Goal: Check status: Check status

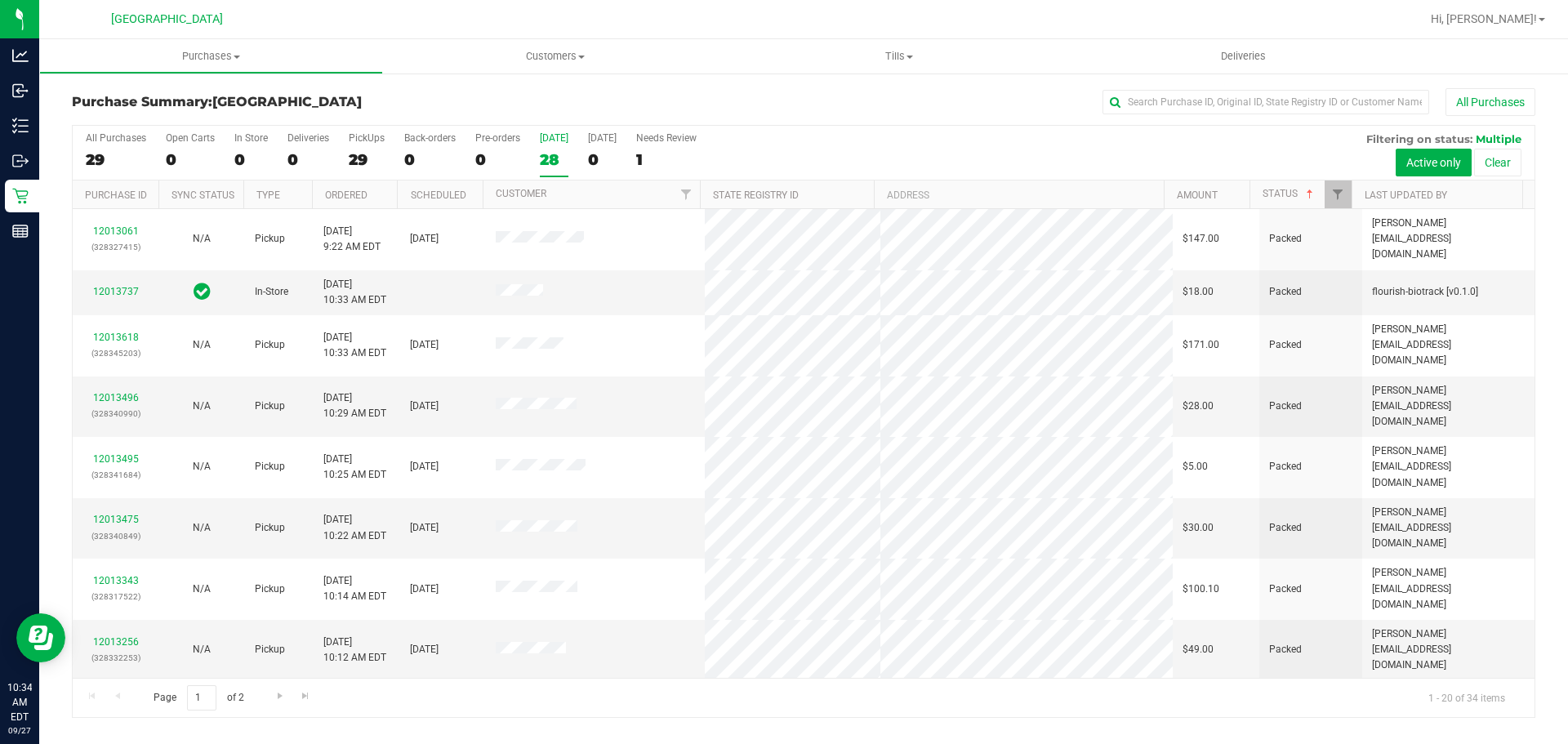
click at [562, 156] on div "28" at bounding box center [554, 160] width 29 height 19
click at [0, 0] on input "[DATE] 28" at bounding box center [0, 0] width 0 height 0
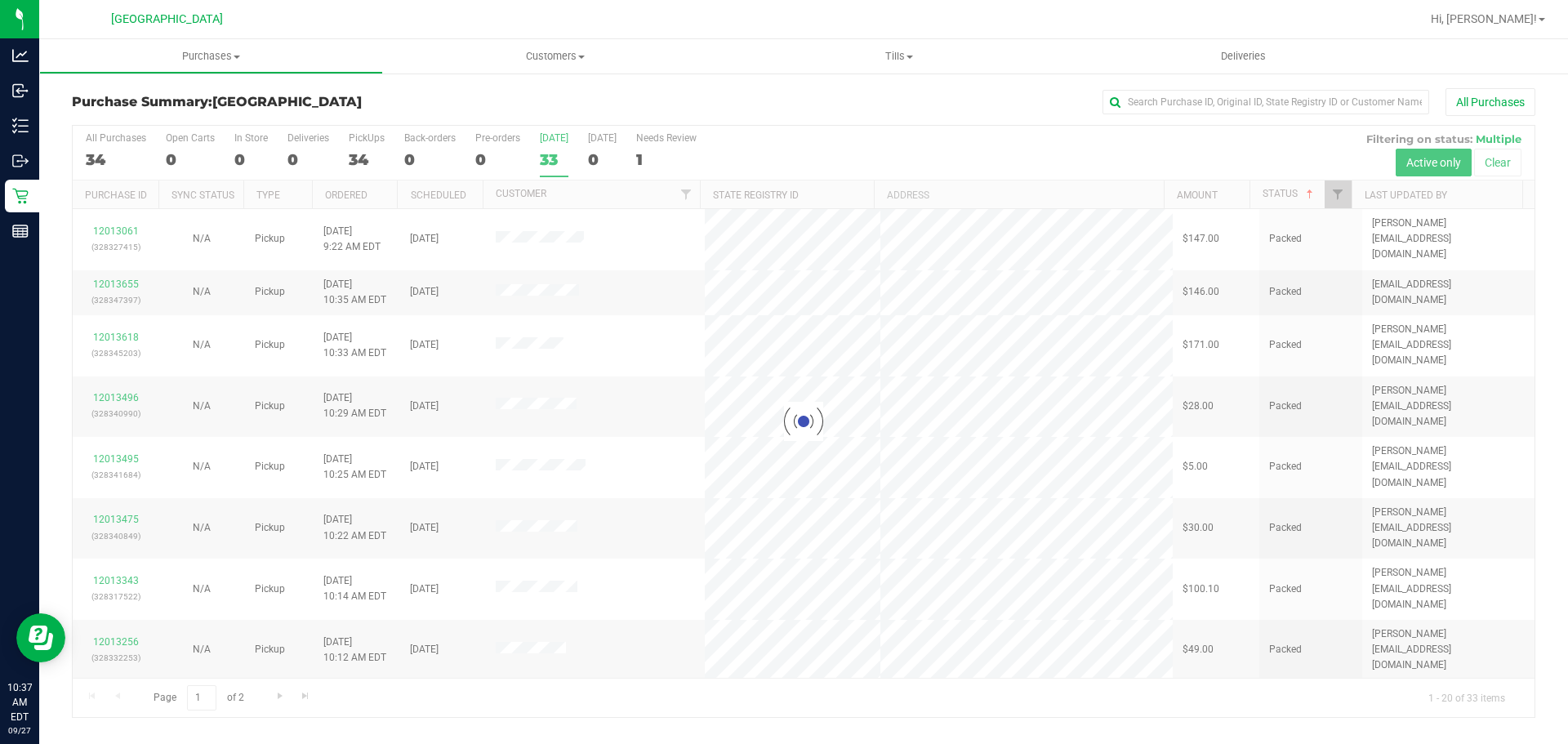
click at [543, 157] on div at bounding box center [803, 421] width 1462 height 592
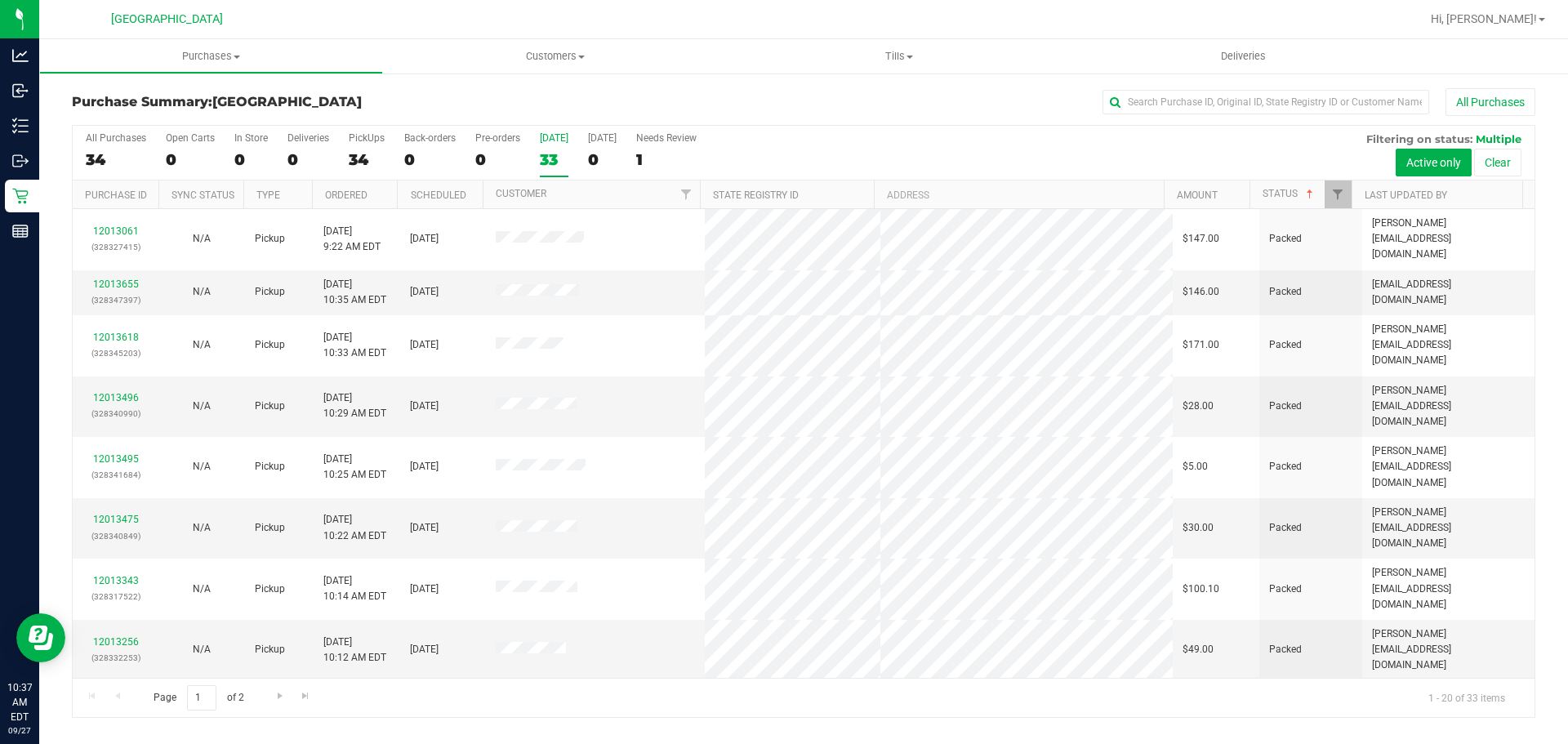
click at [556, 157] on div "33" at bounding box center [554, 160] width 29 height 19
click at [0, 0] on input "[DATE] 33" at bounding box center [0, 0] width 0 height 0
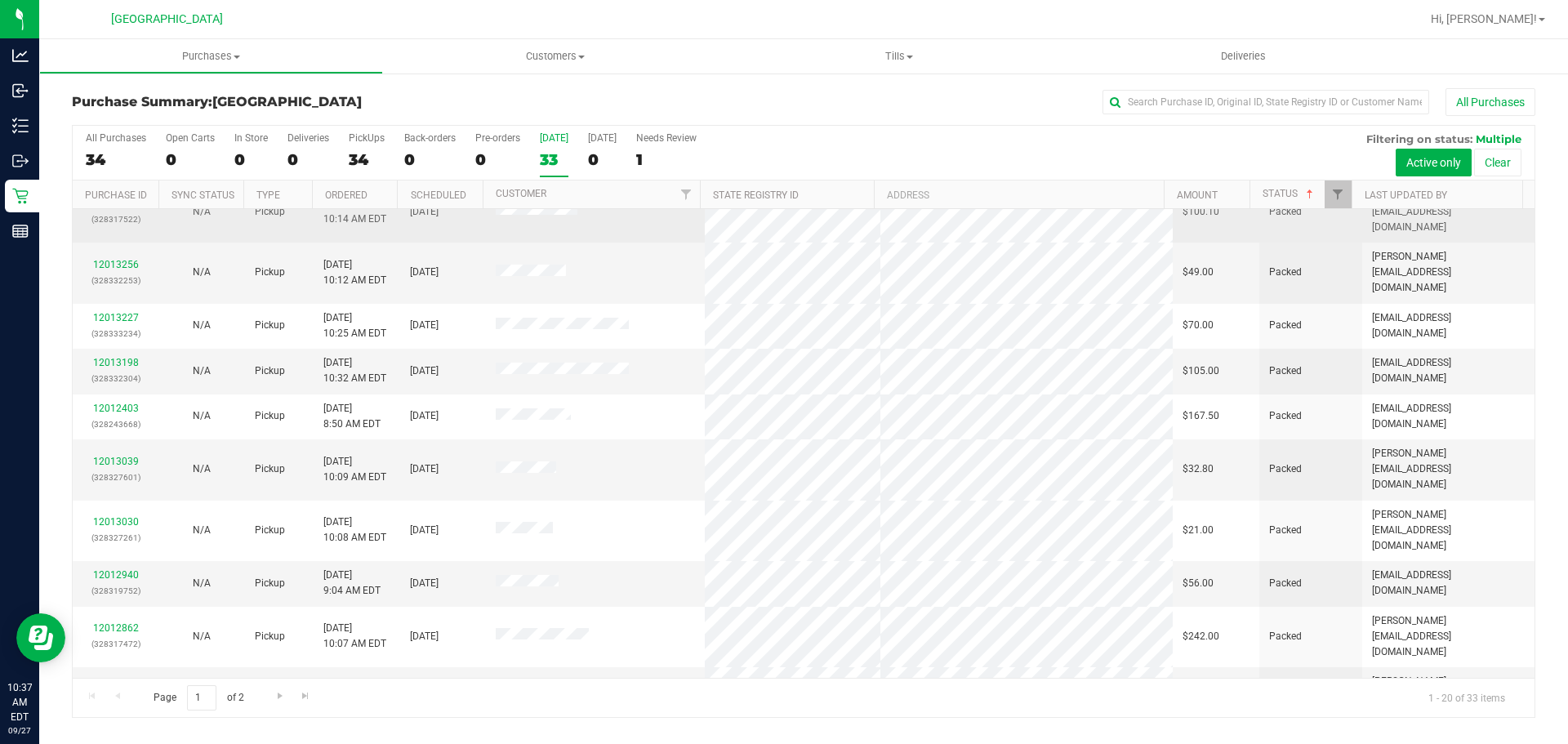
scroll to position [435, 0]
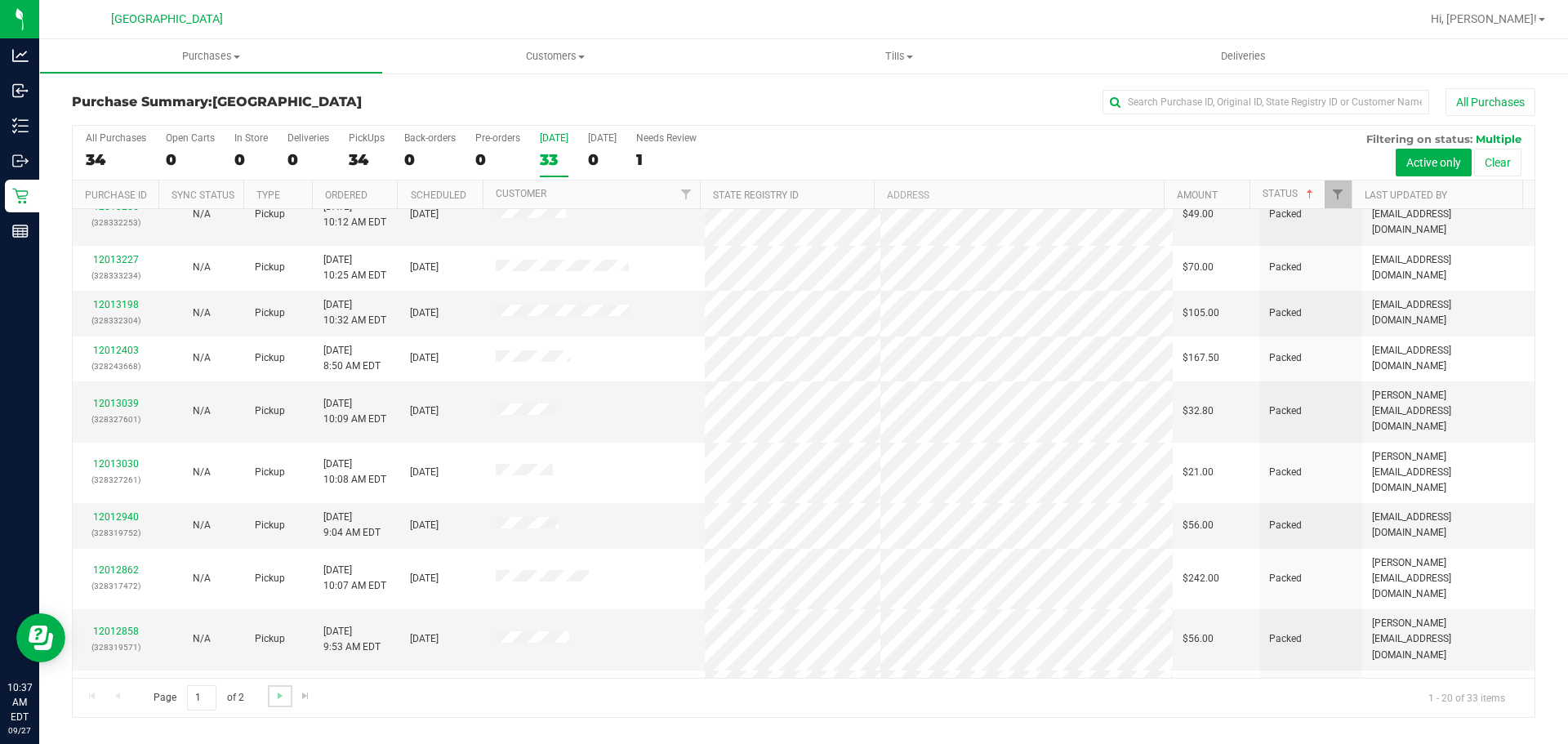
click at [278, 707] on link "Go to the next page" at bounding box center [280, 696] width 24 height 22
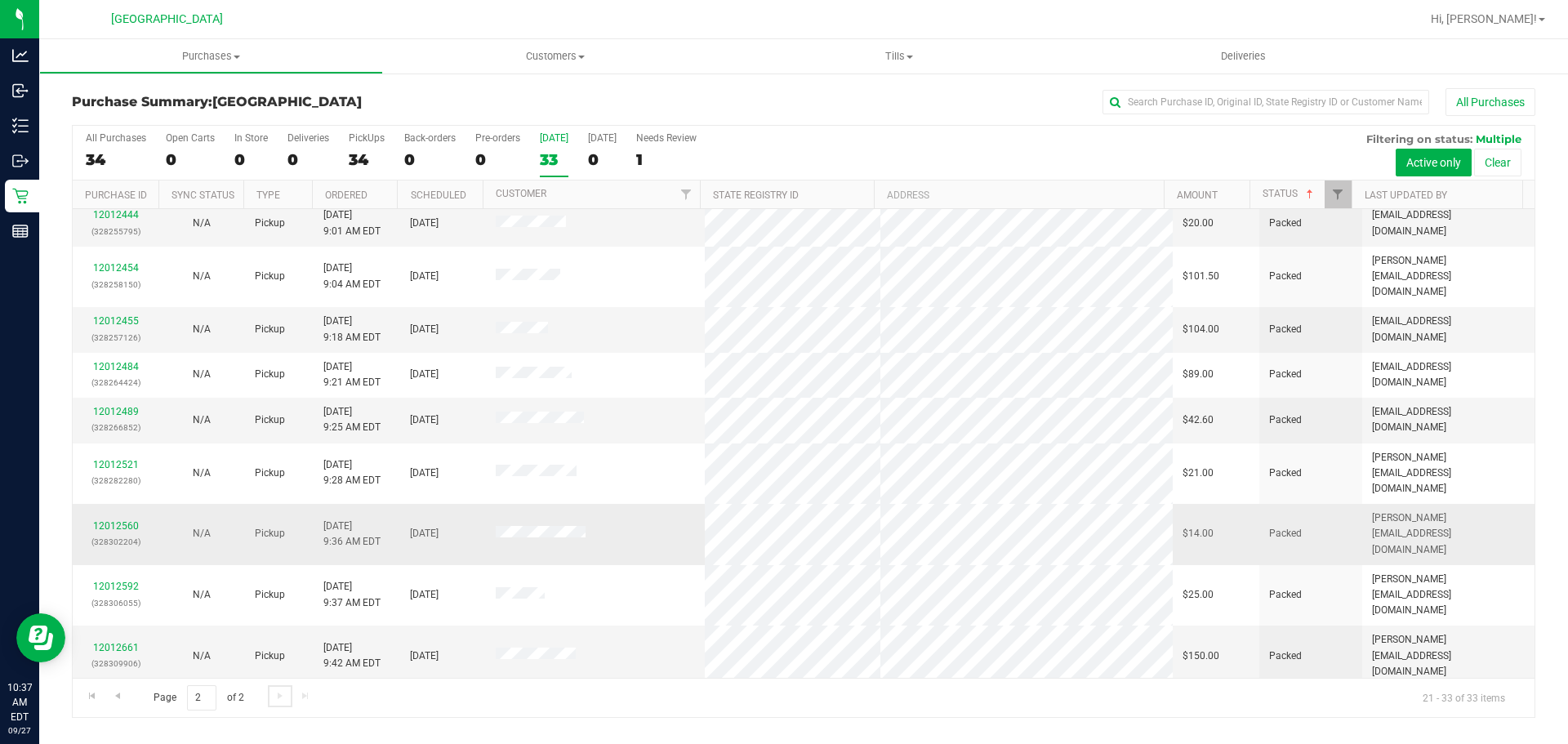
scroll to position [118, 0]
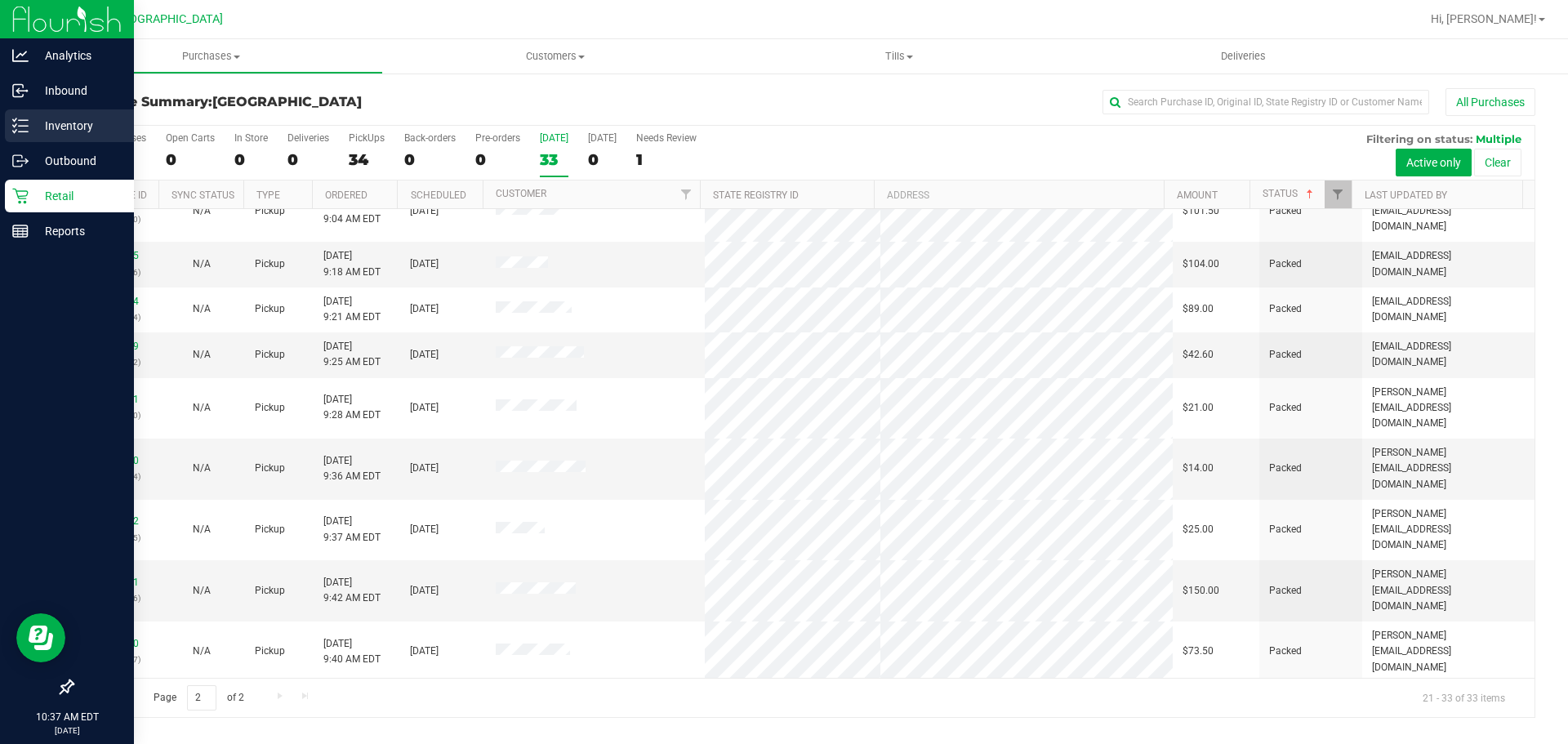
click at [83, 122] on p "Inventory" at bounding box center [77, 125] width 98 height 20
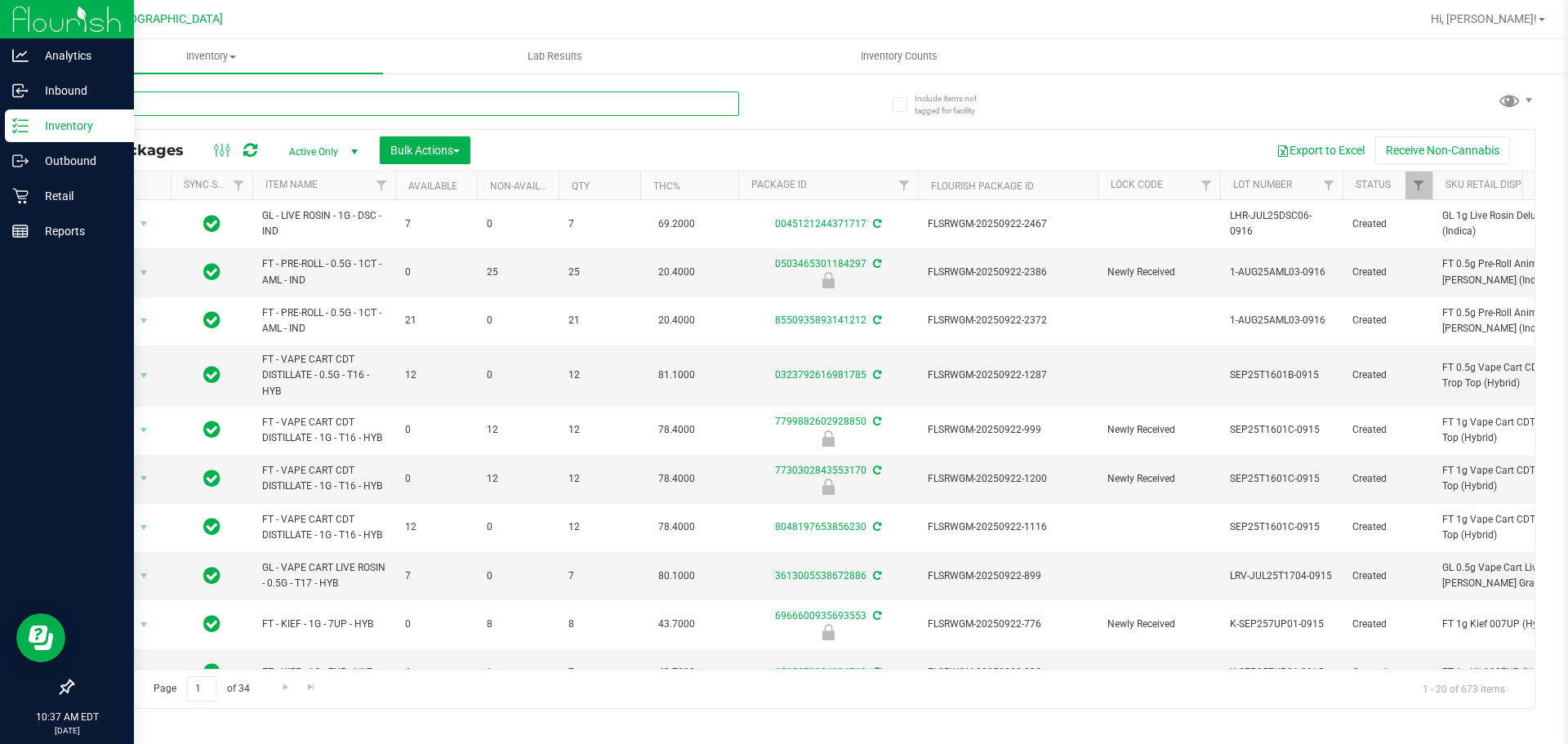
click at [310, 97] on input "text" at bounding box center [405, 103] width 667 height 25
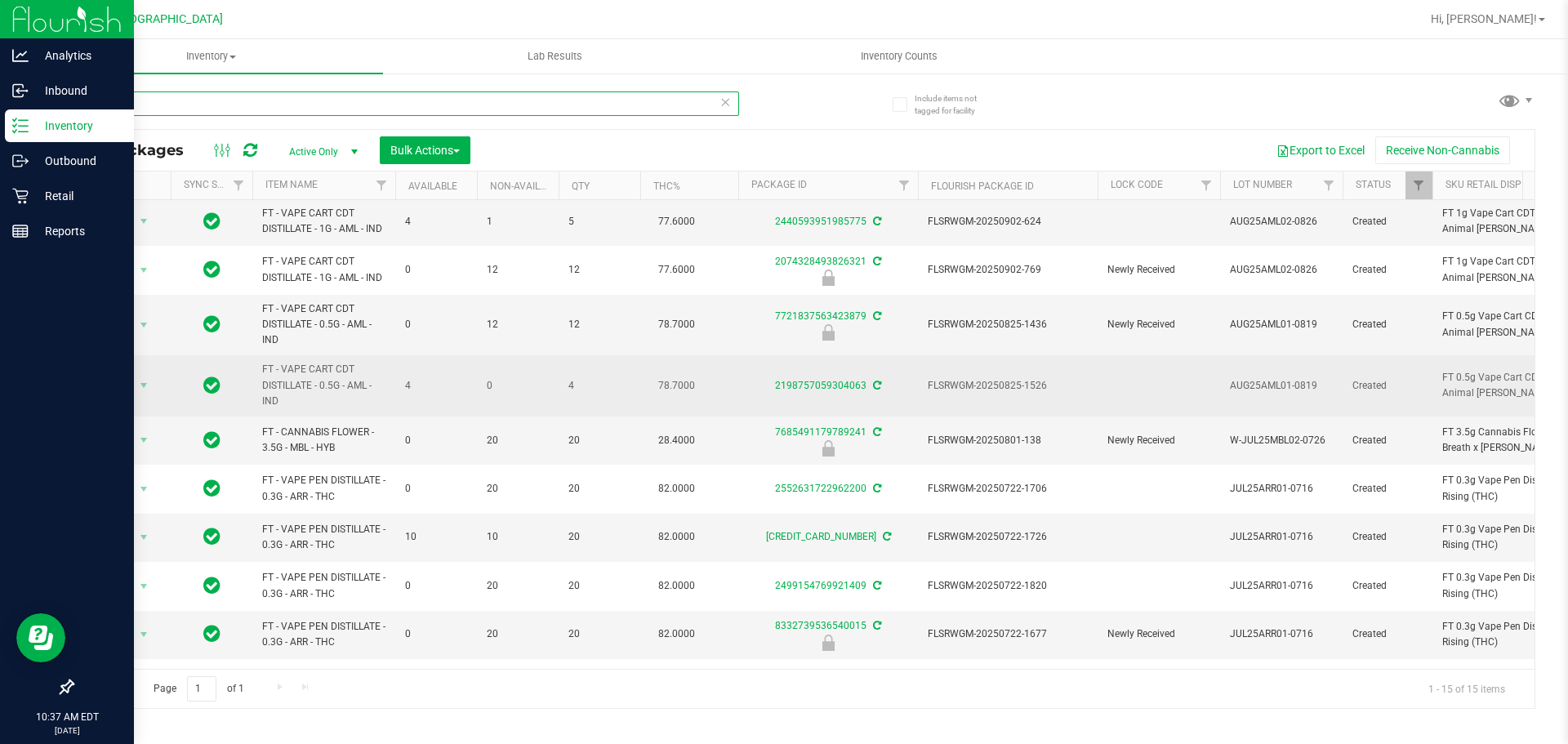
scroll to position [295, 0]
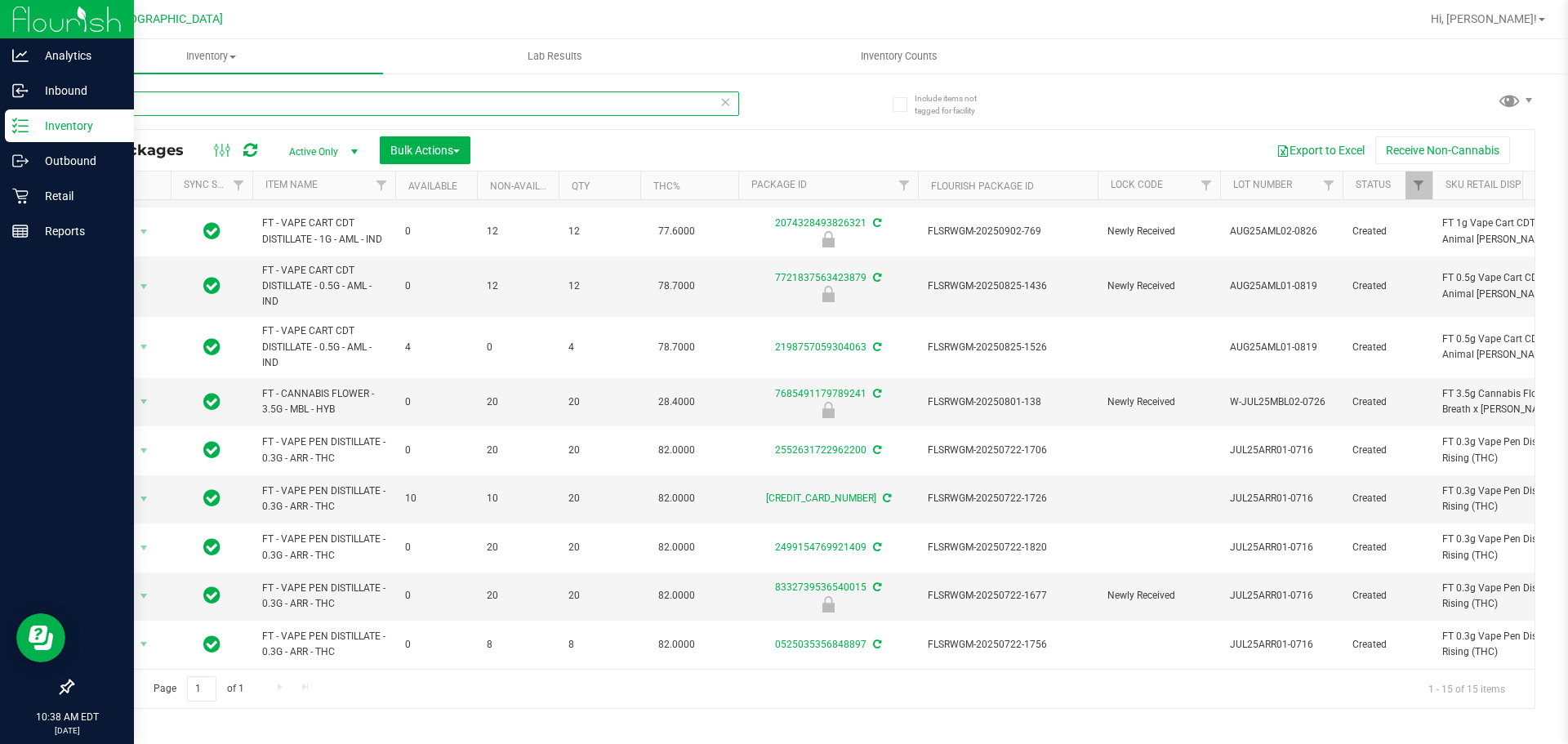
type input "arr"
click at [42, 198] on p "Retail" at bounding box center [77, 196] width 98 height 20
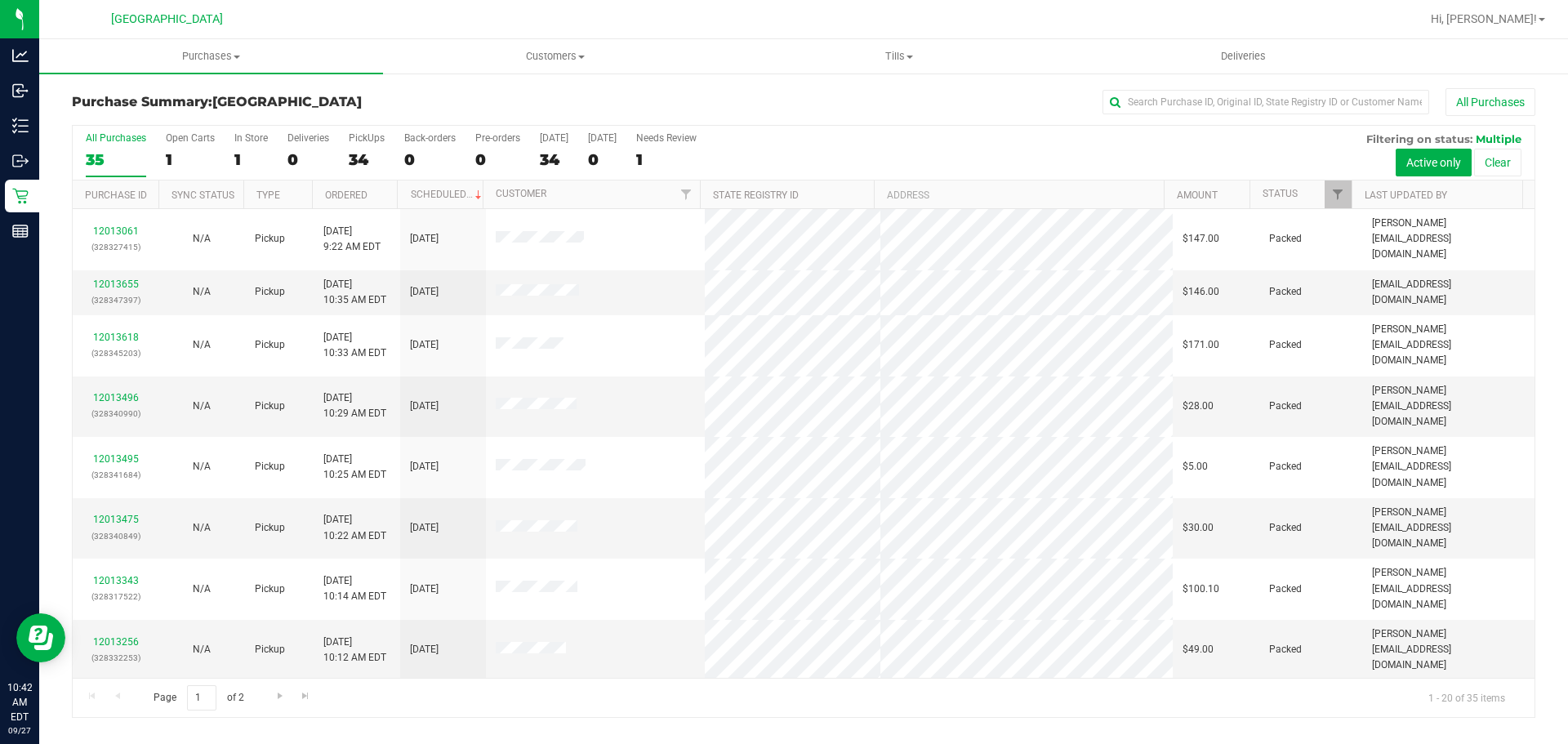
click at [1313, 115] on div "All Purchases" at bounding box center [1047, 102] width 976 height 28
drag, startPoint x: 1309, startPoint y: 109, endPoint x: 1299, endPoint y: 101, distance: 12.8
click at [1309, 108] on input "text" at bounding box center [1266, 102] width 327 height 25
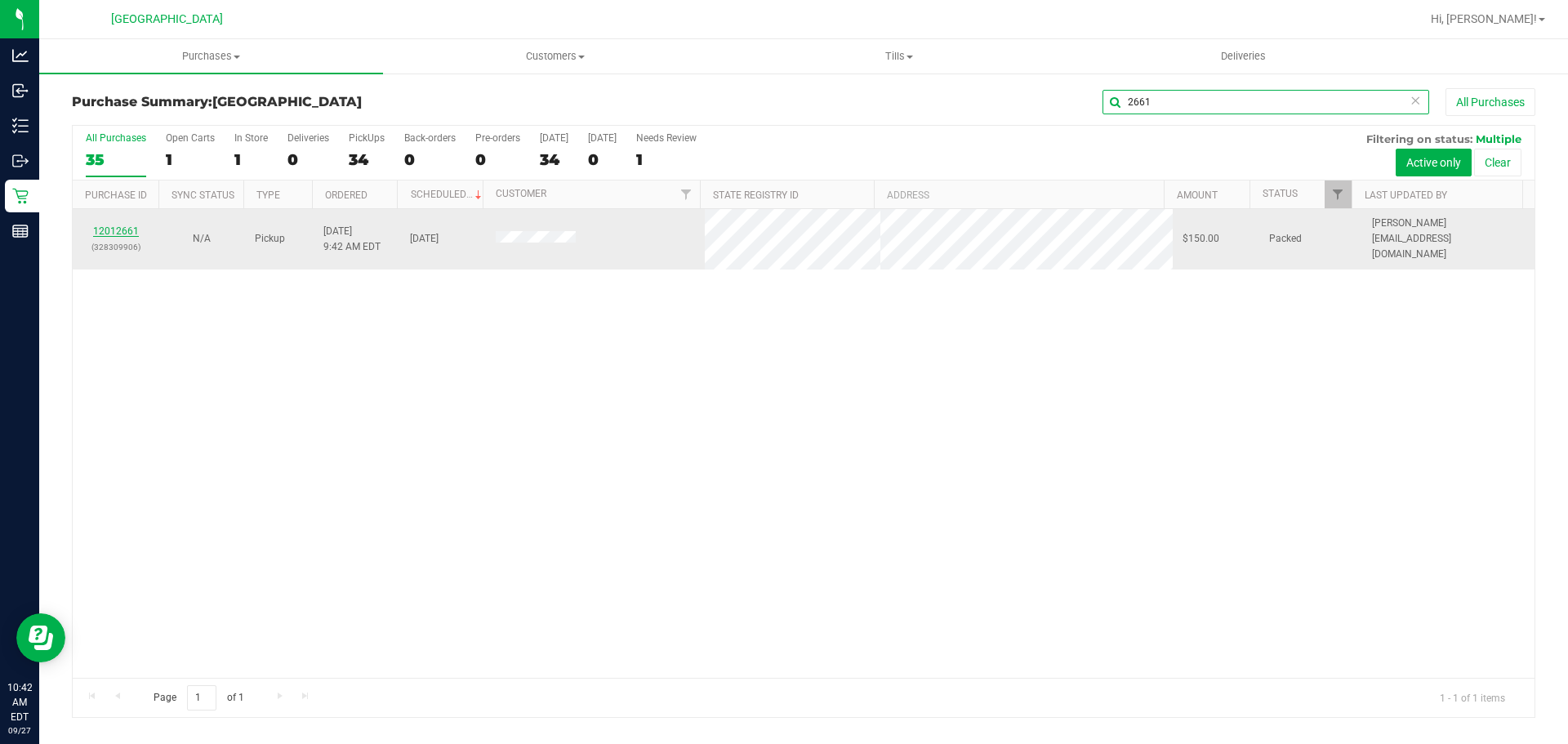
type input "2661"
click at [114, 228] on link "12012661" at bounding box center [116, 231] width 46 height 11
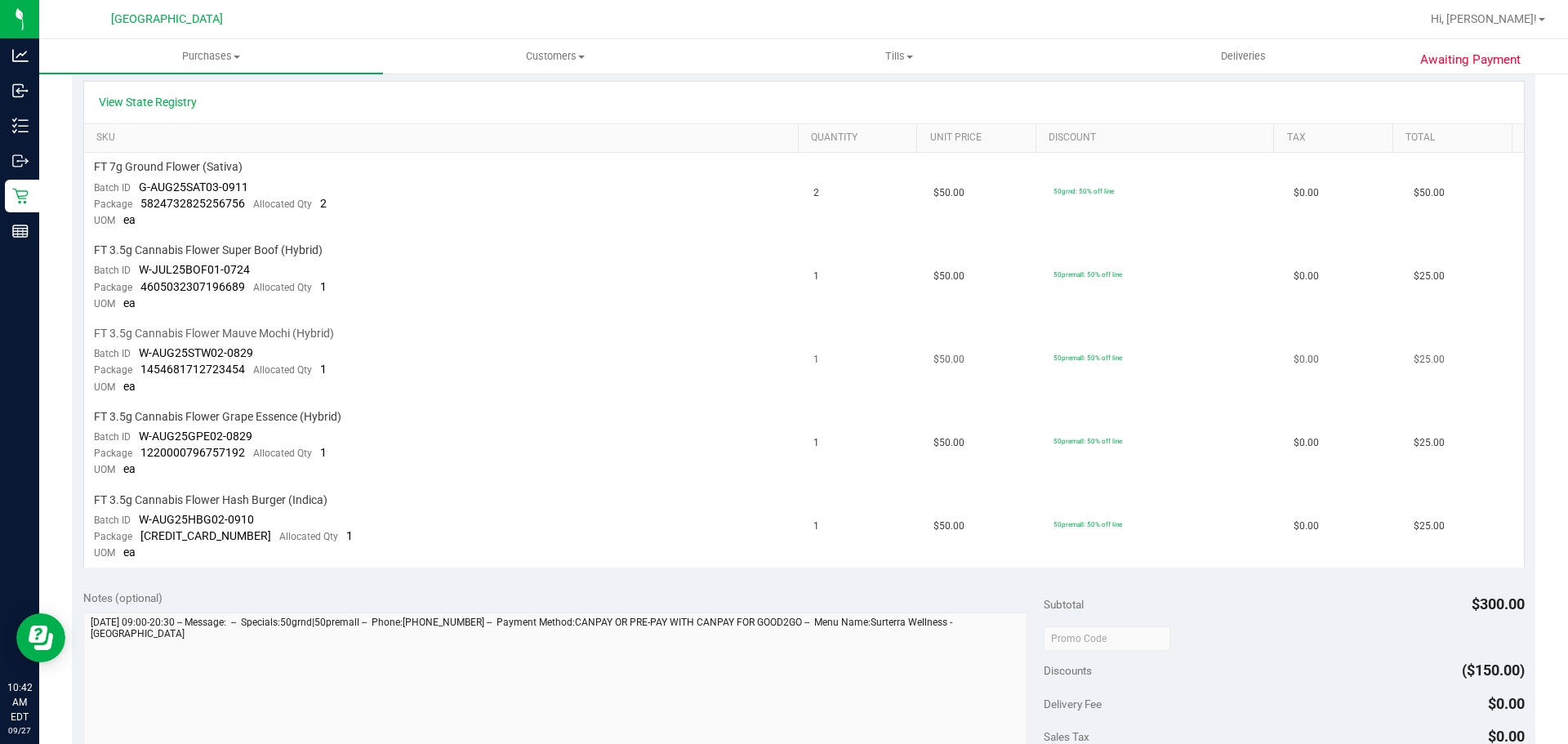
scroll to position [490, 0]
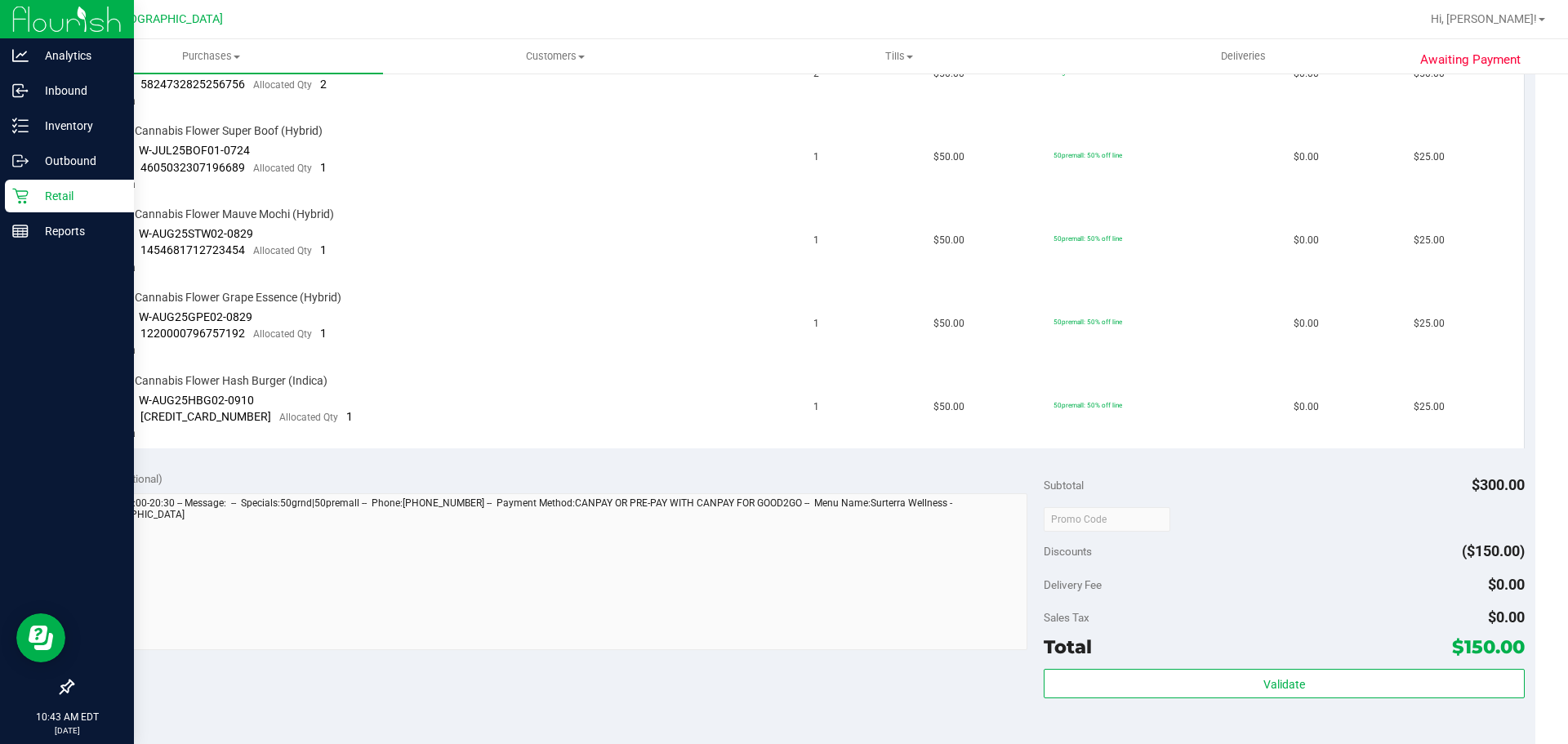
click at [36, 192] on p "Retail" at bounding box center [77, 196] width 98 height 20
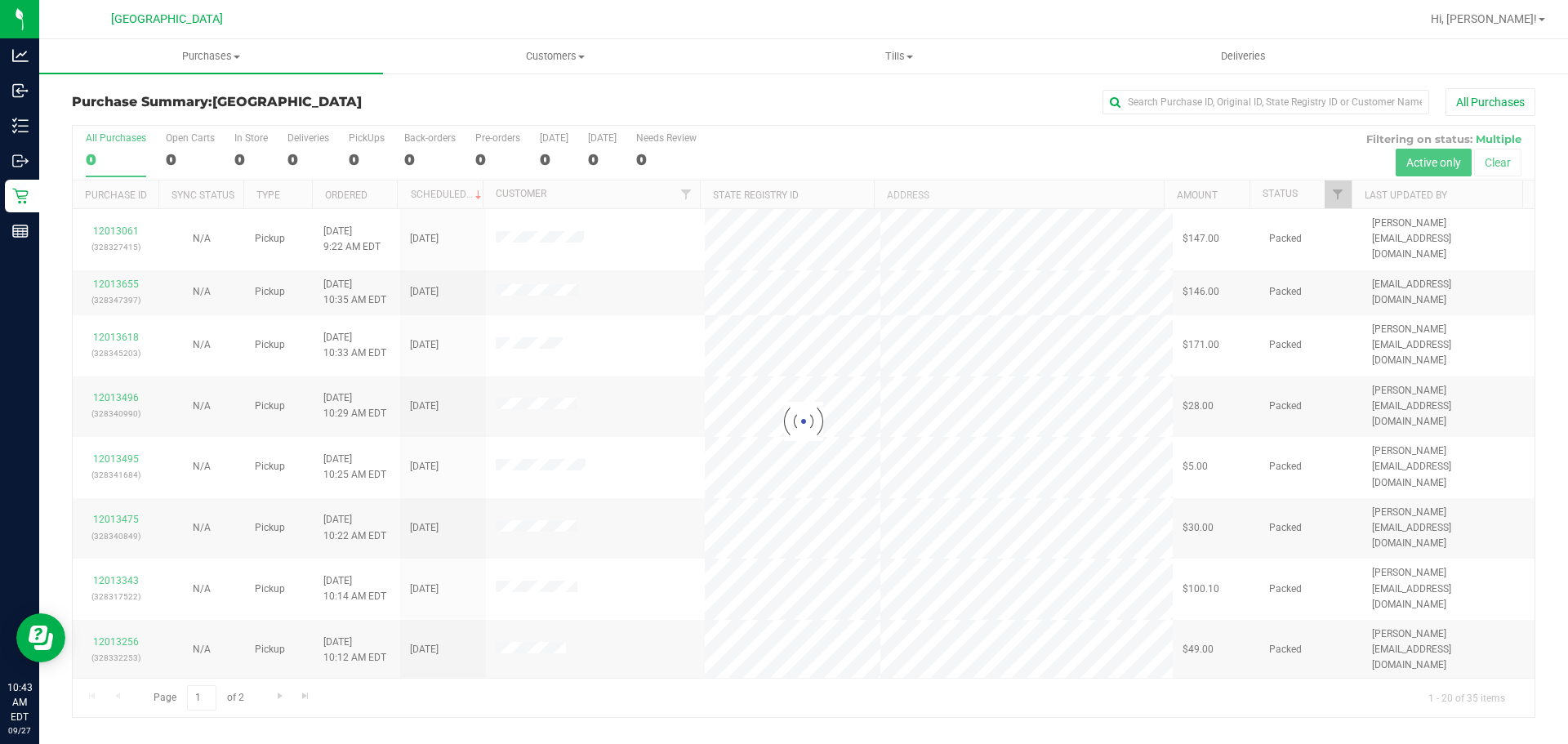
click at [1309, 192] on div at bounding box center [803, 421] width 1462 height 592
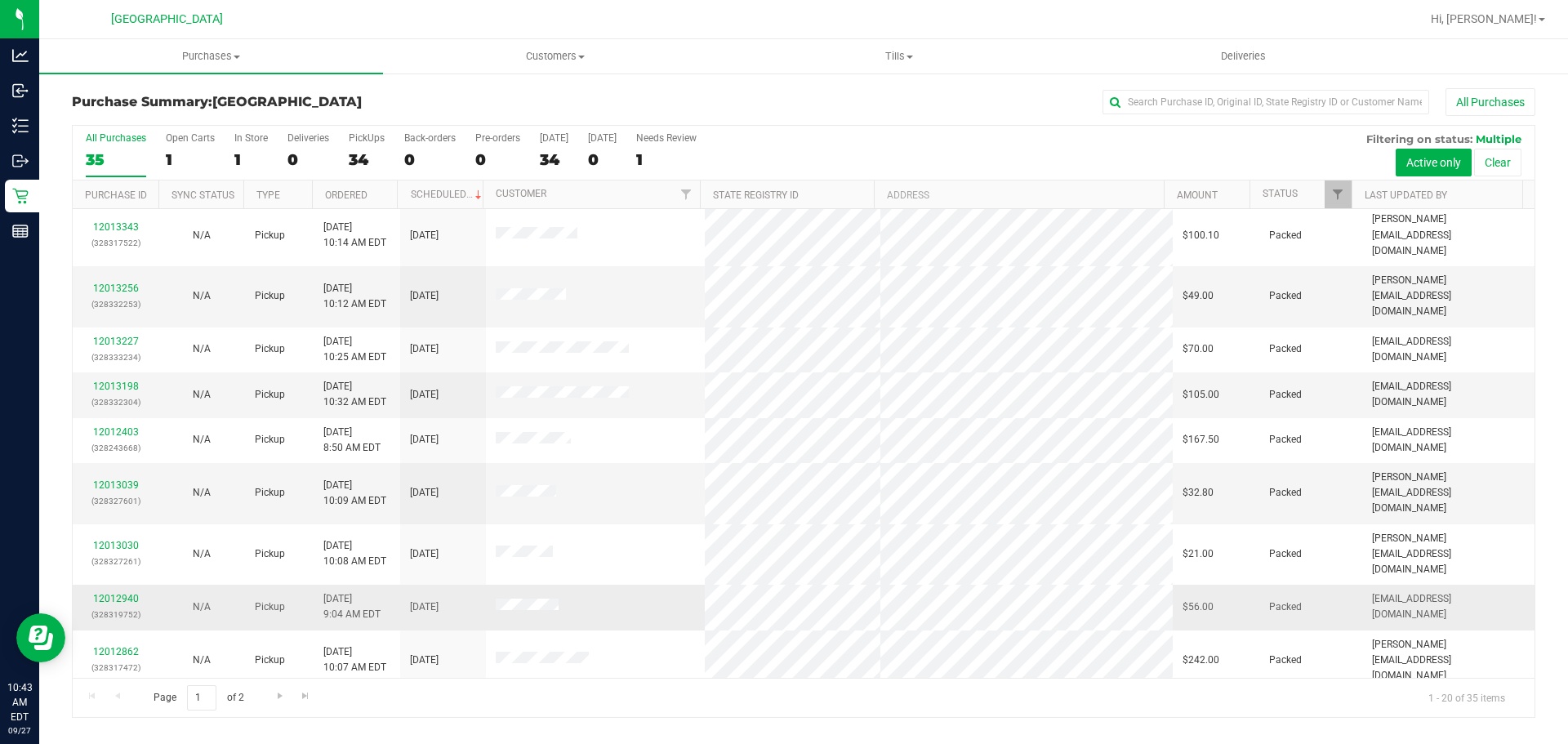
scroll to position [435, 0]
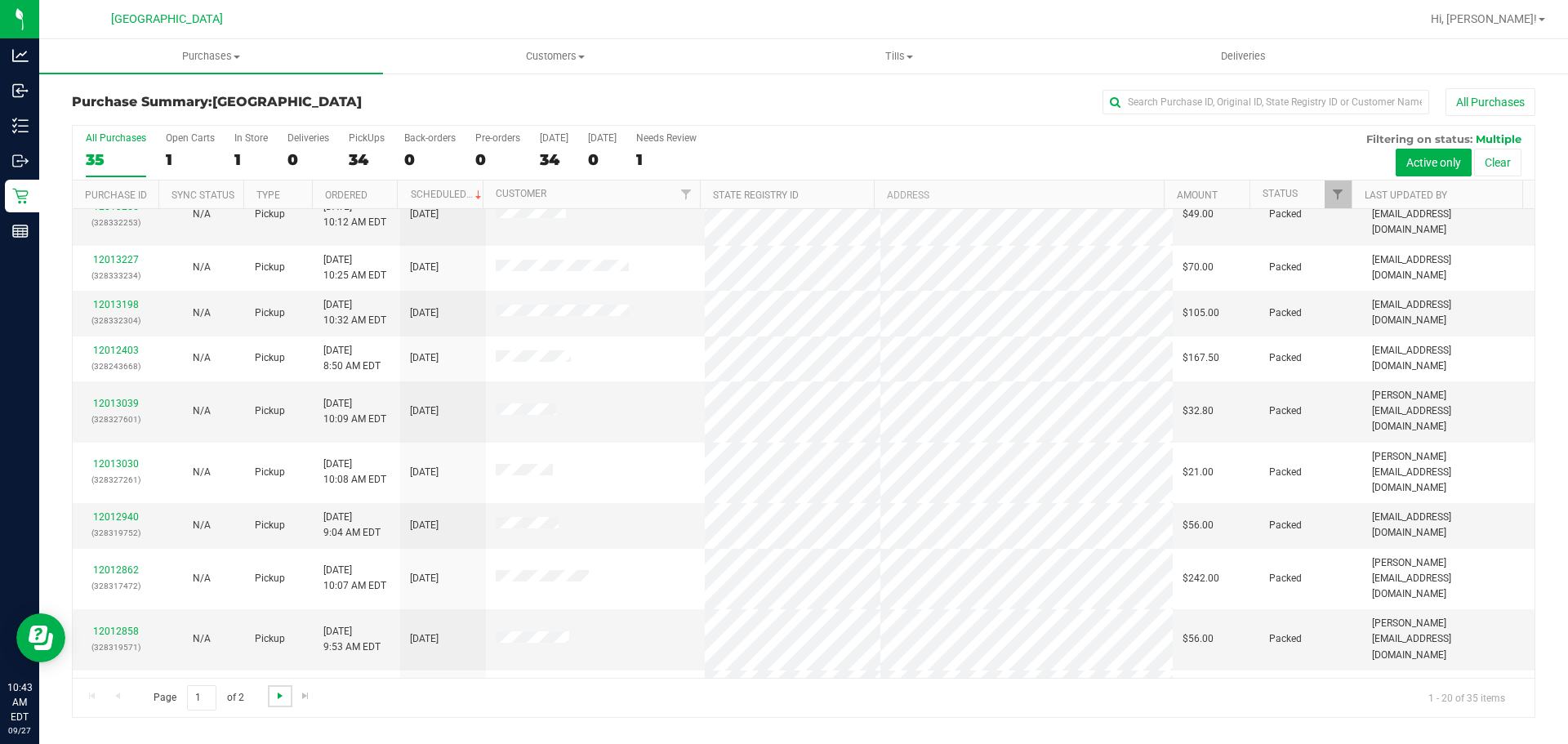
click at [276, 692] on span "Go to the next page" at bounding box center [279, 695] width 13 height 13
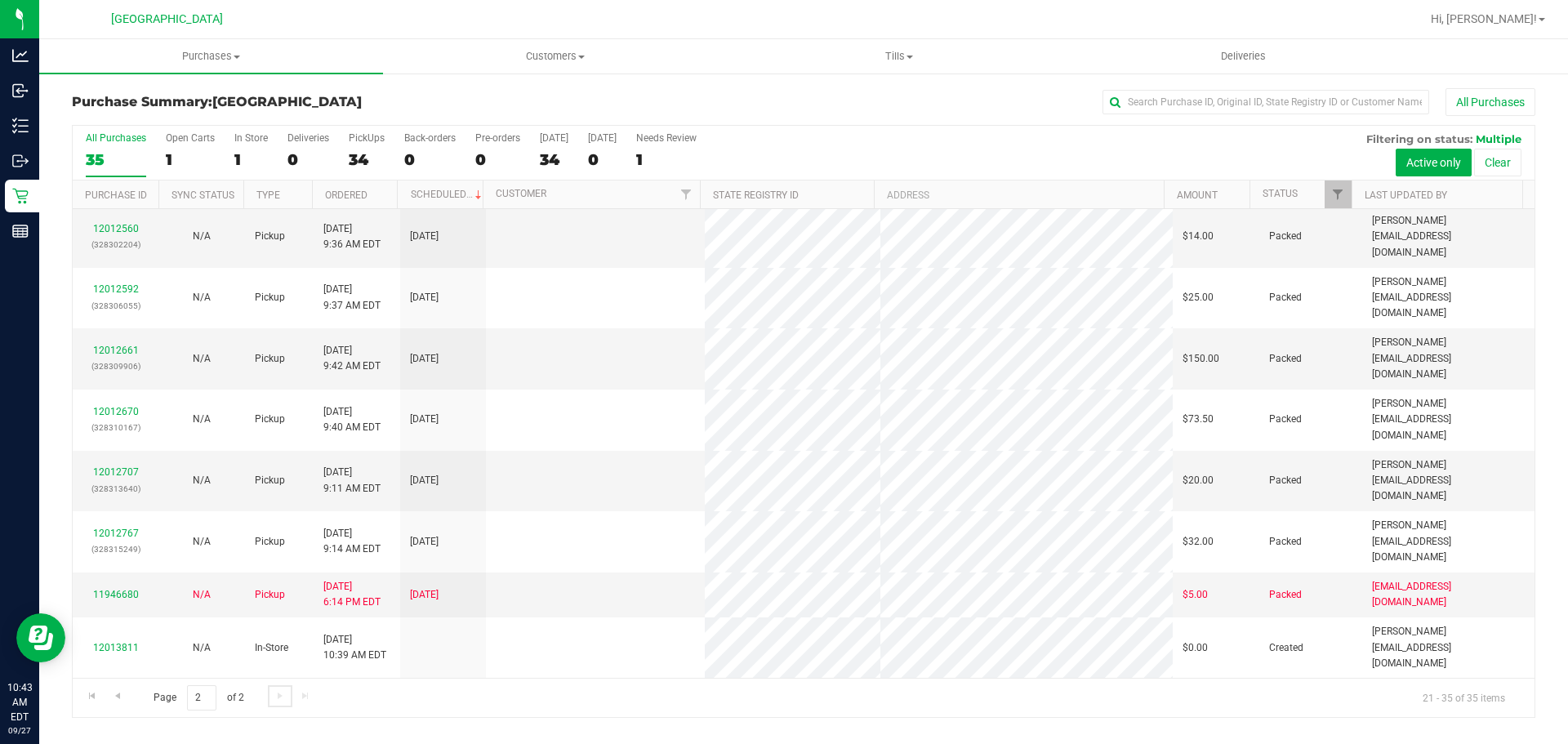
scroll to position [0, 0]
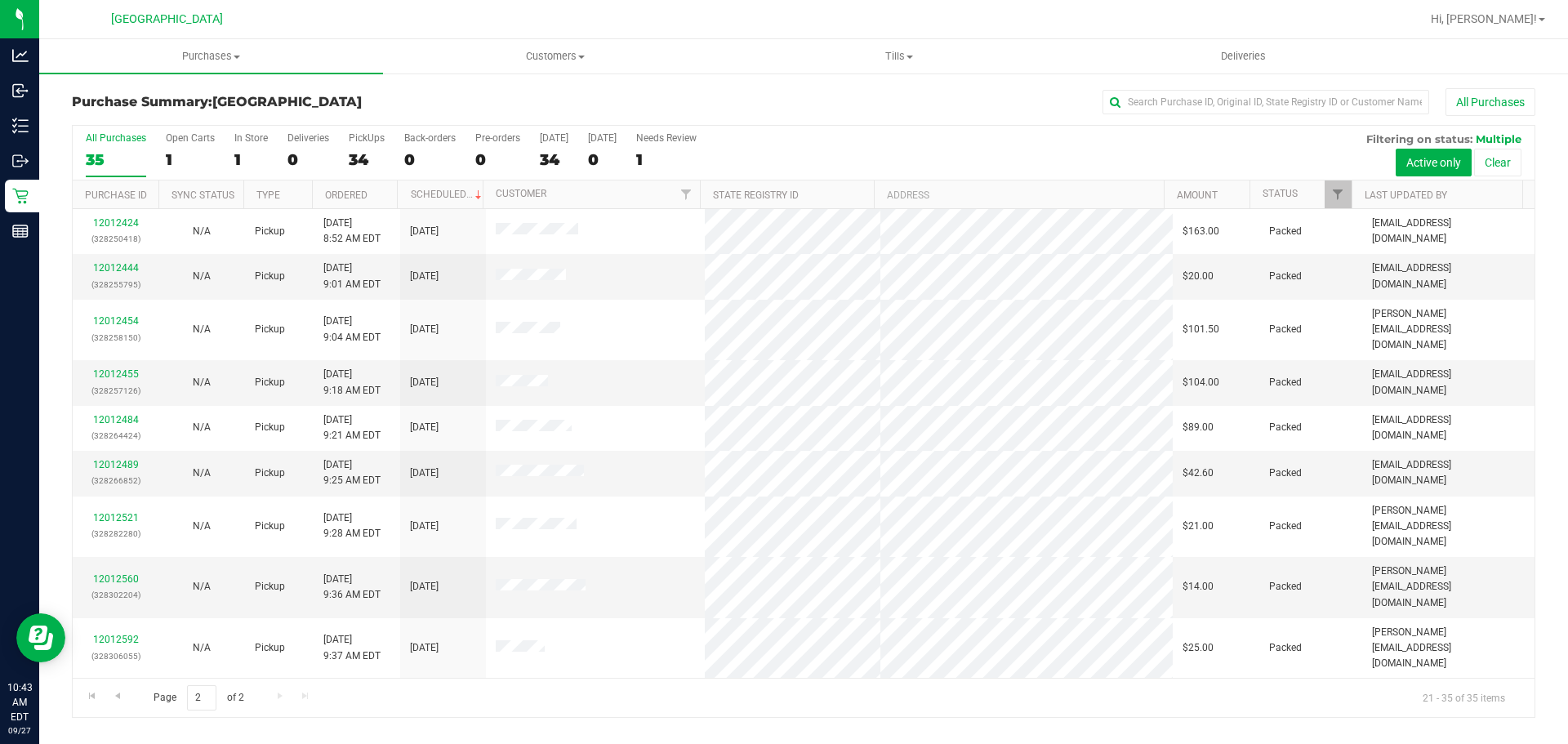
click at [1182, 119] on div "Purchase Summary: [GEOGRAPHIC_DATA] All Purchases" at bounding box center [803, 106] width 1463 height 36
click at [1177, 106] on input "text" at bounding box center [1266, 102] width 327 height 25
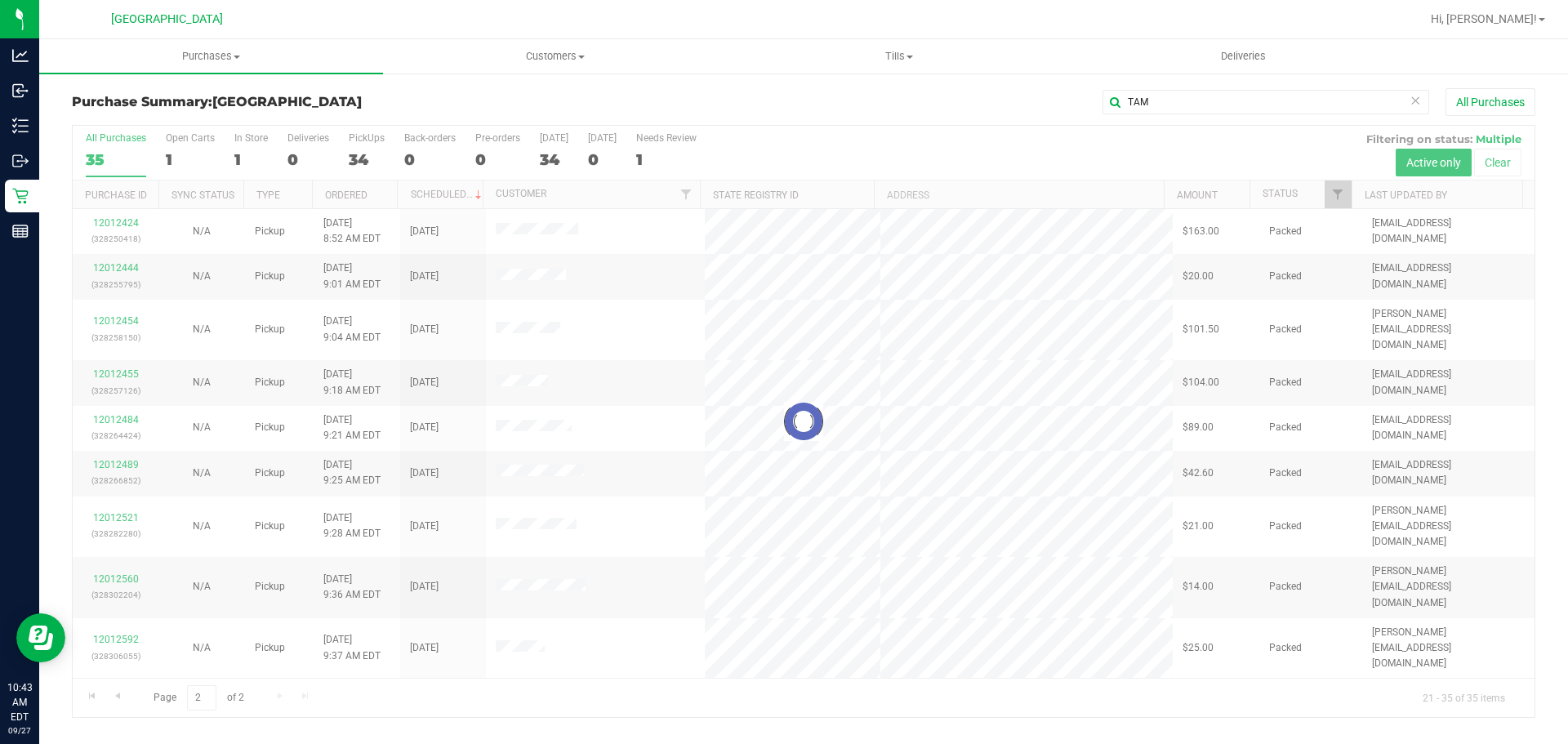
click at [927, 127] on div at bounding box center [803, 421] width 1462 height 592
click at [929, 127] on div at bounding box center [803, 421] width 1462 height 592
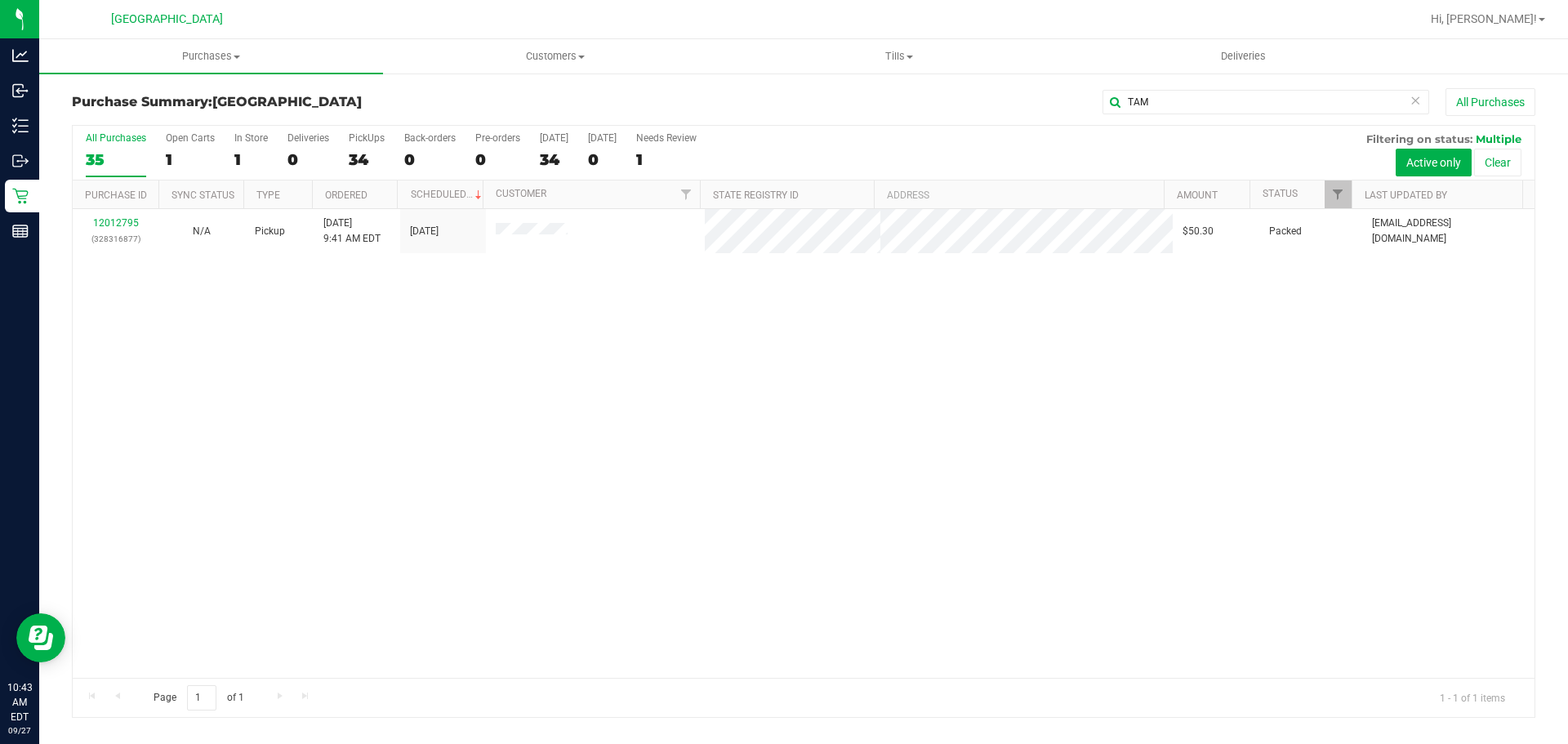
click at [746, 604] on div "12012795 (328316877) N/A Pickup [DATE] 9:41 AM EDT 9/27/2025 $50.30 Packed [EMA…" at bounding box center [803, 444] width 1462 height 469
click at [743, 602] on div "12012795 (328316877) N/A Pickup [DATE] 9:41 AM EDT 9/27/2025 $50.30 Packed [EMA…" at bounding box center [803, 444] width 1462 height 469
drag, startPoint x: 931, startPoint y: 46, endPoint x: 767, endPoint y: 33, distance: 164.5
click at [839, 43] on retail "Purchases Summary of purchases Fulfillment All purchases Customers All customer…" at bounding box center [804, 386] width 1529 height 695
type input "[PERSON_NAME]"
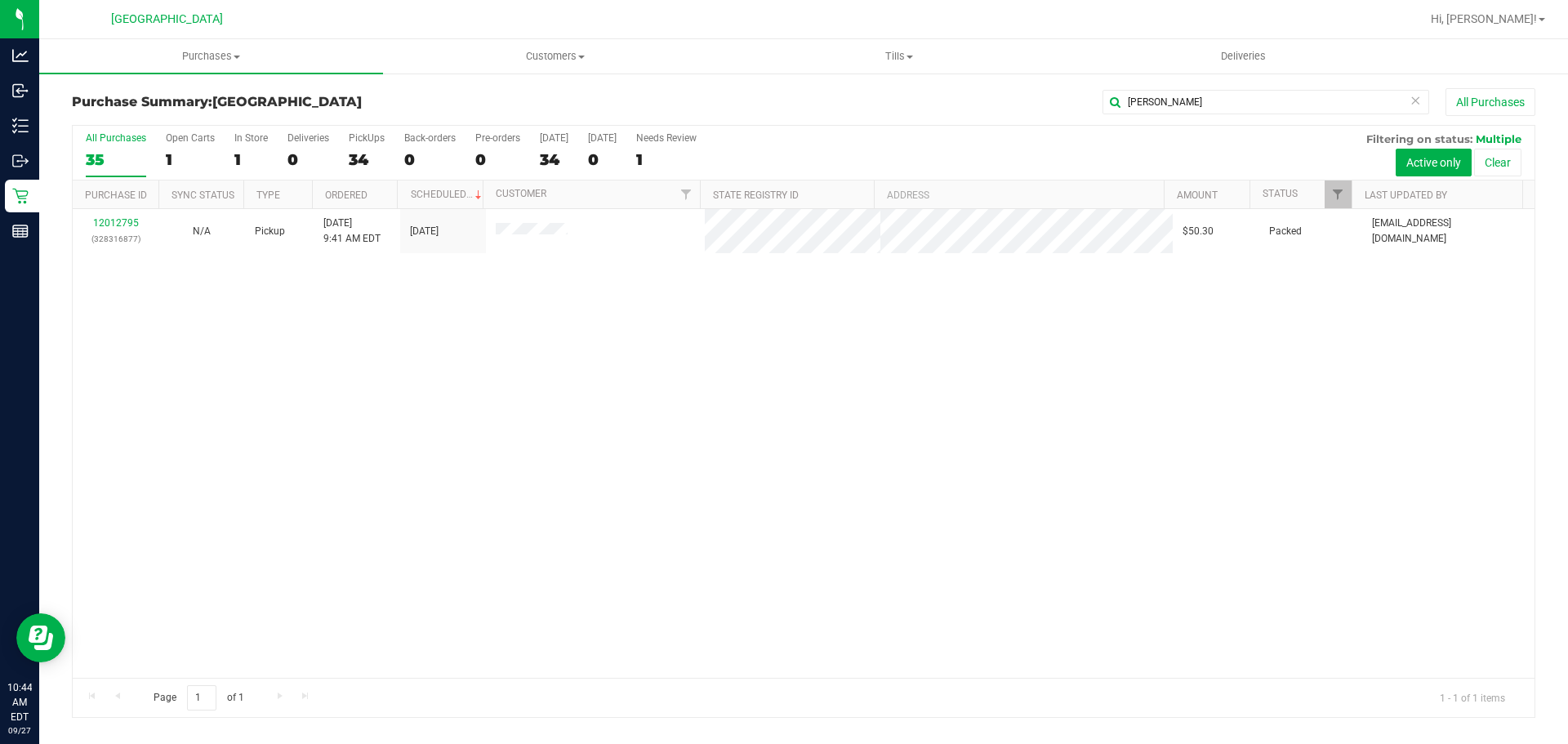
click at [1520, 299] on div "All Purchases 35 Open Carts 1 In Store 1 Deliveries 0 PickUps 34 Back-orders 0 …" at bounding box center [803, 421] width 1463 height 592
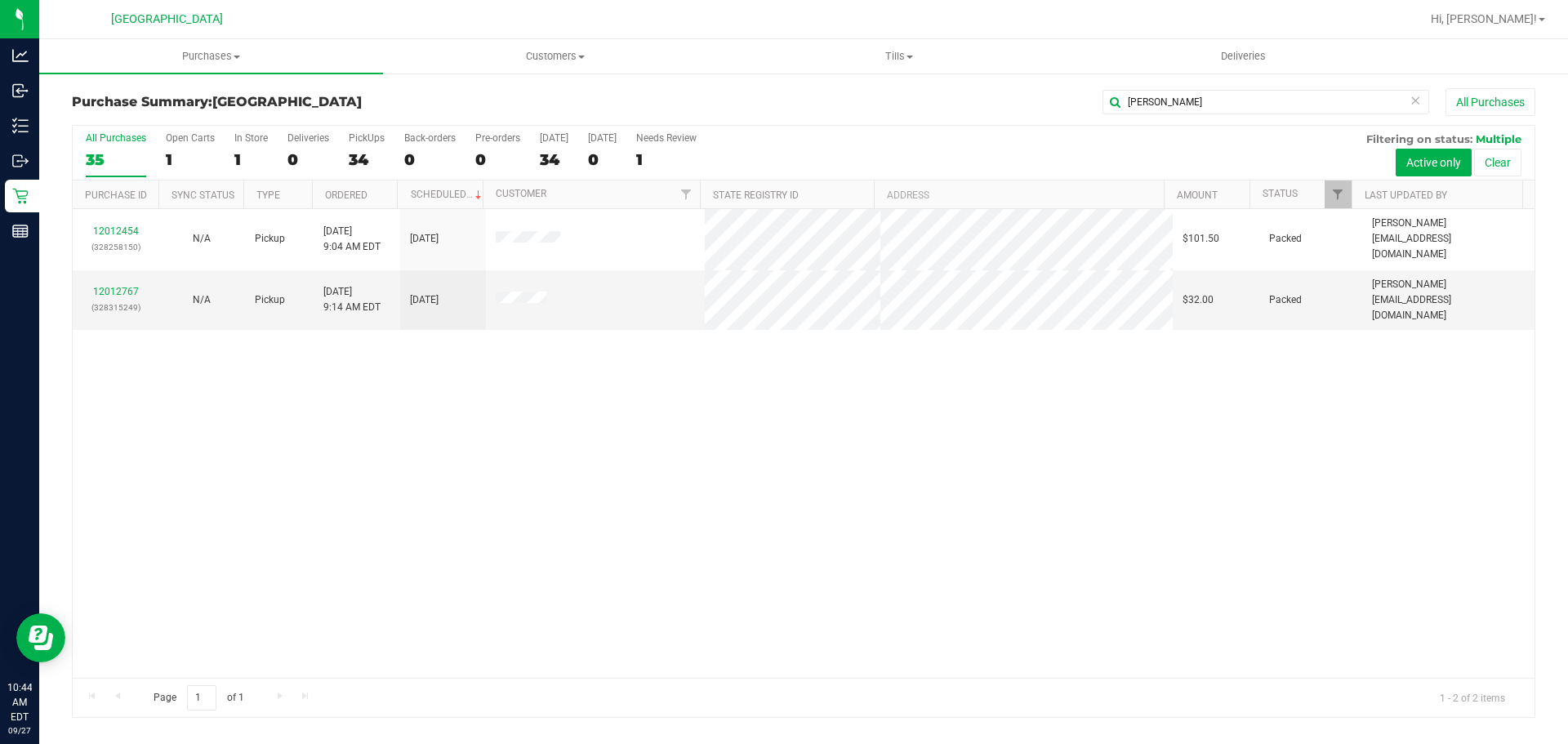
click at [536, 501] on div "12012454 (328258150) N/A Pickup [DATE] 9:04 AM EDT 9/27/2025 $101.50 Packed [PE…" at bounding box center [803, 444] width 1462 height 469
drag, startPoint x: 536, startPoint y: 501, endPoint x: 548, endPoint y: 501, distance: 12.0
click at [537, 501] on div "12012454 (328258150) N/A Pickup [DATE] 9:04 AM EDT 9/27/2025 $101.50 Packed [PE…" at bounding box center [803, 444] width 1462 height 469
drag, startPoint x: 819, startPoint y: 463, endPoint x: 665, endPoint y: 374, distance: 177.9
click at [811, 463] on div "12012454 (328258150) N/A Pickup [DATE] 9:04 AM EDT 9/27/2025 $101.50 Packed [PE…" at bounding box center [803, 444] width 1462 height 469
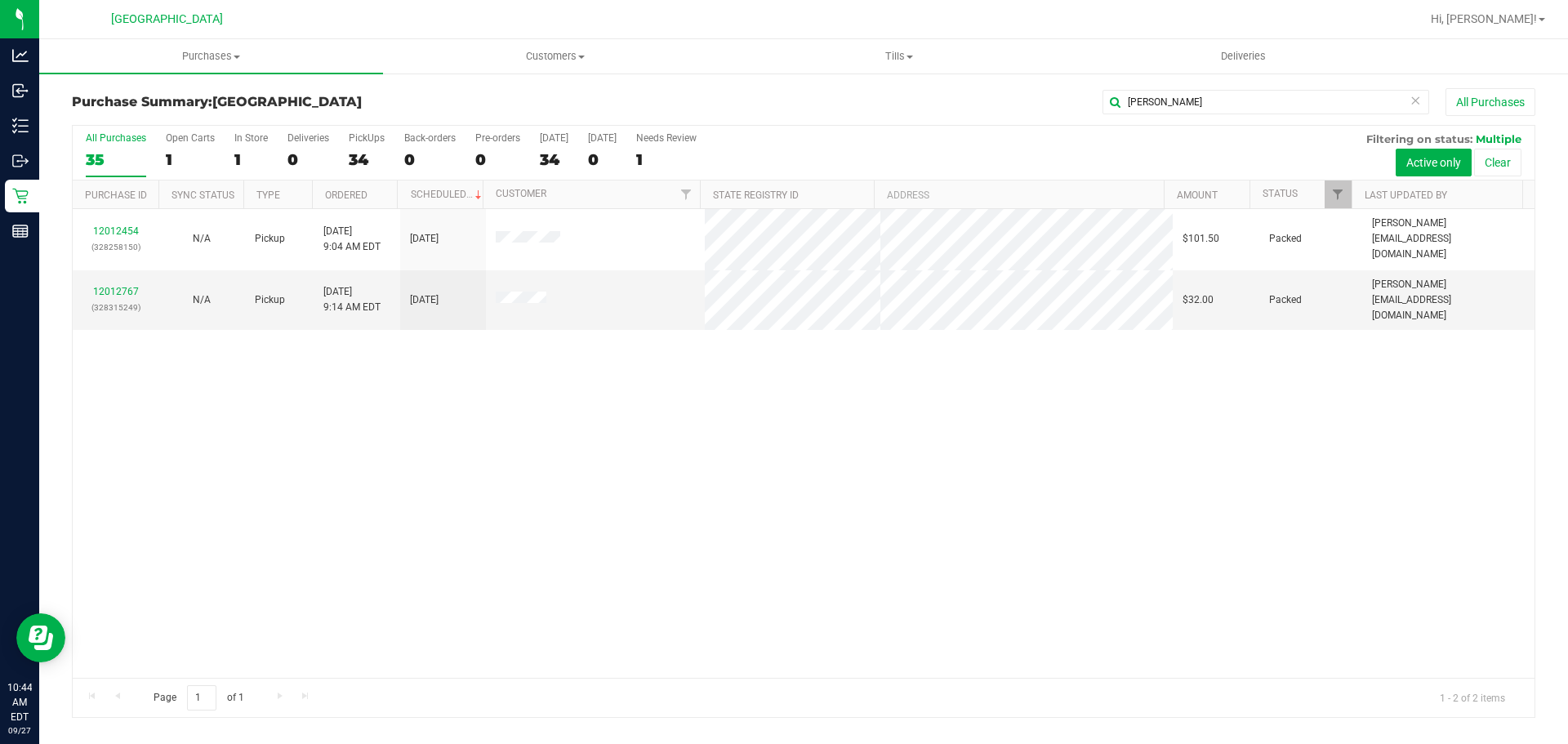
click at [654, 398] on div "12012454 (328258150) N/A Pickup [DATE] 9:04 AM EDT 9/27/2025 $101.50 Packed [PE…" at bounding box center [803, 444] width 1462 height 469
click at [1091, 504] on div "12012454 (328258150) N/A Pickup [DATE] 9:04 AM EDT 9/27/2025 $101.50 Packed [PE…" at bounding box center [803, 444] width 1462 height 469
click at [1056, 526] on div "12012454 (328258150) N/A Pickup [DATE] 9:04 AM EDT 9/27/2025 $101.50 Packed [PE…" at bounding box center [803, 444] width 1462 height 469
click at [356, 418] on div "12012454 (328258150) N/A Pickup [DATE] 9:04 AM EDT 9/27/2025 $101.50 Packed [PE…" at bounding box center [803, 444] width 1462 height 469
drag, startPoint x: 1221, startPoint y: 107, endPoint x: 479, endPoint y: 34, distance: 745.6
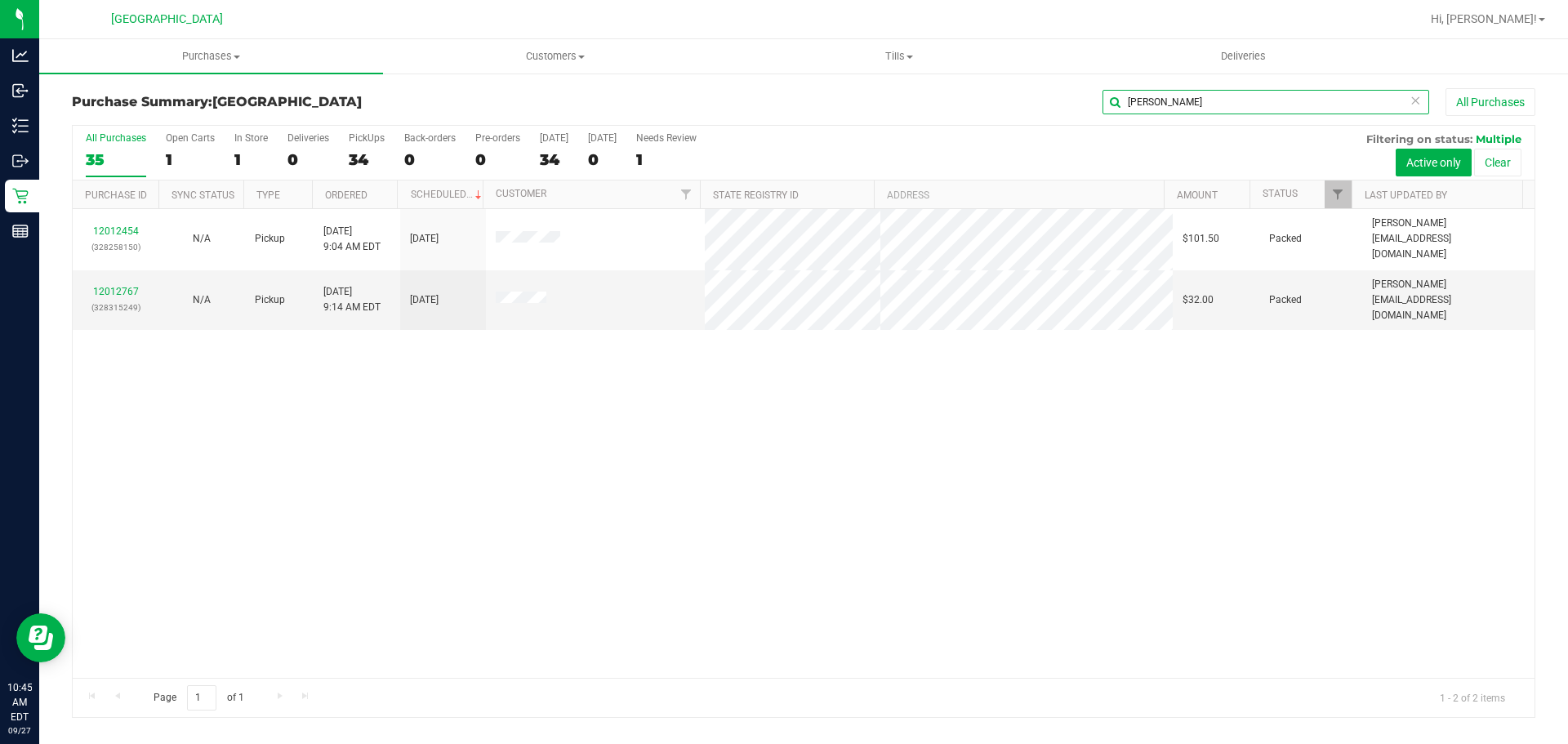
click at [576, 36] on div "Lakeland WC Hi, [PERSON_NAME]! Purchases Summary of purchases Fulfillment All p…" at bounding box center [804, 372] width 1529 height 744
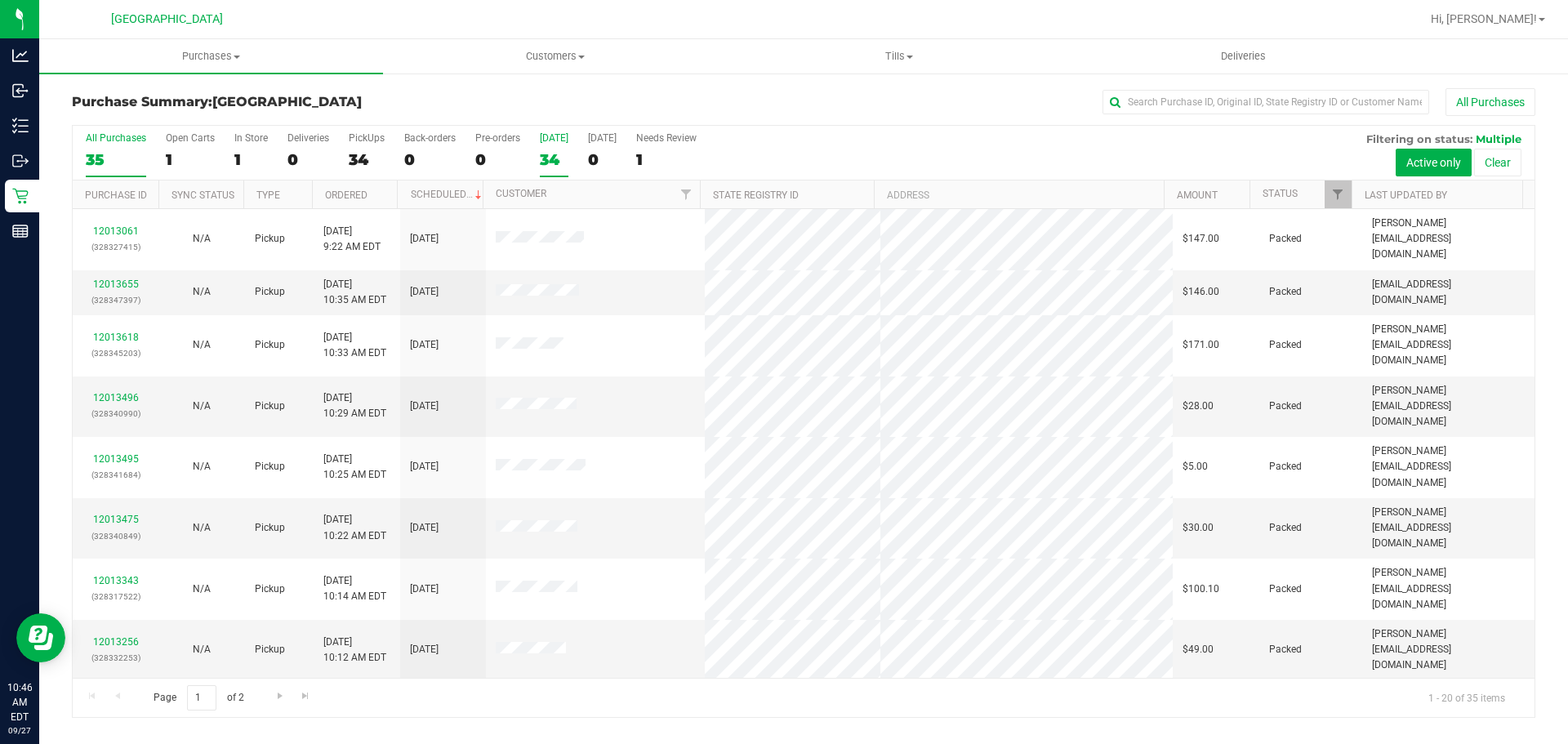
click at [547, 152] on div "34" at bounding box center [554, 160] width 29 height 19
click at [0, 0] on input "[DATE] 34" at bounding box center [0, 0] width 0 height 0
click at [1209, 115] on div "All Purchases" at bounding box center [1047, 102] width 976 height 28
click at [1206, 106] on input "text" at bounding box center [1266, 102] width 327 height 25
type input "KEE"
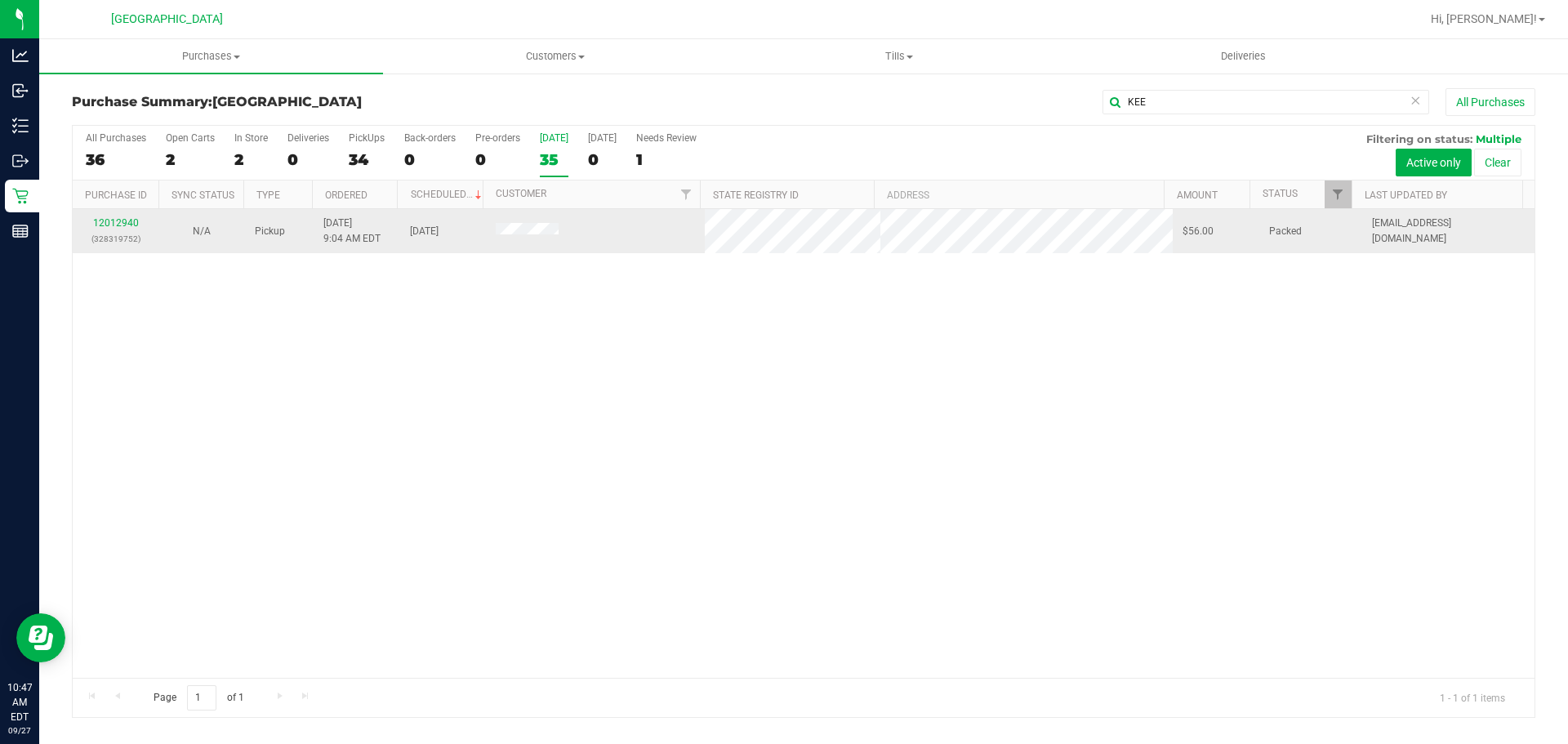
click at [117, 231] on div "12012940 (328319752)" at bounding box center [116, 231] width 66 height 31
click at [127, 215] on td "12012940 (328319752)" at bounding box center [115, 232] width 86 height 44
click at [124, 220] on link "12012940" at bounding box center [116, 222] width 46 height 11
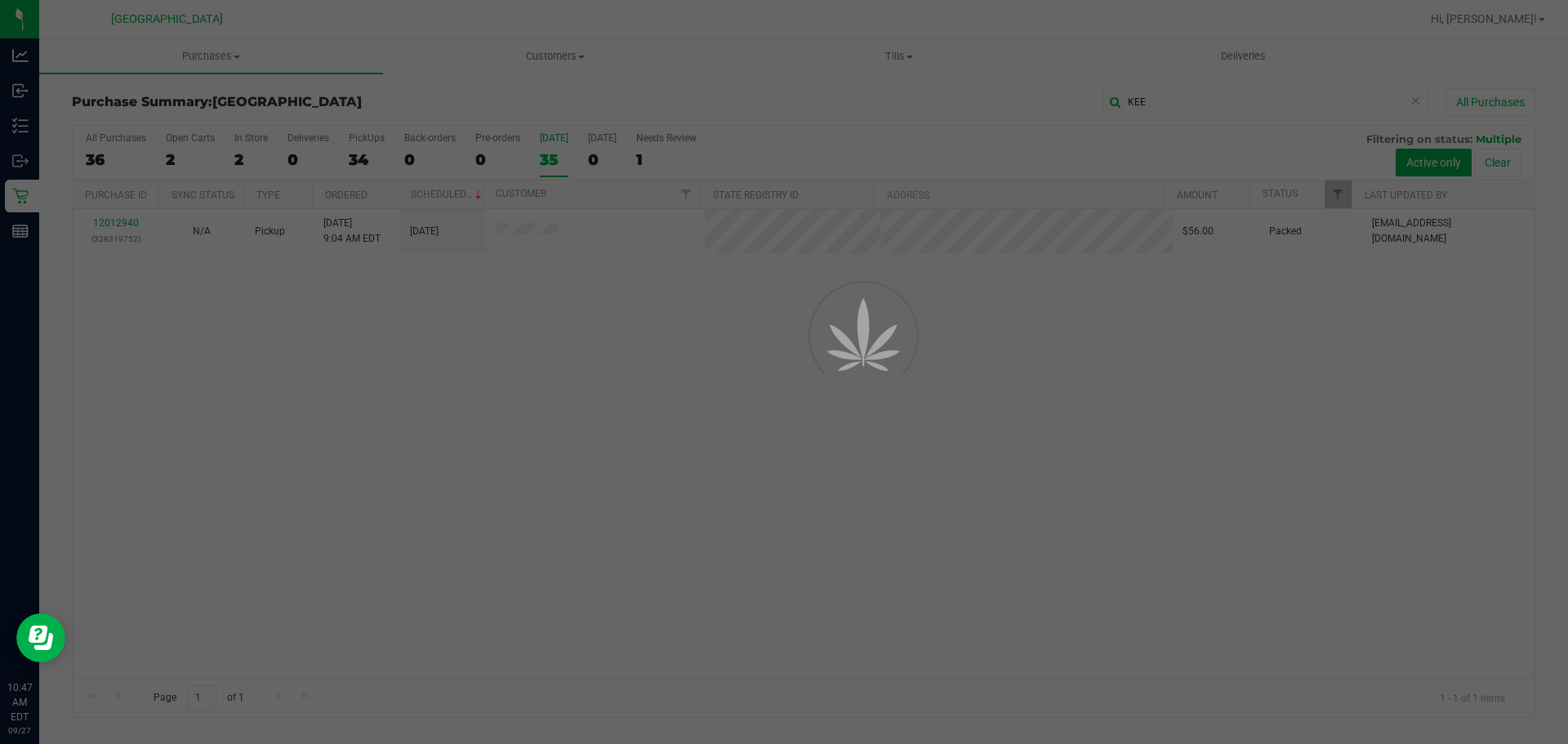
click at [408, 421] on div at bounding box center [784, 372] width 1568 height 744
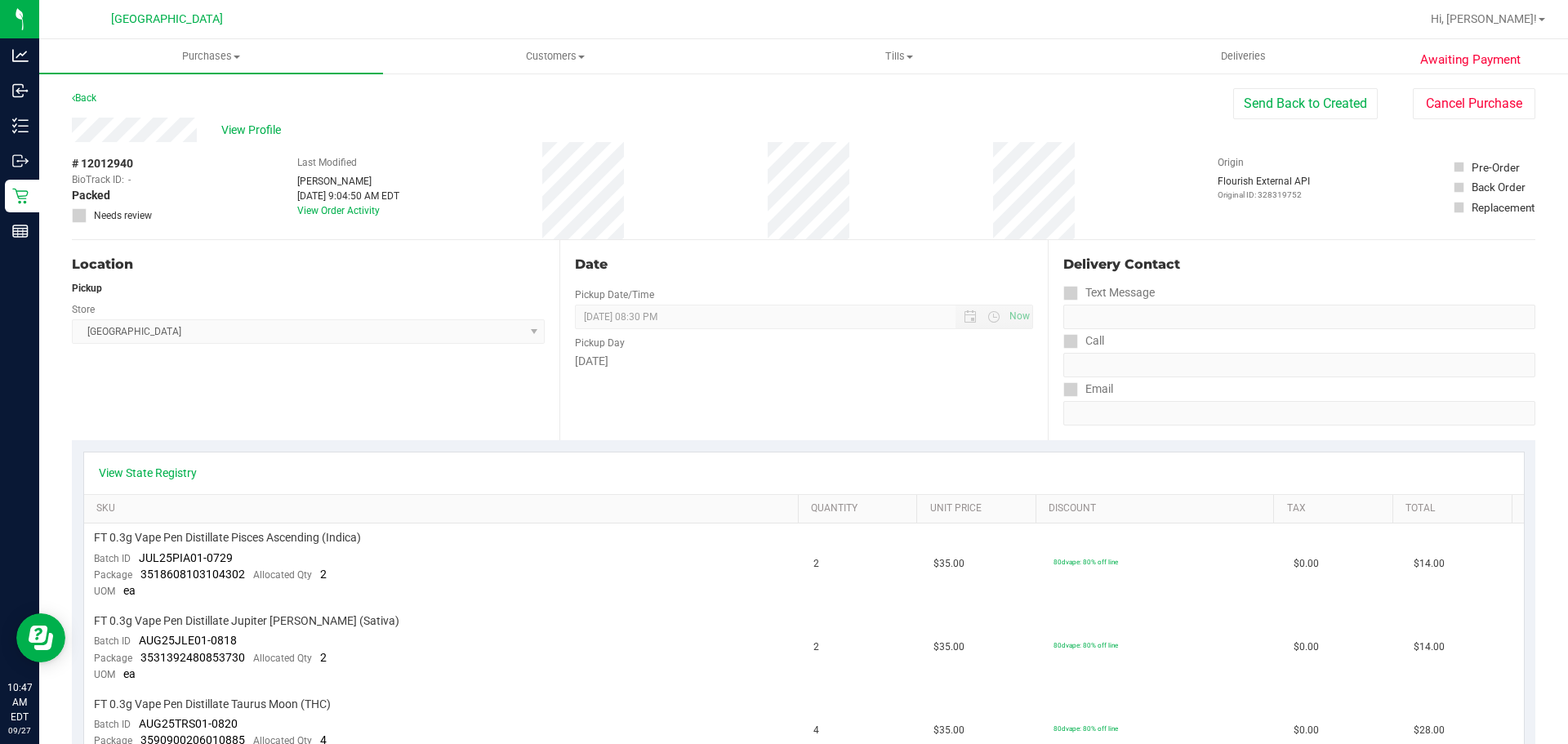
click at [369, 283] on div "Pickup" at bounding box center [307, 288] width 472 height 14
click at [833, 346] on div "Pickup Day" at bounding box center [803, 341] width 457 height 24
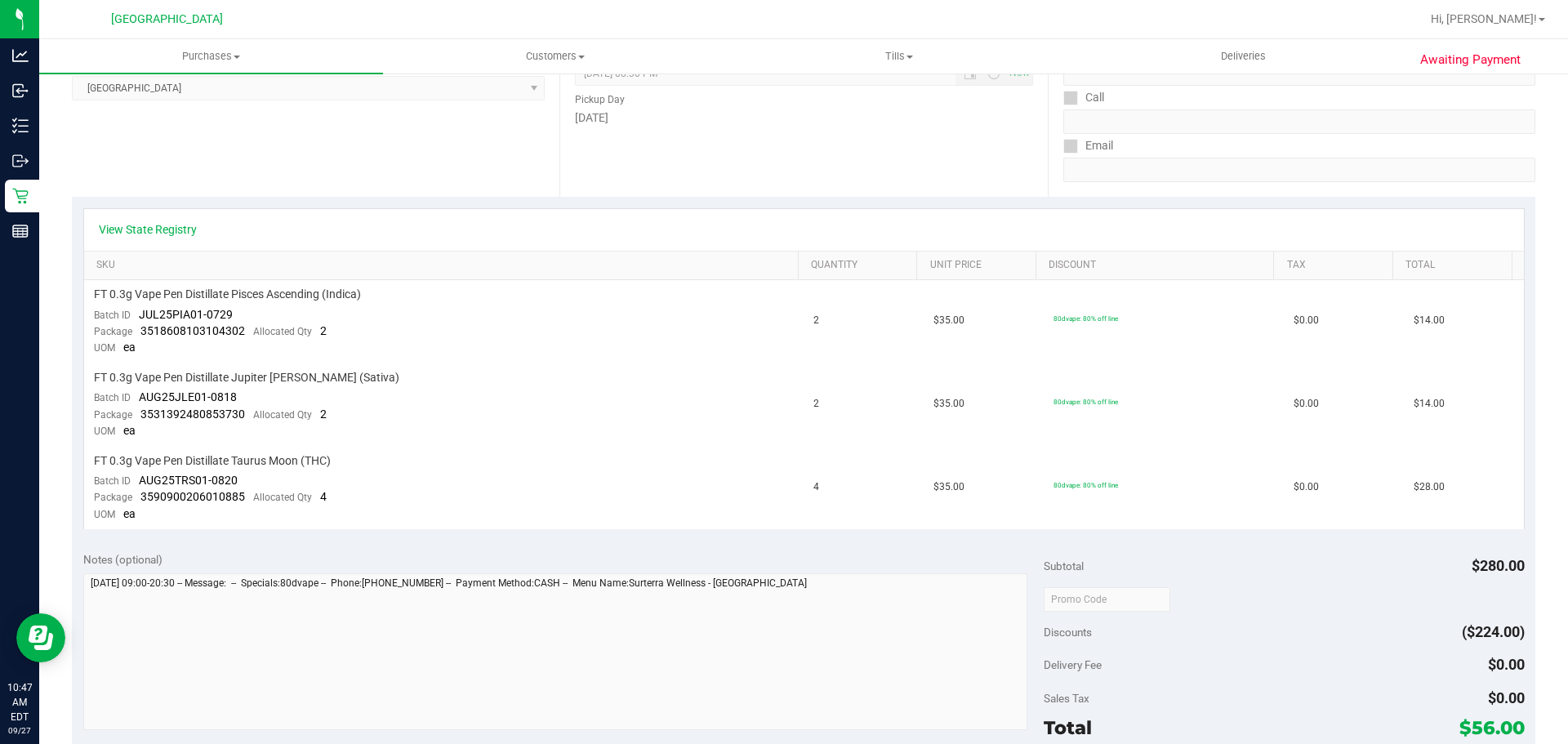
scroll to position [245, 0]
click at [1245, 554] on div "Subtotal $280.00" at bounding box center [1284, 564] width 480 height 30
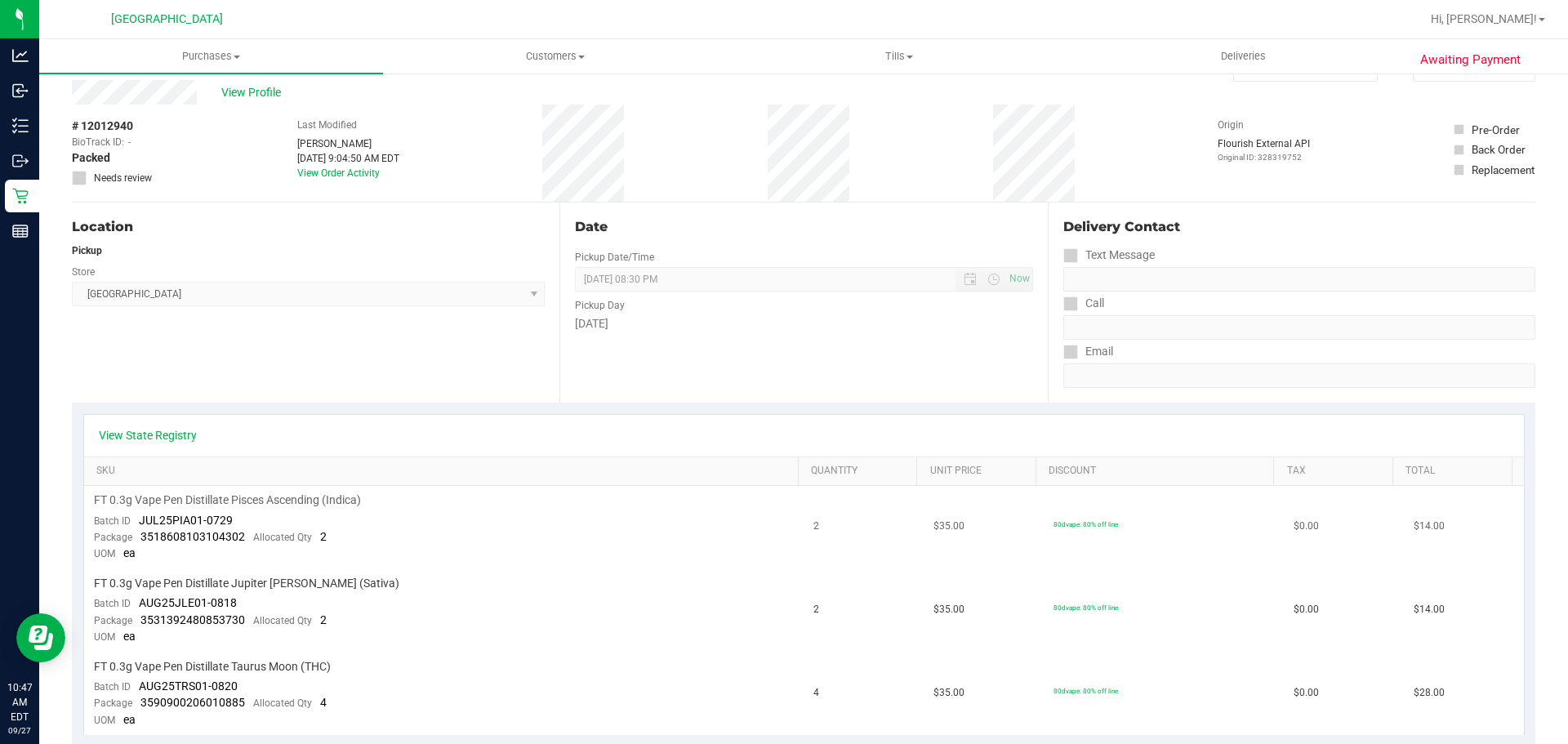
scroll to position [0, 0]
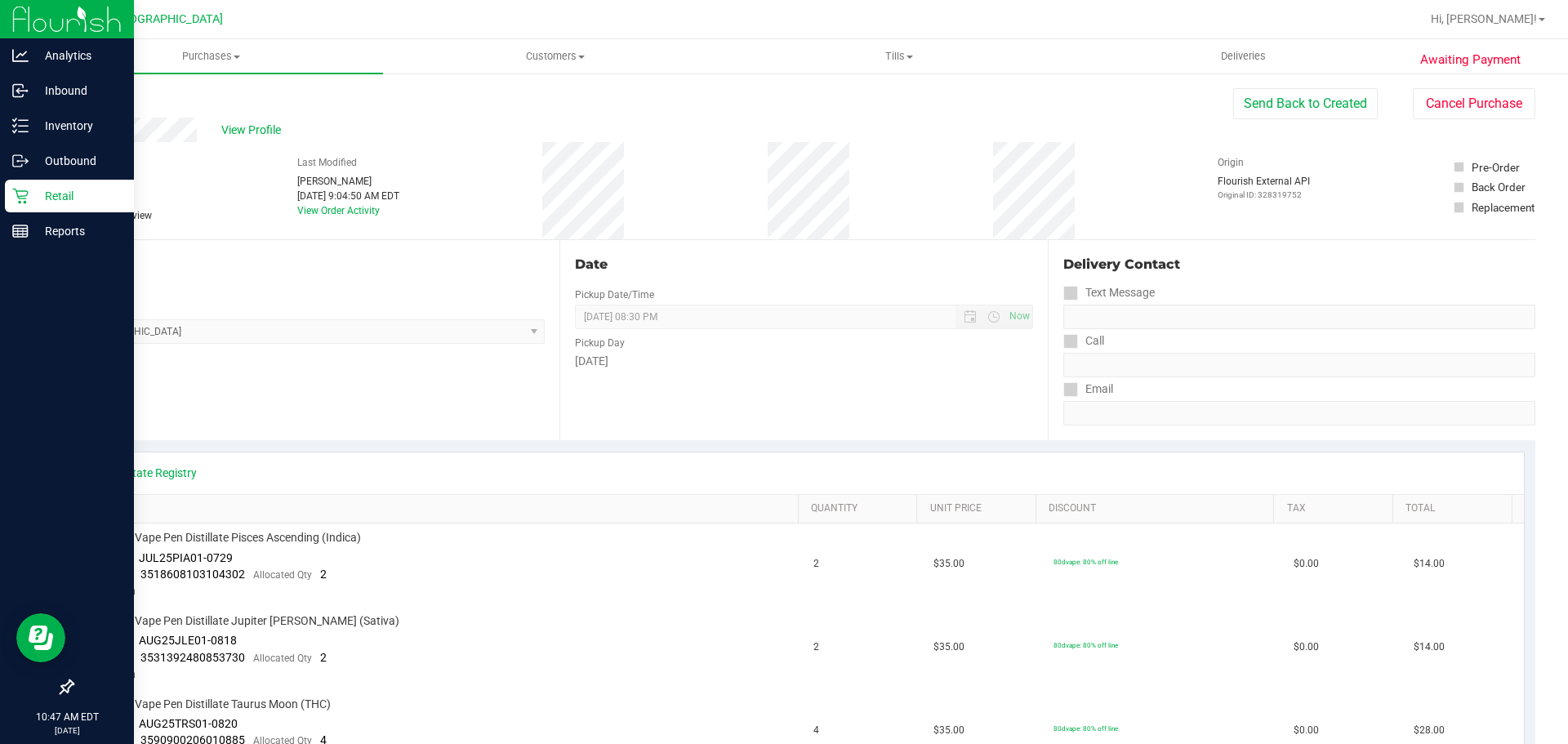
click at [39, 199] on p "Retail" at bounding box center [77, 196] width 98 height 20
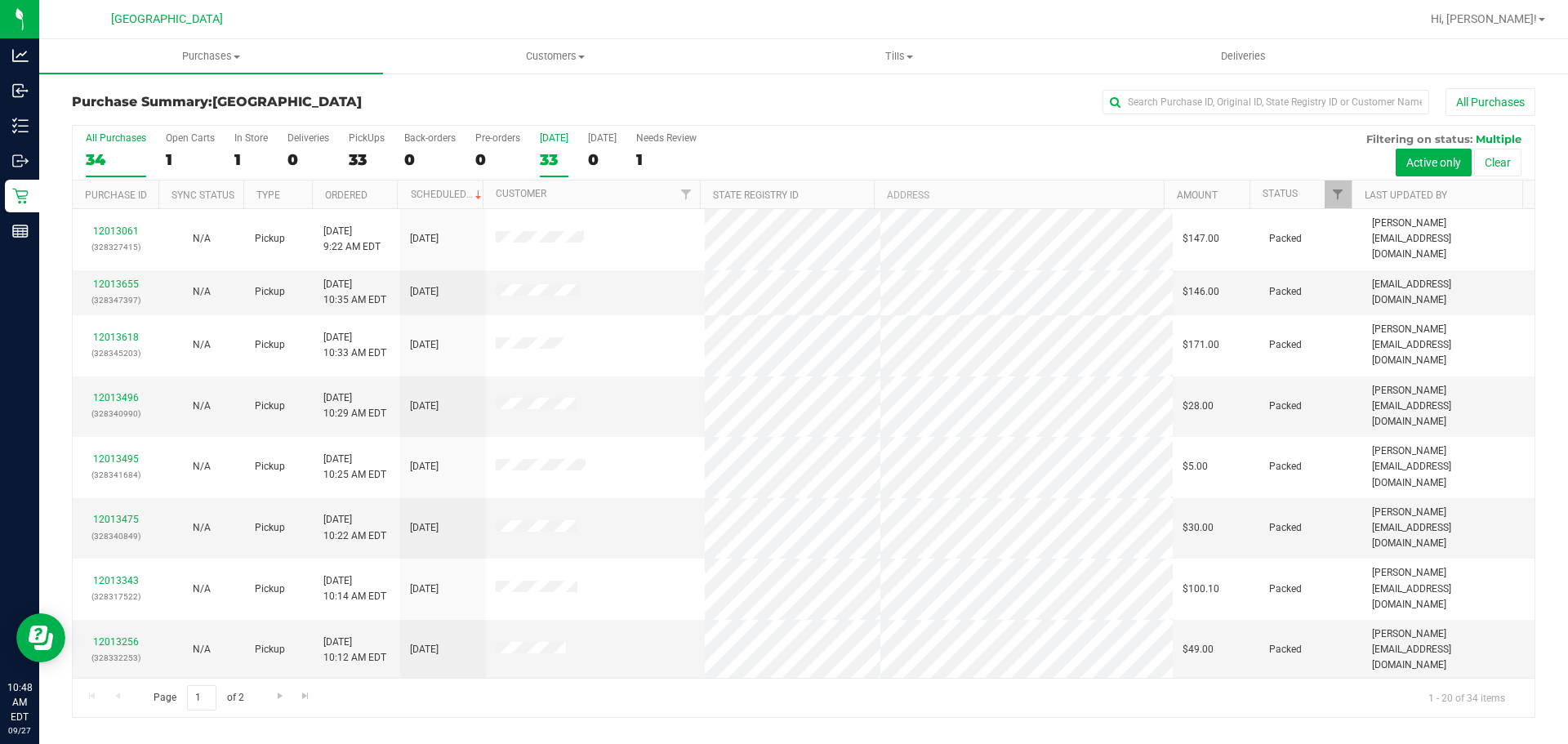
click at [553, 151] on div "33" at bounding box center [554, 160] width 29 height 19
click at [0, 0] on input "[DATE] 33" at bounding box center [0, 0] width 0 height 0
click at [557, 169] on div "33" at bounding box center [554, 160] width 29 height 19
click at [0, 0] on input "[DATE] 33" at bounding box center [0, 0] width 0 height 0
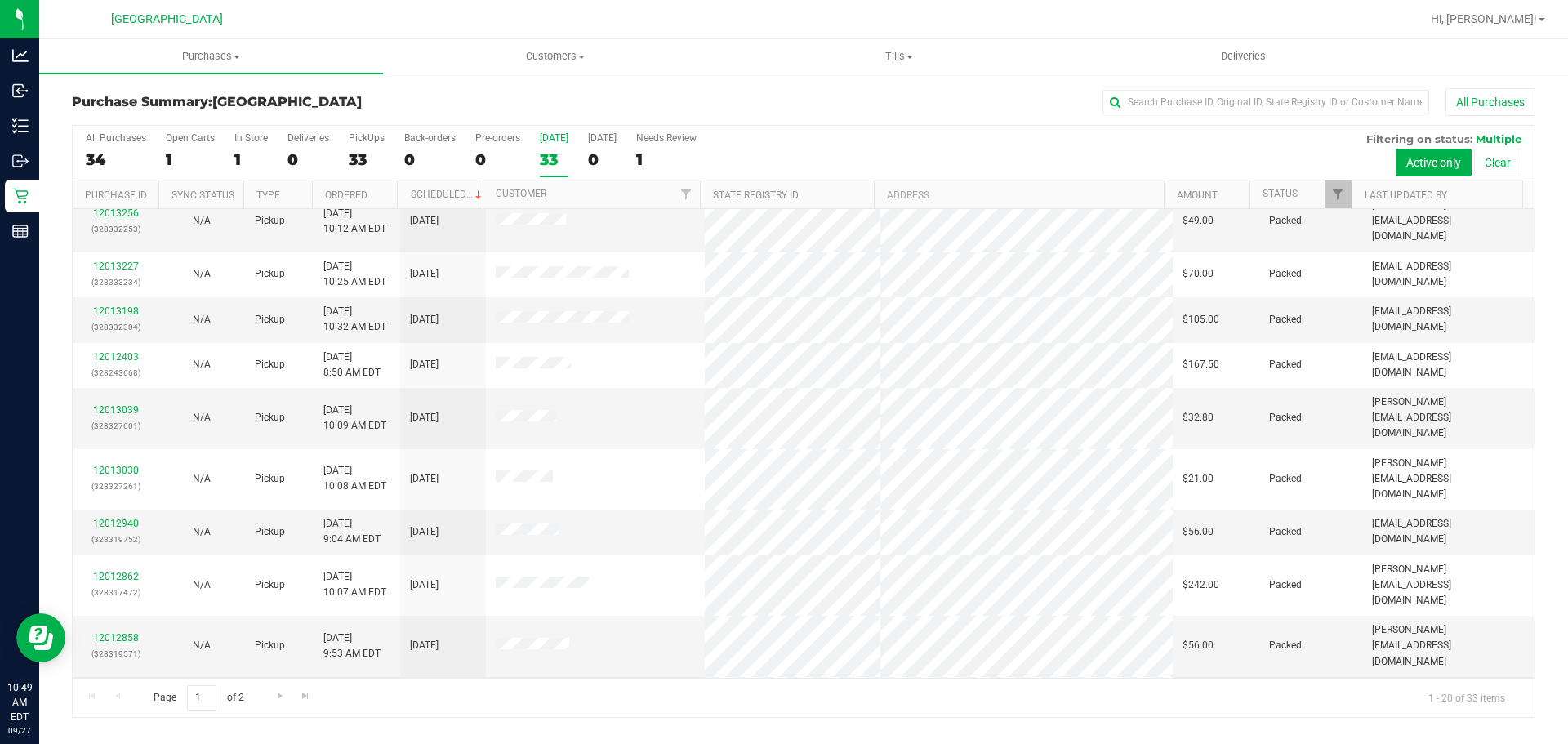
scroll to position [435, 0]
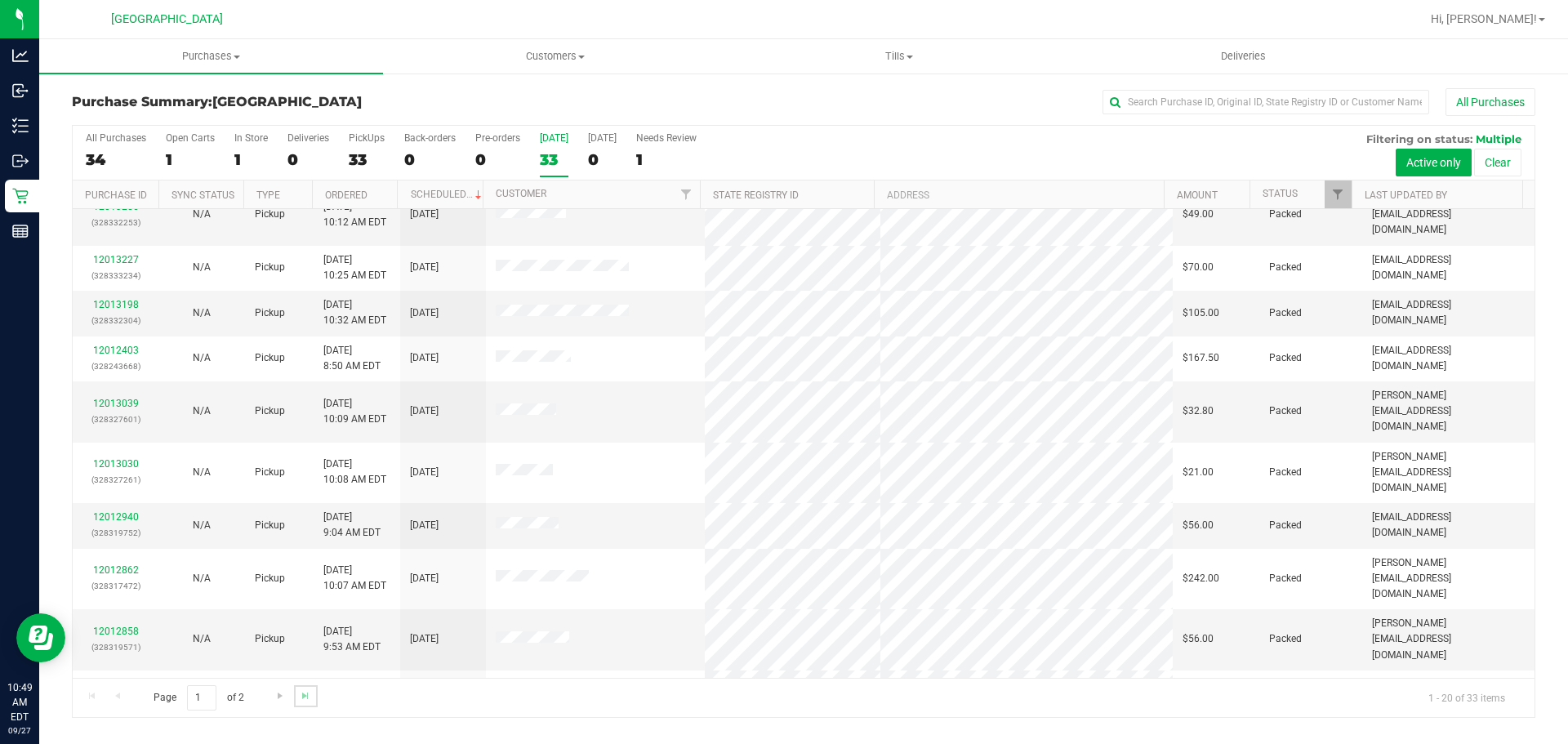
click at [294, 704] on link "Go to the last page" at bounding box center [306, 696] width 24 height 22
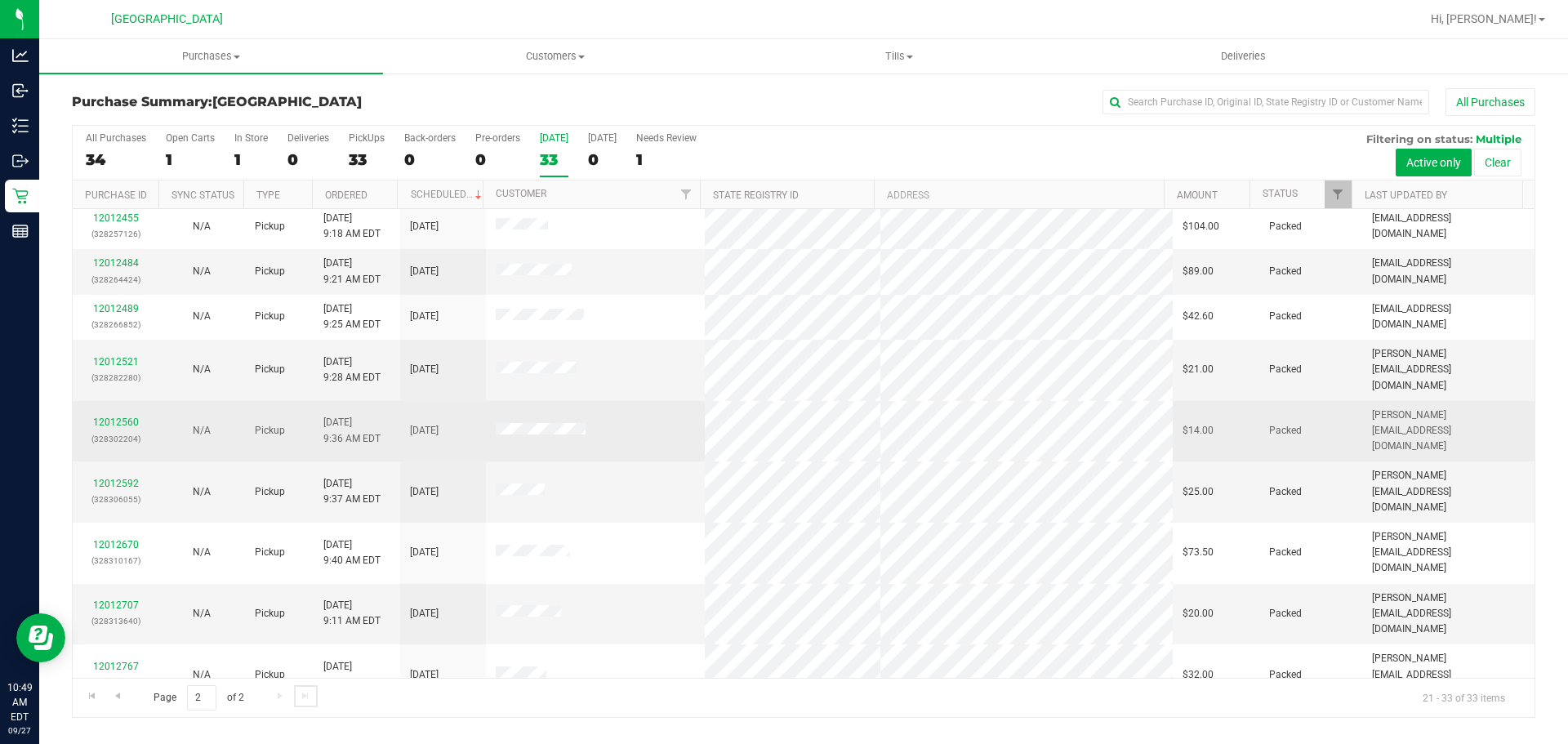
scroll to position [118, 0]
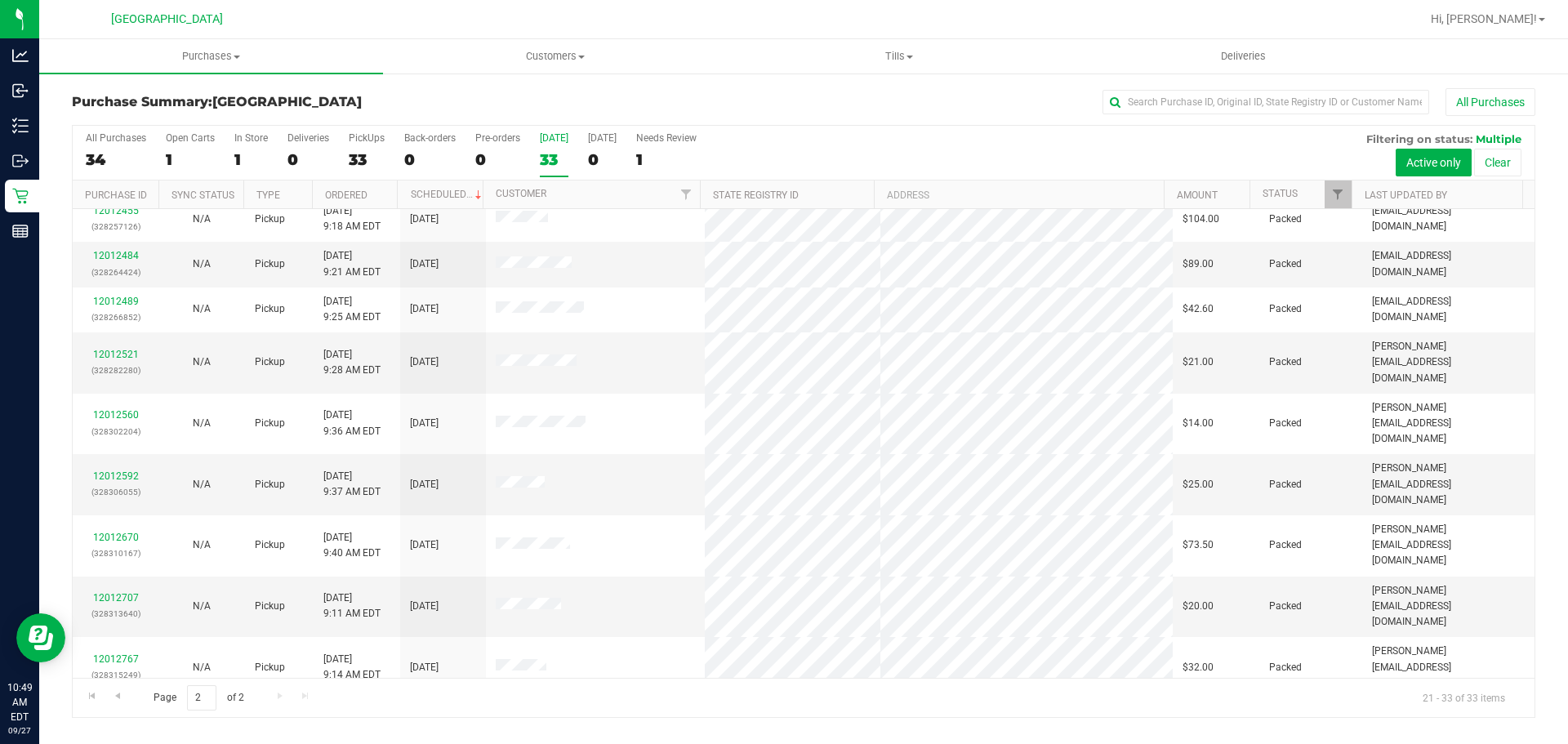
click at [547, 158] on div "33" at bounding box center [554, 160] width 29 height 19
click at [0, 0] on input "[DATE] 33" at bounding box center [0, 0] width 0 height 0
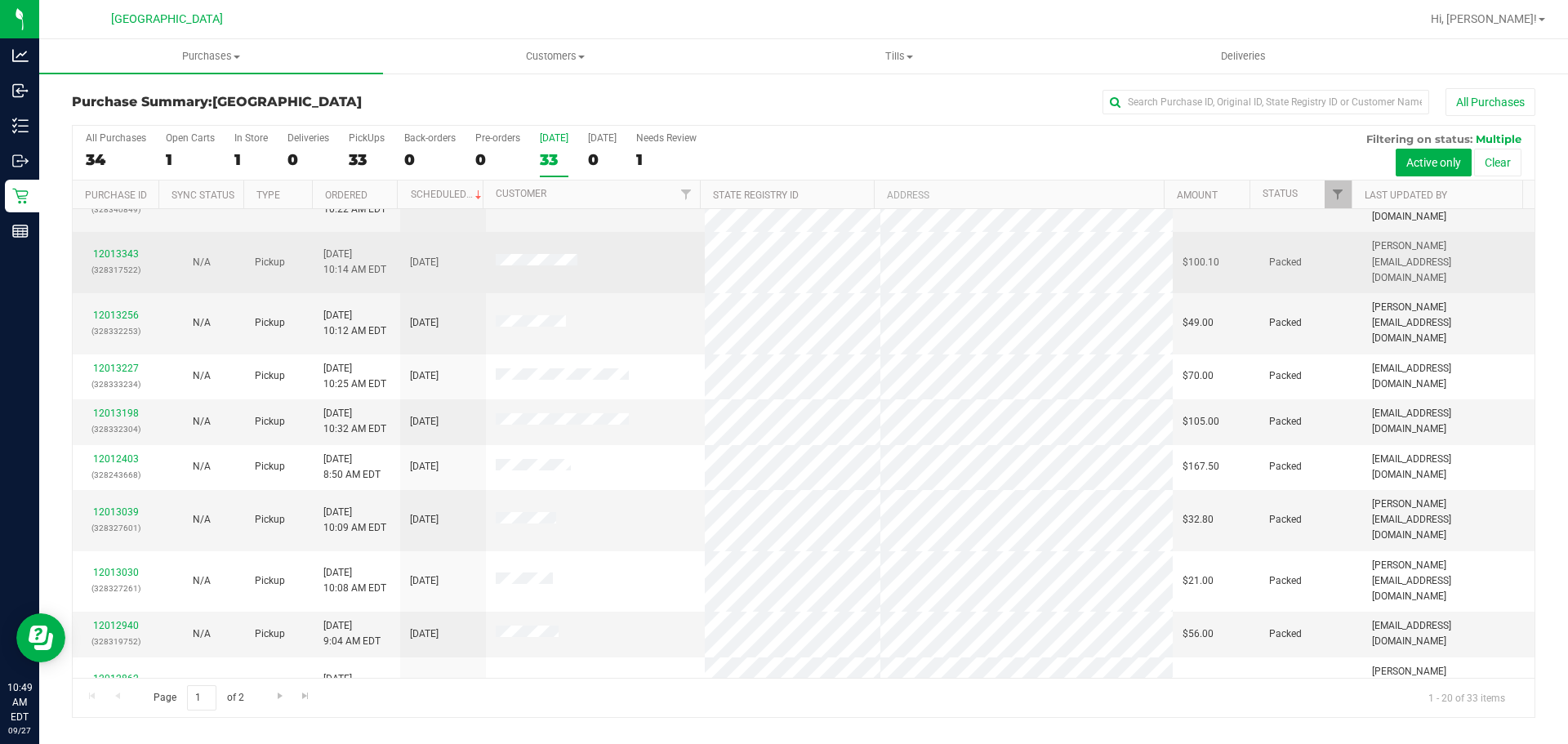
scroll to position [435, 0]
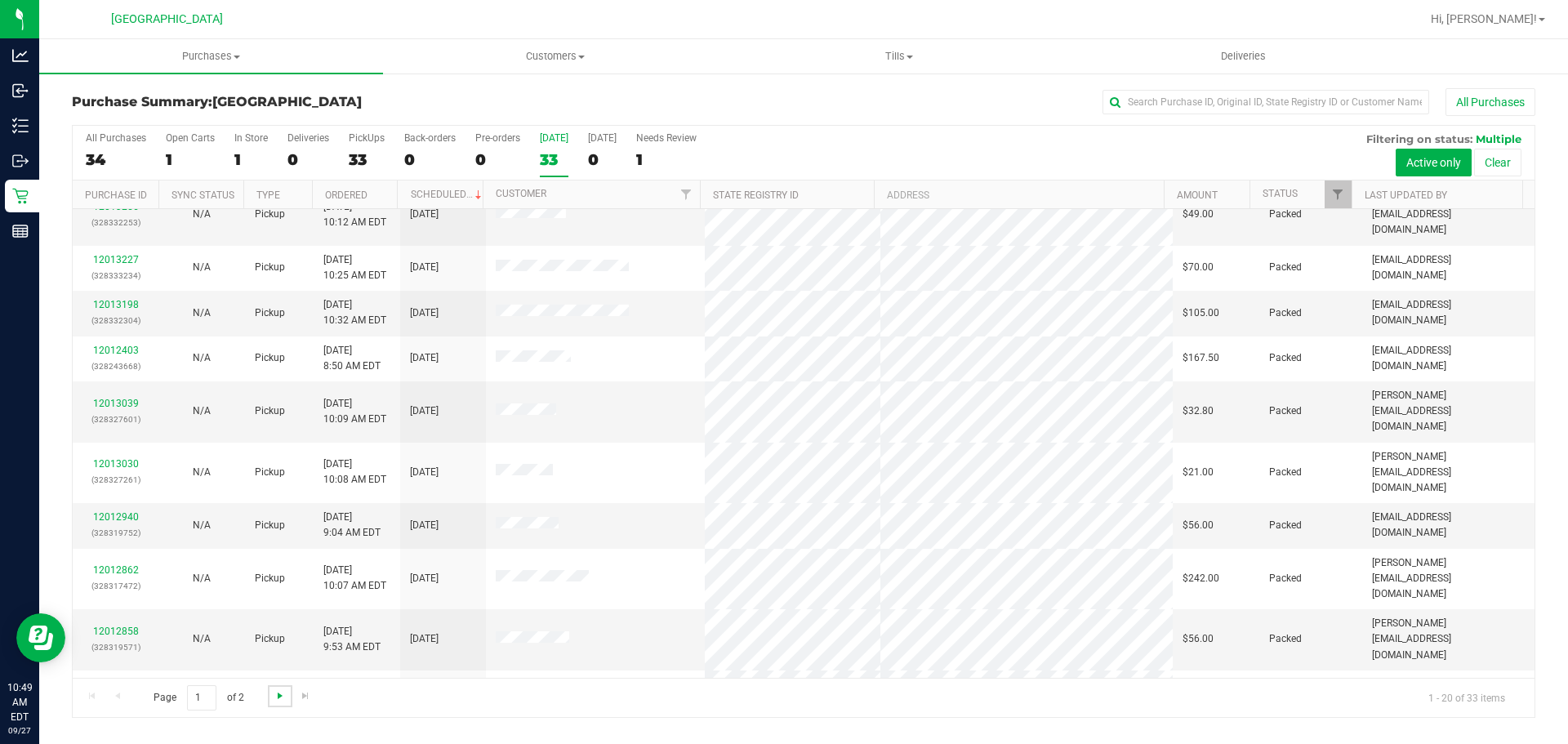
click at [278, 698] on span "Go to the next page" at bounding box center [279, 695] width 13 height 13
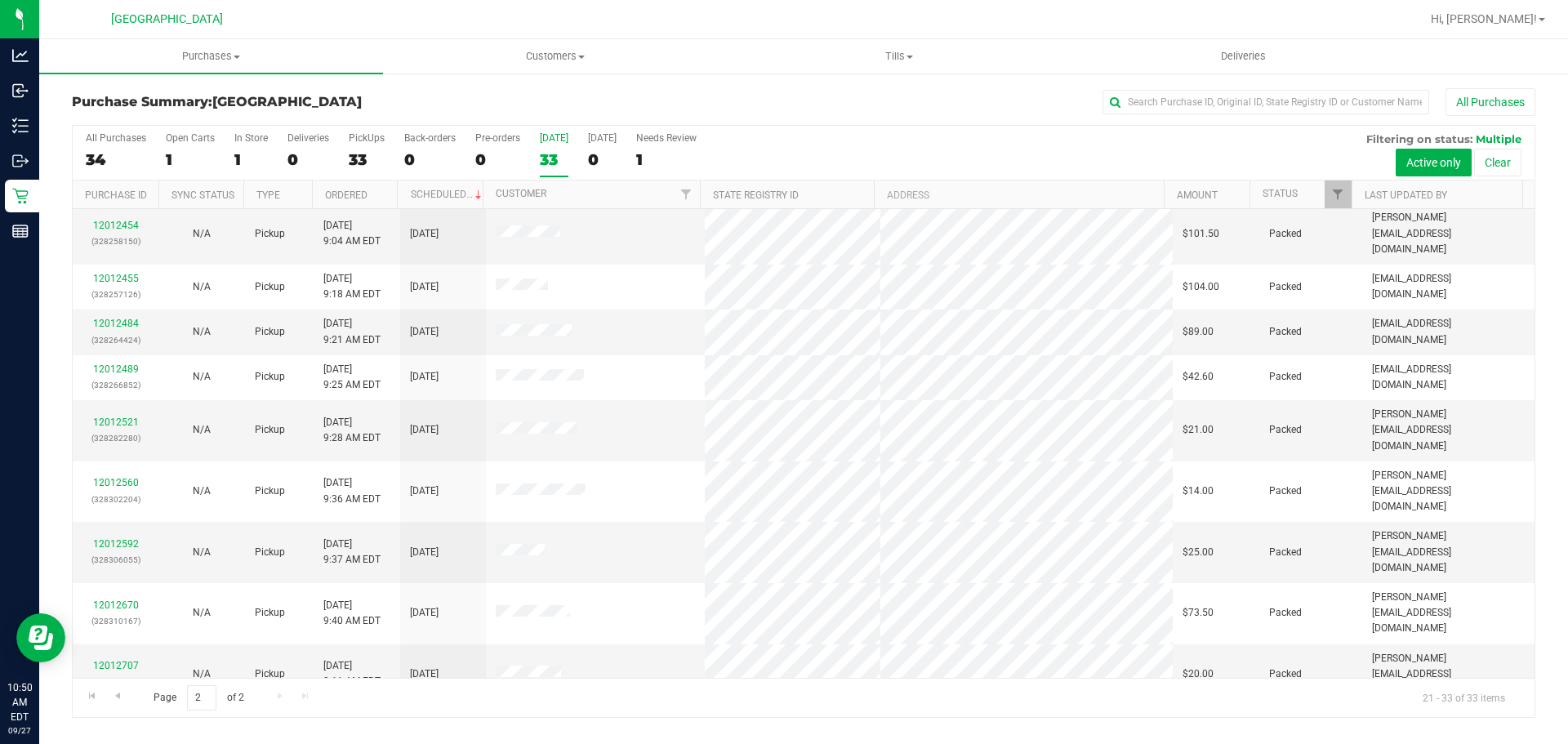
scroll to position [0, 0]
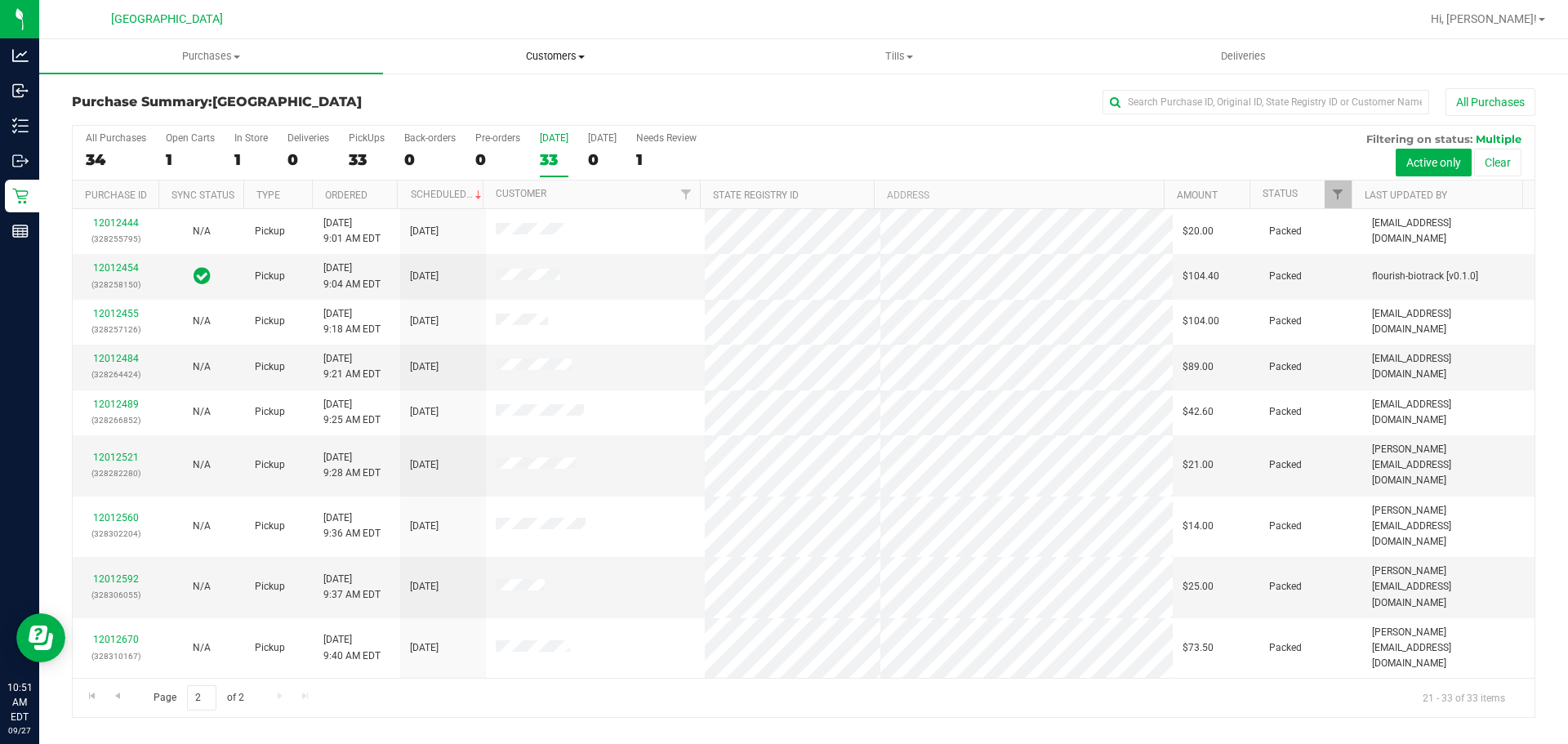
click at [561, 50] on span "Customers" at bounding box center [555, 56] width 342 height 14
click at [539, 54] on span "Customers" at bounding box center [555, 56] width 344 height 14
drag, startPoint x: 537, startPoint y: 56, endPoint x: 503, endPoint y: 106, distance: 60.5
click at [536, 57] on span "Customers" at bounding box center [555, 56] width 344 height 14
click at [485, 106] on li "All customers" at bounding box center [555, 99] width 344 height 20
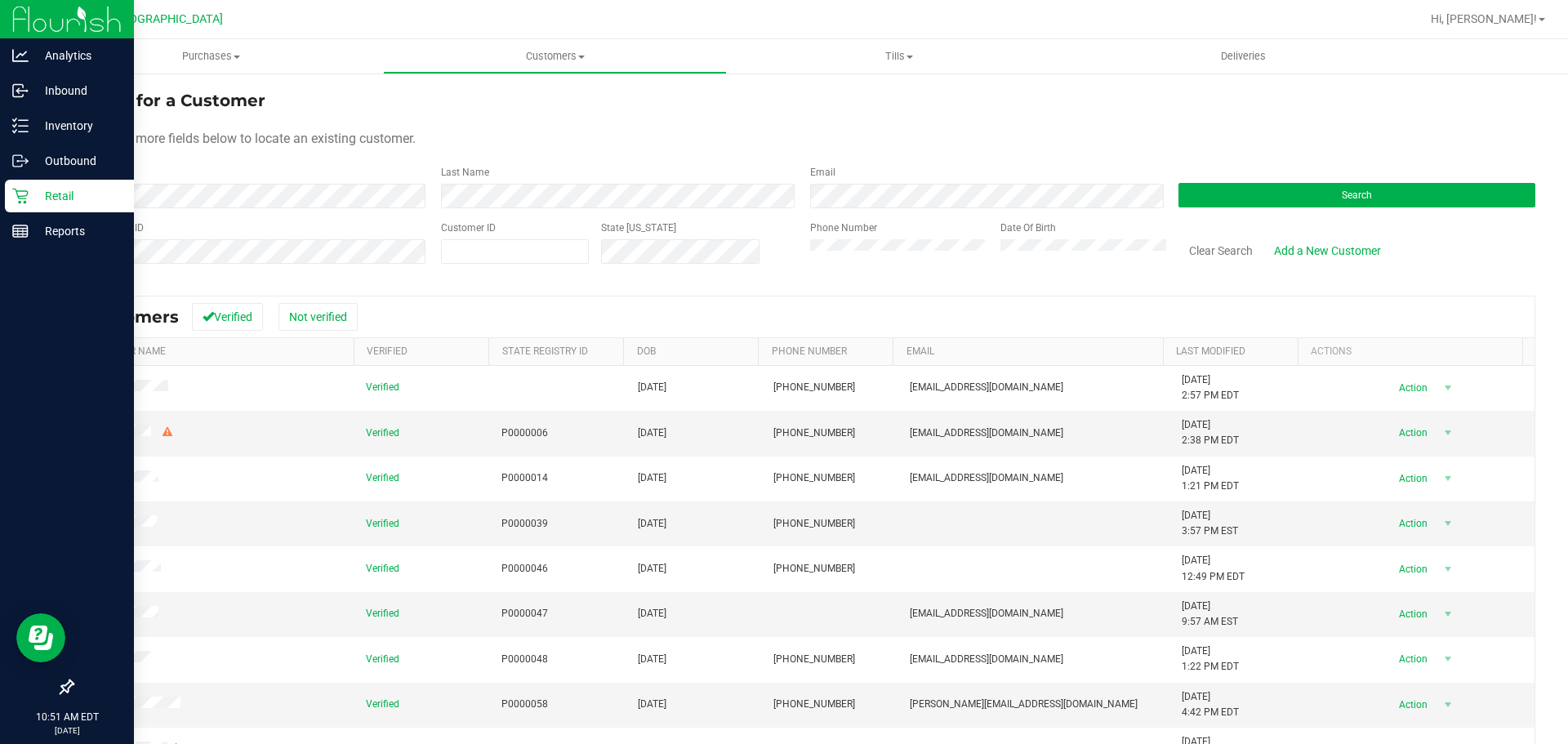
click at [22, 197] on icon at bounding box center [20, 196] width 16 height 16
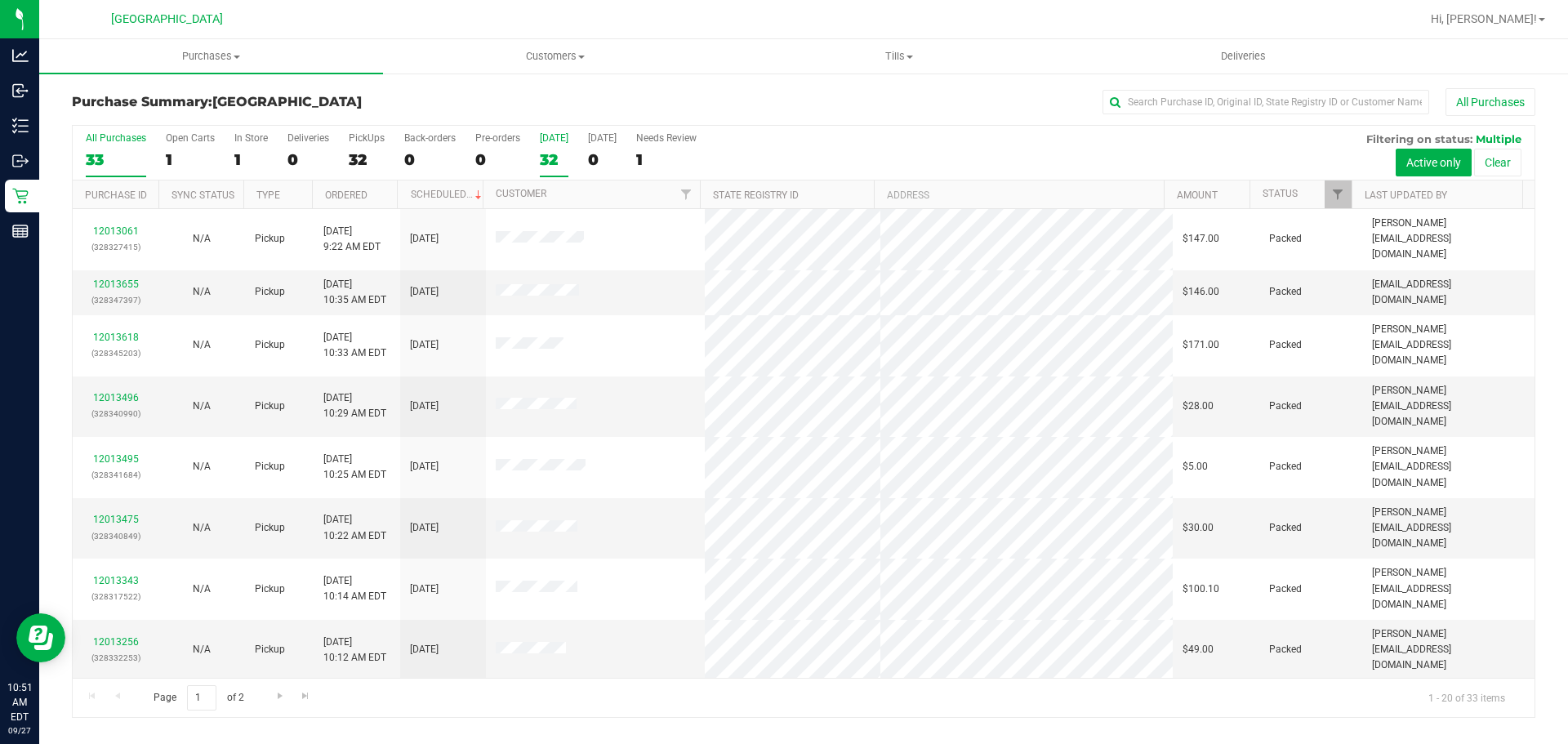
click at [547, 163] on div "32" at bounding box center [554, 160] width 29 height 19
click at [0, 0] on input "[DATE] 32" at bounding box center [0, 0] width 0 height 0
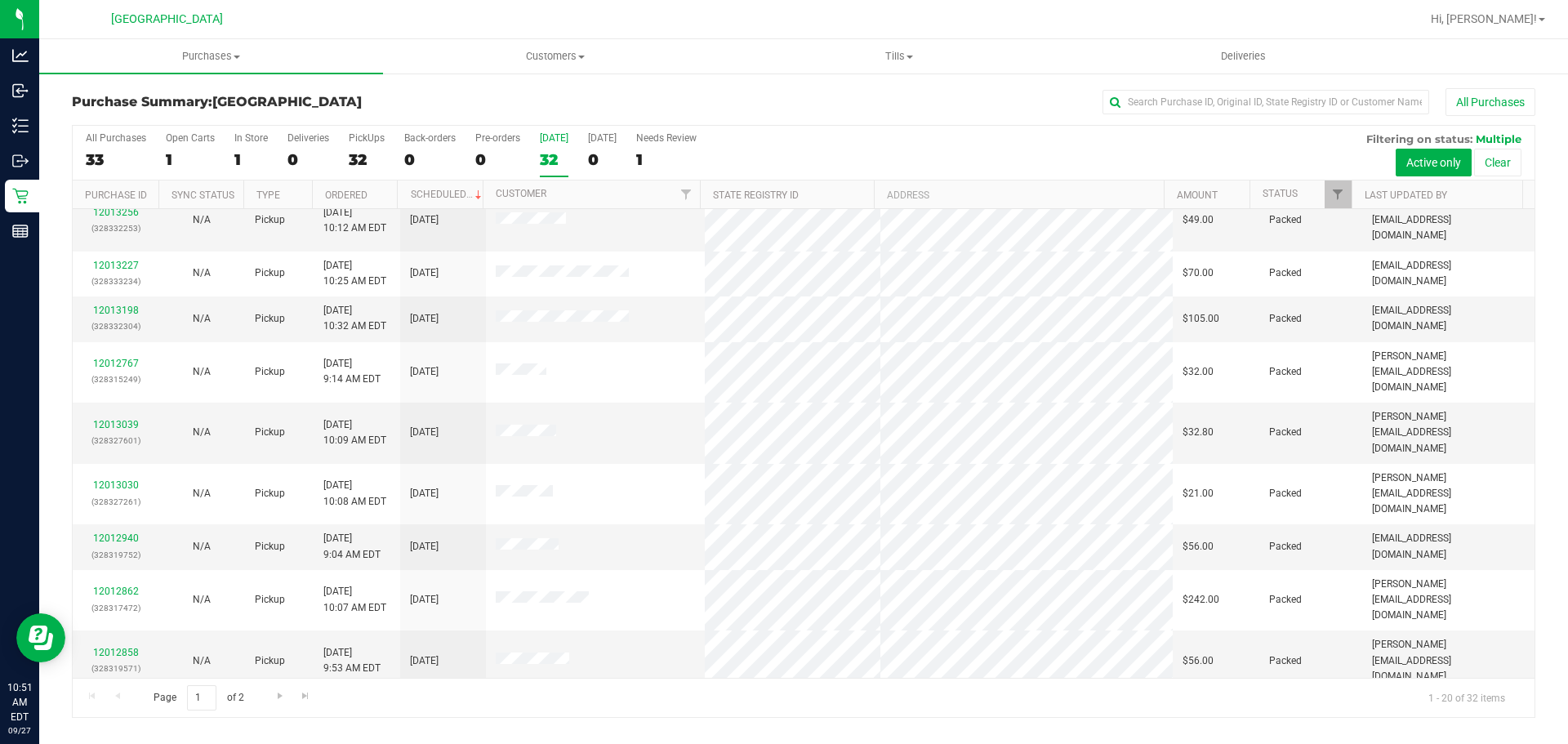
scroll to position [435, 0]
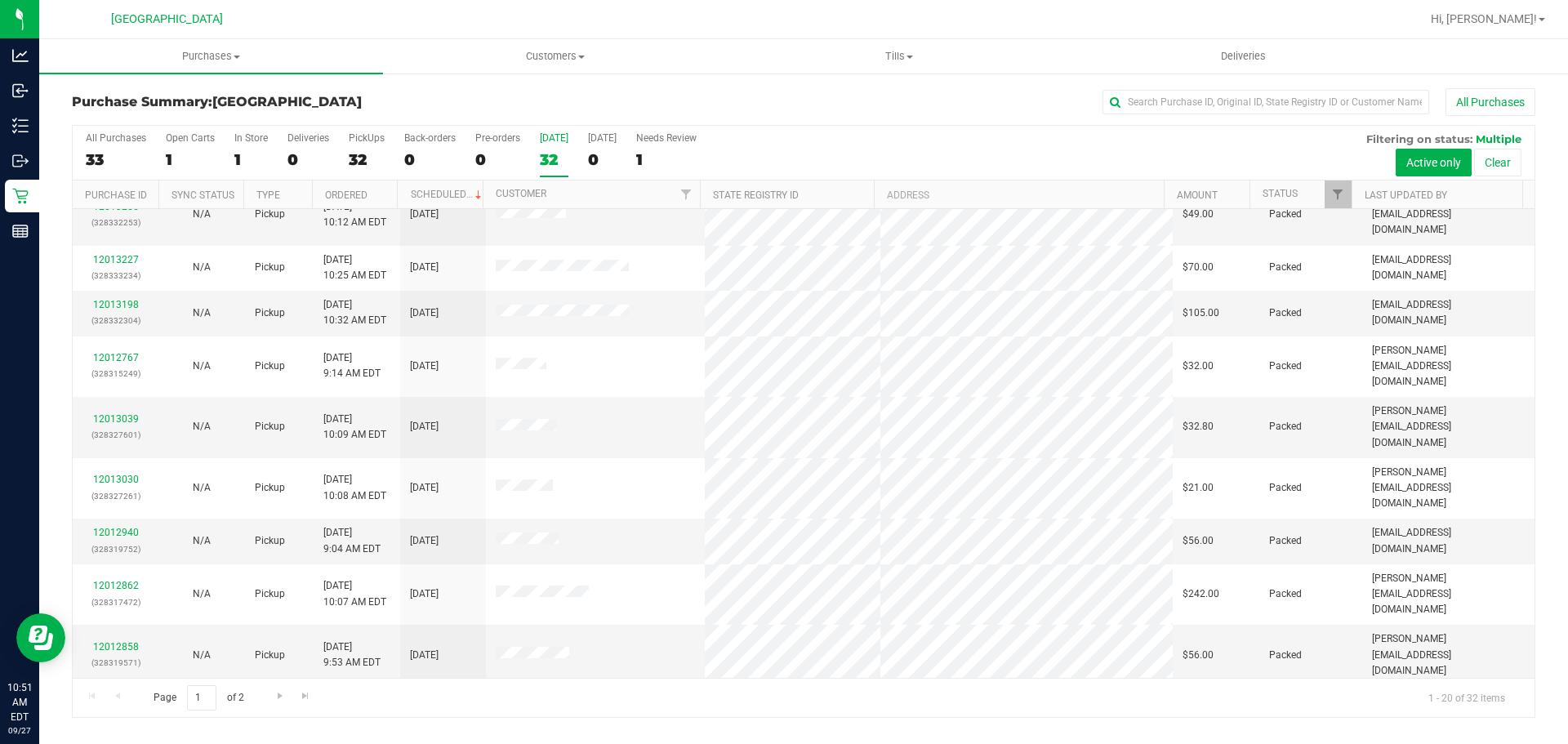
click at [285, 682] on div "Page 1 of 2 1 - 20 of 32 items" at bounding box center [803, 697] width 1462 height 39
click at [278, 702] on link "Go to the next page" at bounding box center [280, 696] width 24 height 22
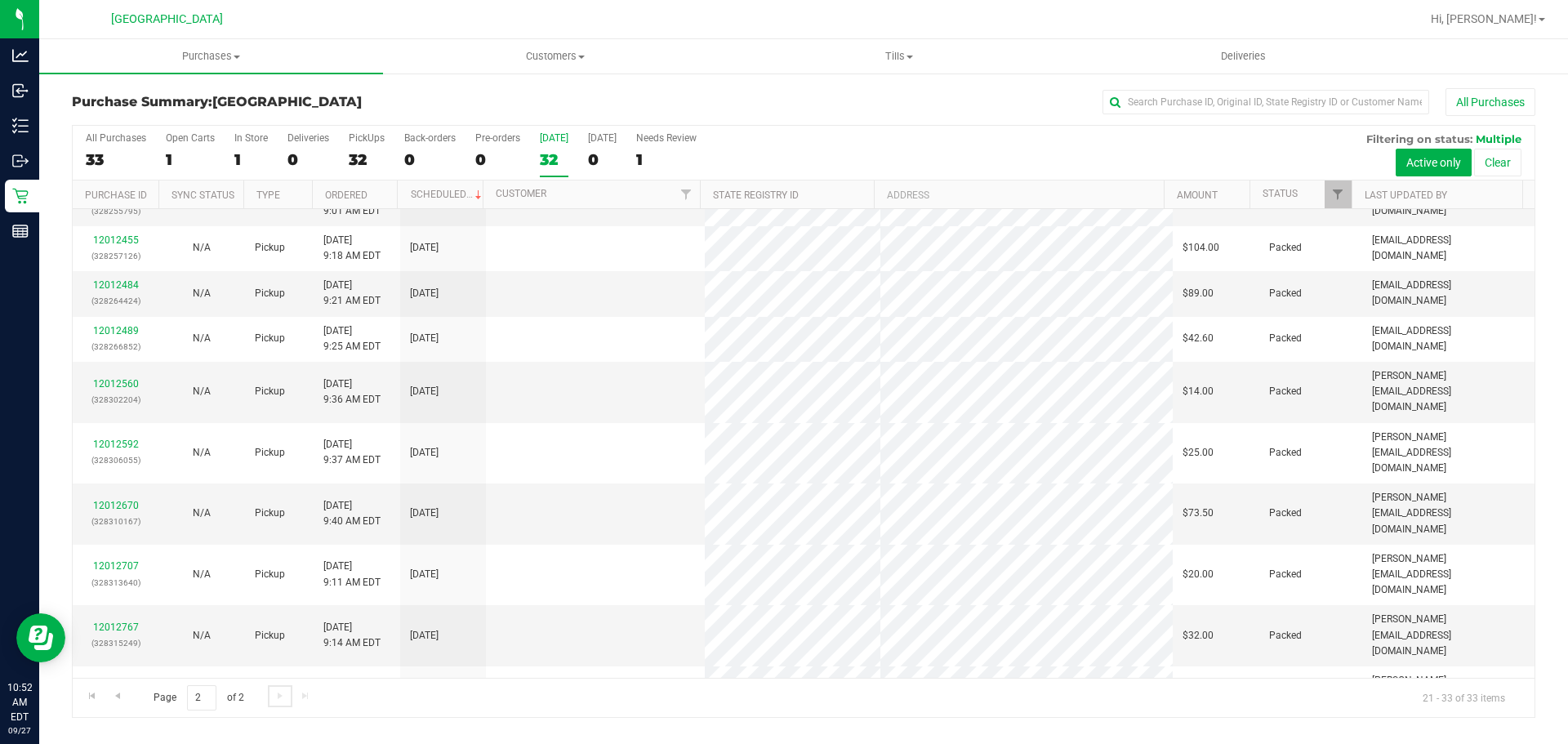
scroll to position [0, 0]
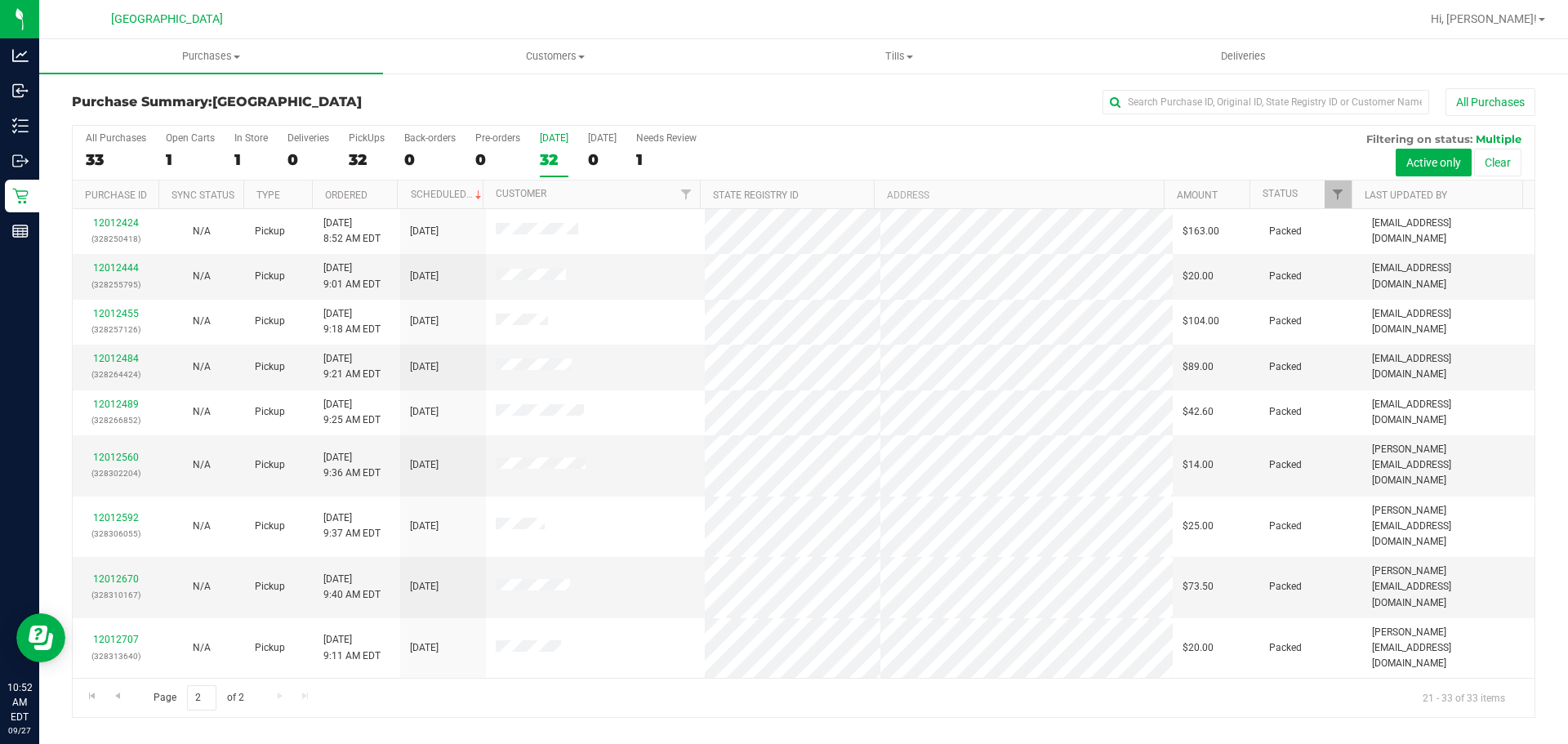
click at [561, 155] on div "32" at bounding box center [554, 160] width 29 height 19
click at [0, 0] on input "[DATE] 32" at bounding box center [0, 0] width 0 height 0
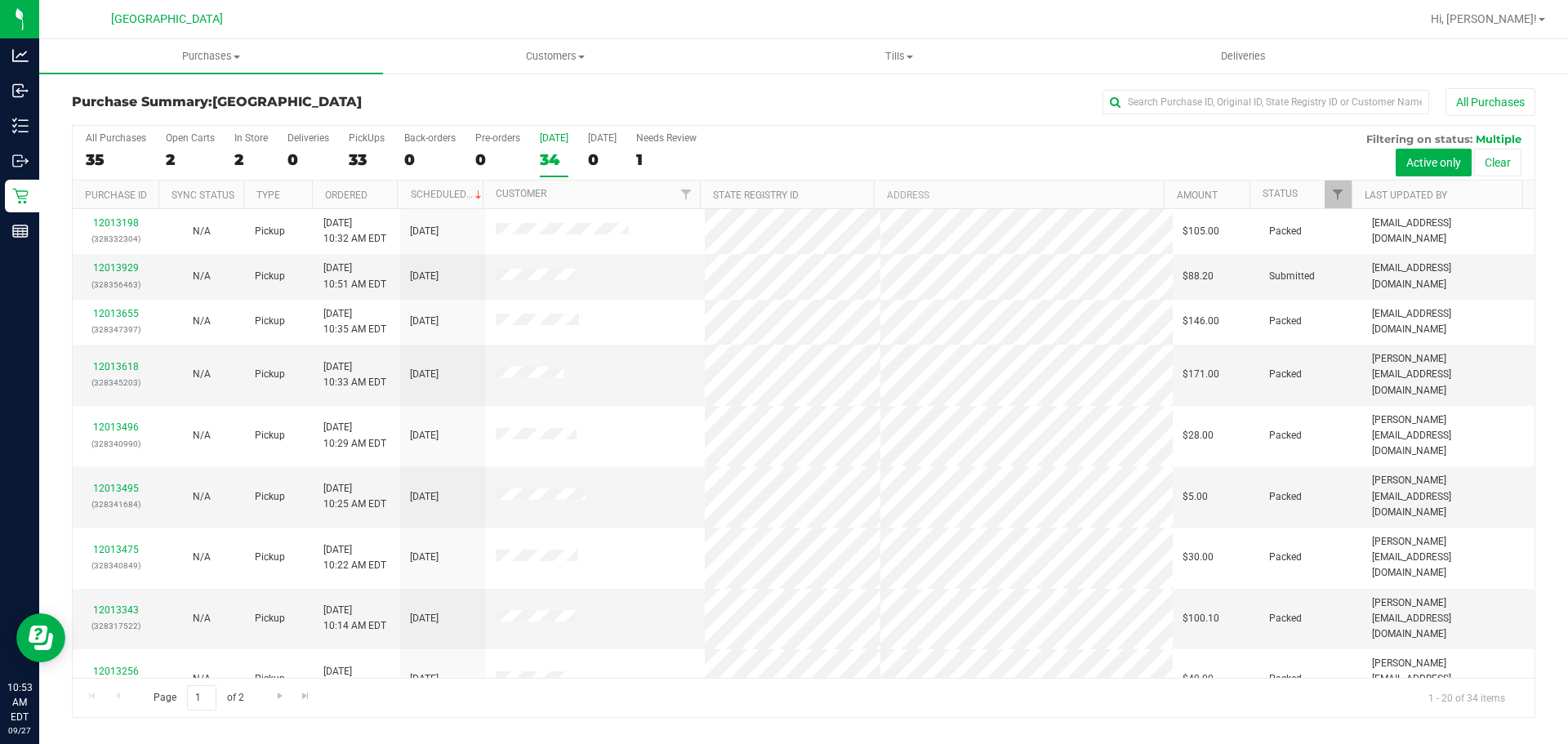
click at [545, 157] on div "34" at bounding box center [554, 160] width 29 height 19
click at [0, 0] on input "[DATE] 34" at bounding box center [0, 0] width 0 height 0
click at [1158, 104] on input "text" at bounding box center [1266, 102] width 327 height 25
click at [1153, 102] on input "text" at bounding box center [1266, 102] width 327 height 25
type input "[DEMOGRAPHIC_DATA]"
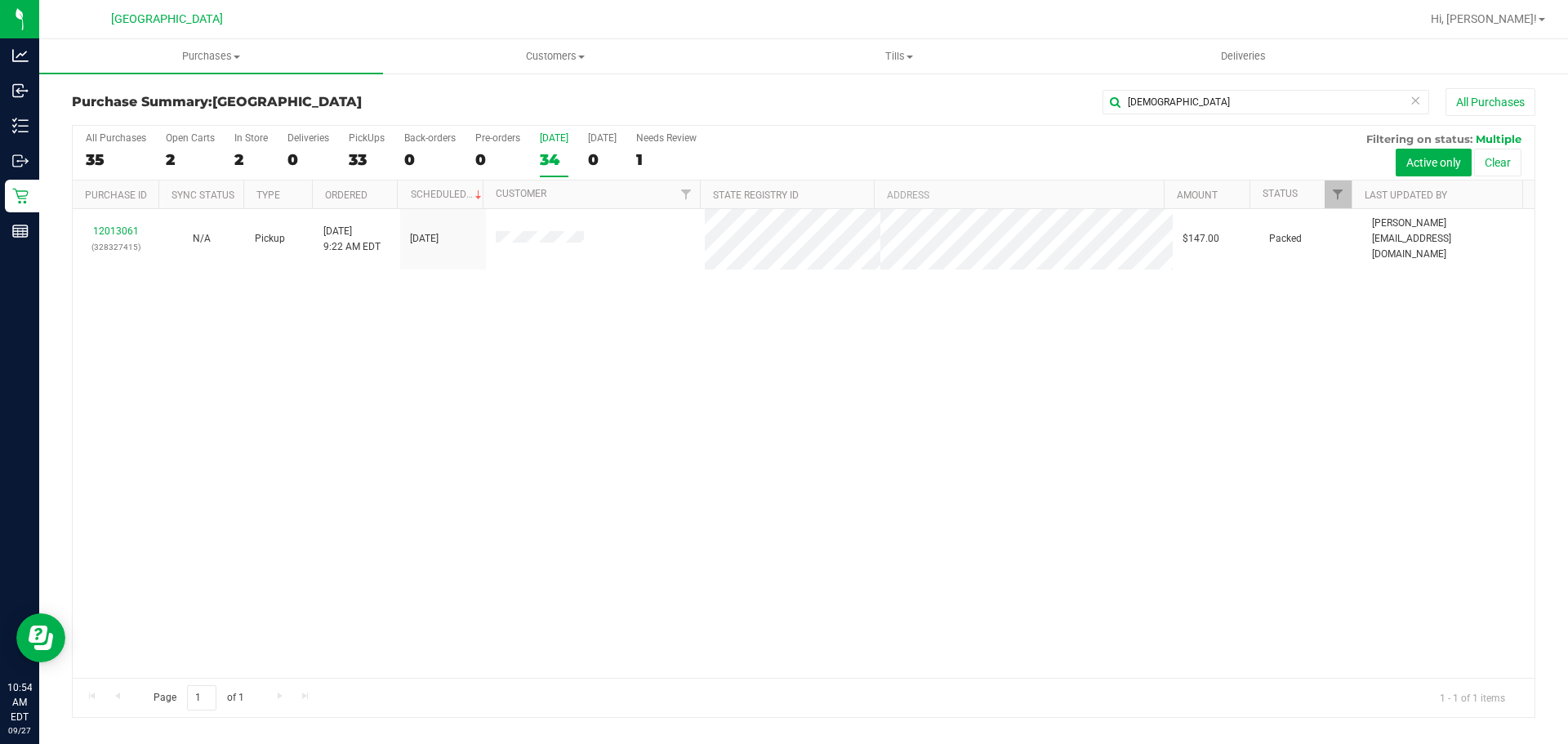
click at [426, 387] on div "12013061 (328327415) N/A Pickup [DATE] 9:22 AM EDT 9/27/2025 $147.00 Packed [PE…" at bounding box center [803, 444] width 1462 height 469
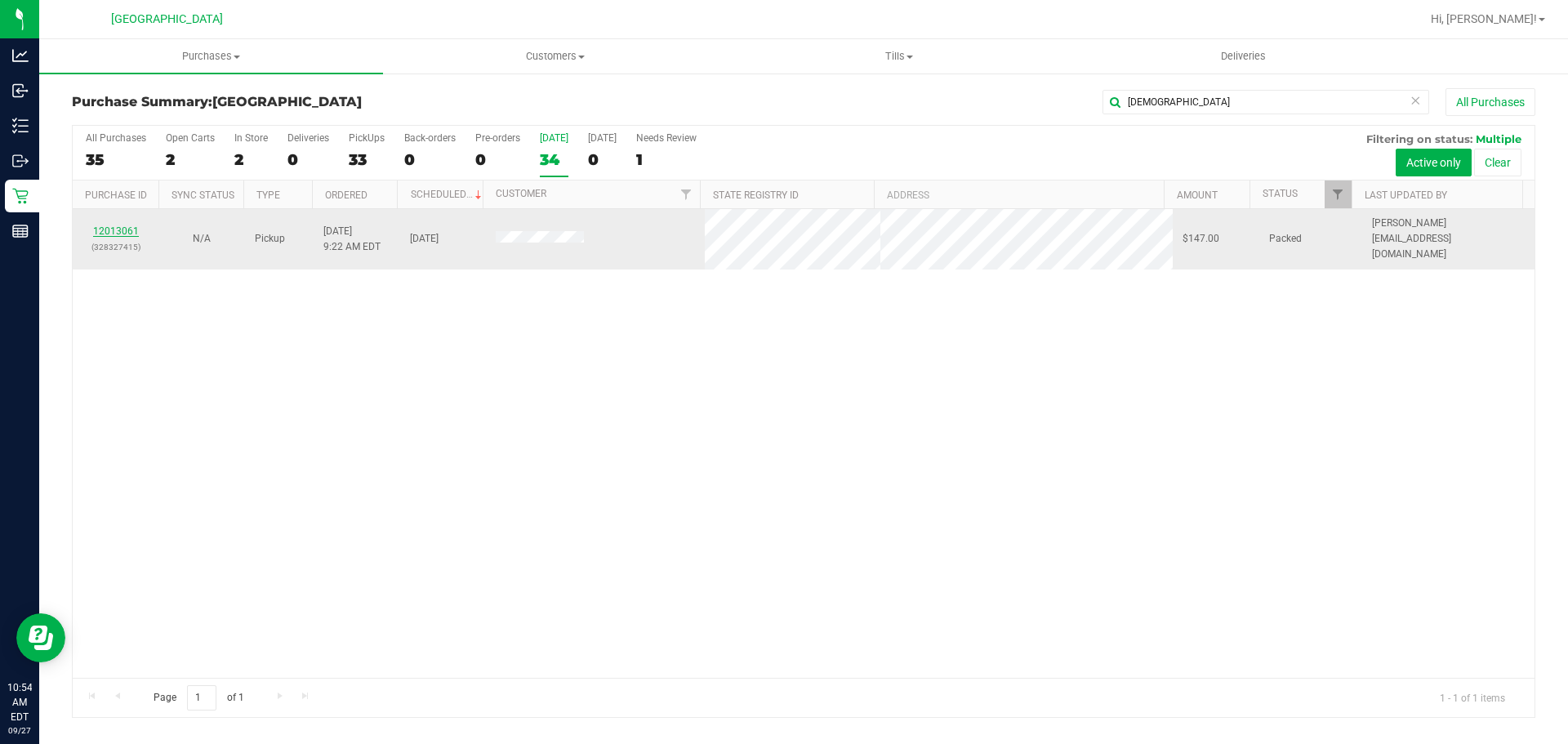
click at [115, 226] on link "12013061" at bounding box center [116, 231] width 46 height 11
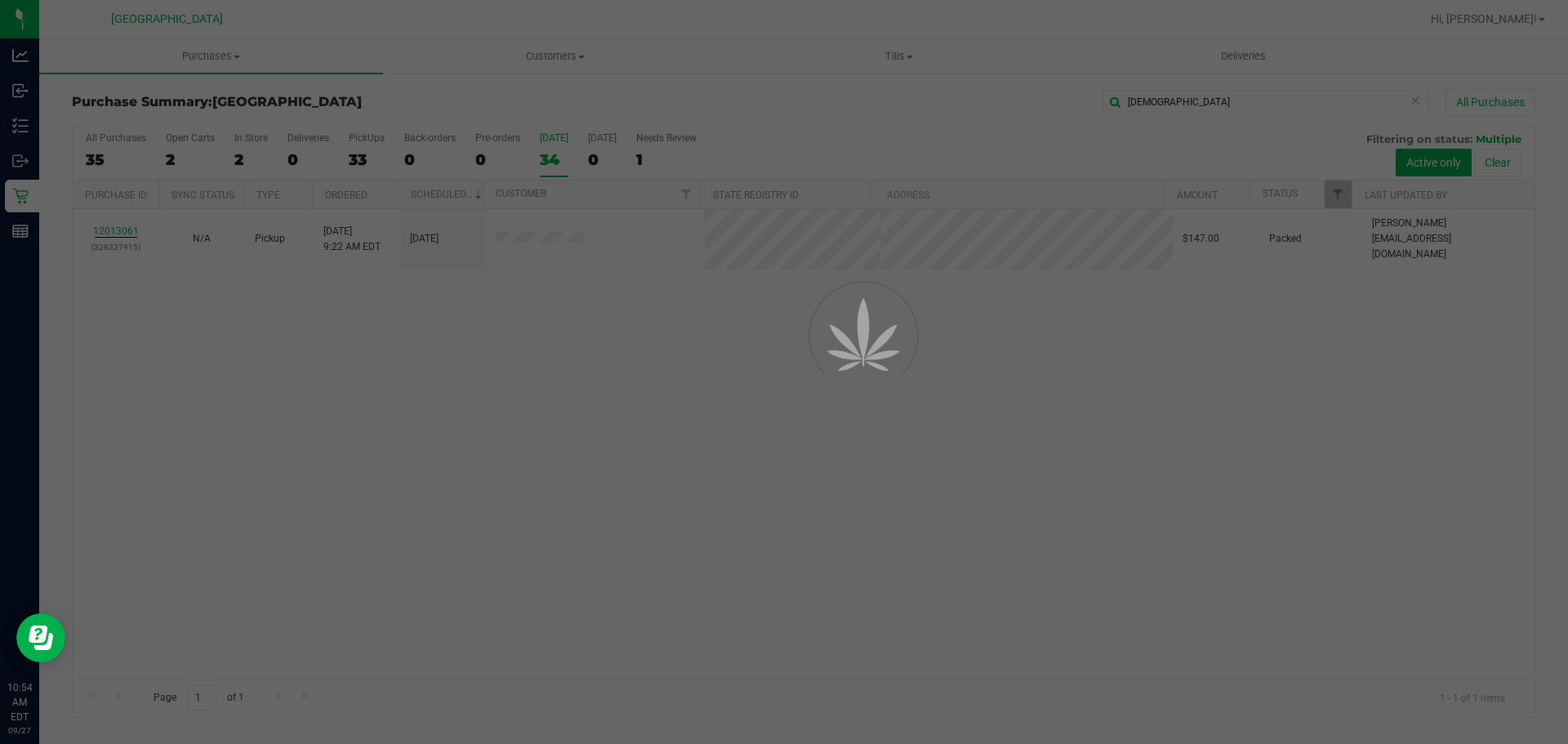
click at [572, 518] on div at bounding box center [784, 372] width 1568 height 744
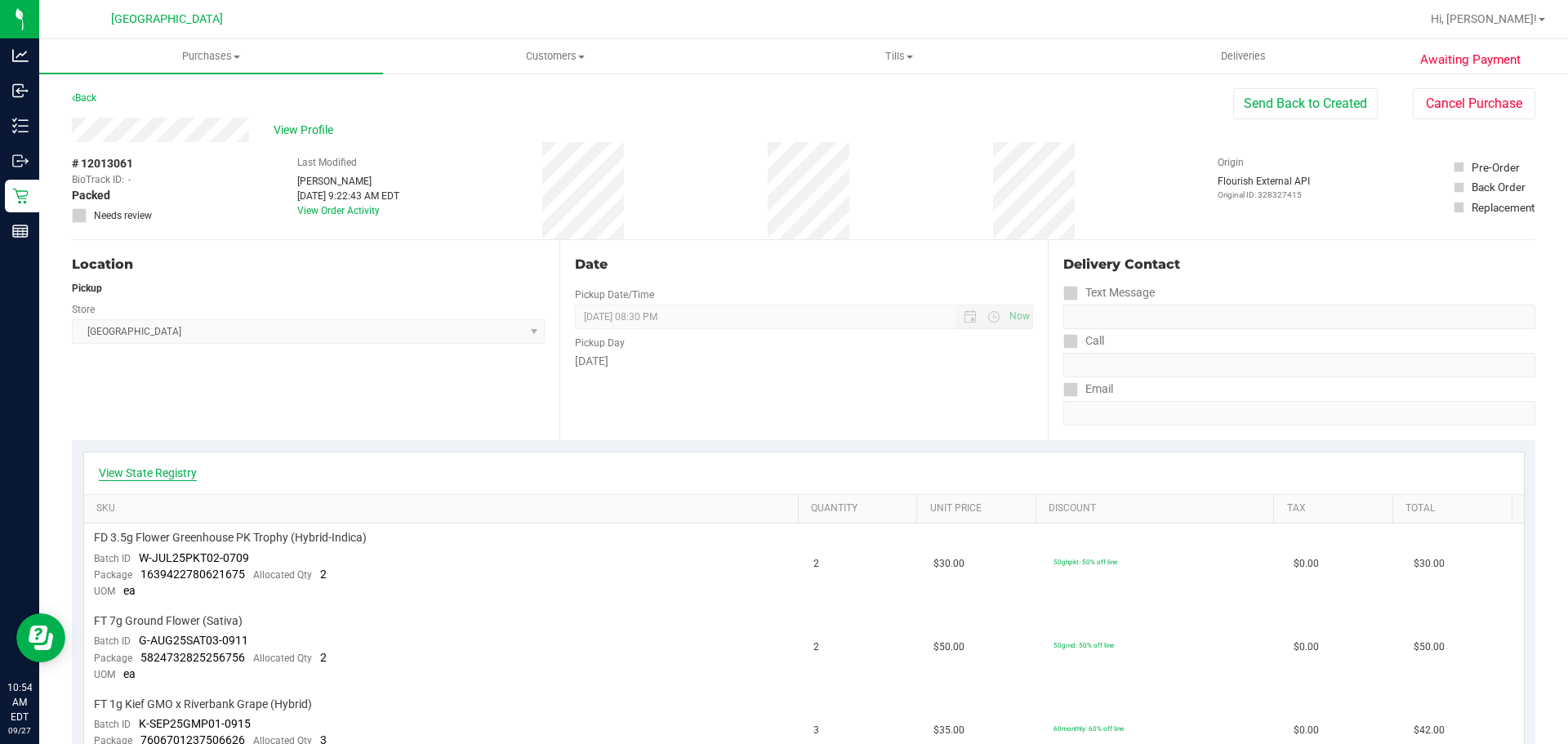
click at [180, 466] on link "View State Registry" at bounding box center [147, 472] width 98 height 16
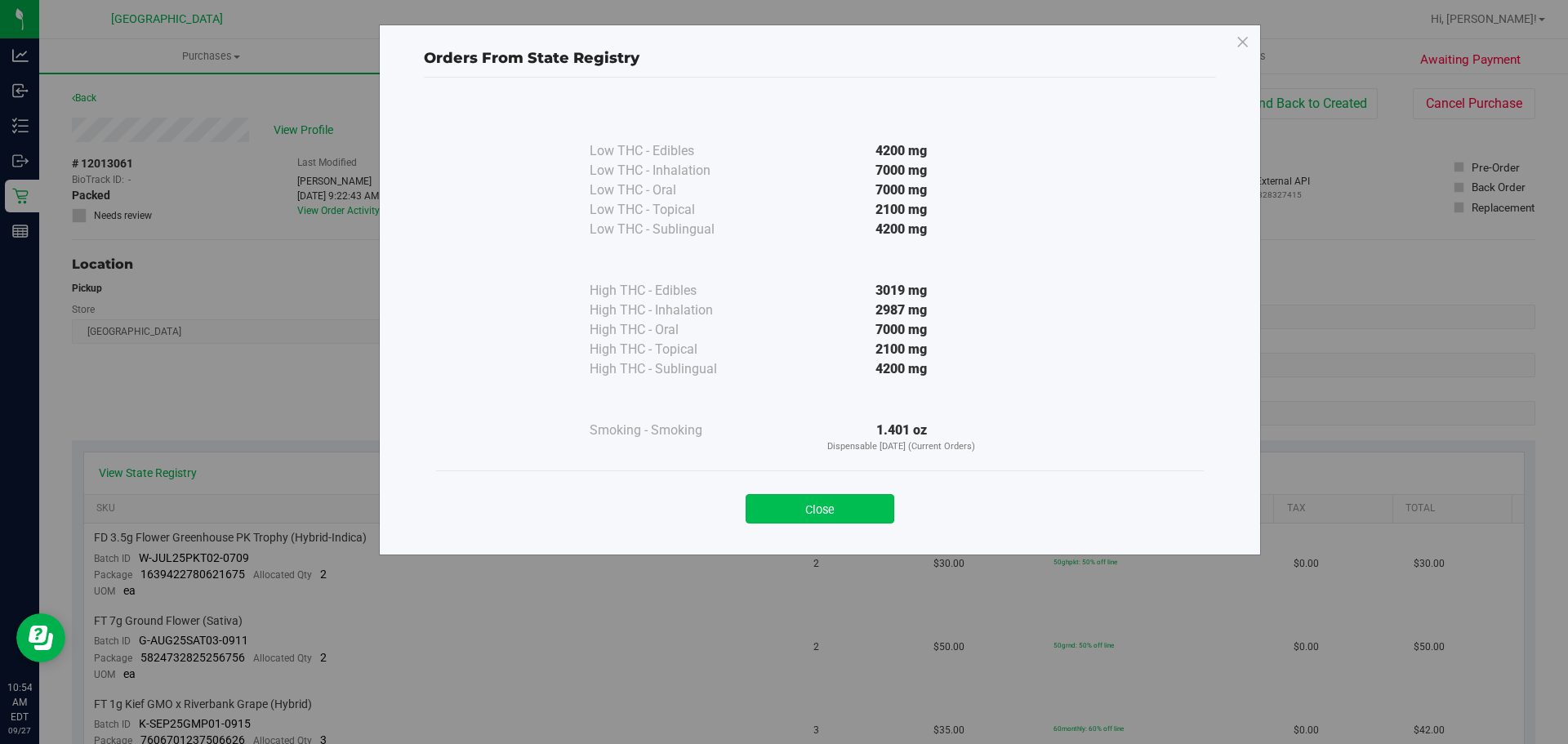
click at [788, 518] on button "Close" at bounding box center [820, 508] width 149 height 30
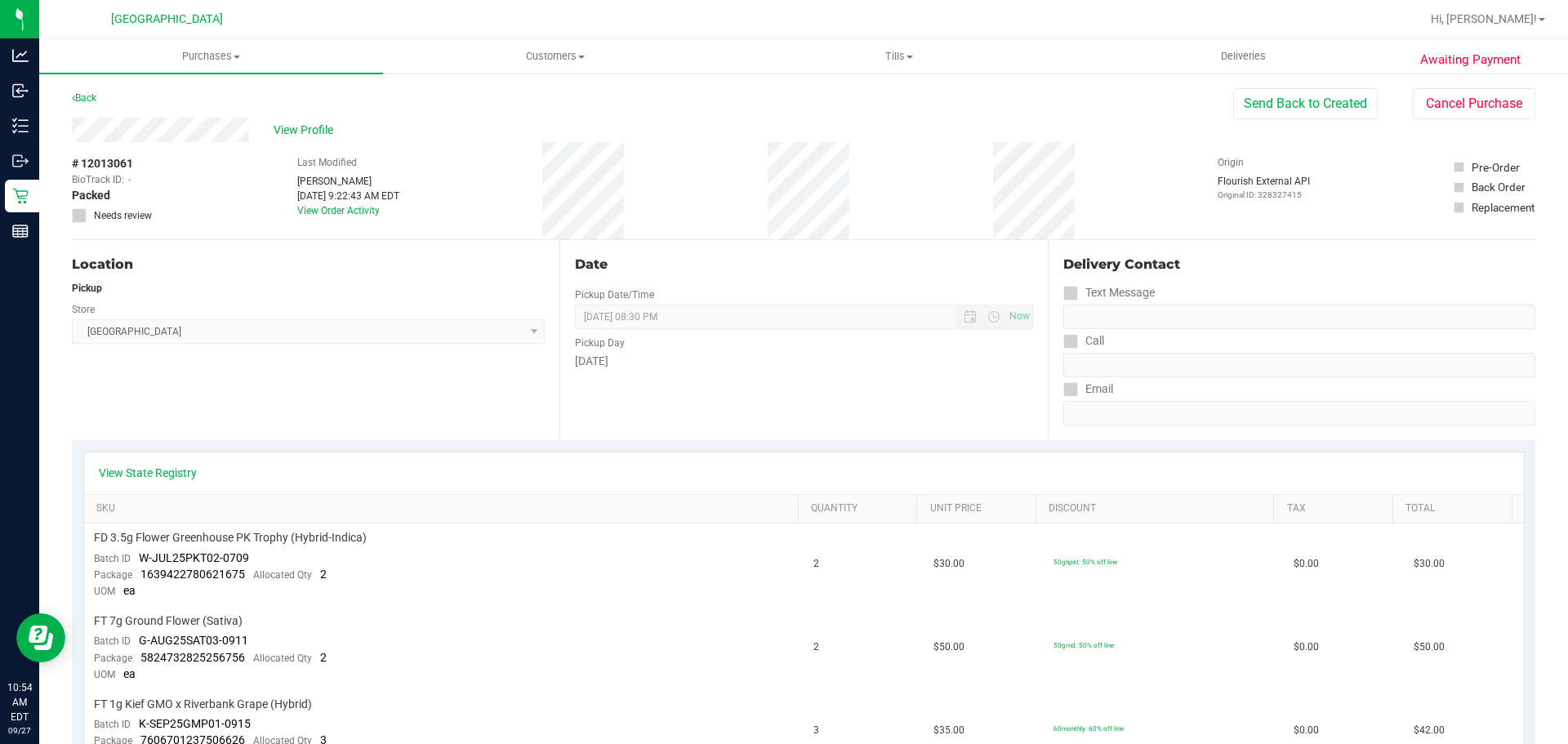
click at [818, 259] on div "Date" at bounding box center [803, 264] width 457 height 20
click at [804, 271] on div "Date" at bounding box center [803, 264] width 457 height 20
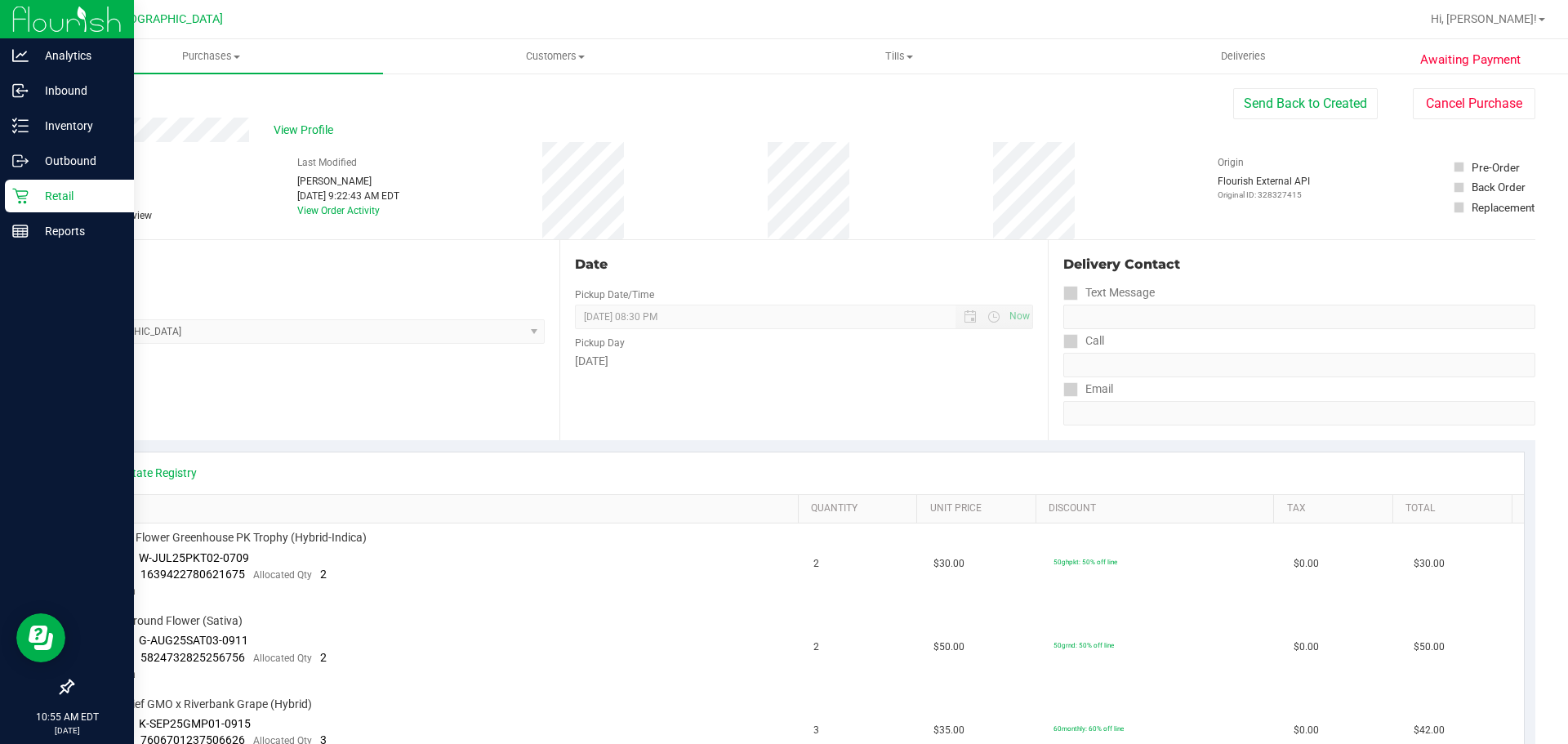
click at [24, 193] on icon at bounding box center [20, 196] width 16 height 16
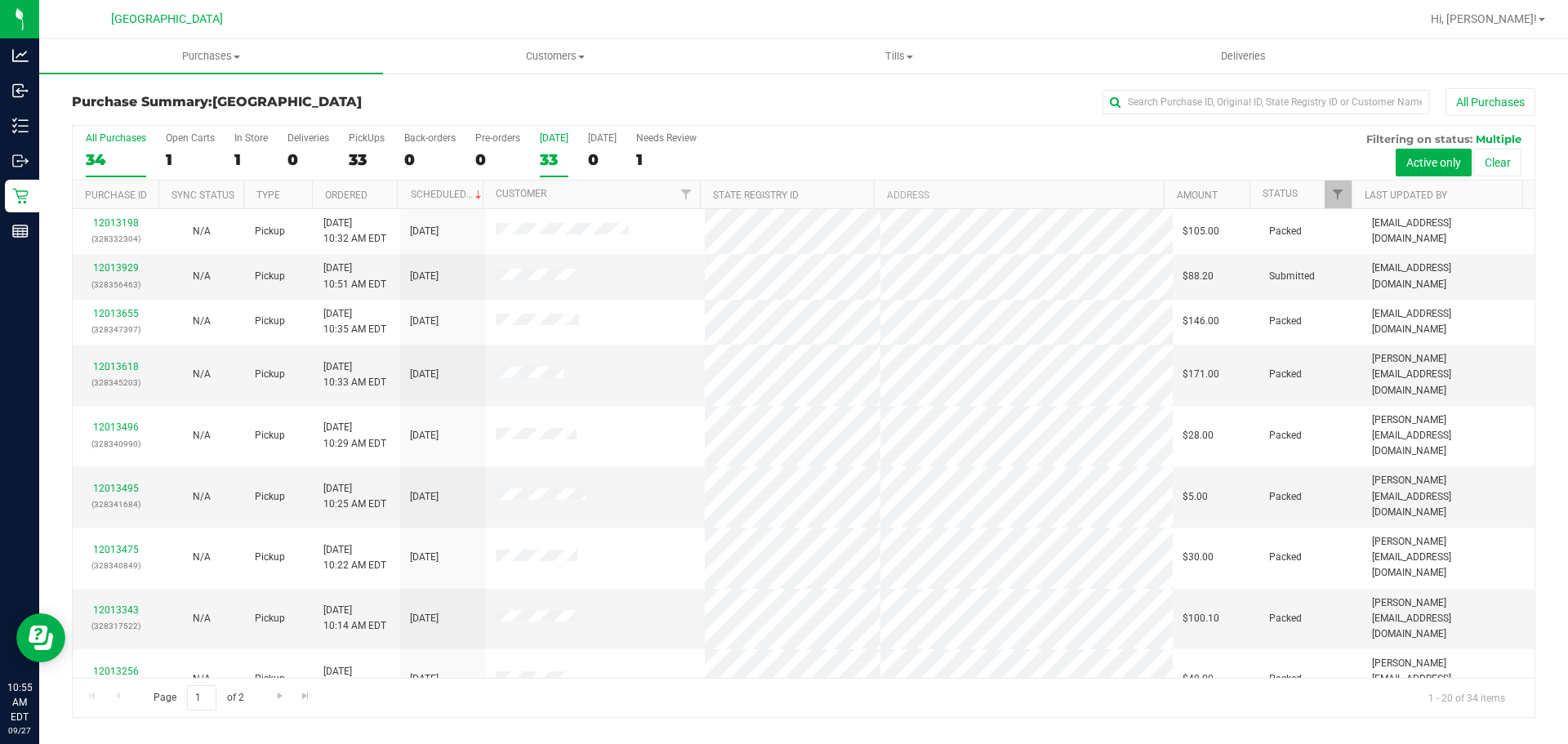
click at [556, 140] on div "[DATE]" at bounding box center [554, 137] width 29 height 11
click at [0, 0] on input "[DATE] 33" at bounding box center [0, 0] width 0 height 0
click at [104, 272] on link "12013929" at bounding box center [116, 267] width 46 height 11
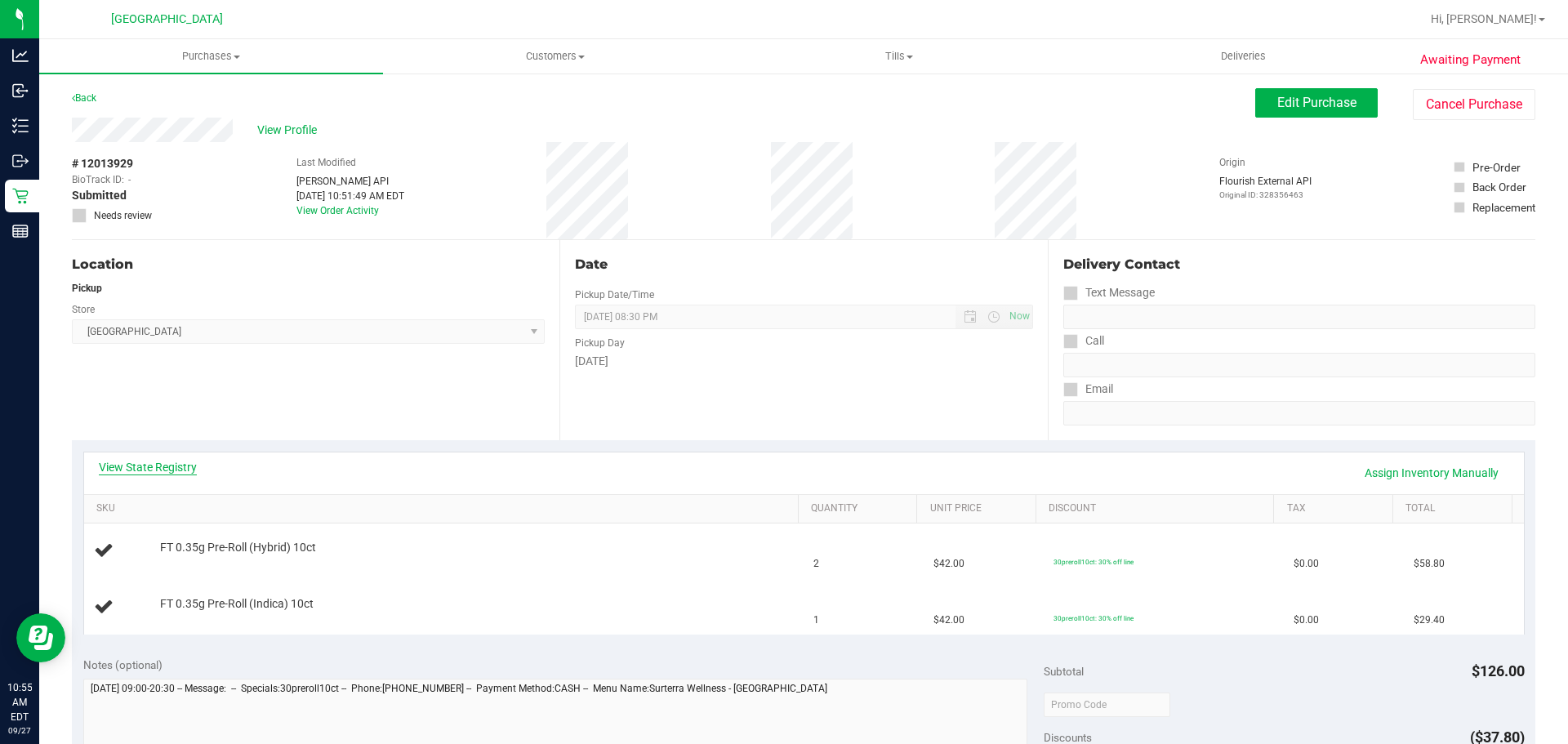
click at [154, 468] on link "View State Registry" at bounding box center [147, 466] width 98 height 16
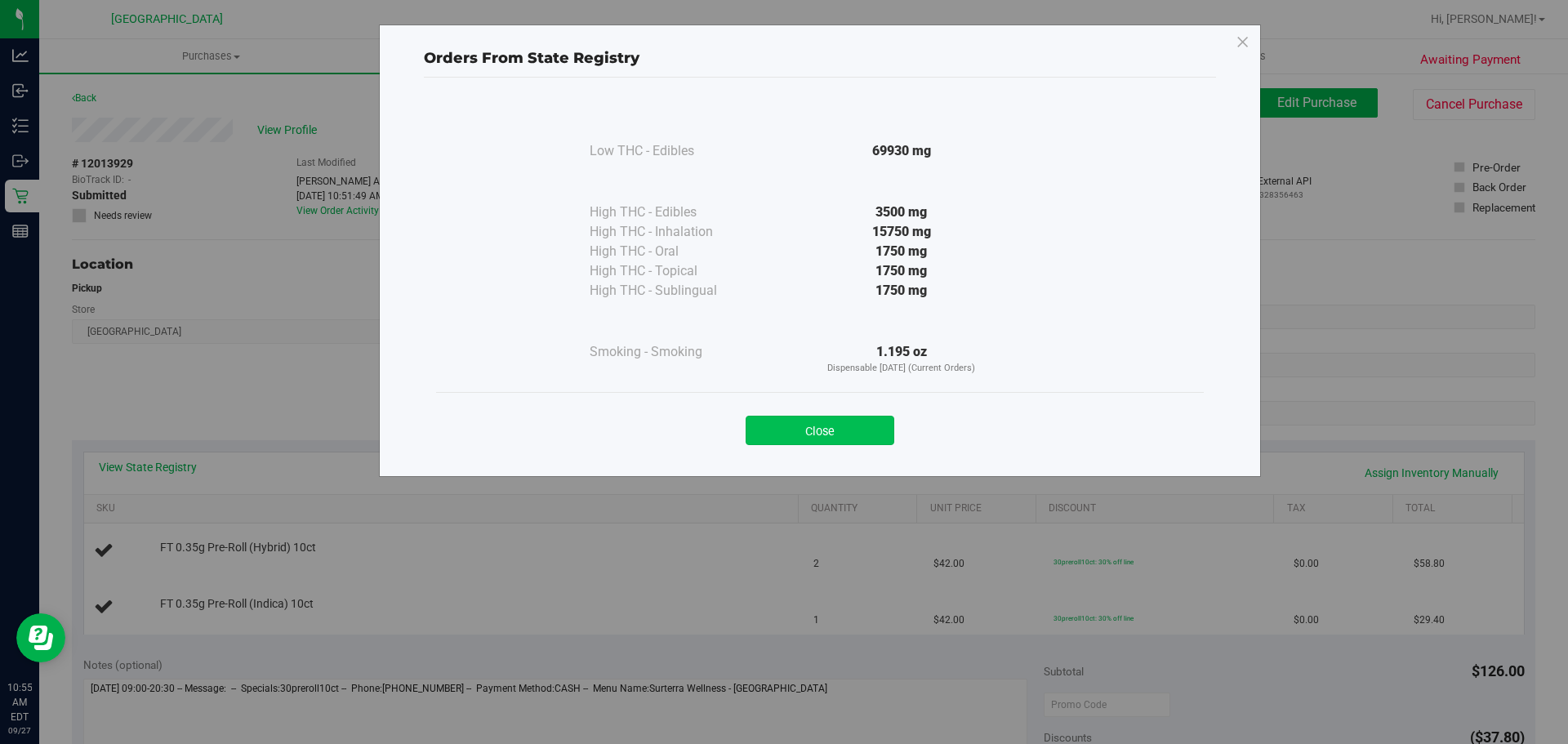
click at [851, 444] on button "Close" at bounding box center [820, 430] width 149 height 30
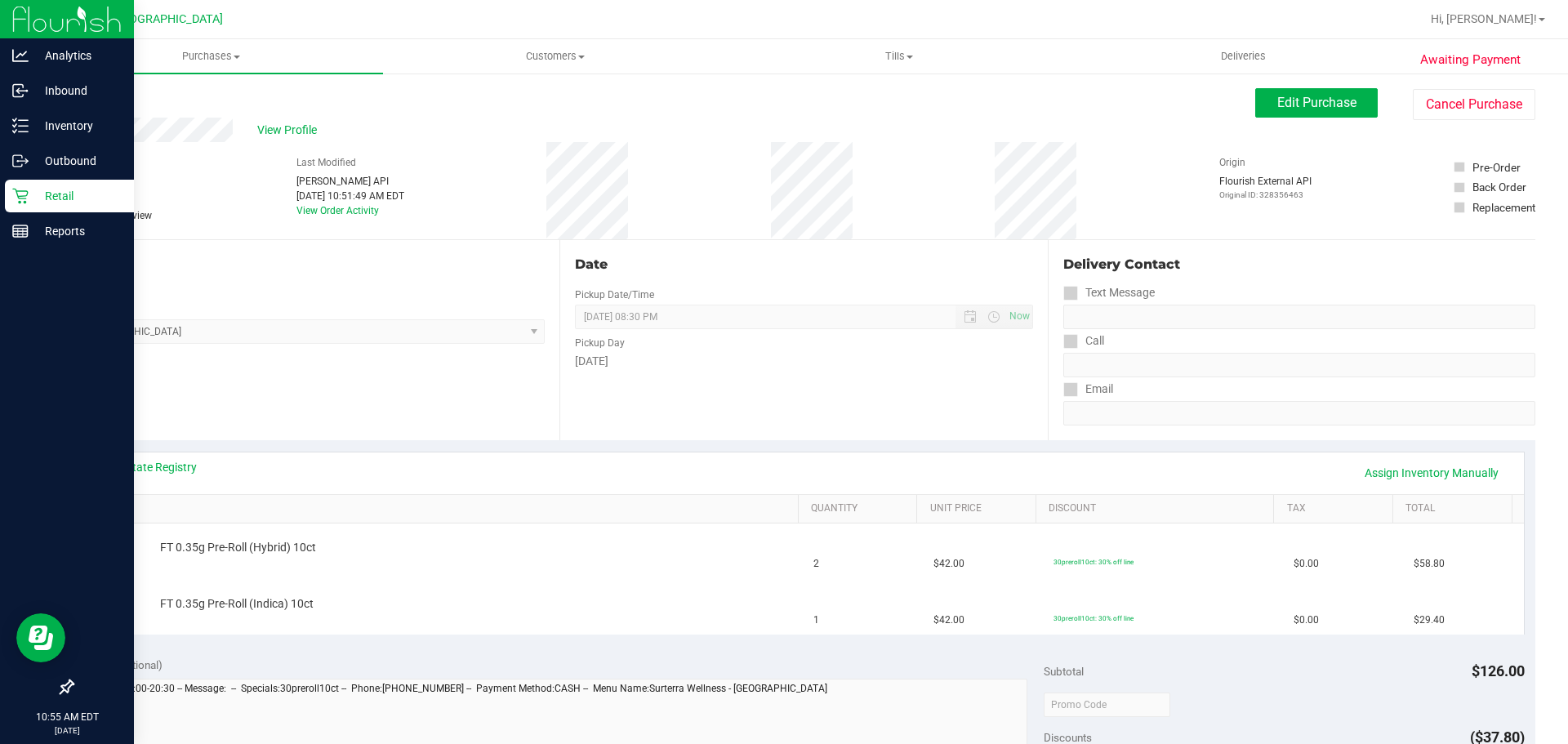
click at [33, 196] on p "Retail" at bounding box center [77, 196] width 98 height 20
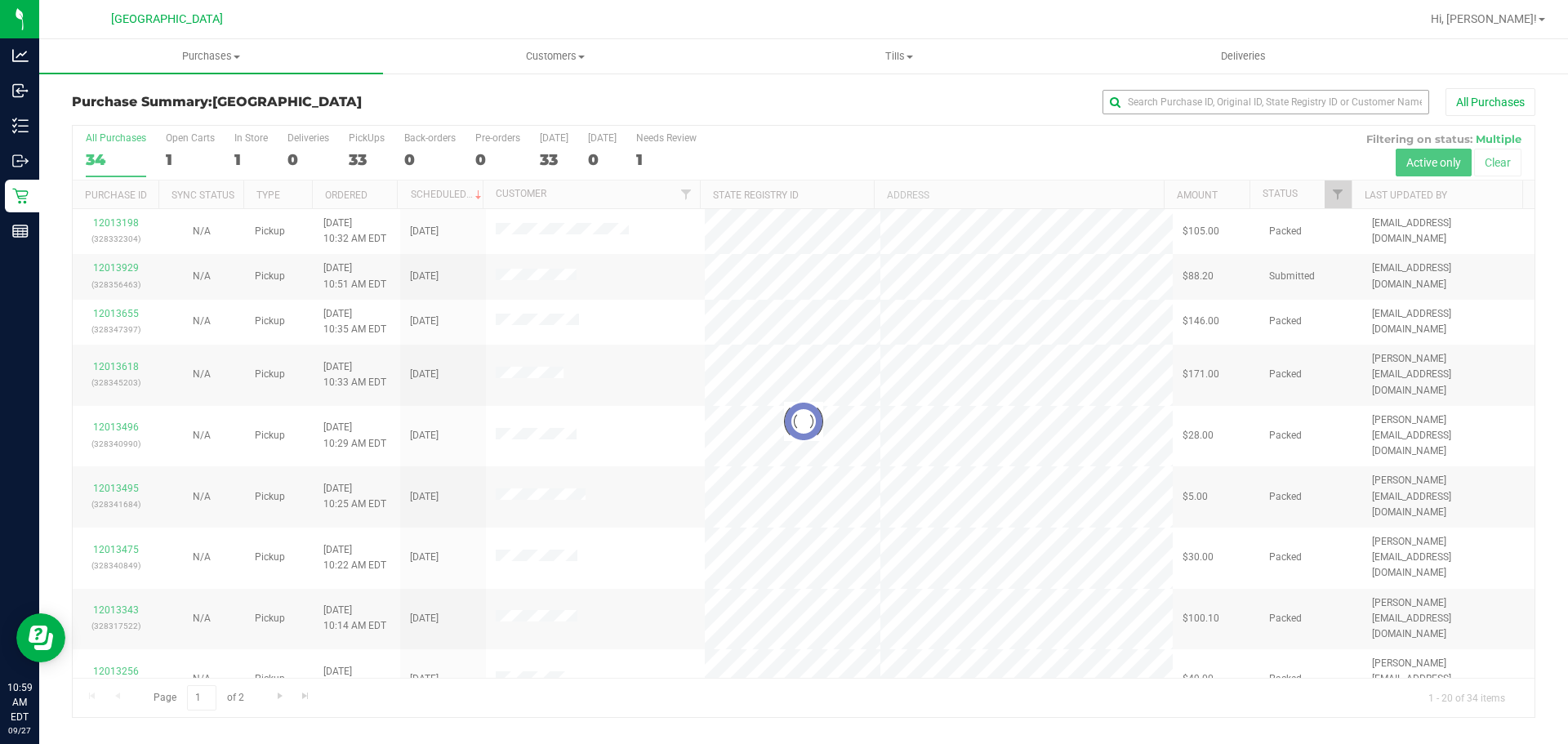
drag, startPoint x: 1153, startPoint y: 84, endPoint x: 1150, endPoint y: 95, distance: 11.4
click at [1153, 84] on div "Purchase Summary: [GEOGRAPHIC_DATA] All Purchases Loading... All Purchases 34 O…" at bounding box center [804, 403] width 1529 height 662
click at [1150, 97] on input "text" at bounding box center [1266, 102] width 327 height 25
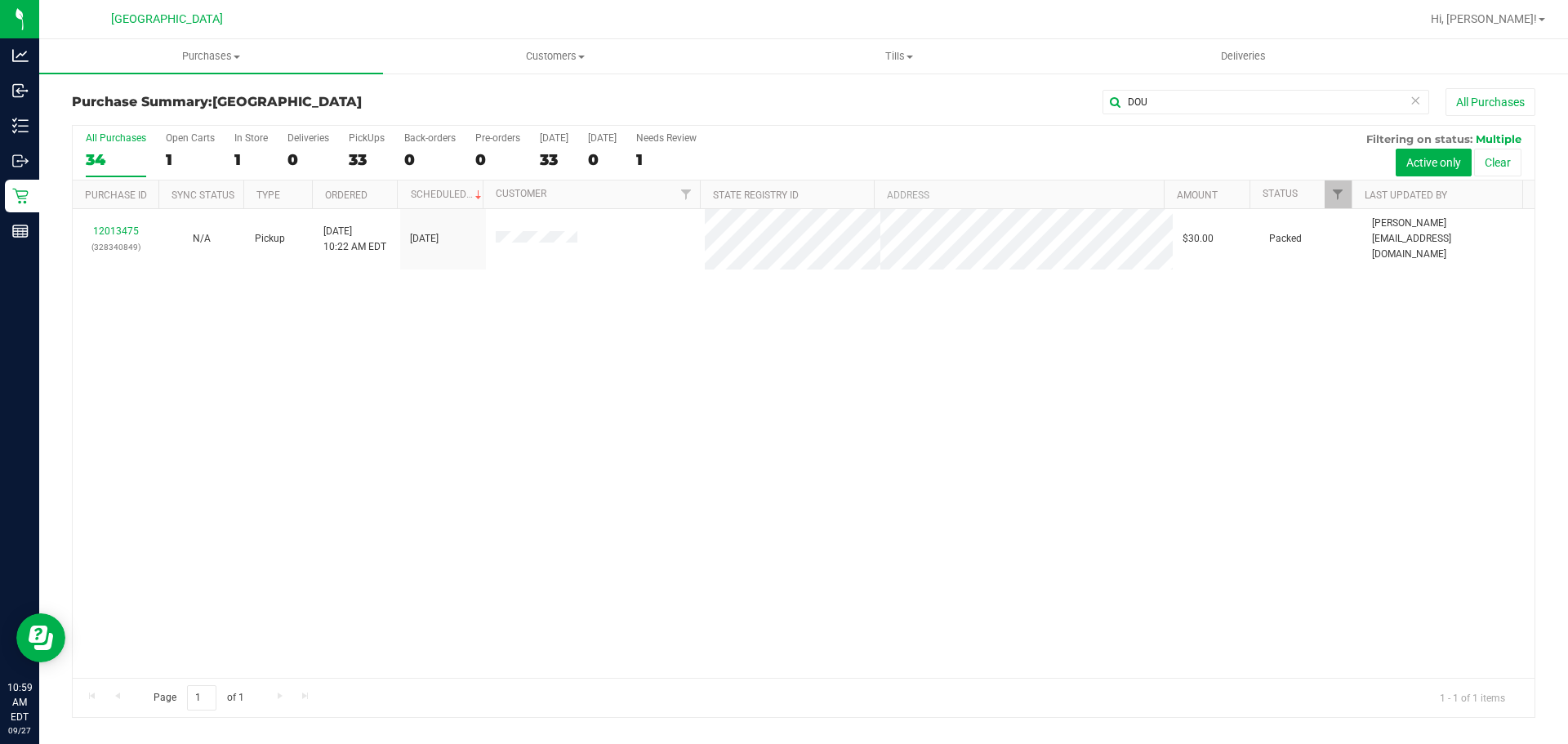
click at [1154, 337] on div "12013475 (328340849) N/A Pickup [DATE] 10:22 AM EDT 9/27/2025 $30.00 Packed [PE…" at bounding box center [803, 444] width 1462 height 469
click at [1164, 351] on div "12013475 (328340849) N/A Pickup [DATE] 10:22 AM EDT 9/27/2025 $30.00 Packed [PE…" at bounding box center [803, 444] width 1462 height 469
click at [1147, 326] on div "12013475 (328340849) N/A Pickup [DATE] 10:22 AM EDT 9/27/2025 $30.00 Packed [PE…" at bounding box center [803, 444] width 1462 height 469
click at [620, 498] on div "12013475 (328340849) N/A Pickup [DATE] 10:22 AM EDT 9/27/2025 $30.00 Packed [PE…" at bounding box center [803, 444] width 1462 height 469
click at [1219, 103] on input "DOU" at bounding box center [1266, 102] width 327 height 25
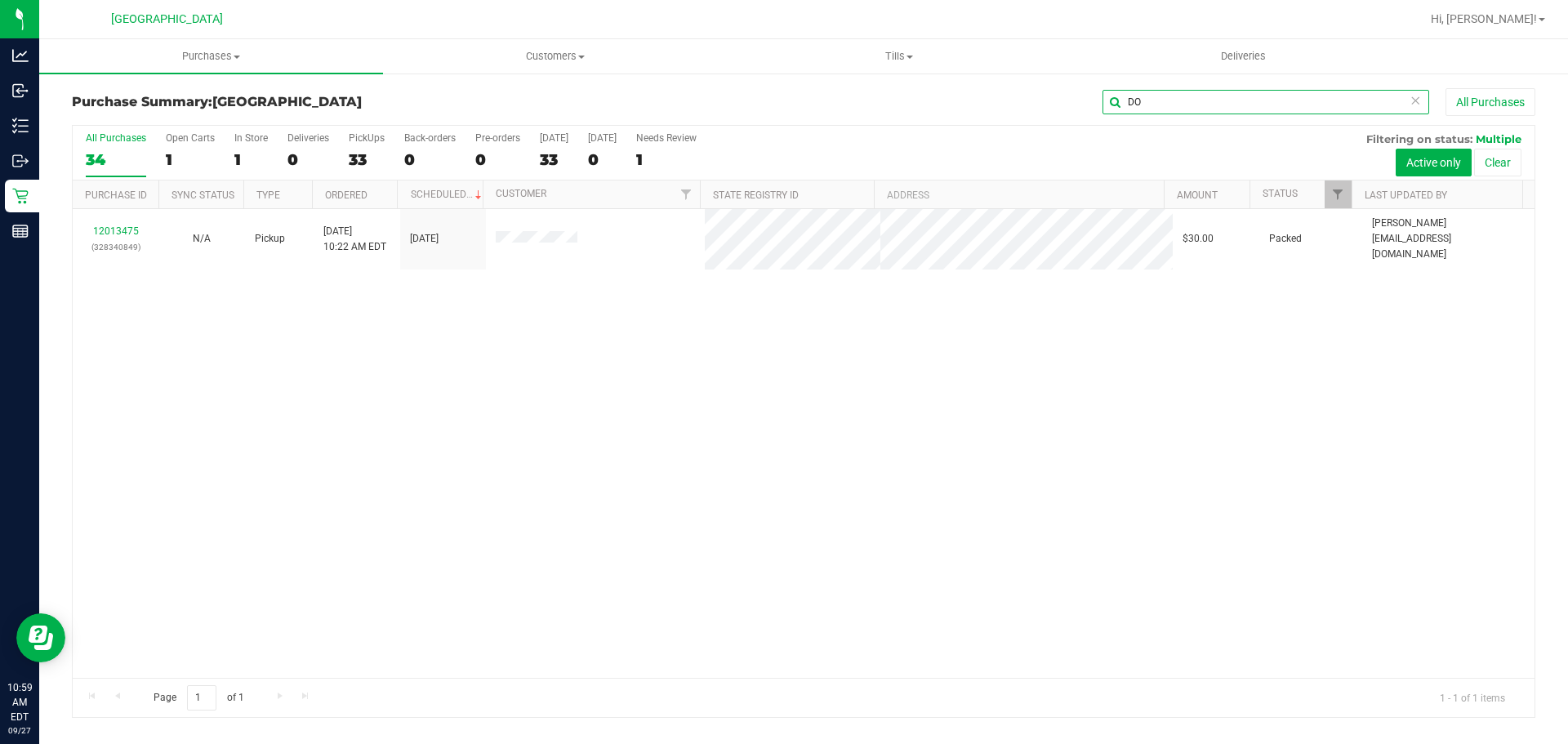
type input "D"
type input "3"
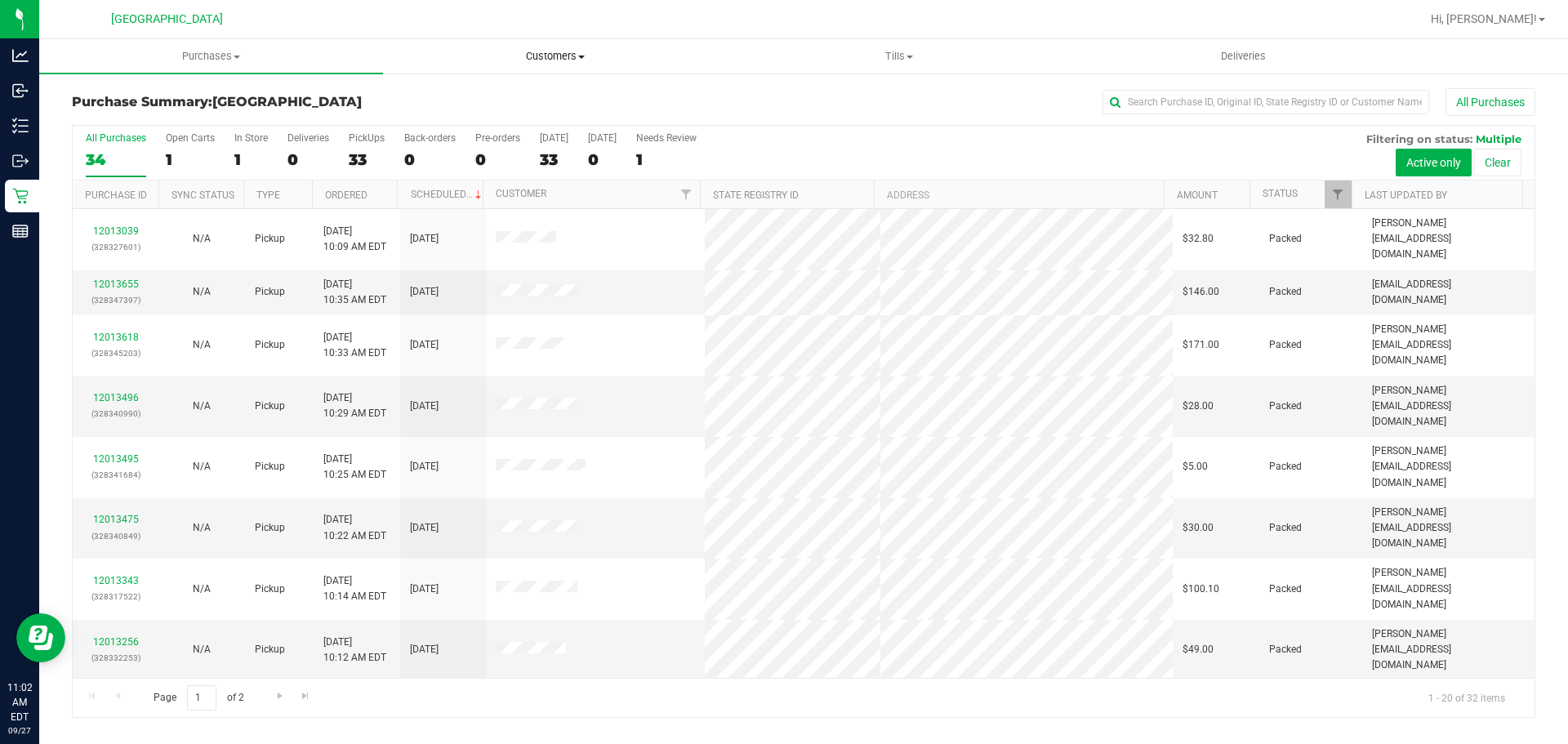
click at [664, 70] on uib-tab-heading "Customers All customers Add a new customer All physicians" at bounding box center [555, 56] width 342 height 32
click at [1159, 104] on input "text" at bounding box center [1266, 102] width 327 height 25
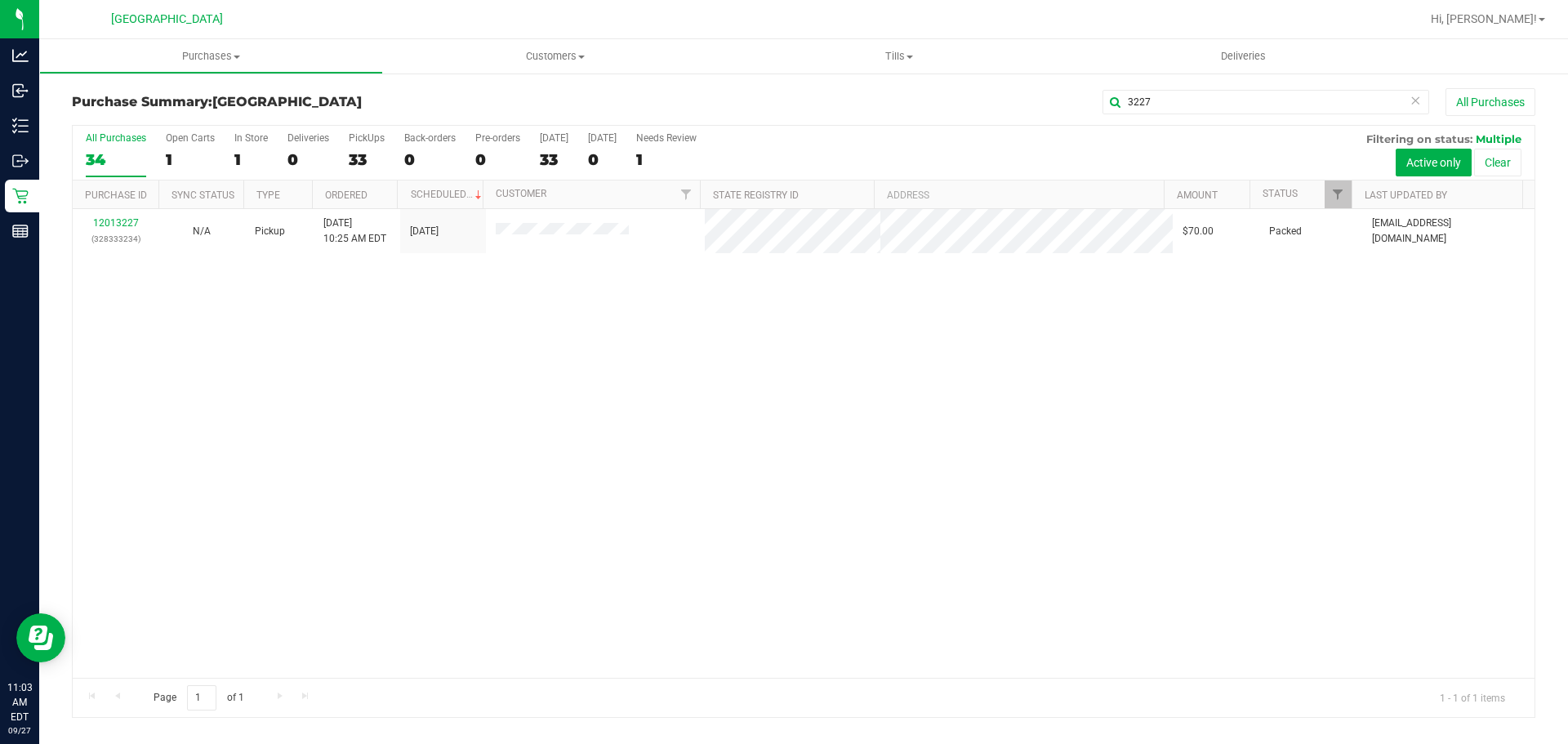
drag, startPoint x: 411, startPoint y: 500, endPoint x: 412, endPoint y: 457, distance: 43.0
click at [412, 484] on div "12013227 (328333234) N/A Pickup [DATE] 10:25 AM EDT 9/27/2025 $70.00 Packed [EM…" at bounding box center [803, 444] width 1462 height 469
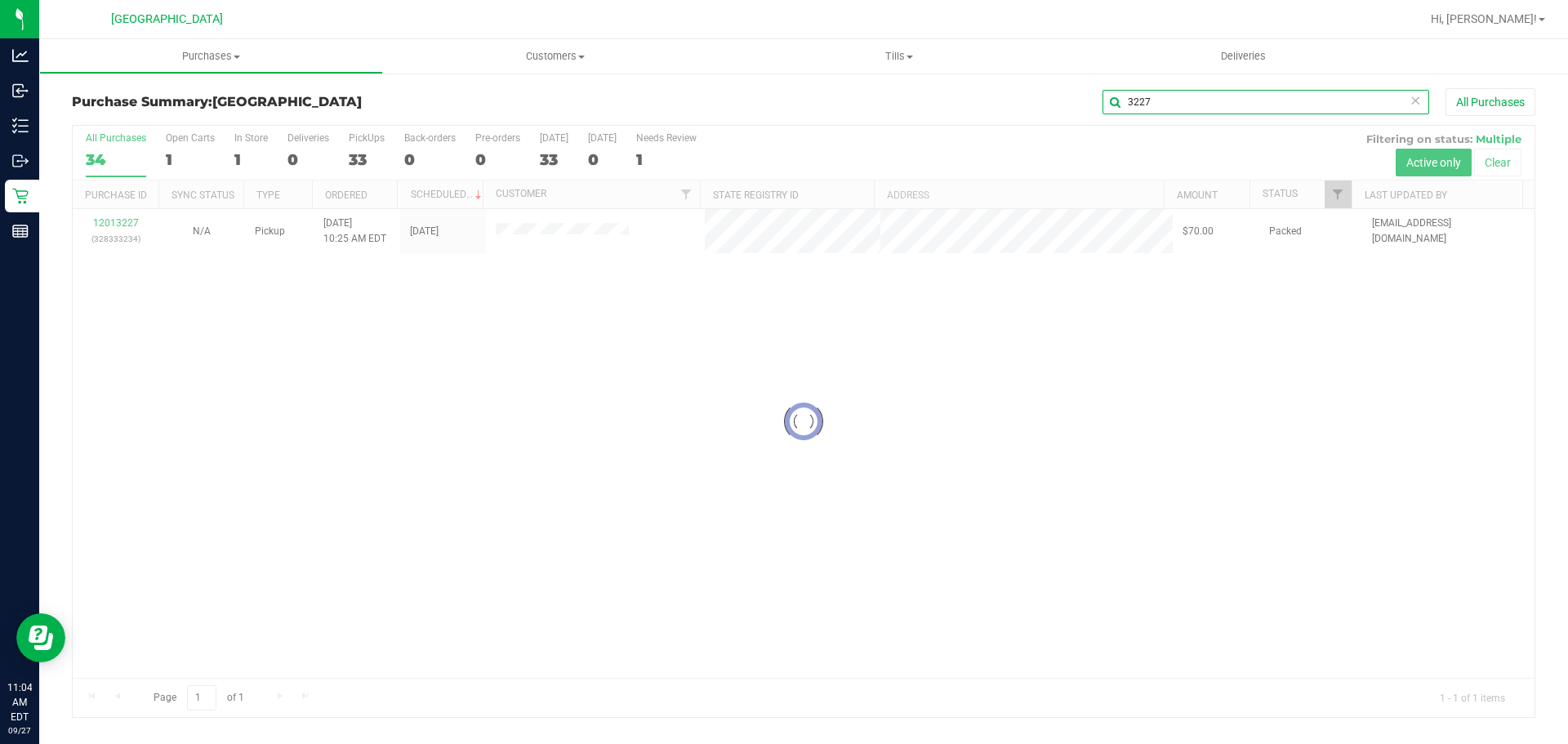
click at [1202, 102] on input "3227" at bounding box center [1266, 102] width 327 height 25
type input "3"
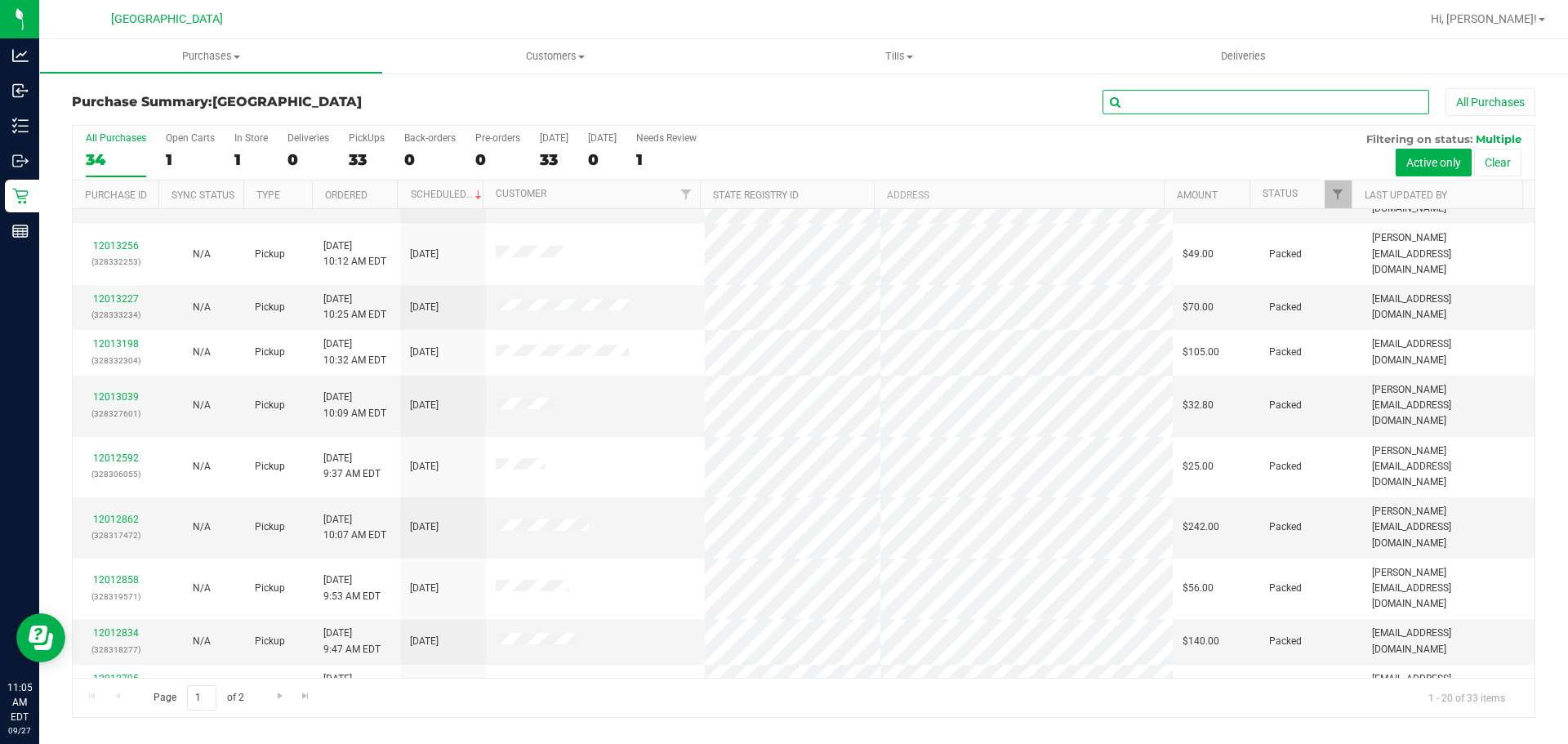
scroll to position [435, 0]
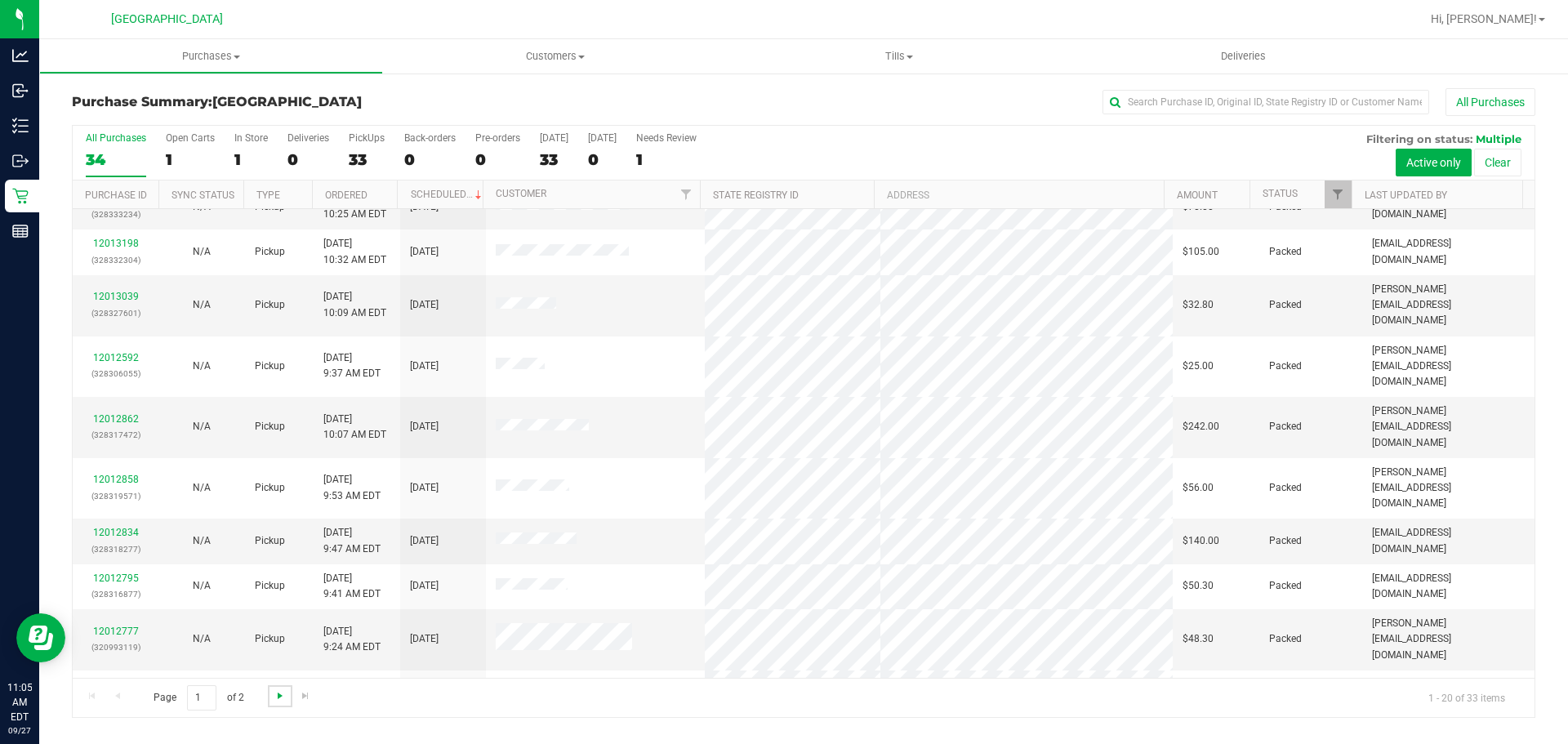
click at [276, 694] on span "Go to the next page" at bounding box center [279, 695] width 13 height 13
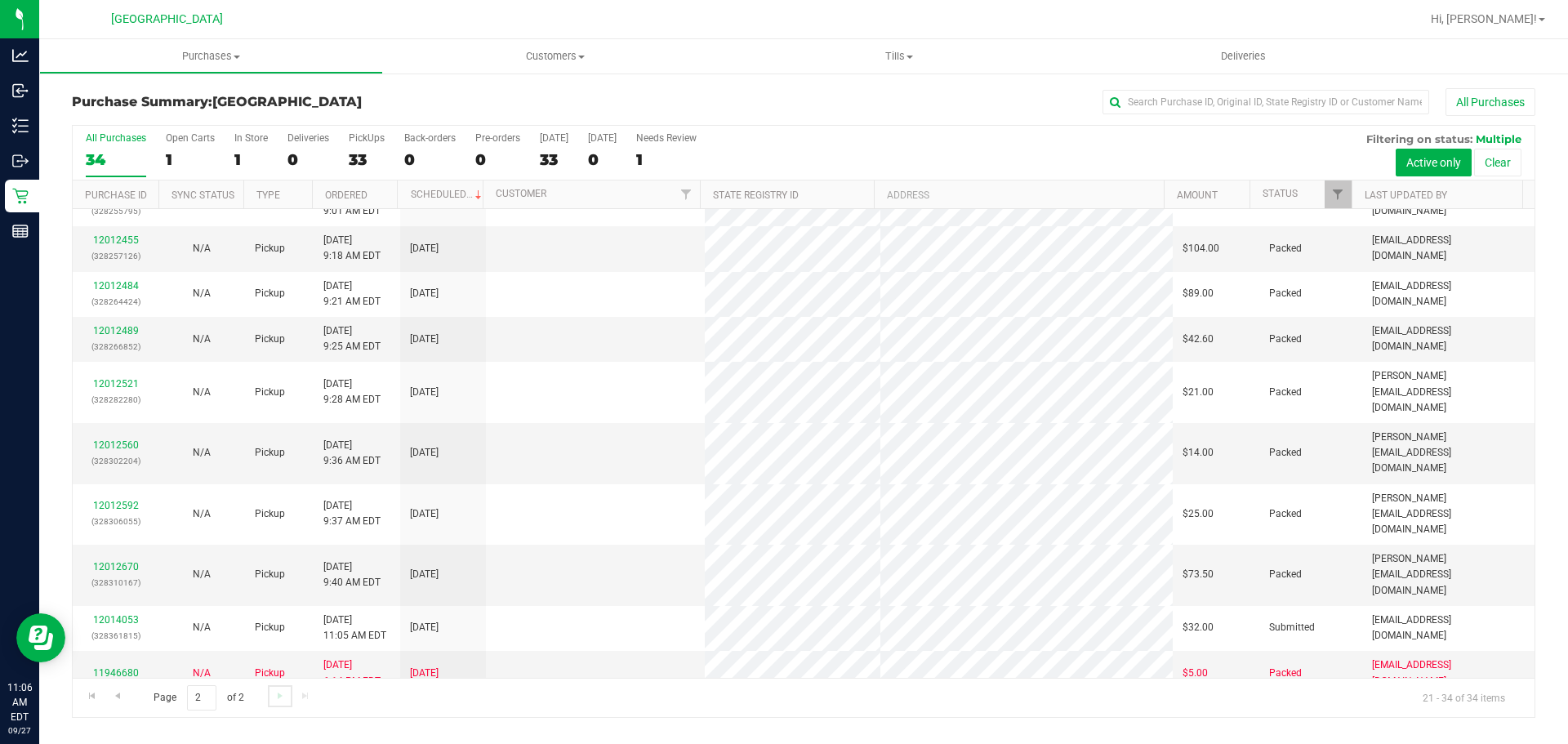
scroll to position [0, 0]
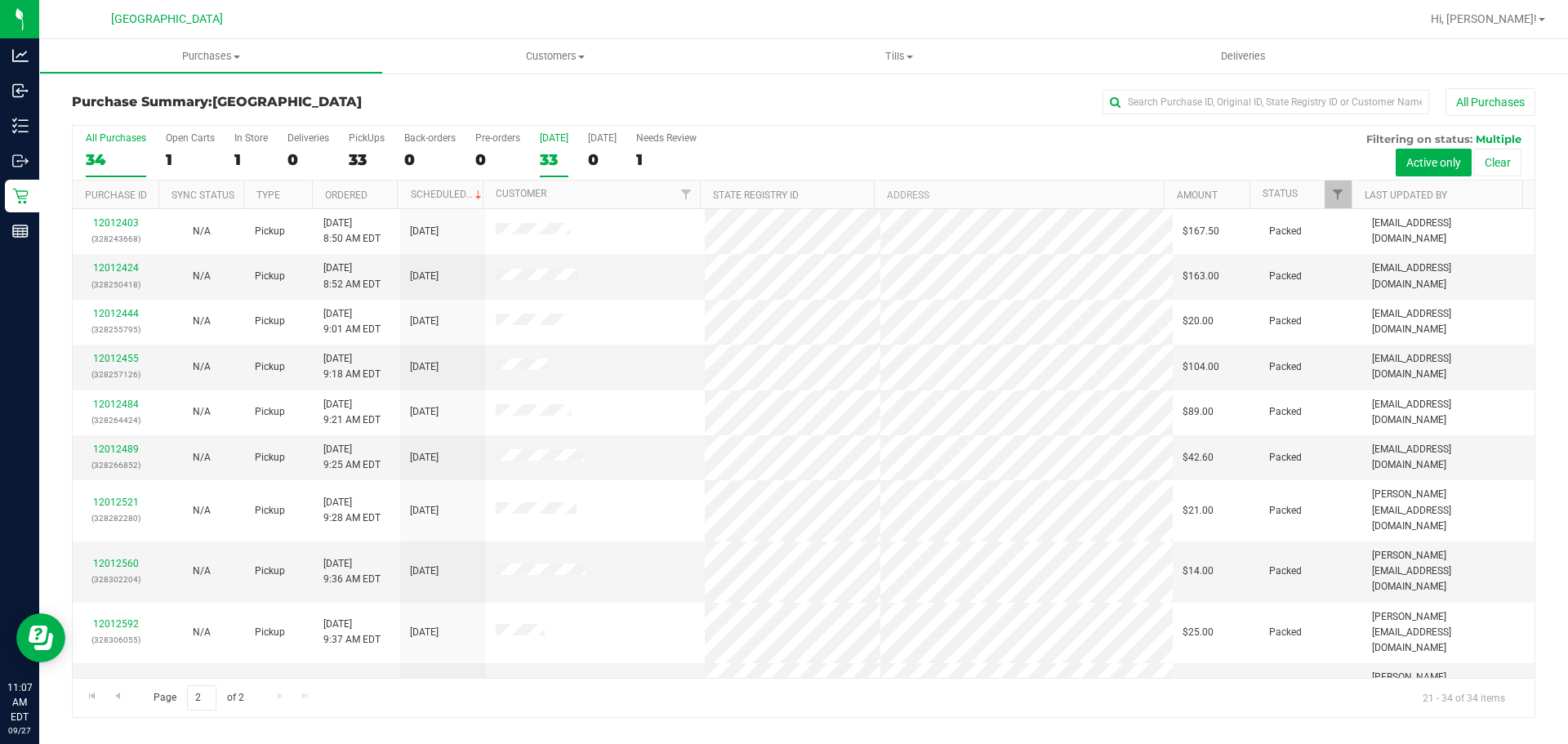
click at [552, 160] on div "33" at bounding box center [554, 160] width 29 height 19
click at [0, 0] on input "[DATE] 33" at bounding box center [0, 0] width 0 height 0
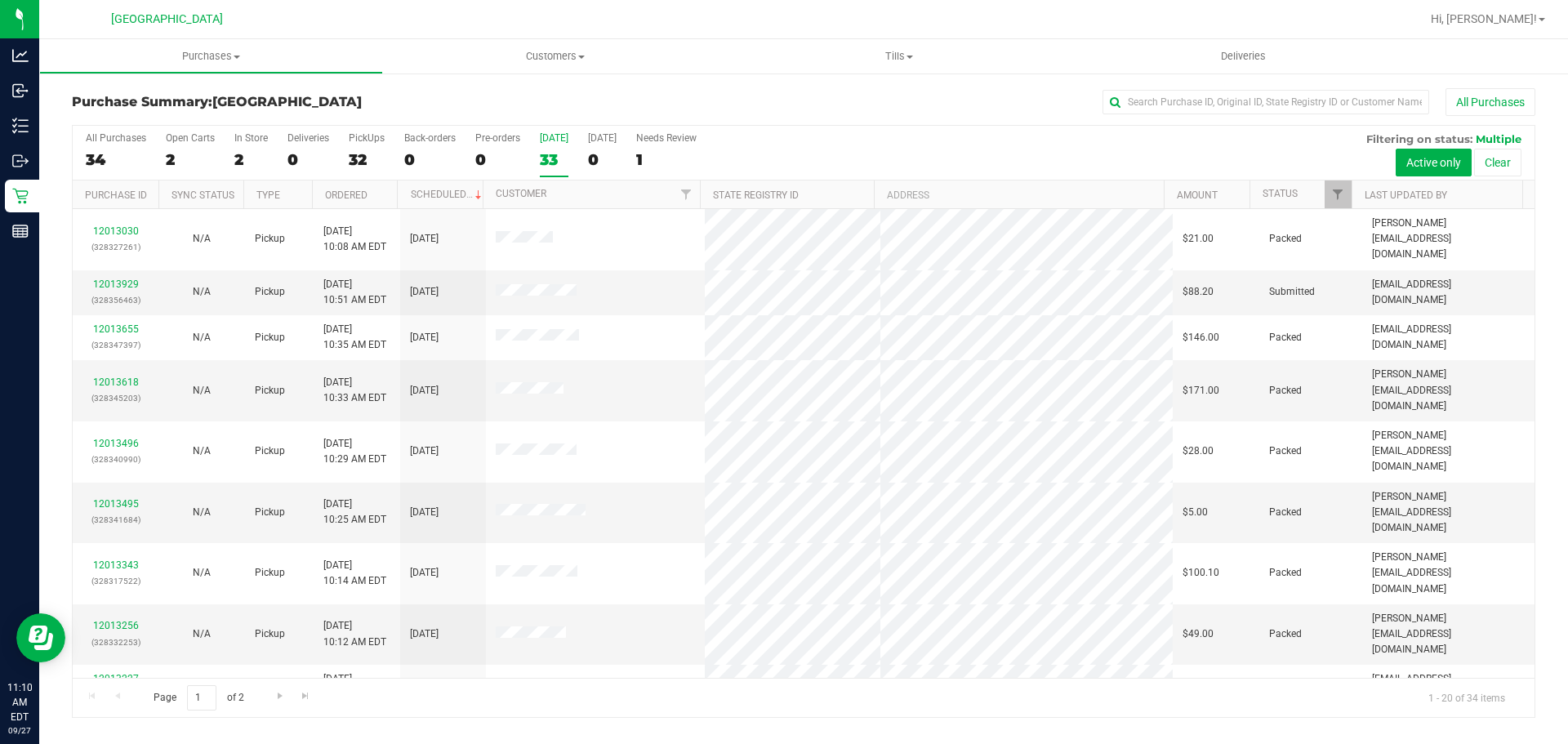
click at [542, 155] on div "33" at bounding box center [554, 160] width 29 height 19
click at [0, 0] on input "[DATE] 33" at bounding box center [0, 0] width 0 height 0
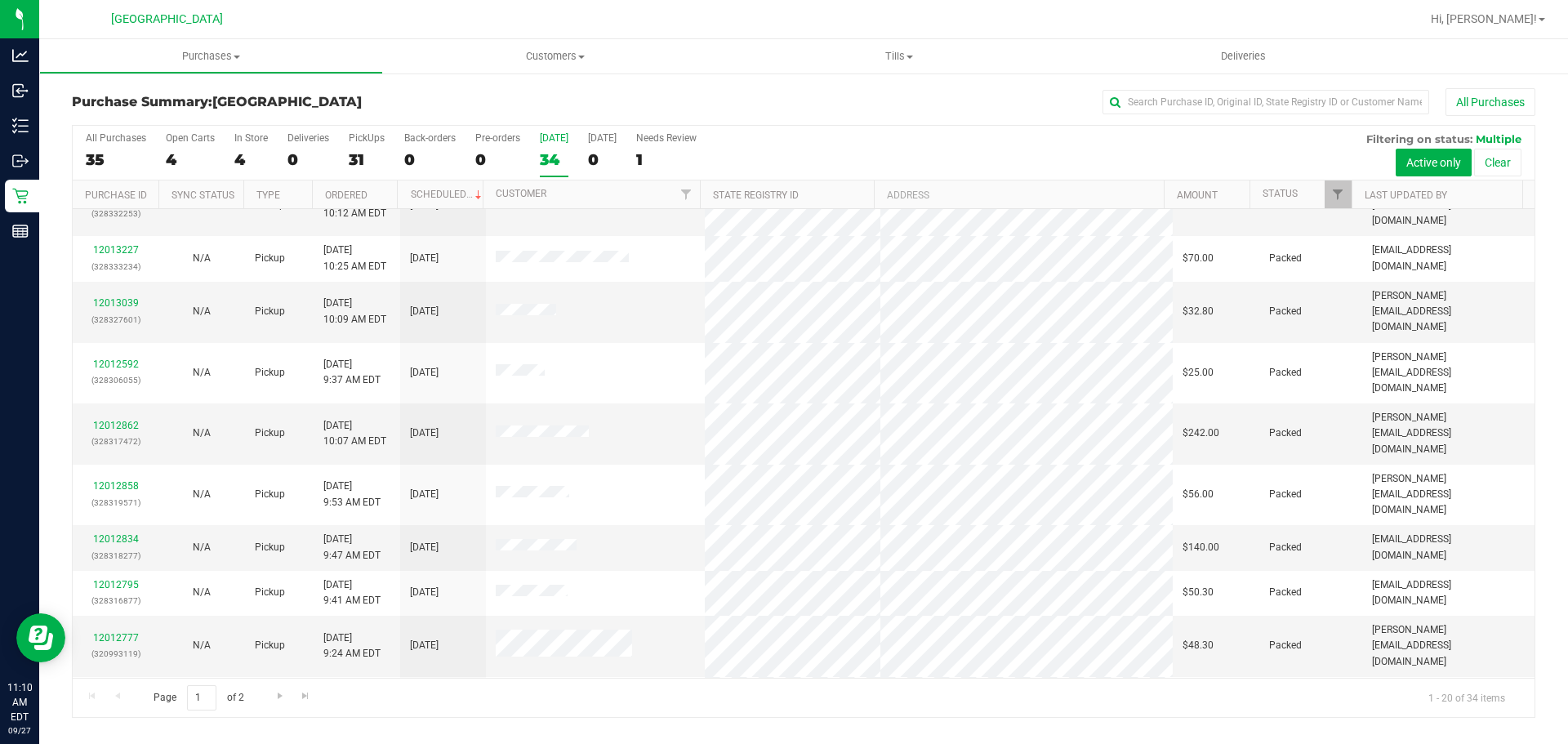
scroll to position [435, 0]
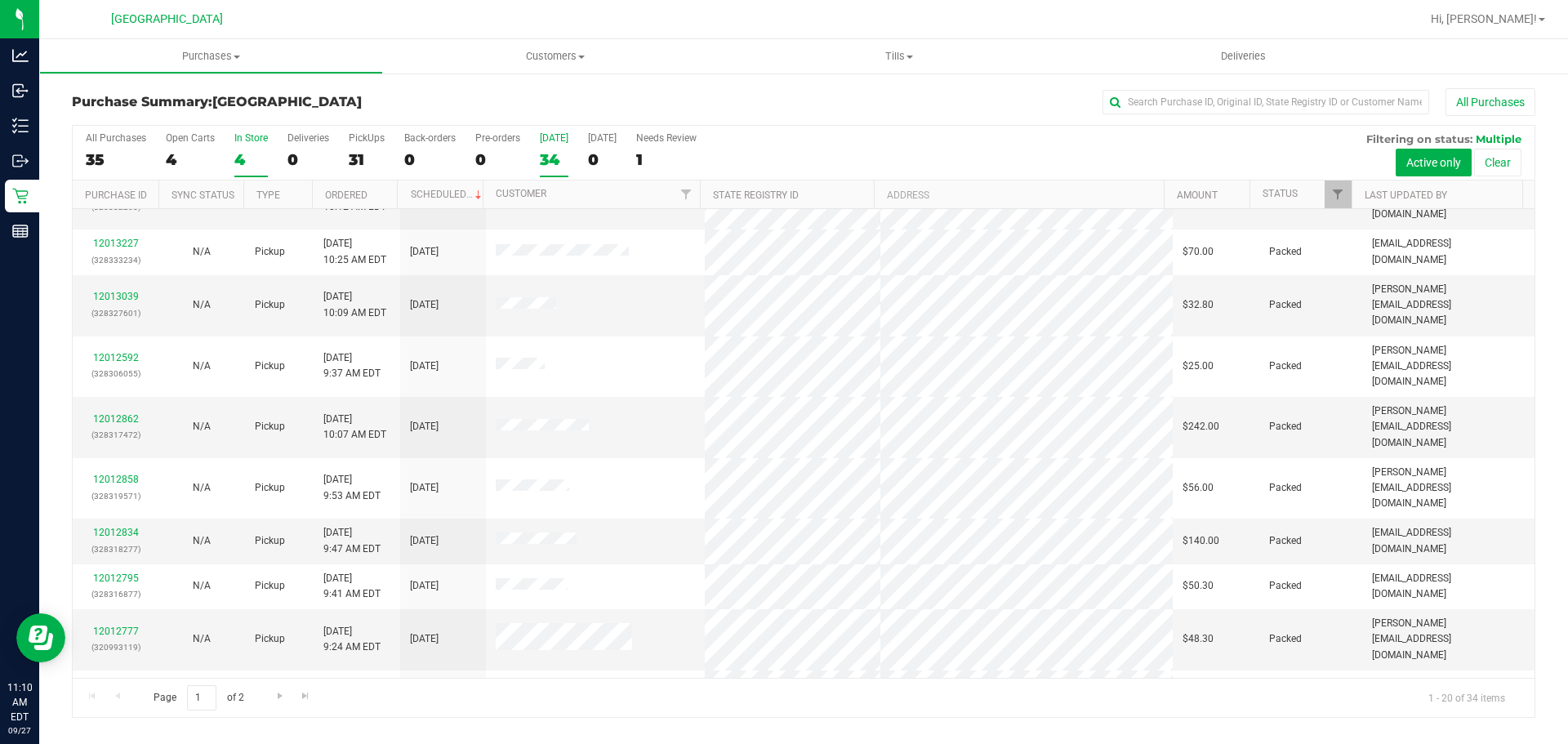
click at [248, 169] on div "4" at bounding box center [250, 160] width 33 height 19
click at [0, 0] on input "In Store 4" at bounding box center [0, 0] width 0 height 0
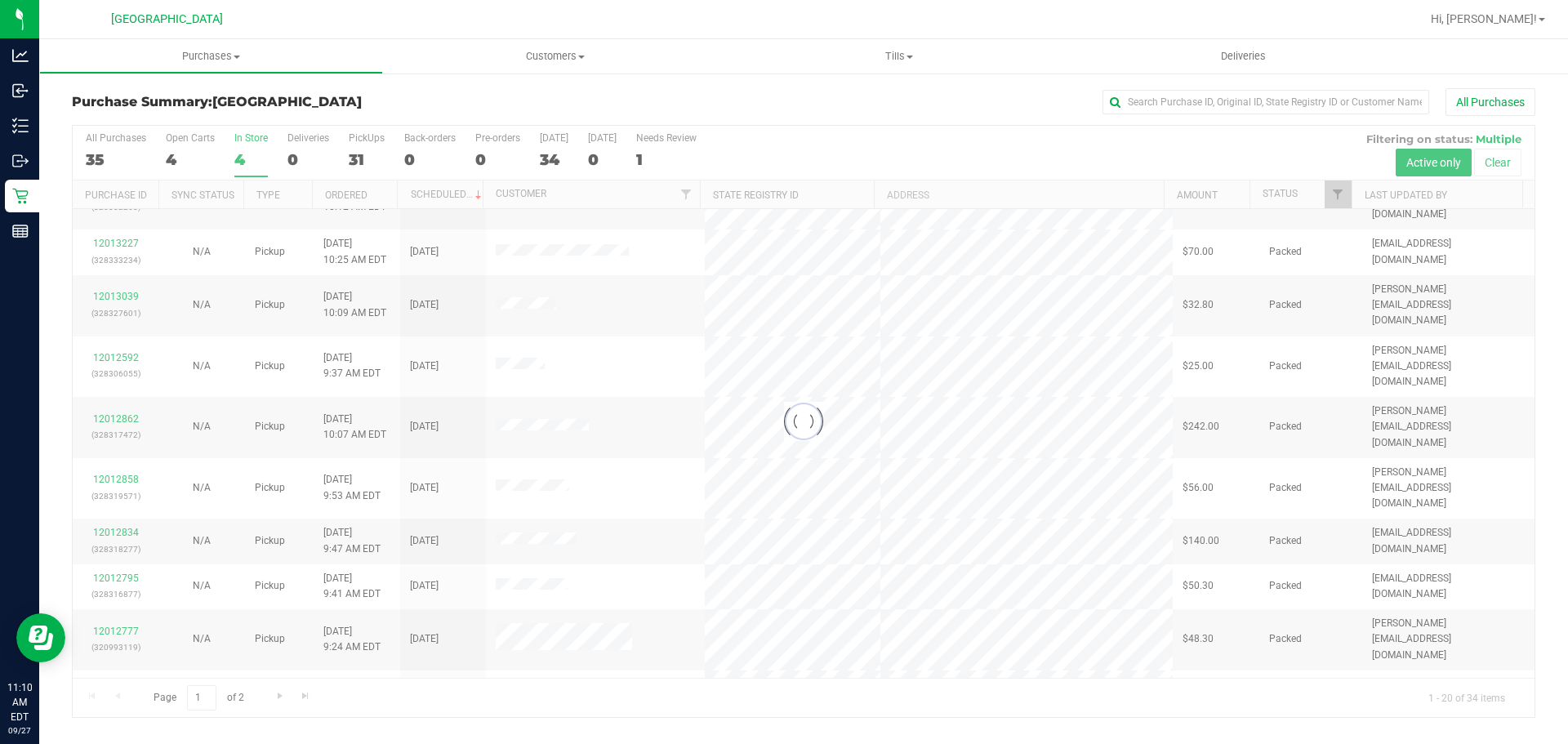
scroll to position [0, 0]
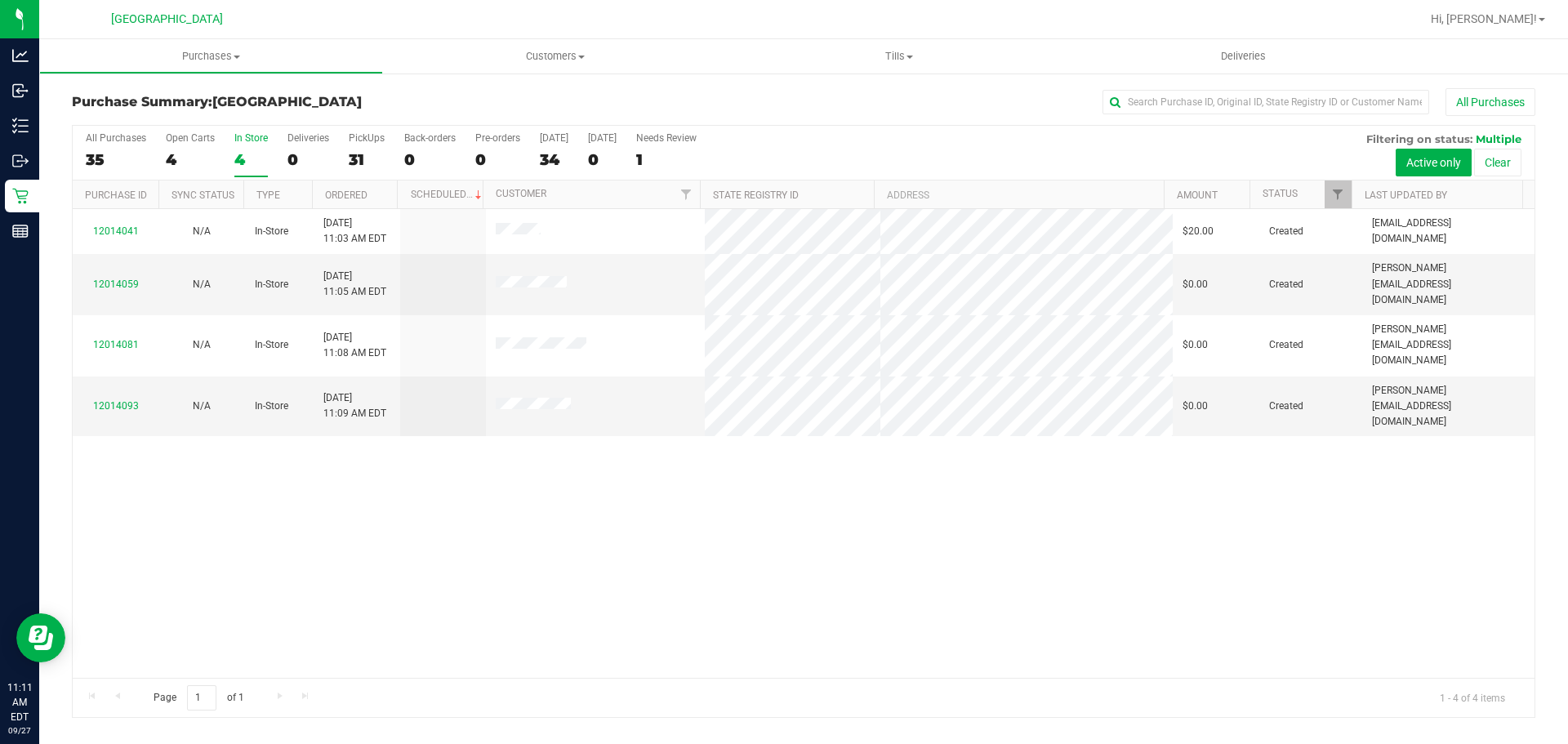
click at [560, 532] on div "12014041 N/A In-Store [DATE] 11:03 AM EDT $20.00 Created [EMAIL_ADDRESS][DOMAIN…" at bounding box center [803, 444] width 1462 height 469
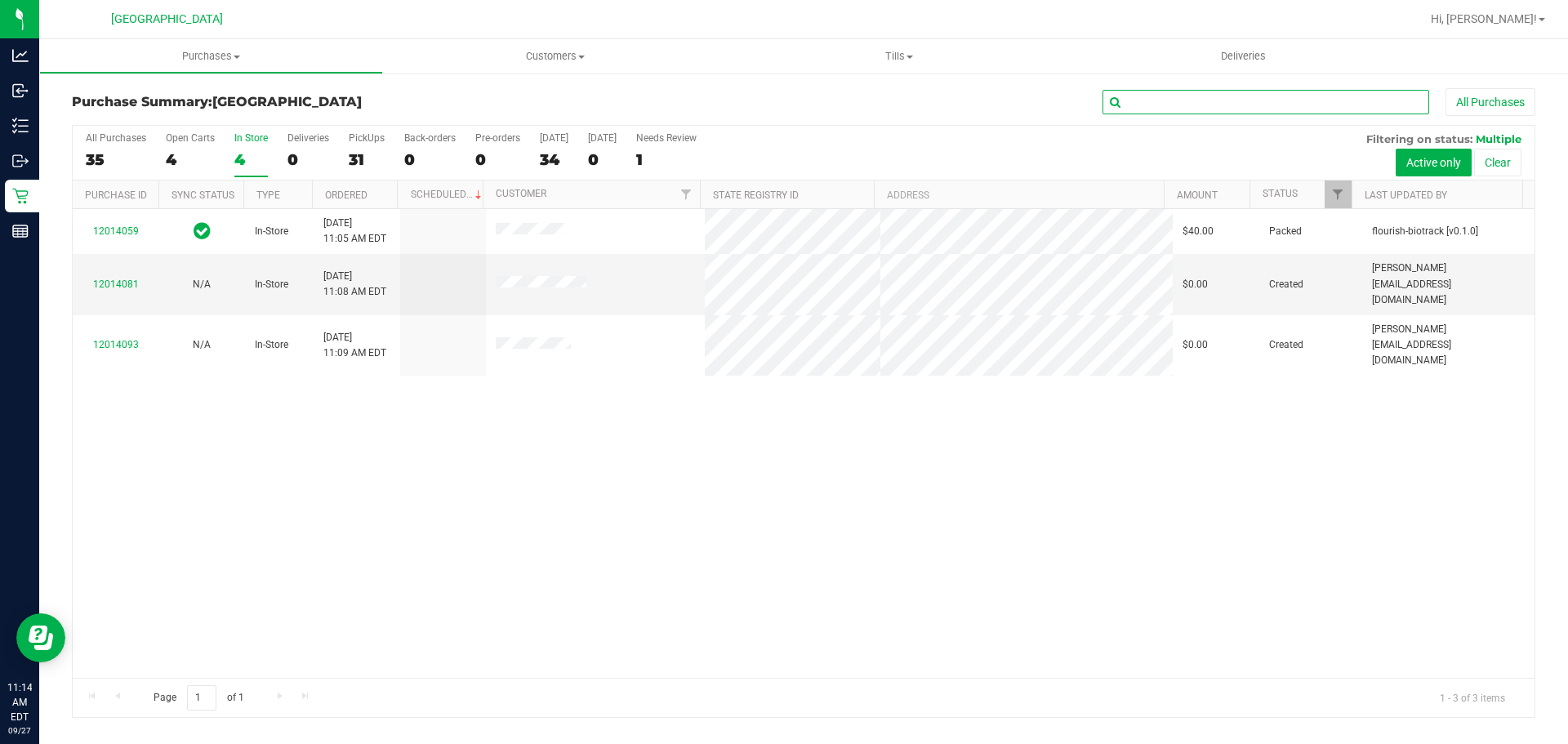
click at [1194, 97] on input "text" at bounding box center [1266, 102] width 327 height 25
click at [561, 161] on div "34" at bounding box center [554, 160] width 29 height 19
click at [0, 0] on input "[DATE] 34" at bounding box center [0, 0] width 0 height 0
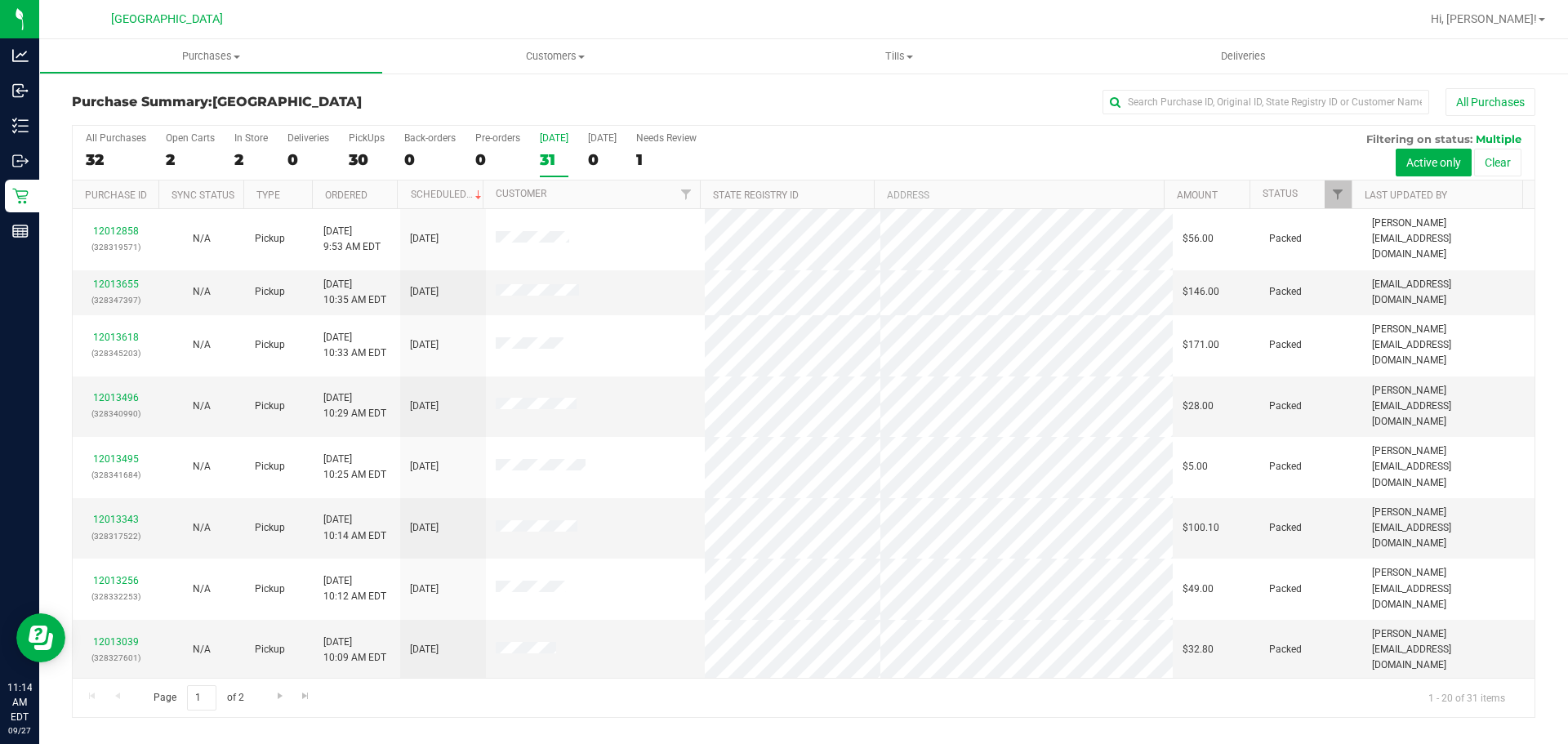
click at [557, 174] on label "[DATE] 31" at bounding box center [554, 154] width 29 height 45
click at [0, 0] on input "[DATE] 31" at bounding box center [0, 0] width 0 height 0
click at [541, 152] on div "31" at bounding box center [554, 160] width 29 height 19
click at [0, 0] on input "[DATE] 31" at bounding box center [0, 0] width 0 height 0
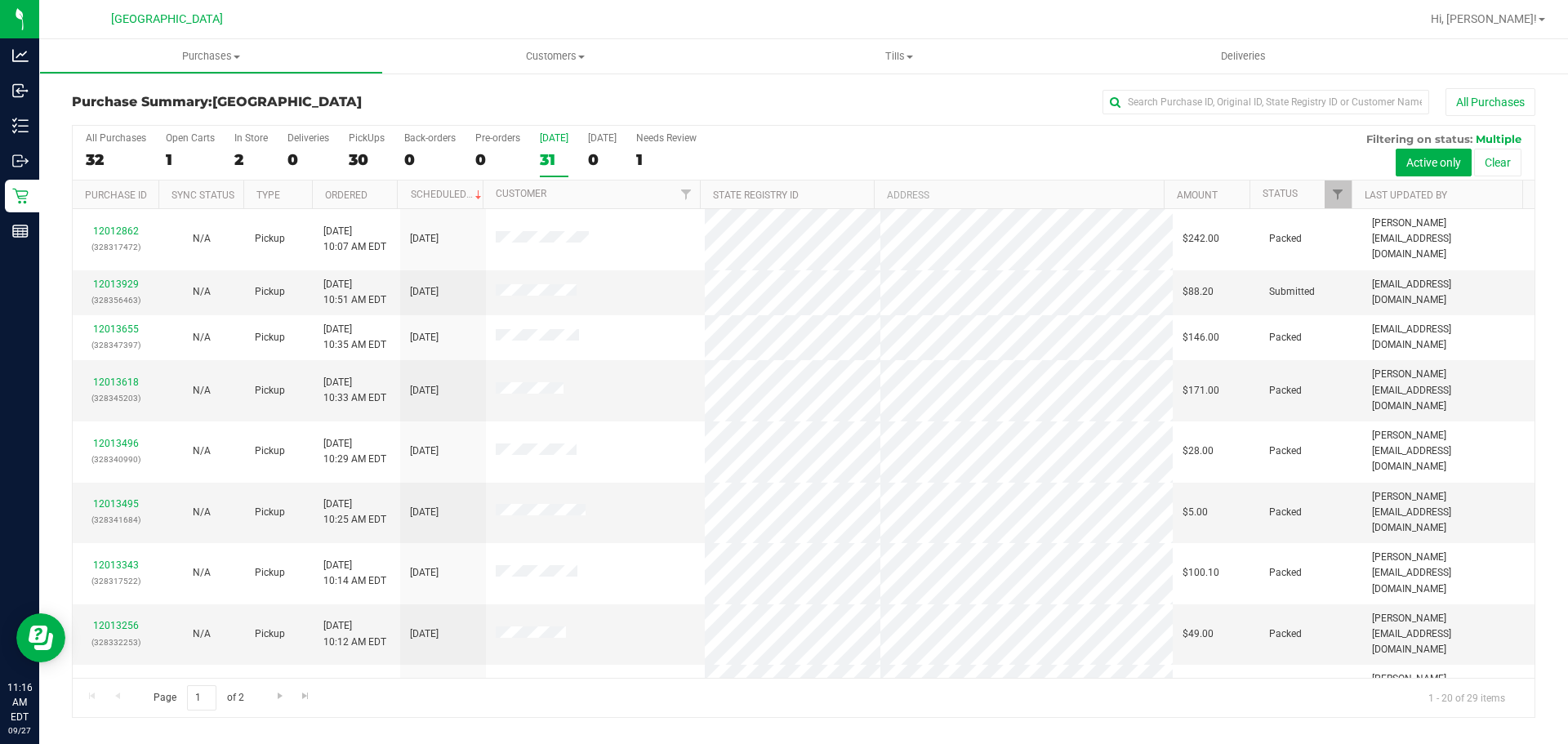
click at [535, 151] on div "All Purchases 32 Open Carts 1 In Store 2 Deliveries 0 PickUps 30 Back-orders 0 …" at bounding box center [803, 153] width 1462 height 54
click at [551, 148] on label "[DATE] 31" at bounding box center [554, 154] width 29 height 45
click at [0, 0] on input "[DATE] 31" at bounding box center [0, 0] width 0 height 0
click at [1312, 186] on th "Status" at bounding box center [1301, 195] width 102 height 29
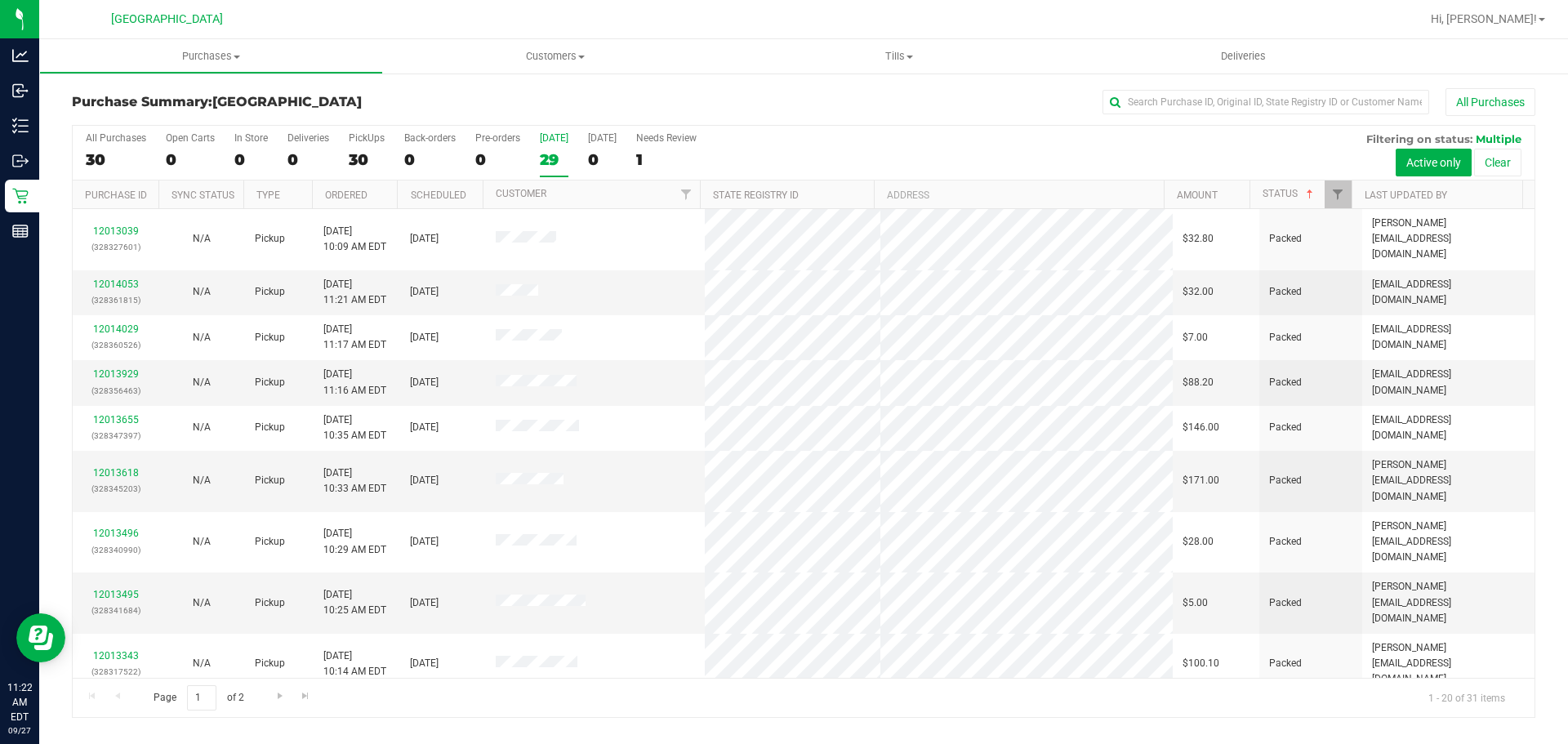
click at [555, 157] on div "29" at bounding box center [554, 160] width 29 height 19
click at [0, 0] on input "[DATE] 29" at bounding box center [0, 0] width 0 height 0
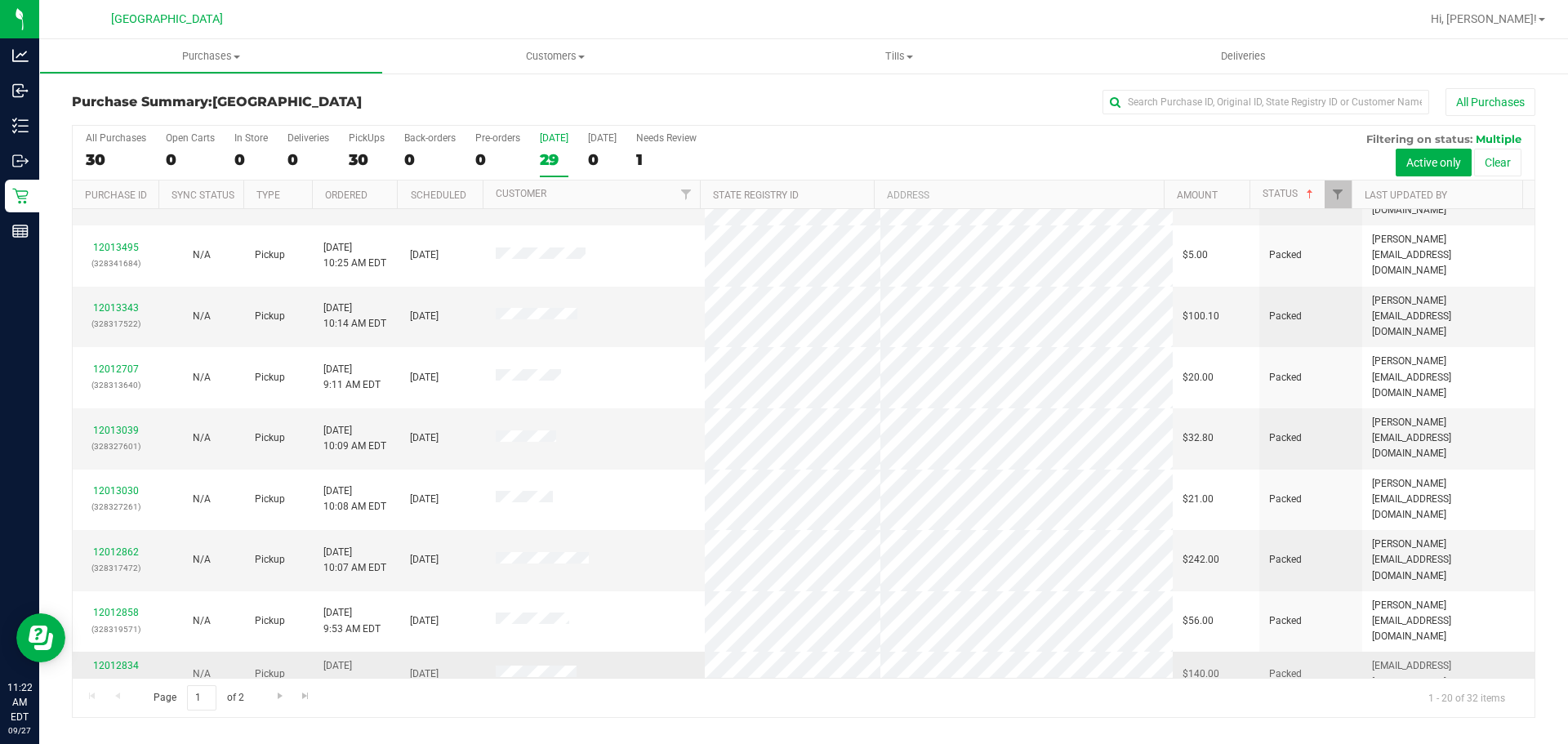
scroll to position [435, 0]
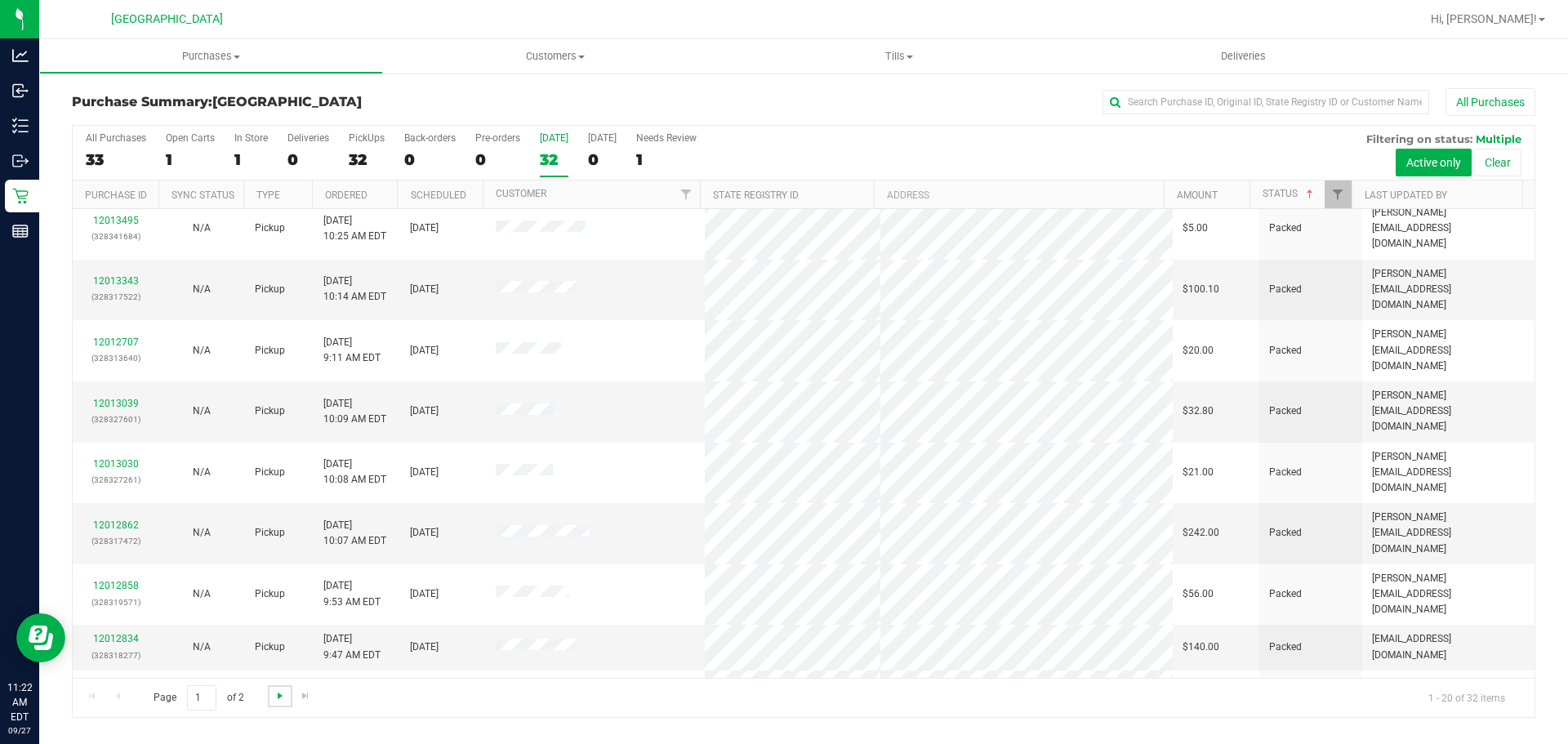
click at [283, 694] on span "Go to the next page" at bounding box center [279, 695] width 13 height 13
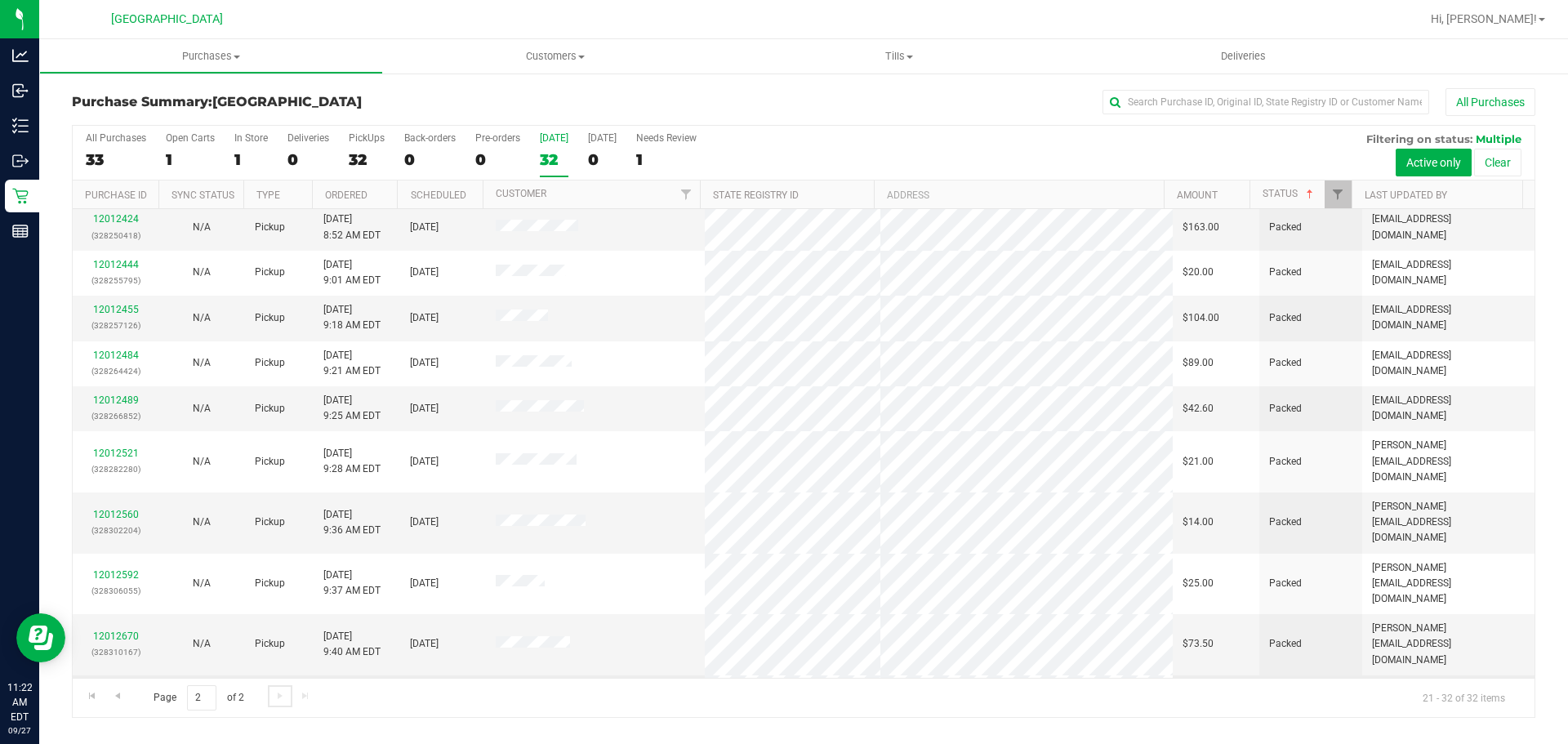
scroll to position [73, 0]
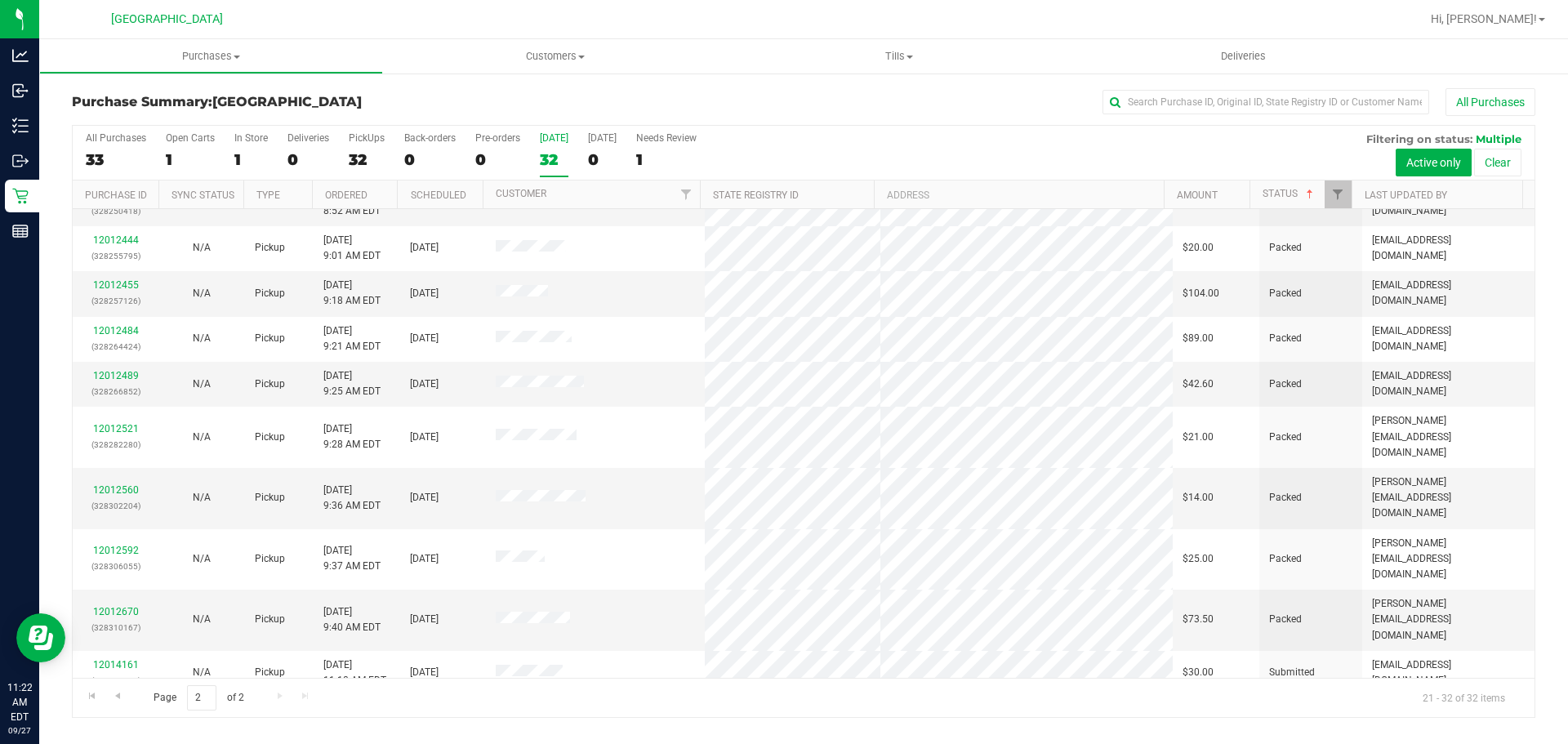
click at [125, 704] on link "12014177" at bounding box center [116, 709] width 46 height 11
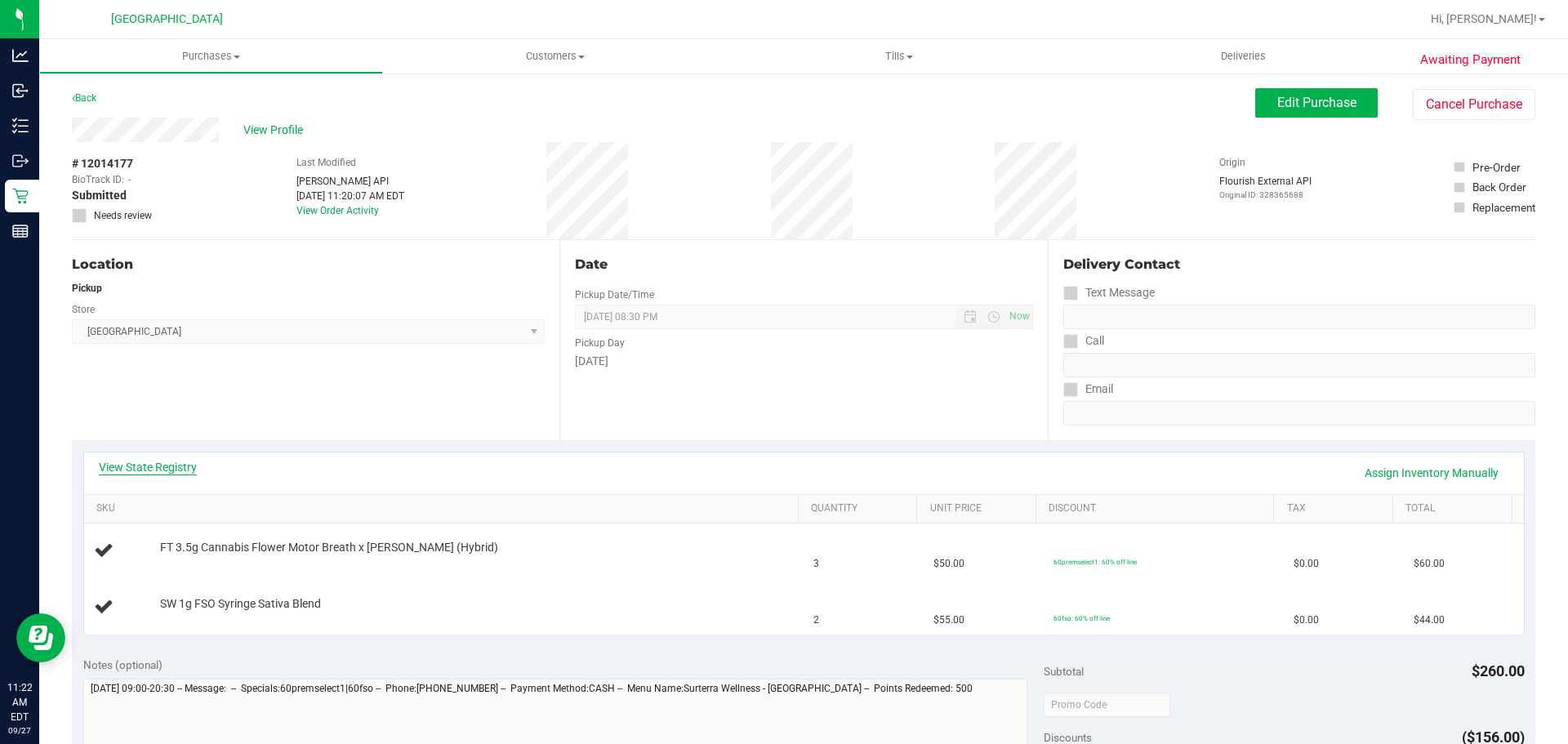
click at [187, 464] on link "View State Registry" at bounding box center [147, 466] width 98 height 16
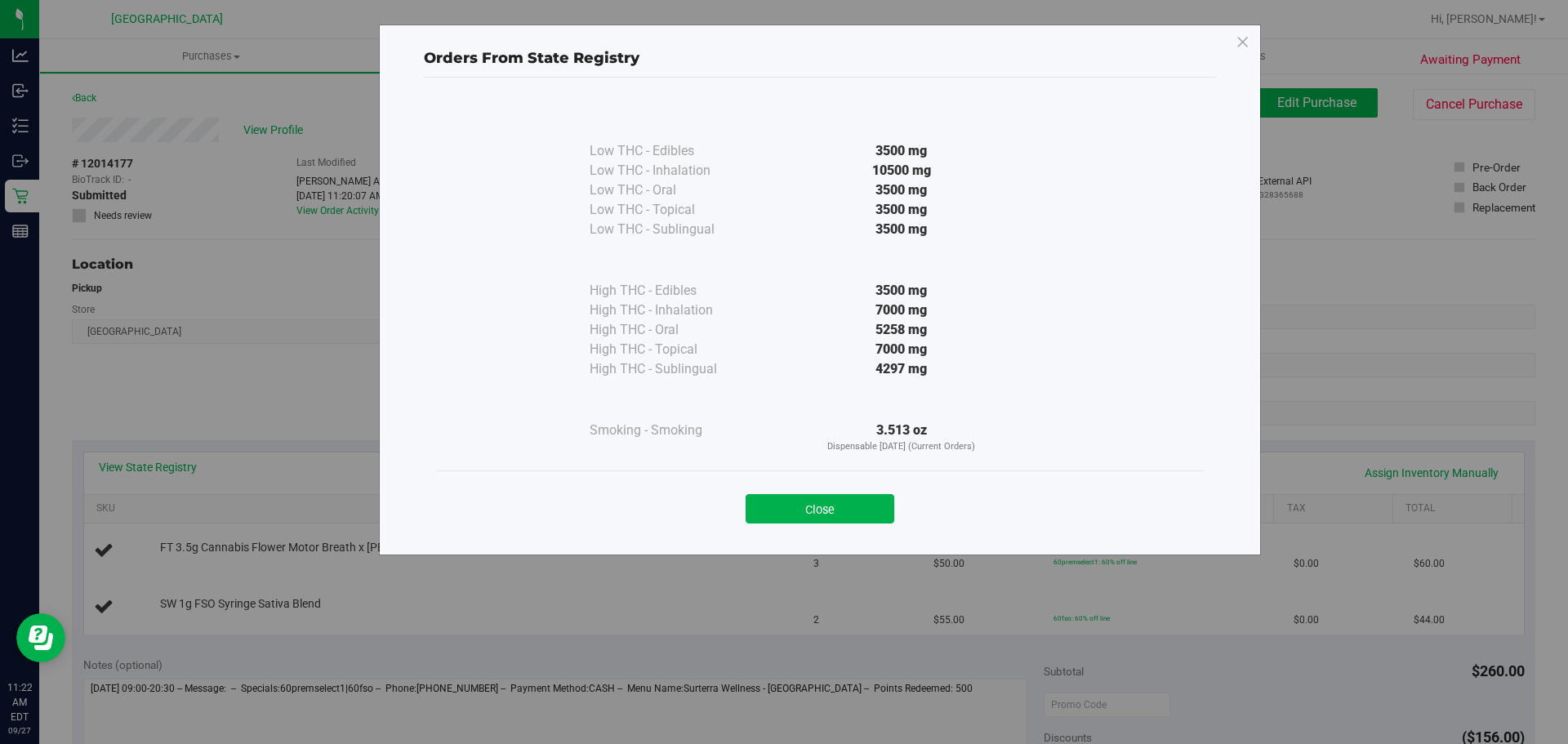
click at [829, 524] on div "Close" at bounding box center [820, 504] width 768 height 66
click at [820, 497] on button "Close" at bounding box center [820, 508] width 149 height 30
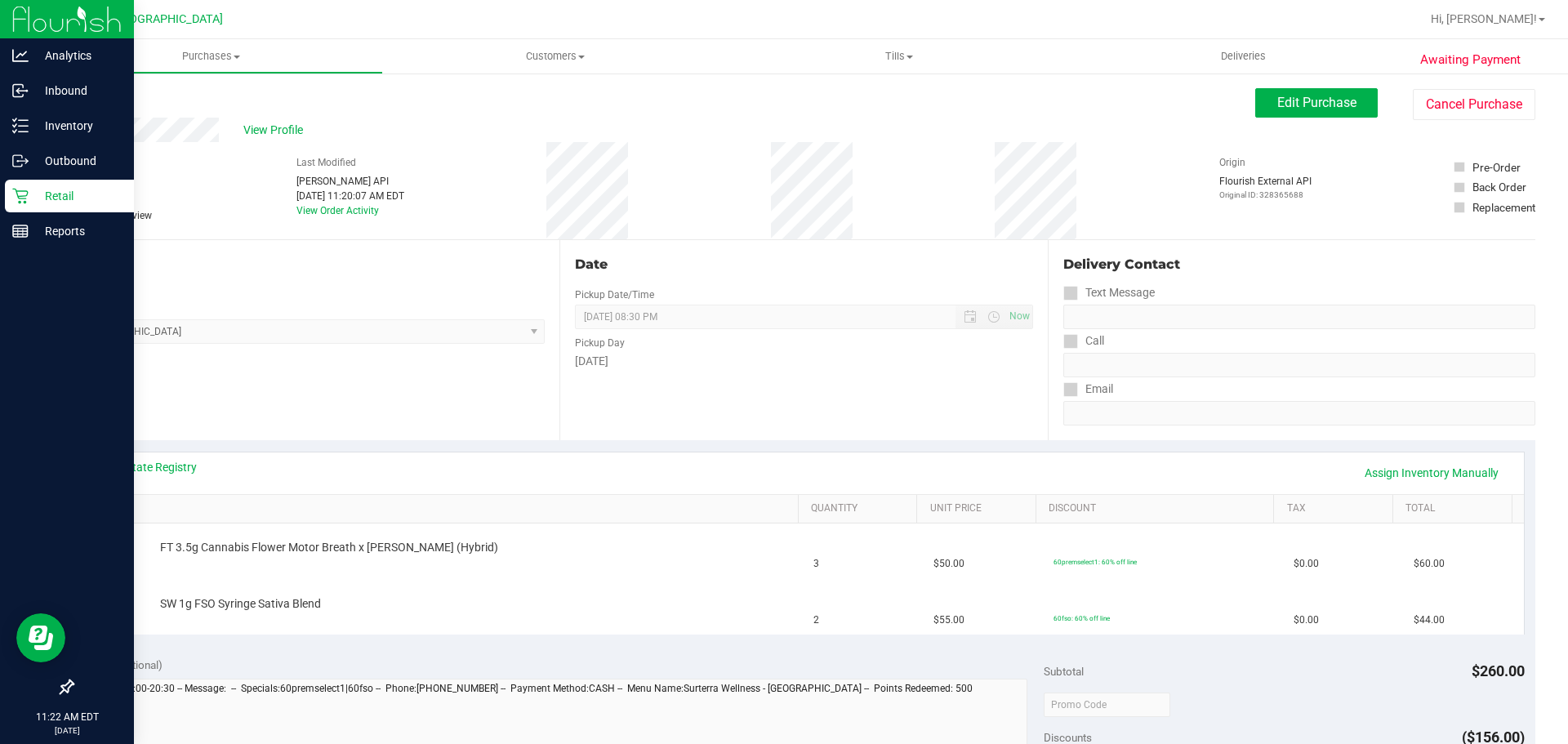
click at [82, 204] on p "Retail" at bounding box center [77, 196] width 98 height 20
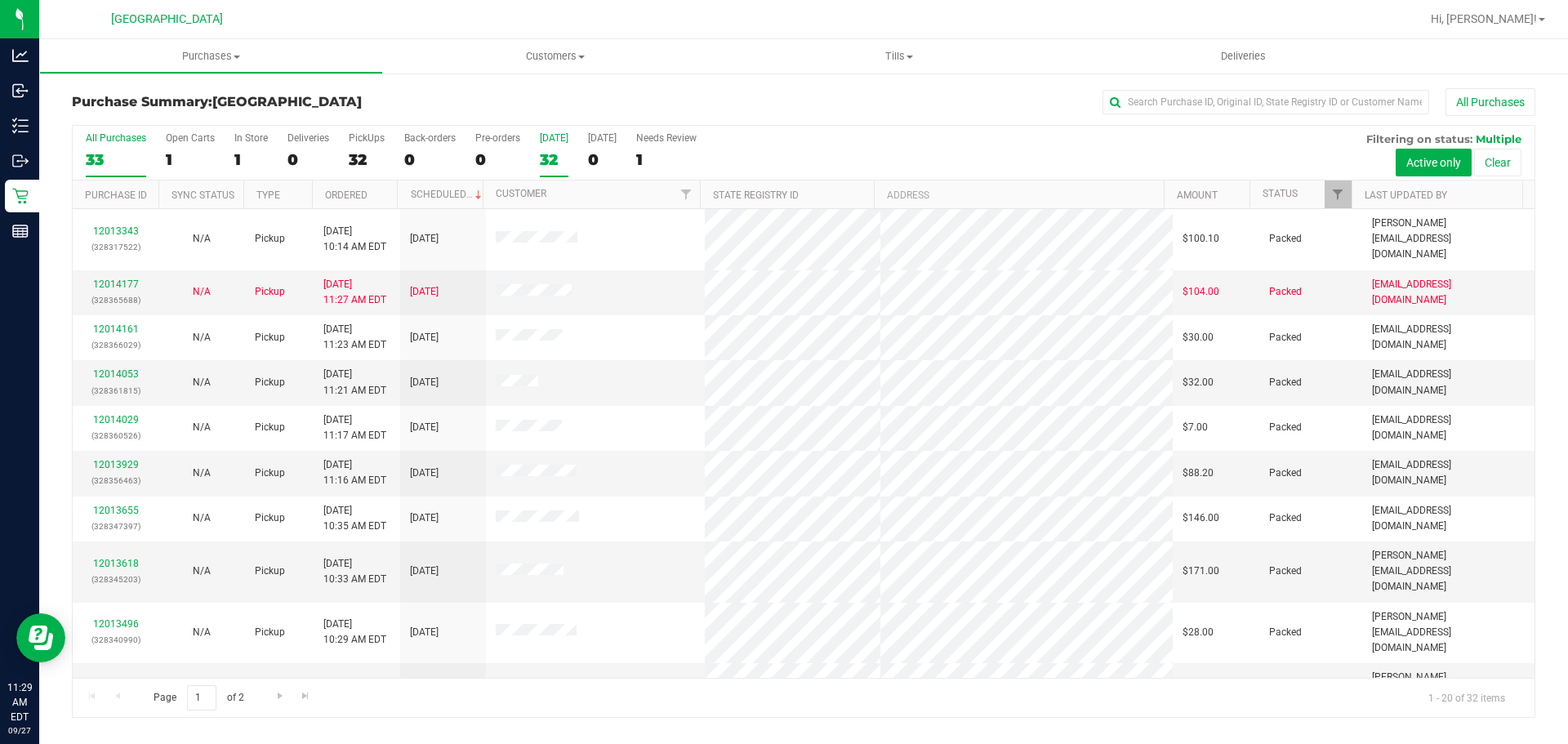
click at [545, 152] on div "32" at bounding box center [554, 160] width 29 height 19
click at [0, 0] on input "[DATE] 32" at bounding box center [0, 0] width 0 height 0
click at [108, 278] on link "12014177" at bounding box center [116, 283] width 46 height 11
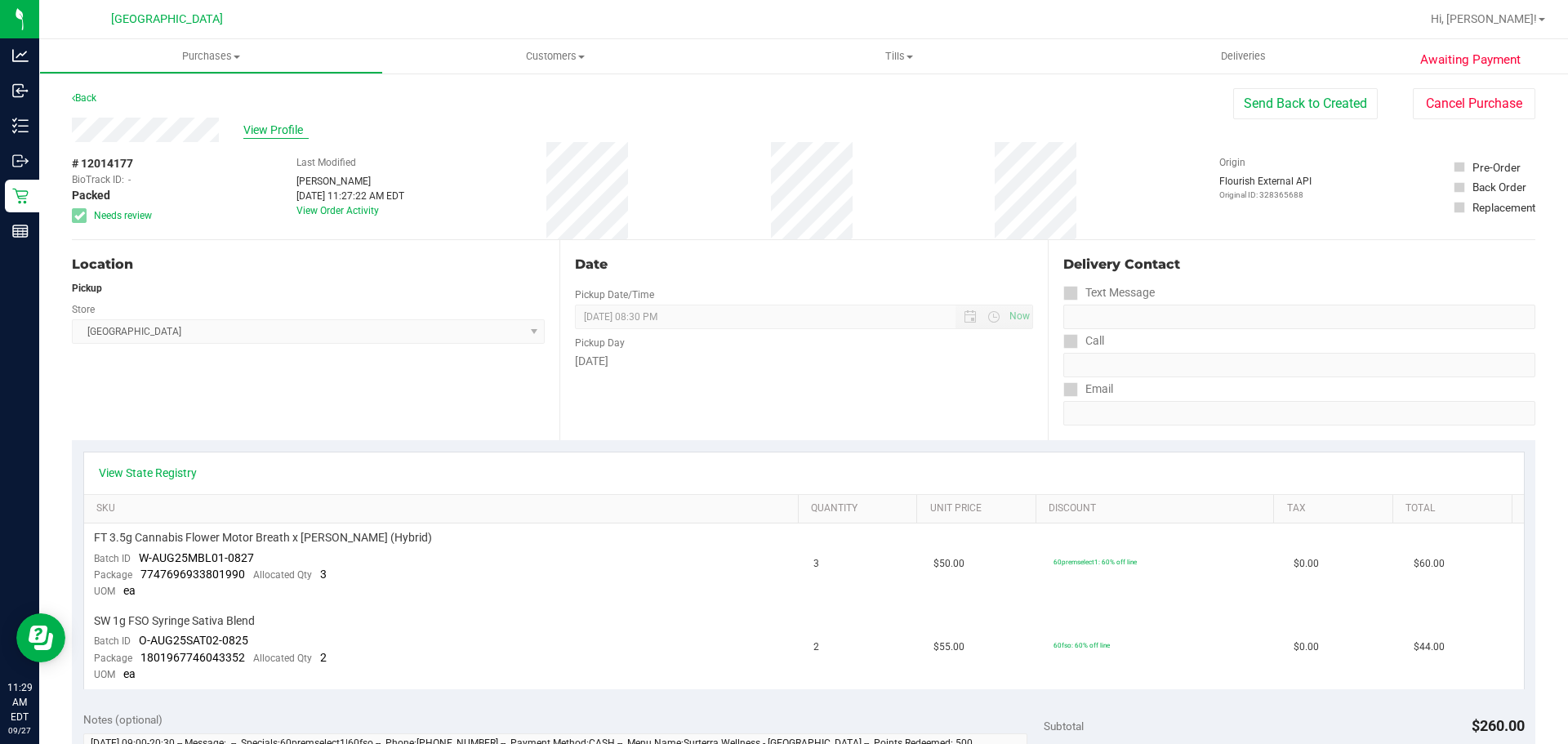
click at [270, 136] on span "View Profile" at bounding box center [276, 130] width 66 height 17
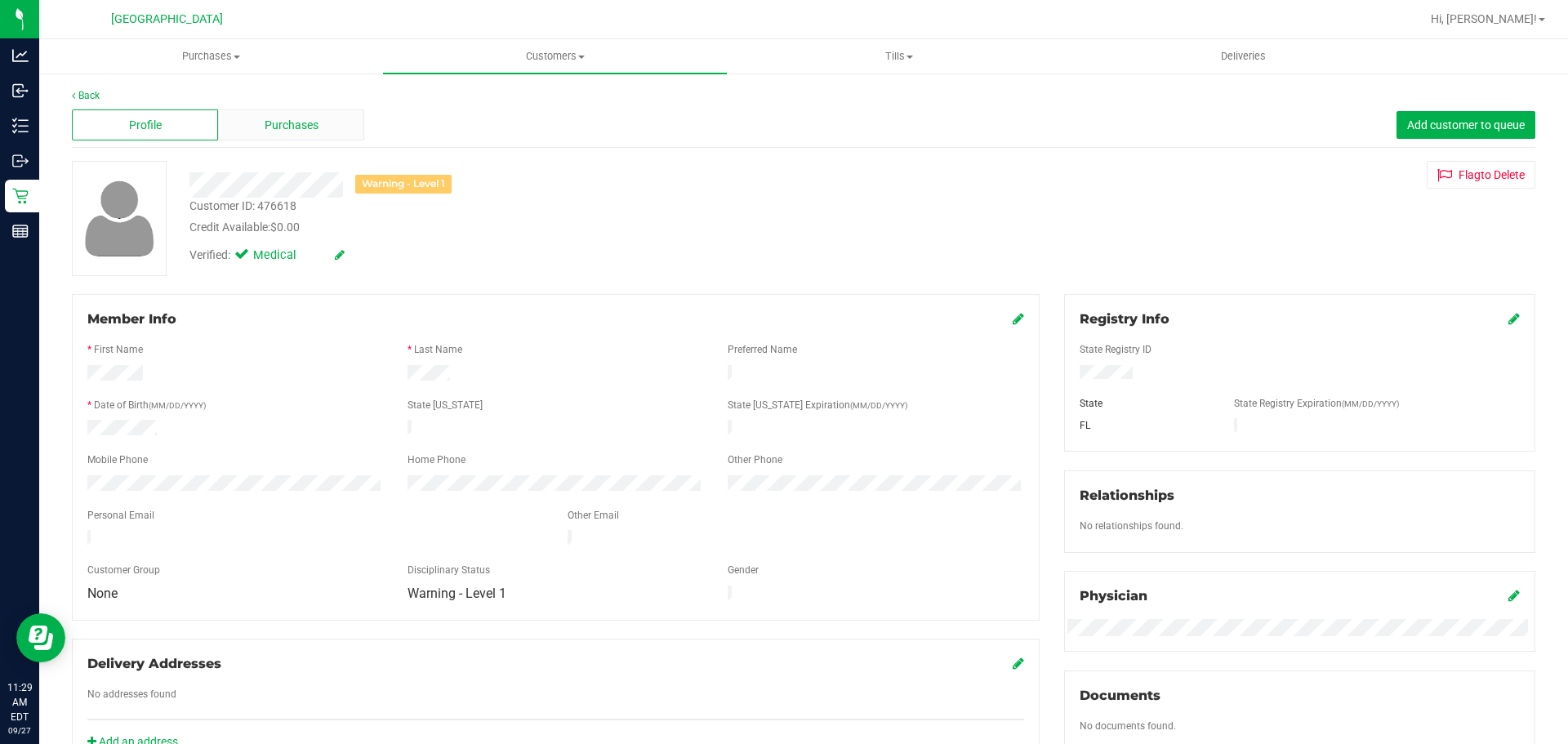
click at [280, 134] on div "Purchases" at bounding box center [291, 125] width 146 height 31
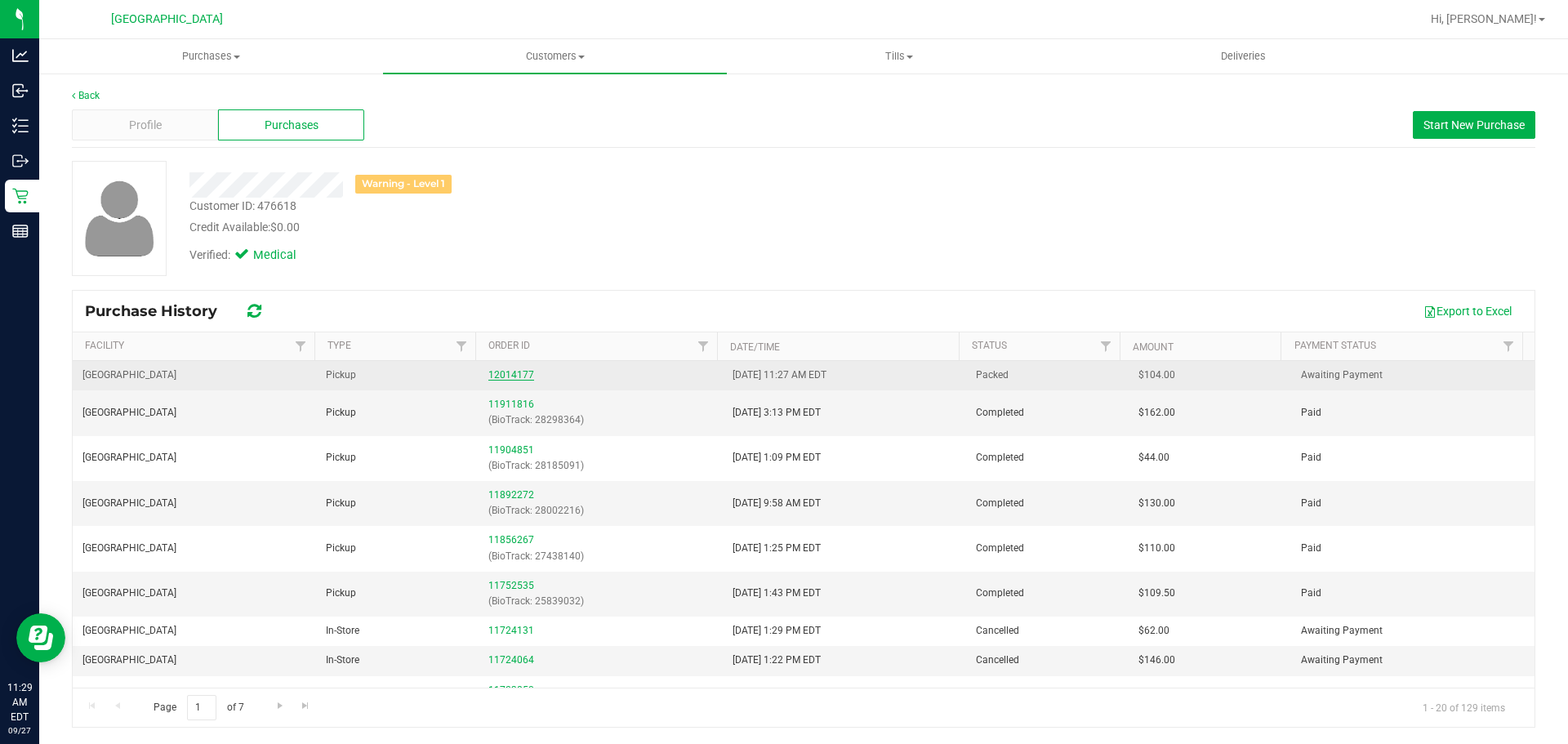
click at [512, 378] on link "12014177" at bounding box center [512, 375] width 46 height 11
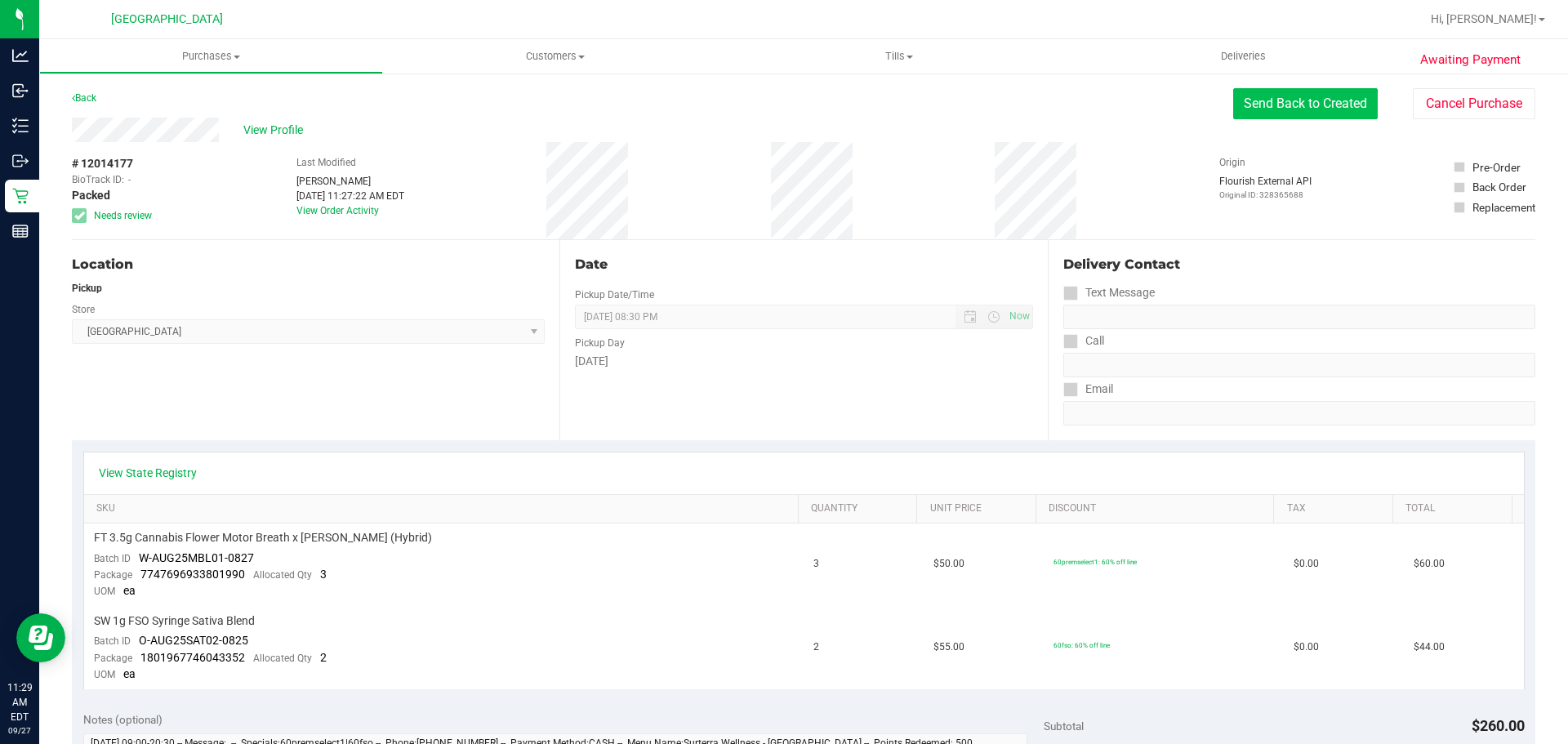
click at [1329, 106] on button "Send Back to Created" at bounding box center [1306, 104] width 145 height 31
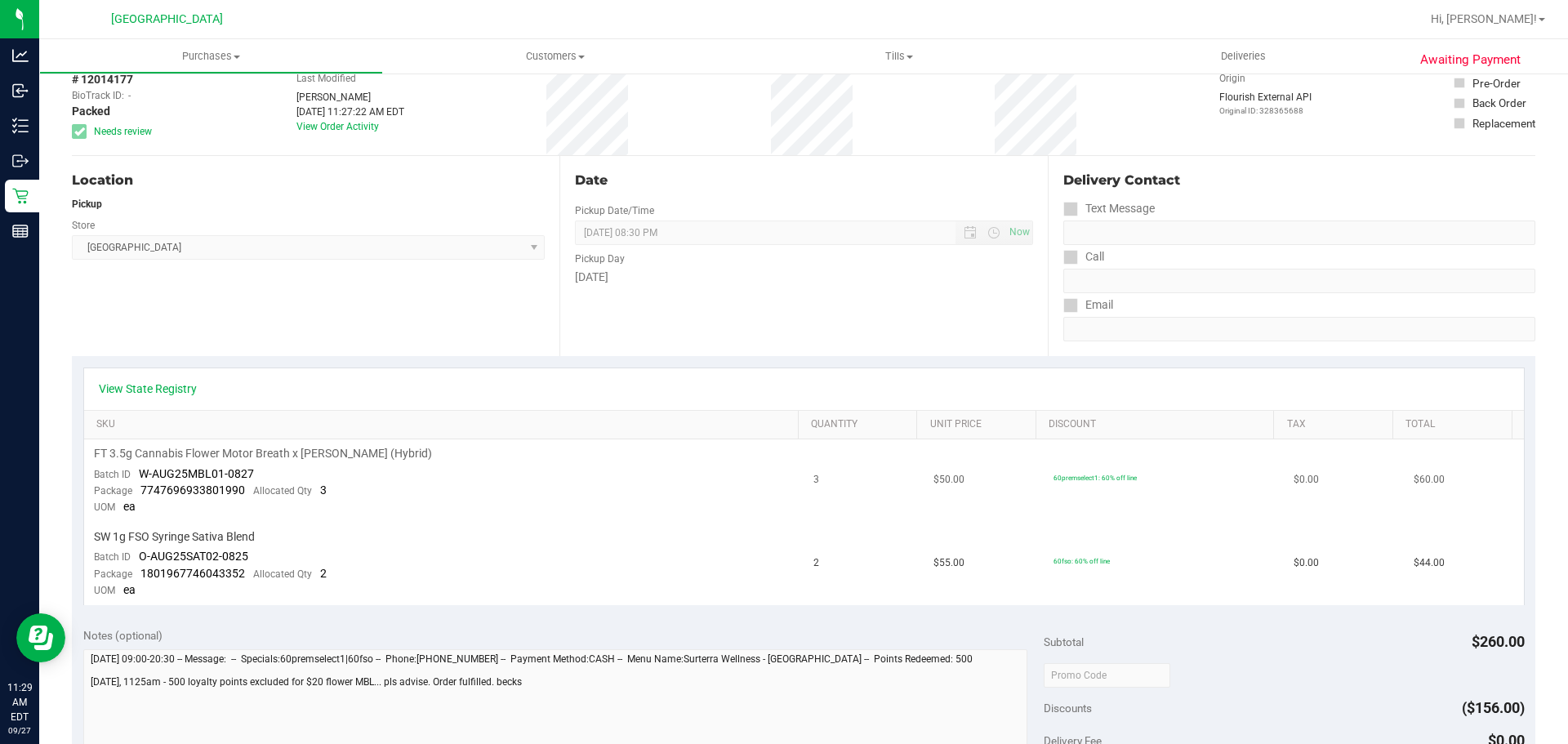
scroll to position [163, 0]
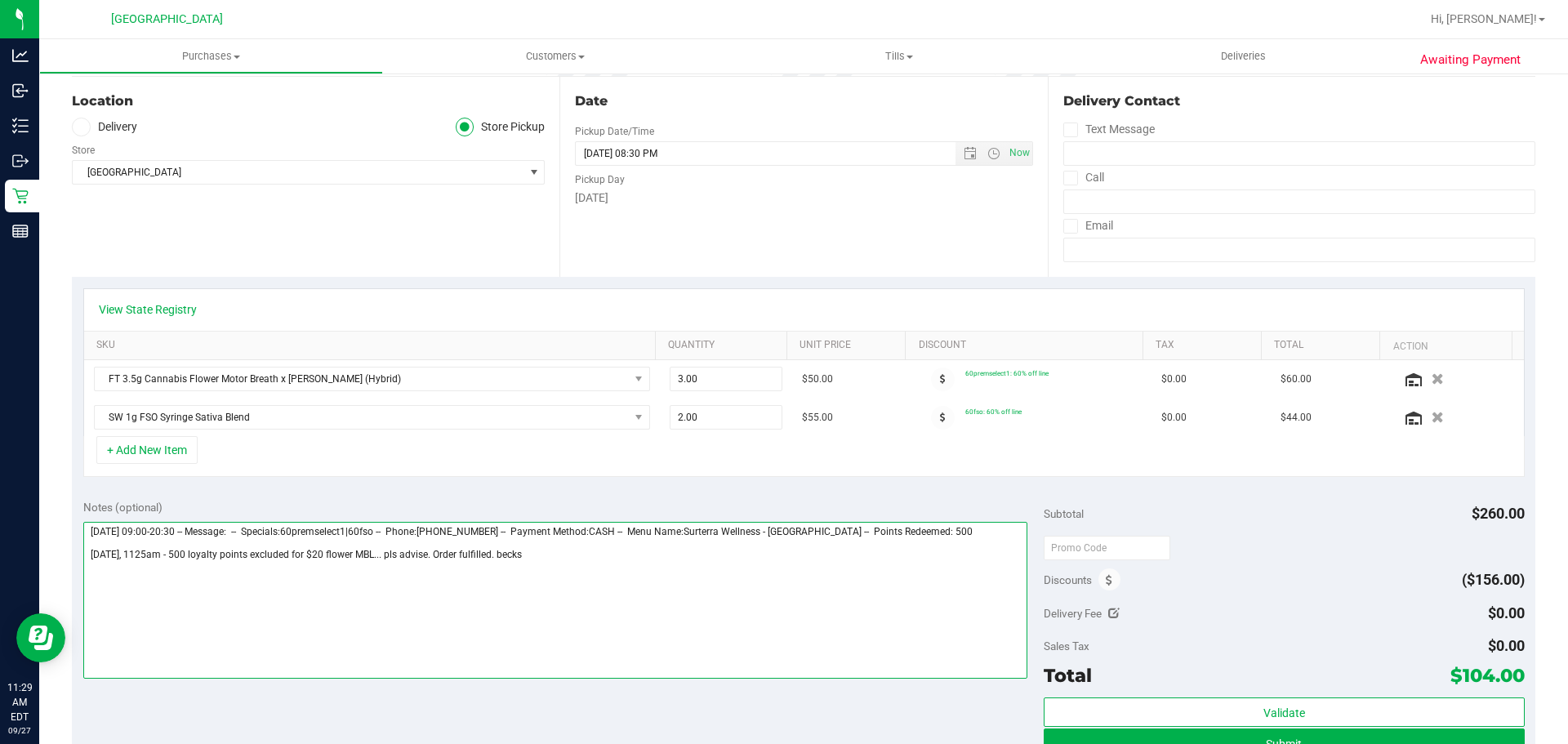
click at [632, 586] on textarea at bounding box center [556, 600] width 945 height 157
type textarea "[DATE] 09:00-20:30 -- Message: -- Specials:60premselect1|60fso -- Phone:[PHONE_…"
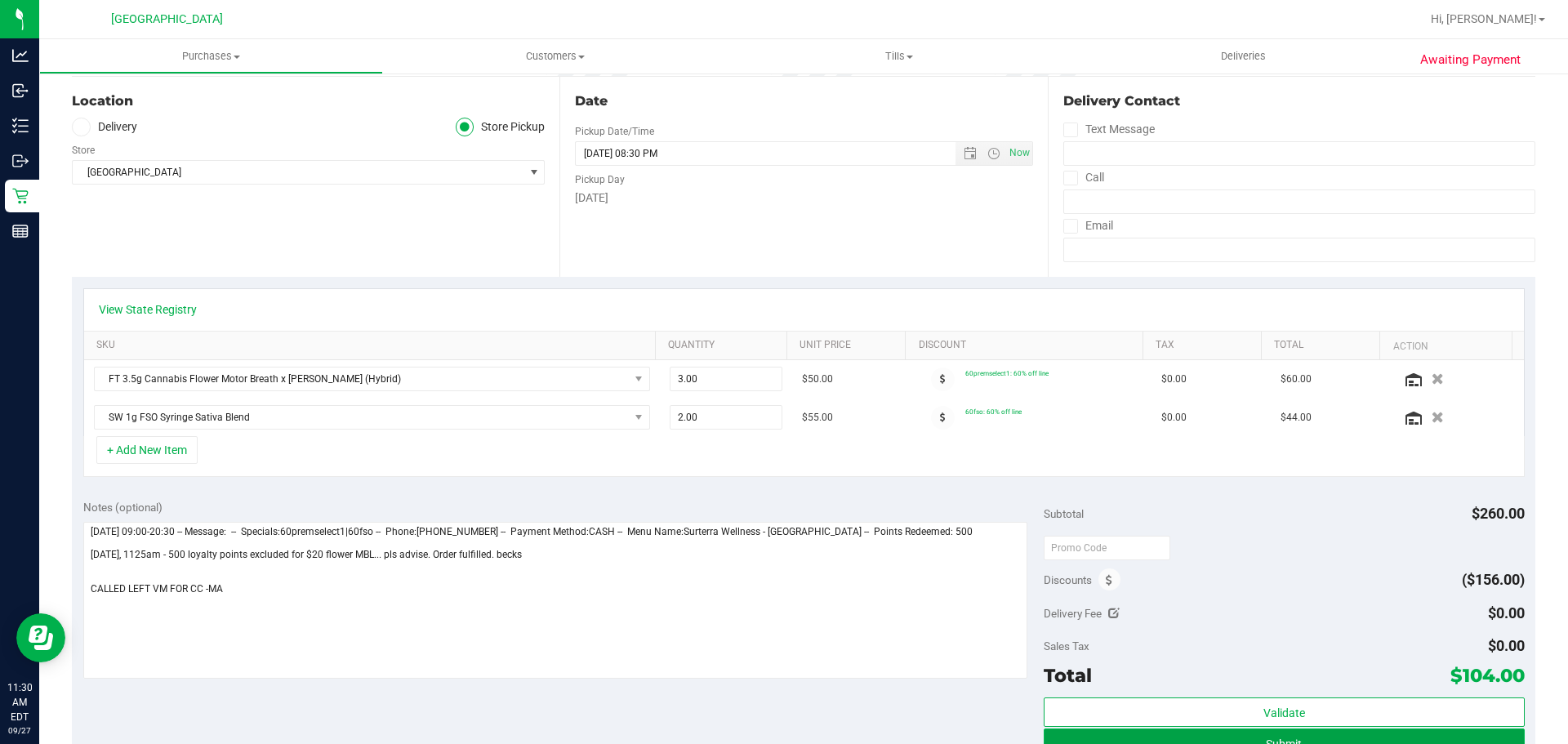
click at [1061, 730] on button "Submit" at bounding box center [1284, 743] width 480 height 30
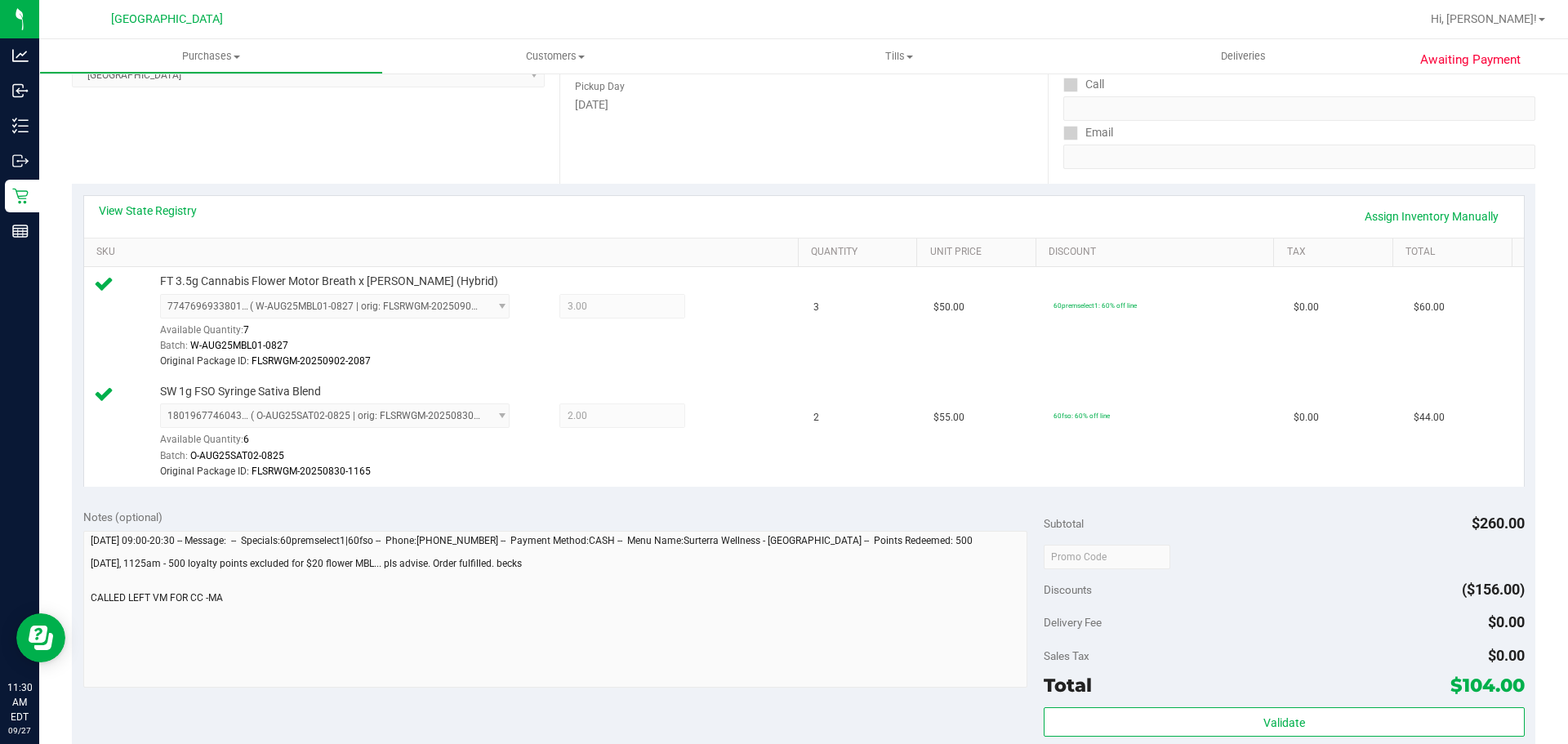
scroll to position [490, 0]
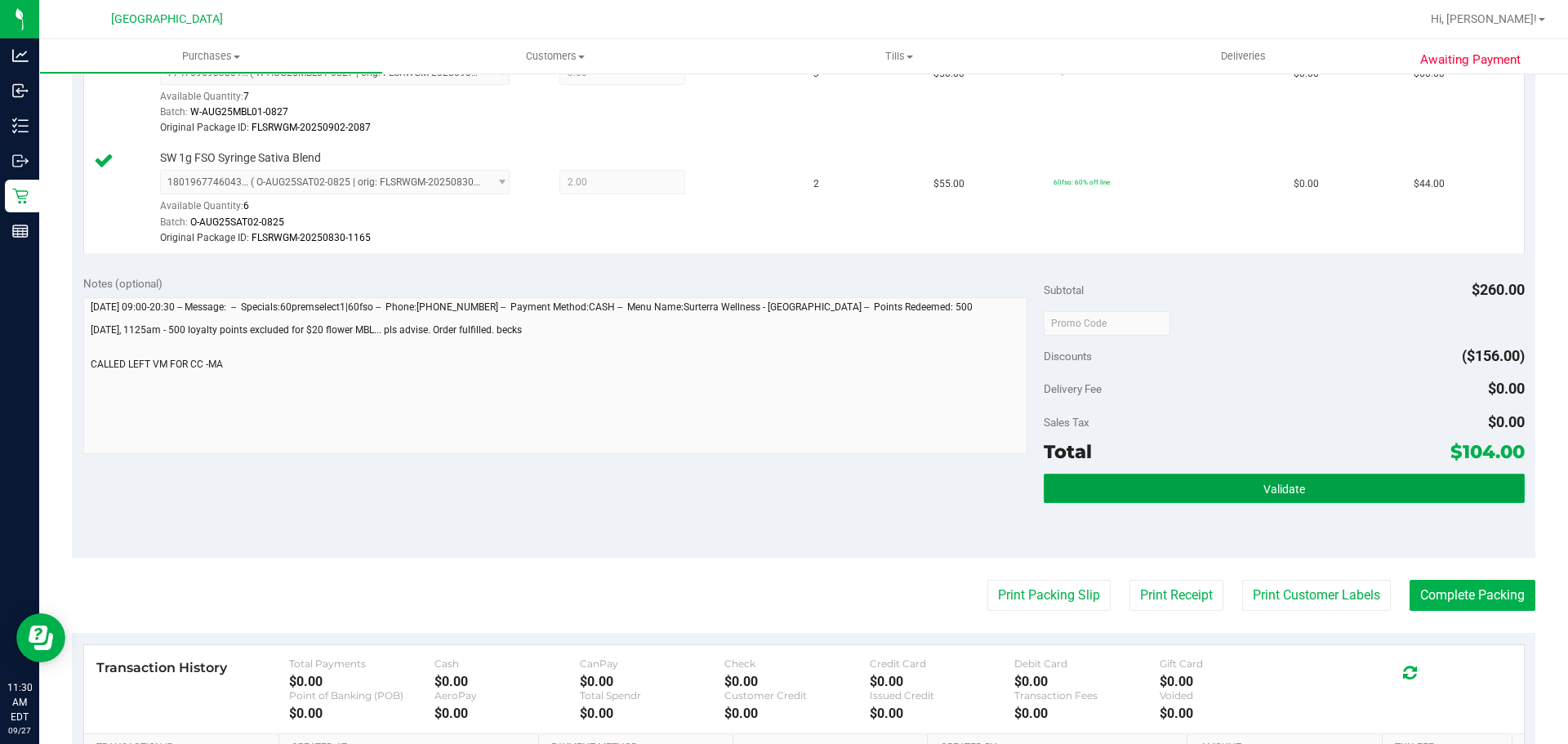
click at [1256, 479] on button "Validate" at bounding box center [1284, 488] width 480 height 30
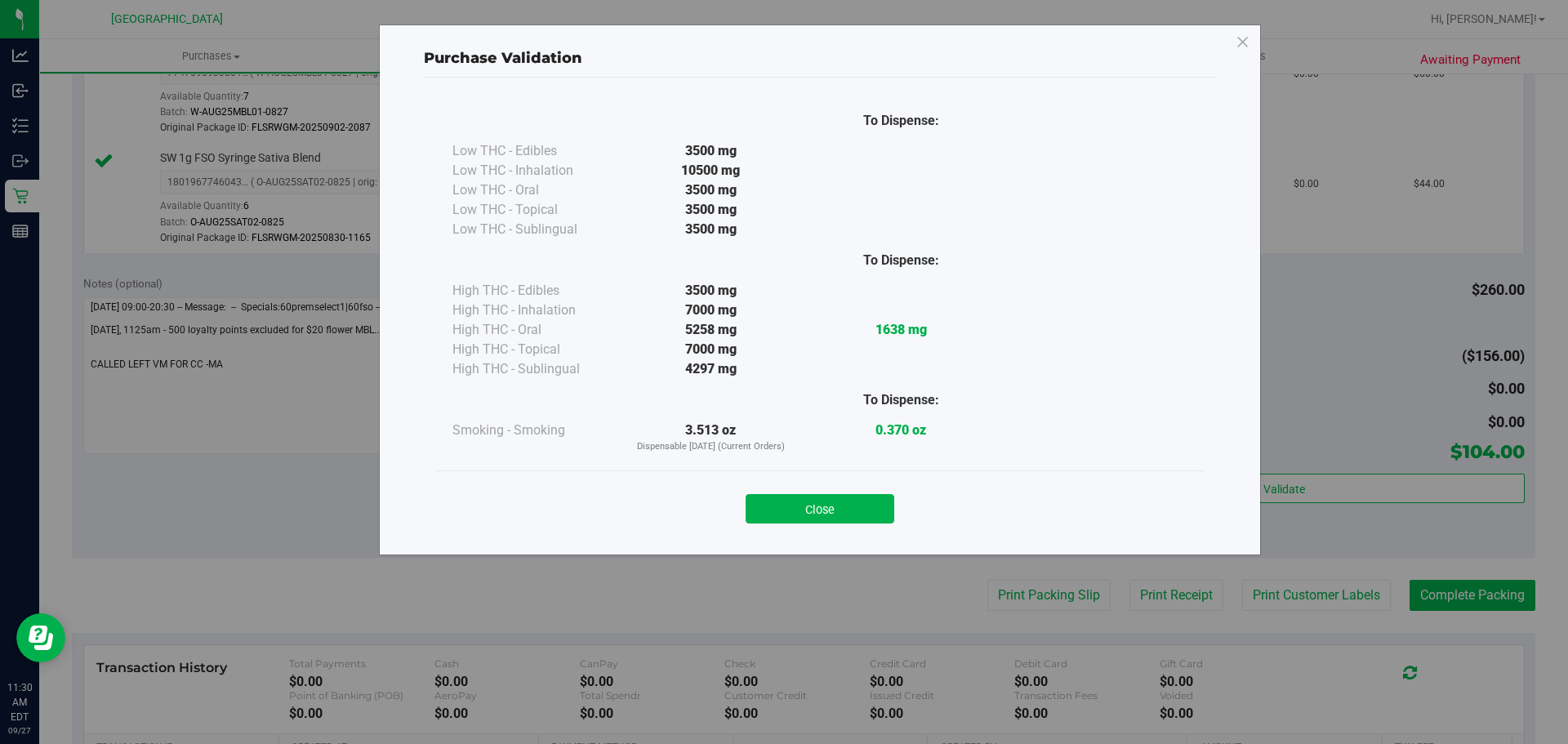
drag, startPoint x: 819, startPoint y: 513, endPoint x: 907, endPoint y: 512, distance: 88.0
click at [823, 512] on button "Close" at bounding box center [820, 508] width 149 height 30
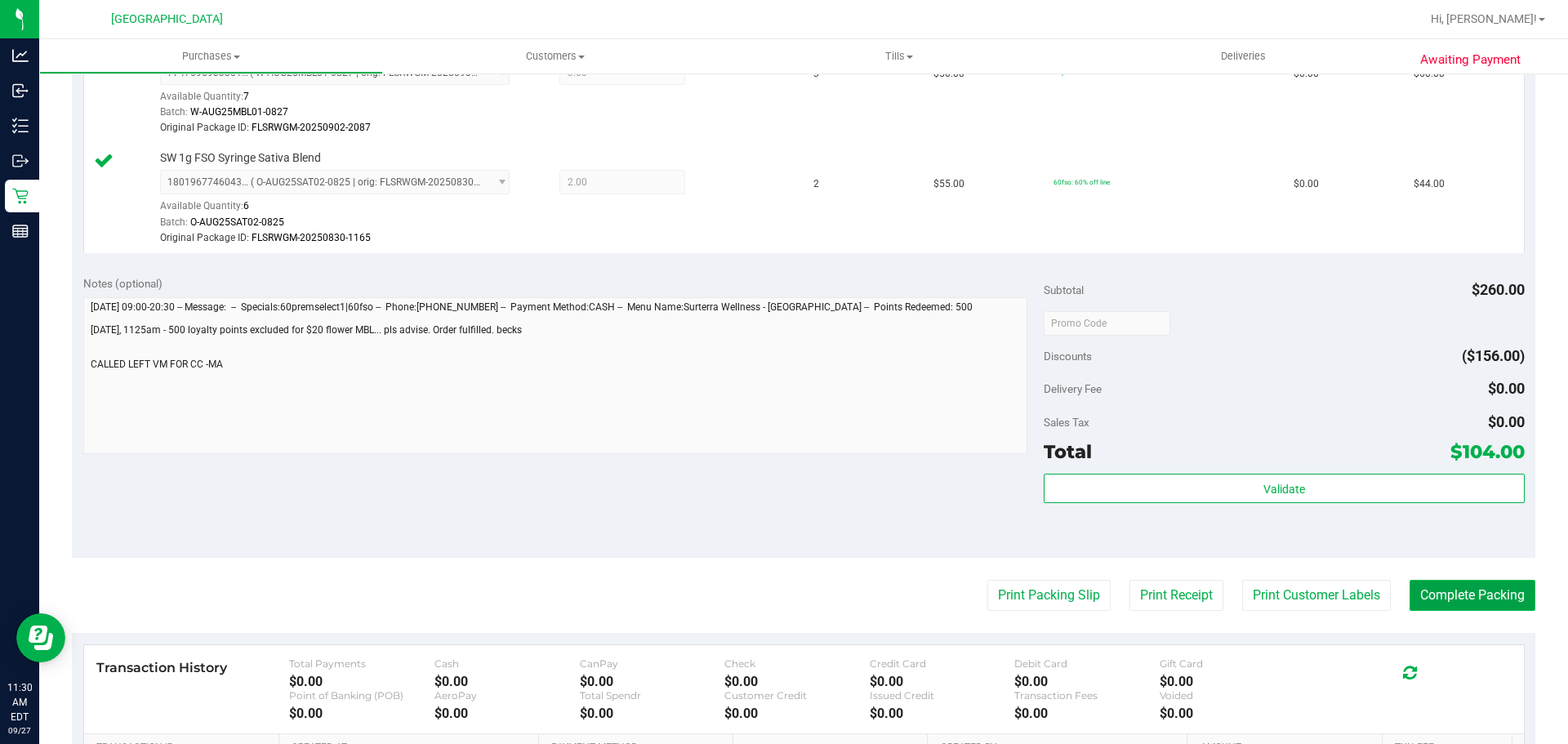
click at [1451, 601] on button "Complete Packing" at bounding box center [1473, 595] width 126 height 31
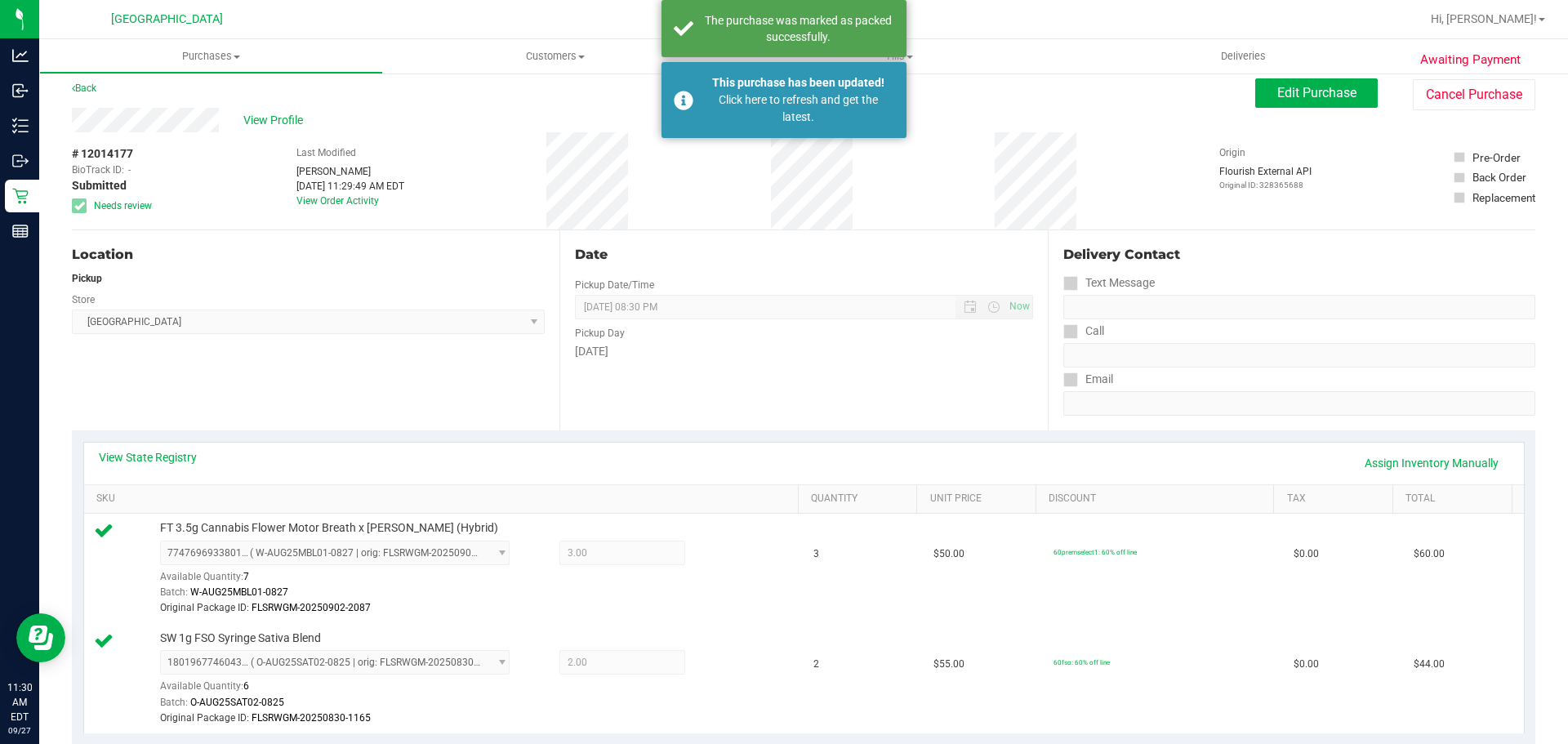
scroll to position [0, 0]
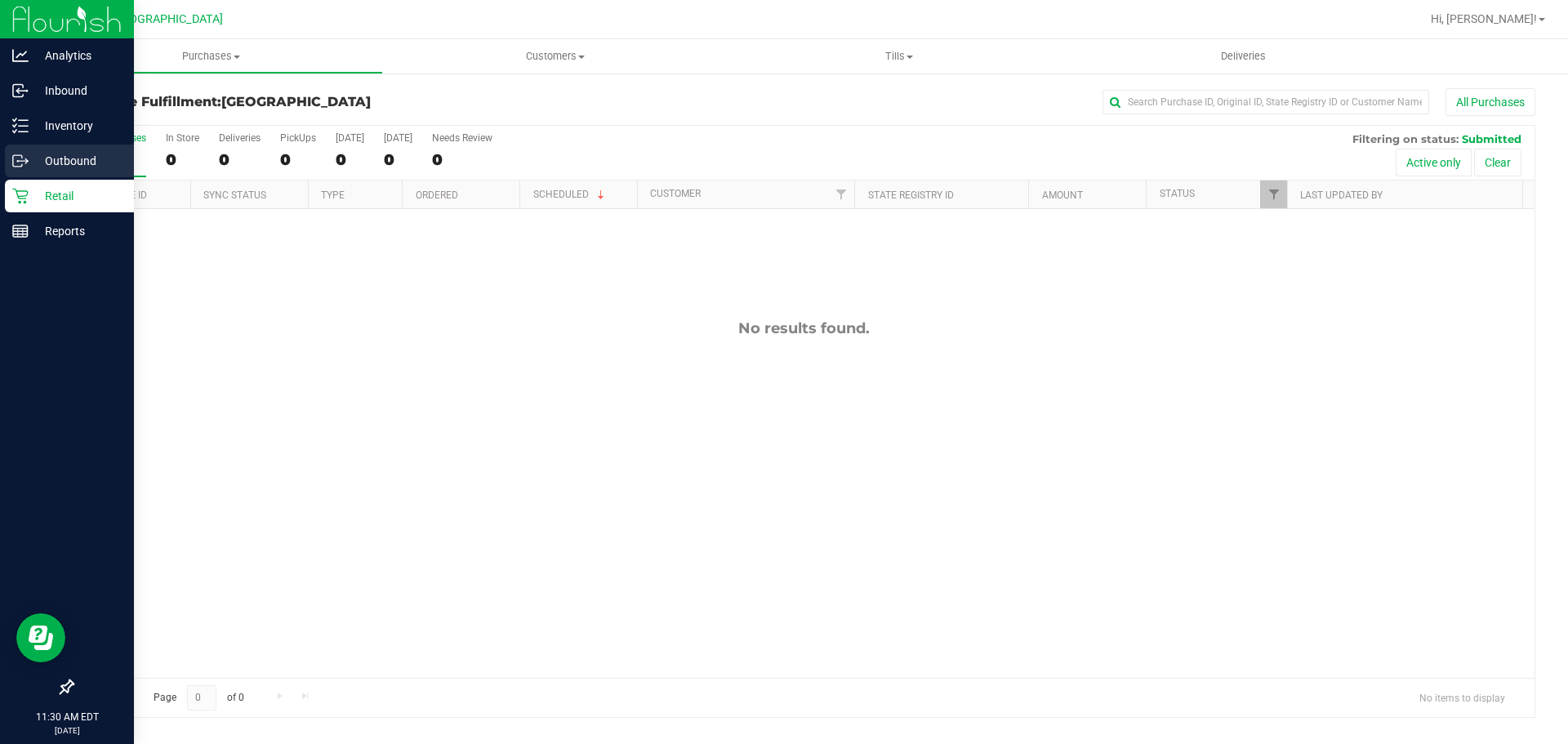
click at [37, 170] on p "Outbound" at bounding box center [77, 160] width 98 height 20
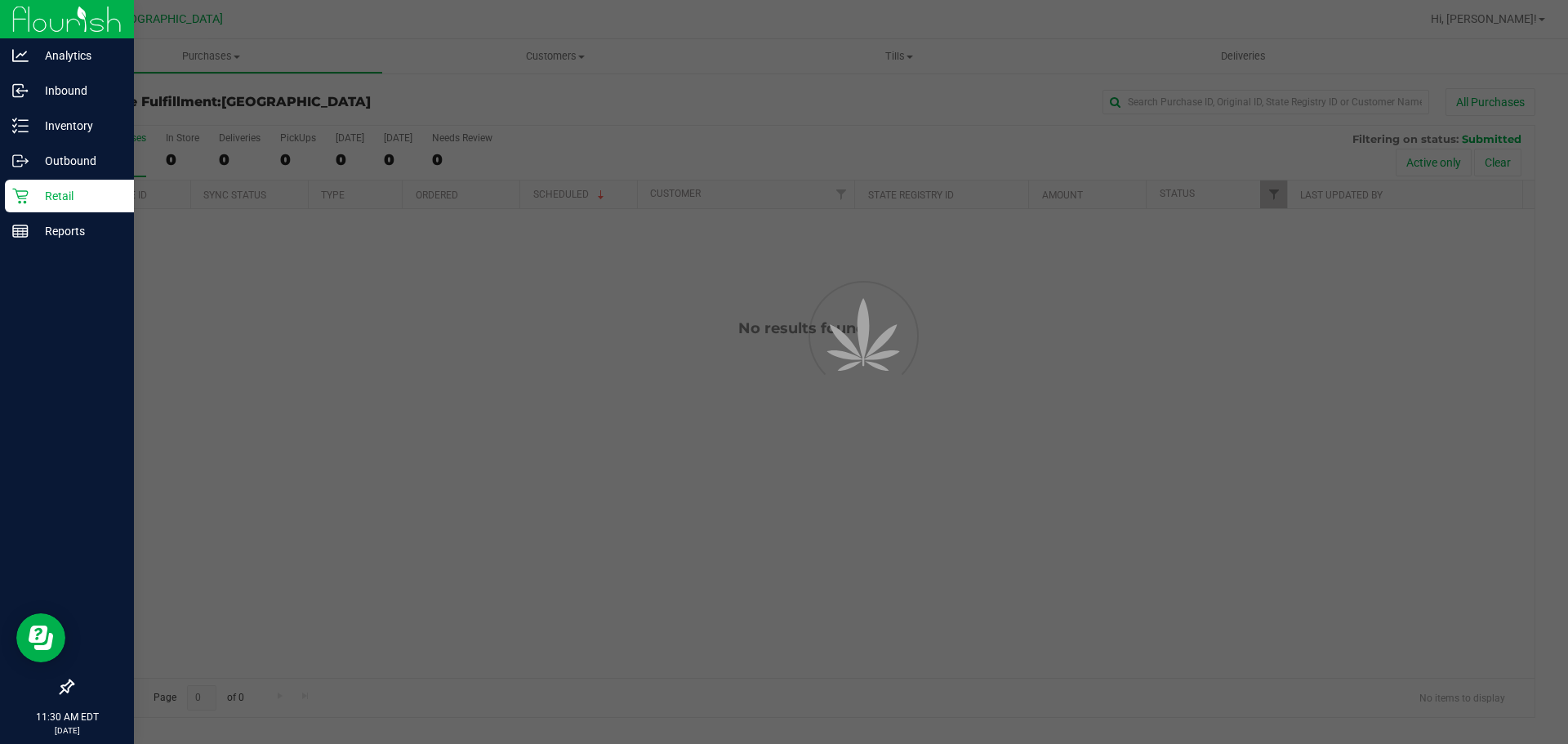
click at [53, 208] on div "Retail" at bounding box center [70, 196] width 129 height 32
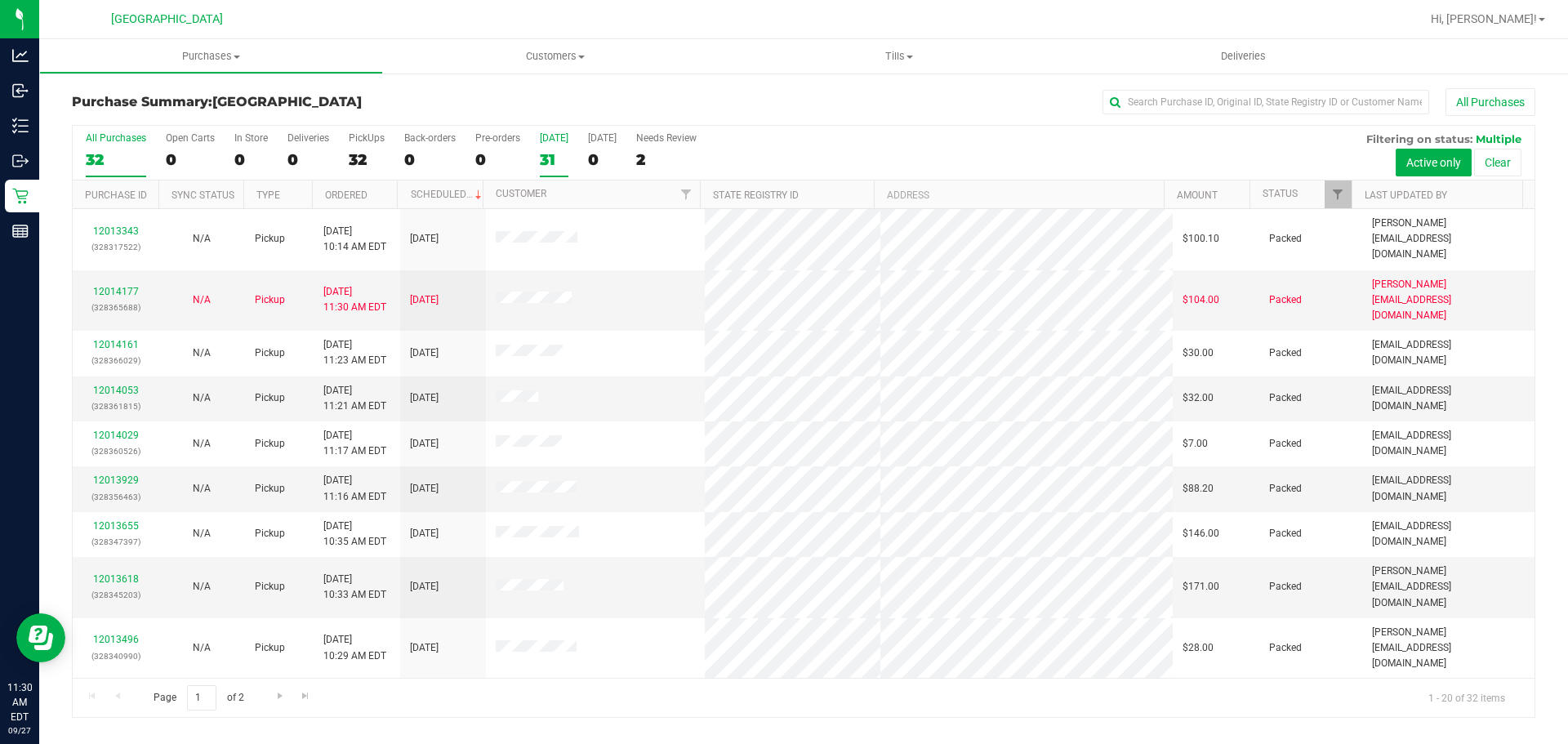
click at [541, 162] on div "31" at bounding box center [554, 160] width 29 height 19
click at [0, 0] on input "[DATE] 31" at bounding box center [0, 0] width 0 height 0
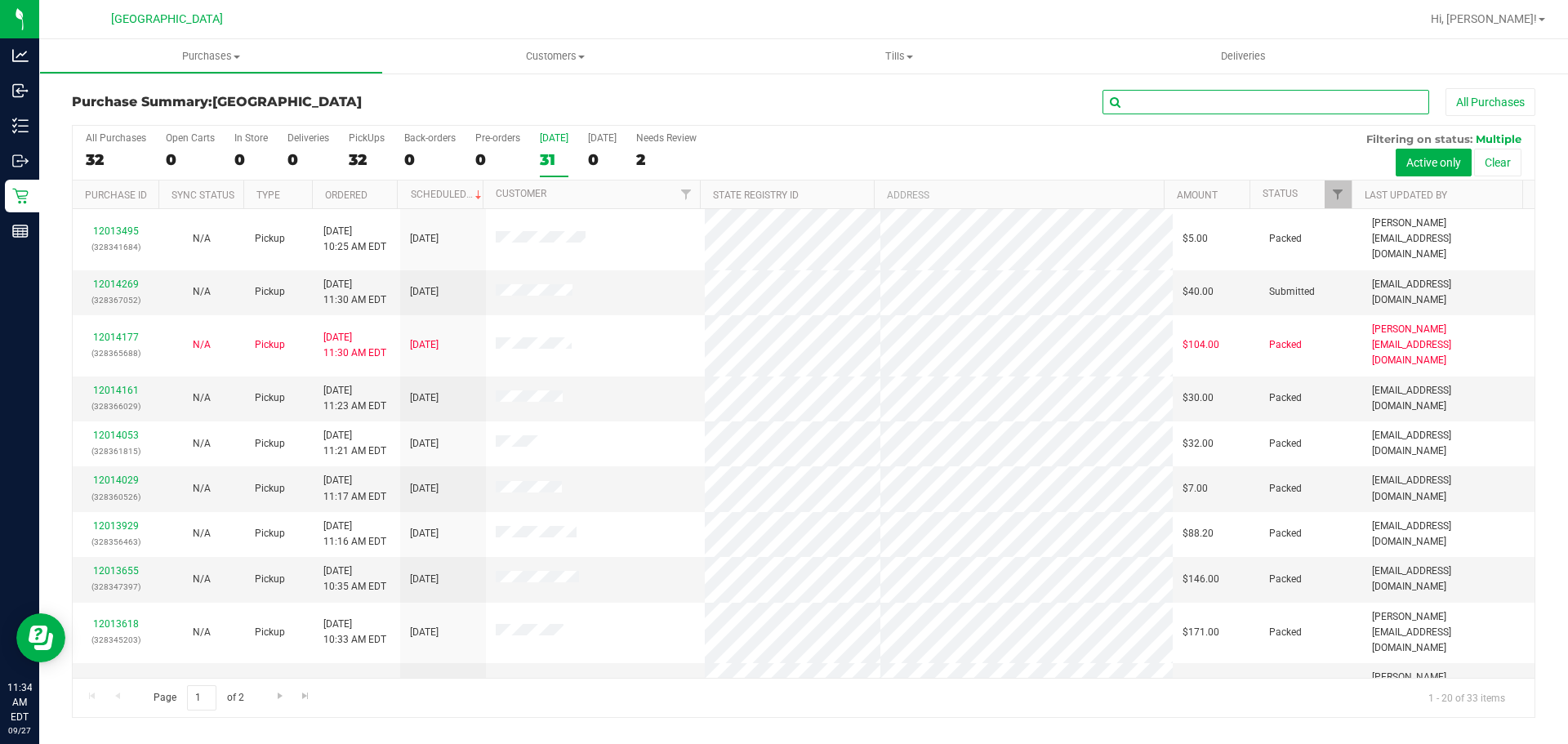
click at [1182, 100] on input "text" at bounding box center [1266, 102] width 327 height 25
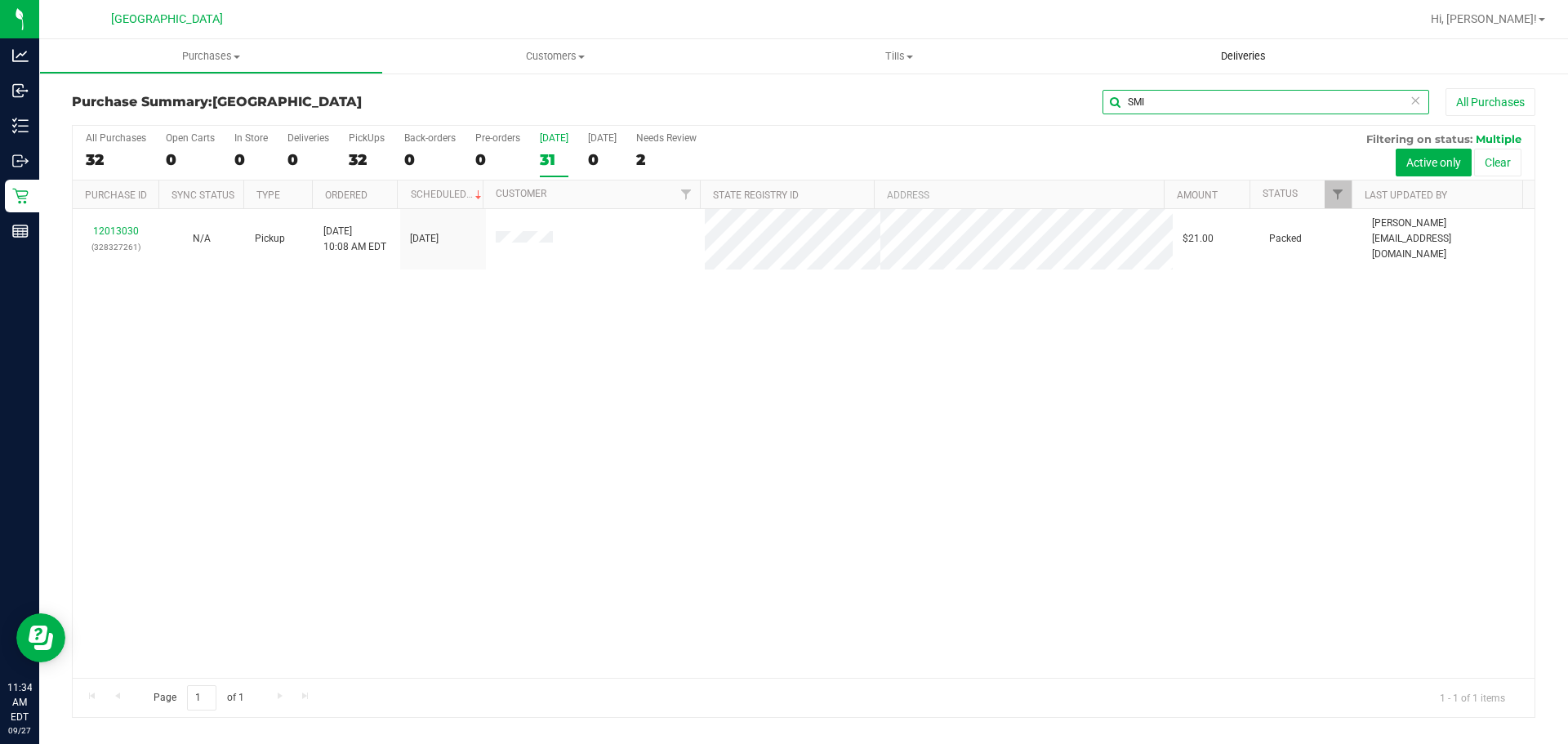
type input "SMI"
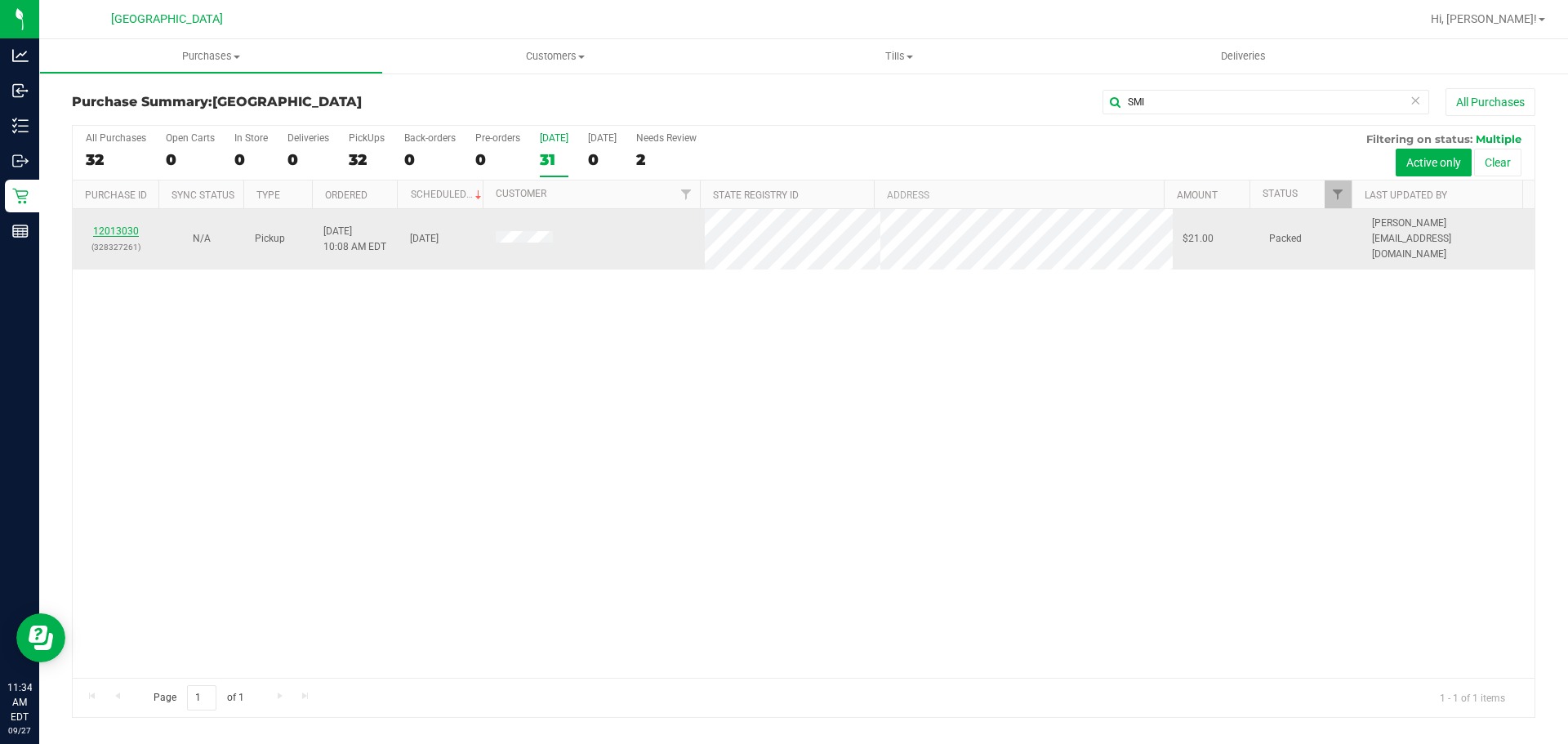
click at [106, 226] on link "12013030" at bounding box center [116, 231] width 46 height 11
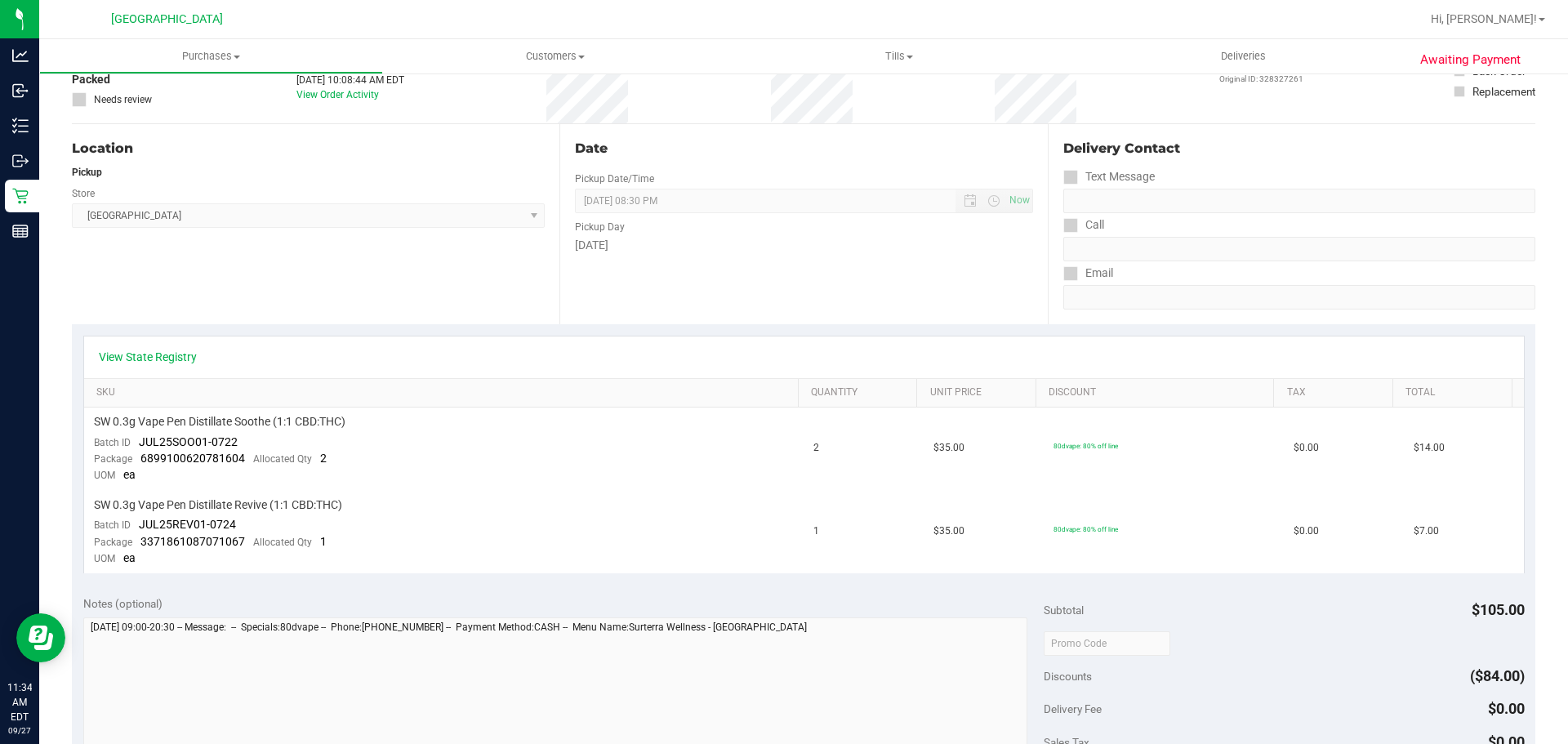
scroll to position [152, 0]
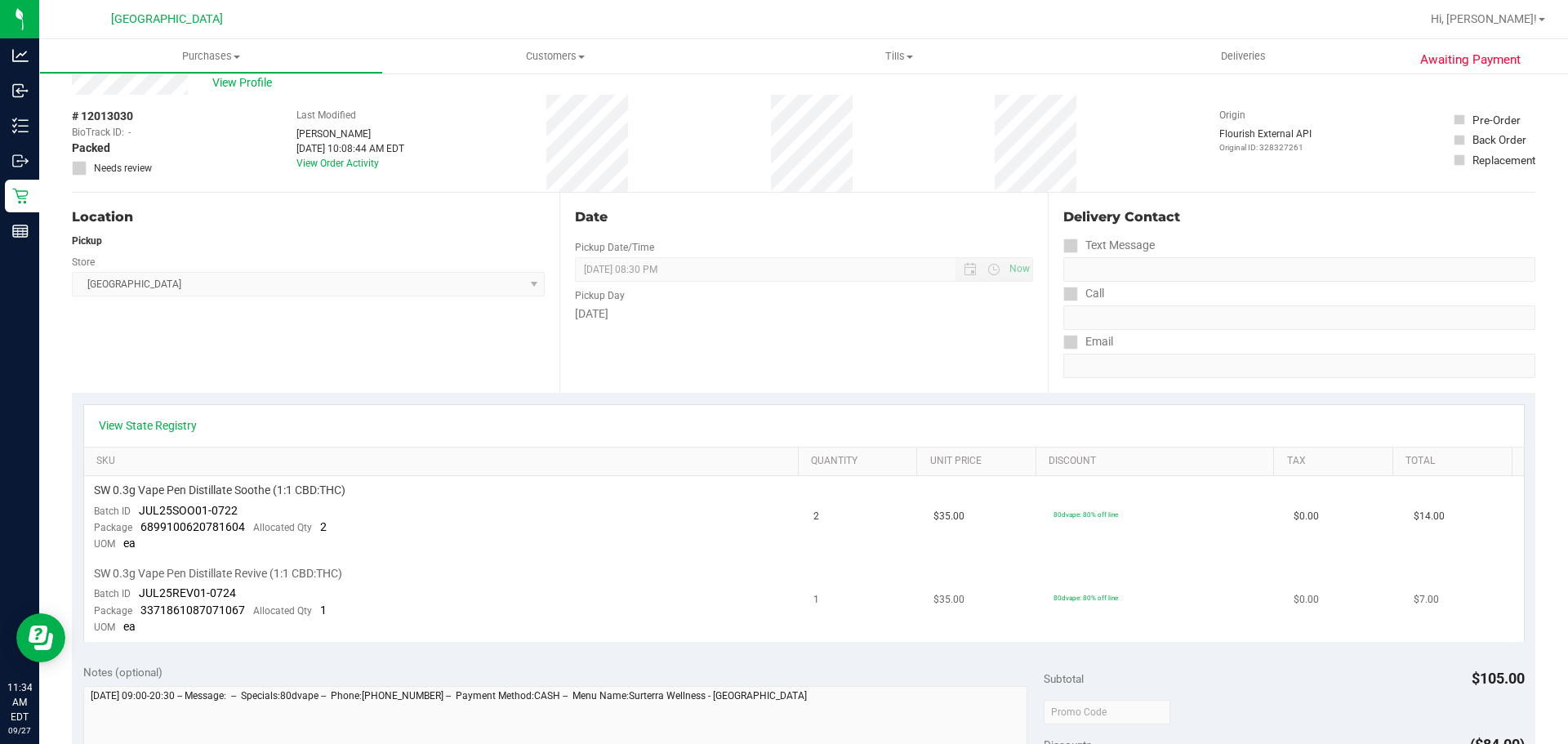
click at [1284, 559] on td "$0.00" at bounding box center [1343, 600] width 120 height 83
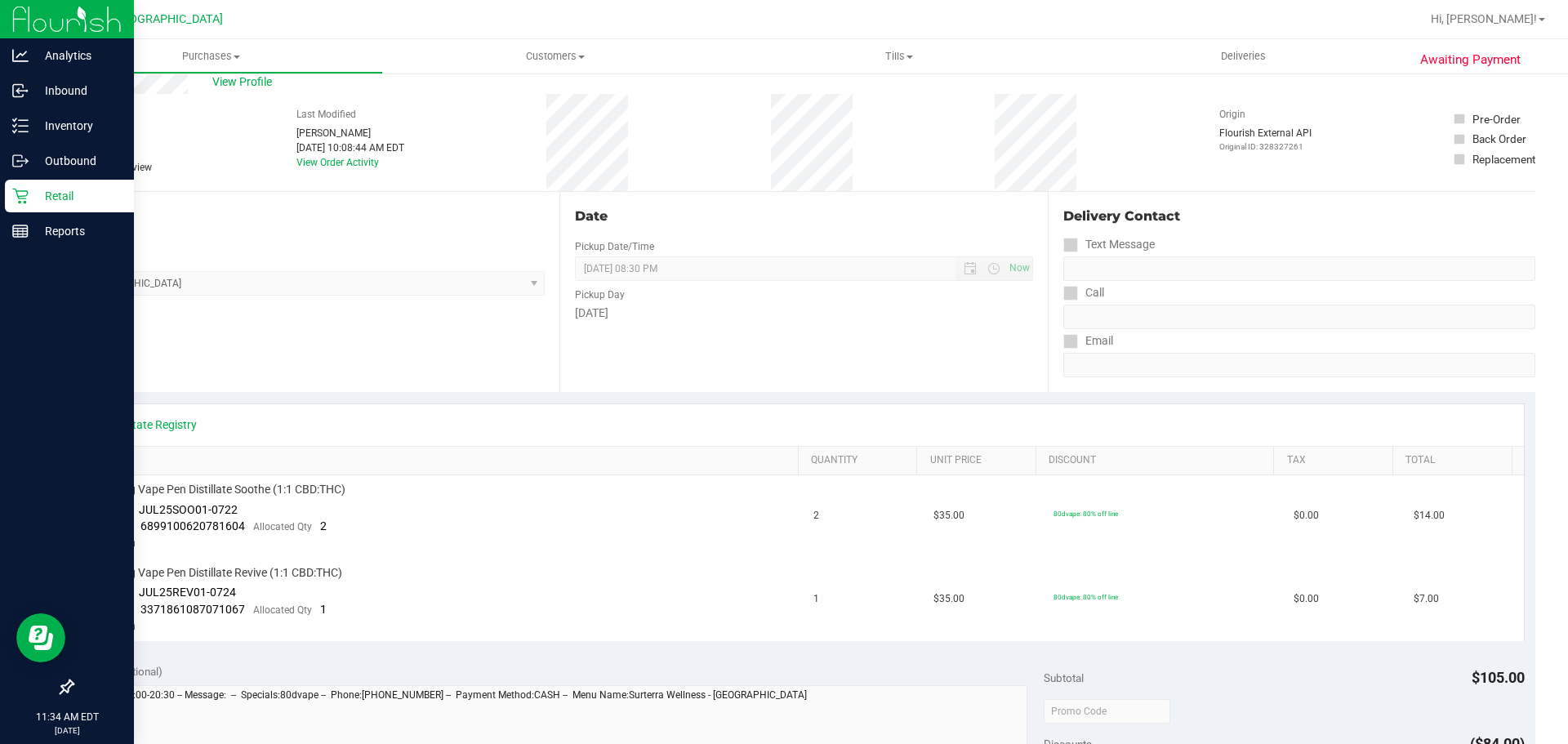
click at [30, 203] on p "Retail" at bounding box center [77, 196] width 98 height 20
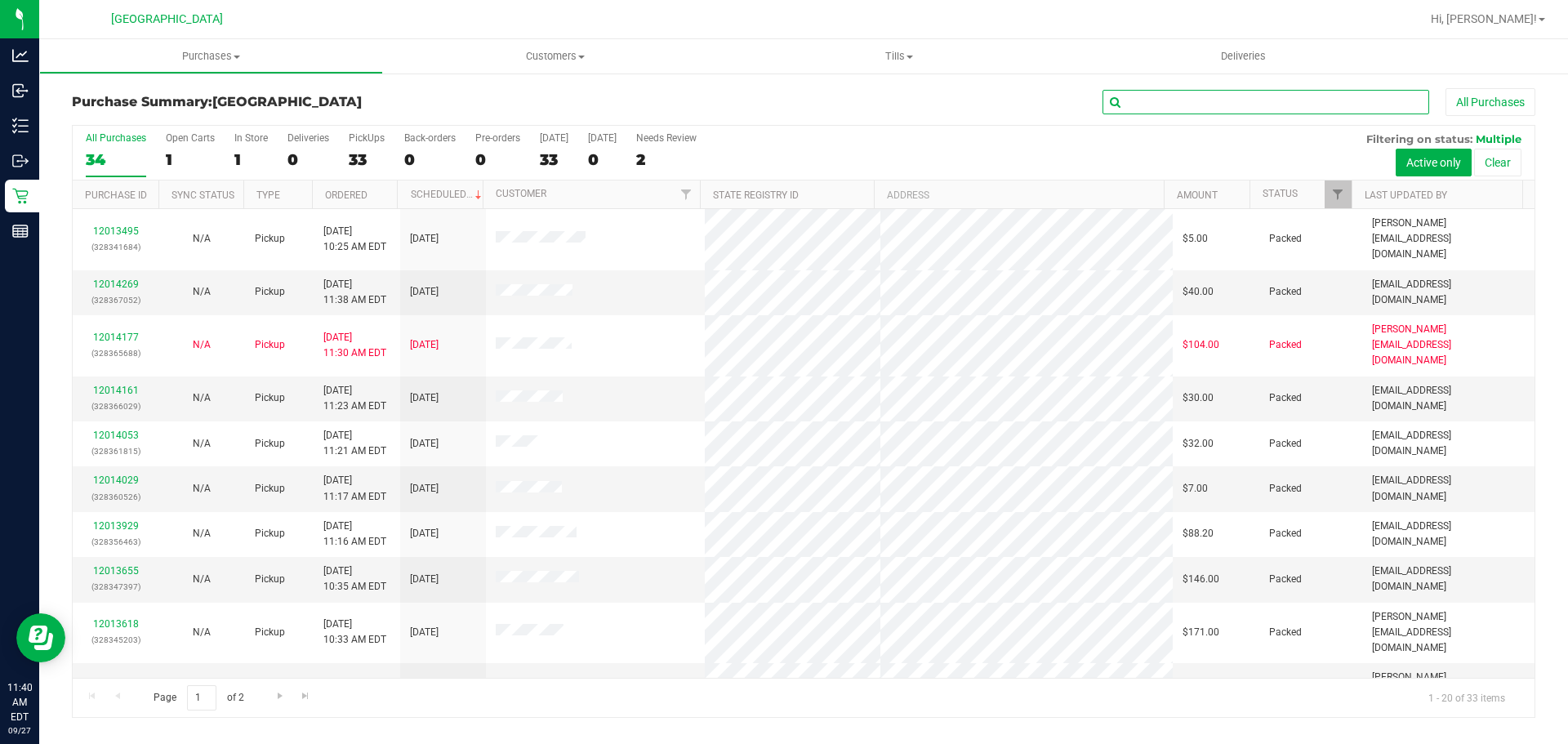
click at [1189, 107] on input "text" at bounding box center [1266, 102] width 327 height 25
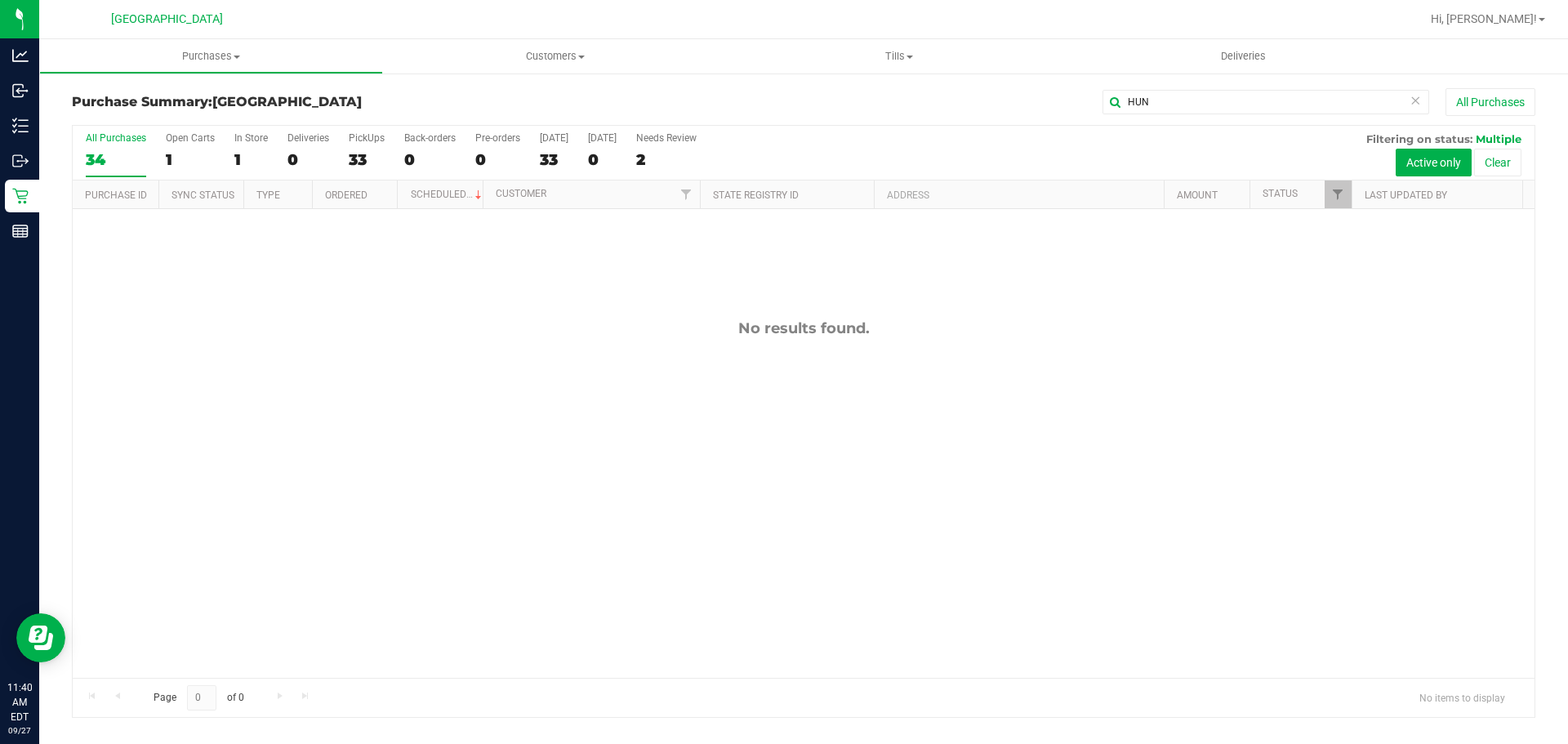
click at [892, 351] on div "No results found." at bounding box center [803, 499] width 1462 height 579
click at [888, 352] on div "No results found." at bounding box center [803, 499] width 1462 height 579
click at [1201, 104] on input "HUN" at bounding box center [1266, 102] width 327 height 25
type input "H"
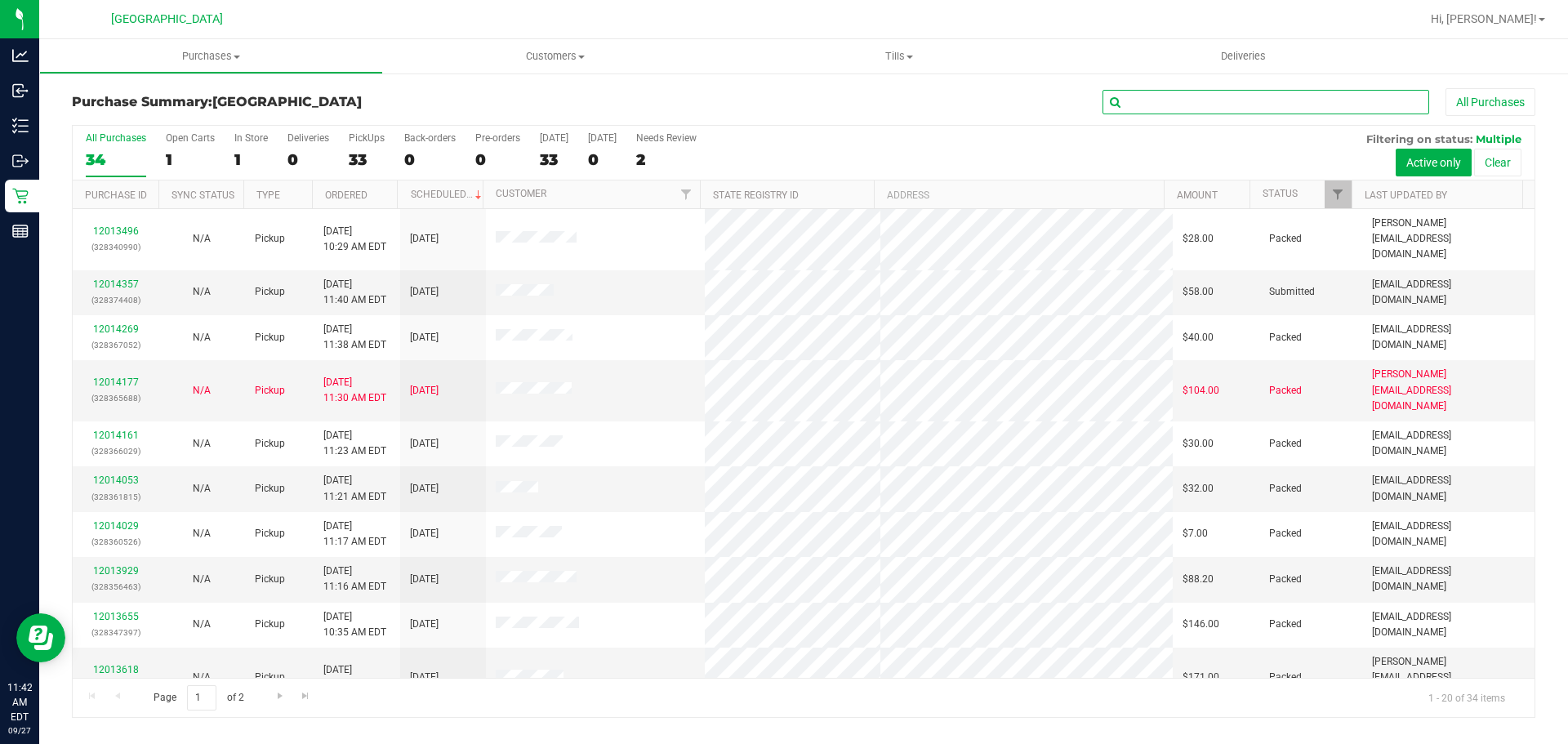
click at [1151, 102] on input "text" at bounding box center [1266, 102] width 327 height 25
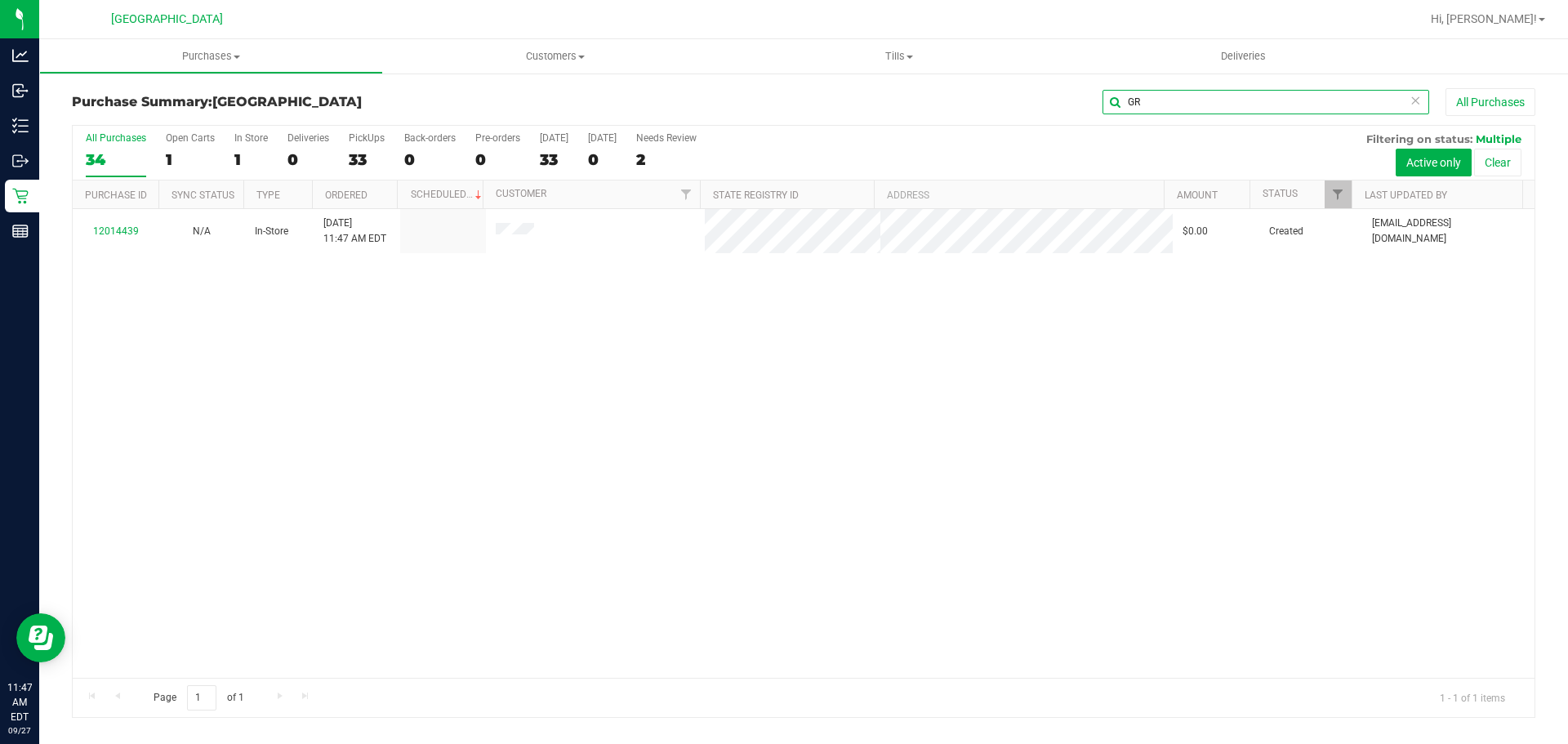
type input "G"
type input "MAX"
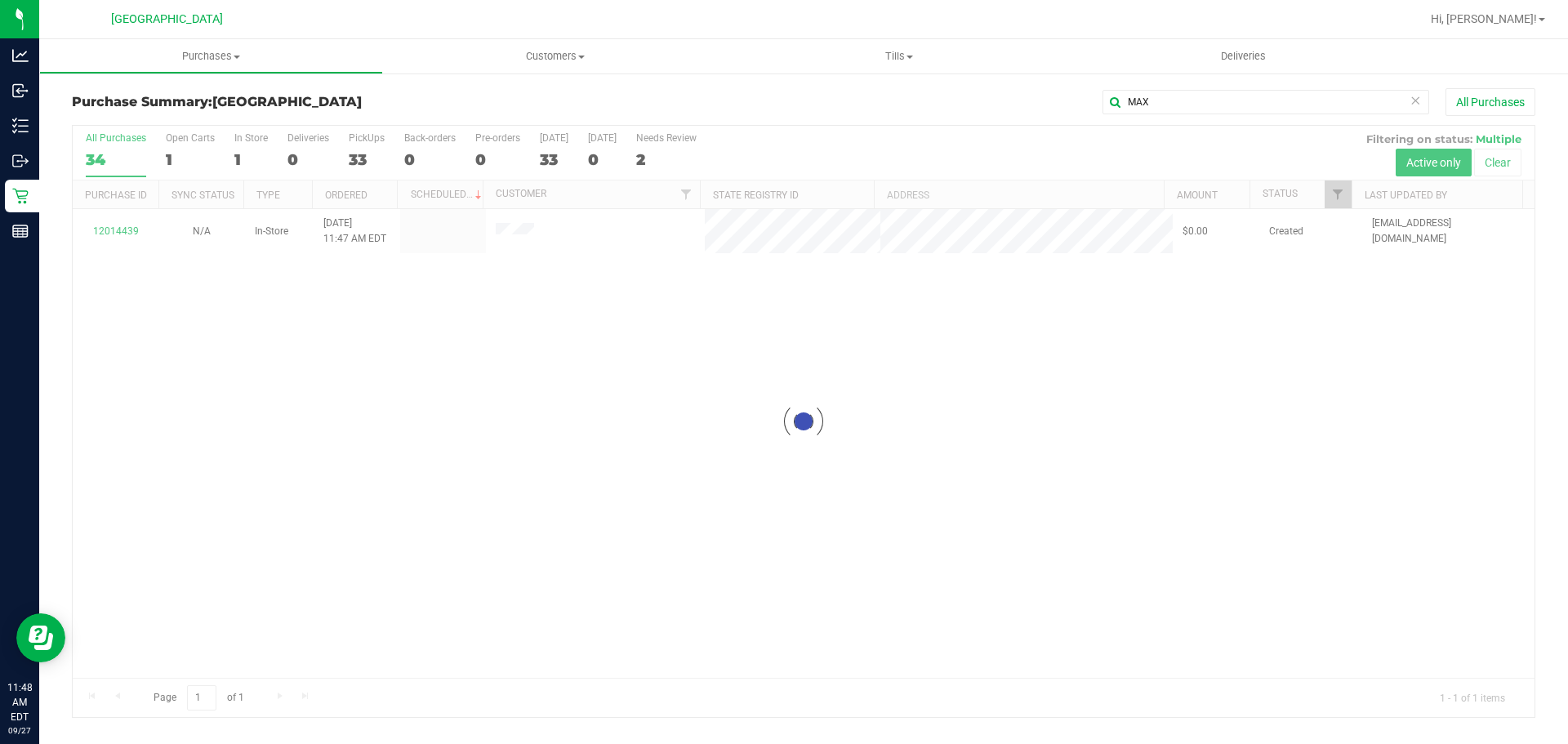
click at [288, 359] on div at bounding box center [803, 421] width 1462 height 592
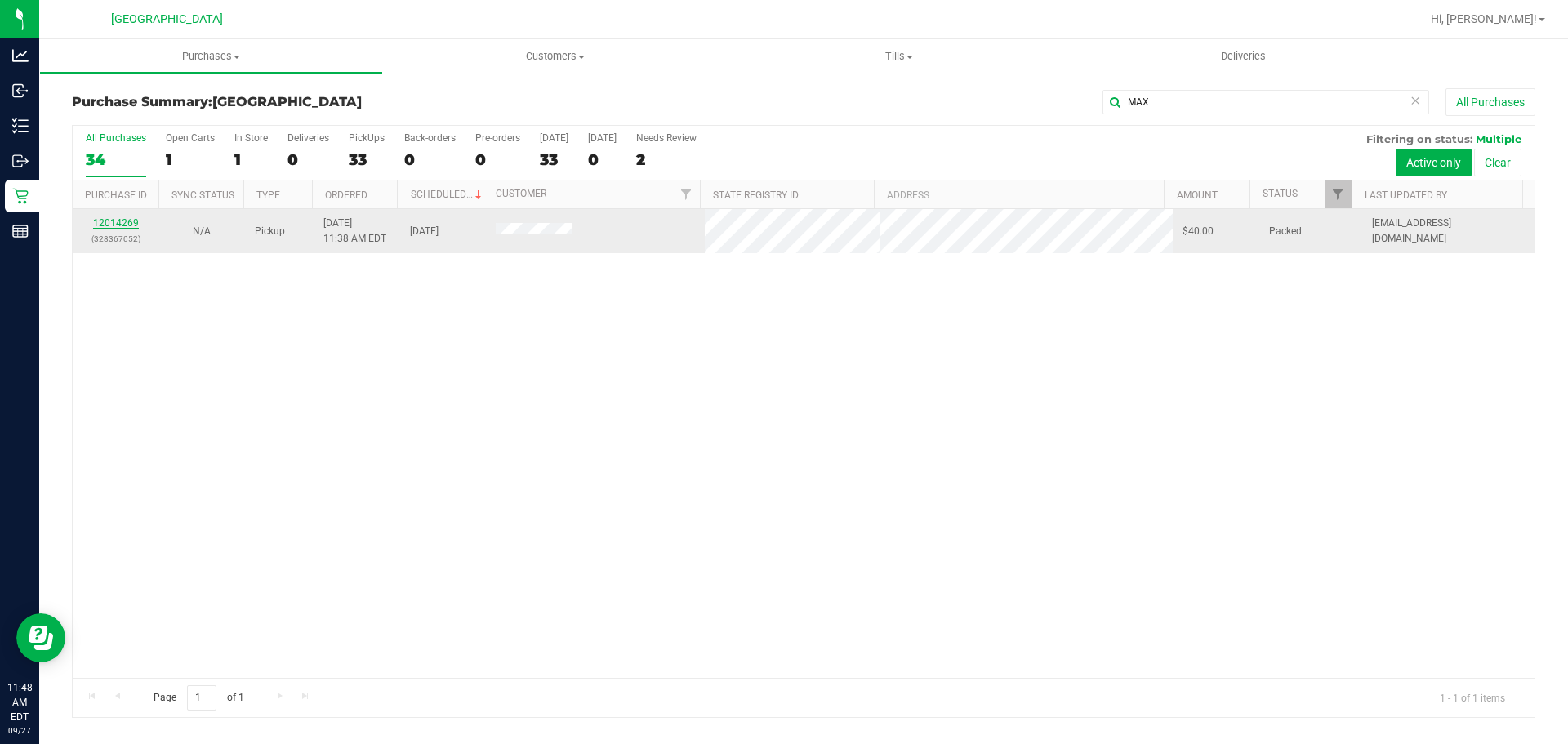
click at [132, 222] on link "12014269" at bounding box center [116, 222] width 46 height 11
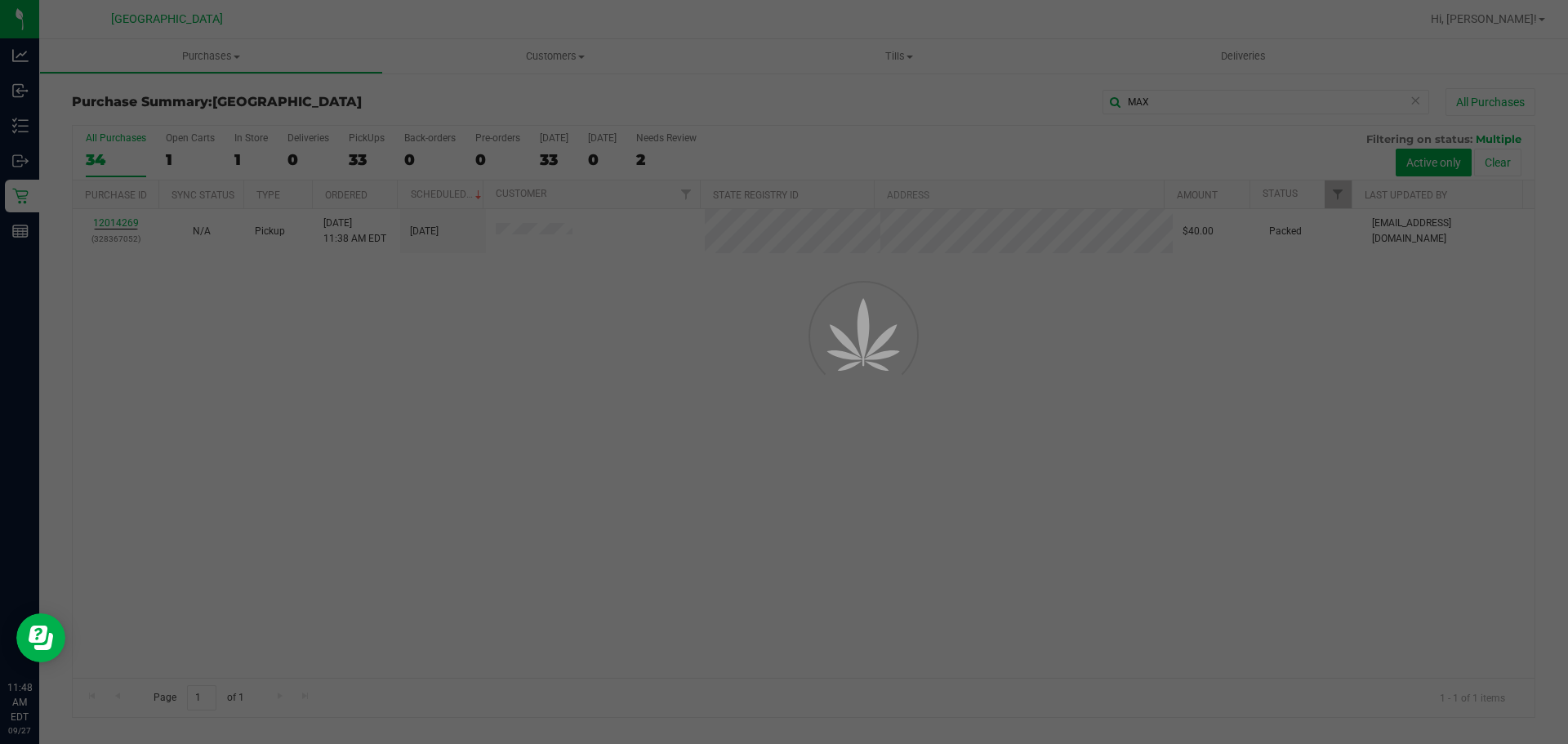
click at [349, 552] on div at bounding box center [784, 372] width 1568 height 744
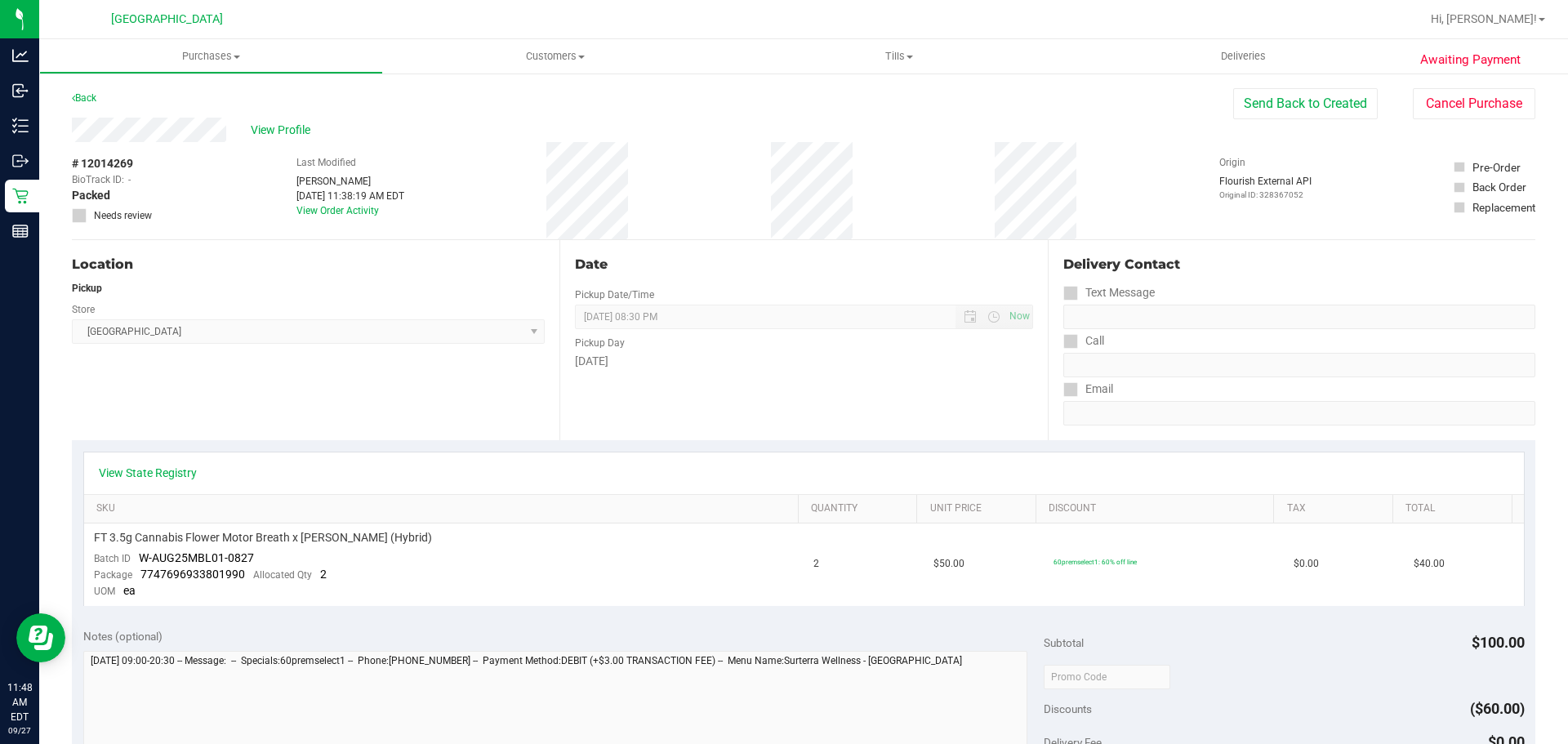
click at [318, 484] on div "View State Registry" at bounding box center [804, 472] width 1439 height 42
click at [390, 455] on div "View State Registry" at bounding box center [804, 472] width 1439 height 42
click at [388, 432] on div "Location Pickup Store Lakeland WC Select Store [PERSON_NAME][GEOGRAPHIC_DATA] […" at bounding box center [315, 340] width 488 height 200
click at [965, 197] on div "# 12014269 BioTrack ID: - Packed Needs review Last Modified [PERSON_NAME] [DATE…" at bounding box center [803, 191] width 1463 height 97
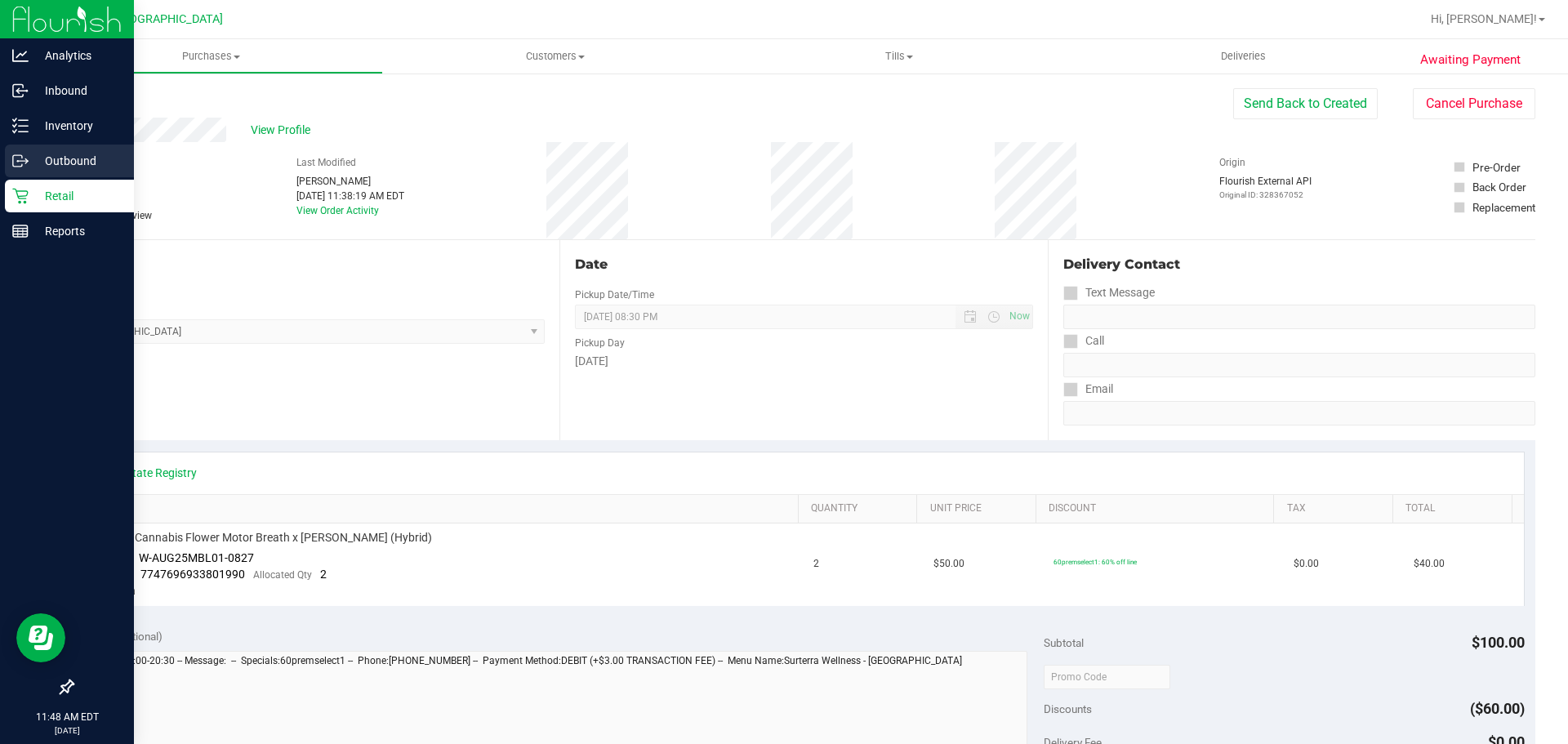
click at [34, 174] on div "Outbound" at bounding box center [70, 161] width 129 height 32
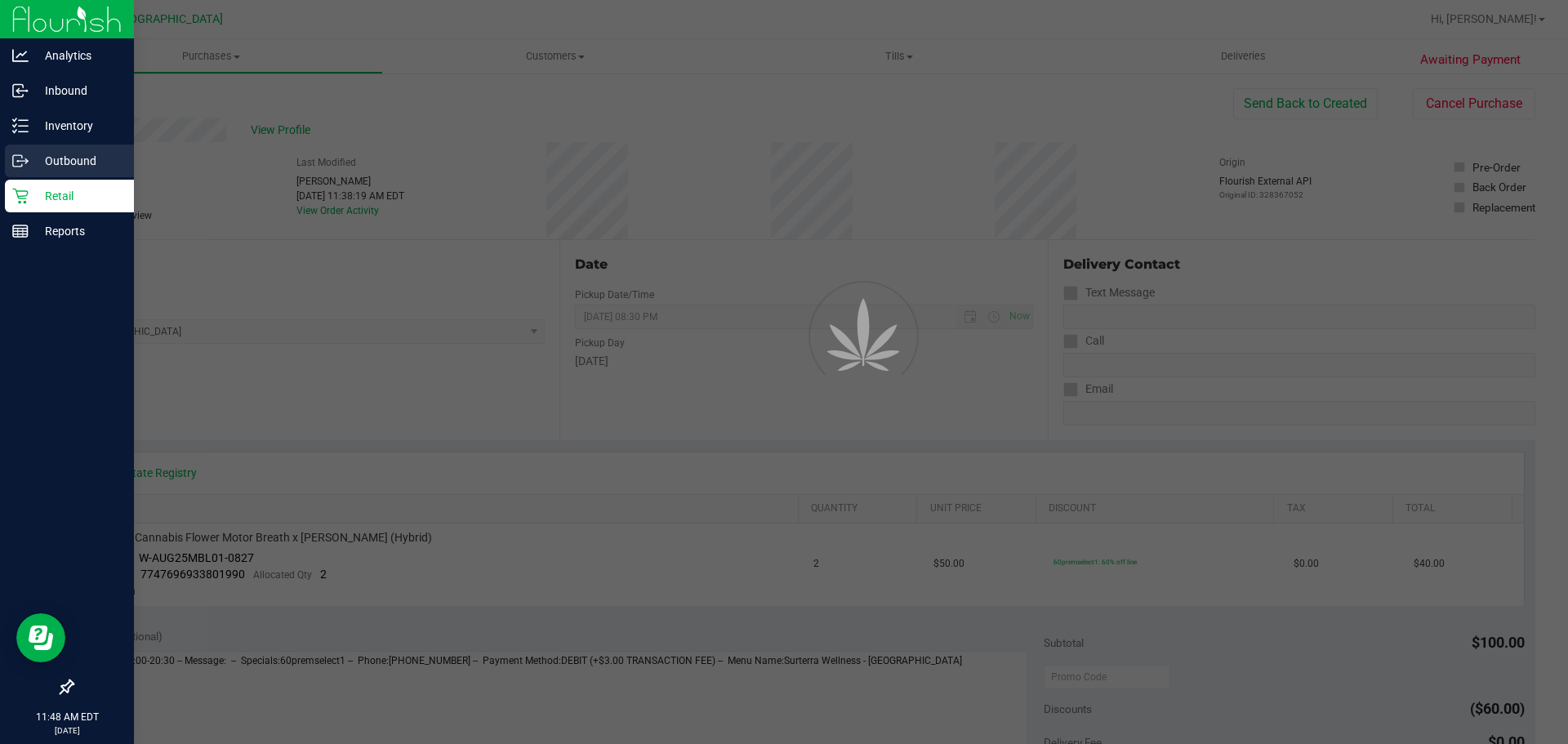
click at [37, 175] on div "Outbound" at bounding box center [70, 161] width 129 height 32
click at [43, 192] on p "Retail" at bounding box center [77, 196] width 98 height 20
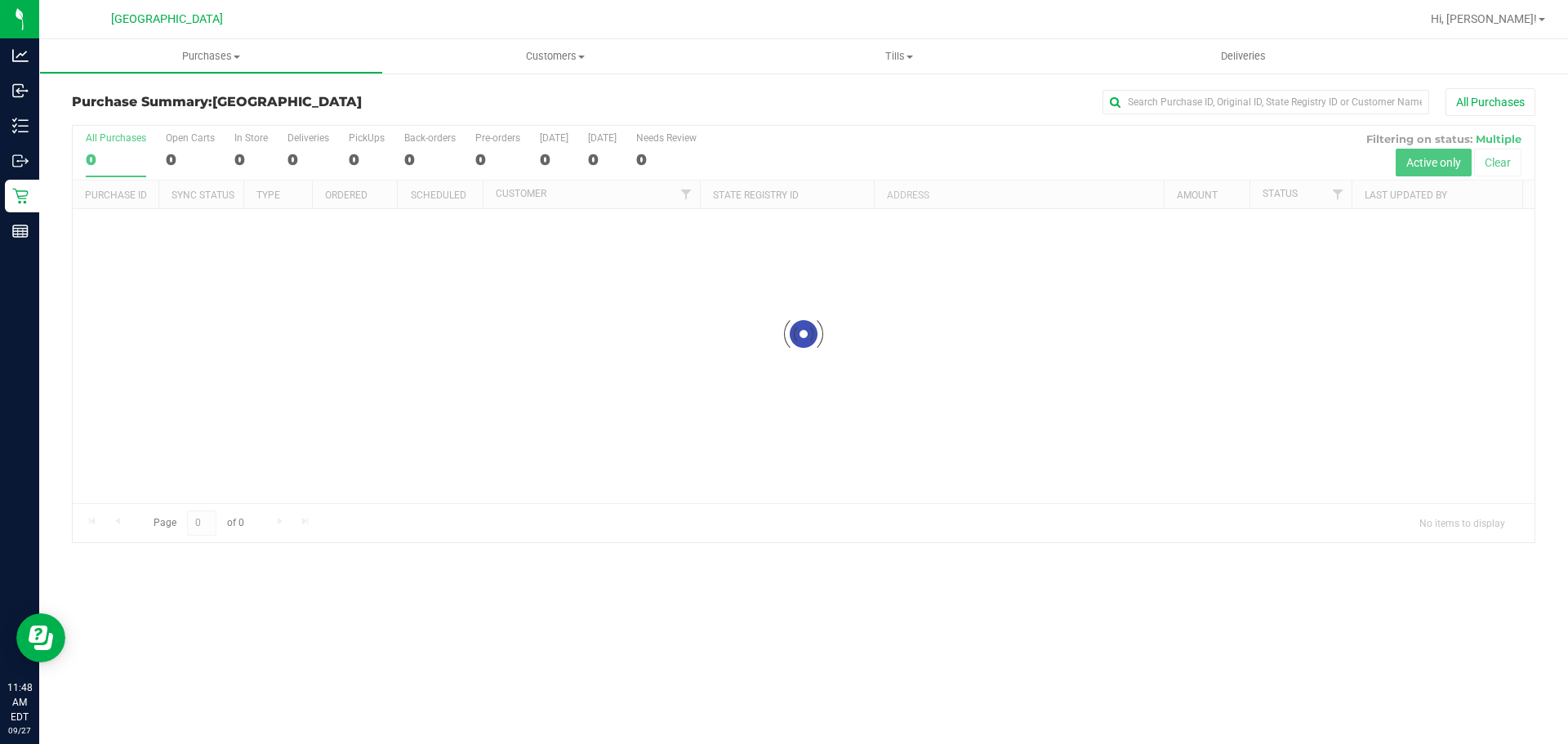
click at [1158, 115] on div "All Purchases" at bounding box center [1047, 102] width 976 height 28
click at [1147, 107] on input "text" at bounding box center [1266, 102] width 327 height 25
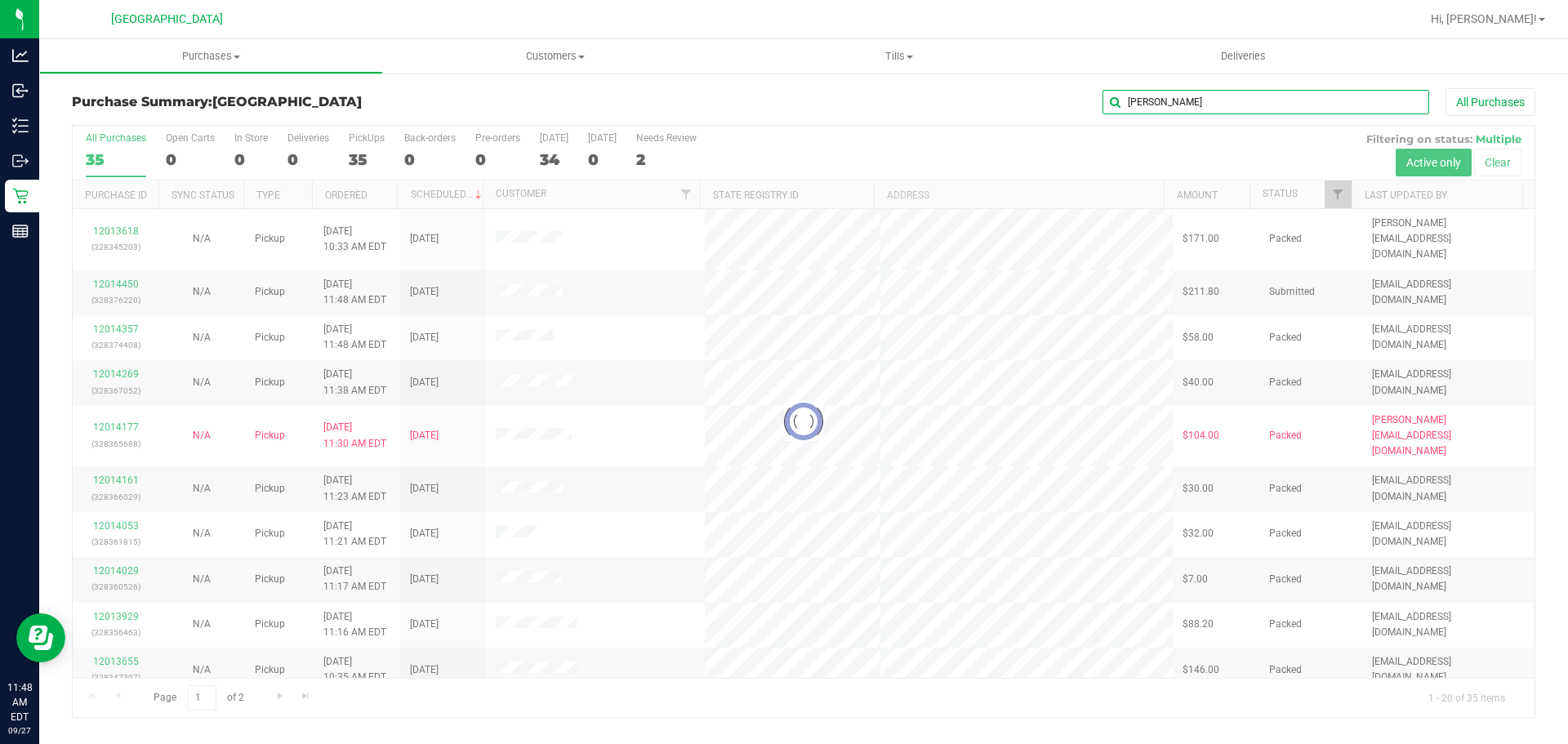
type input "[PERSON_NAME]"
click at [525, 678] on div at bounding box center [803, 421] width 1462 height 592
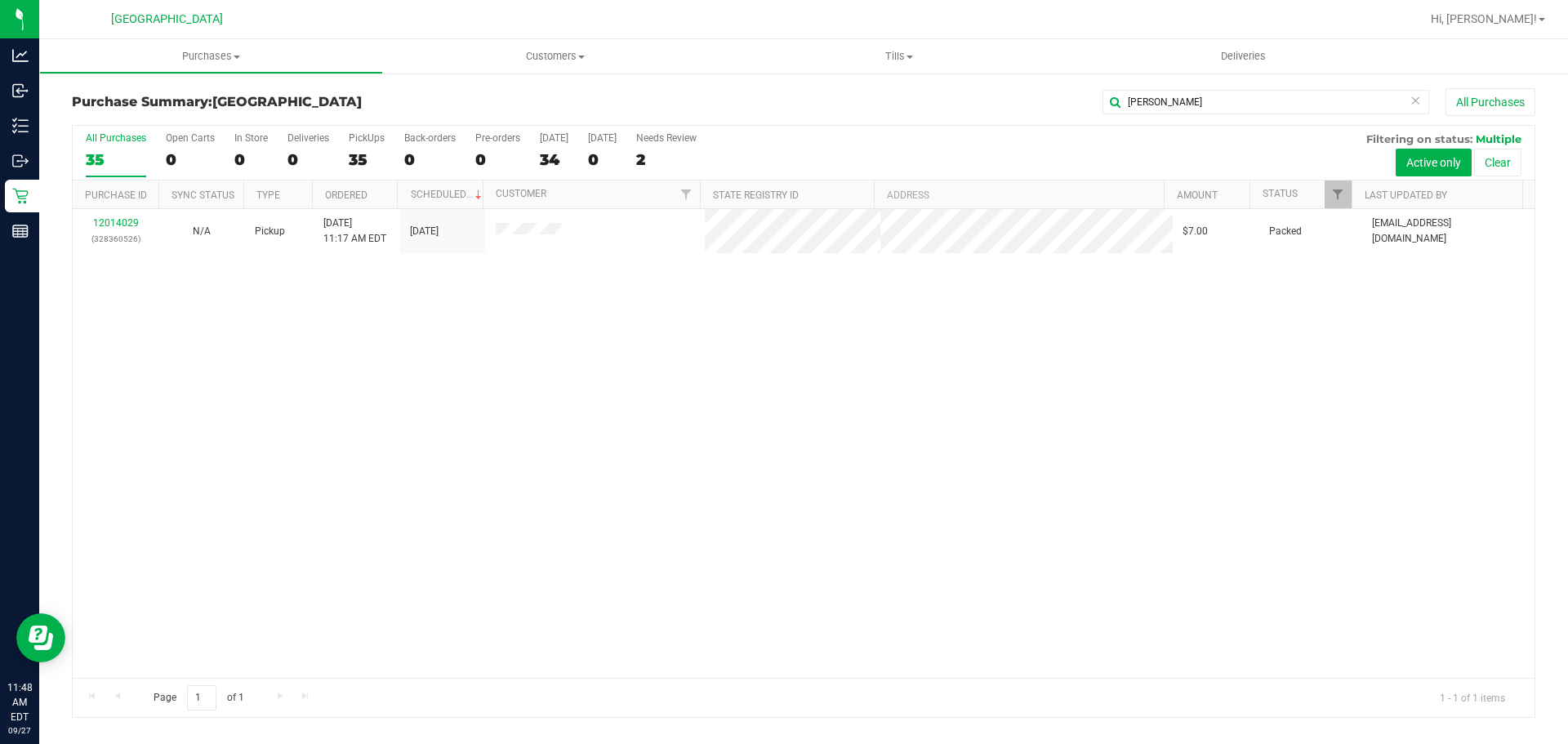
click at [593, 455] on div "12014029 (328360526) N/A Pickup [DATE] 11:17 AM EDT 9/27/2025 $7.00 Packed [EMA…" at bounding box center [803, 444] width 1462 height 469
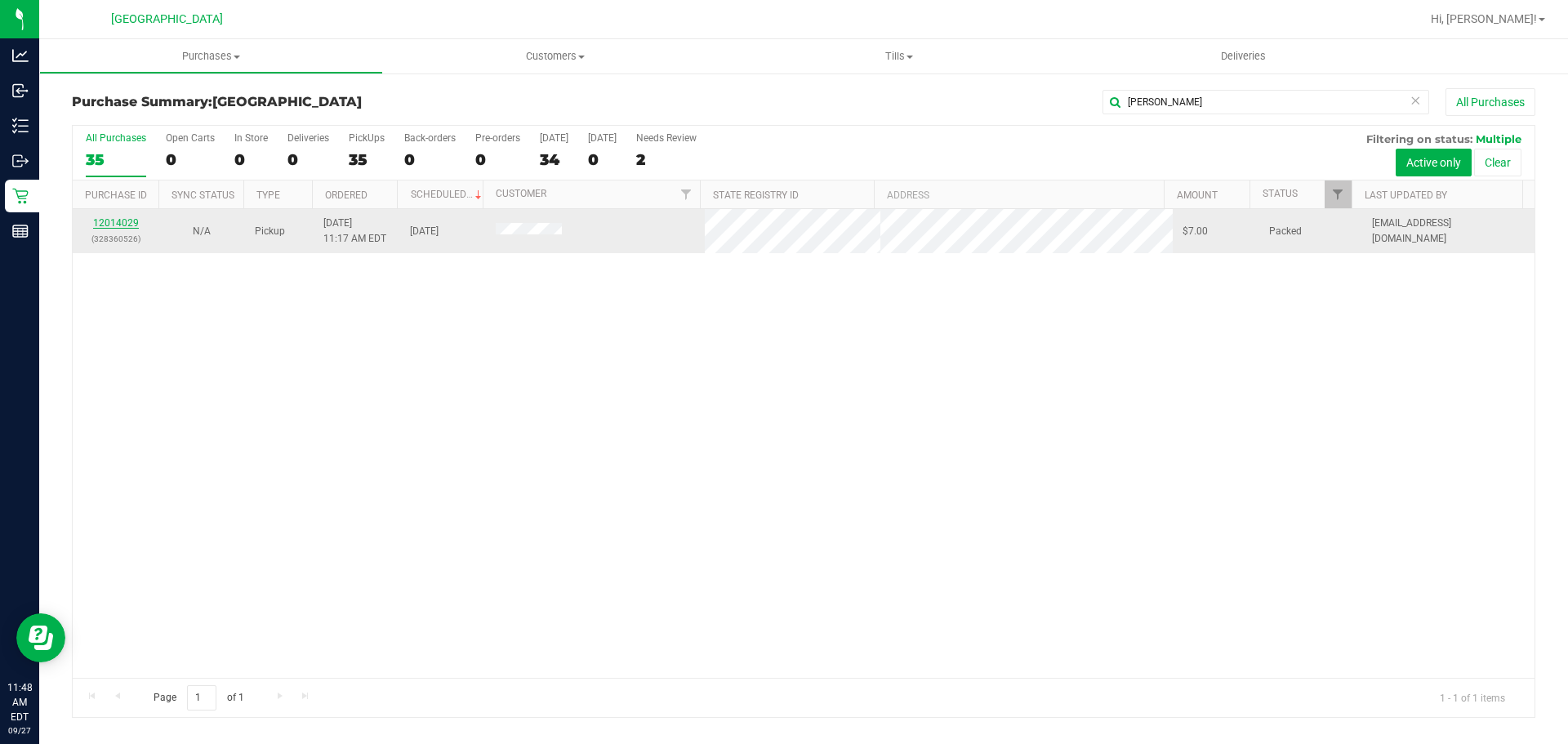
click at [142, 221] on div "12014029 (328360526)" at bounding box center [116, 231] width 66 height 31
click at [128, 221] on link "12014029" at bounding box center [116, 222] width 46 height 11
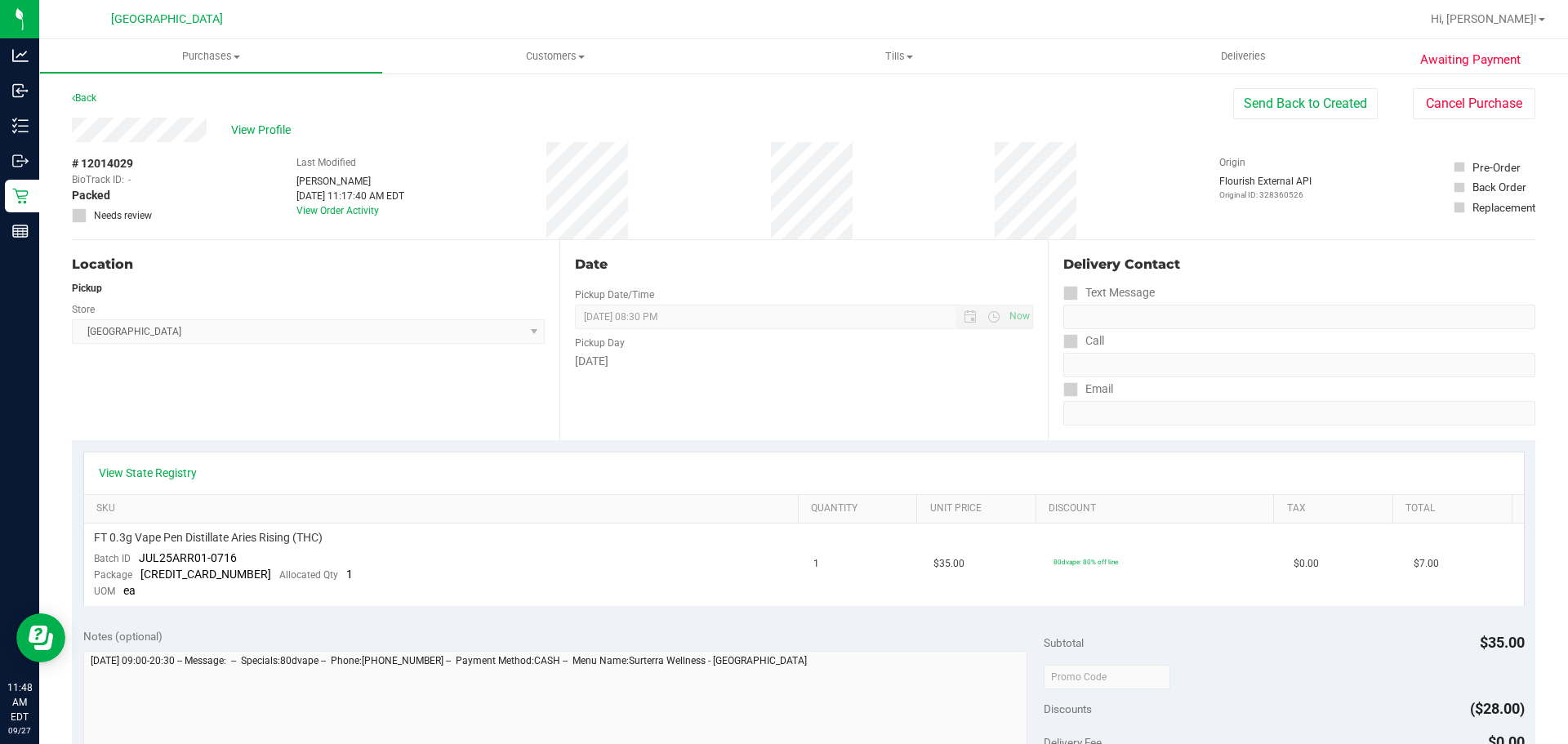
click at [352, 439] on div "Location Pickup Store Lakeland WC Select Store [PERSON_NAME][GEOGRAPHIC_DATA] […" at bounding box center [315, 340] width 488 height 200
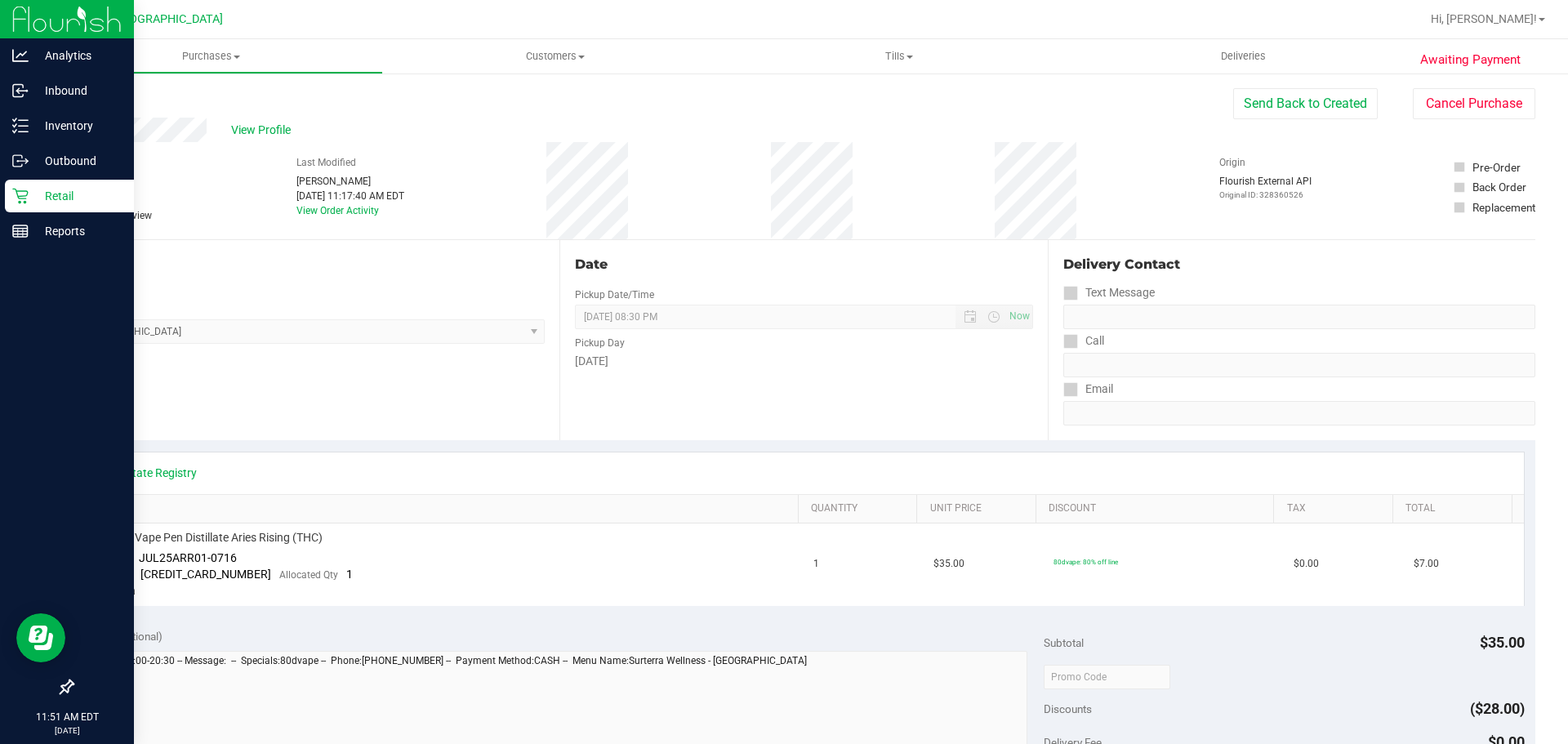
click at [27, 197] on icon at bounding box center [20, 196] width 16 height 16
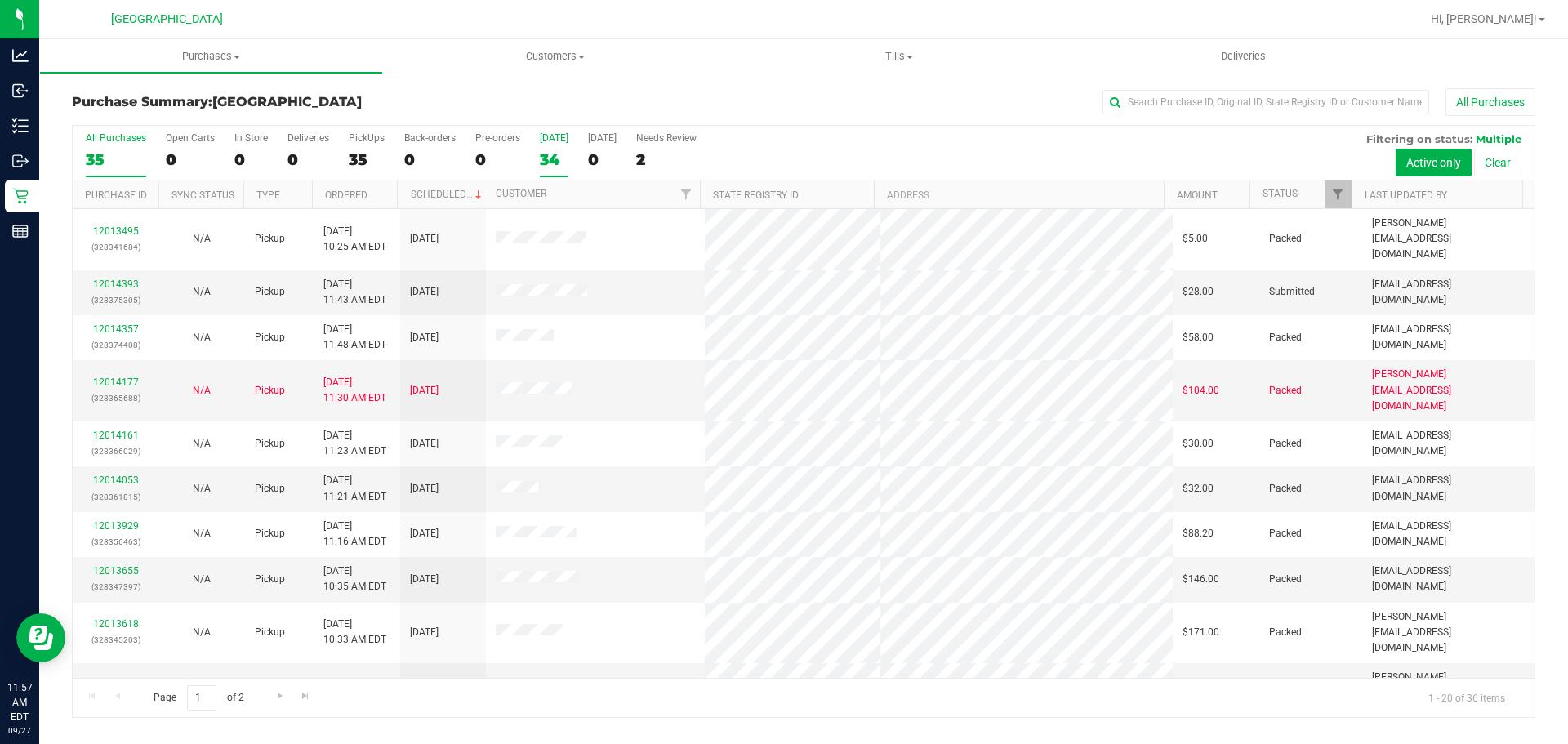
click at [560, 152] on div "34" at bounding box center [554, 160] width 29 height 19
click at [0, 0] on input "[DATE] 34" at bounding box center [0, 0] width 0 height 0
click at [241, 170] on label "In Store 2" at bounding box center [250, 154] width 33 height 45
click at [0, 0] on input "In Store 2" at bounding box center [0, 0] width 0 height 0
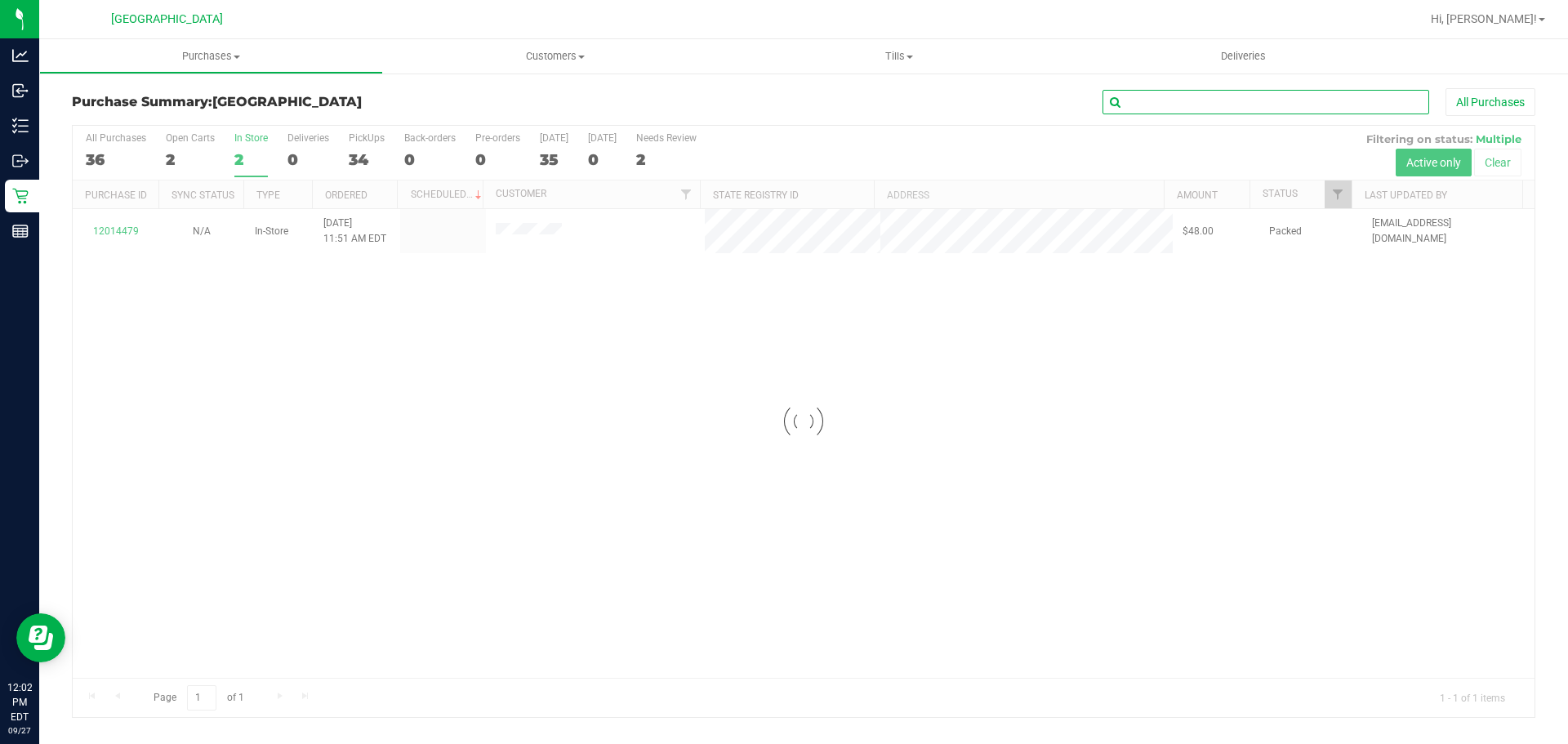
click at [1172, 104] on input "text" at bounding box center [1266, 102] width 327 height 25
type input "coo"
click at [532, 157] on div at bounding box center [803, 421] width 1462 height 592
click at [544, 164] on div at bounding box center [803, 421] width 1462 height 592
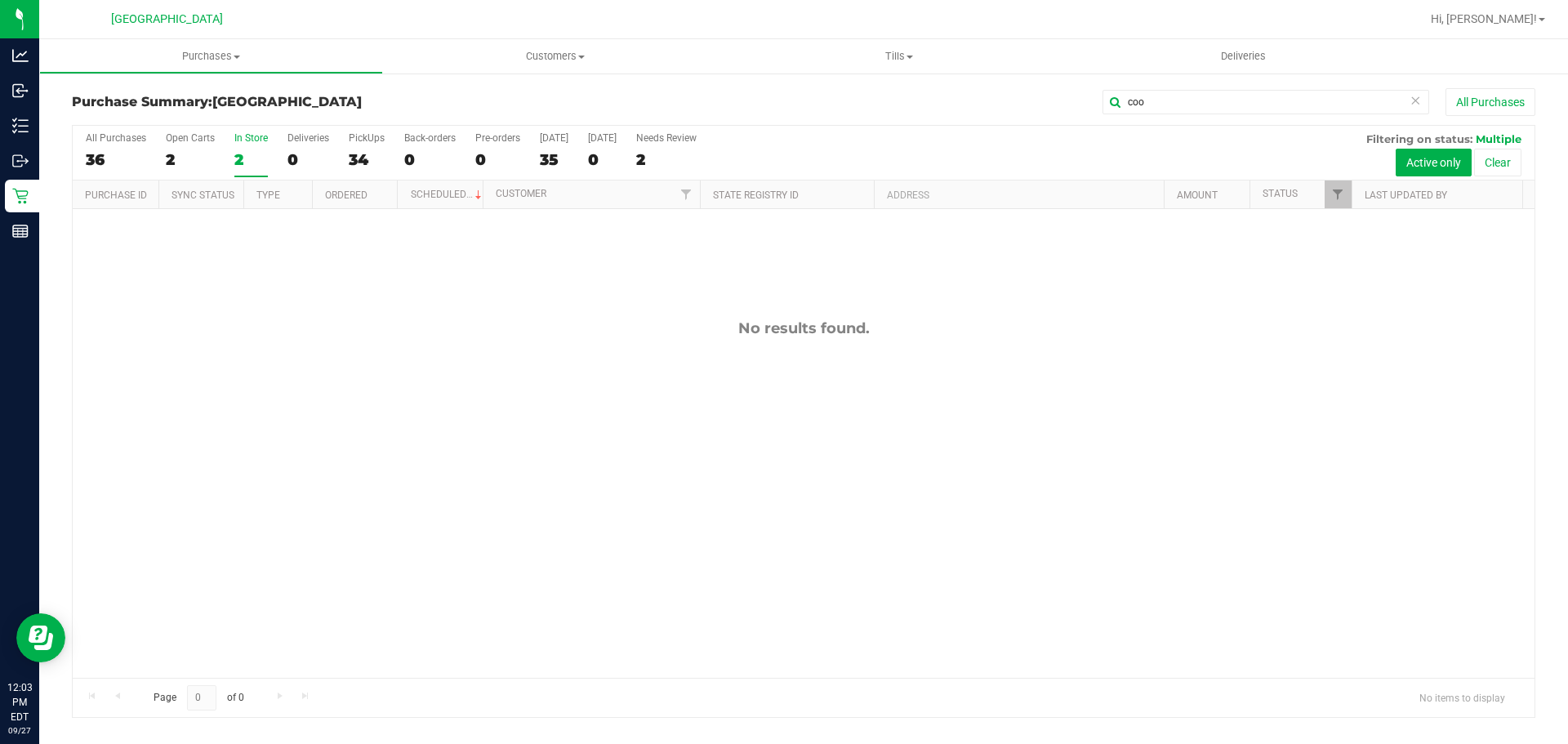
click at [545, 164] on div "35" at bounding box center [554, 160] width 29 height 19
click at [0, 0] on input "[DATE] 35" at bounding box center [0, 0] width 0 height 0
drag, startPoint x: 1159, startPoint y: 102, endPoint x: 806, endPoint y: 49, distance: 357.0
click at [806, 49] on retail "Purchases Summary of purchases Fulfillment All purchases Customers All customer…" at bounding box center [804, 386] width 1529 height 695
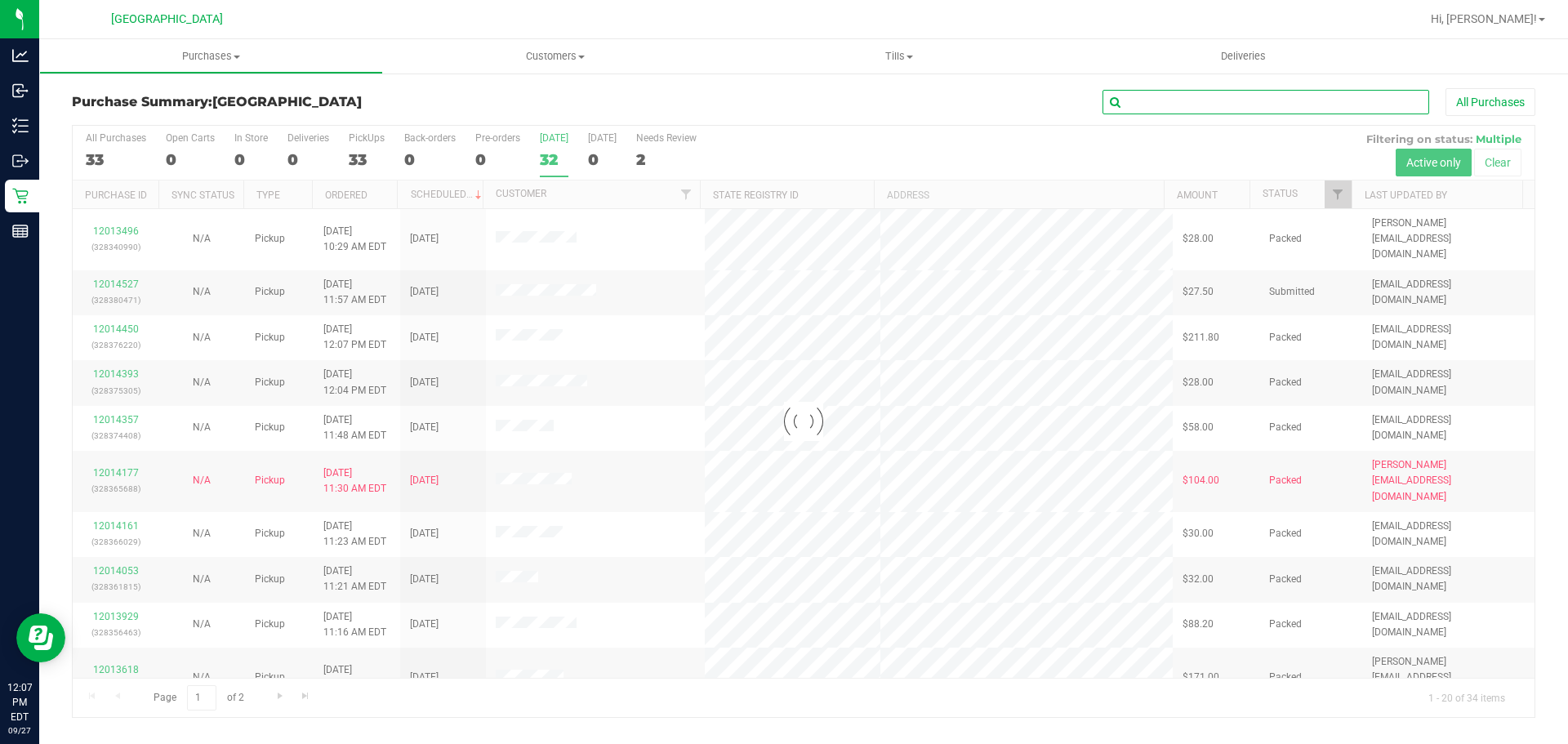
click at [1165, 100] on input "text" at bounding box center [1266, 102] width 327 height 25
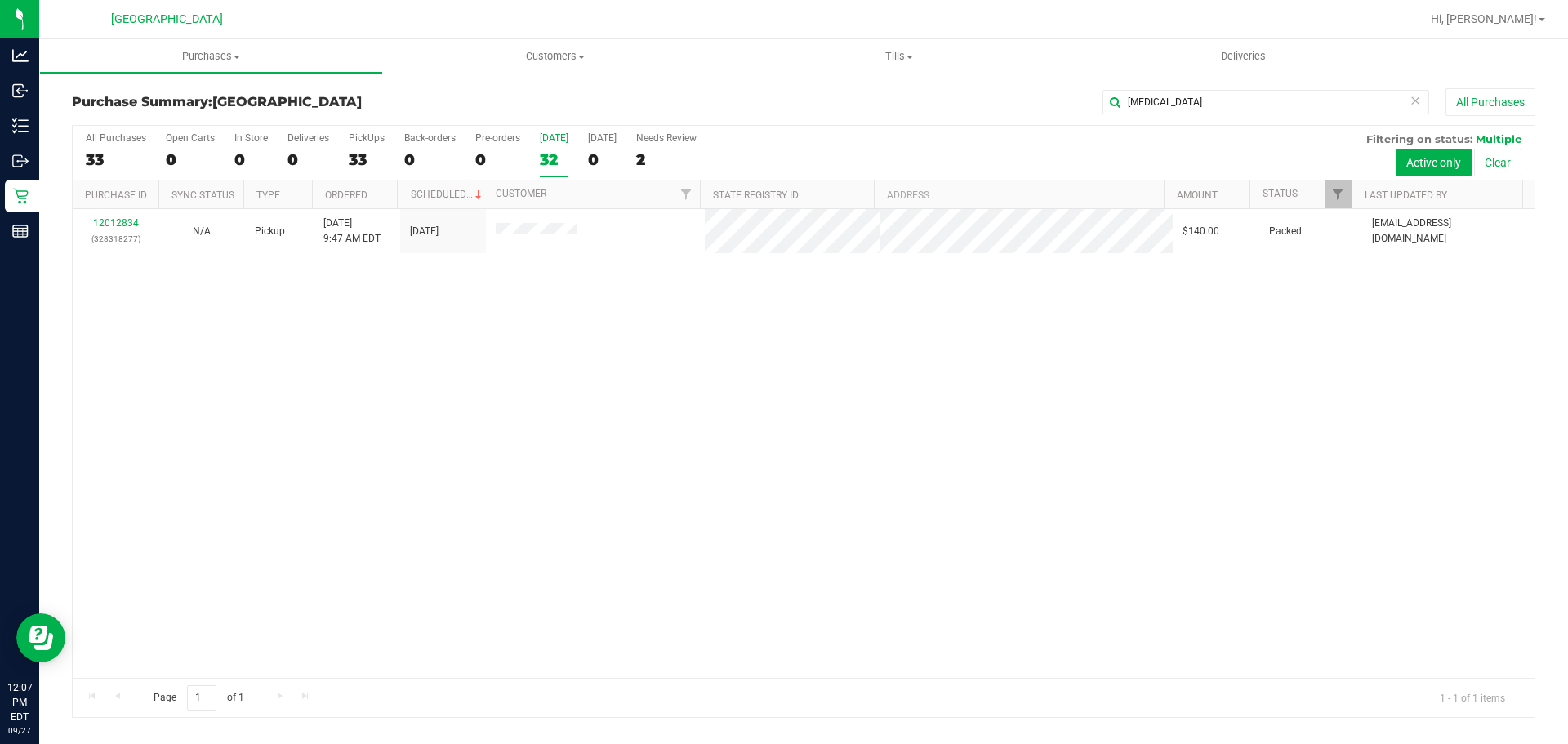
click at [654, 507] on div "12012834 (328318277) N/A Pickup [DATE] 9:47 AM EDT 9/27/2025 $140.00 Packed [EM…" at bounding box center [803, 444] width 1462 height 469
click at [483, 541] on div "12012834 (328318277) N/A Pickup [DATE] 9:47 AM EDT 9/27/2025 $140.00 Packed [EM…" at bounding box center [803, 444] width 1462 height 469
click at [884, 501] on div "12012834 (328318277) N/A Pickup [DATE] 9:47 AM EDT 9/27/2025 $140.00 Packed [EM…" at bounding box center [803, 444] width 1462 height 469
click at [696, 407] on div "12012834 (328318277) N/A Pickup [DATE] 9:47 AM EDT 9/27/2025 $140.00 Packed [EM…" at bounding box center [803, 444] width 1462 height 469
drag, startPoint x: 1158, startPoint y: 111, endPoint x: 726, endPoint y: 143, distance: 433.2
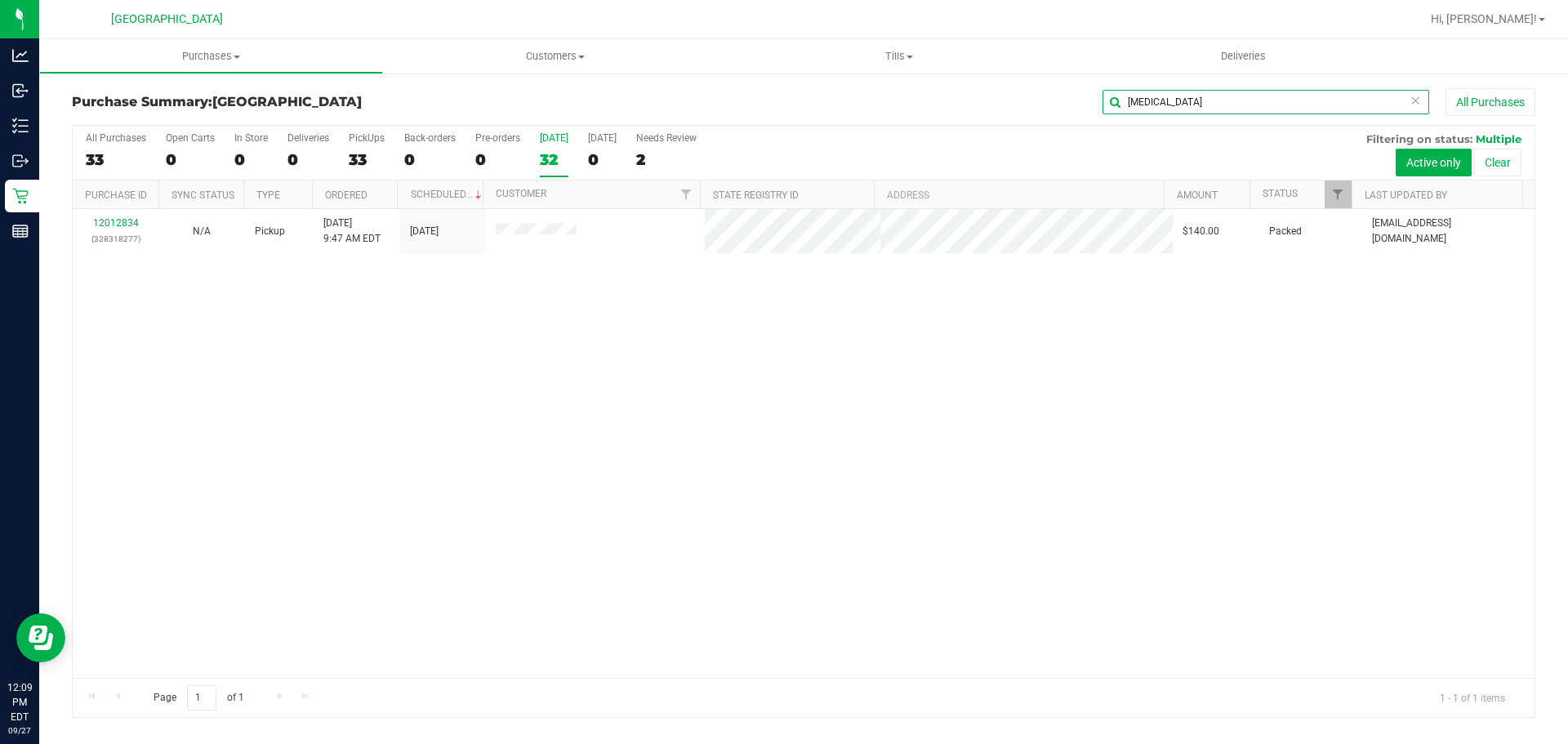
click at [782, 143] on div "Purchase Summary: [GEOGRAPHIC_DATA][PERSON_NAME][MEDICAL_DATA] All Purchases Al…" at bounding box center [803, 403] width 1463 height 630
type input "FRA"
click at [1182, 102] on input "FRA" at bounding box center [1266, 102] width 327 height 25
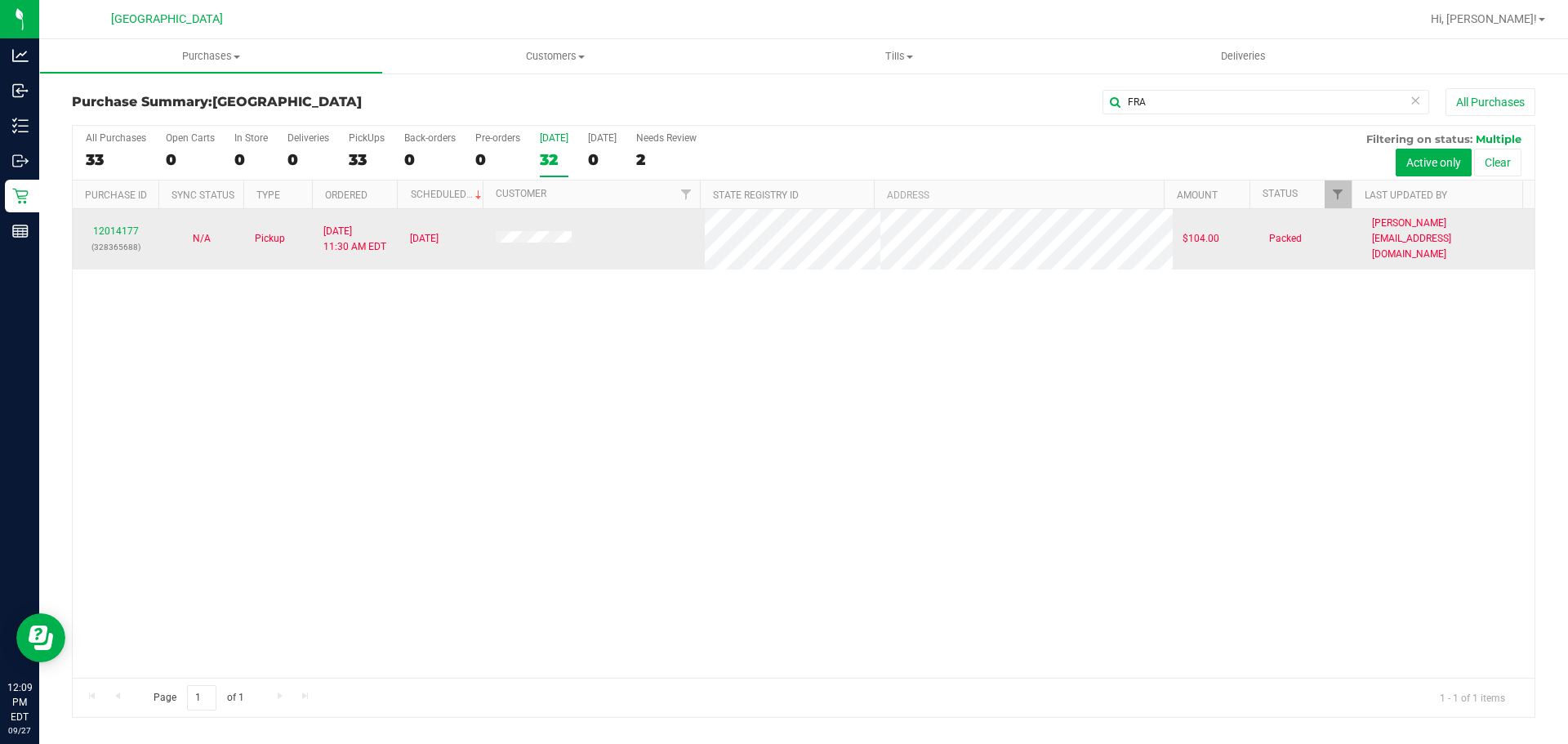
click at [126, 209] on td "12014177 (328365688)" at bounding box center [115, 239] width 86 height 60
drag, startPoint x: 127, startPoint y: 210, endPoint x: 126, endPoint y: 220, distance: 10.0
click at [127, 211] on td "12014177 (328365688)" at bounding box center [115, 239] width 86 height 60
click at [126, 226] on link "12014177" at bounding box center [116, 231] width 46 height 11
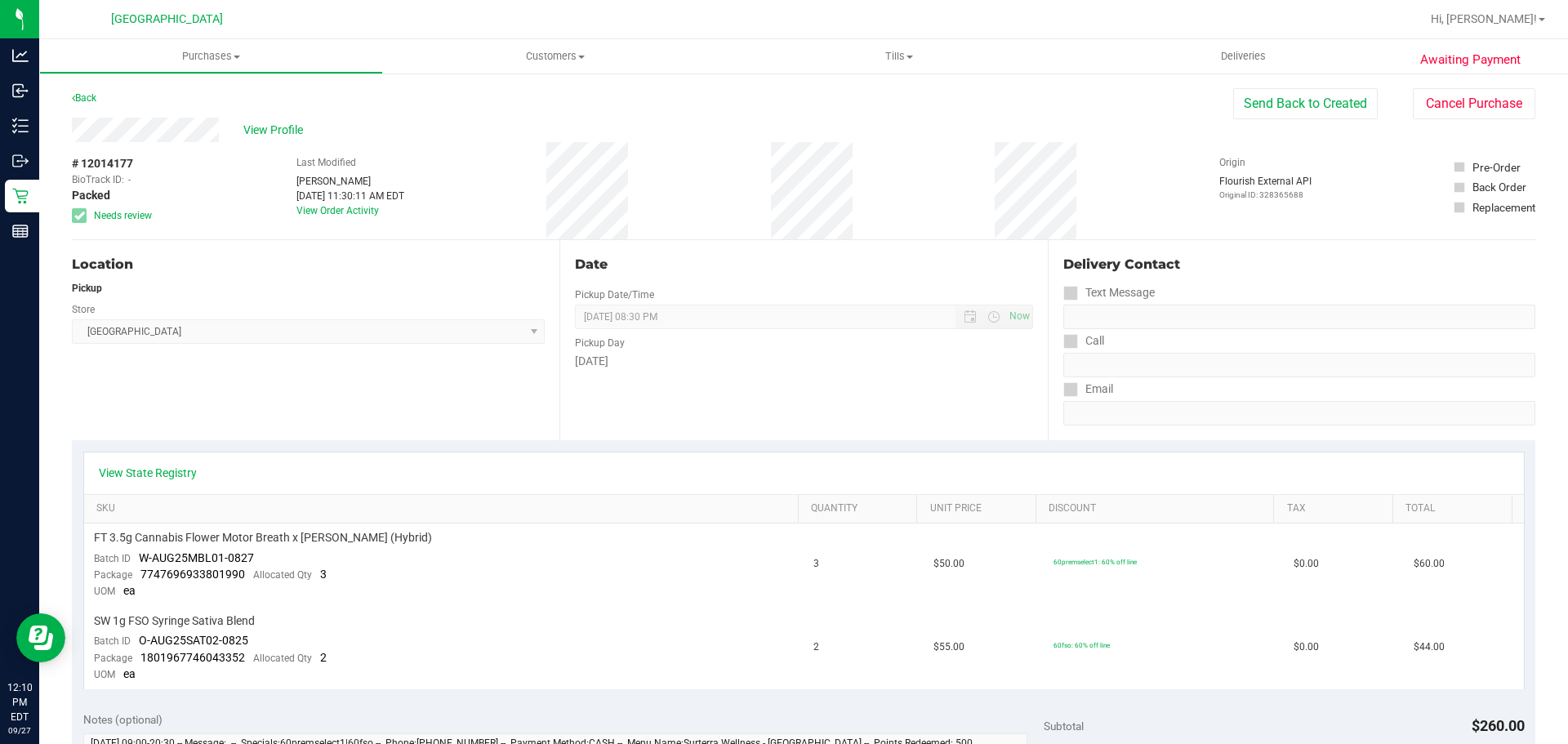
drag, startPoint x: 941, startPoint y: 105, endPoint x: 917, endPoint y: 120, distance: 28.3
click at [929, 112] on div "Back Send Back to Created Cancel Purchase" at bounding box center [803, 103] width 1463 height 30
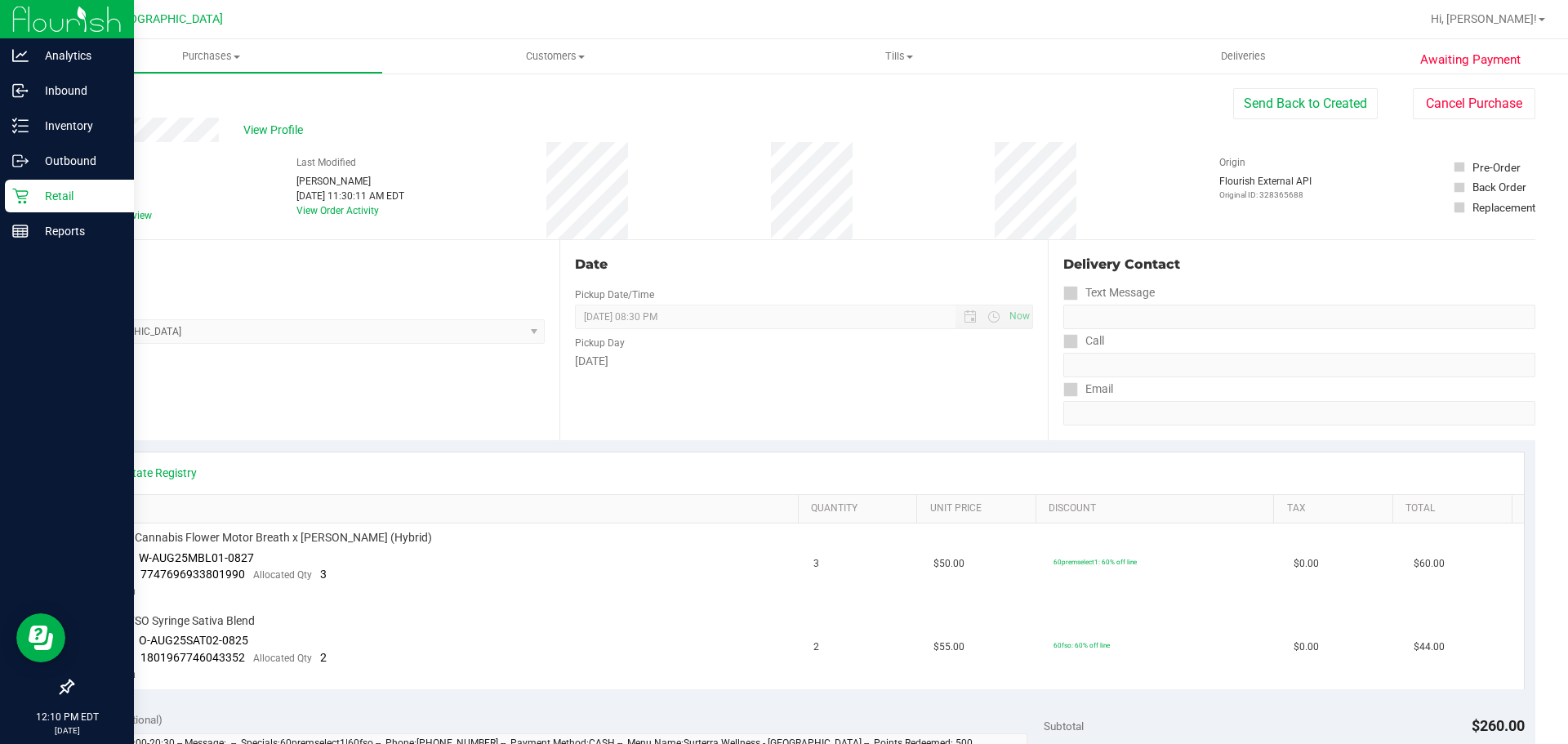
click at [28, 205] on div "Retail" at bounding box center [70, 196] width 129 height 32
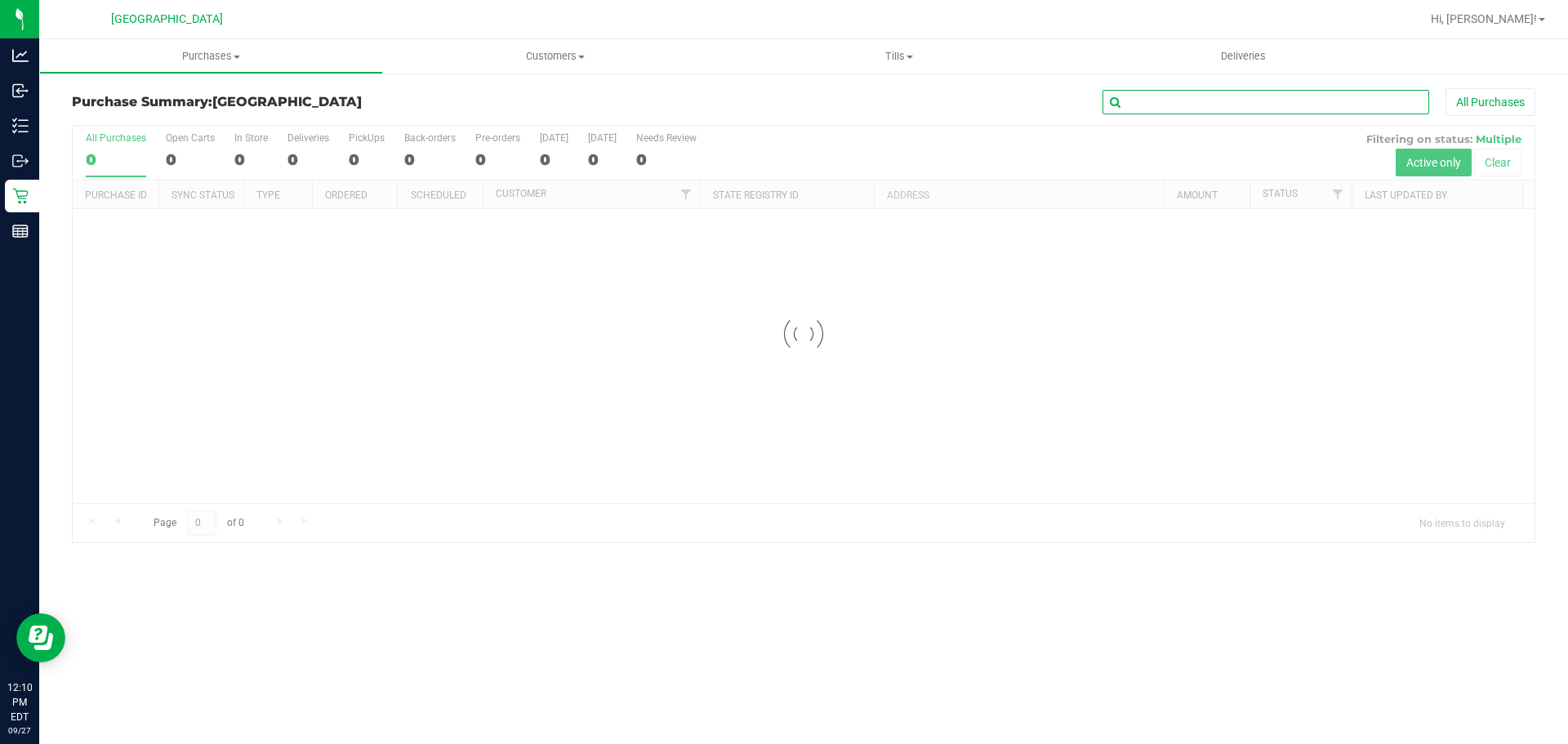
click at [1156, 105] on input "text" at bounding box center [1266, 102] width 327 height 25
type input "TAM"
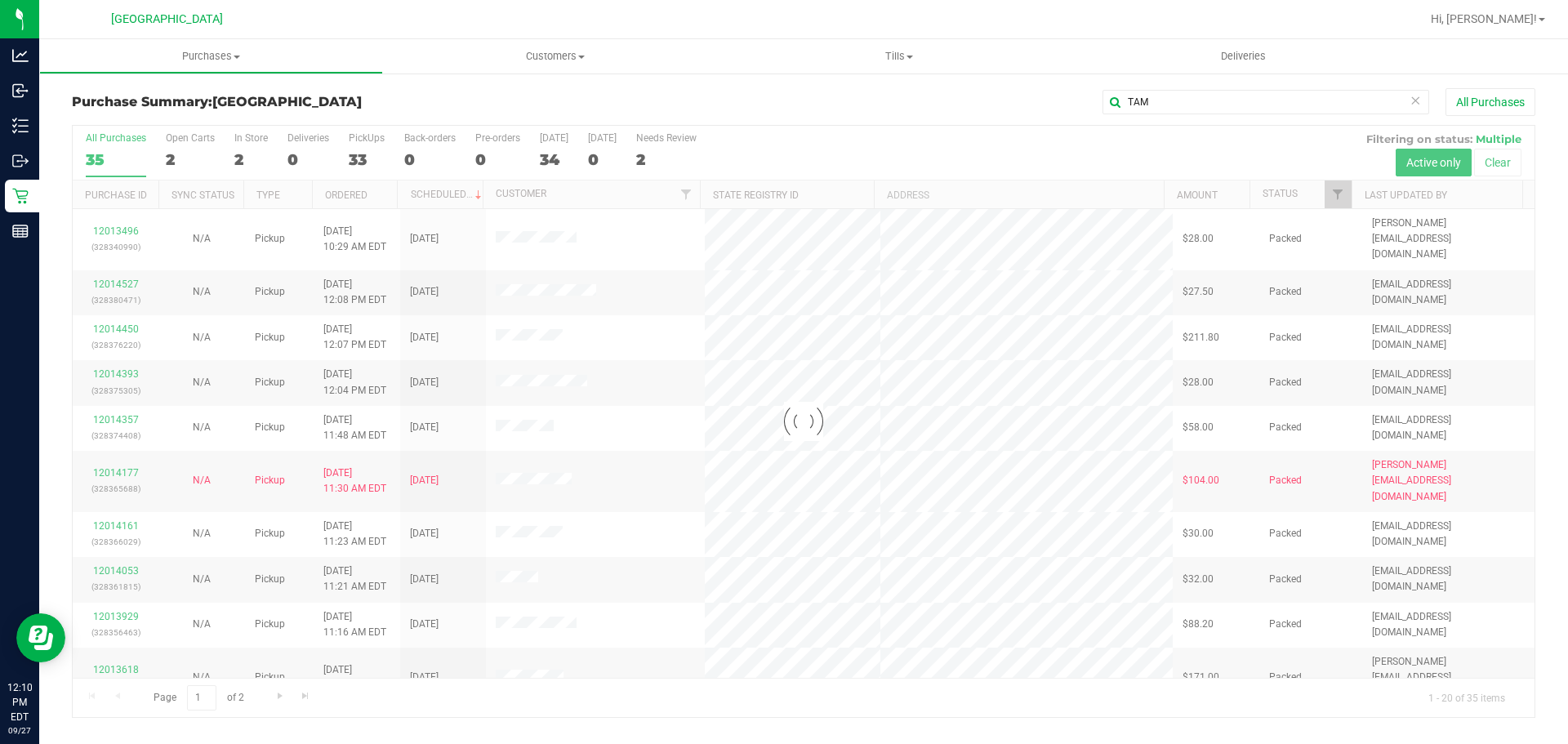
click at [892, 723] on div "Purchase Summary: [GEOGRAPHIC_DATA][PERSON_NAME] All Purchases Loading... All P…" at bounding box center [804, 403] width 1529 height 662
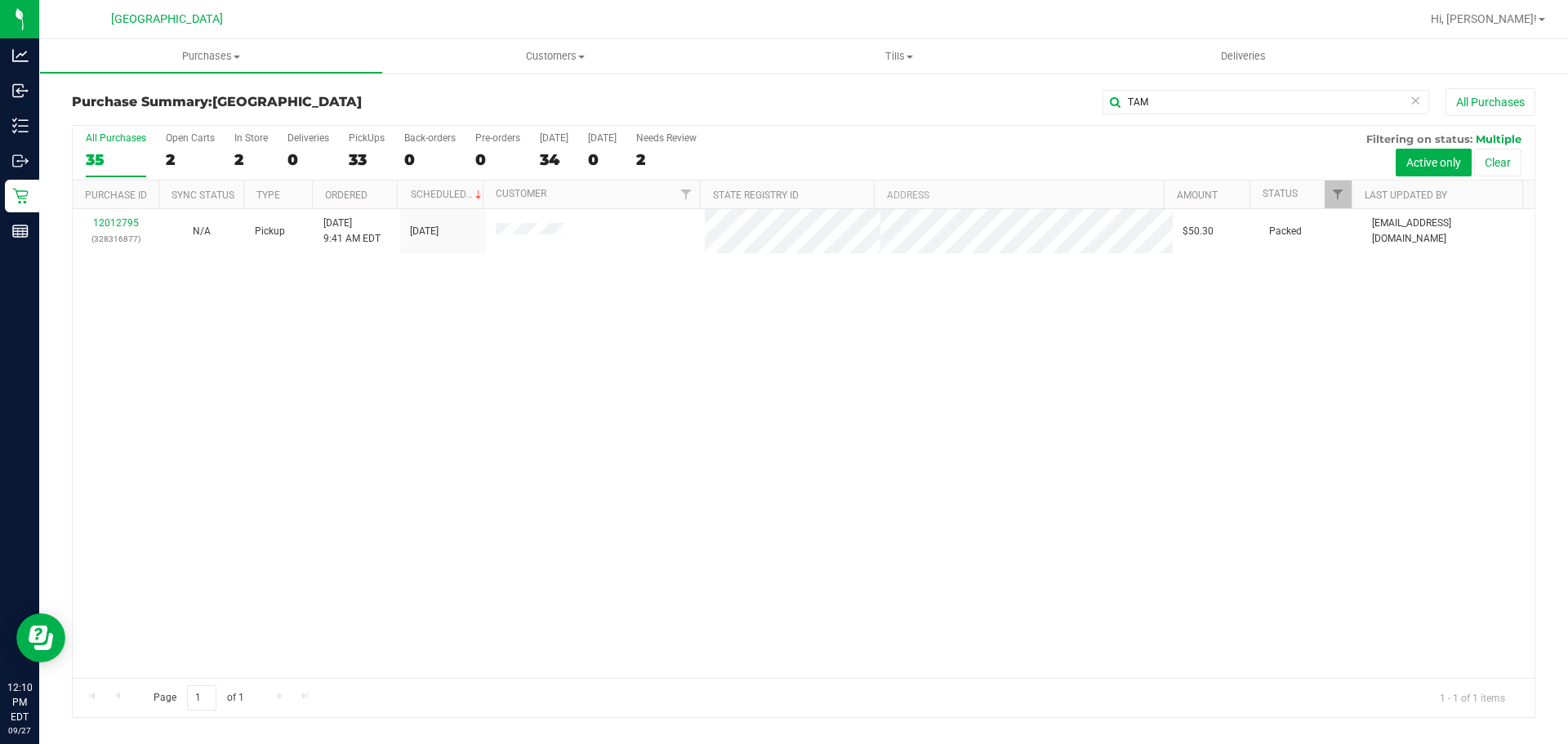
click at [853, 346] on div "12012795 (328316877) N/A Pickup [DATE] 9:41 AM EDT 9/27/2025 $50.30 Packed [EMA…" at bounding box center [803, 444] width 1462 height 469
click at [628, 496] on div "12012795 (328316877) N/A Pickup [DATE] 9:41 AM EDT 9/27/2025 $50.30 Packed [EMA…" at bounding box center [803, 444] width 1462 height 469
click at [518, 512] on div "12012795 (328316877) N/A Pickup [DATE] 9:41 AM EDT 9/27/2025 $50.30 Packed [EMA…" at bounding box center [803, 444] width 1462 height 469
drag, startPoint x: 1147, startPoint y: 93, endPoint x: 1060, endPoint y: 102, distance: 87.5
click at [1060, 102] on div "TAM All Purchases" at bounding box center [1047, 102] width 976 height 28
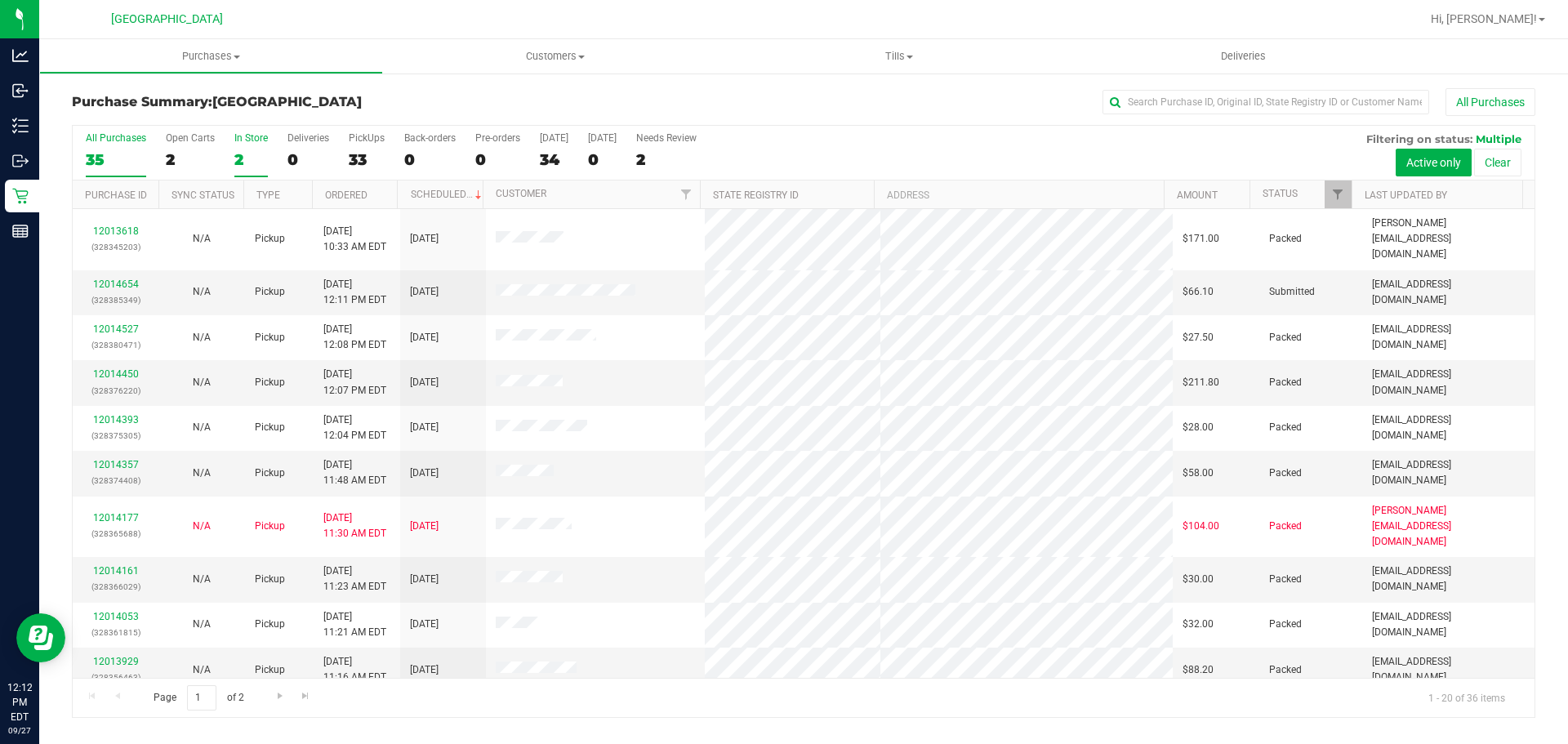
click at [256, 152] on div "2" at bounding box center [250, 160] width 33 height 19
click at [0, 0] on input "In Store 2" at bounding box center [0, 0] width 0 height 0
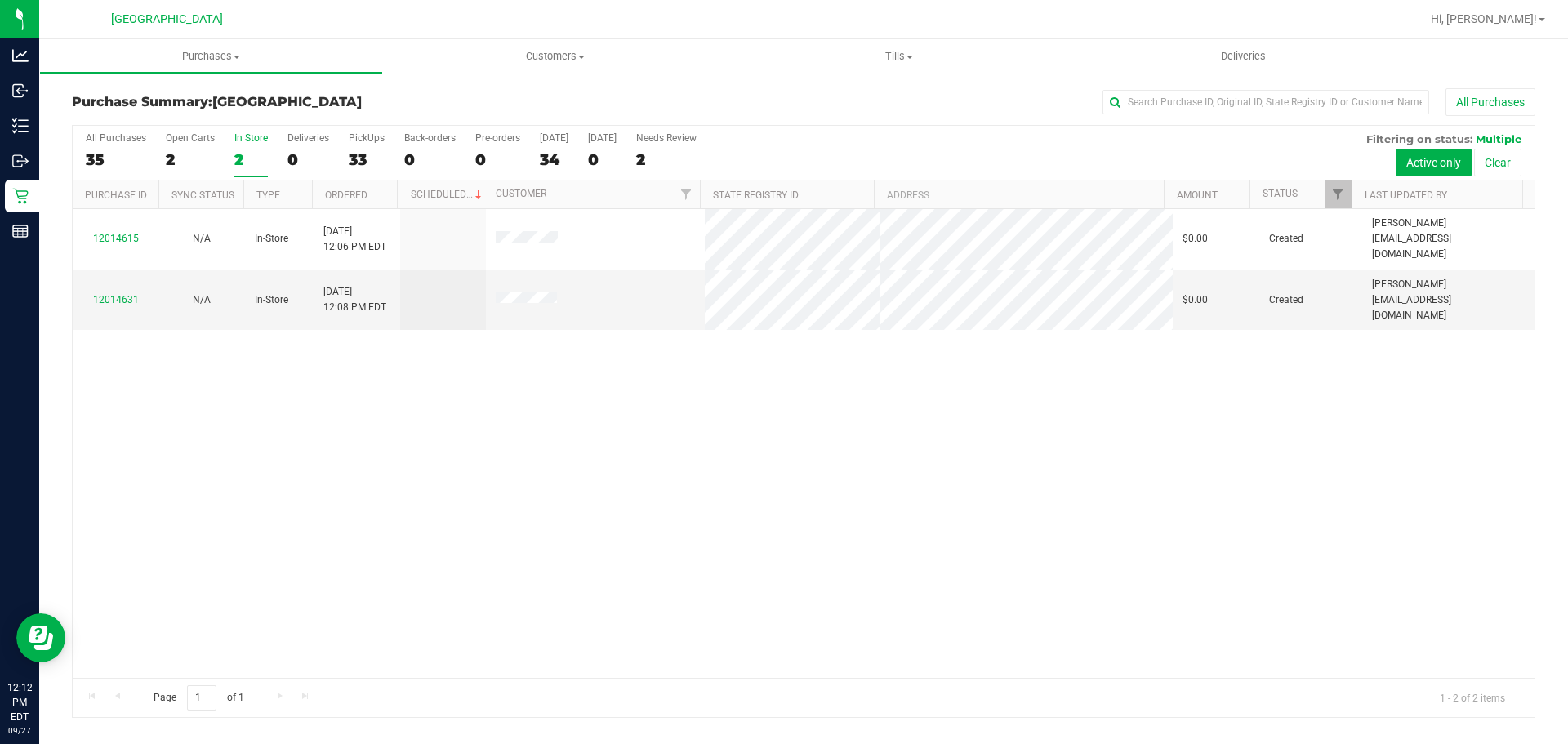
click at [547, 178] on div "All Purchases 35 Open Carts 2 In Store 2 Deliveries 0 PickUps 33 Back-orders 0 …" at bounding box center [803, 153] width 1462 height 54
click at [550, 163] on div "34" at bounding box center [554, 160] width 29 height 19
click at [0, 0] on input "[DATE] 34" at bounding box center [0, 0] width 0 height 0
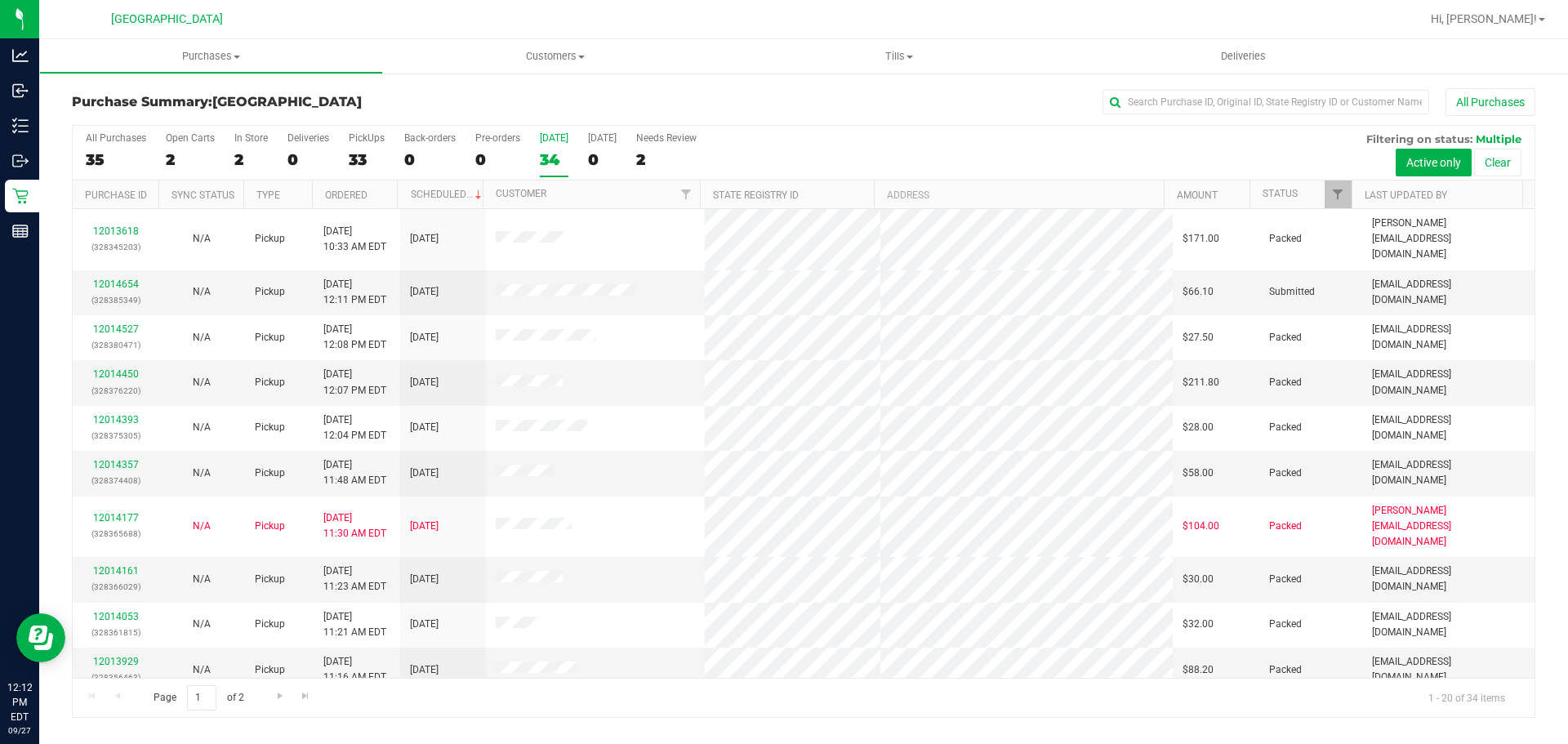
click at [1313, 193] on th "Status" at bounding box center [1301, 195] width 102 height 29
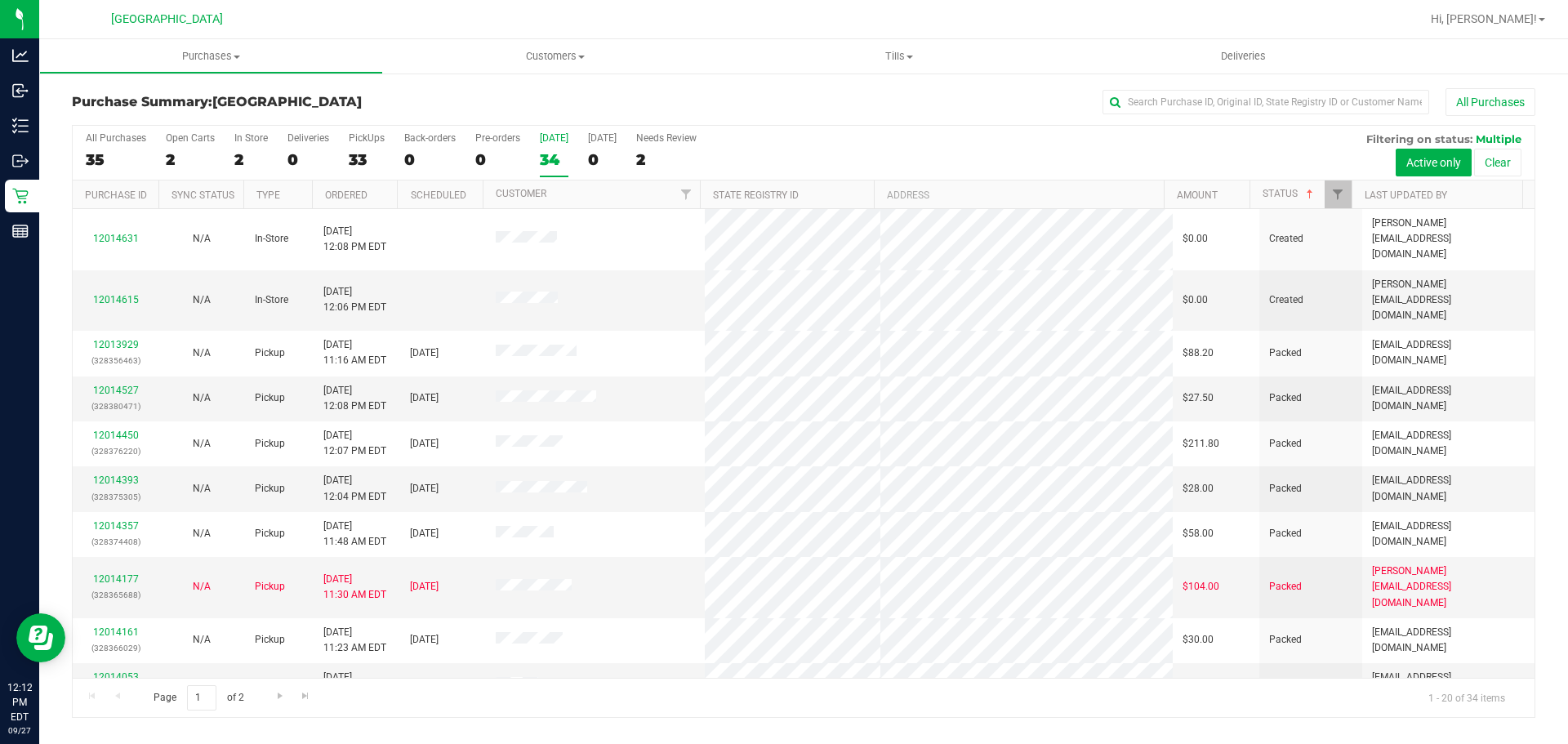
click at [575, 698] on div "Page 1 of 2 1 - 20 of 34 items" at bounding box center [803, 697] width 1462 height 39
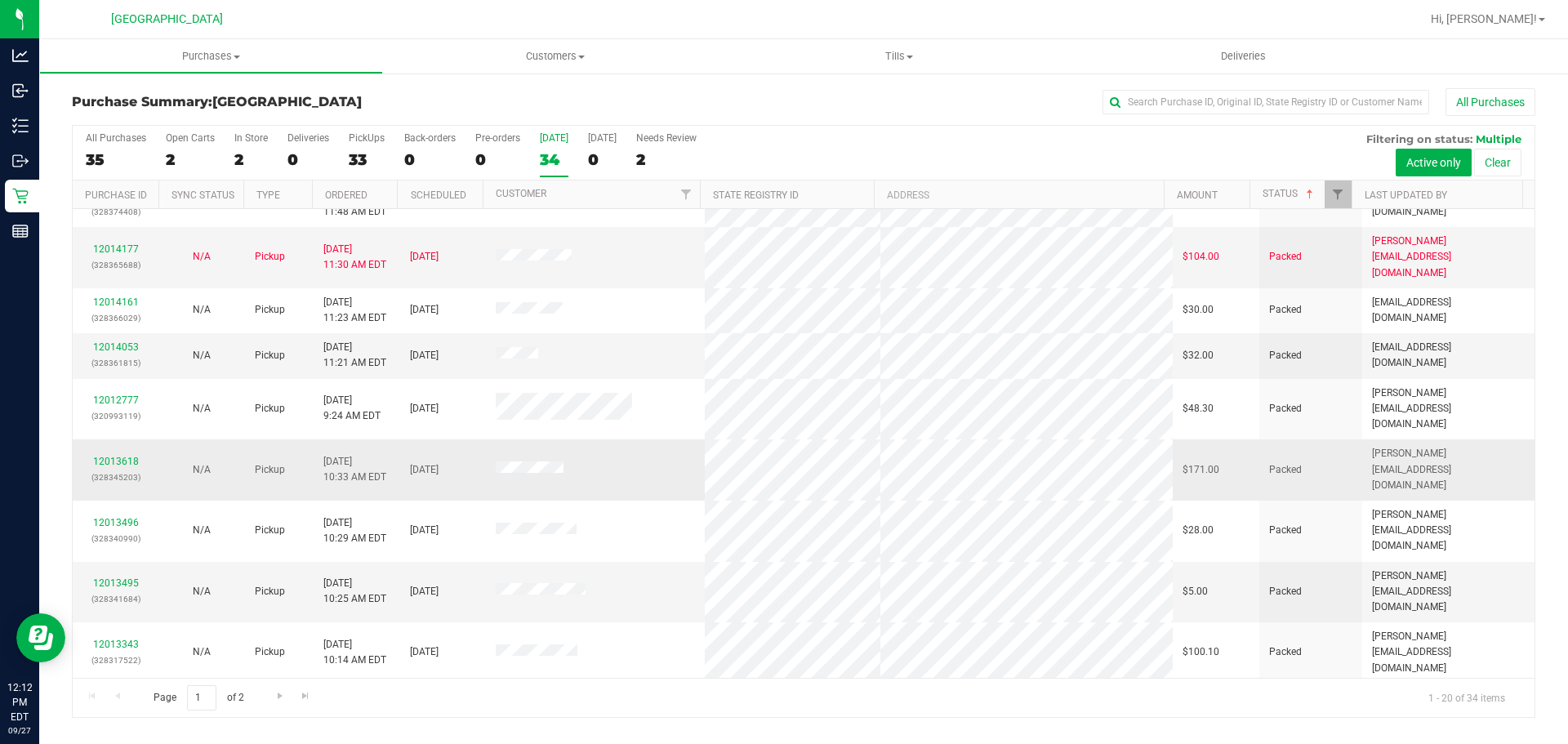
scroll to position [435, 0]
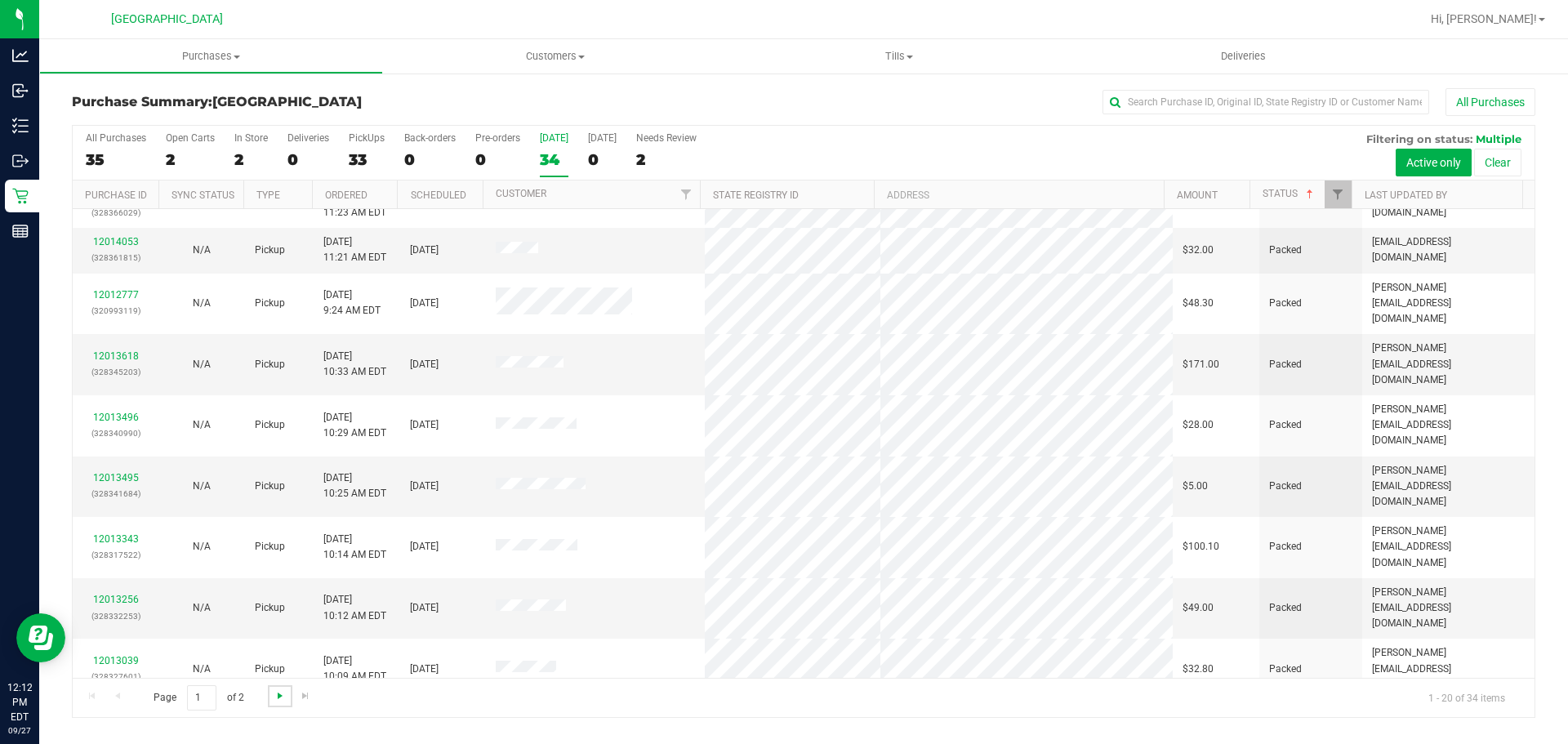
click at [282, 699] on span "Go to the next page" at bounding box center [279, 695] width 13 height 13
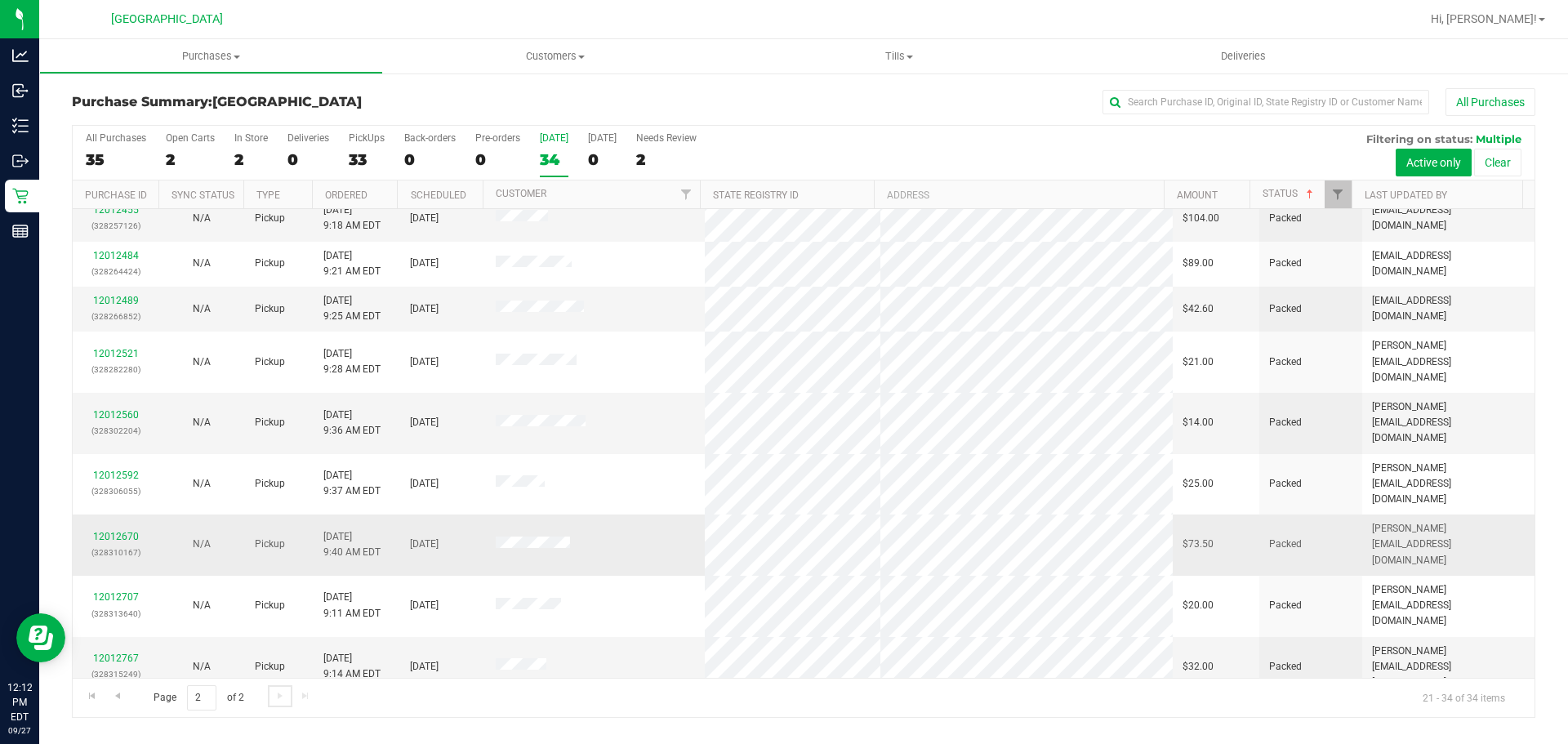
scroll to position [164, 0]
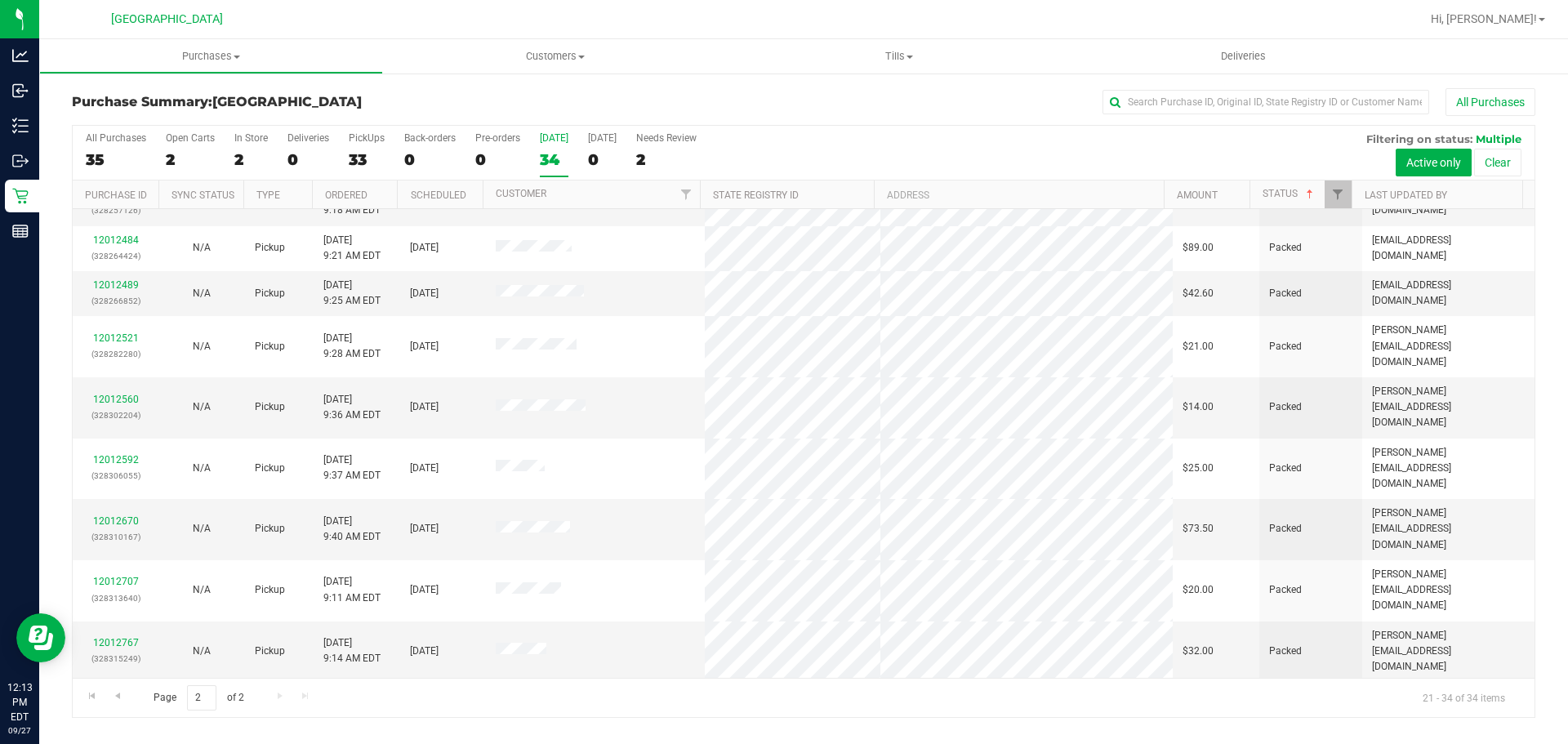
click at [125, 743] on link "12014654" at bounding box center [116, 757] width 46 height 11
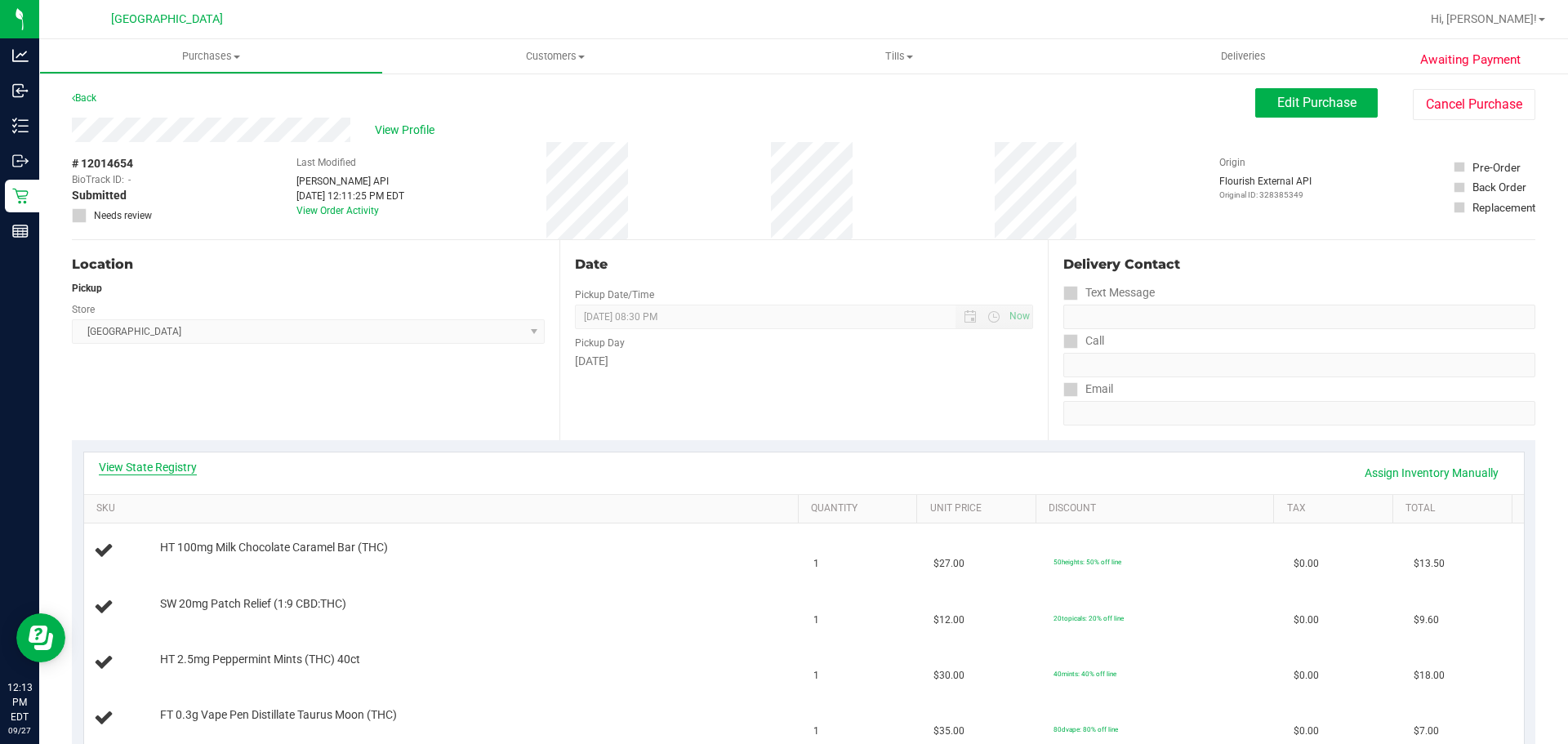
click at [180, 467] on link "View State Registry" at bounding box center [147, 466] width 98 height 16
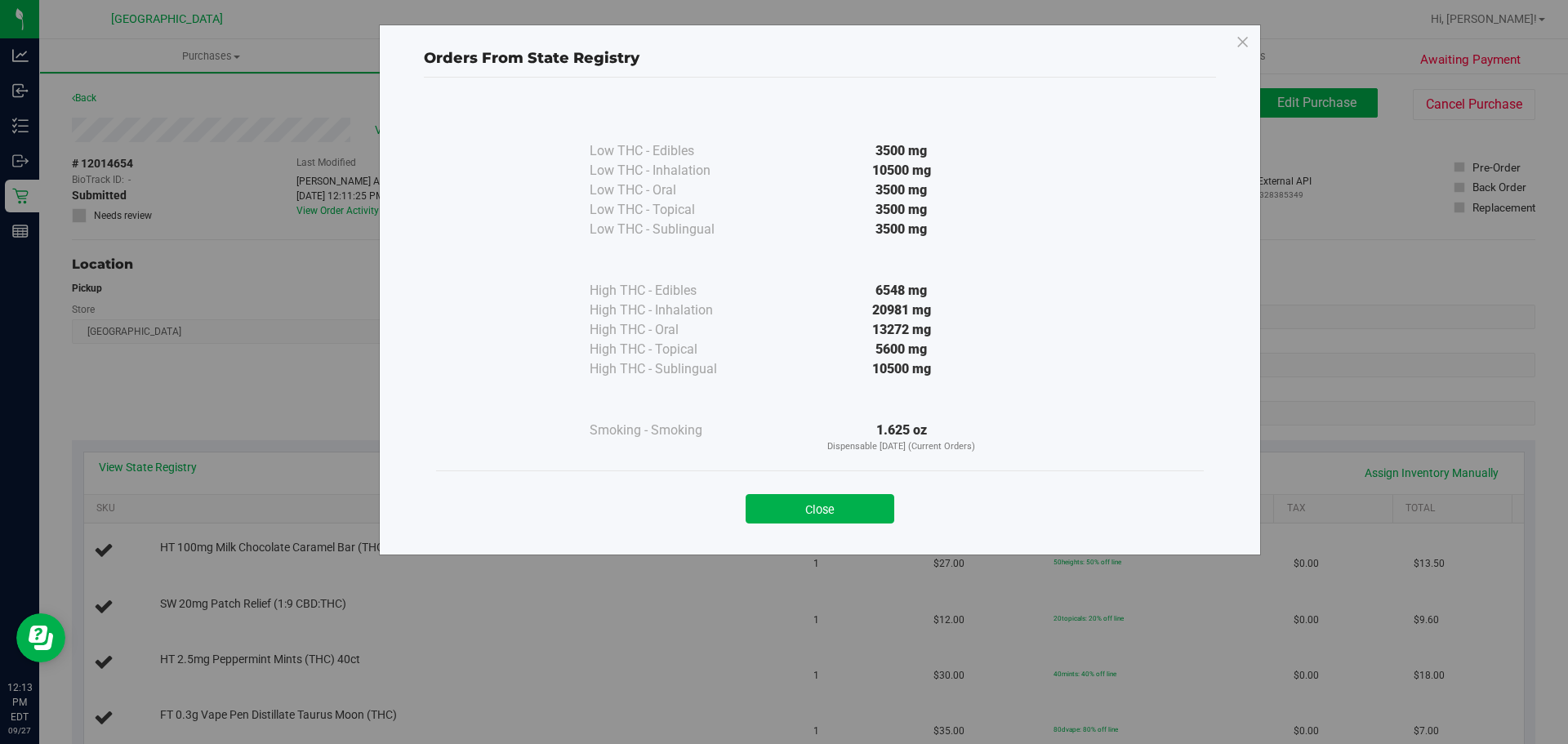
click at [861, 515] on button "Close" at bounding box center [820, 508] width 149 height 30
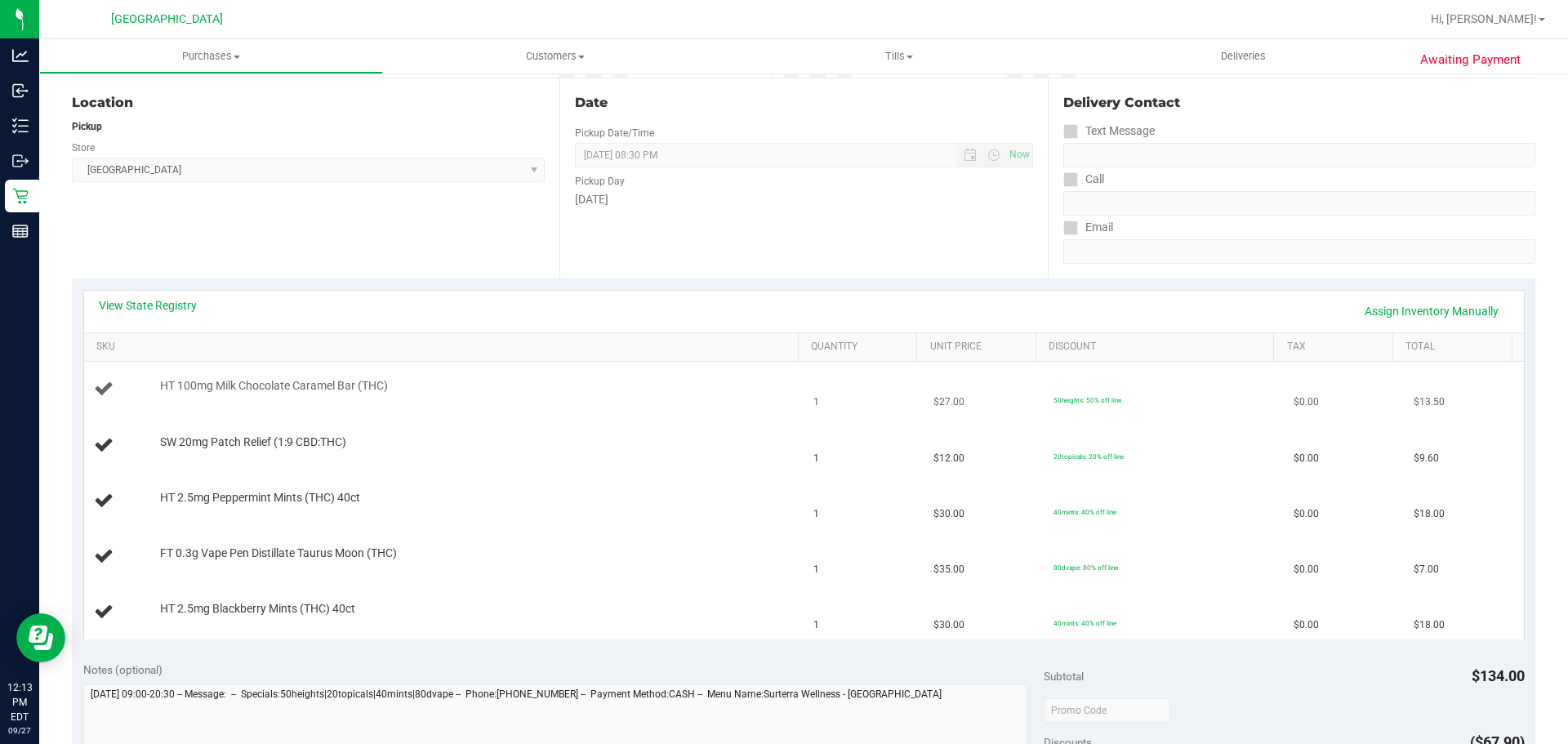
scroll to position [163, 0]
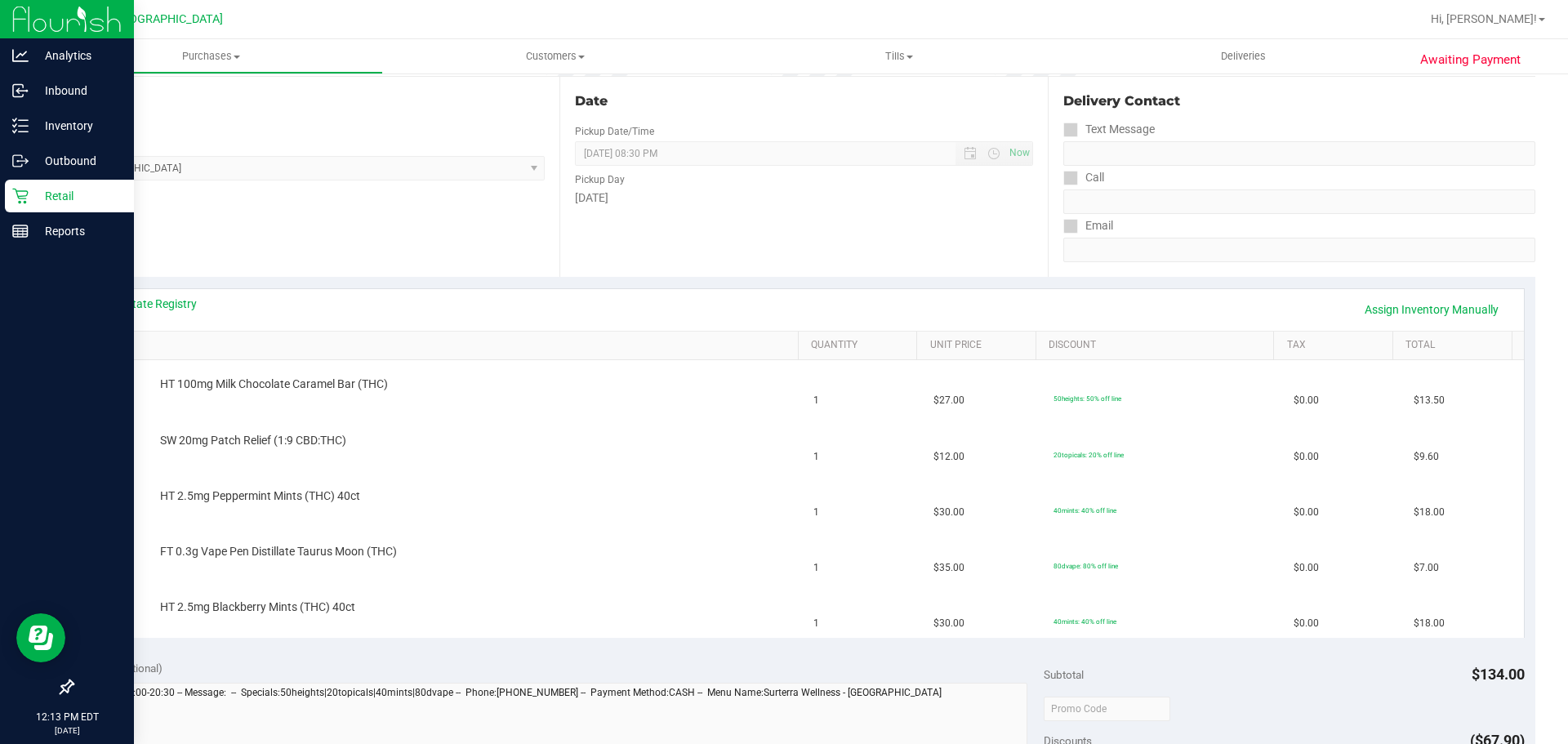
click at [72, 209] on div "Retail" at bounding box center [70, 196] width 129 height 32
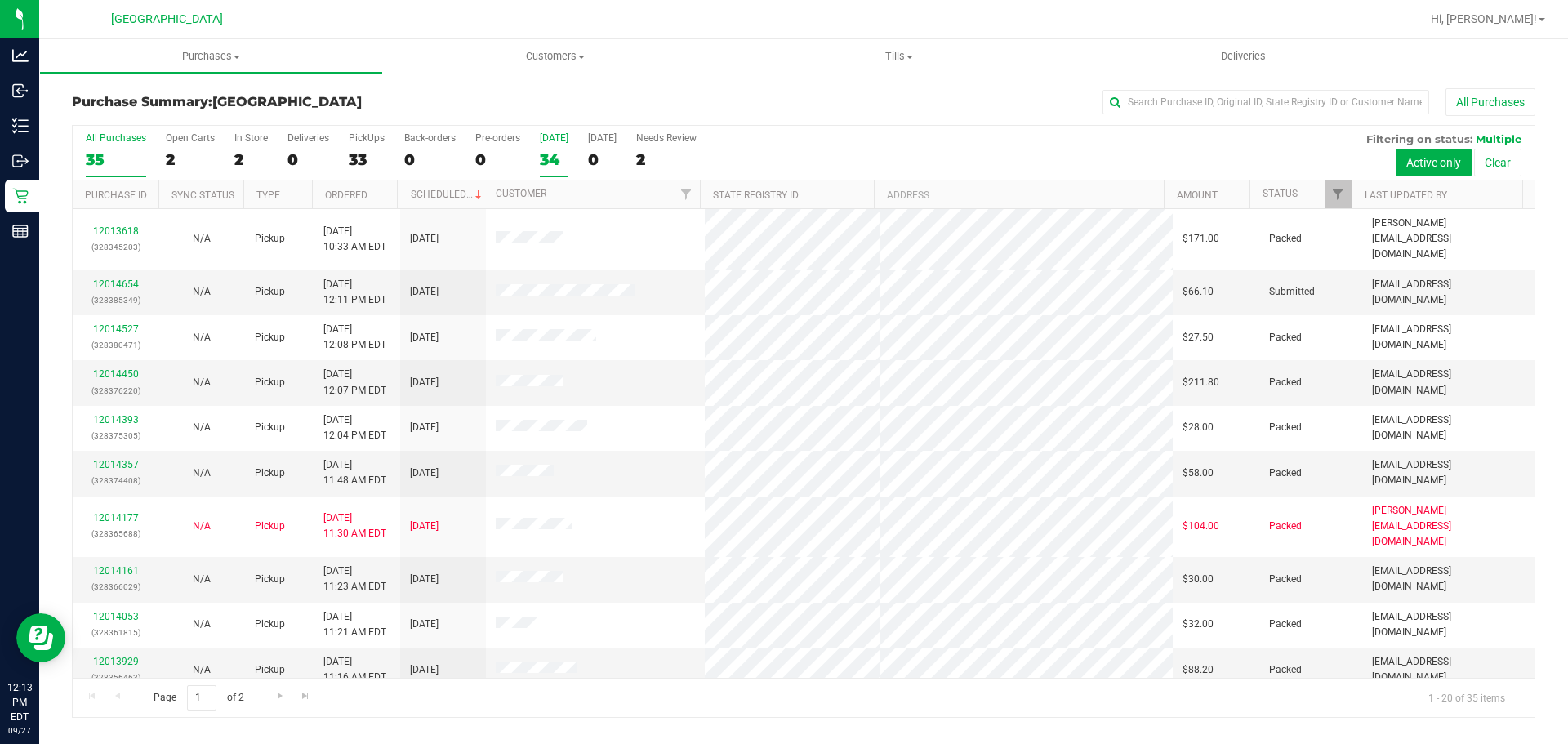
click at [547, 161] on div "34" at bounding box center [554, 160] width 29 height 19
click at [0, 0] on input "[DATE] 34" at bounding box center [0, 0] width 0 height 0
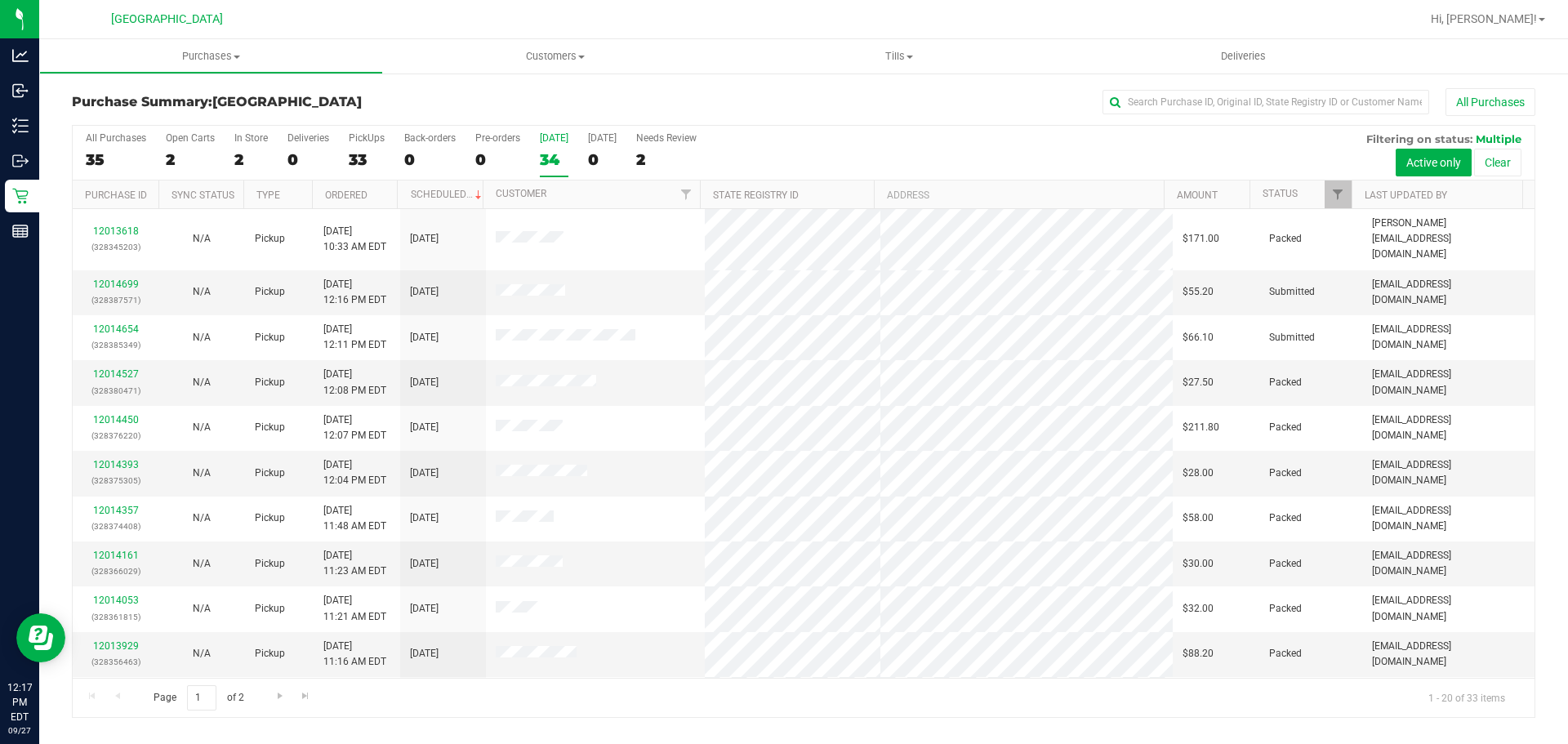
click at [547, 153] on div "34" at bounding box center [554, 160] width 29 height 19
click at [0, 0] on input "[DATE] 34" at bounding box center [0, 0] width 0 height 0
click at [99, 278] on link "12014699" at bounding box center [116, 283] width 46 height 11
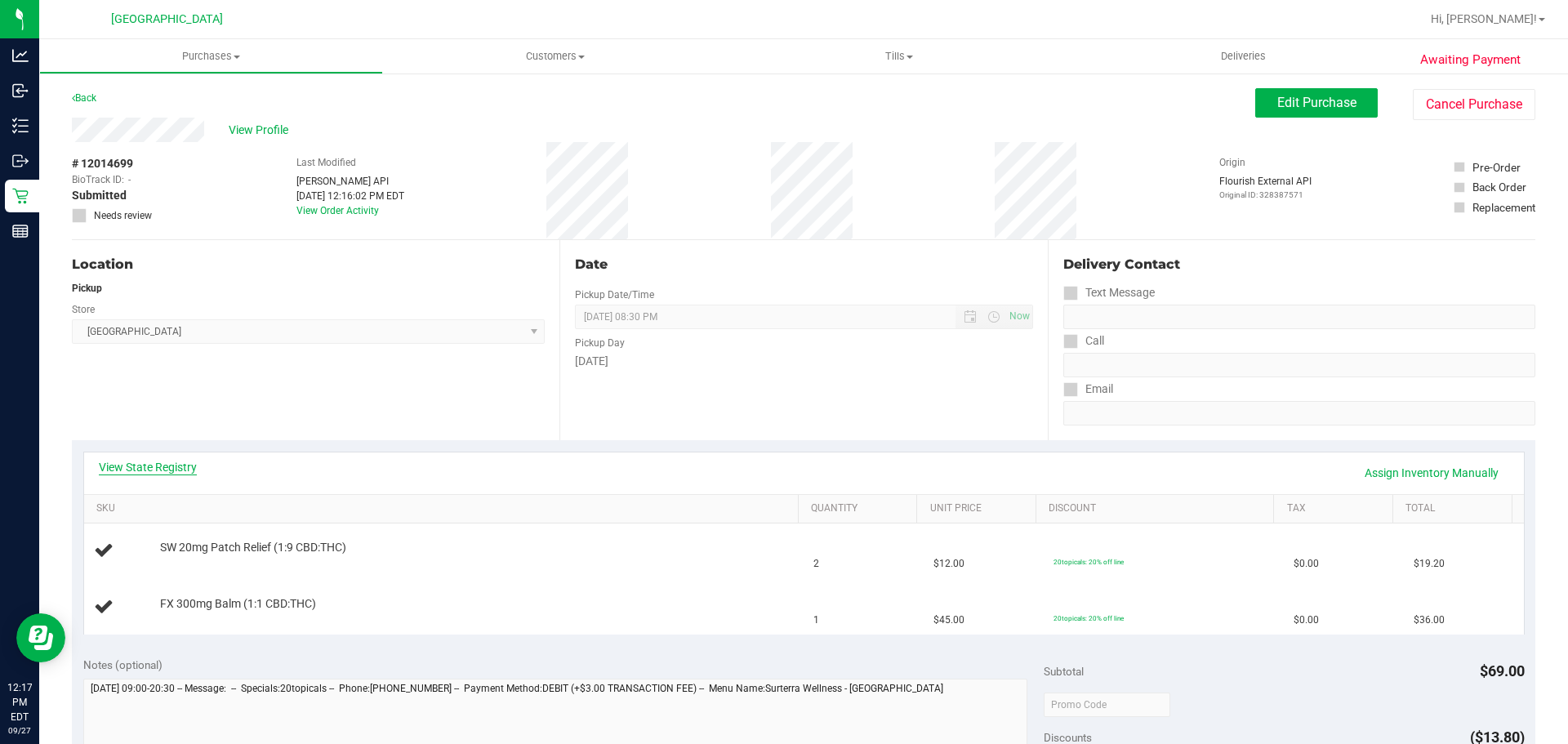
click at [160, 473] on link "View State Registry" at bounding box center [147, 466] width 98 height 16
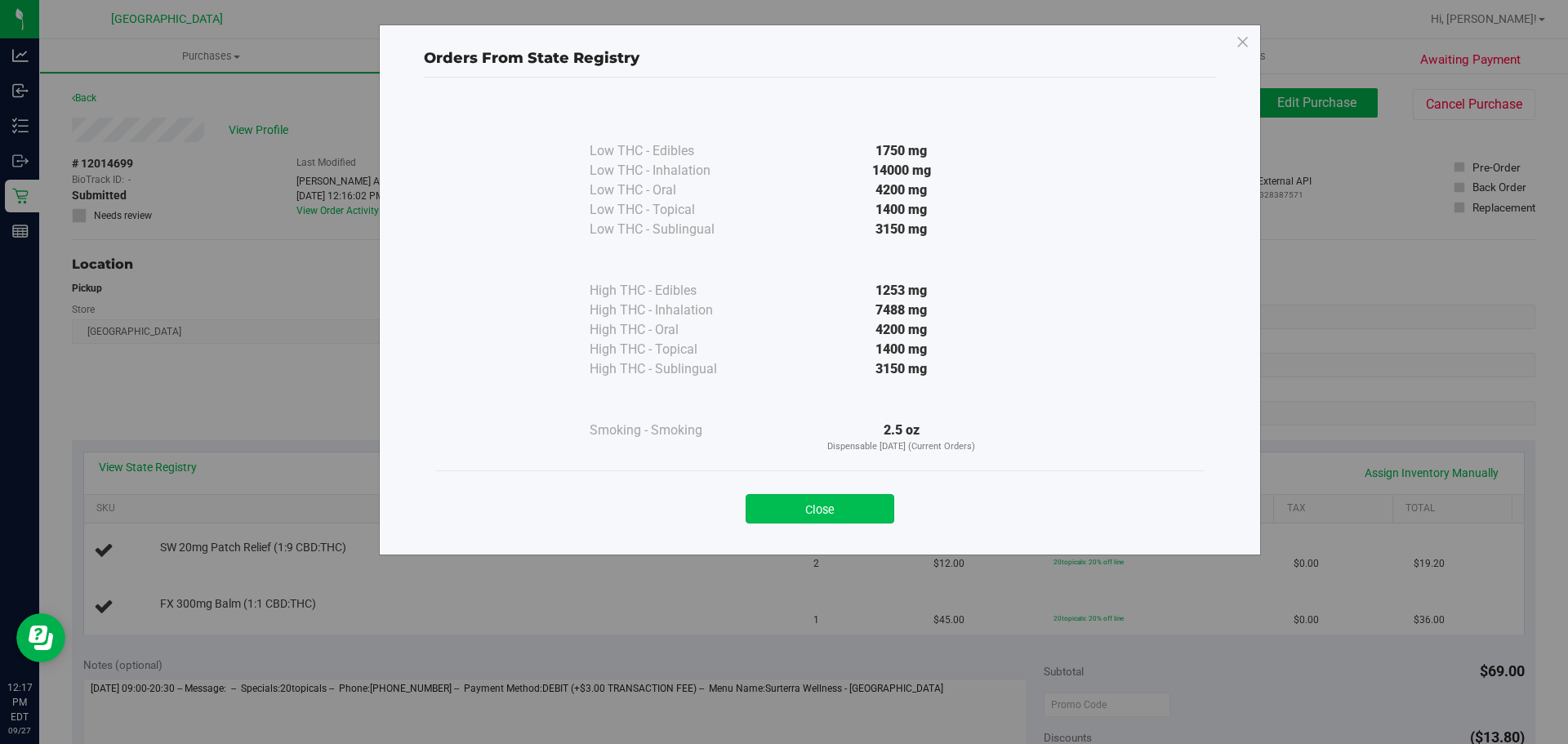
click at [839, 495] on button "Close" at bounding box center [820, 508] width 149 height 30
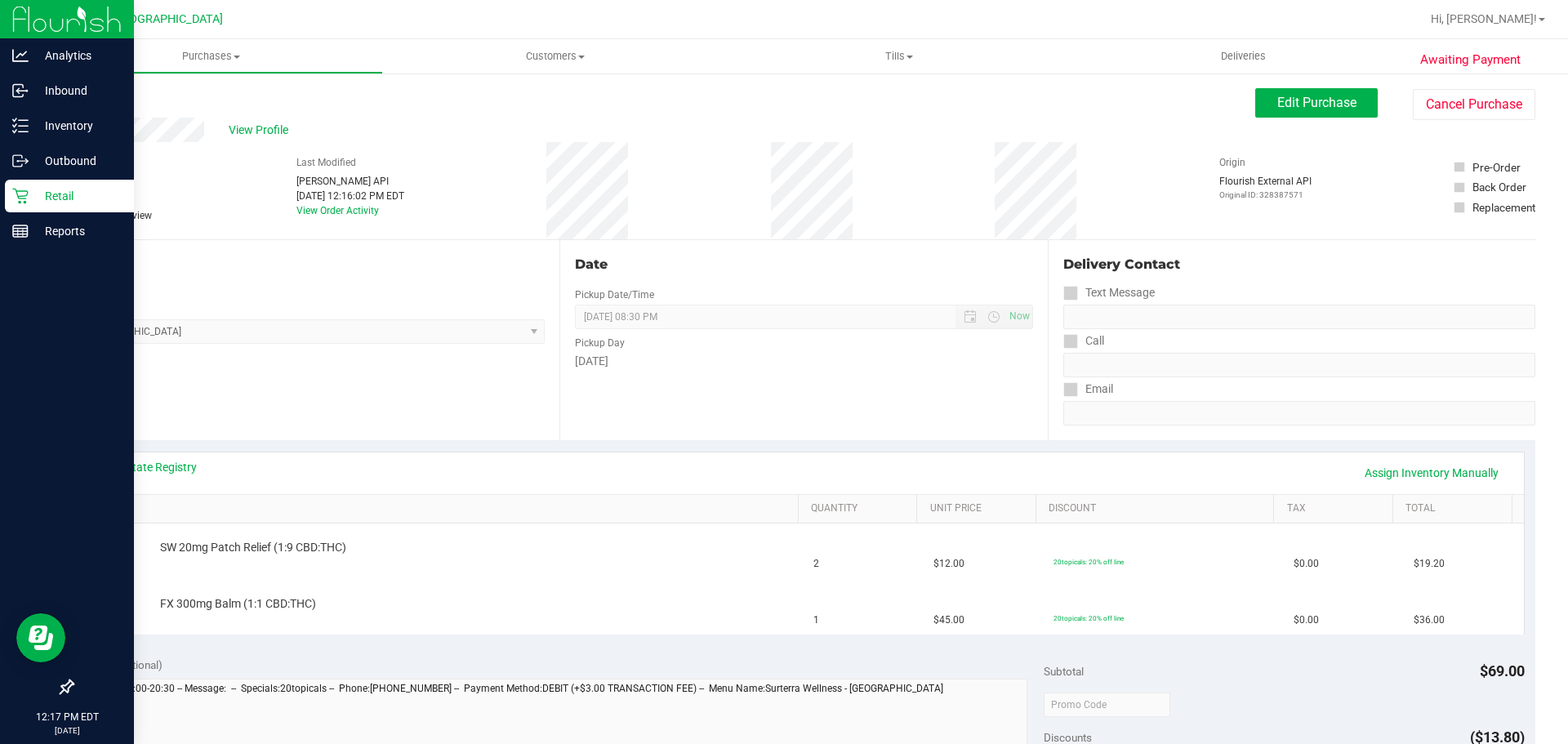
click at [75, 198] on p "Retail" at bounding box center [77, 196] width 98 height 20
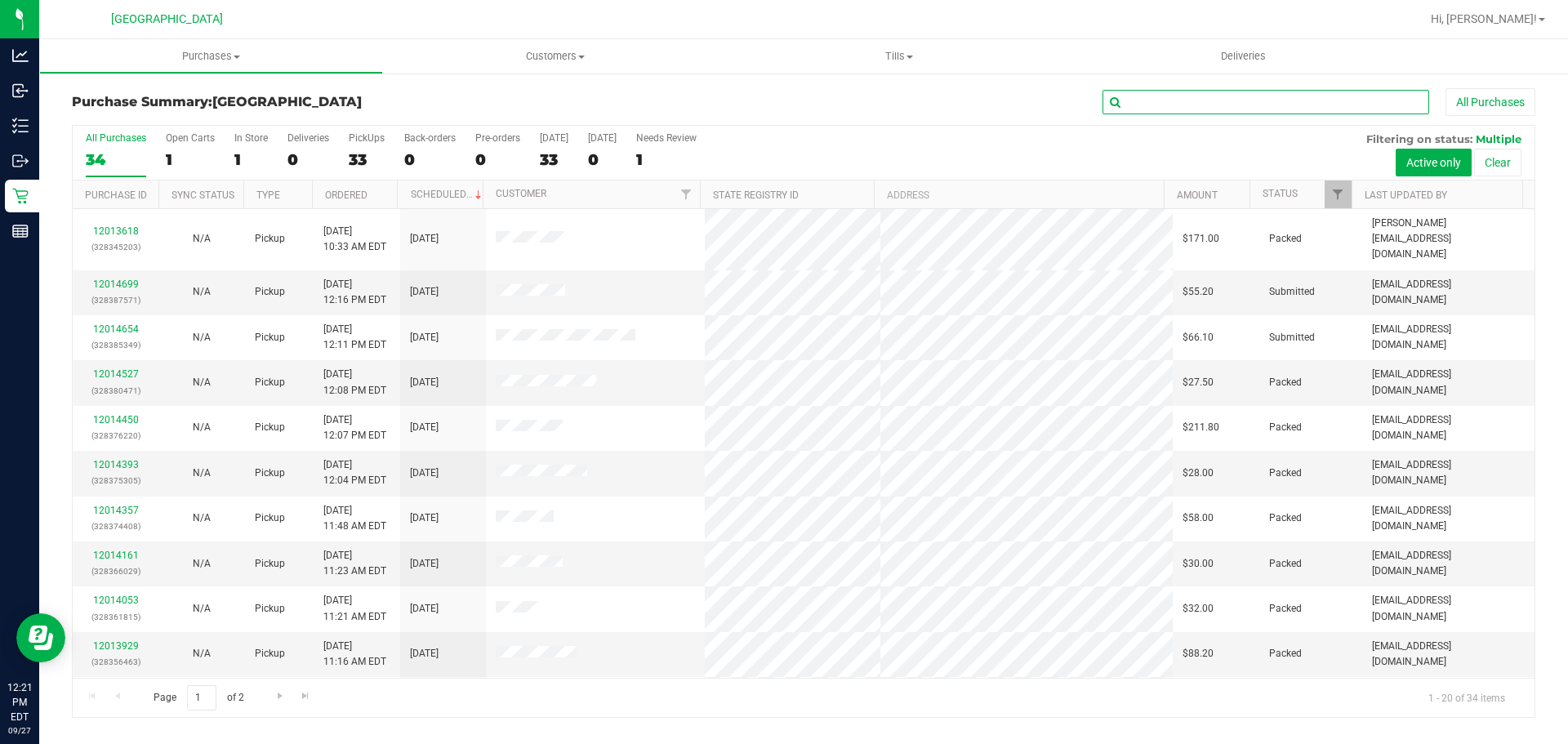
click at [1126, 105] on input "text" at bounding box center [1266, 102] width 327 height 25
type input "BER"
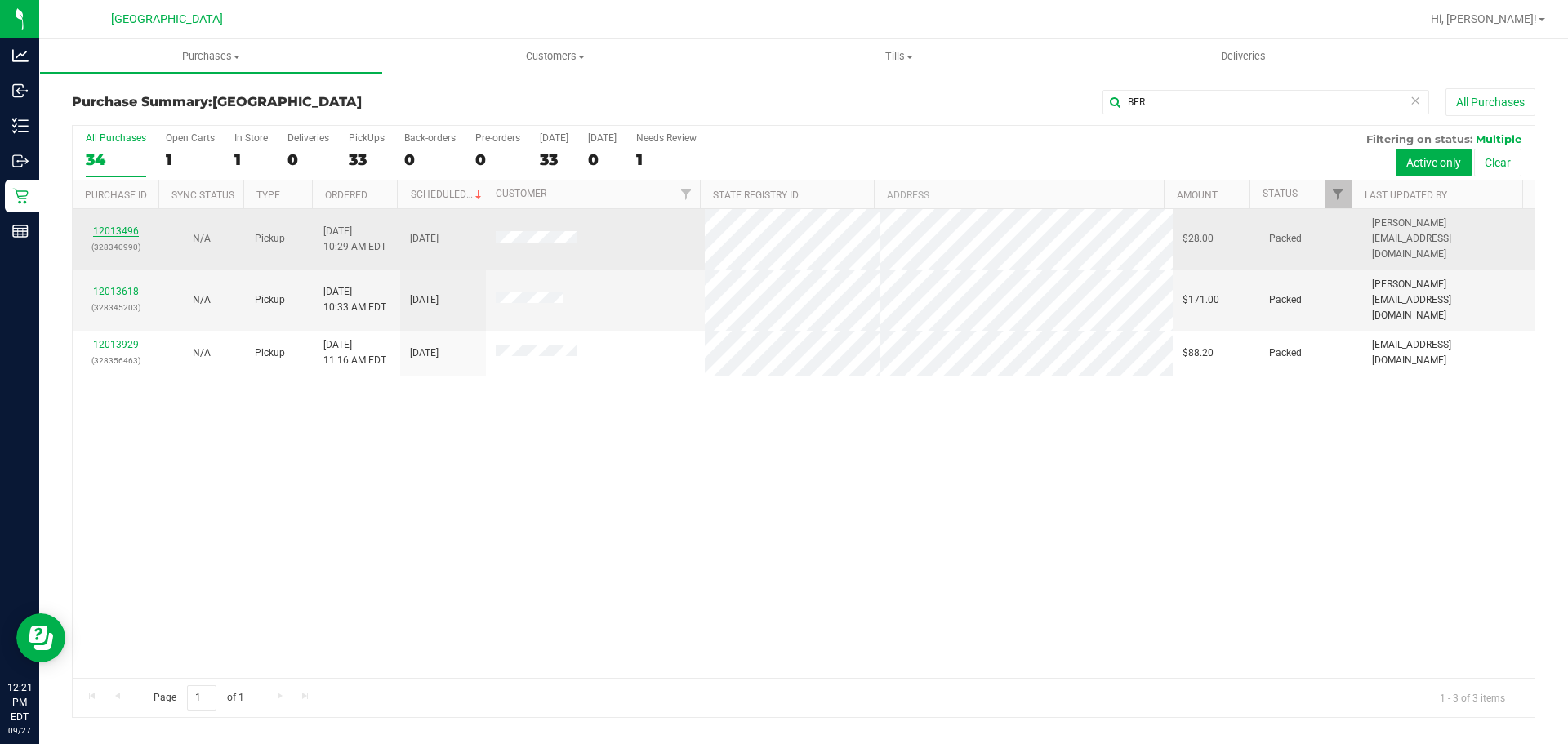
click at [100, 226] on link "12013496" at bounding box center [116, 231] width 46 height 11
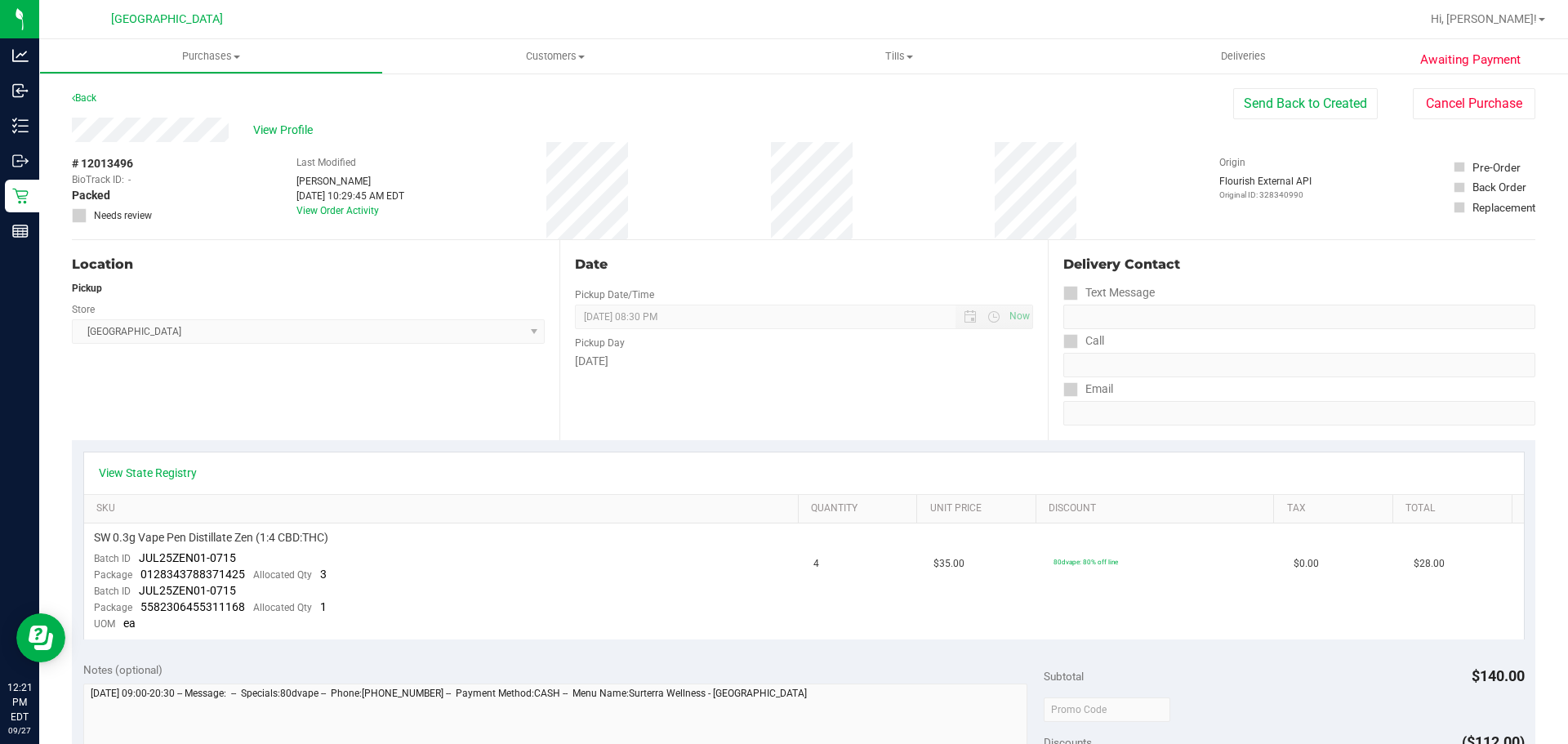
click at [378, 394] on div "Location Pickup Store Lakeland WC Select Store [PERSON_NAME][GEOGRAPHIC_DATA] […" at bounding box center [315, 340] width 488 height 200
click at [376, 391] on div "Location Pickup Store Lakeland WC Select Store [PERSON_NAME][GEOGRAPHIC_DATA] […" at bounding box center [315, 340] width 488 height 200
click at [593, 456] on div "View State Registry" at bounding box center [804, 472] width 1439 height 42
drag, startPoint x: 762, startPoint y: 263, endPoint x: 762, endPoint y: 250, distance: 13.0
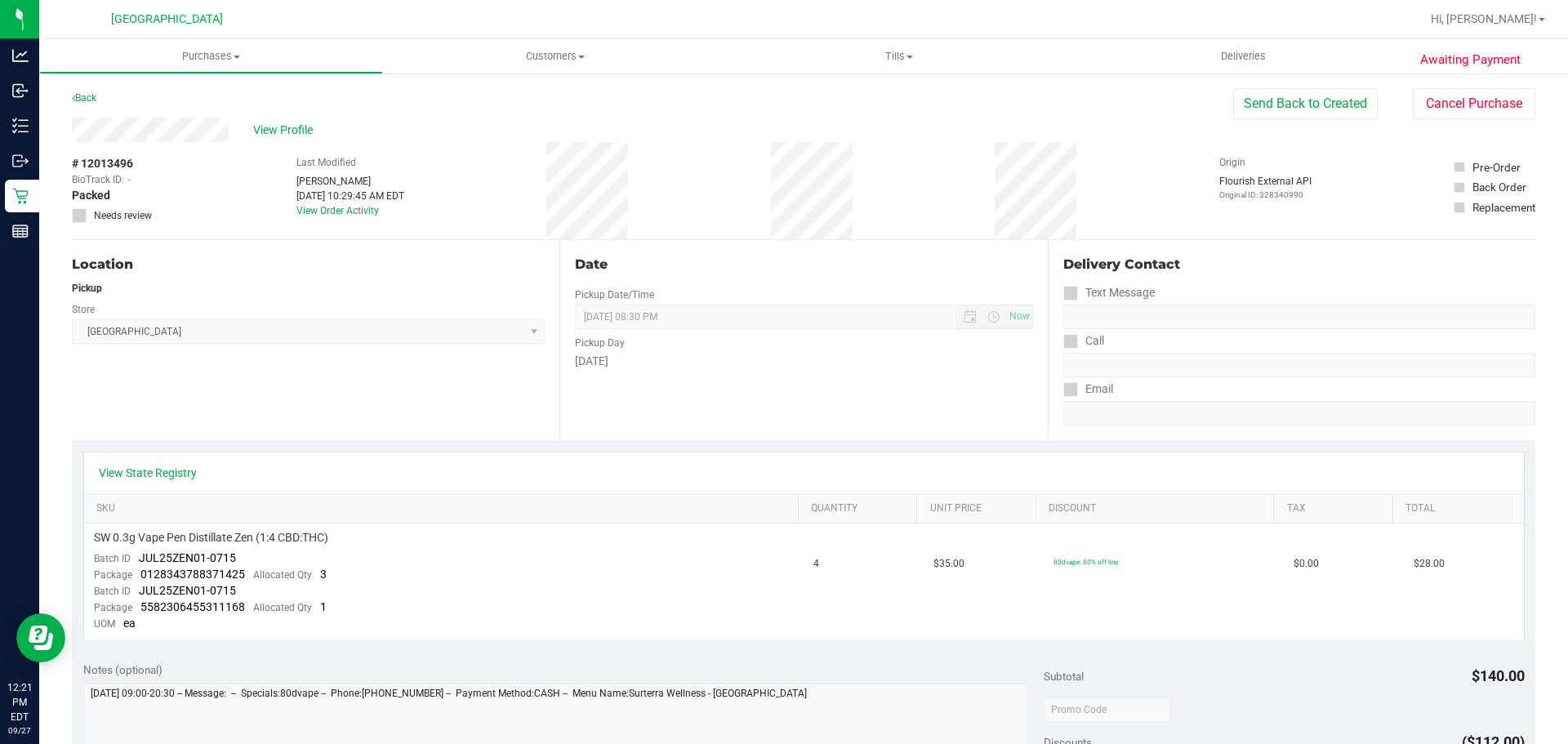
click at [762, 260] on div "Date" at bounding box center [803, 264] width 457 height 20
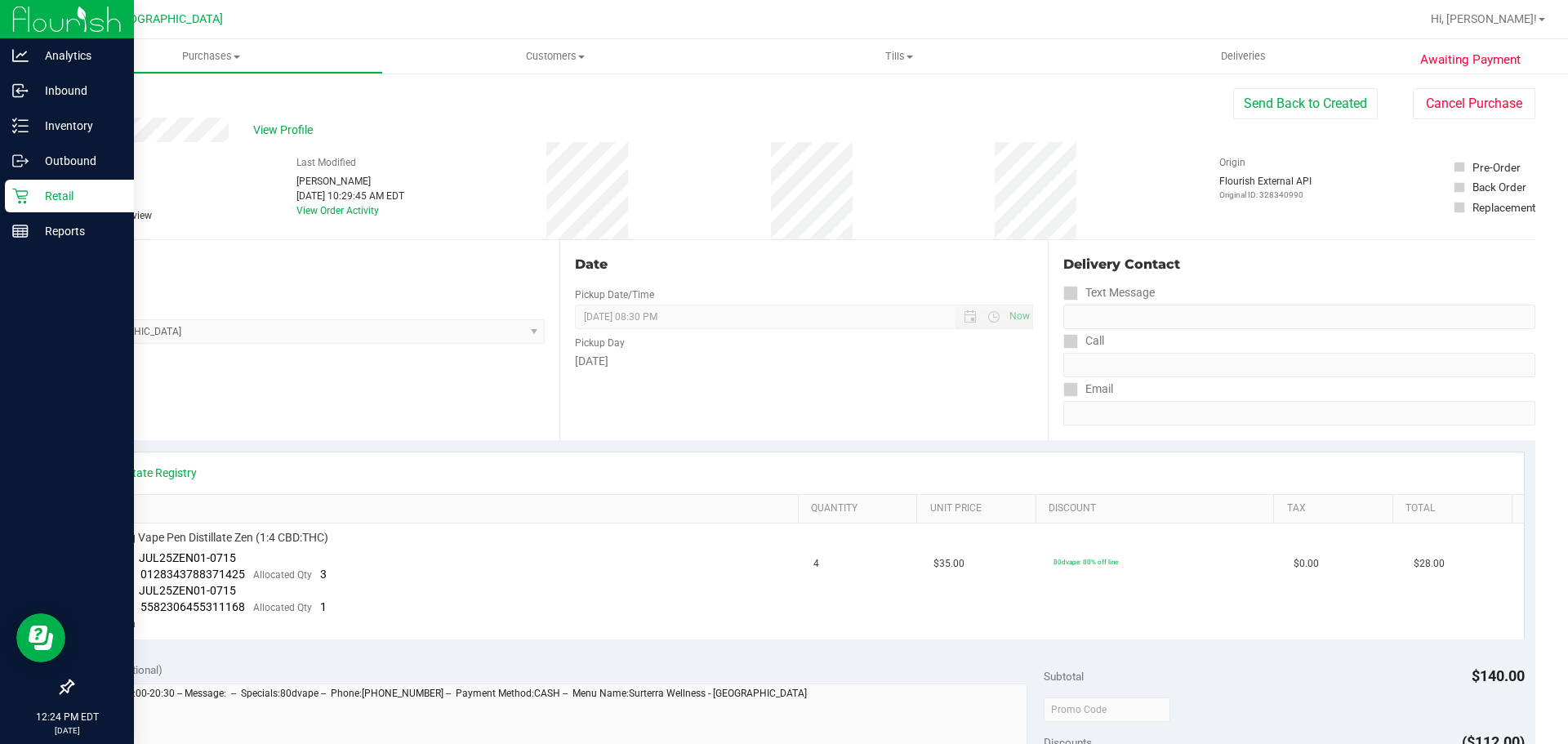
click at [55, 196] on p "Retail" at bounding box center [77, 196] width 98 height 20
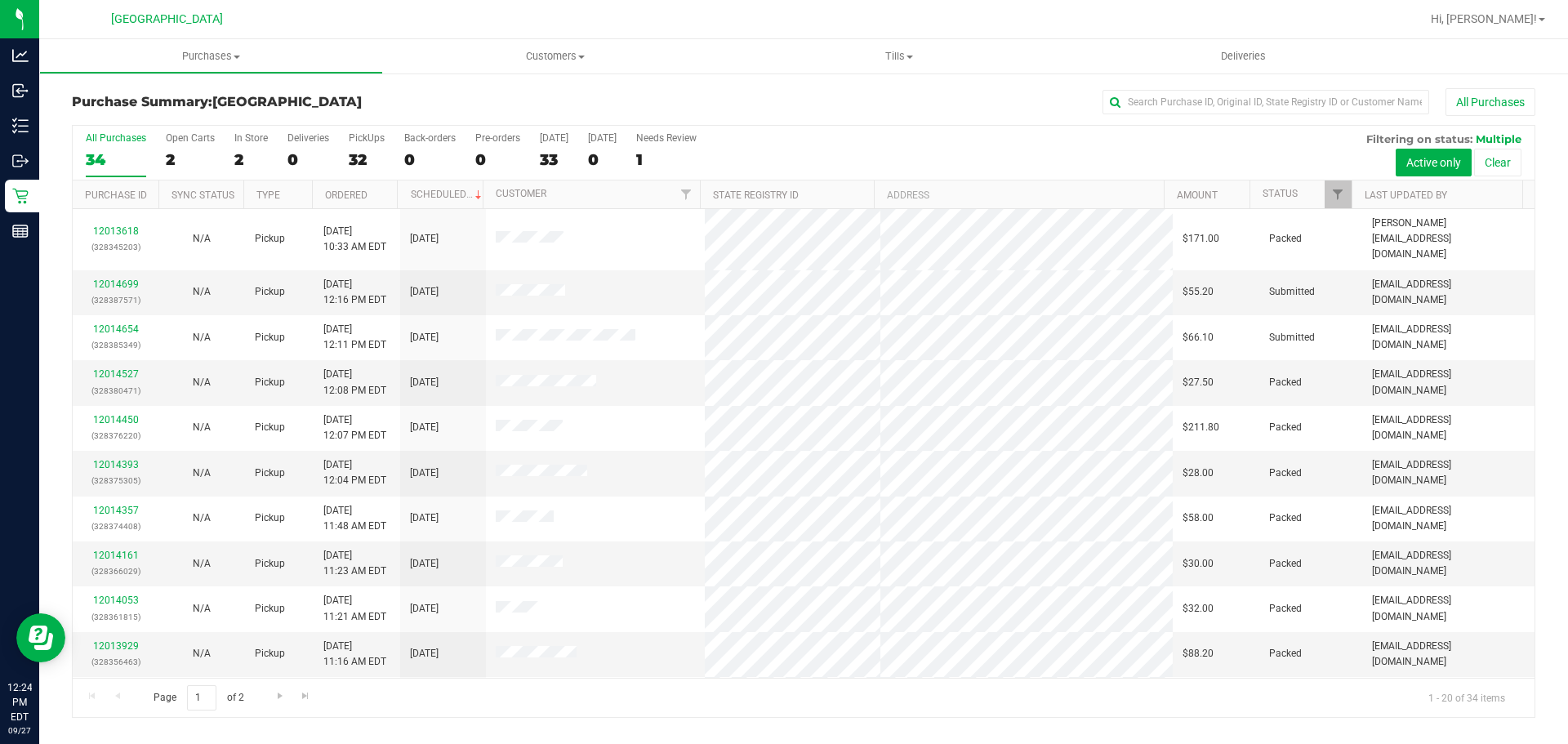
click at [548, 180] on th "Customer" at bounding box center [591, 195] width 217 height 29
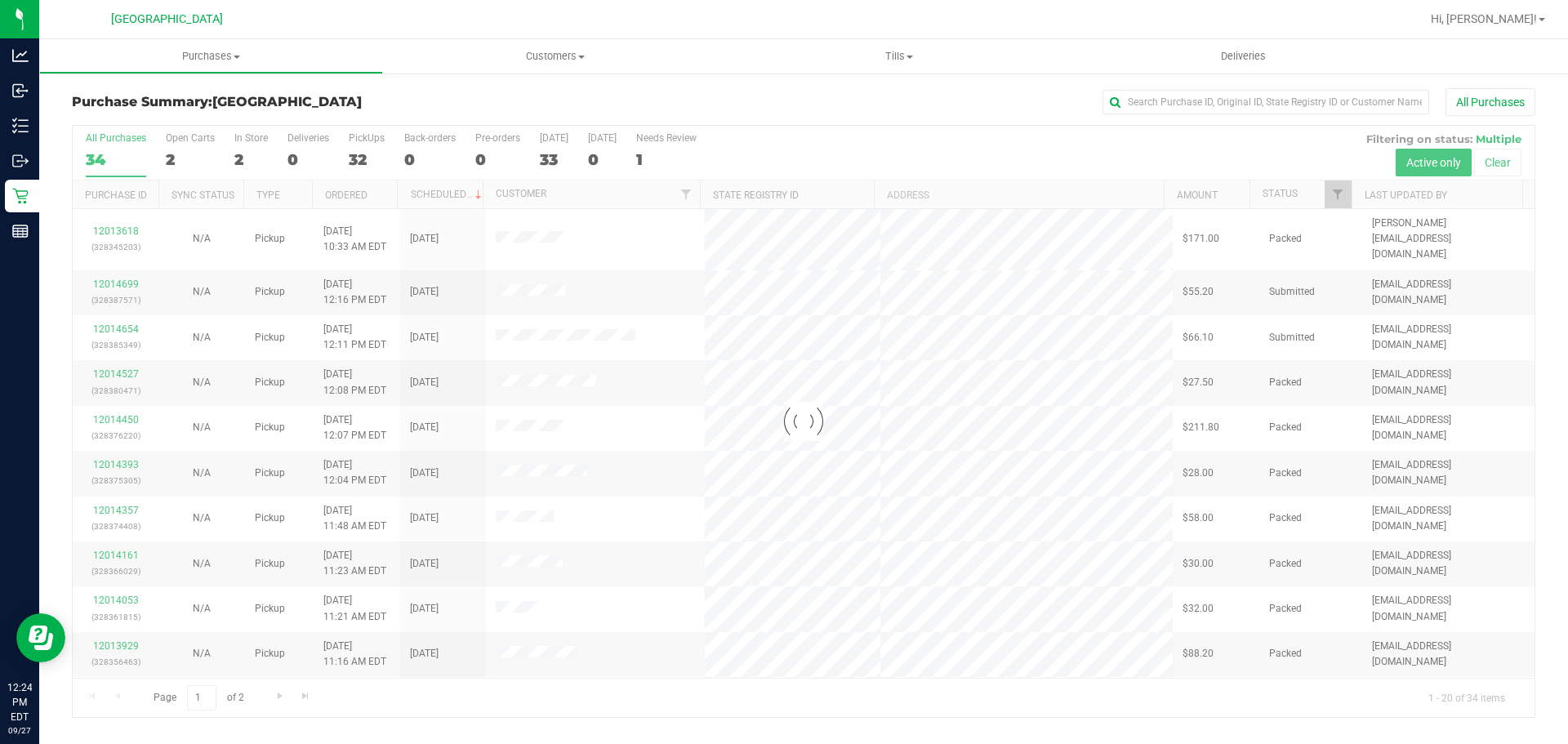
click at [549, 165] on div at bounding box center [803, 421] width 1462 height 592
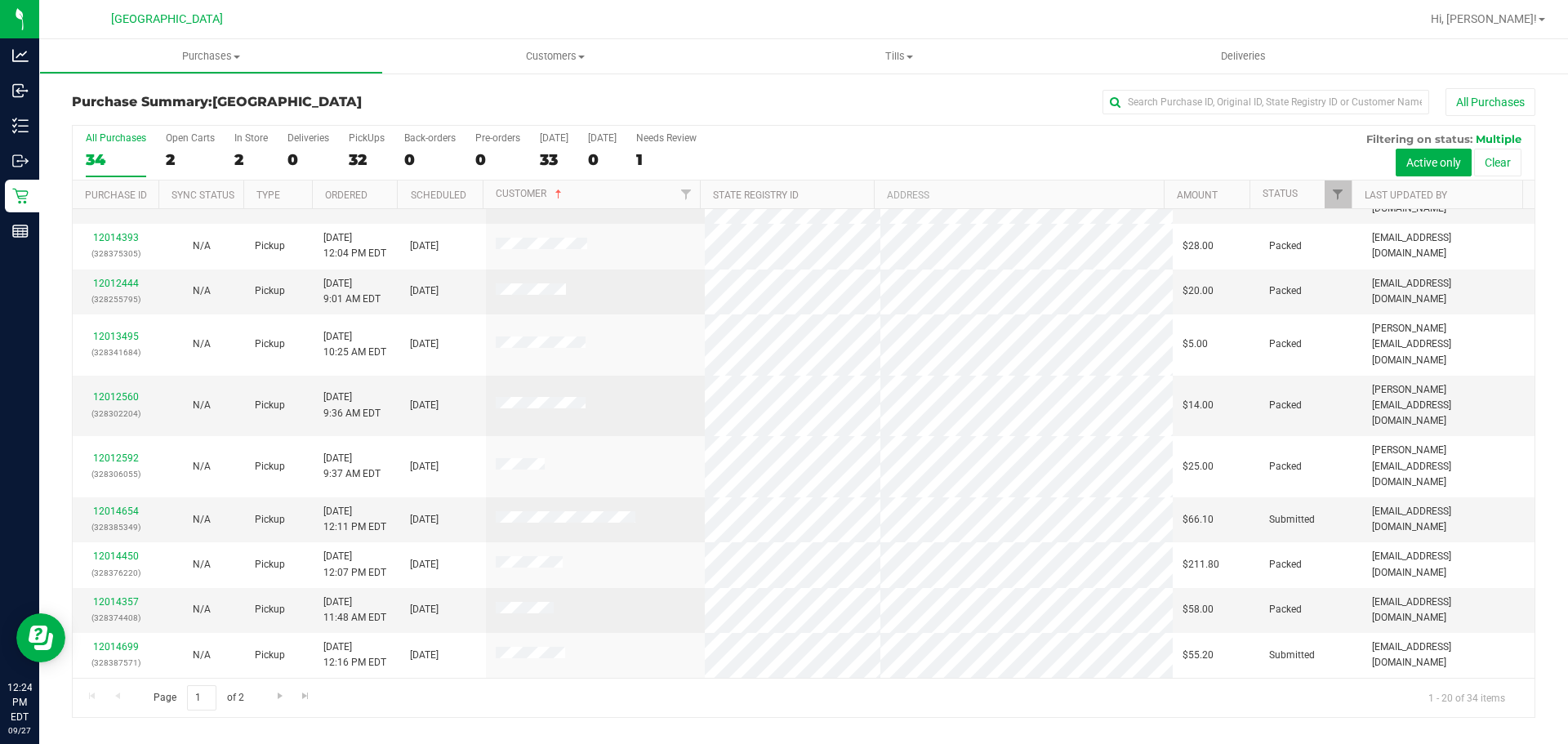
scroll to position [435, 0]
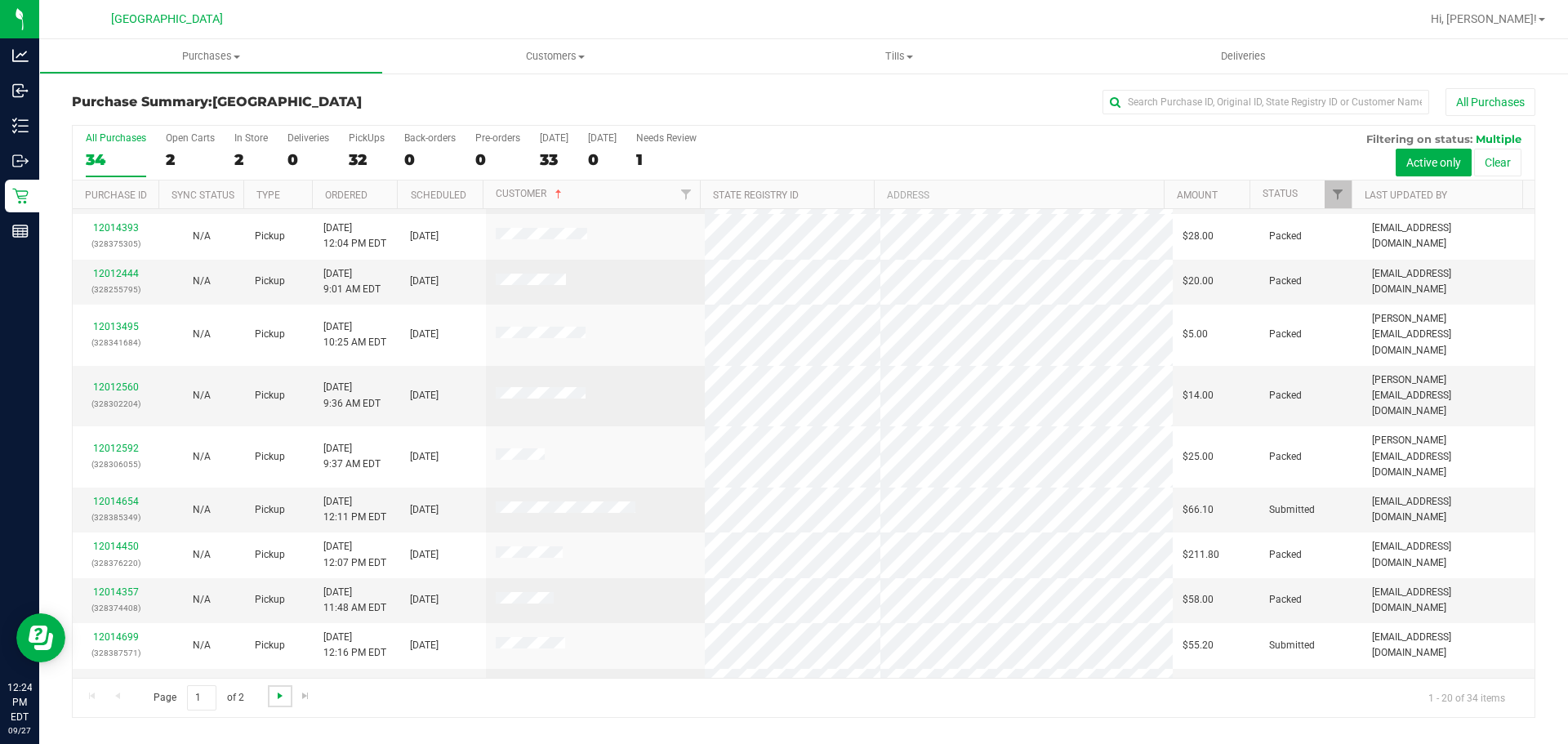
click at [276, 700] on span "Go to the next page" at bounding box center [279, 695] width 13 height 13
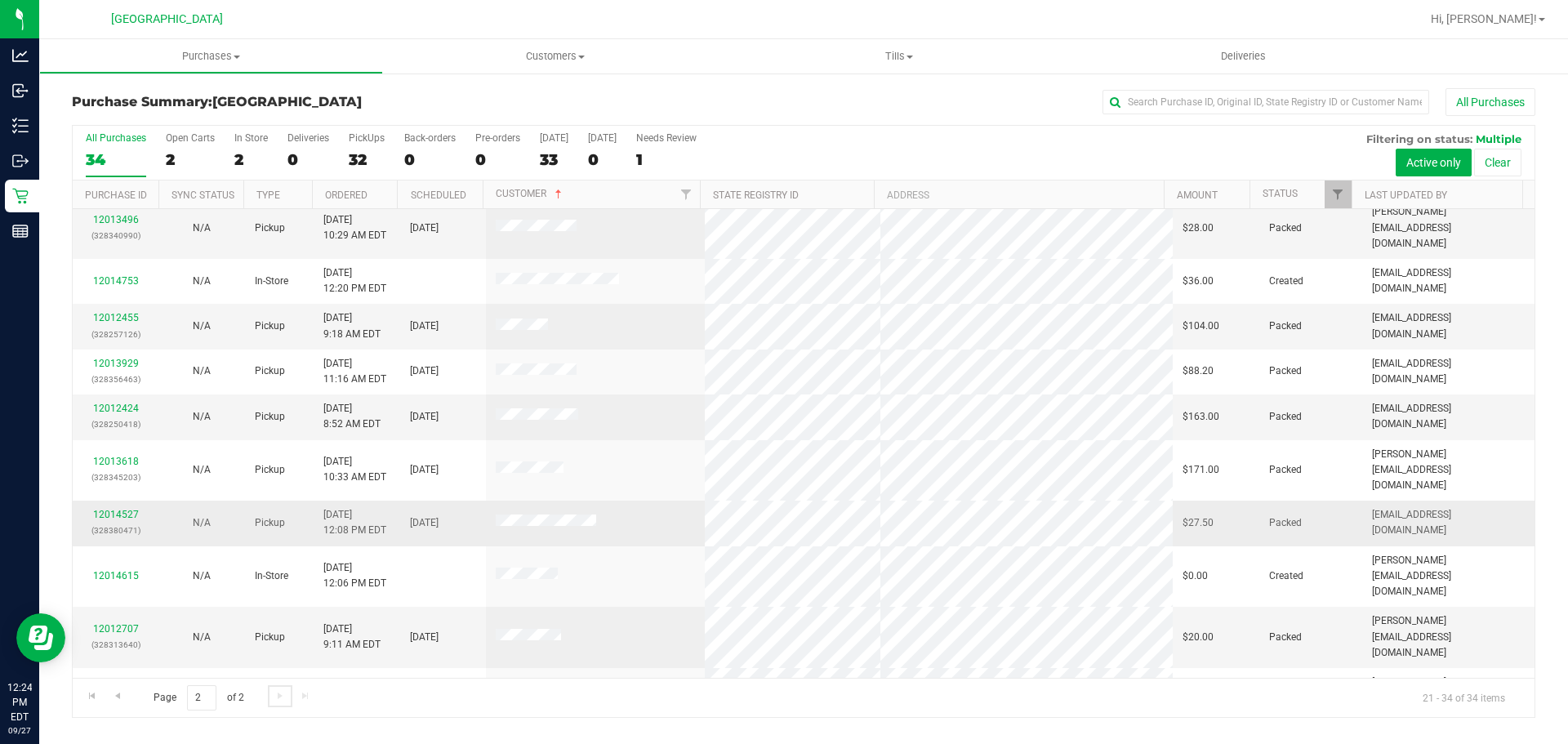
scroll to position [163, 0]
click at [236, 164] on div "2" at bounding box center [250, 160] width 33 height 19
click at [0, 0] on input "In Store 2" at bounding box center [0, 0] width 0 height 0
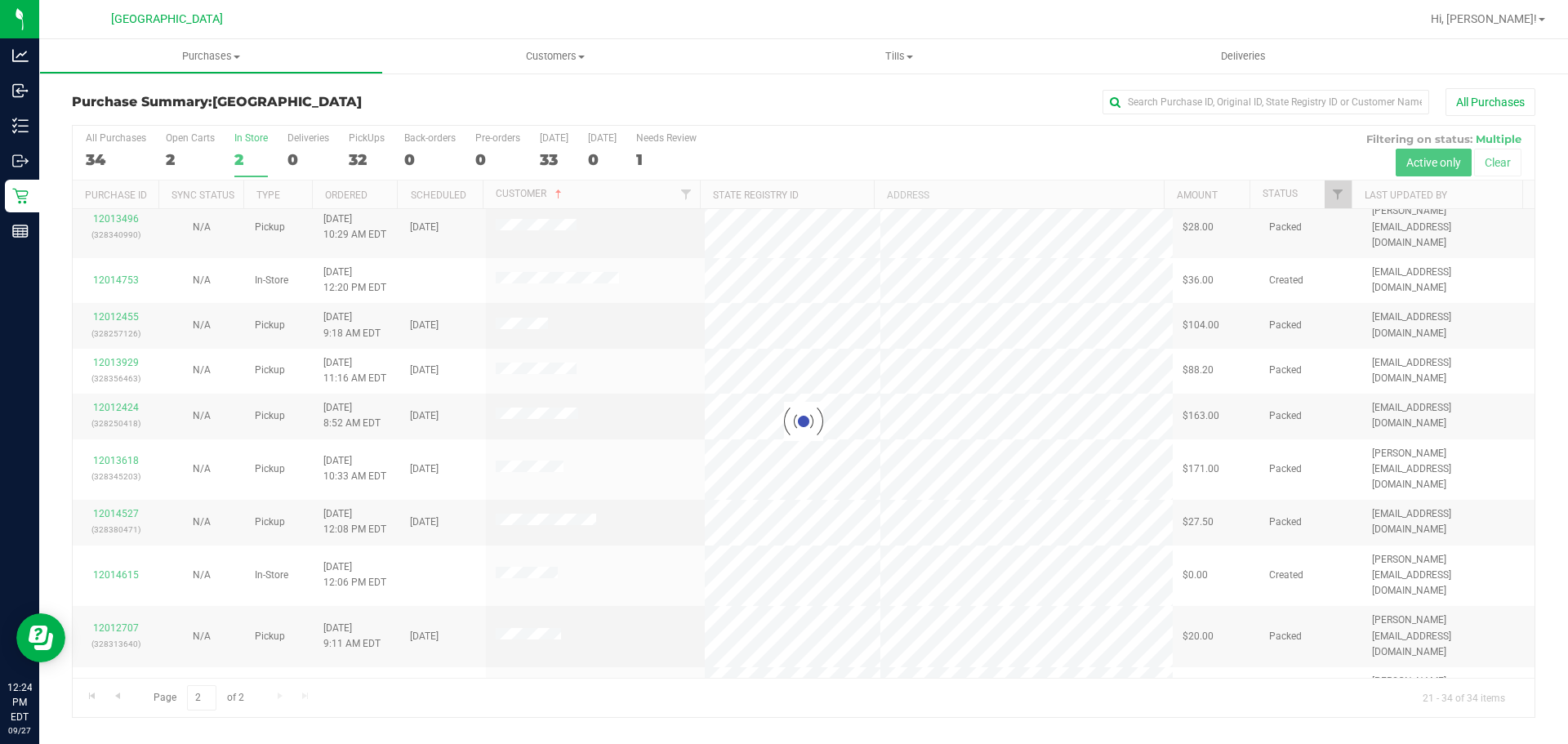
scroll to position [0, 0]
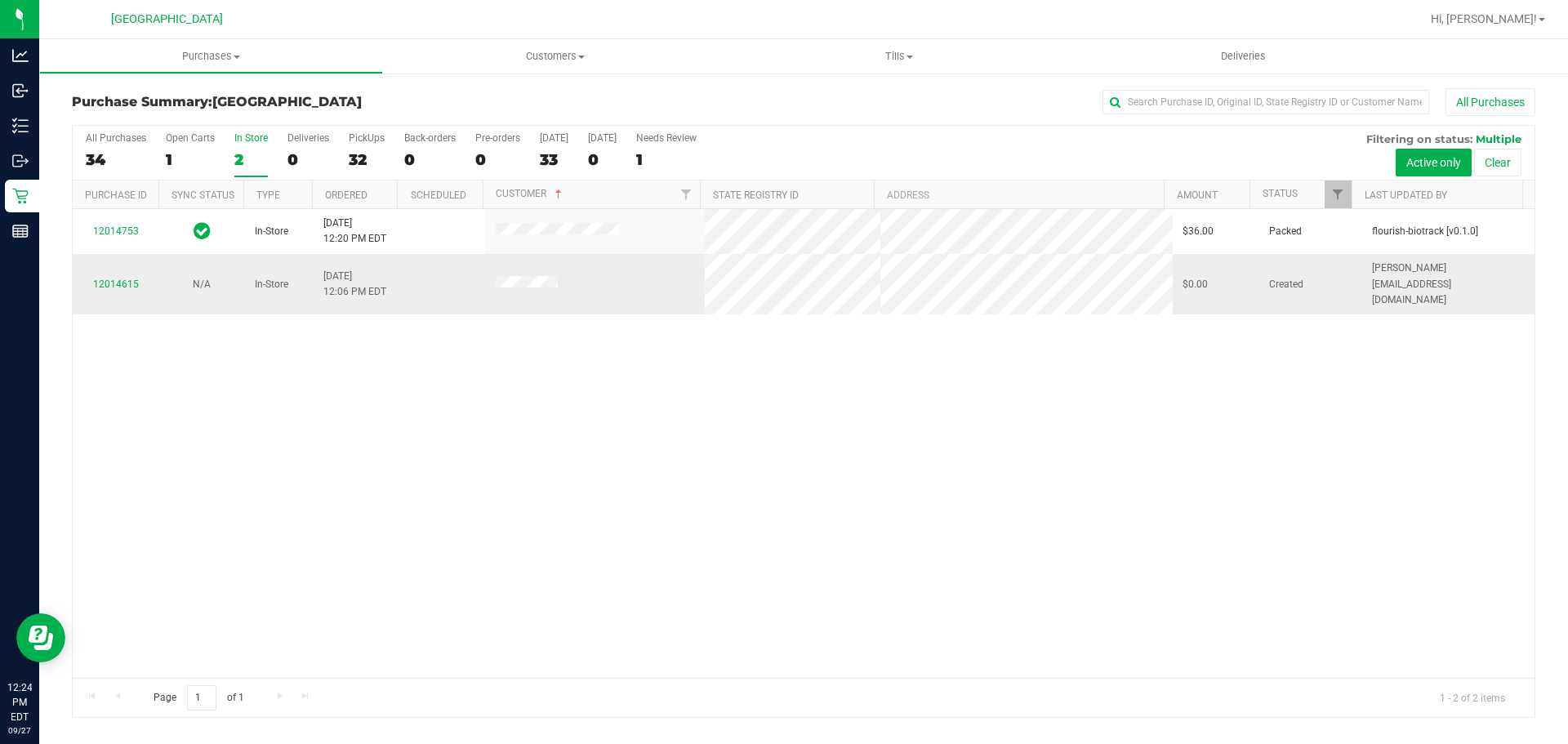
click at [134, 283] on div "12014615" at bounding box center [116, 284] width 66 height 15
click at [125, 281] on link "12014615" at bounding box center [116, 283] width 46 height 11
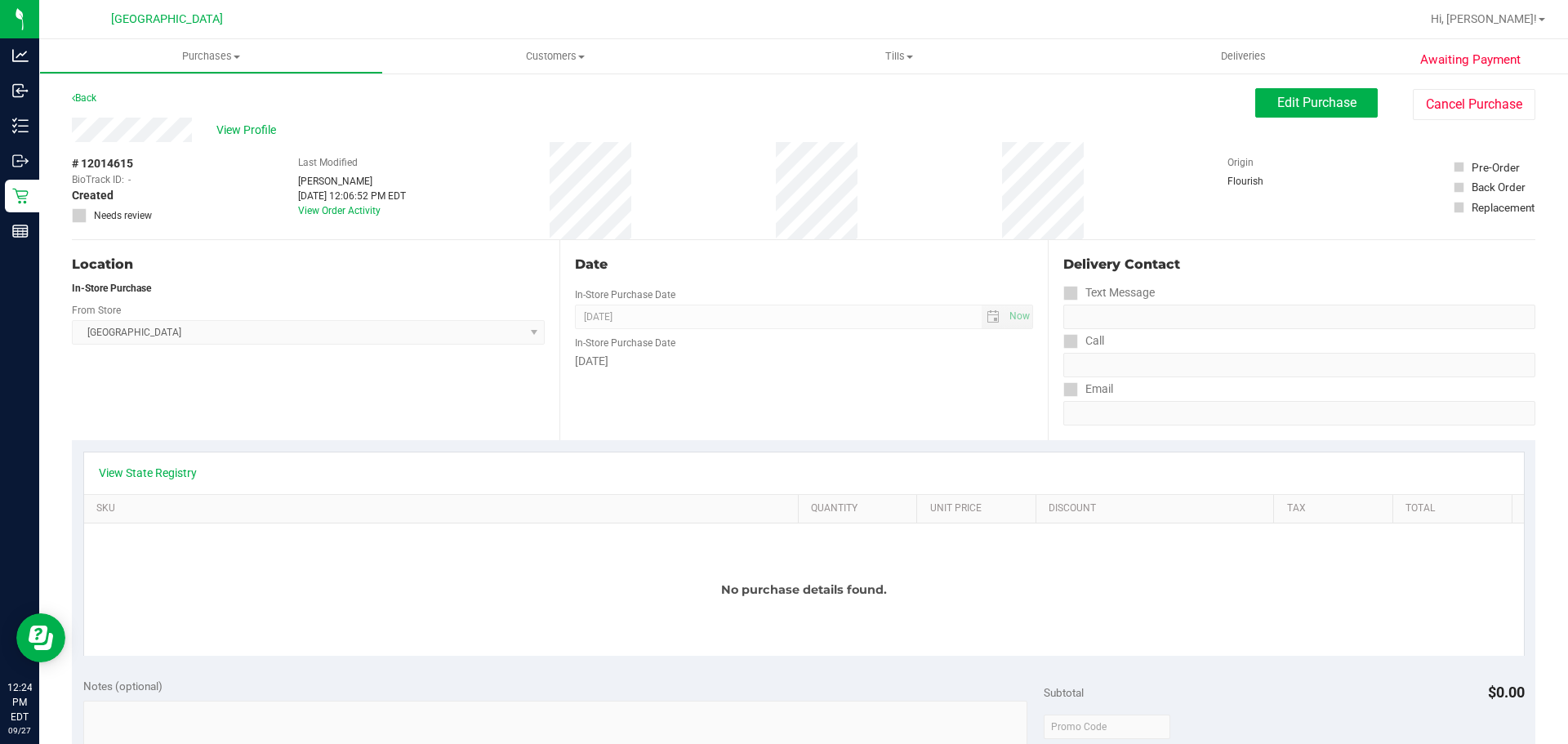
click at [171, 490] on div "View State Registry" at bounding box center [804, 472] width 1439 height 42
click at [163, 472] on link "View State Registry" at bounding box center [147, 472] width 98 height 16
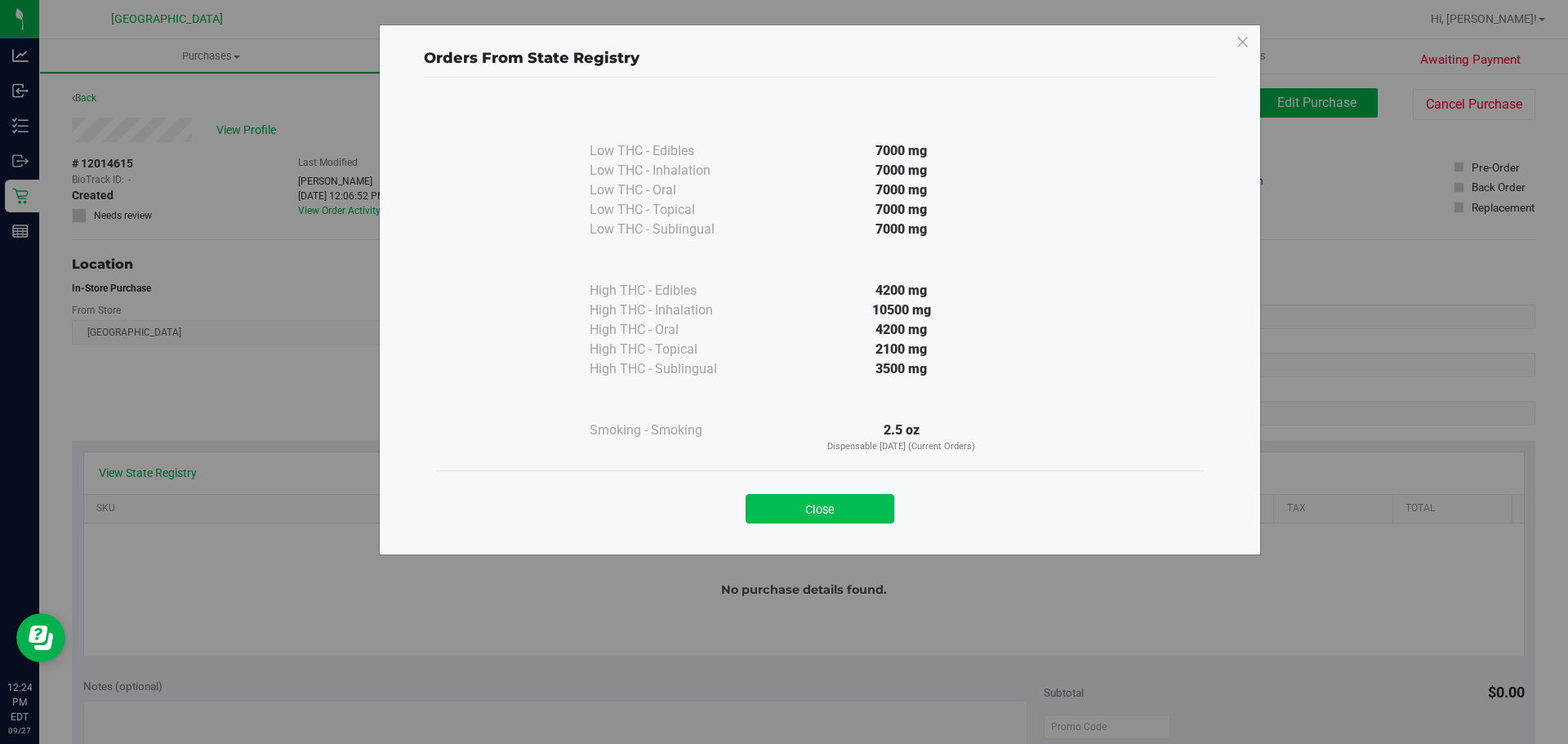
click at [776, 497] on button "Close" at bounding box center [820, 508] width 149 height 30
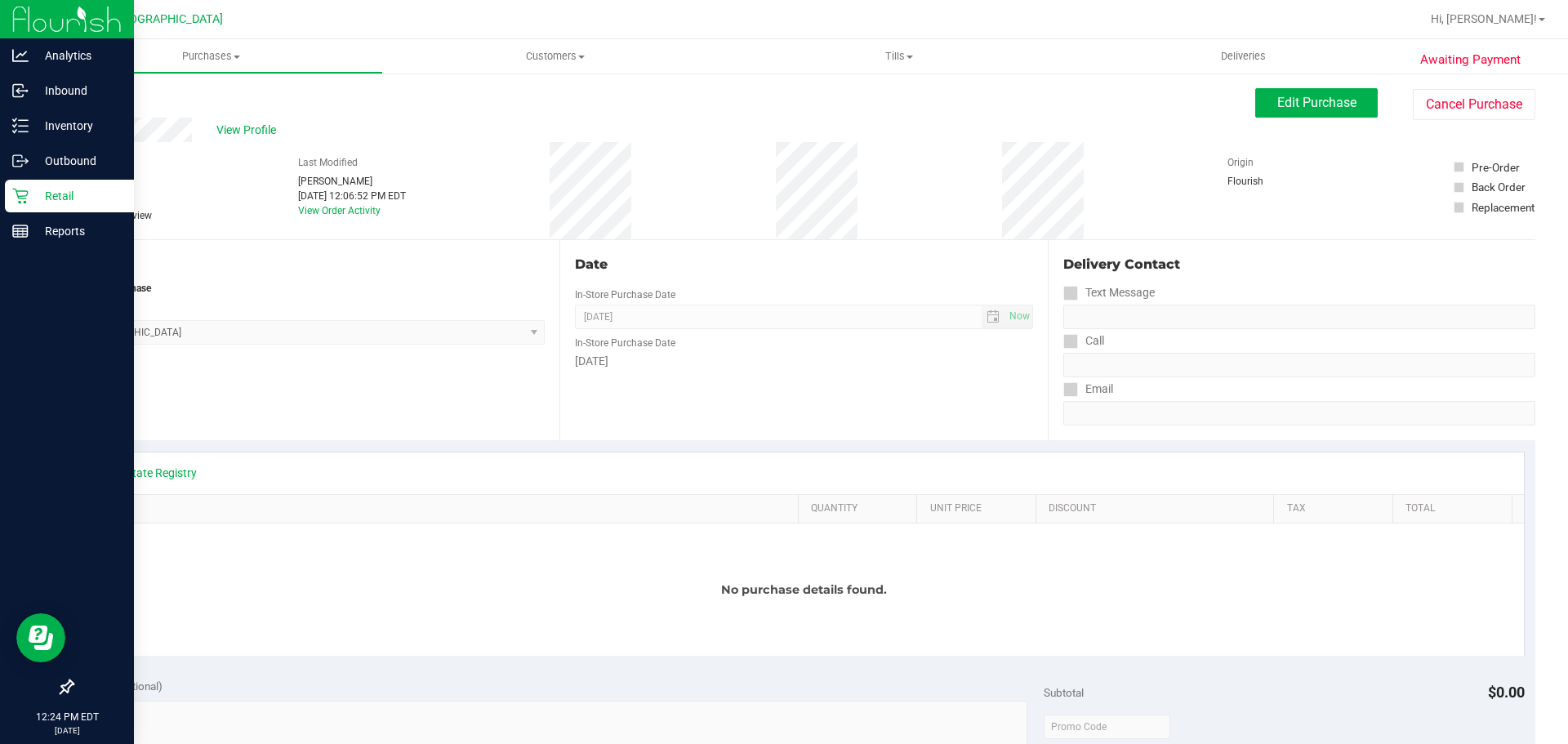
click at [39, 206] on div "Retail" at bounding box center [70, 196] width 129 height 32
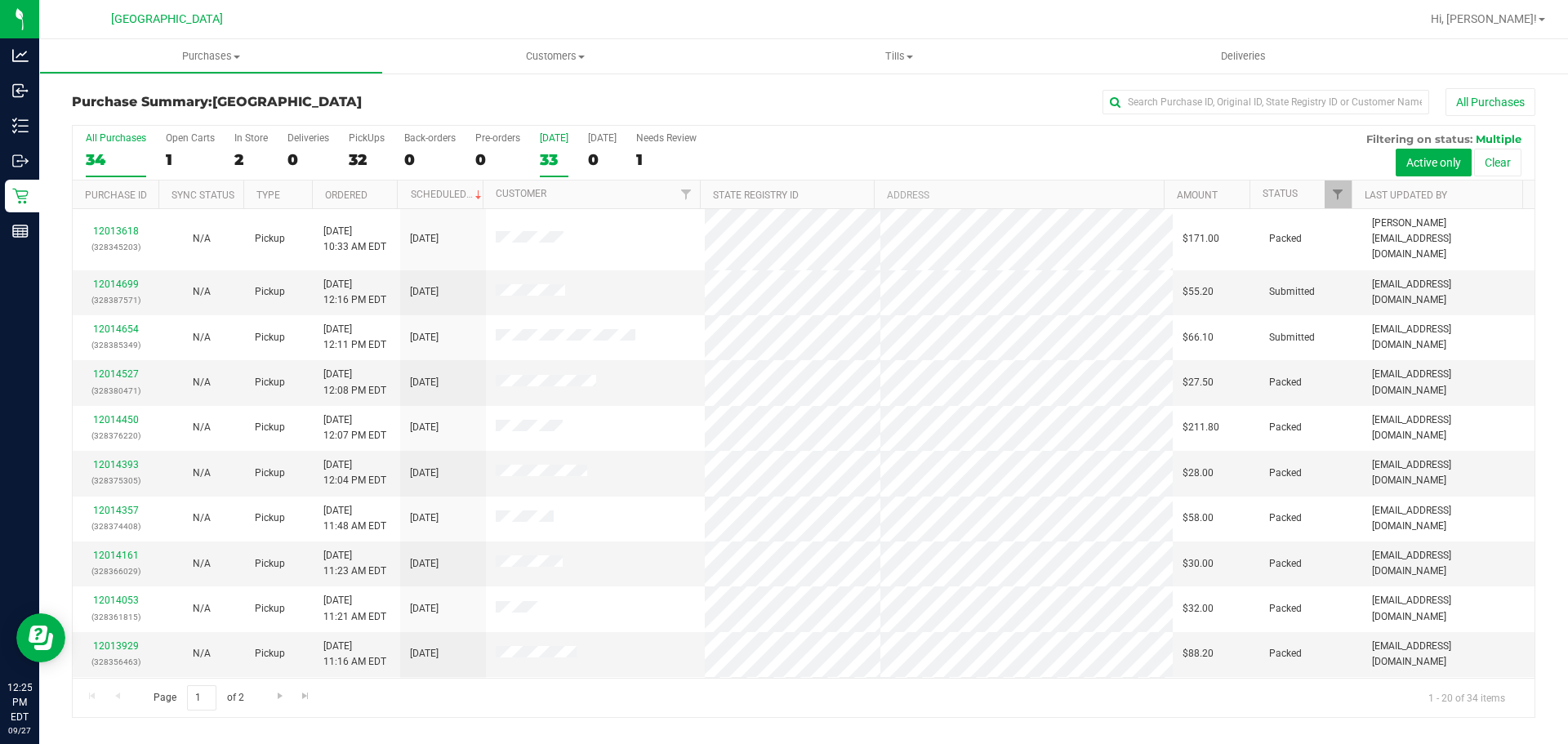
click at [544, 161] on div "33" at bounding box center [554, 160] width 29 height 19
click at [0, 0] on input "[DATE] 33" at bounding box center [0, 0] width 0 height 0
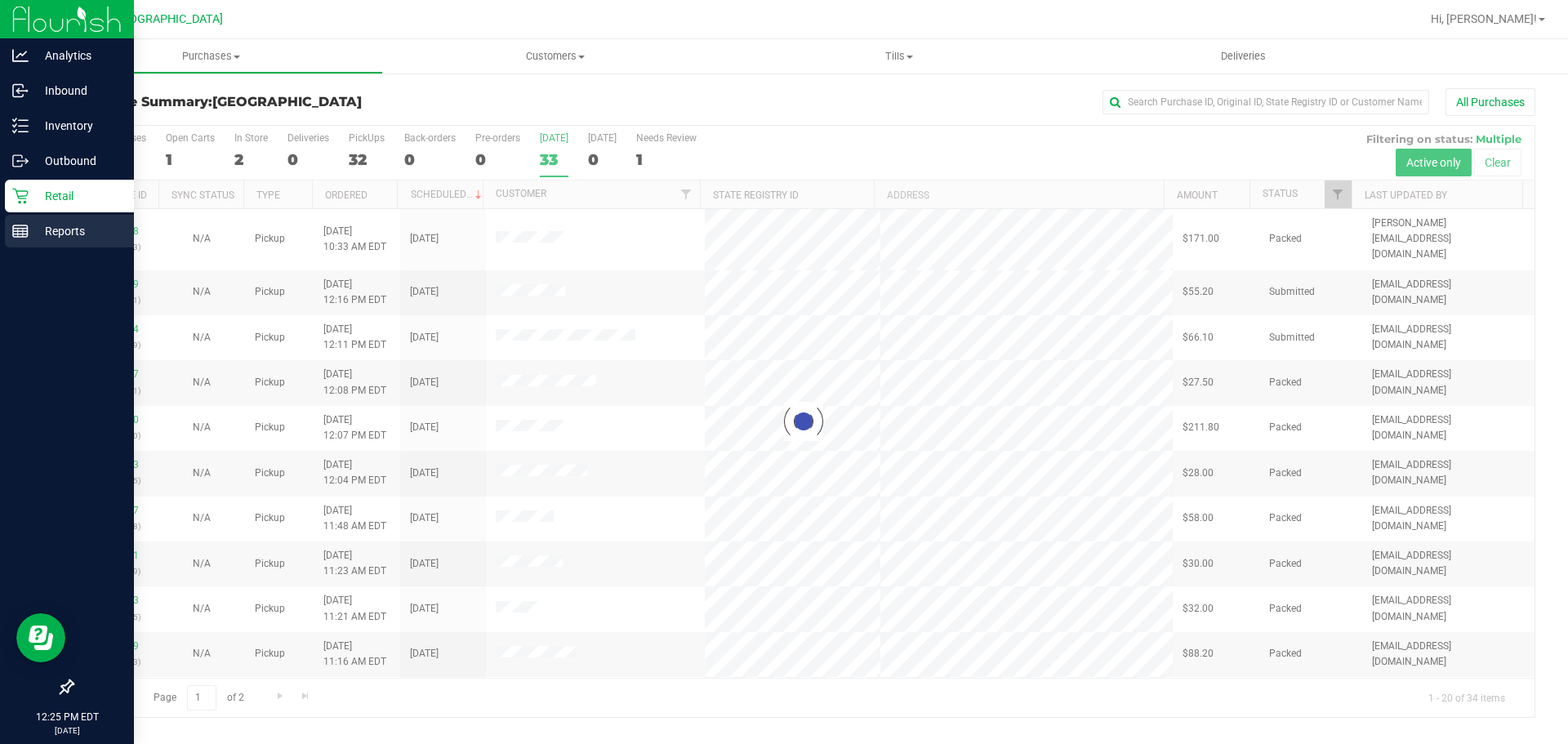
click at [58, 227] on p "Reports" at bounding box center [77, 231] width 98 height 20
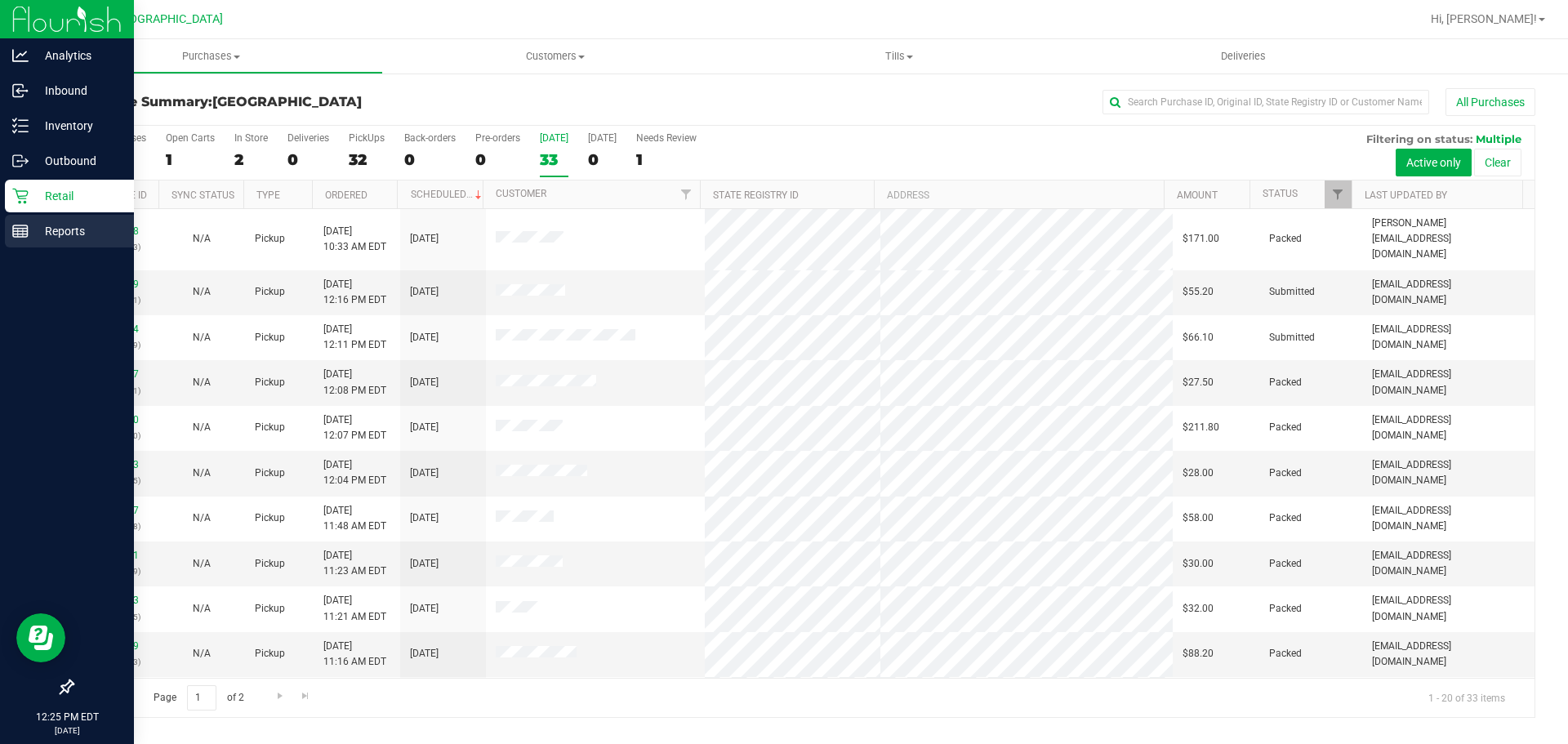
click at [24, 229] on line at bounding box center [20, 229] width 14 height 0
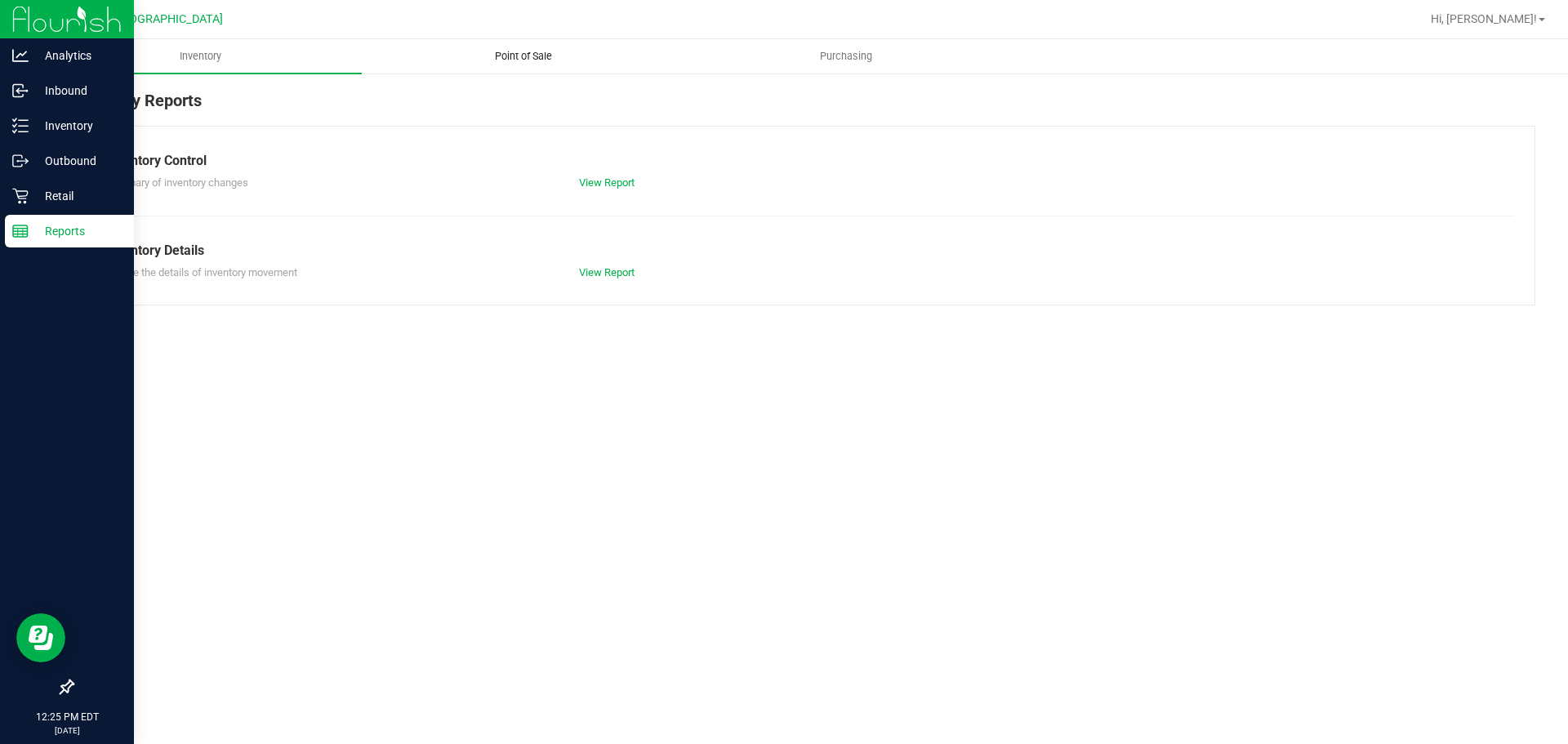
click at [525, 59] on span "Point of Sale" at bounding box center [523, 56] width 101 height 14
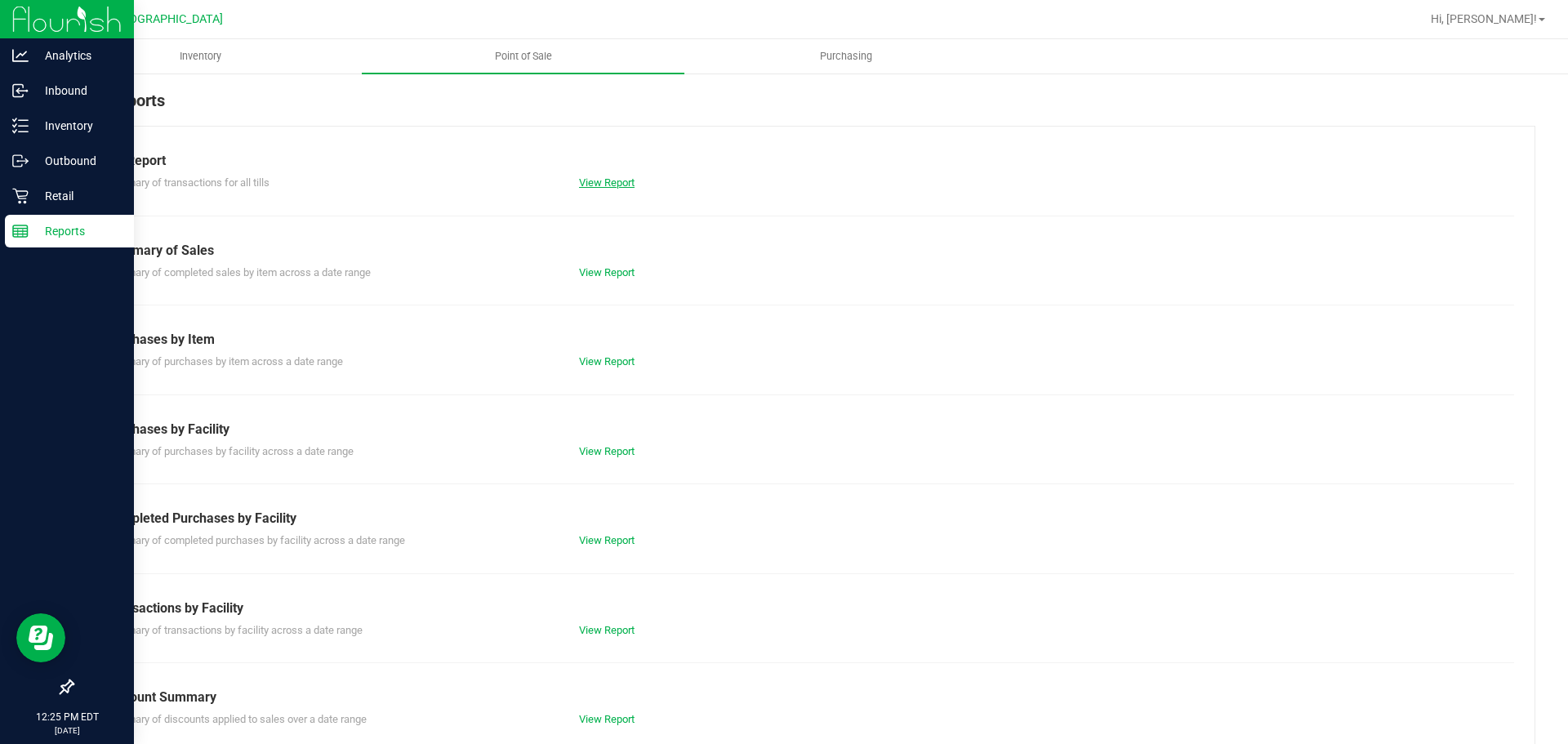
click at [610, 185] on link "View Report" at bounding box center [606, 182] width 55 height 12
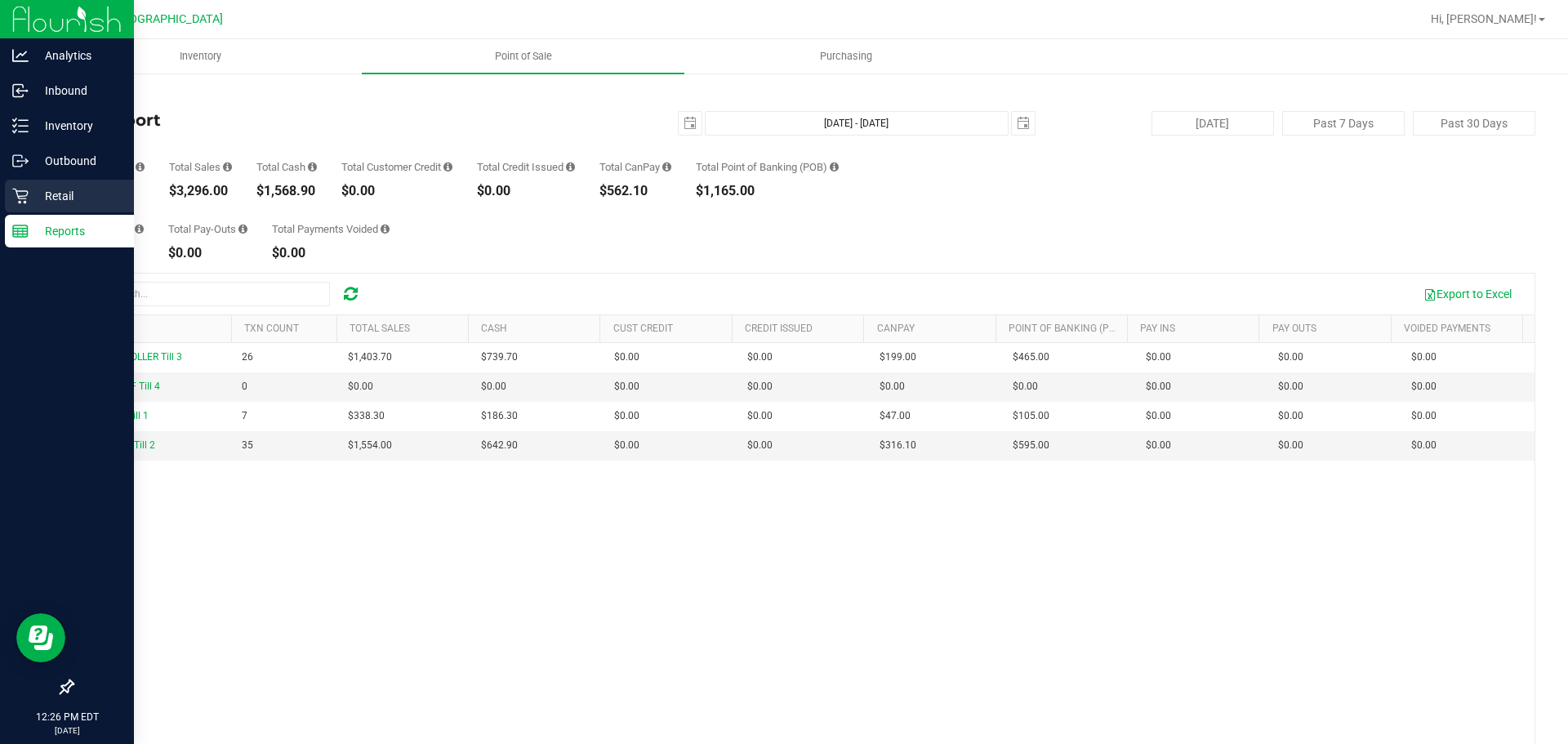
click at [72, 192] on p "Retail" at bounding box center [77, 196] width 98 height 20
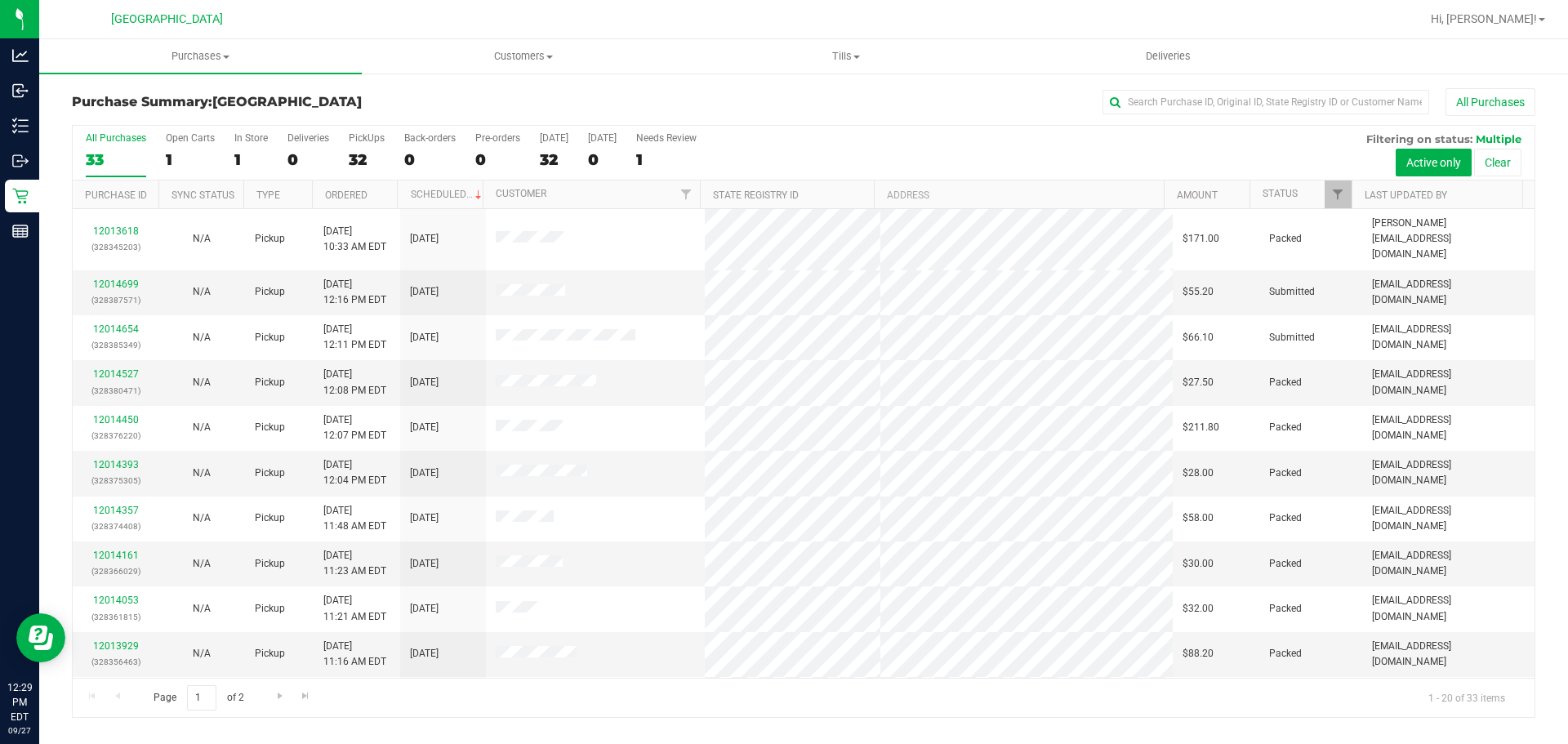
click at [1313, 126] on div "All Purchases 33 Open Carts 1 In Store 1 Deliveries 0 PickUps 32 Back-orders 0 …" at bounding box center [803, 132] width 1462 height 13
click at [1313, 107] on input "text" at bounding box center [1266, 102] width 327 height 25
type input "ALL"
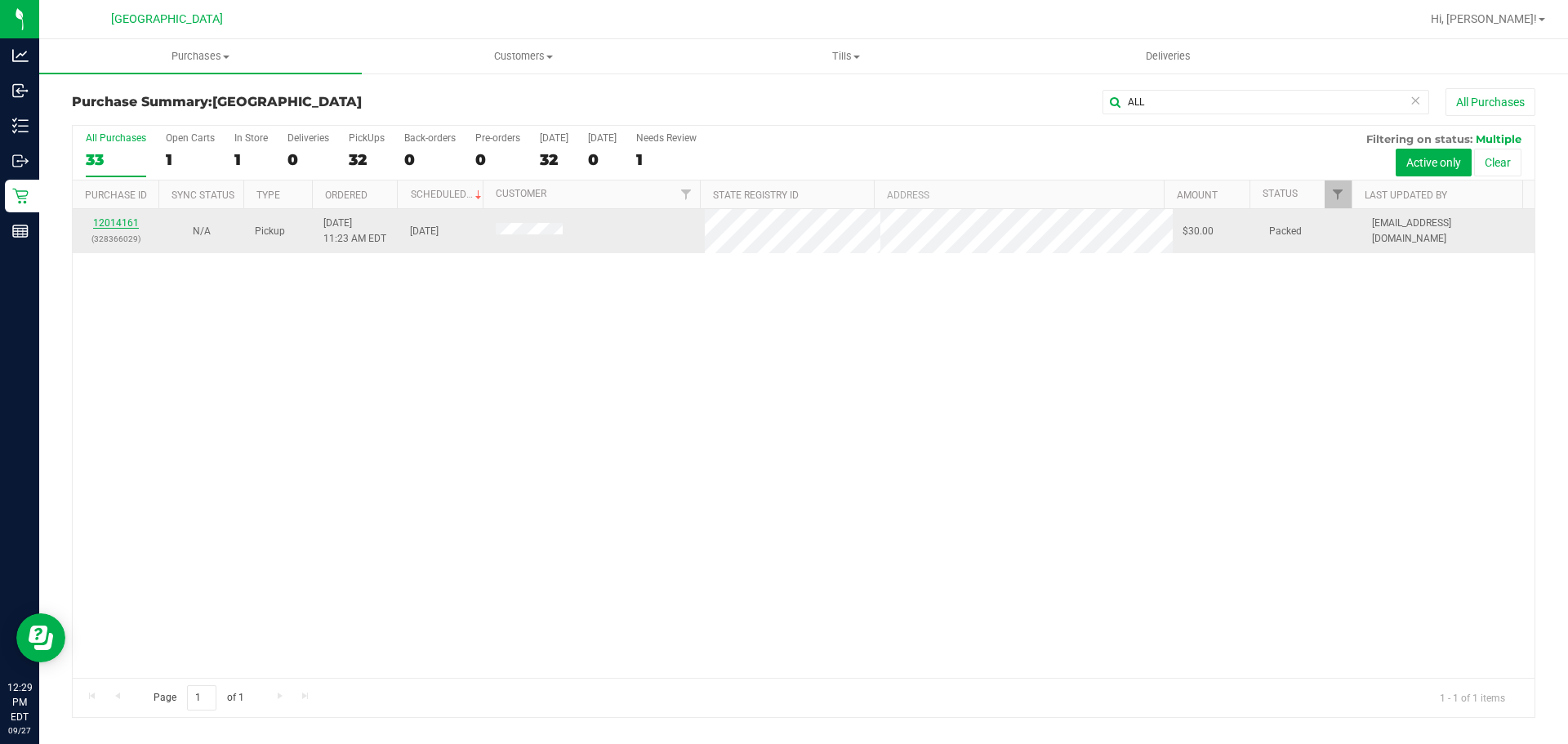
click at [105, 226] on link "12014161" at bounding box center [116, 222] width 46 height 11
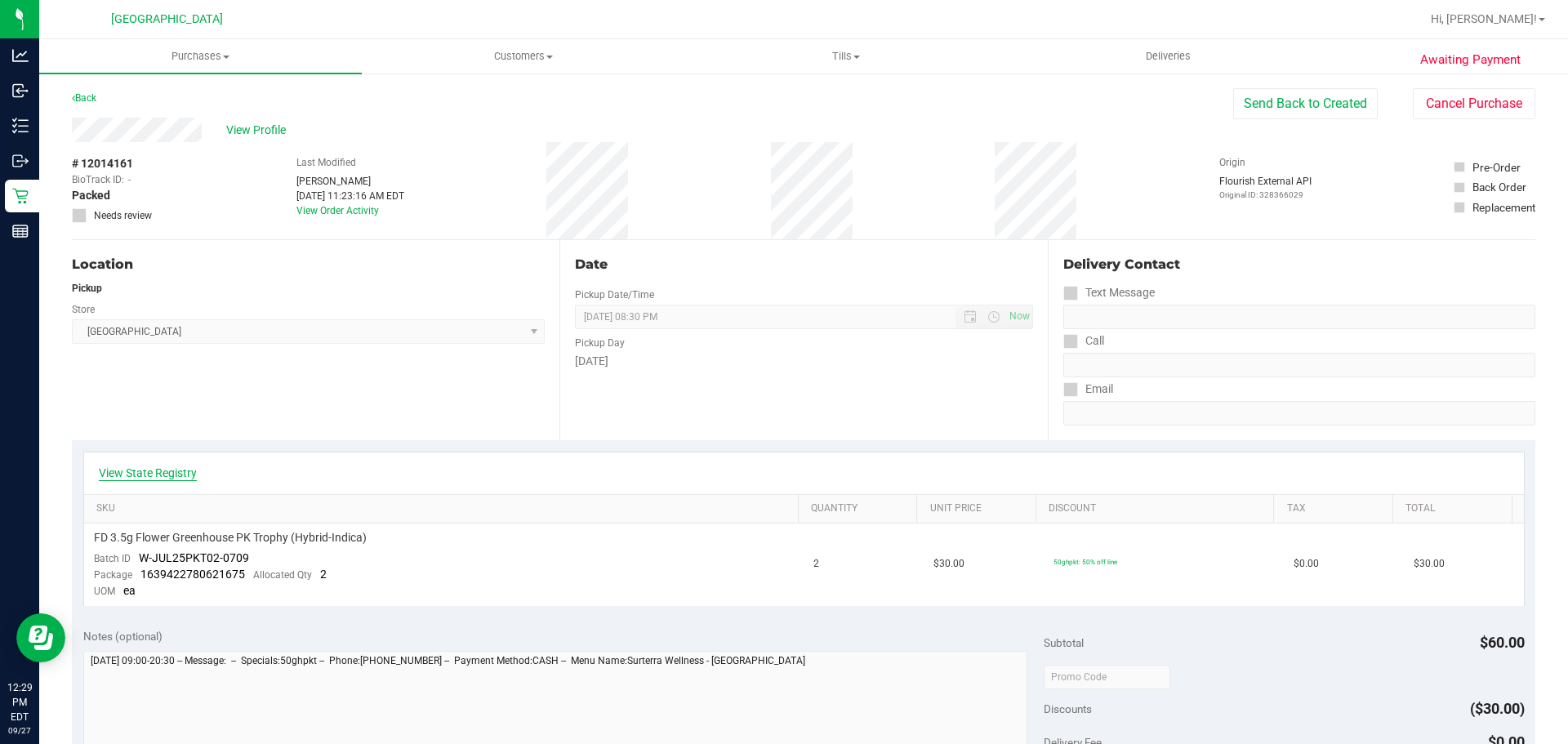
click at [157, 475] on link "View State Registry" at bounding box center [147, 472] width 98 height 16
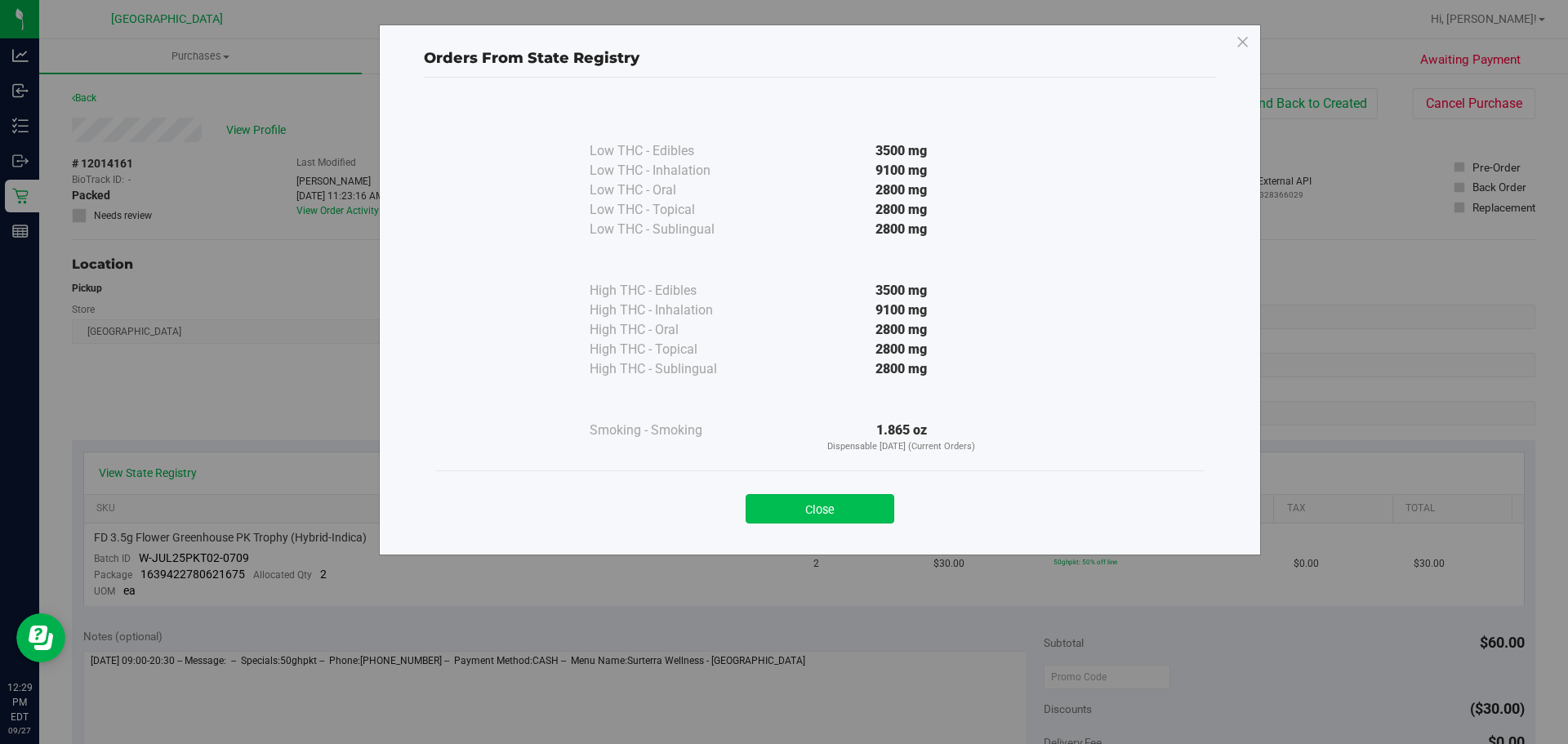
click at [838, 510] on button "Close" at bounding box center [820, 508] width 149 height 30
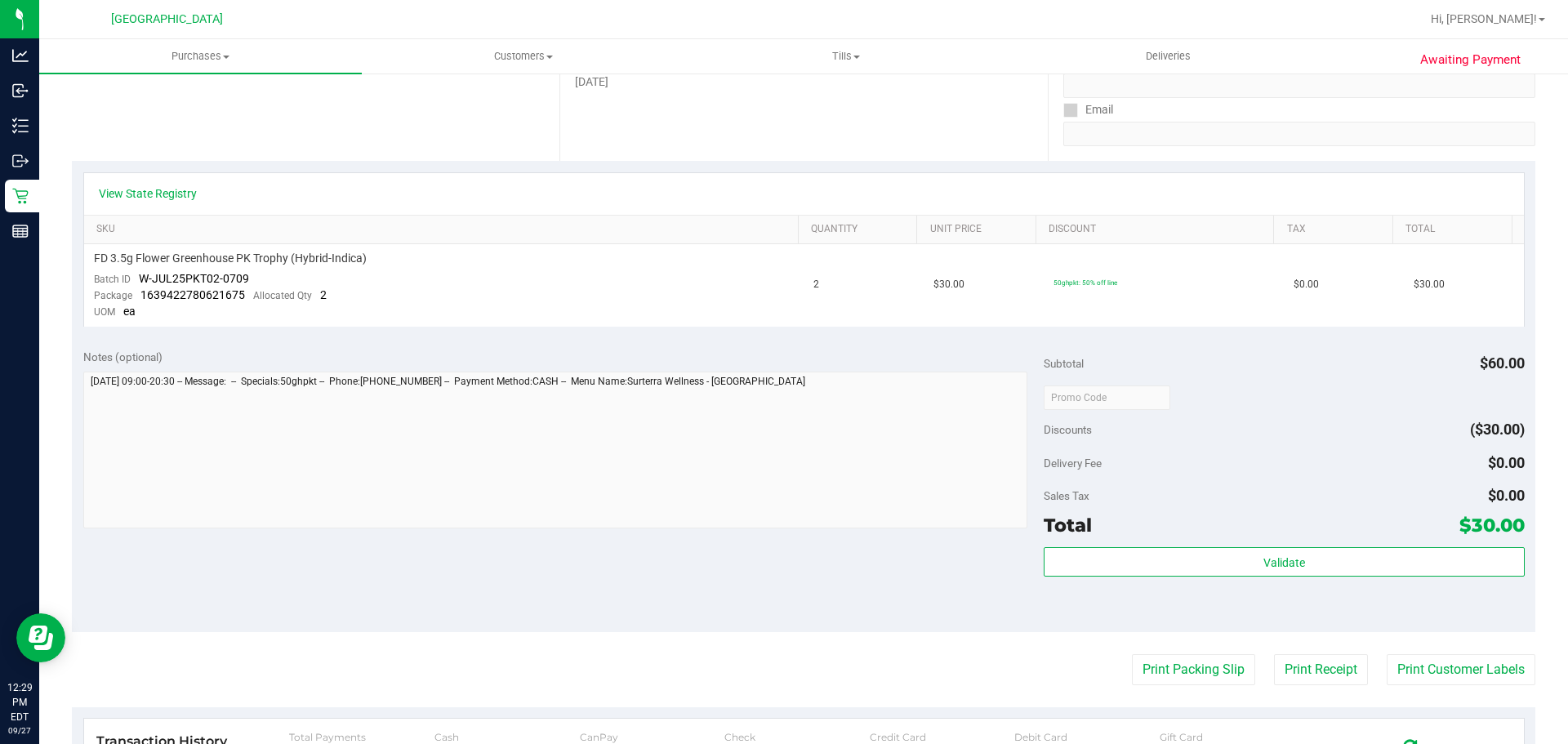
scroll to position [409, 0]
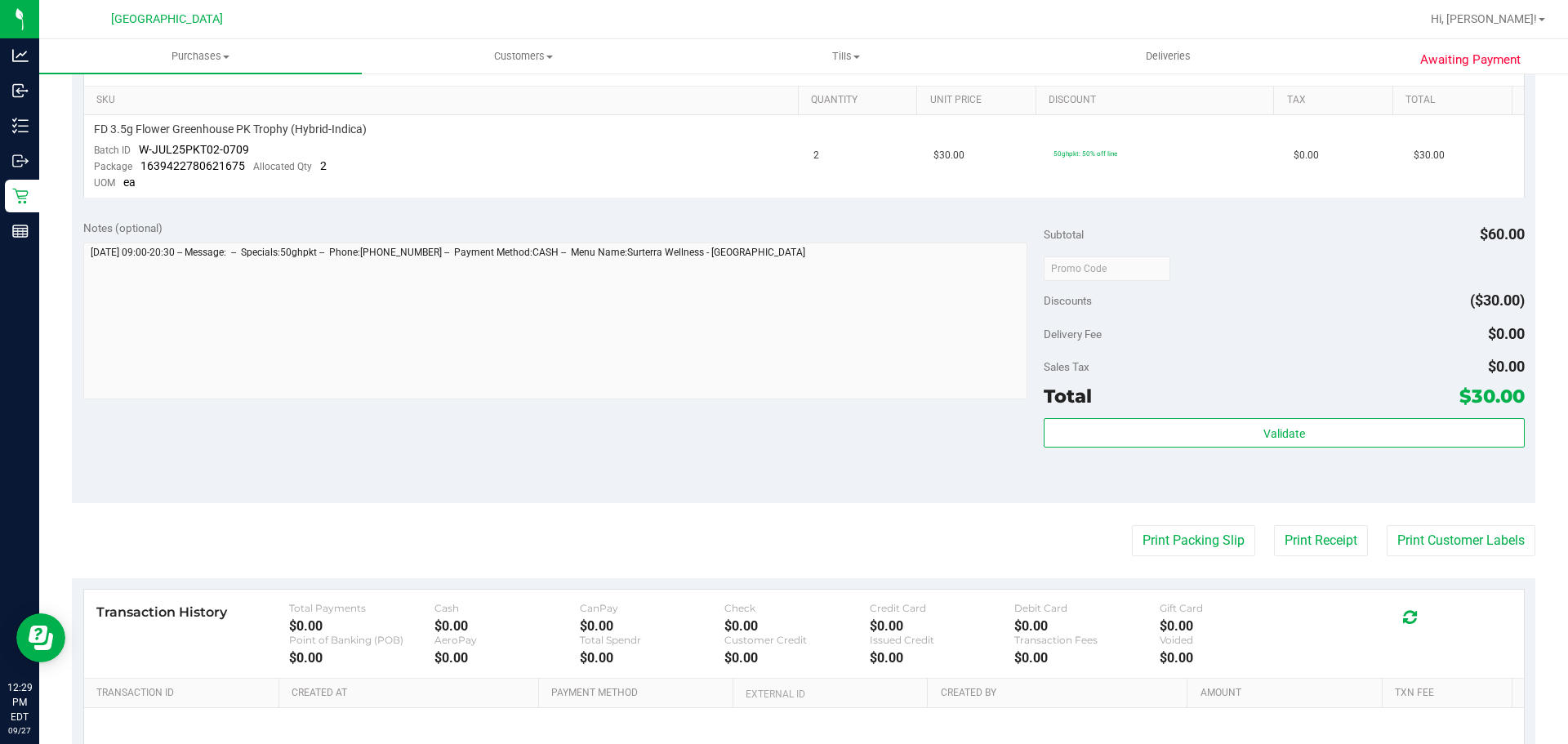
drag, startPoint x: 1425, startPoint y: 277, endPoint x: 1434, endPoint y: 282, distance: 10.3
click at [1422, 277] on div at bounding box center [1284, 267] width 480 height 30
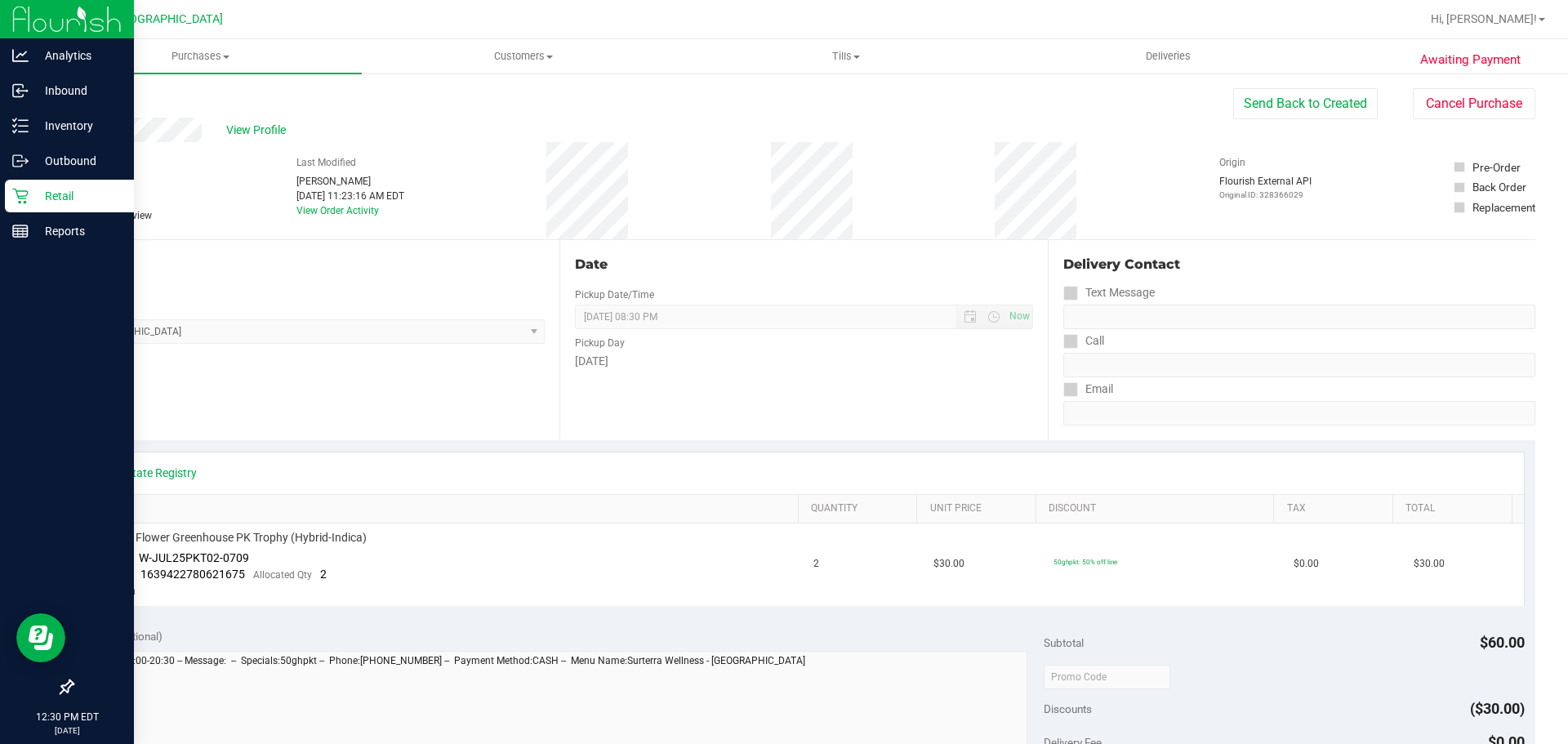
click at [89, 203] on p "Retail" at bounding box center [77, 196] width 98 height 20
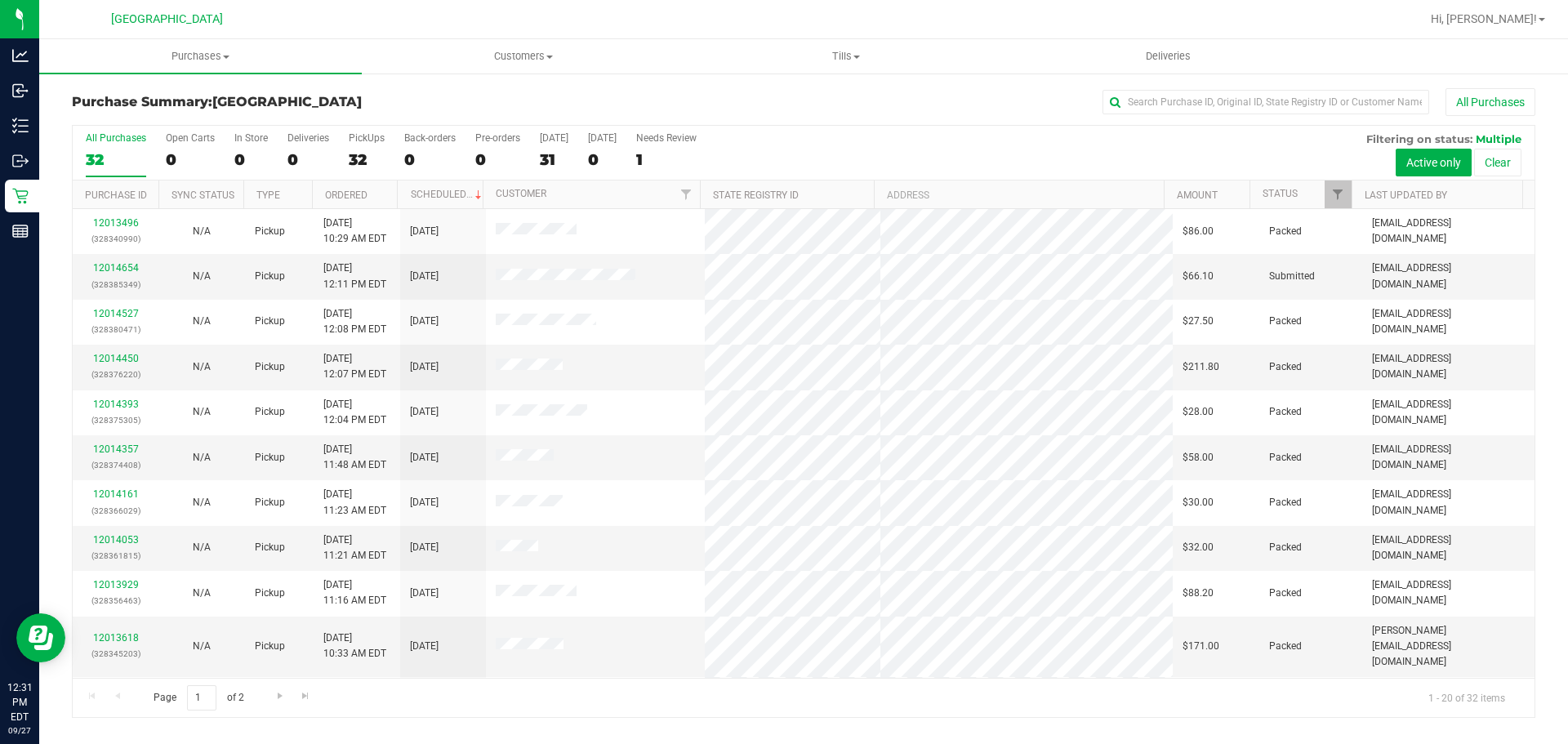
click at [735, 685] on div "Page 1 of 2 1 - 20 of 32 items" at bounding box center [803, 697] width 1462 height 39
click at [734, 684] on div "Page 1 of 2 1 - 20 of 32 items" at bounding box center [803, 697] width 1462 height 39
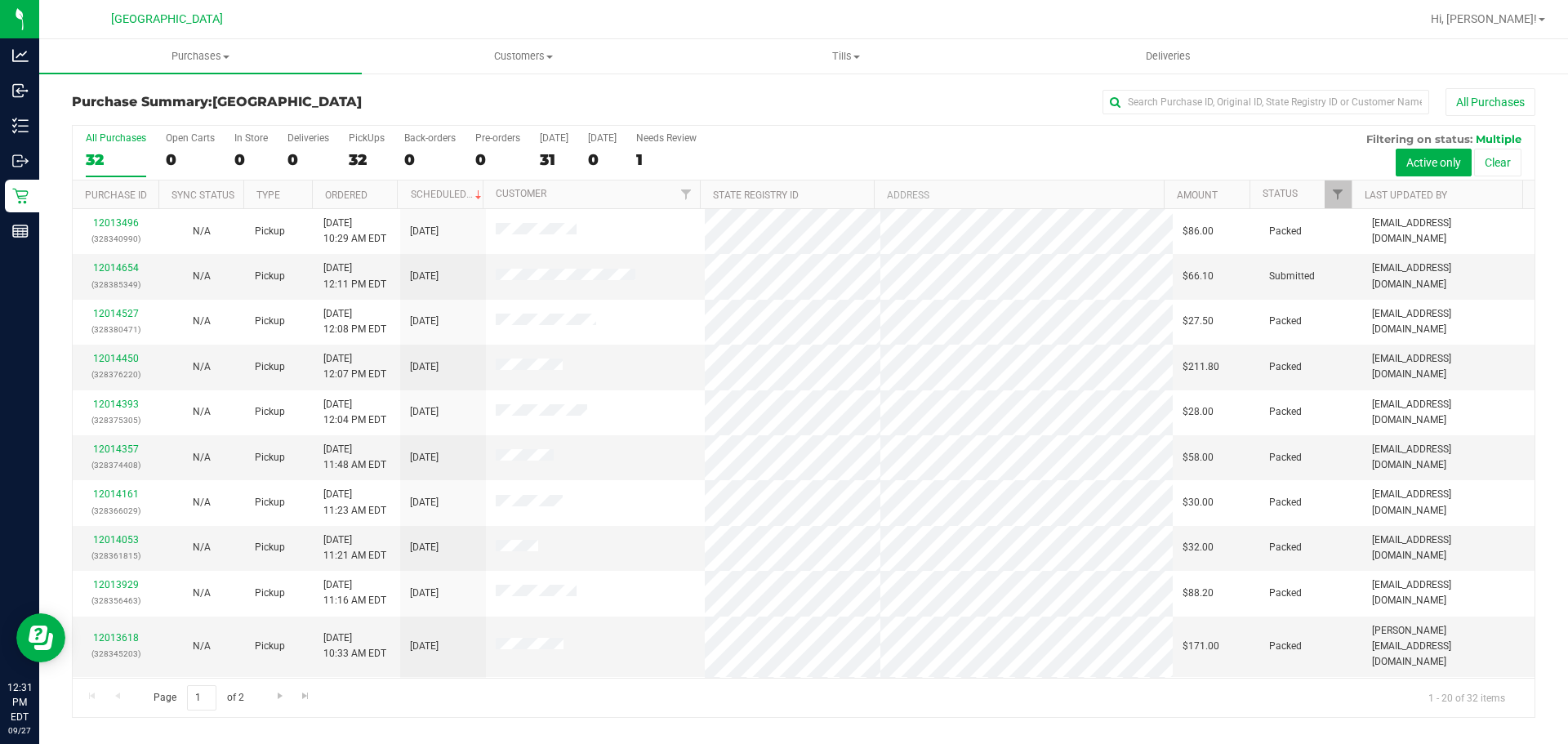
click at [730, 695] on div "Page 1 of 2 1 - 20 of 32 items" at bounding box center [803, 697] width 1462 height 39
click at [108, 163] on div "32" at bounding box center [116, 160] width 60 height 19
click at [0, 0] on input "All Purchases 32" at bounding box center [0, 0] width 0 height 0
click at [1200, 100] on input "text" at bounding box center [1266, 102] width 327 height 25
type input "DEB"
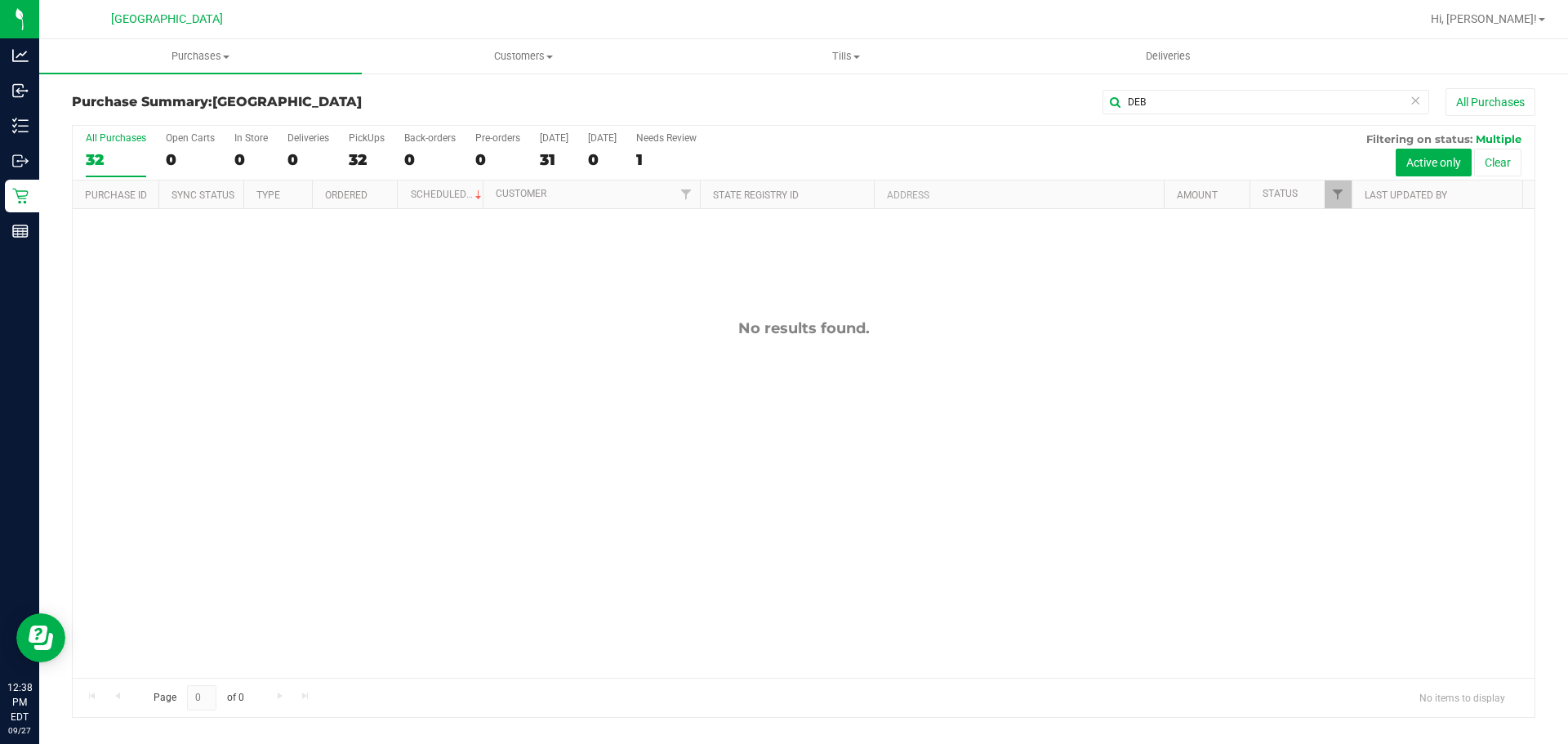
drag, startPoint x: 631, startPoint y: 425, endPoint x: 735, endPoint y: 392, distance: 109.1
click at [648, 426] on div "No results found." at bounding box center [803, 499] width 1462 height 579
drag, startPoint x: 1176, startPoint y: 121, endPoint x: 1196, endPoint y: 98, distance: 30.5
click at [1176, 118] on div "Purchase Summary: [GEOGRAPHIC_DATA] DEB All Purchases" at bounding box center [803, 106] width 1463 height 36
drag, startPoint x: 1212, startPoint y: 88, endPoint x: 734, endPoint y: 108, distance: 478.4
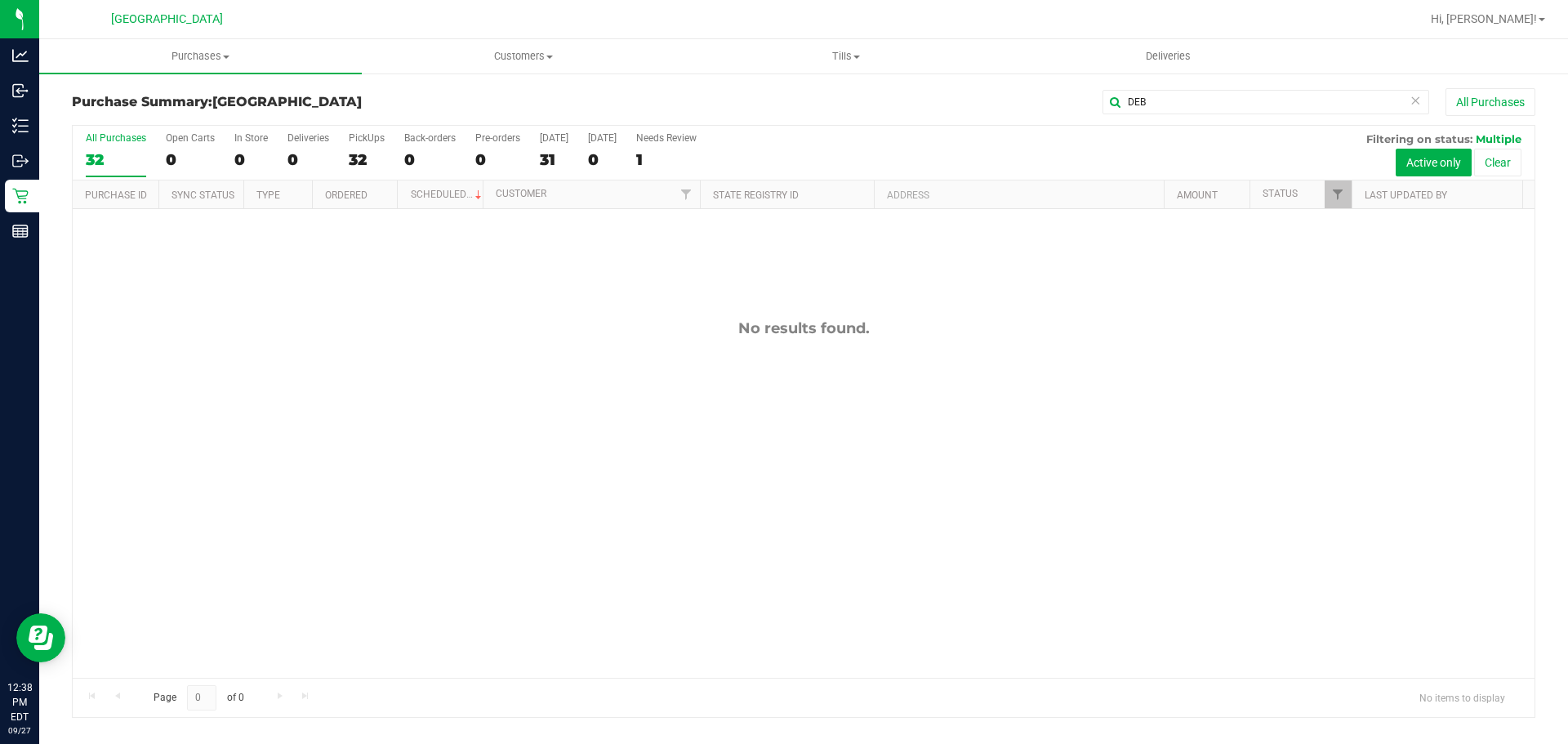
click at [736, 108] on div "Purchase Summary: [GEOGRAPHIC_DATA] DEB All Purchases All Purchases 32 Open Car…" at bounding box center [804, 403] width 1529 height 662
drag, startPoint x: 1187, startPoint y: 110, endPoint x: 570, endPoint y: 209, distance: 624.9
click at [570, 209] on div "Purchase Summary: [GEOGRAPHIC_DATA] DEB All Purchases All Purchases 32 Open Car…" at bounding box center [803, 403] width 1463 height 630
click at [559, 162] on div "31" at bounding box center [554, 160] width 29 height 19
click at [0, 0] on input "[DATE] 31" at bounding box center [0, 0] width 0 height 0
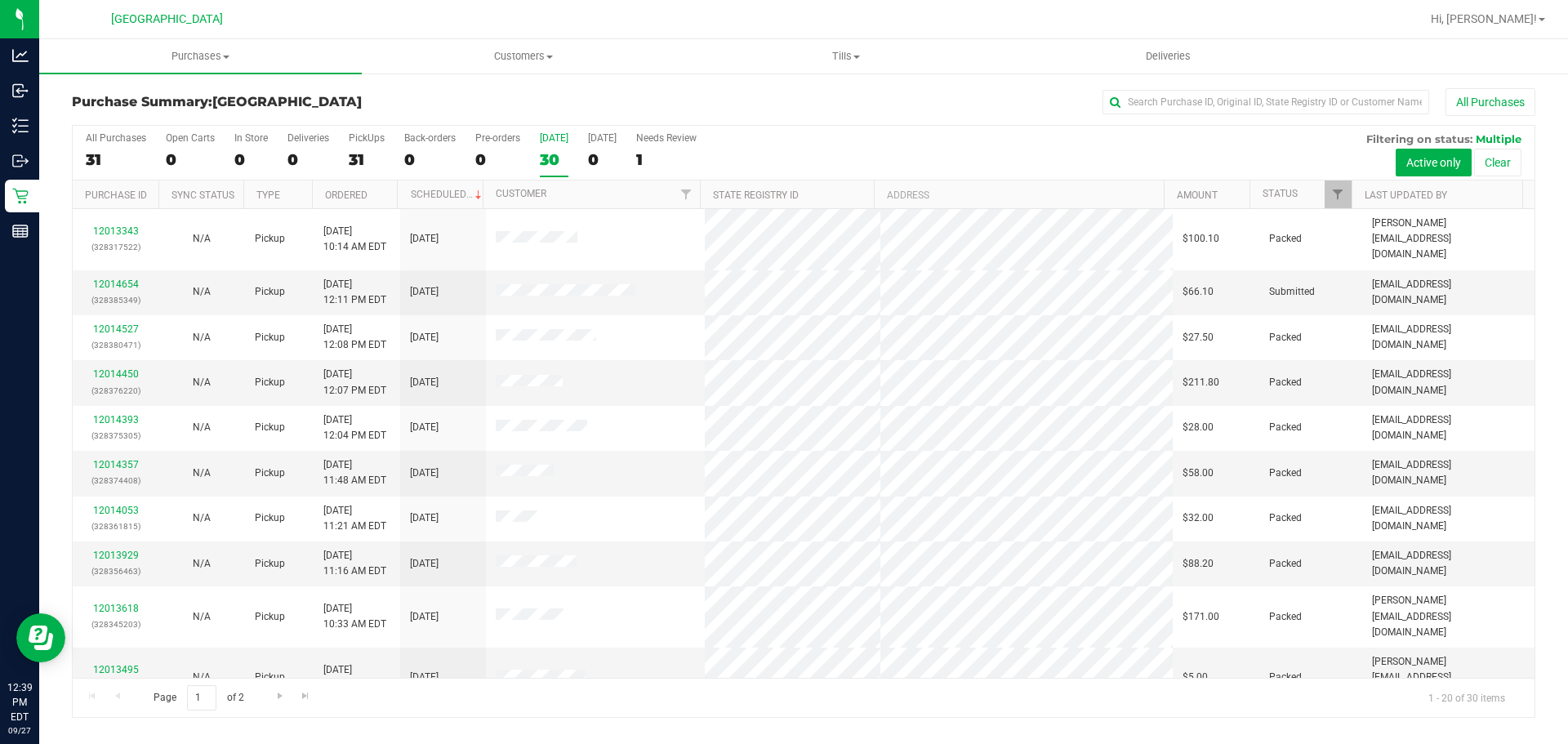
click at [551, 141] on div "[DATE]" at bounding box center [554, 137] width 29 height 11
click at [0, 0] on input "[DATE] 30" at bounding box center [0, 0] width 0 height 0
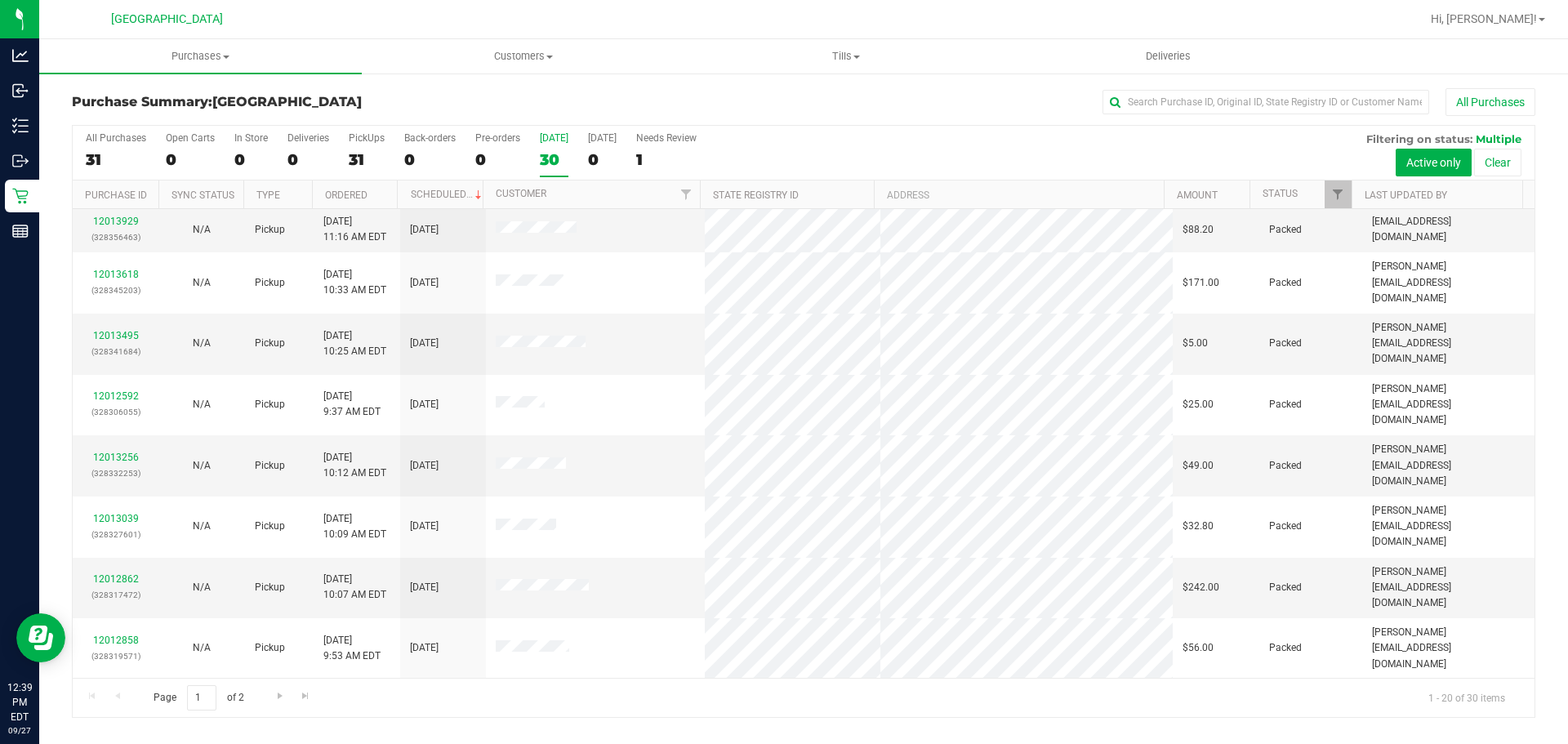
scroll to position [435, 0]
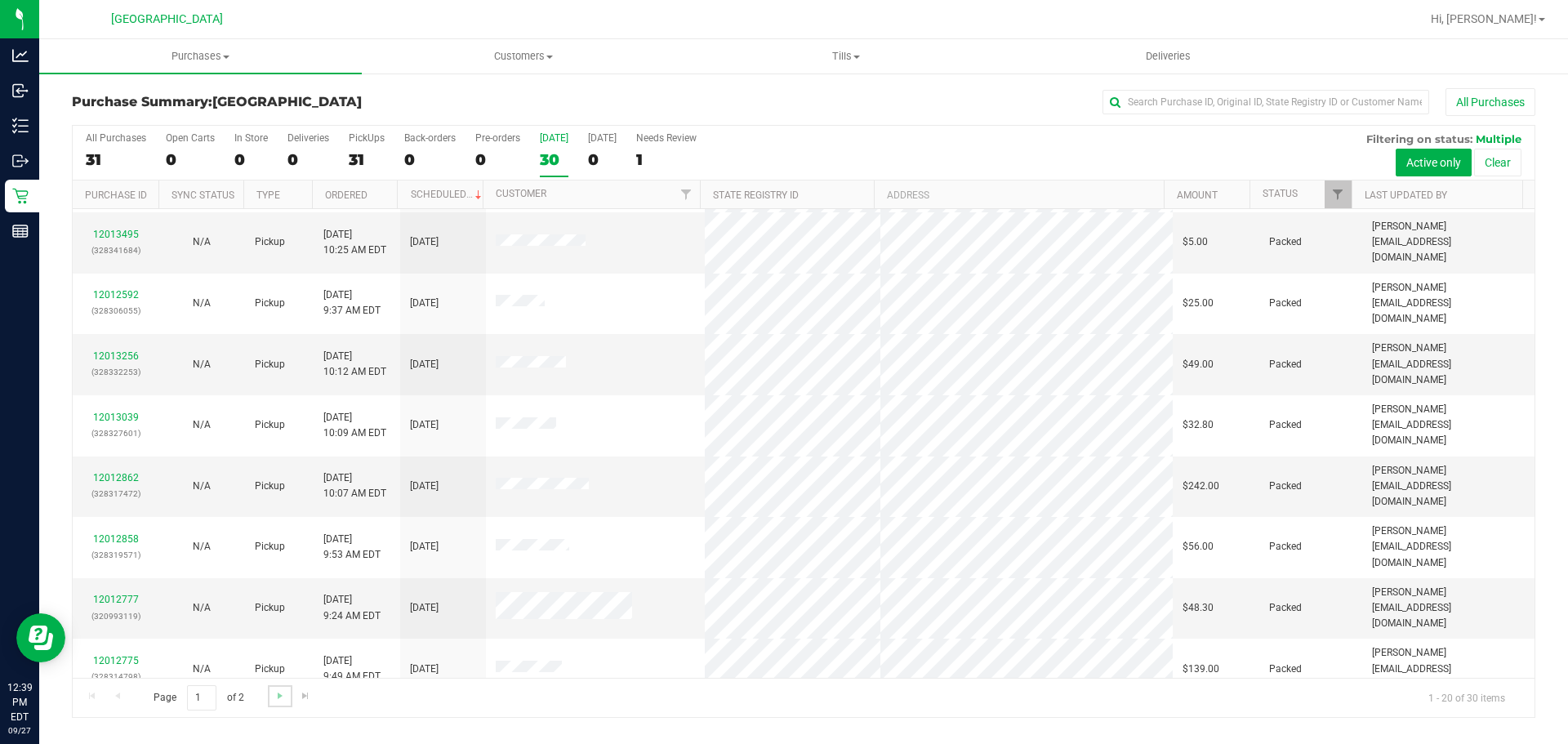
click at [288, 701] on link "Go to the next page" at bounding box center [280, 696] width 24 height 22
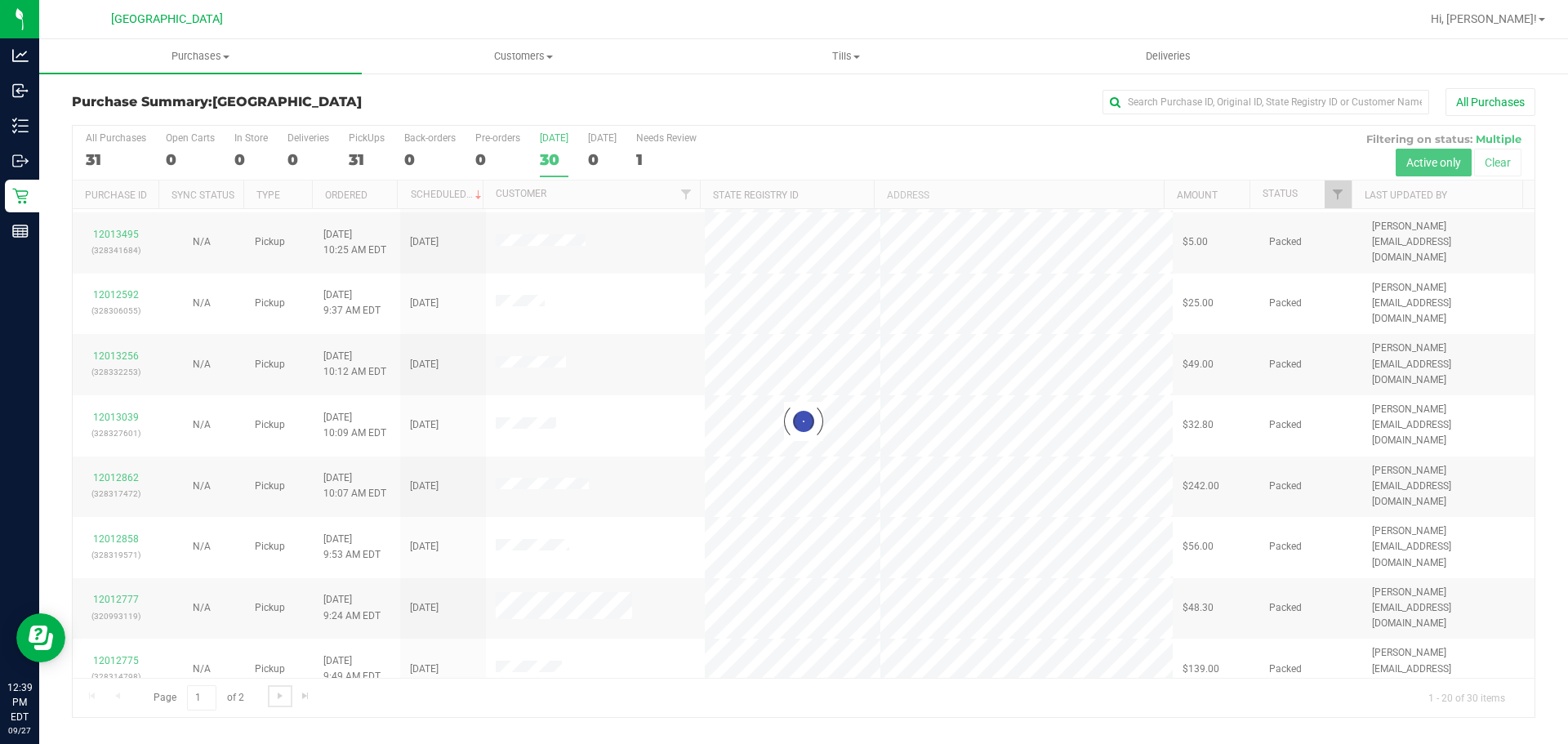
scroll to position [0, 0]
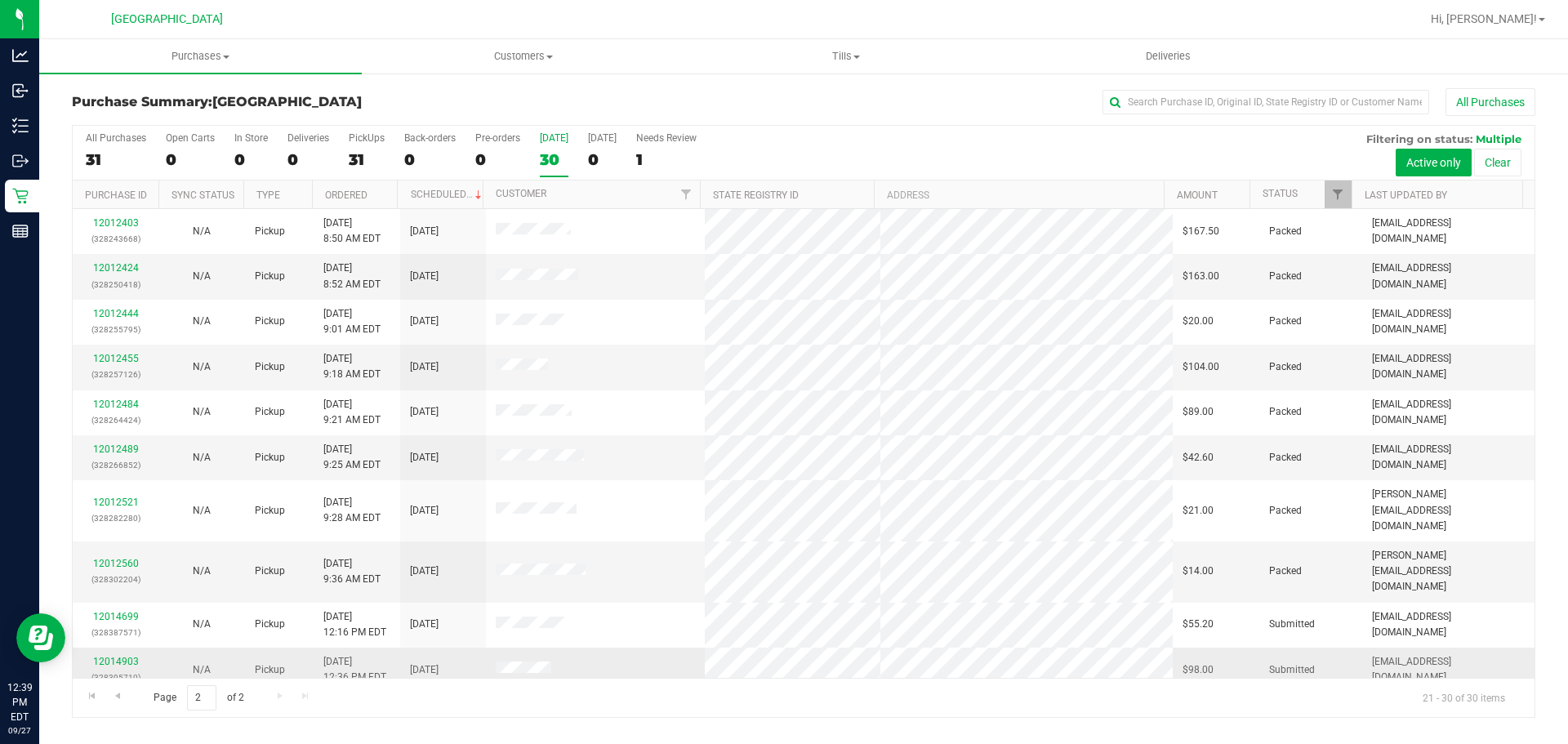
click at [121, 654] on div "12014903 (328395710)" at bounding box center [116, 669] width 66 height 31
click at [125, 655] on link "12014903" at bounding box center [116, 661] width 46 height 11
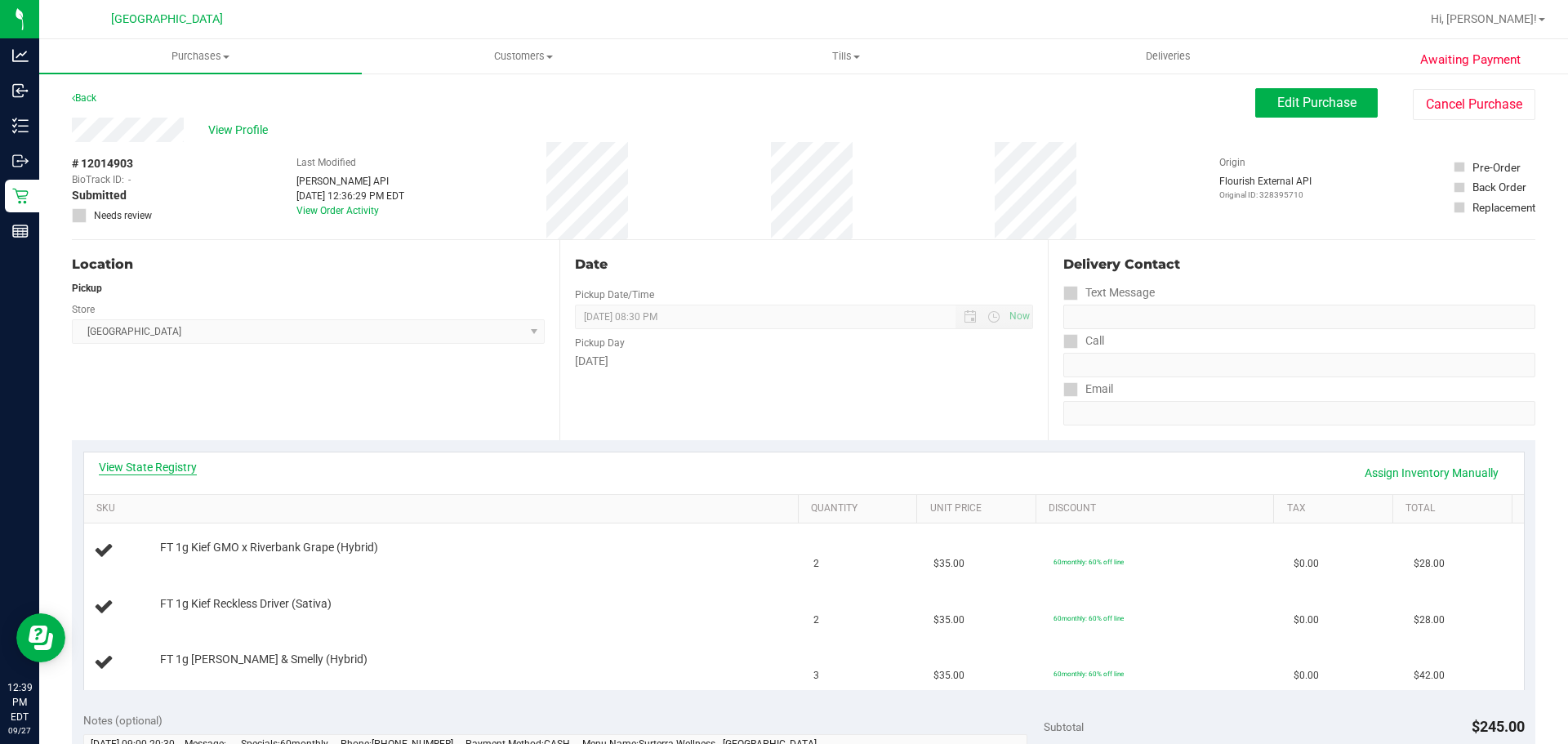
click at [152, 466] on link "View State Registry" at bounding box center [147, 466] width 98 height 16
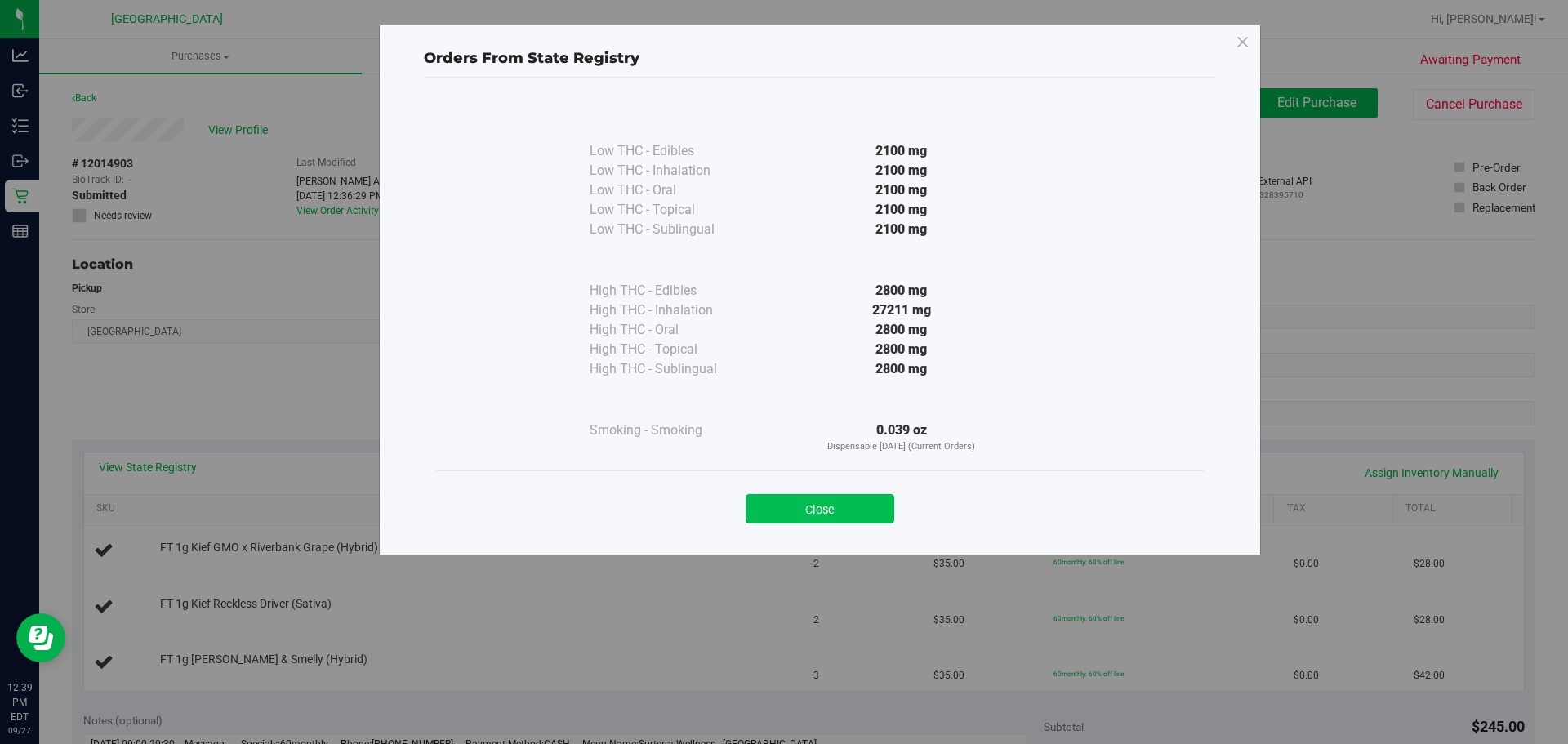
click at [810, 518] on button "Close" at bounding box center [820, 508] width 149 height 30
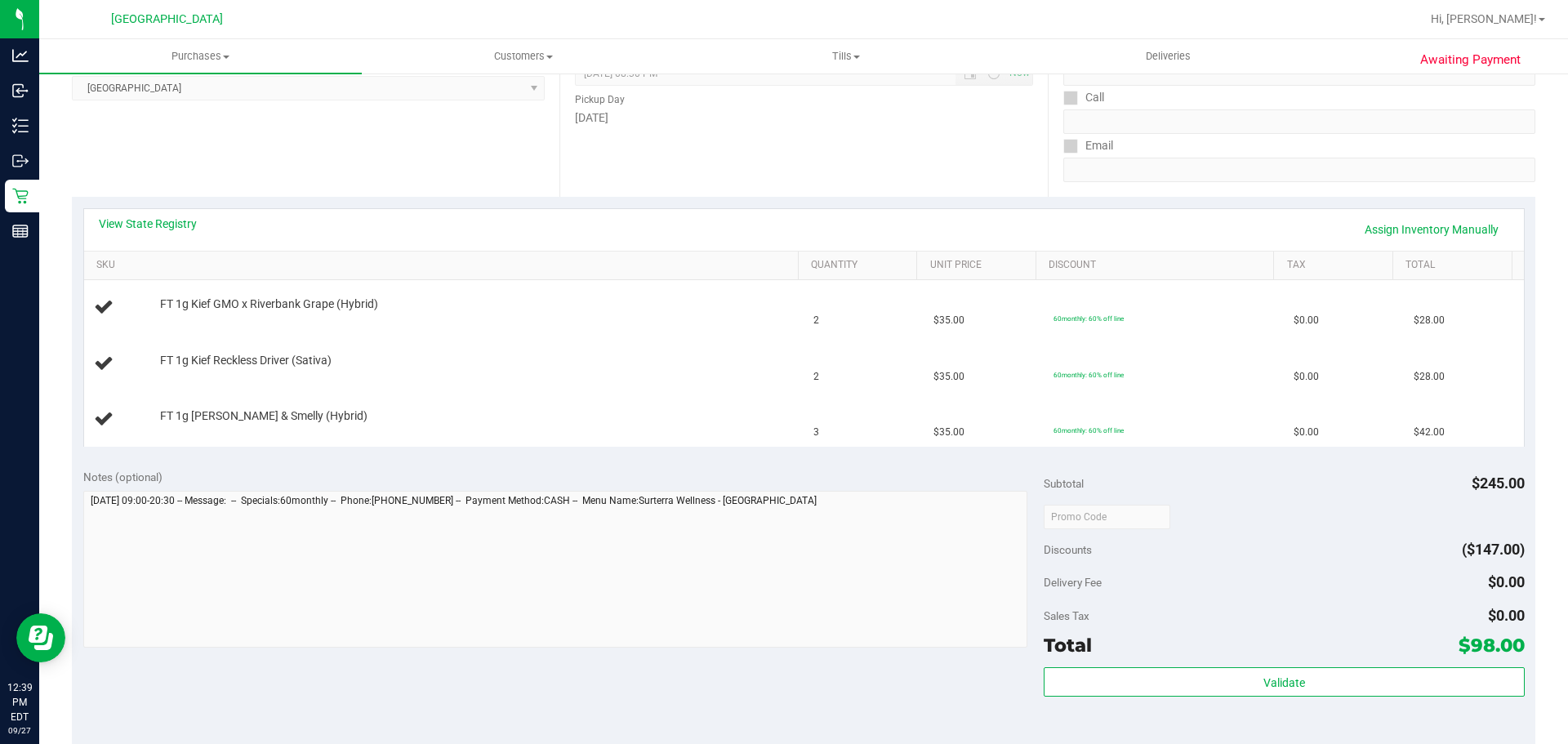
scroll to position [327, 0]
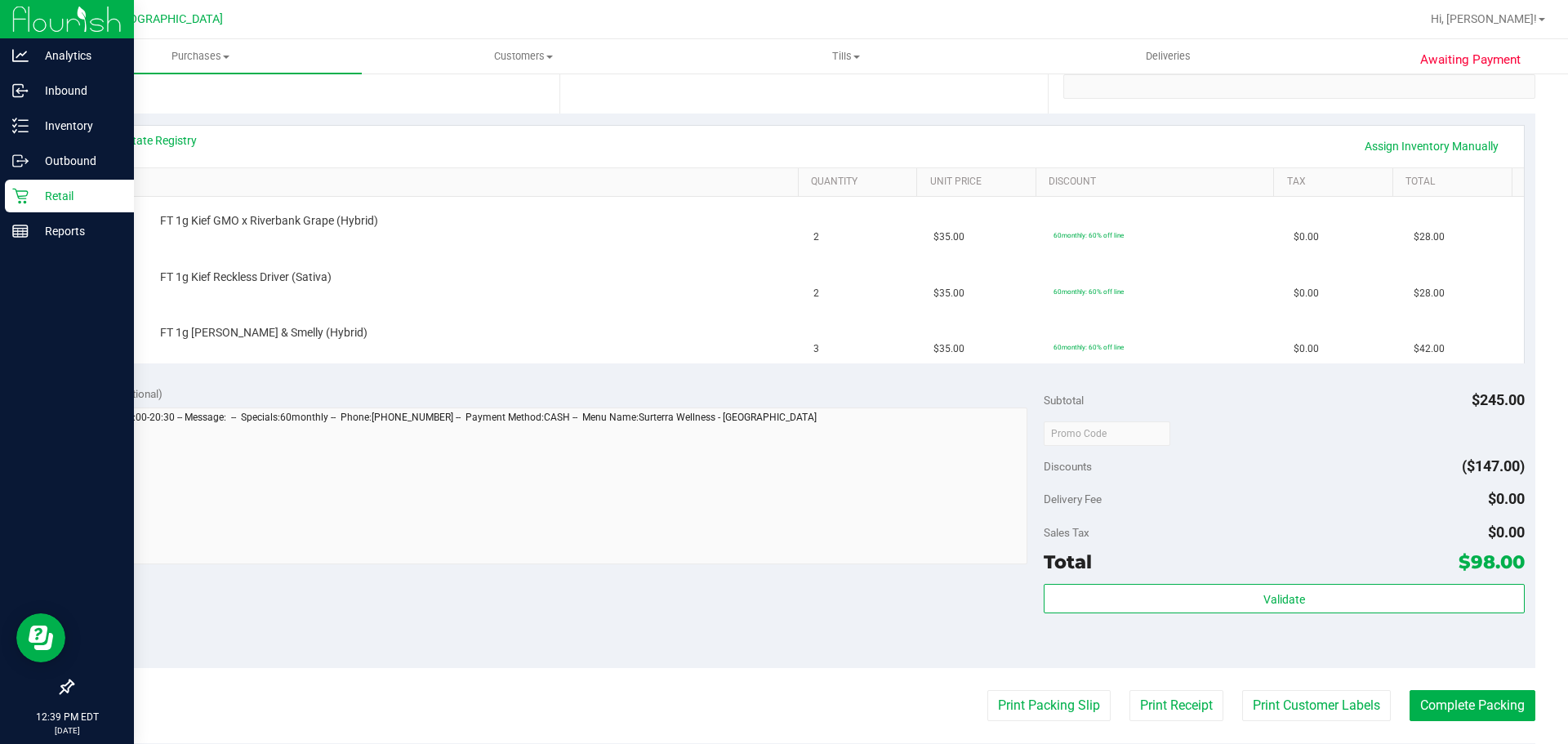
click at [31, 196] on p "Retail" at bounding box center [77, 196] width 98 height 20
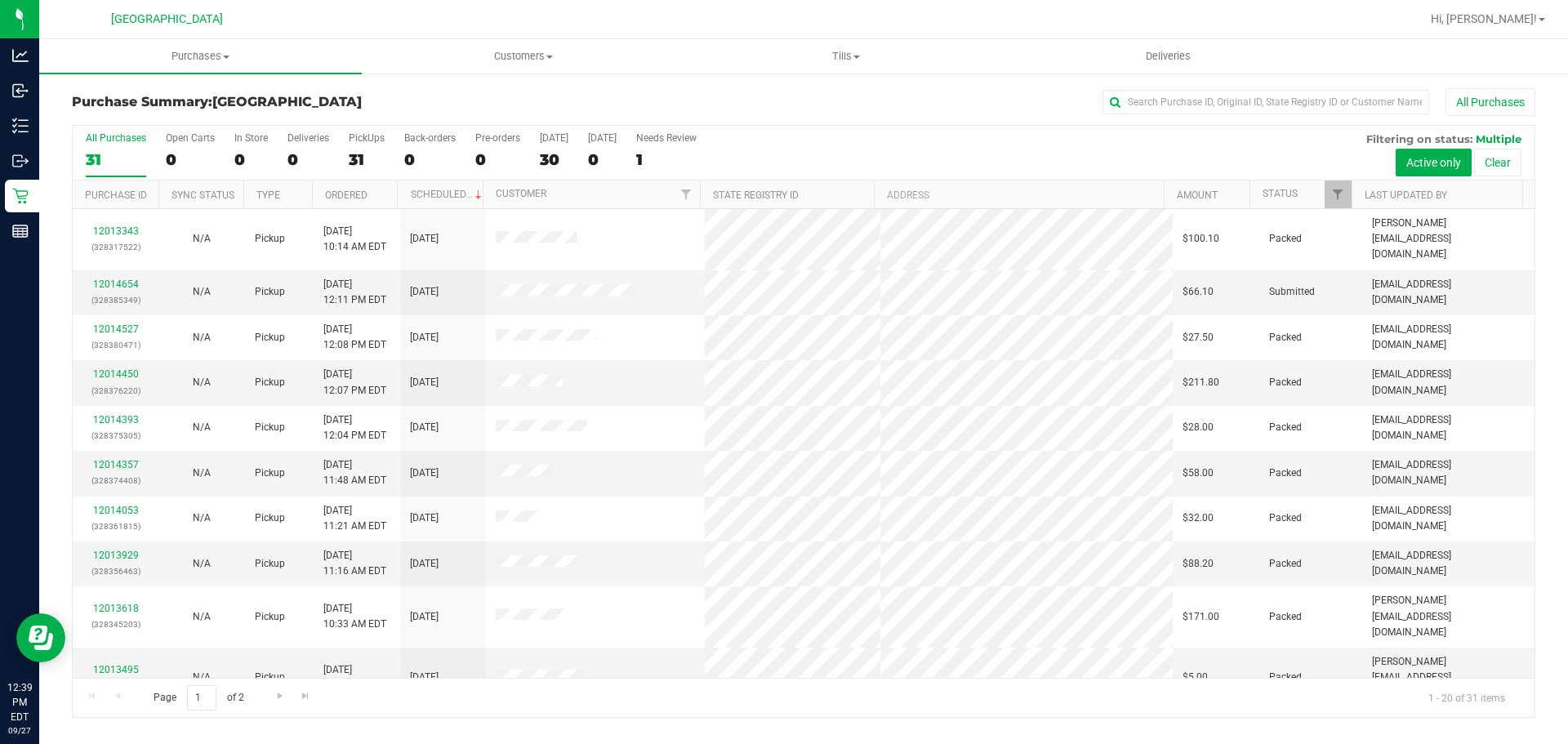
click at [525, 720] on div "Purchase Summary: [GEOGRAPHIC_DATA] All Purchases All Purchases 31 Open Carts 0…" at bounding box center [804, 403] width 1529 height 662
click at [531, 718] on div "Purchase Summary: [GEOGRAPHIC_DATA] All Purchases All Purchases 31 Open Carts 0…" at bounding box center [804, 403] width 1529 height 662
click at [538, 159] on div "All Purchases 31 Open Carts 0 In Store 0 Deliveries 0 PickUps 31 Back-orders 0 …" at bounding box center [803, 153] width 1462 height 54
click at [539, 163] on div "All Purchases 31 Open Carts 0 In Store 0 Deliveries 0 PickUps 31 Back-orders 0 …" at bounding box center [803, 153] width 1462 height 54
click at [546, 165] on div "30" at bounding box center [554, 160] width 29 height 19
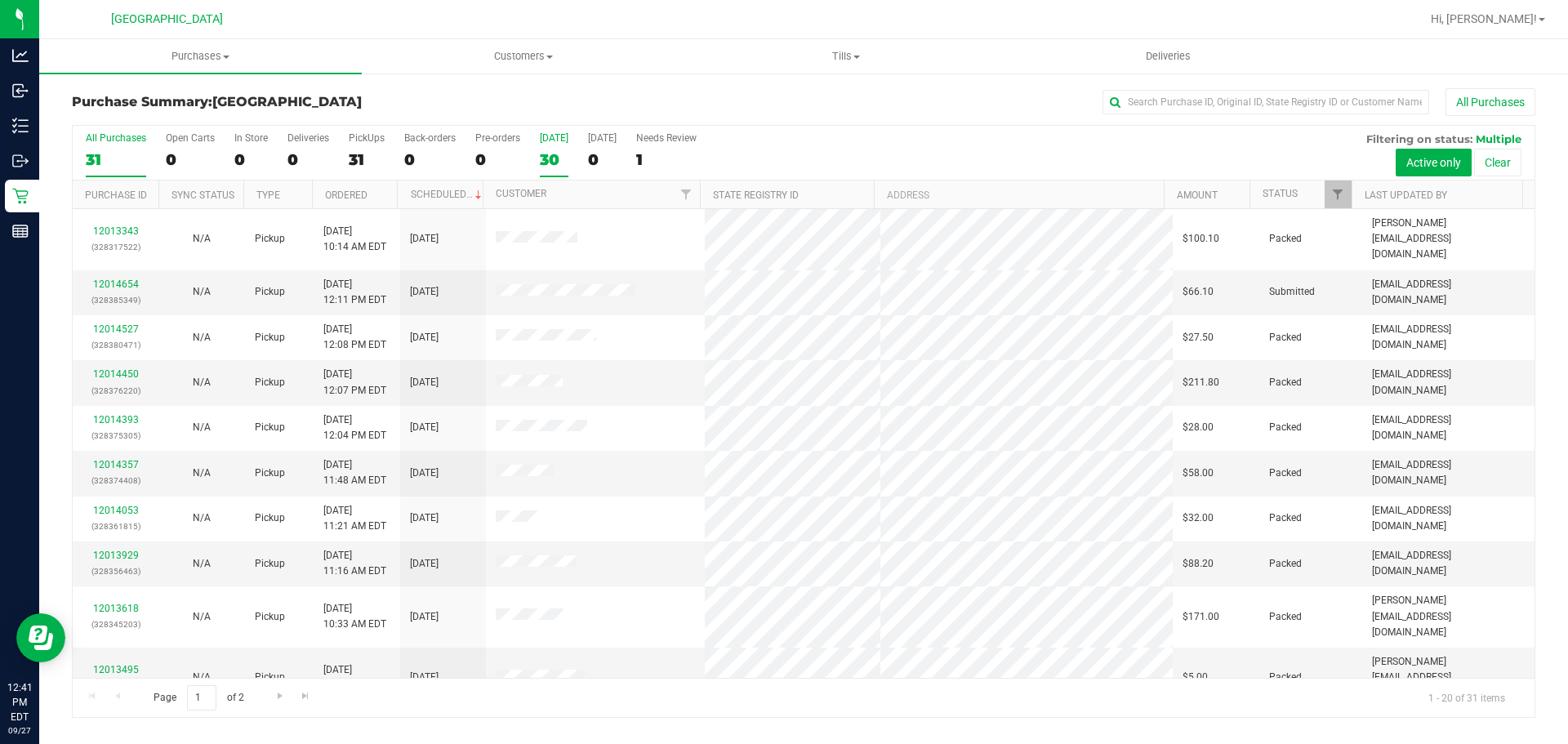
click at [0, 0] on input "[DATE] 30" at bounding box center [0, 0] width 0 height 0
click at [1275, 110] on input "text" at bounding box center [1266, 102] width 327 height 25
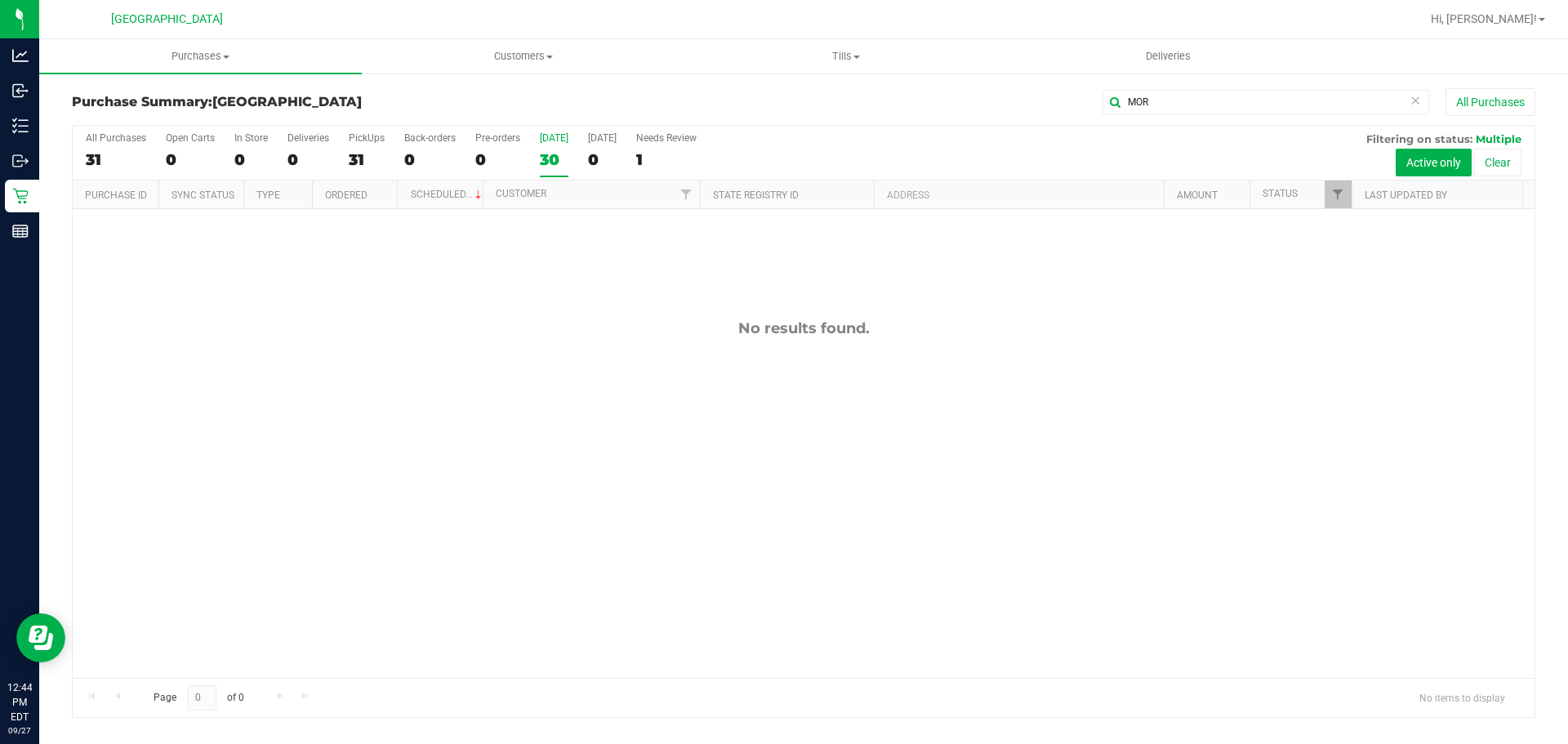
drag, startPoint x: 932, startPoint y: 310, endPoint x: 919, endPoint y: 307, distance: 13.3
click at [921, 308] on div "No results found." at bounding box center [803, 499] width 1462 height 579
click at [919, 307] on div "No results found." at bounding box center [803, 499] width 1462 height 579
click at [1104, 566] on div "No results found." at bounding box center [803, 499] width 1462 height 579
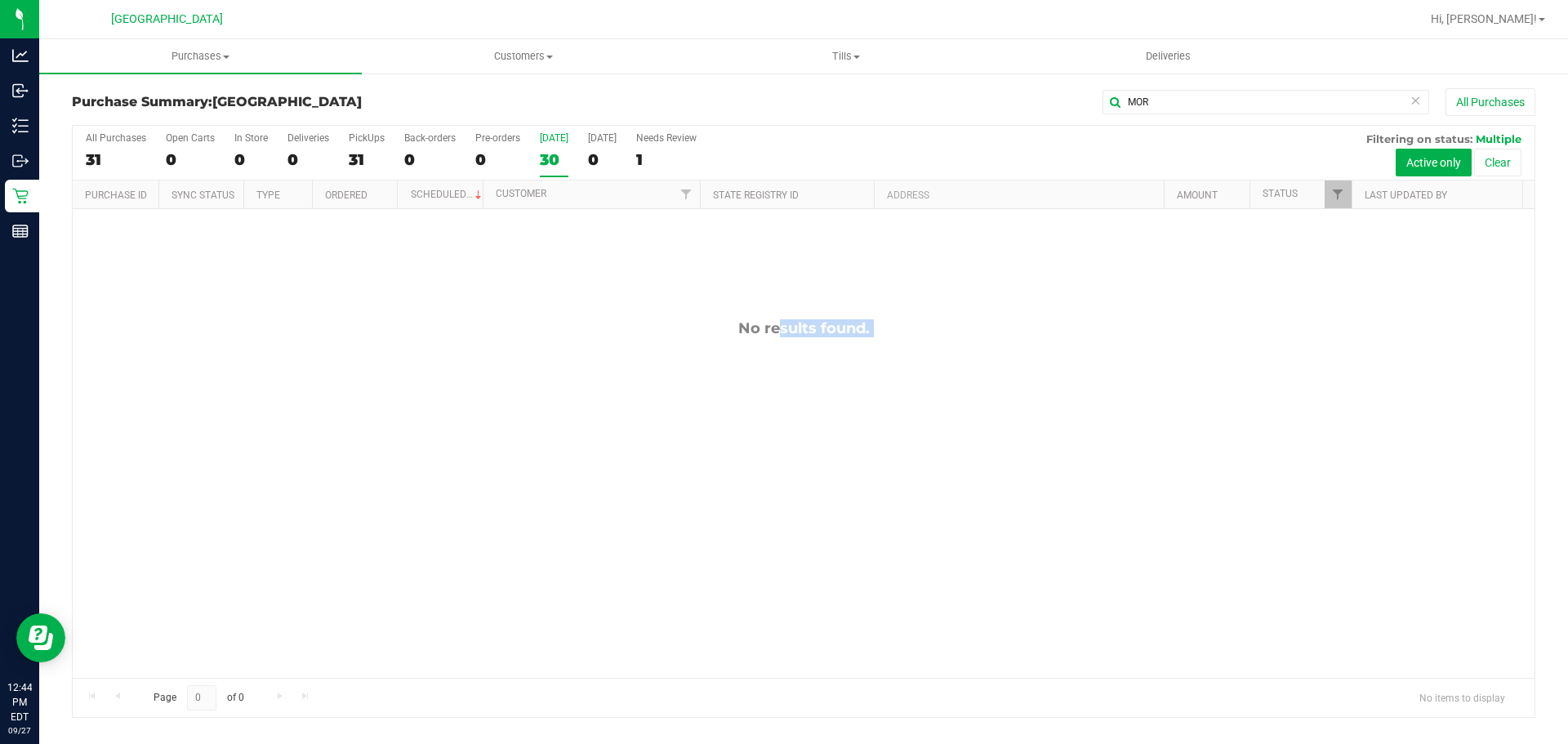
click at [1104, 566] on div "No results found." at bounding box center [803, 499] width 1462 height 579
click at [1172, 91] on input "MOR" at bounding box center [1266, 102] width 327 height 25
type input "M"
click at [545, 165] on div "30" at bounding box center [554, 160] width 29 height 19
click at [0, 0] on input "[DATE] 30" at bounding box center [0, 0] width 0 height 0
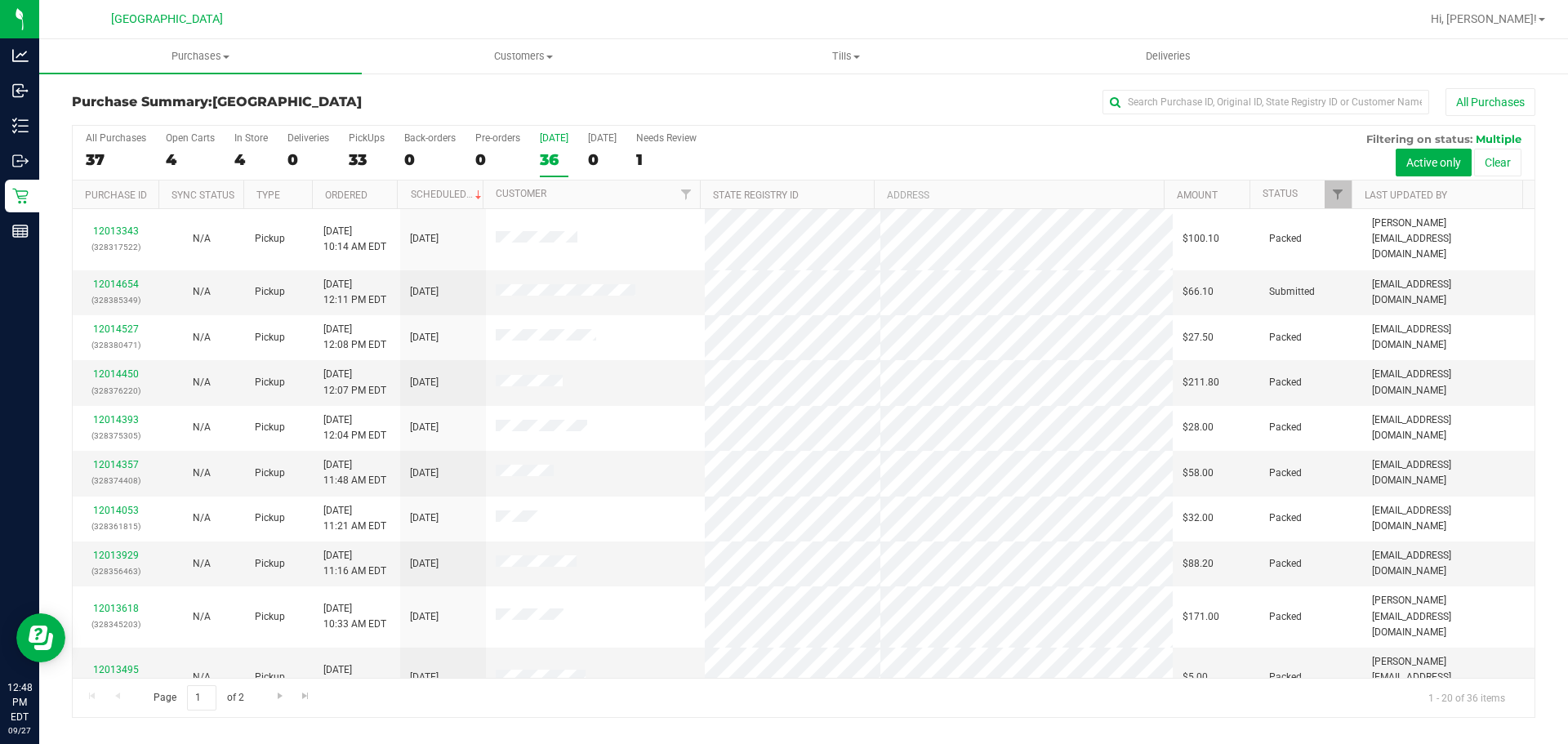
click at [987, 138] on div "All Purchases 37 Open Carts 4 In Store 4 Deliveries 0 PickUps 33 Back-orders 0 …" at bounding box center [803, 132] width 1462 height 13
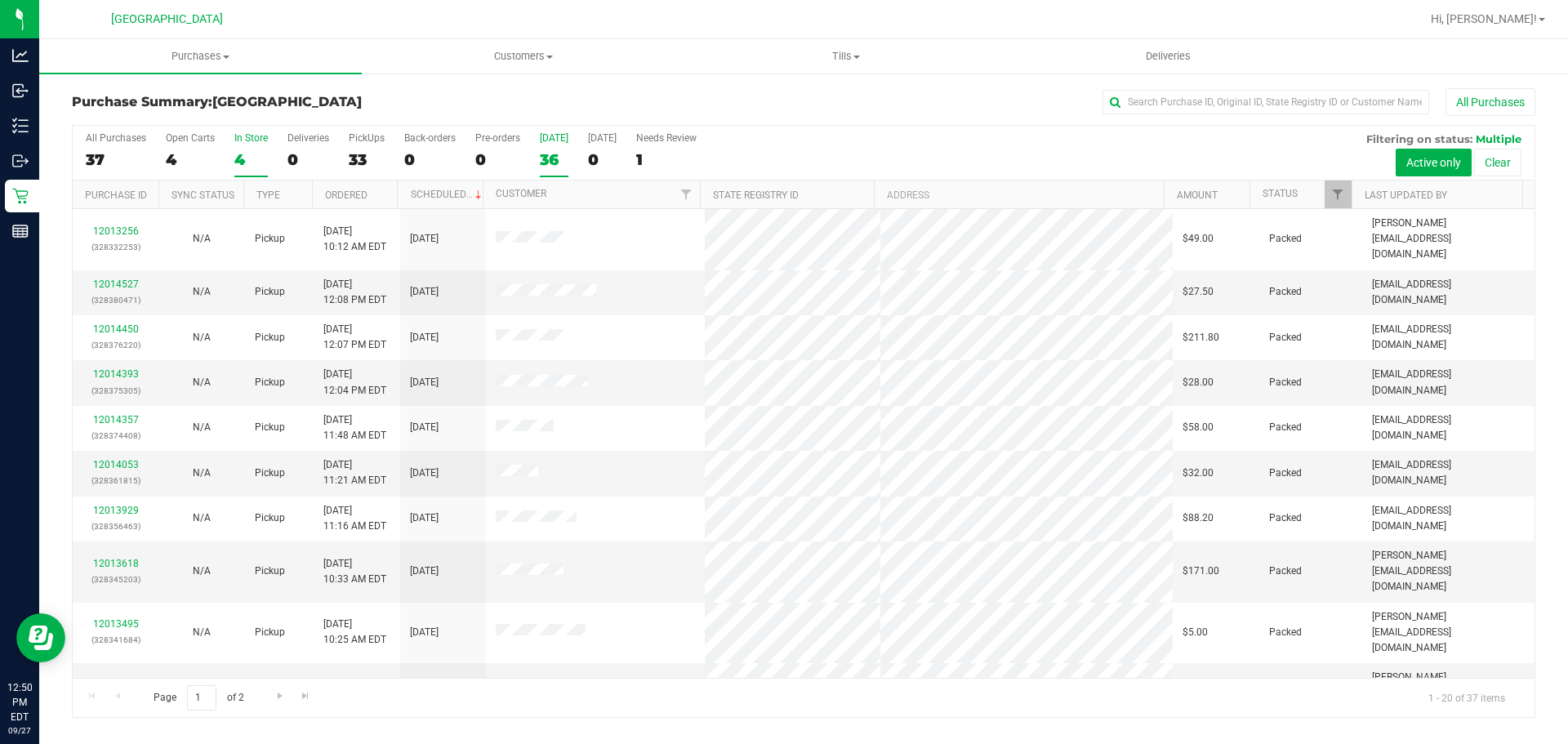
click at [258, 157] on div "4" at bounding box center [250, 160] width 33 height 19
click at [0, 0] on input "In Store 4" at bounding box center [0, 0] width 0 height 0
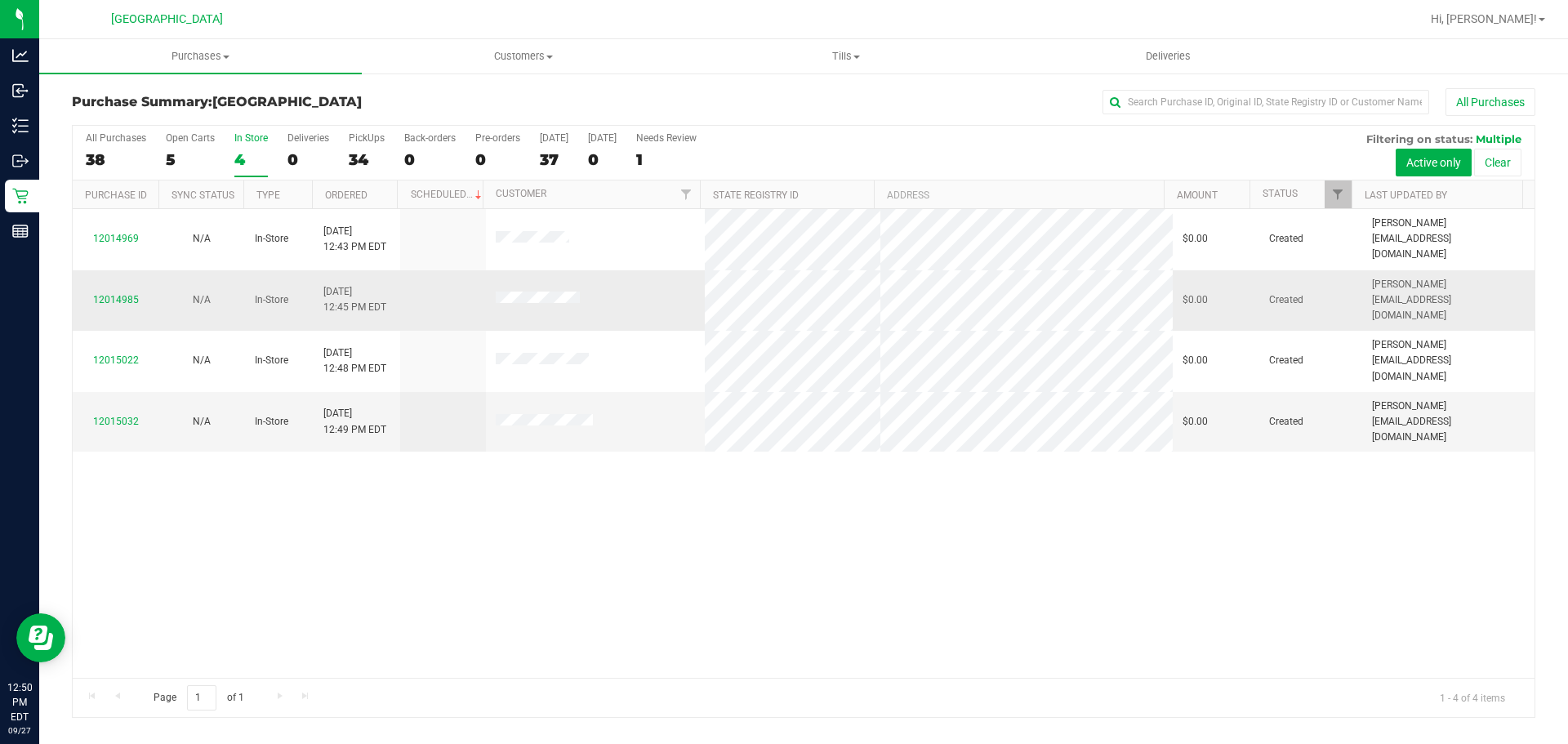
click at [538, 271] on td at bounding box center [596, 301] width 220 height 61
click at [532, 291] on span at bounding box center [537, 299] width 84 height 16
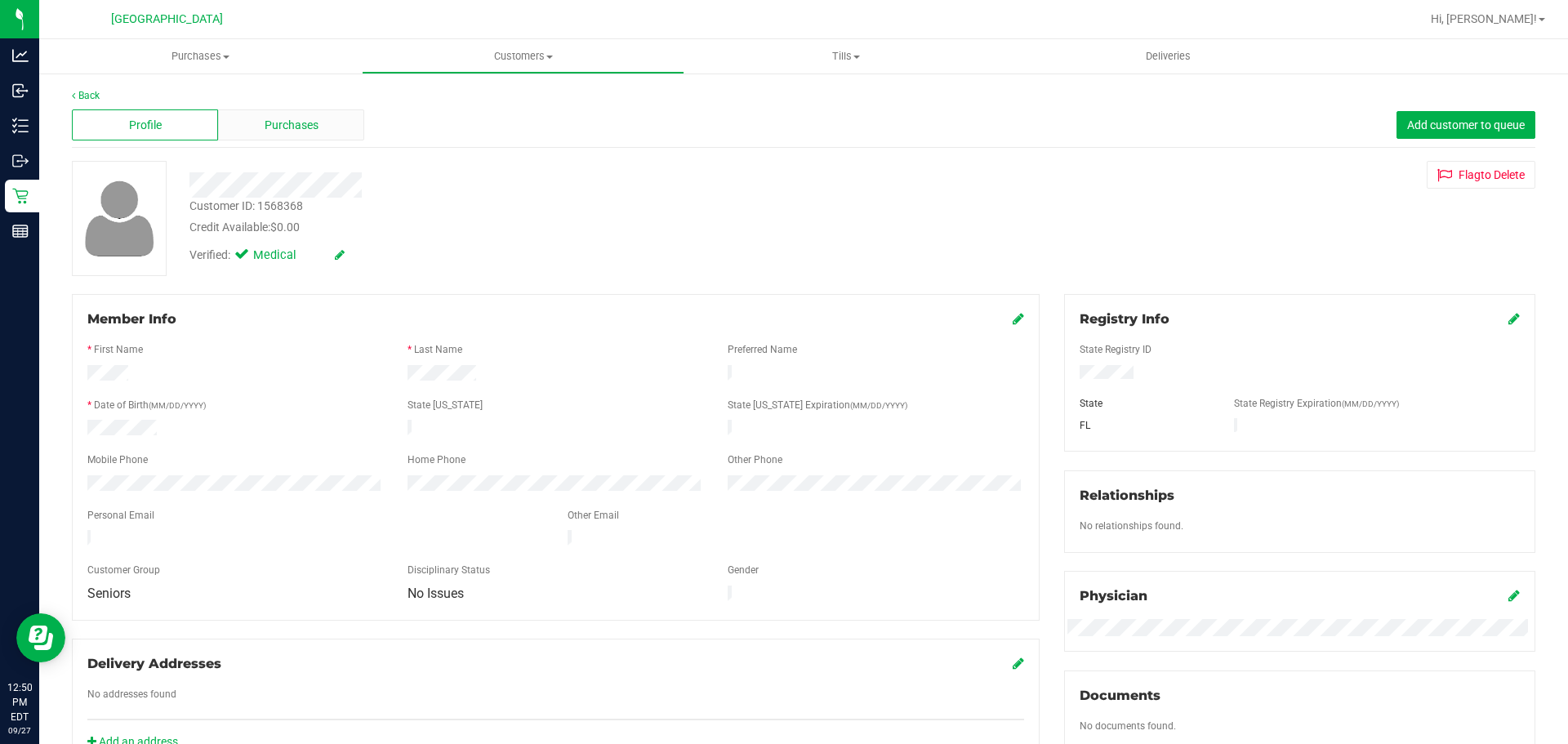
click at [305, 138] on div "Purchases" at bounding box center [291, 125] width 146 height 31
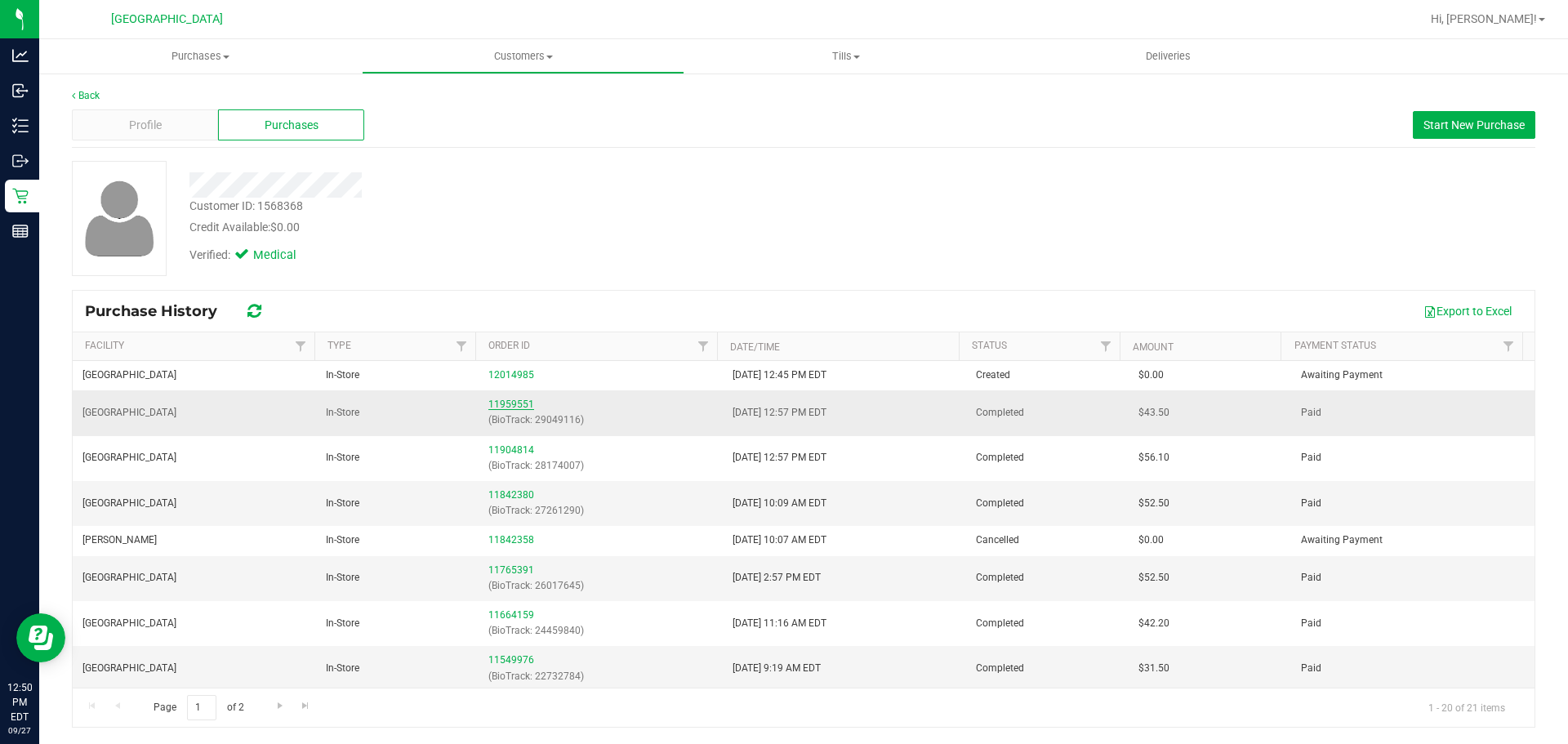
click at [508, 400] on link "11959551" at bounding box center [512, 403] width 46 height 11
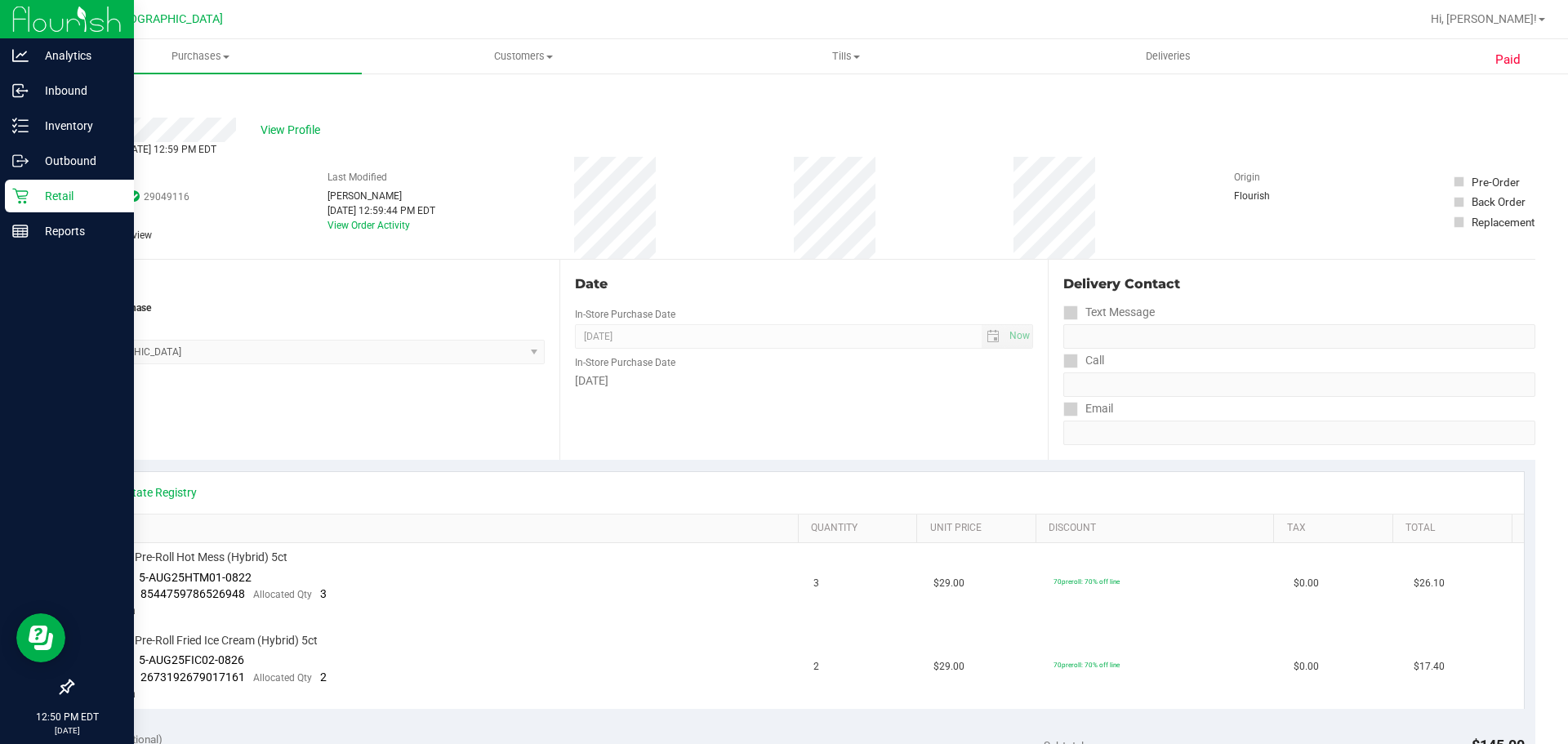
click at [29, 202] on p "Retail" at bounding box center [77, 196] width 98 height 20
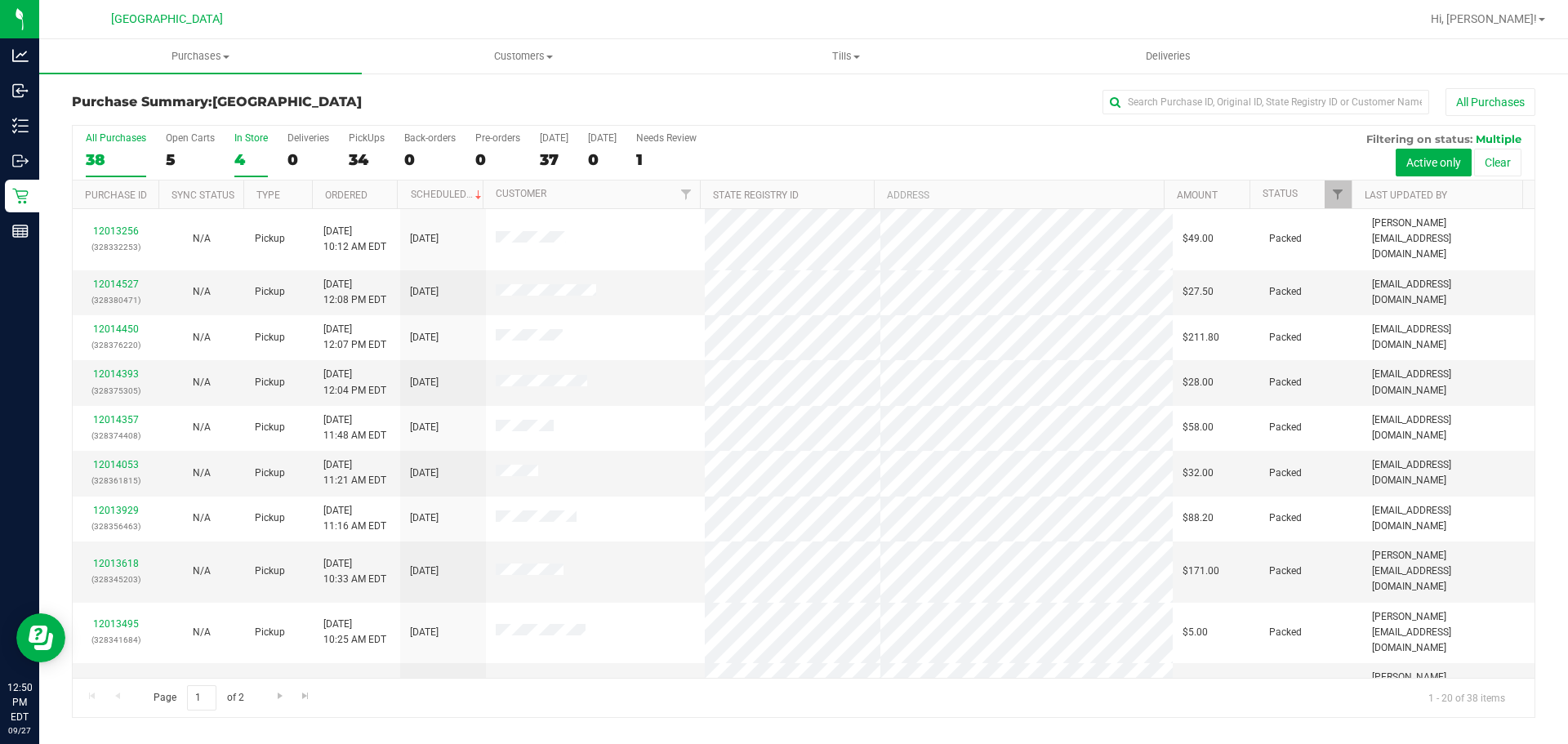
click at [237, 152] on div "4" at bounding box center [250, 160] width 33 height 19
click at [0, 0] on input "In Store 4" at bounding box center [0, 0] width 0 height 0
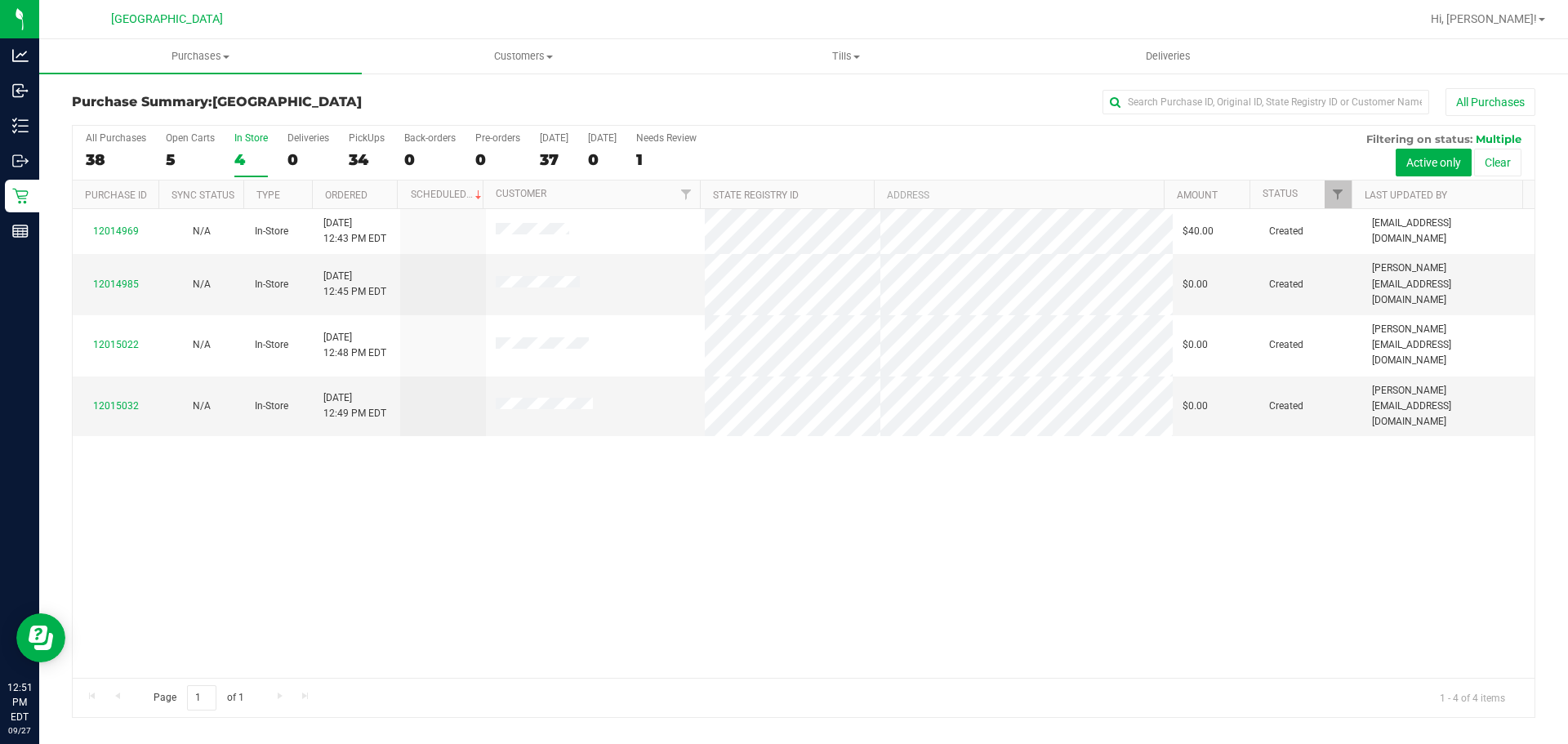
click at [237, 156] on div "4" at bounding box center [250, 160] width 33 height 19
click at [0, 0] on input "In Store 4" at bounding box center [0, 0] width 0 height 0
click at [237, 156] on div "4" at bounding box center [250, 160] width 33 height 19
click at [0, 0] on input "In Store 4" at bounding box center [0, 0] width 0 height 0
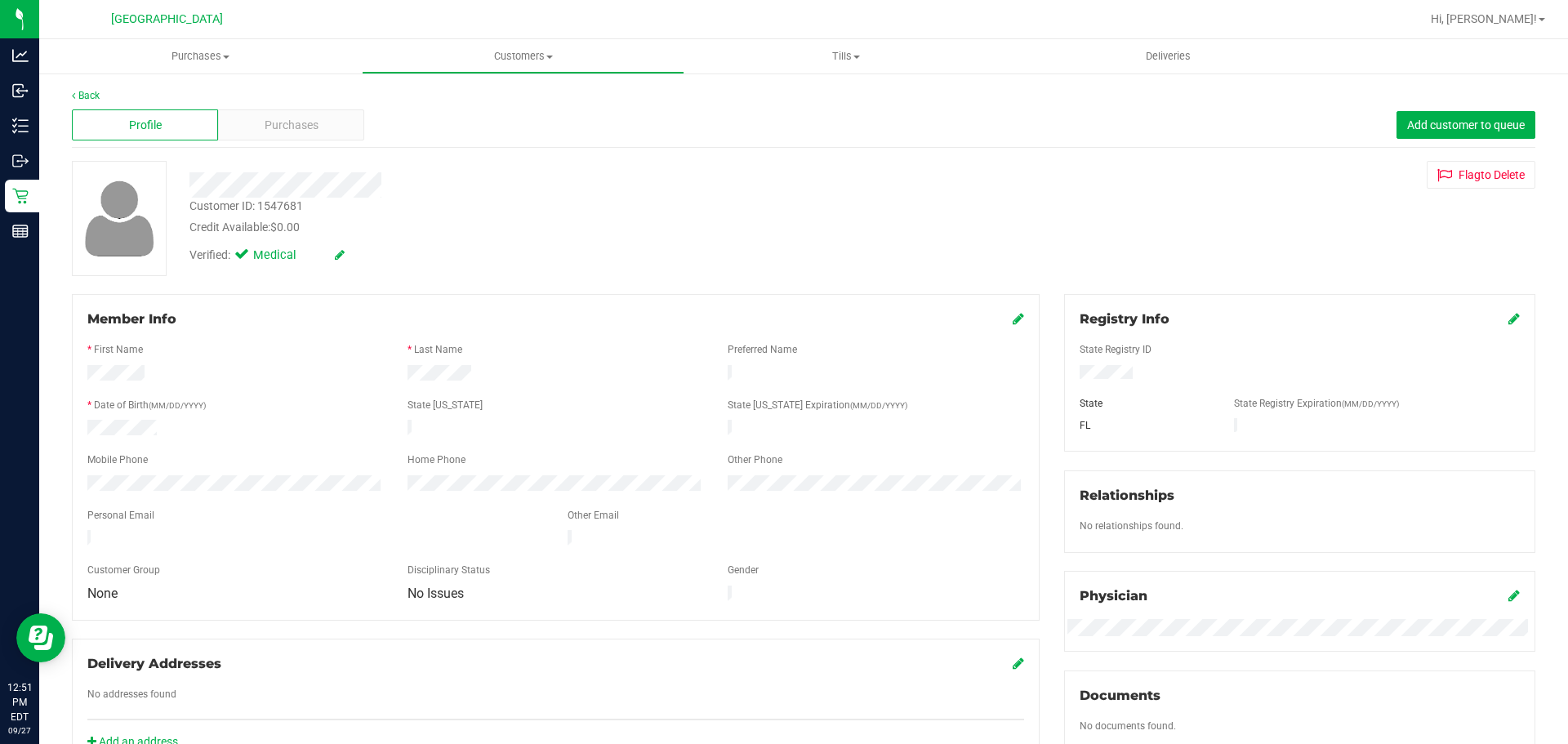
click at [279, 144] on div "Profile Purchases Add customer to queue" at bounding box center [803, 125] width 1463 height 45
click at [278, 136] on div "Purchases" at bounding box center [291, 125] width 146 height 31
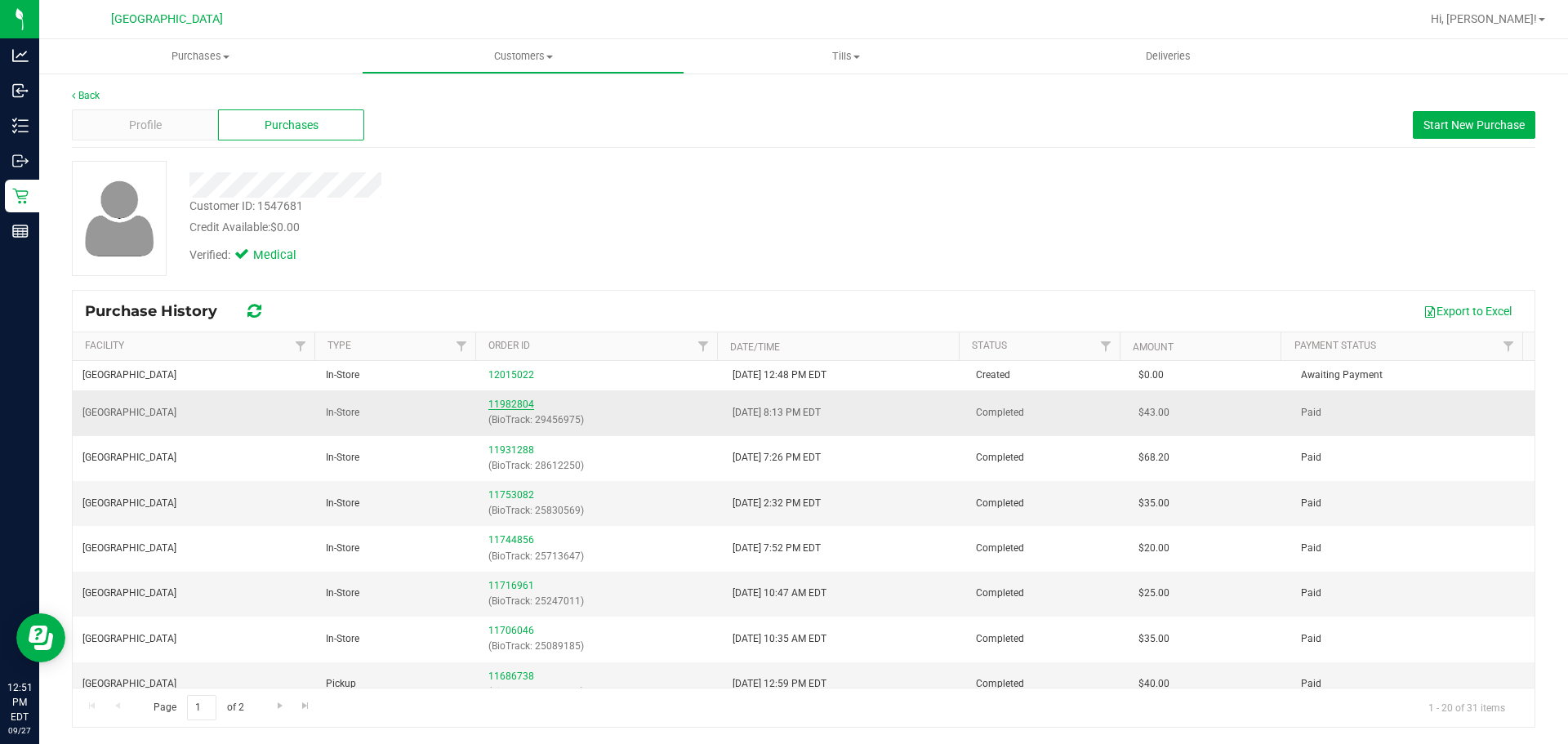
click at [504, 405] on link "11982804" at bounding box center [512, 403] width 46 height 11
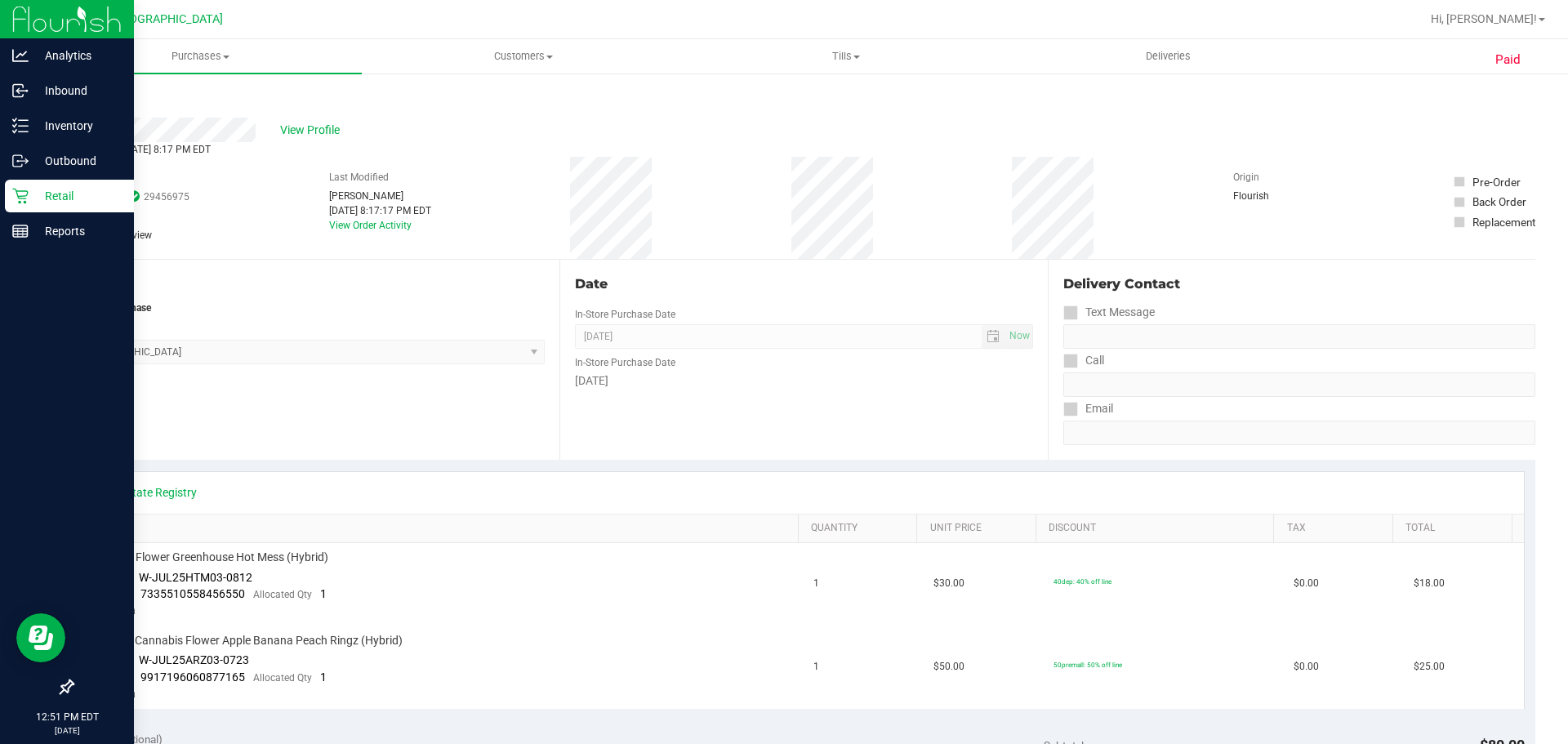
click at [112, 202] on p "Retail" at bounding box center [77, 196] width 98 height 20
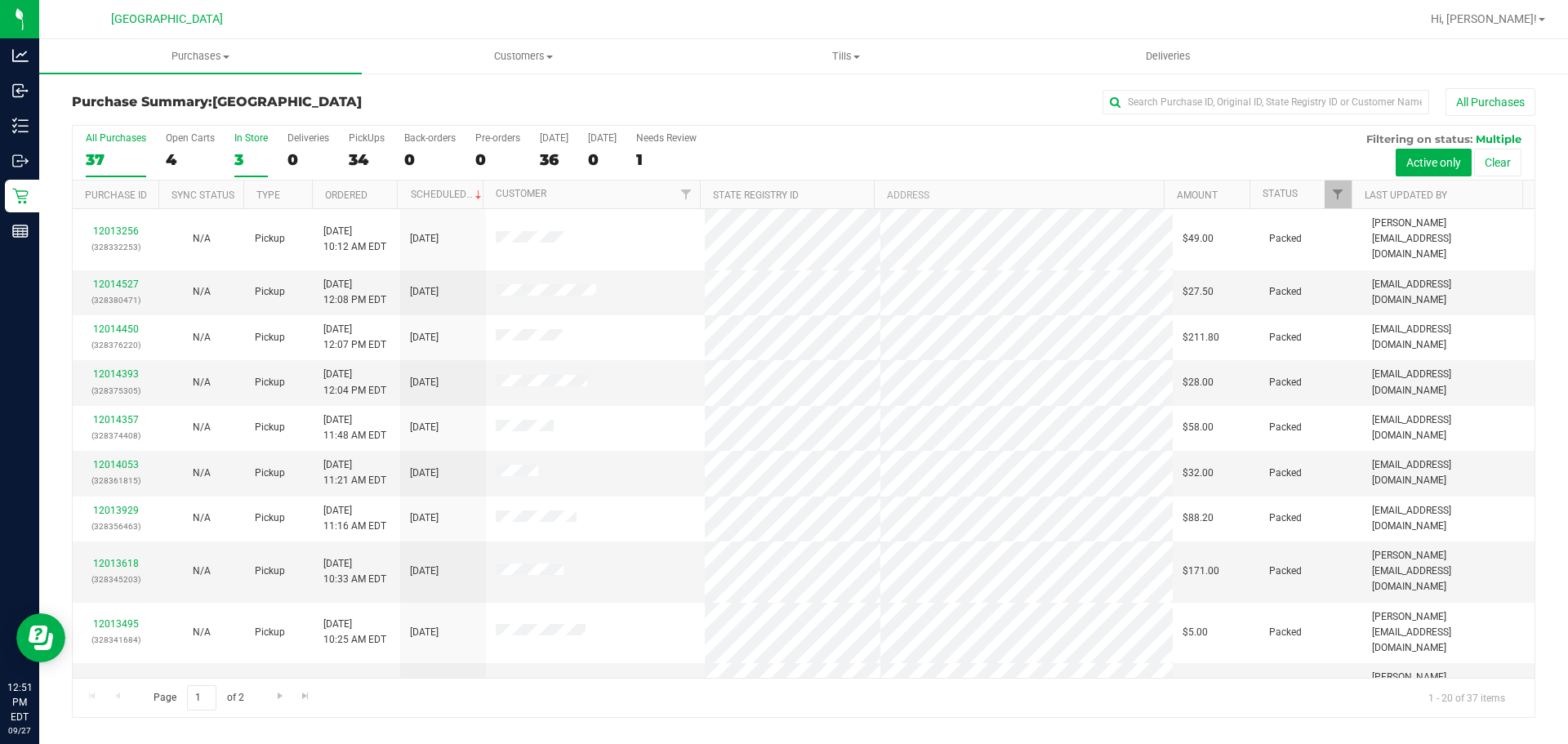
click at [244, 153] on div "3" at bounding box center [250, 160] width 33 height 19
click at [0, 0] on input "In Store 3" at bounding box center [0, 0] width 0 height 0
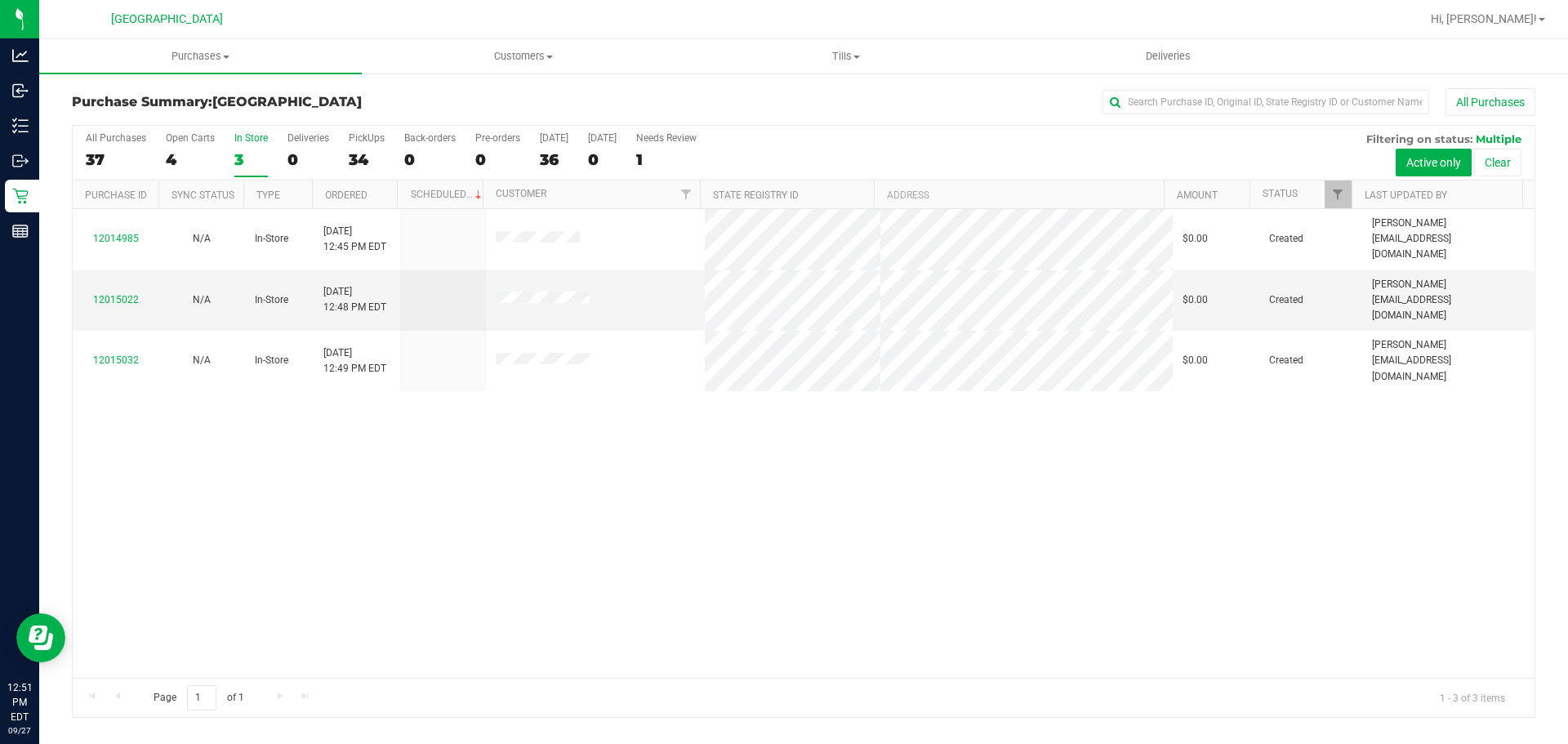
click at [248, 162] on div "3" at bounding box center [250, 160] width 33 height 19
click at [0, 0] on input "In Store 3" at bounding box center [0, 0] width 0 height 0
click at [551, 142] on div "[DATE]" at bounding box center [554, 137] width 29 height 11
click at [0, 0] on input "[DATE] 36" at bounding box center [0, 0] width 0 height 0
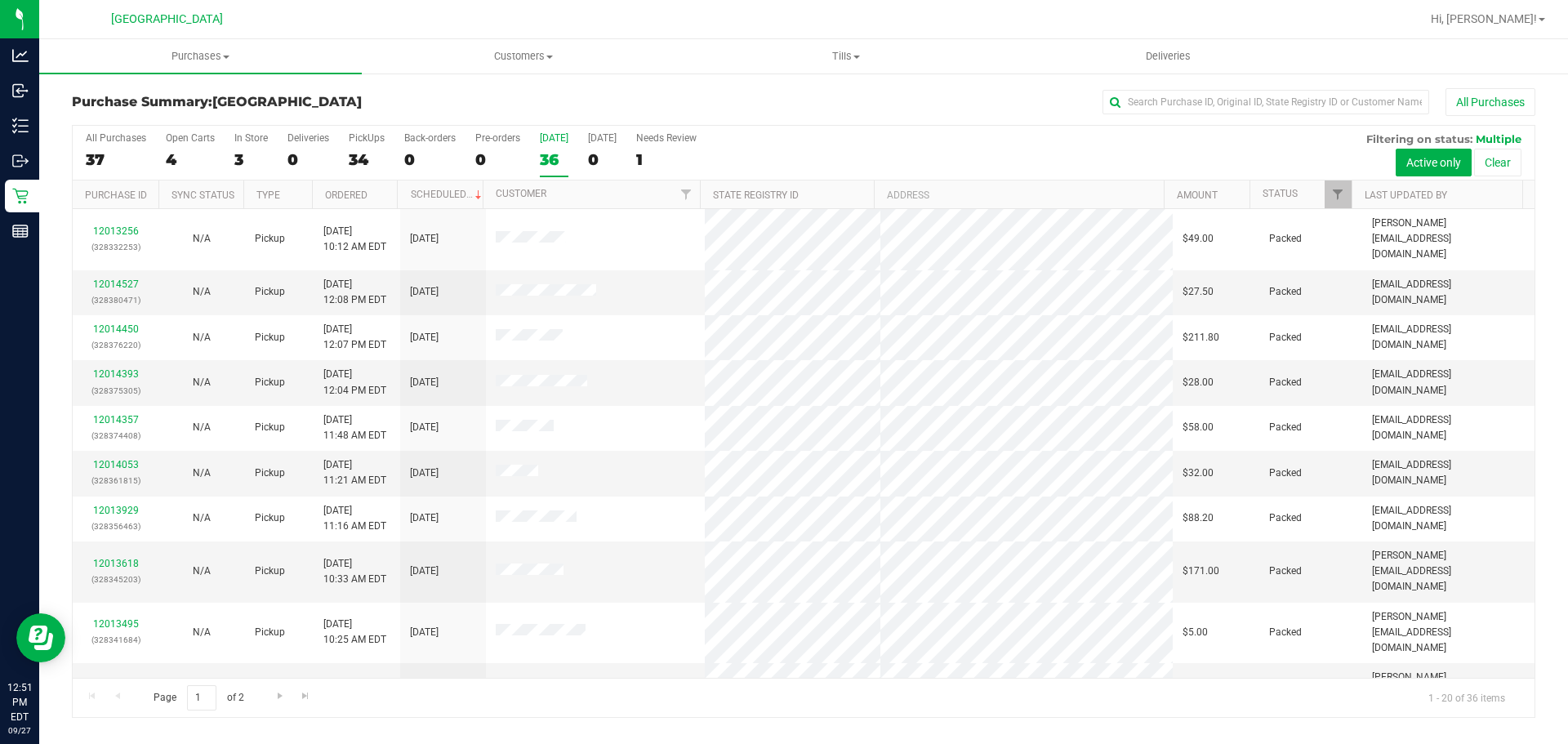
click at [553, 163] on div "36" at bounding box center [554, 160] width 29 height 19
click at [0, 0] on input "[DATE] 36" at bounding box center [0, 0] width 0 height 0
click at [564, 163] on div "36" at bounding box center [554, 160] width 29 height 19
click at [0, 0] on input "[DATE] 36" at bounding box center [0, 0] width 0 height 0
drag, startPoint x: 535, startPoint y: 140, endPoint x: 535, endPoint y: 151, distance: 11.0
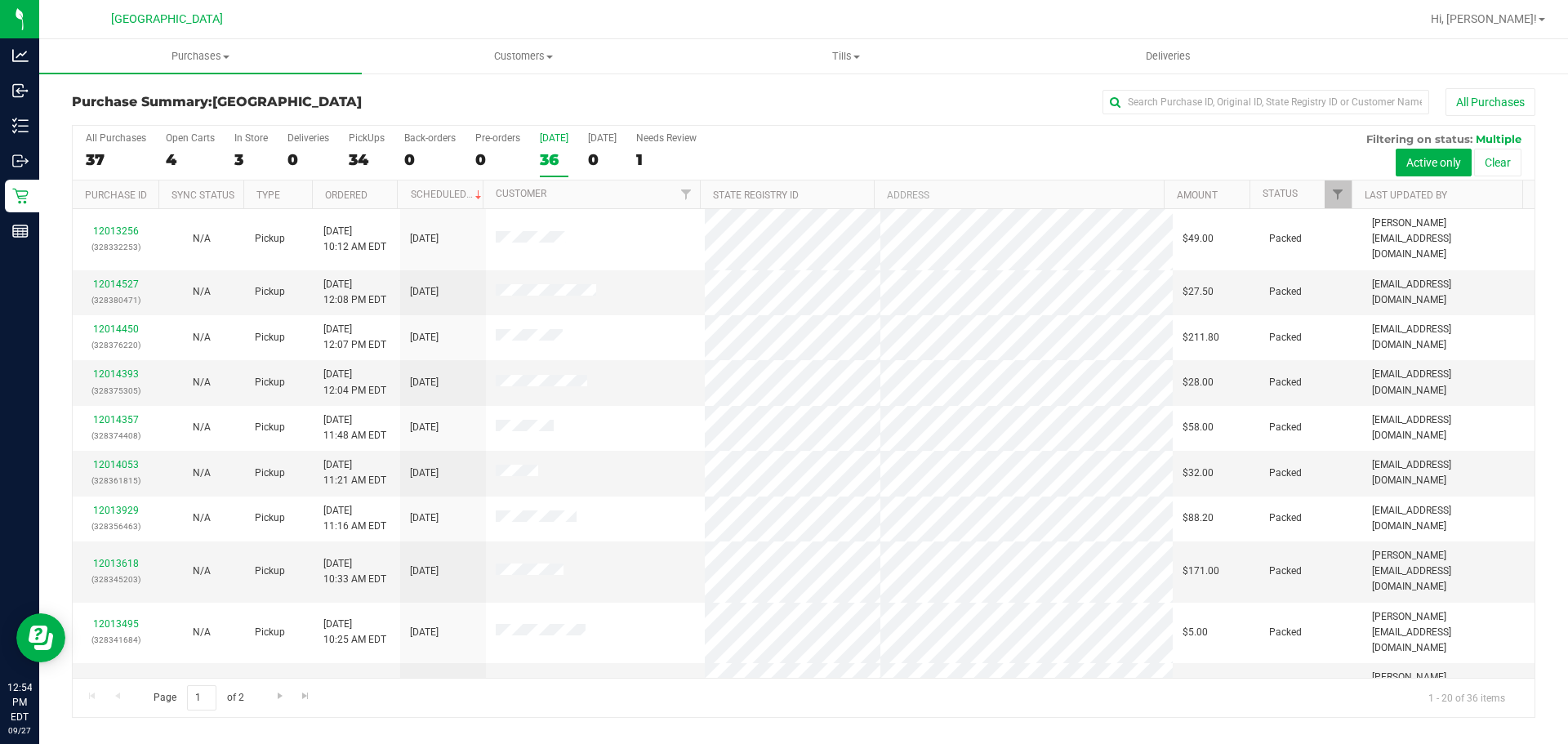
click at [535, 143] on div "All Purchases 37 Open Carts 4 In Store 3 Deliveries 0 PickUps 34 Back-orders 0 …" at bounding box center [803, 153] width 1462 height 54
click at [535, 161] on div "All Purchases 37 Open Carts 4 In Store 3 Deliveries 0 PickUps 34 Back-orders 0 …" at bounding box center [803, 153] width 1462 height 54
click at [556, 171] on label "[DATE] 36" at bounding box center [554, 154] width 29 height 45
click at [0, 0] on input "[DATE] 36" at bounding box center [0, 0] width 0 height 0
click at [244, 156] on div "3" at bounding box center [250, 160] width 33 height 19
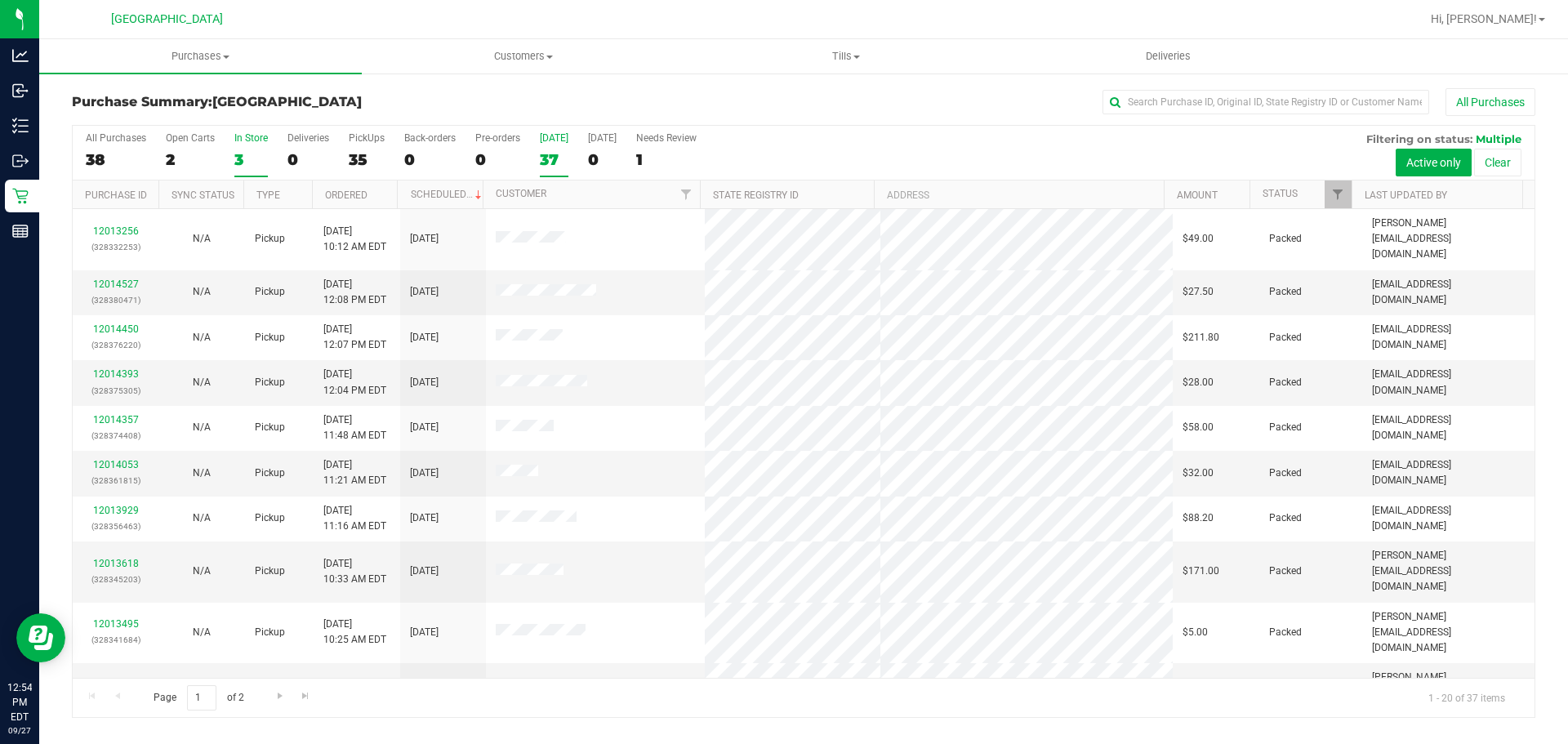
click at [0, 0] on input "In Store 3" at bounding box center [0, 0] width 0 height 0
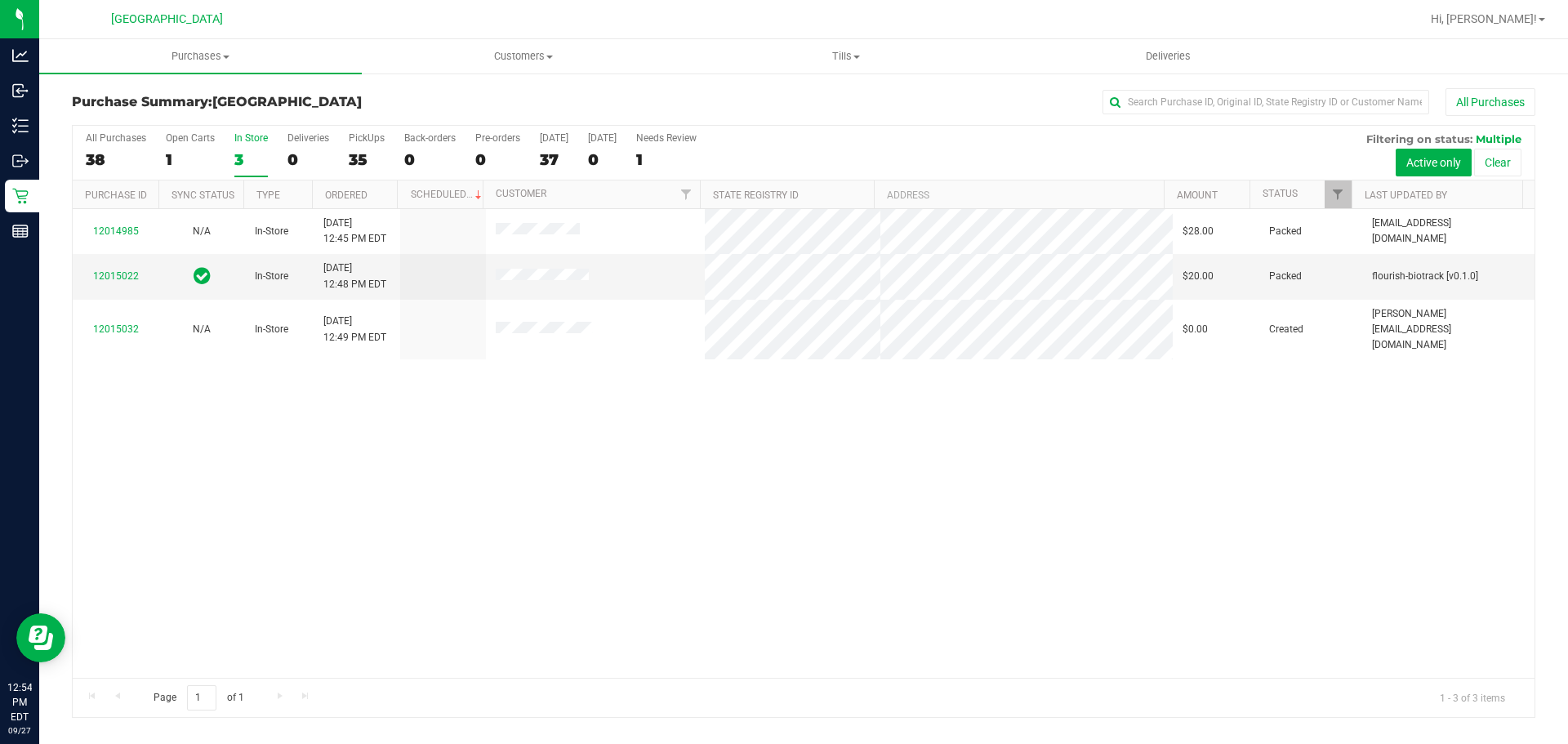
click at [253, 158] on div "3" at bounding box center [250, 160] width 33 height 19
click at [0, 0] on input "In Store 3" at bounding box center [0, 0] width 0 height 0
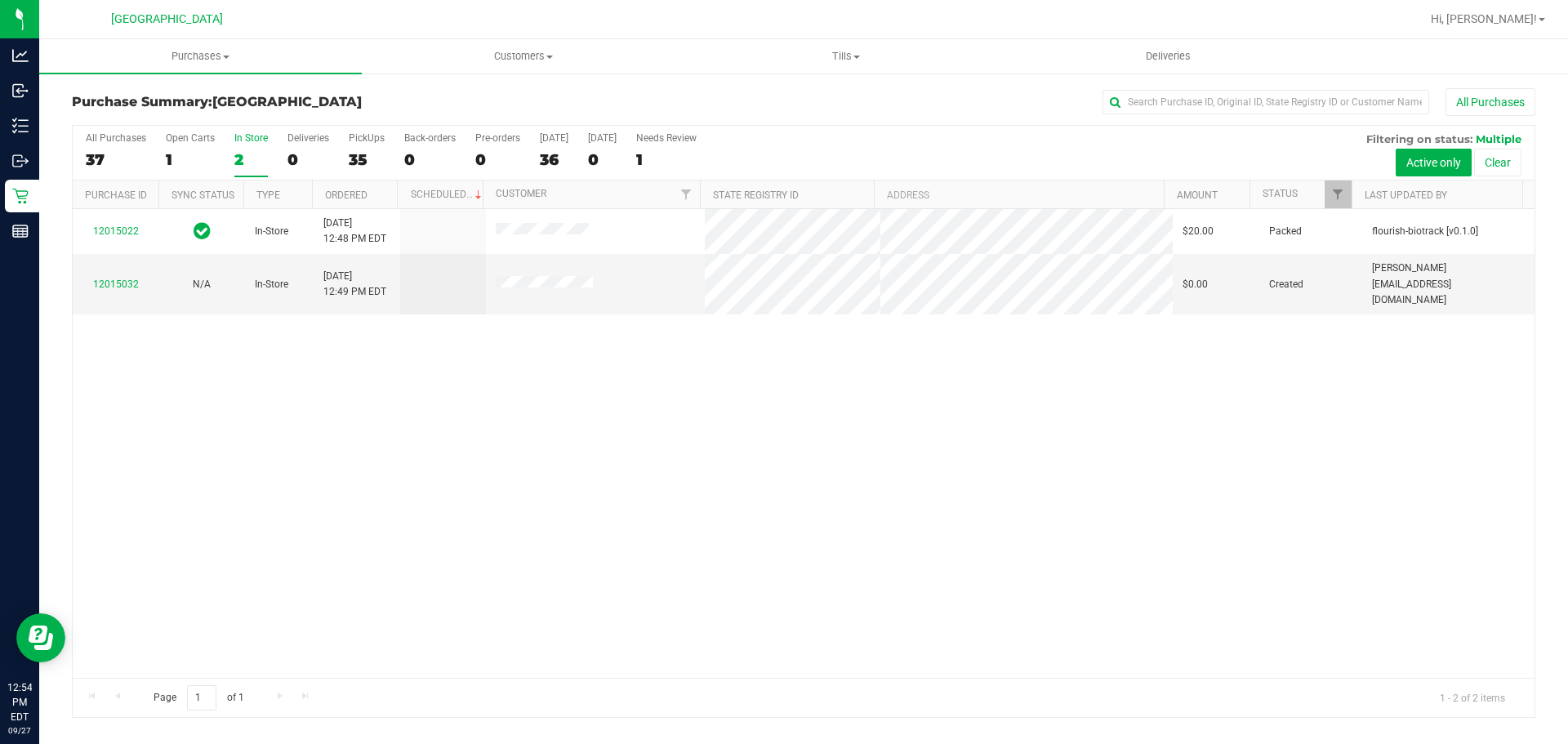
click at [253, 158] on div "2" at bounding box center [250, 160] width 33 height 19
click at [0, 0] on input "In Store 2" at bounding box center [0, 0] width 0 height 0
click at [558, 156] on div "36" at bounding box center [554, 160] width 29 height 19
click at [0, 0] on input "[DATE] 36" at bounding box center [0, 0] width 0 height 0
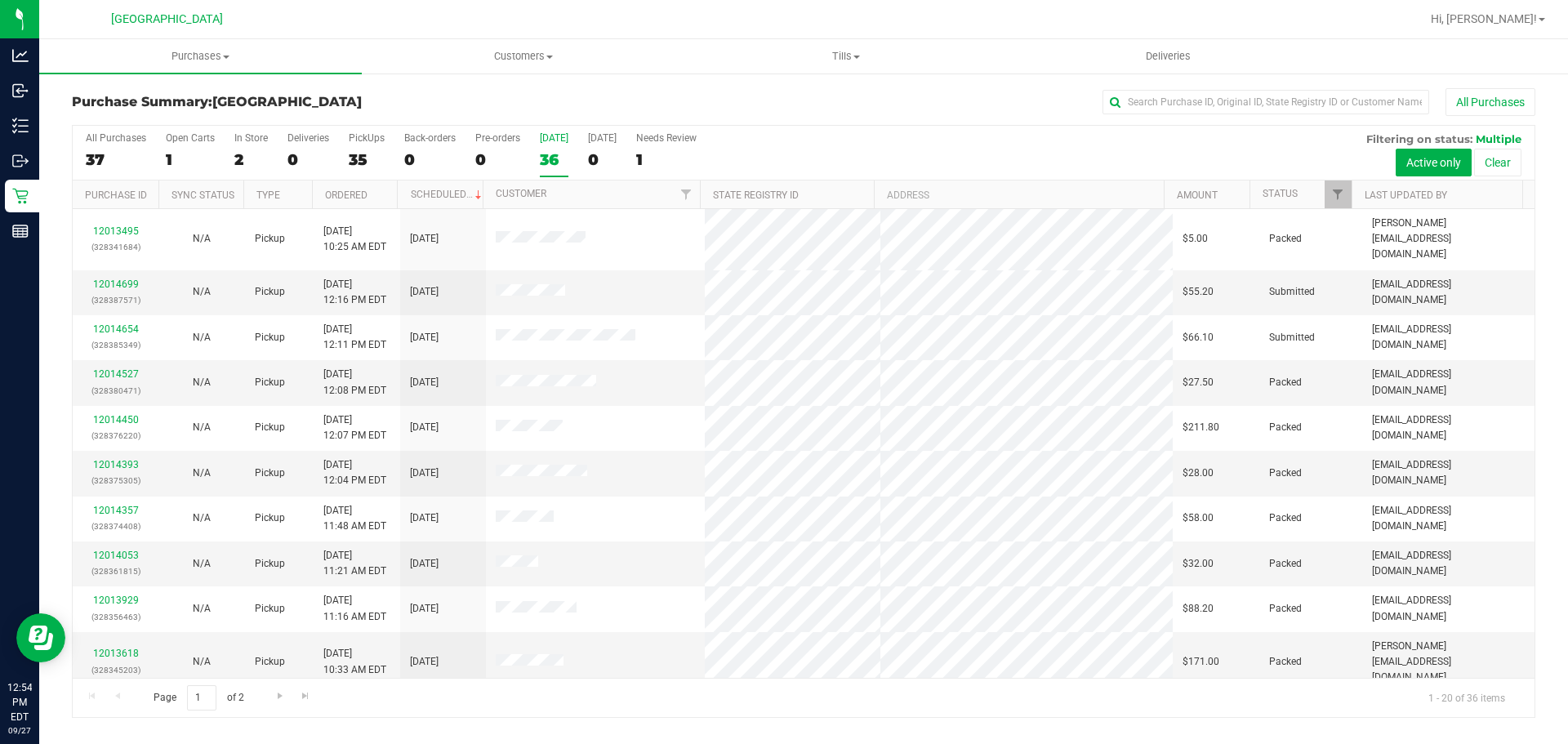
click at [555, 152] on div "36" at bounding box center [554, 160] width 29 height 19
click at [0, 0] on input "[DATE] 36" at bounding box center [0, 0] width 0 height 0
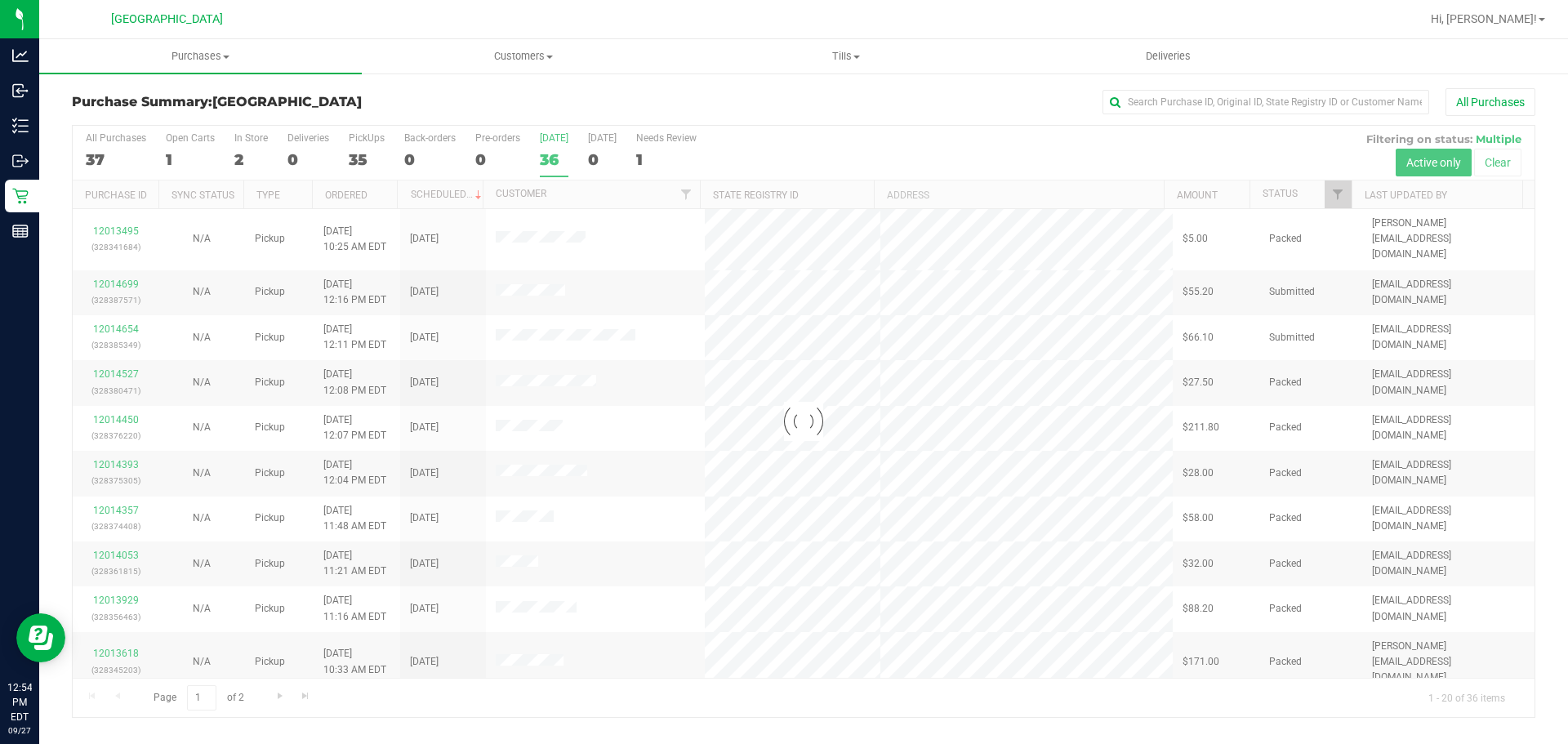
click at [1319, 192] on th "Status" at bounding box center [1301, 195] width 102 height 29
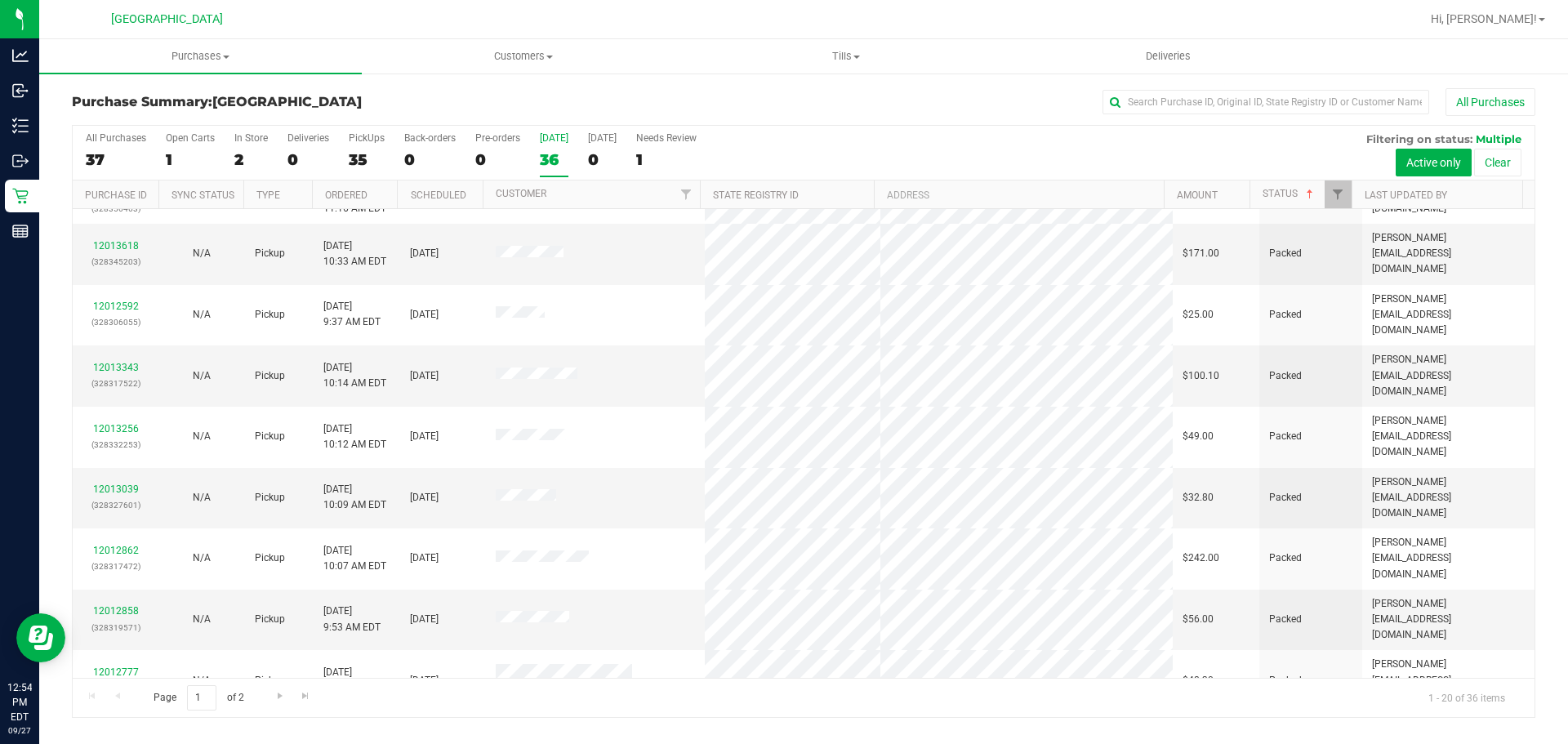
scroll to position [435, 0]
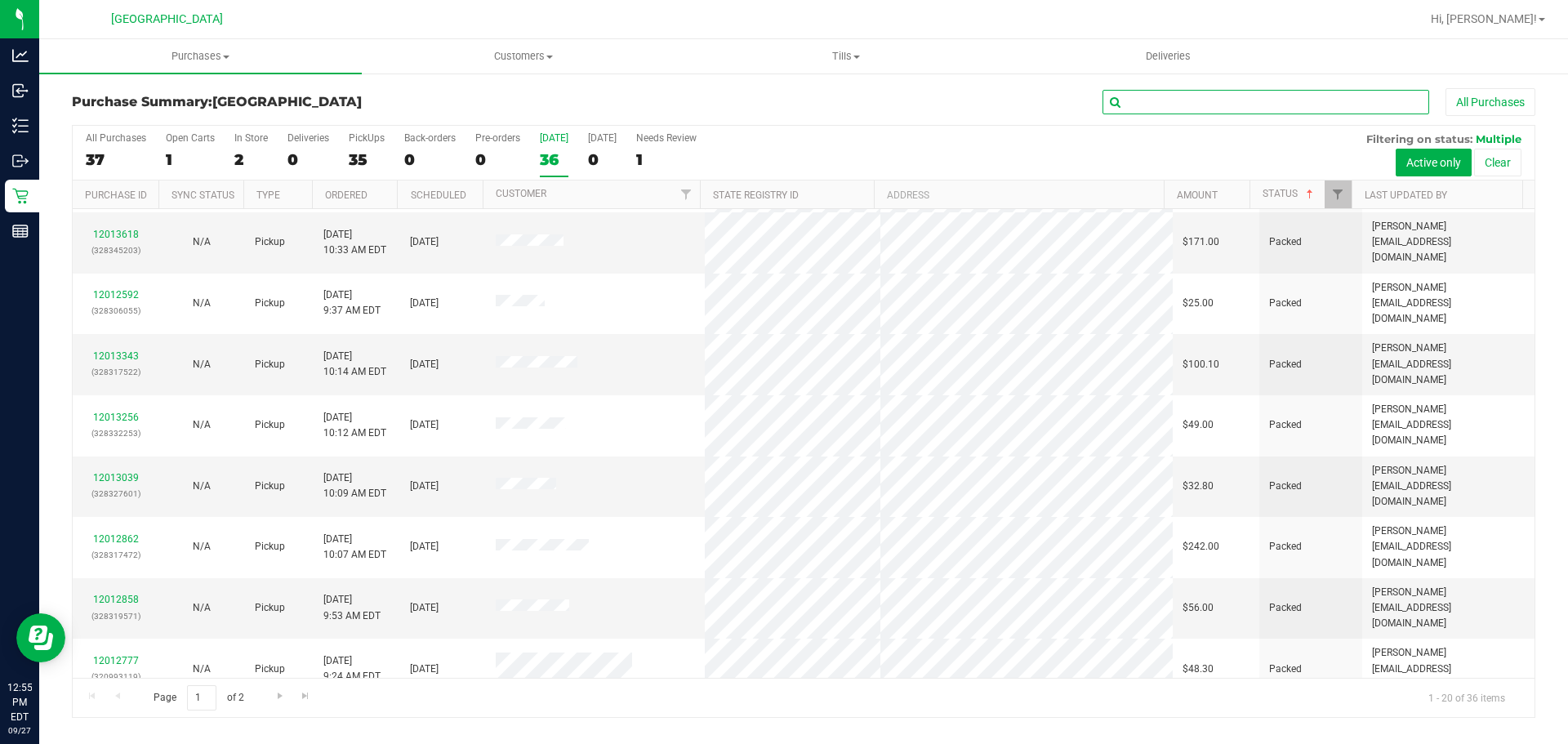
click at [1193, 111] on input "text" at bounding box center [1266, 102] width 327 height 25
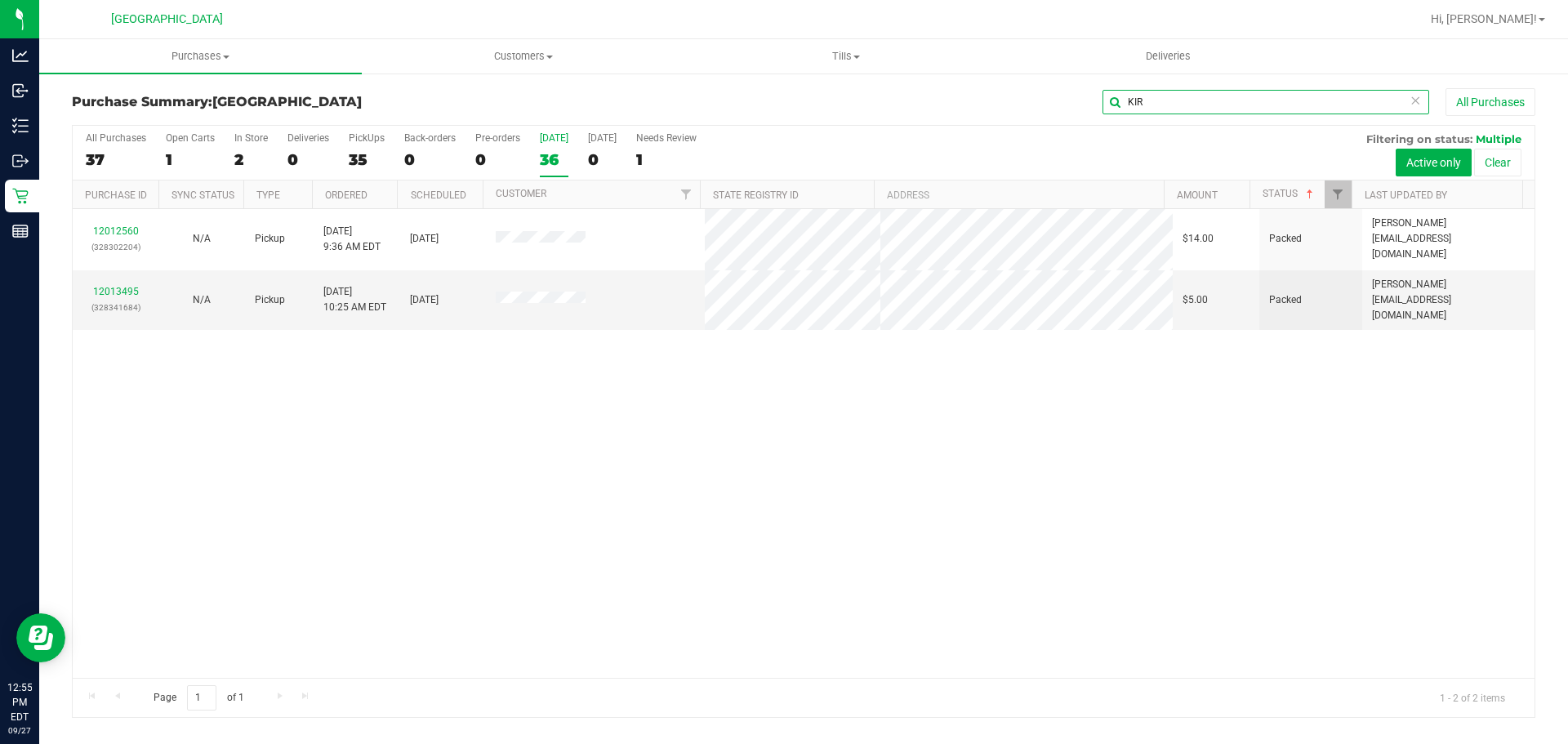
scroll to position [0, 0]
type input "KIR"
click at [1313, 446] on div "12012560 (328302204) N/A Pickup [DATE] 9:36 AM EDT 9/27/2025 $14.00 Packed [PER…" at bounding box center [803, 444] width 1462 height 469
drag, startPoint x: 1158, startPoint y: 106, endPoint x: 987, endPoint y: 86, distance: 172.2
click at [1004, 94] on div "KIR All Purchases" at bounding box center [1047, 102] width 976 height 28
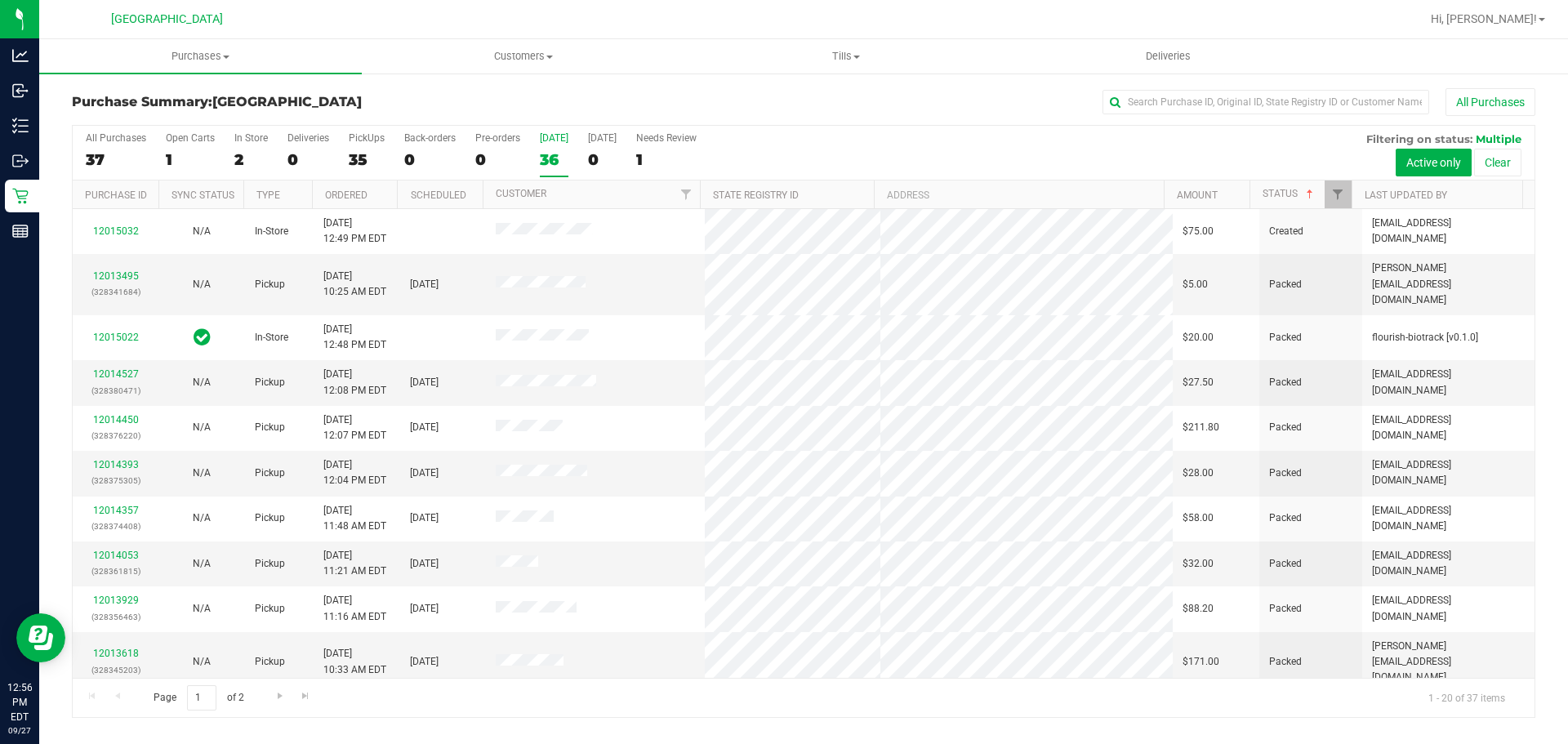
click at [549, 156] on div "36" at bounding box center [554, 160] width 29 height 19
click at [0, 0] on input "[DATE] 36" at bounding box center [0, 0] width 0 height 0
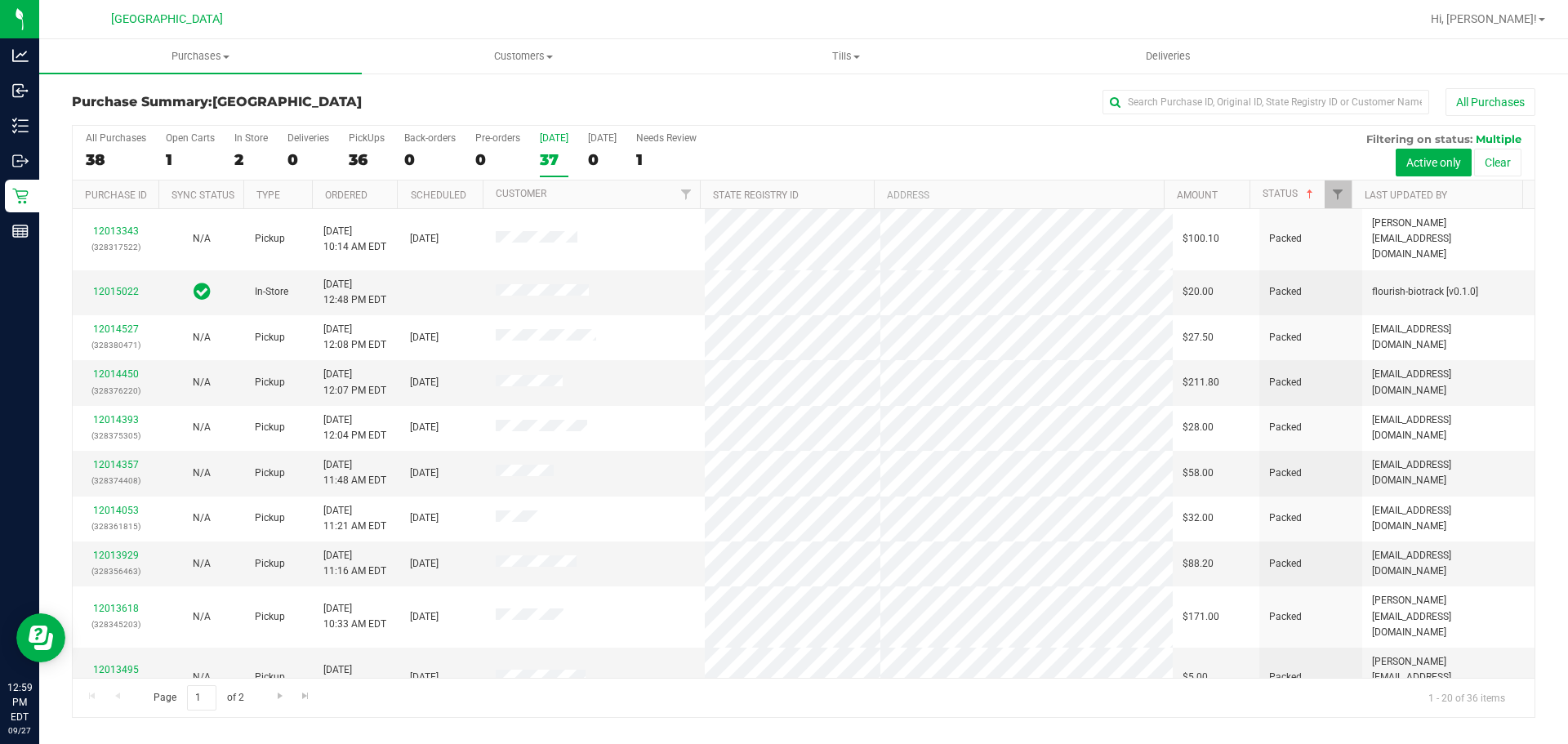
click at [549, 165] on div "37" at bounding box center [554, 160] width 29 height 19
click at [0, 0] on input "[DATE] 37" at bounding box center [0, 0] width 0 height 0
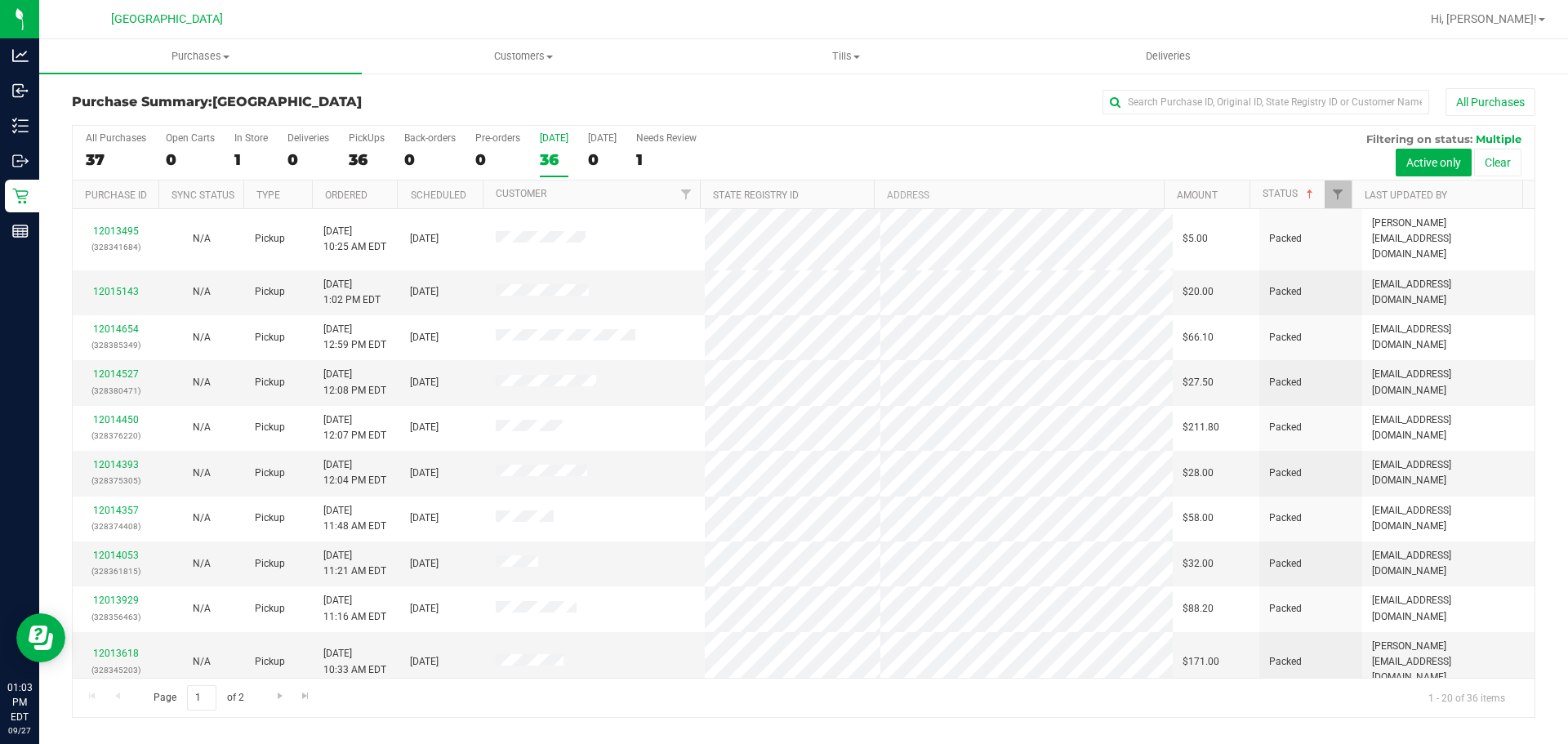
click at [568, 166] on div "All Purchases 37 Open Carts 0 In Store 1 Deliveries 0 PickUps 36 Back-orders 0 …" at bounding box center [803, 153] width 1462 height 54
click at [561, 169] on div "36" at bounding box center [554, 160] width 29 height 19
click at [0, 0] on input "[DATE] 36" at bounding box center [0, 0] width 0 height 0
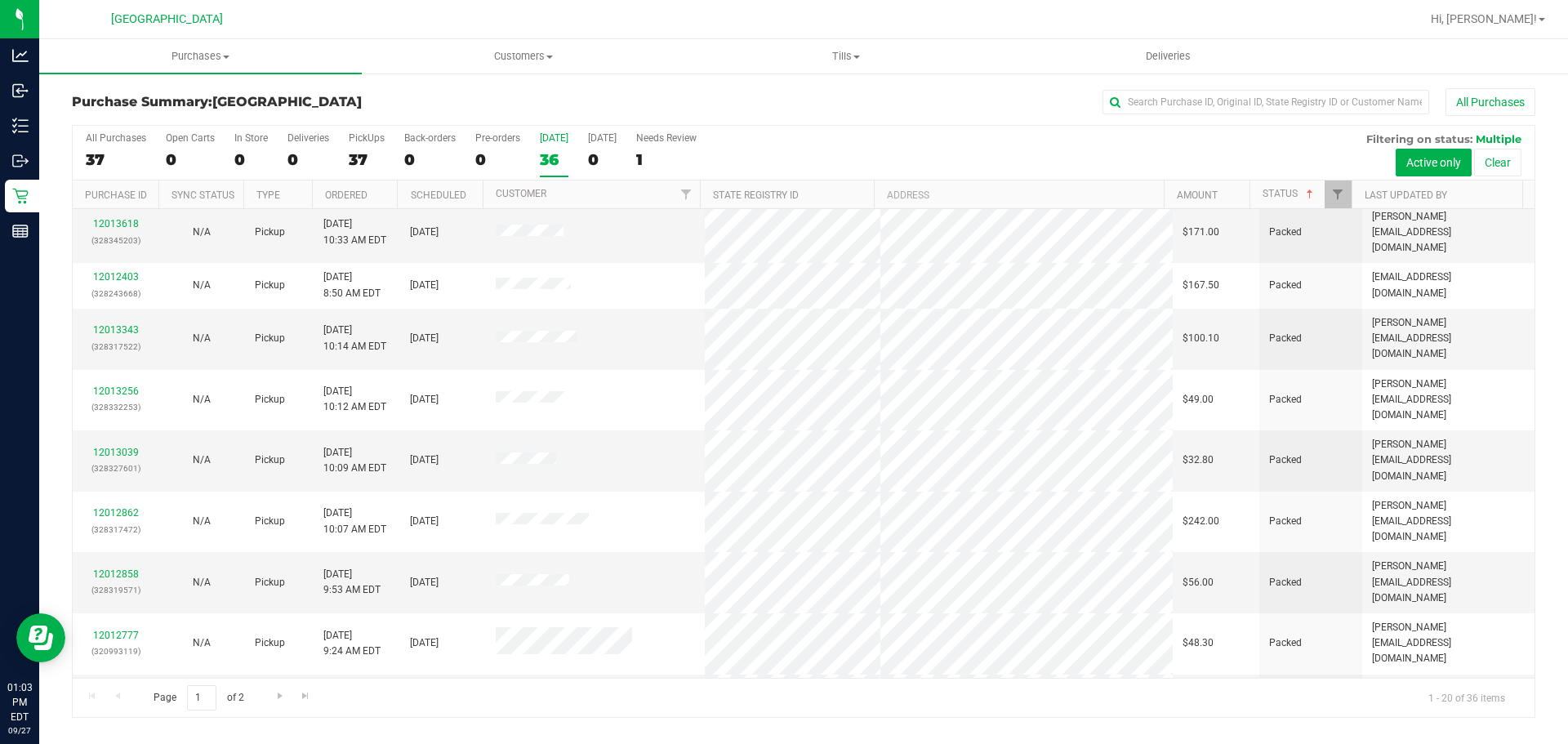
scroll to position [435, 0]
click at [289, 700] on link "Go to the next page" at bounding box center [280, 696] width 24 height 22
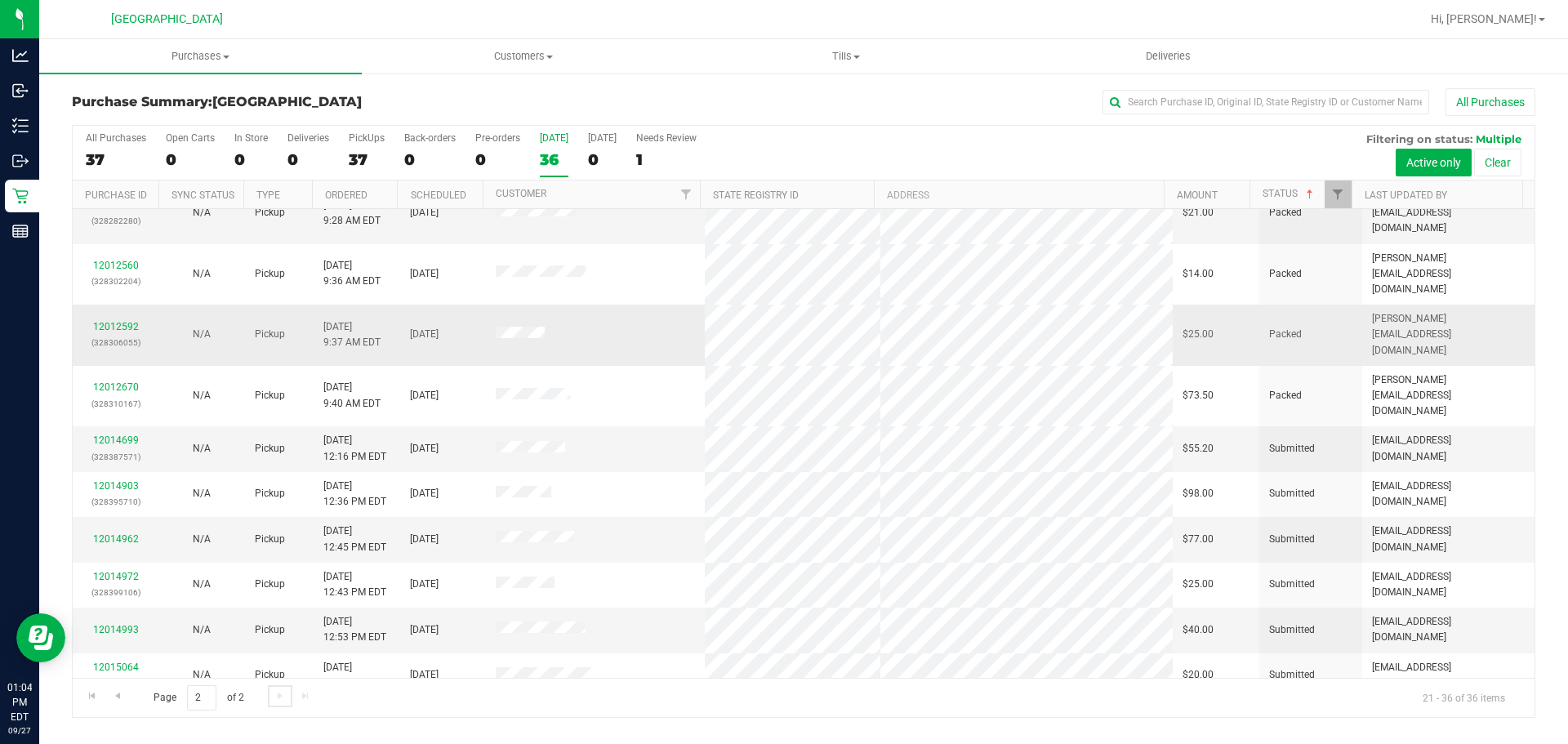
scroll to position [255, 0]
click at [1205, 100] on input "text" at bounding box center [1266, 102] width 327 height 25
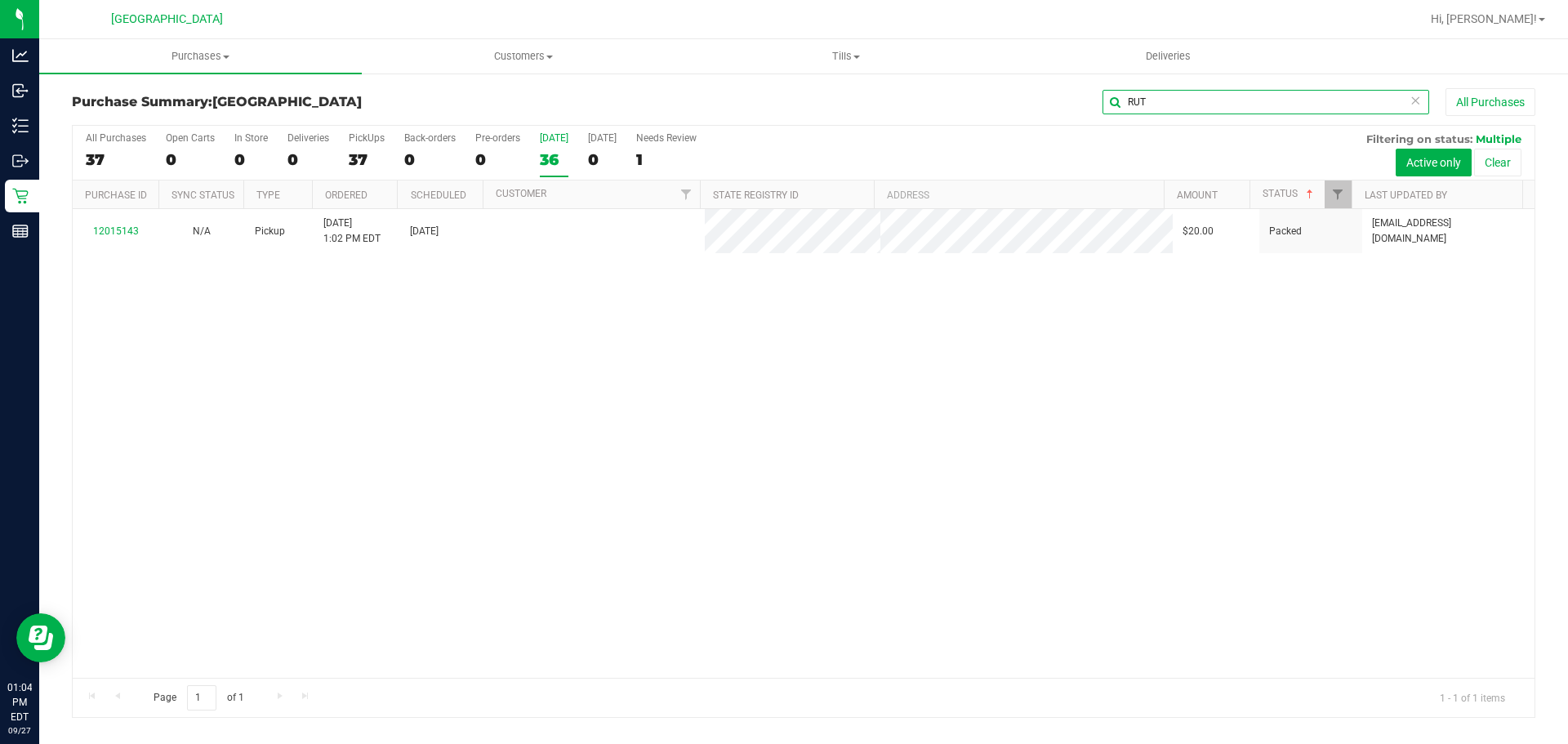
scroll to position [0, 0]
drag, startPoint x: 1307, startPoint y: 106, endPoint x: 981, endPoint y: 106, distance: 326.0
click at [981, 106] on div "RUT All Purchases" at bounding box center [1047, 102] width 976 height 28
type input "\"
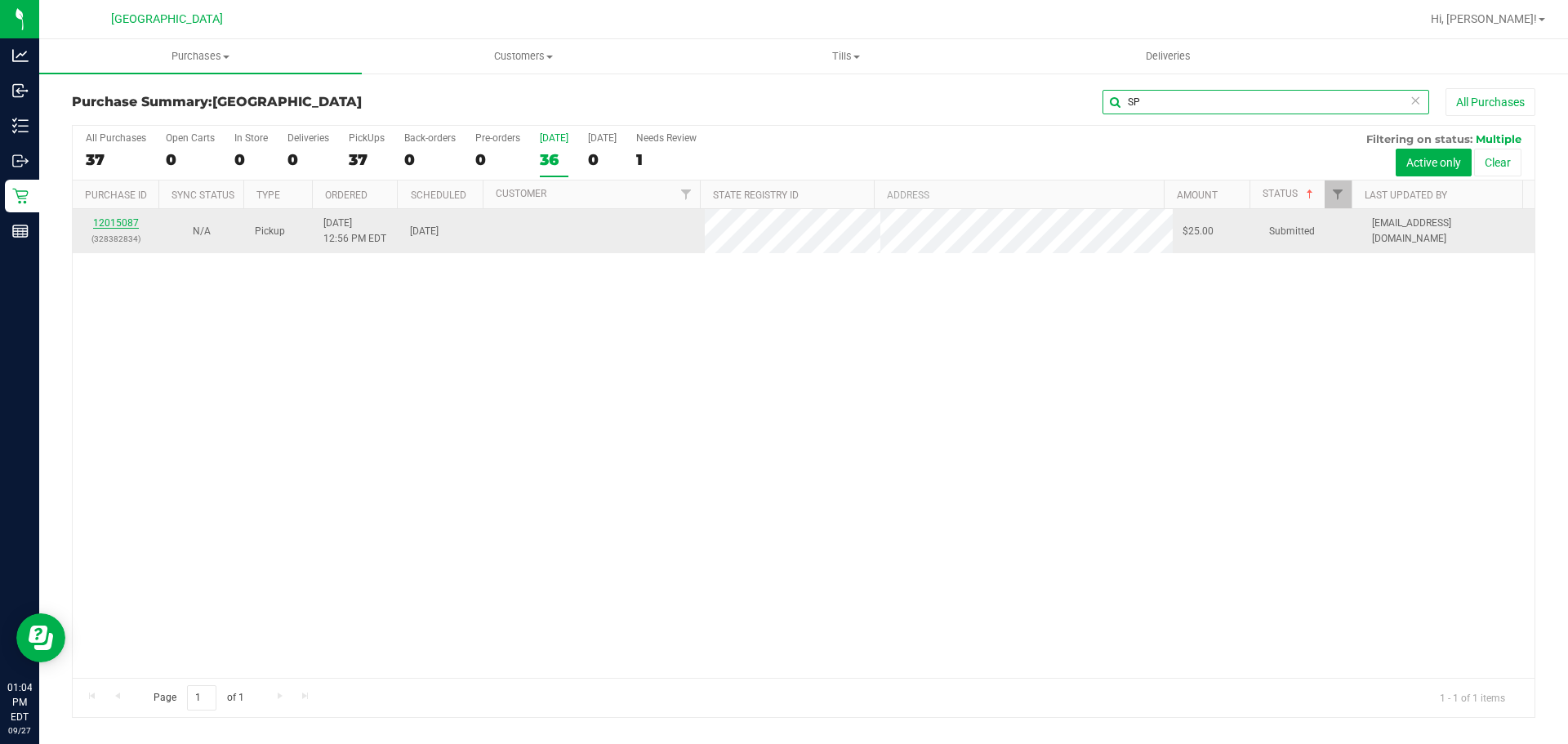
type input "SP"
click at [130, 222] on link "12015087" at bounding box center [116, 222] width 46 height 11
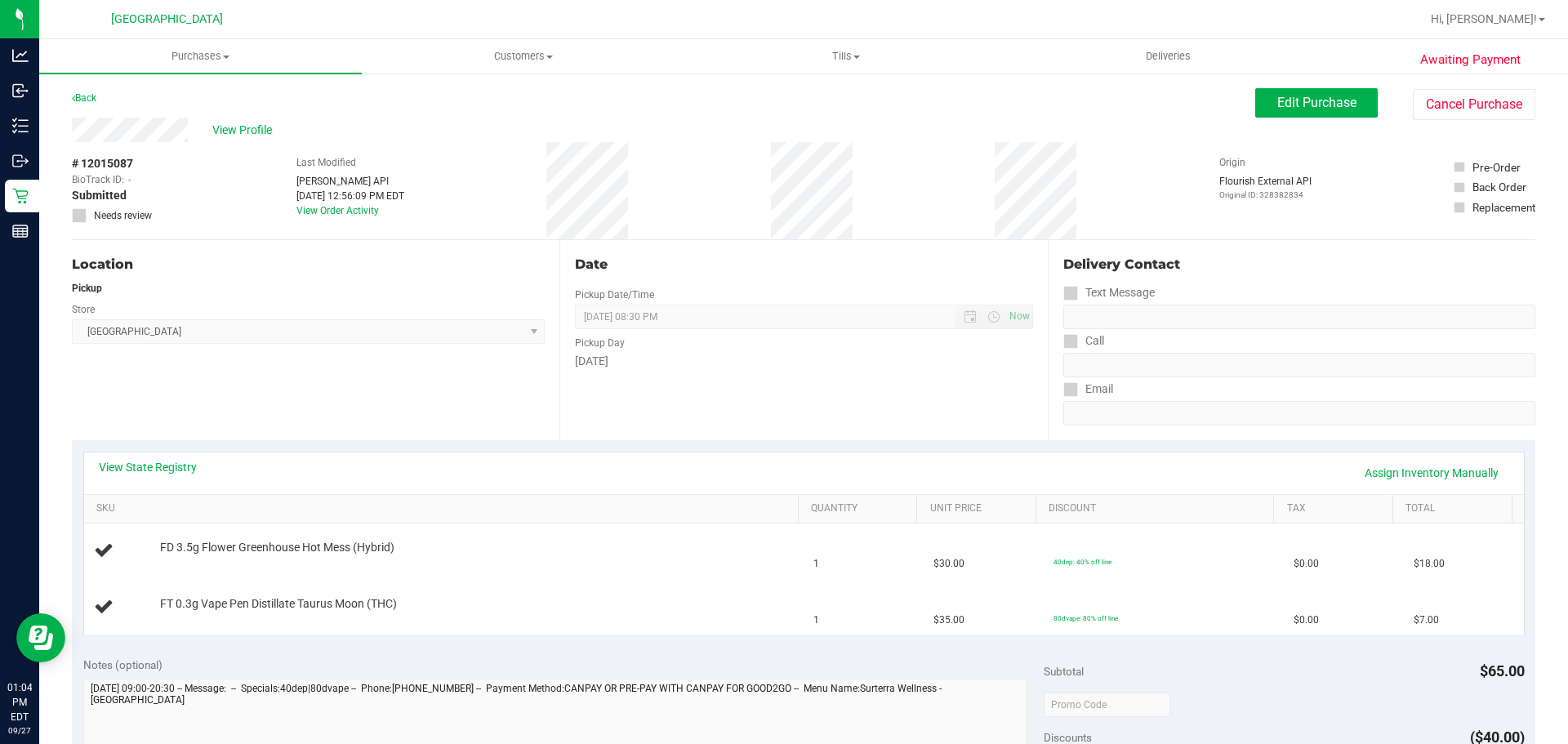
click at [160, 493] on div "View State Registry Assign Inventory Manually" at bounding box center [804, 472] width 1439 height 42
click at [152, 482] on div "View State Registry Assign Inventory Manually" at bounding box center [804, 472] width 1411 height 28
click at [158, 482] on div "View State Registry Assign Inventory Manually" at bounding box center [804, 472] width 1411 height 28
click at [170, 465] on link "View State Registry" at bounding box center [147, 466] width 98 height 16
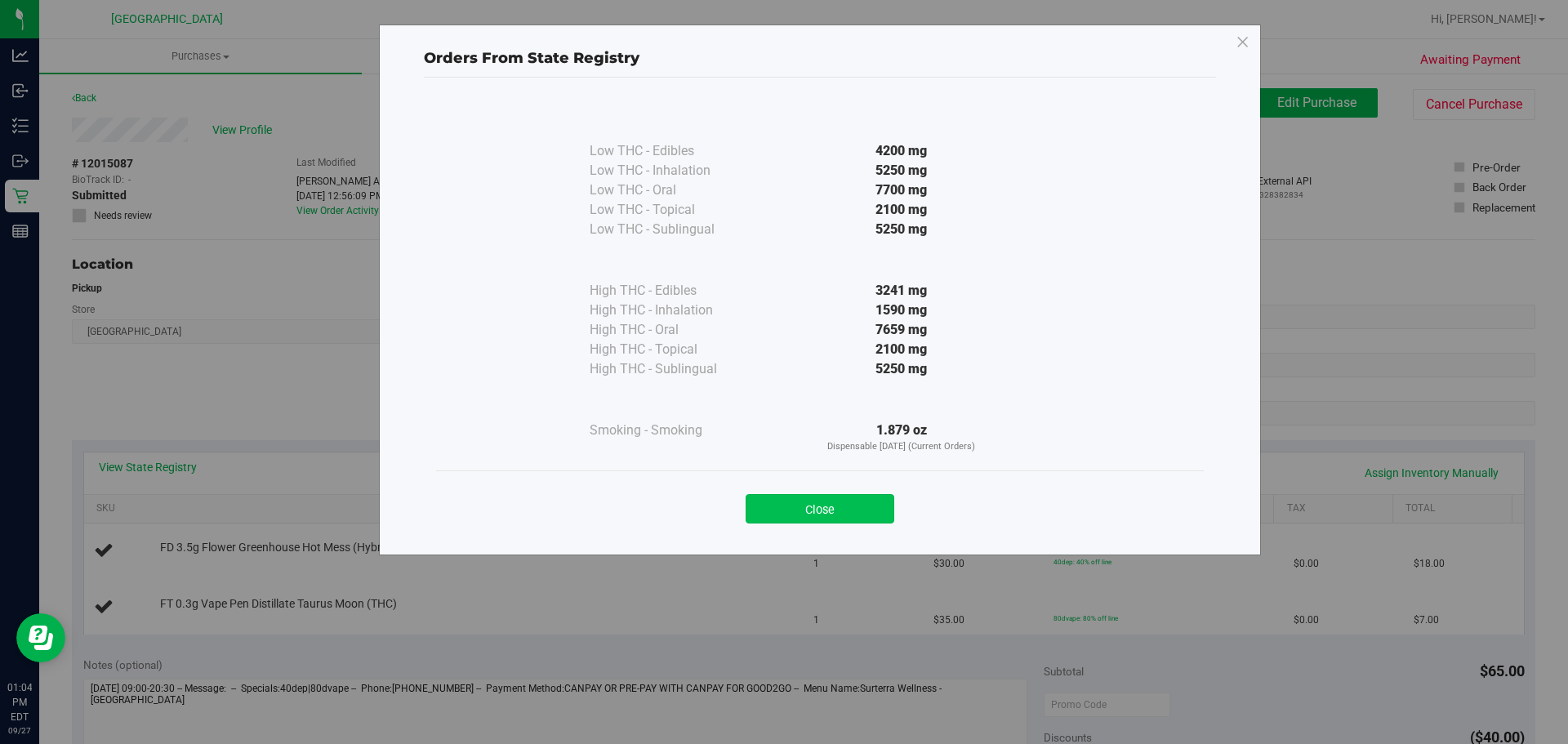
click at [821, 505] on button "Close" at bounding box center [820, 508] width 149 height 30
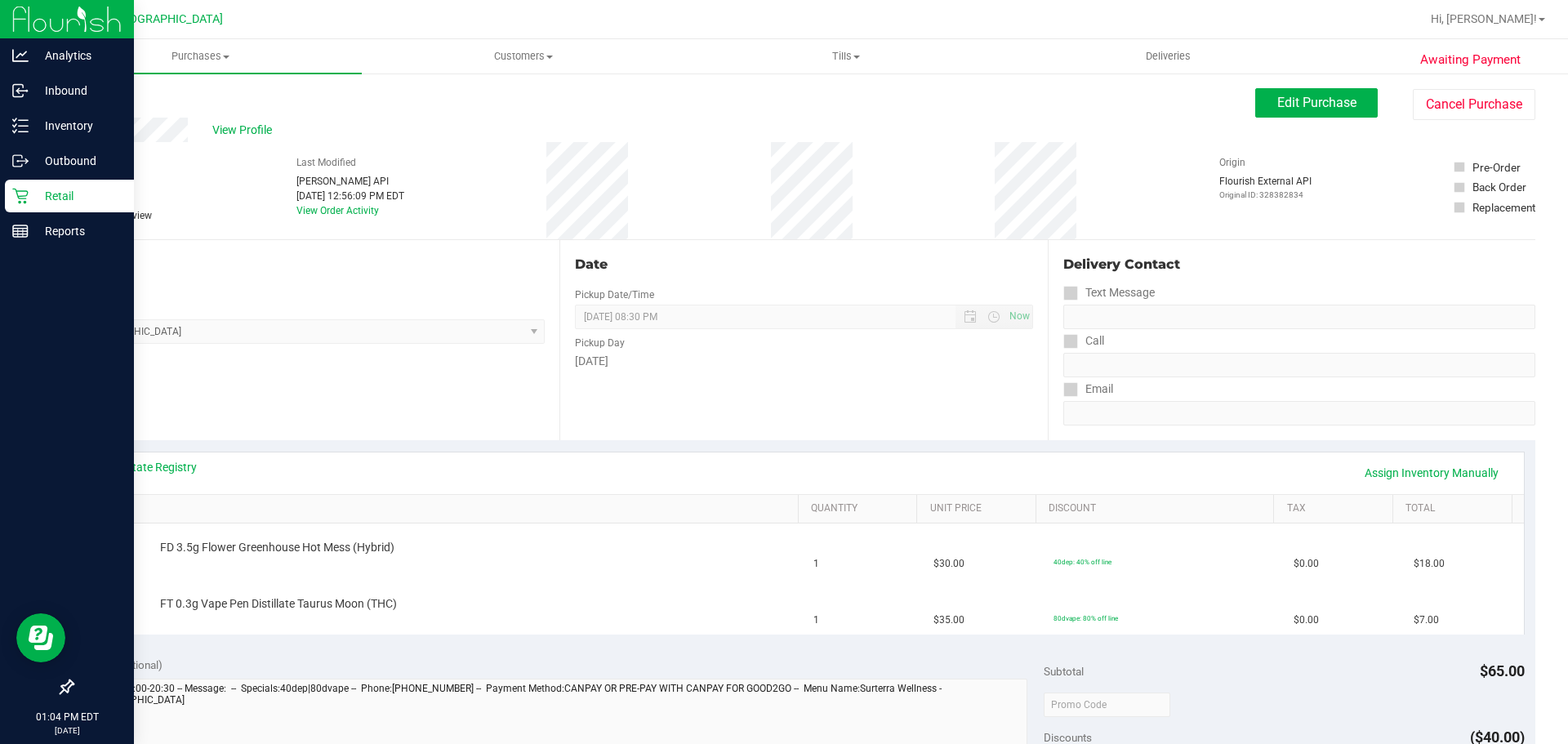
click at [44, 191] on p "Retail" at bounding box center [77, 196] width 98 height 20
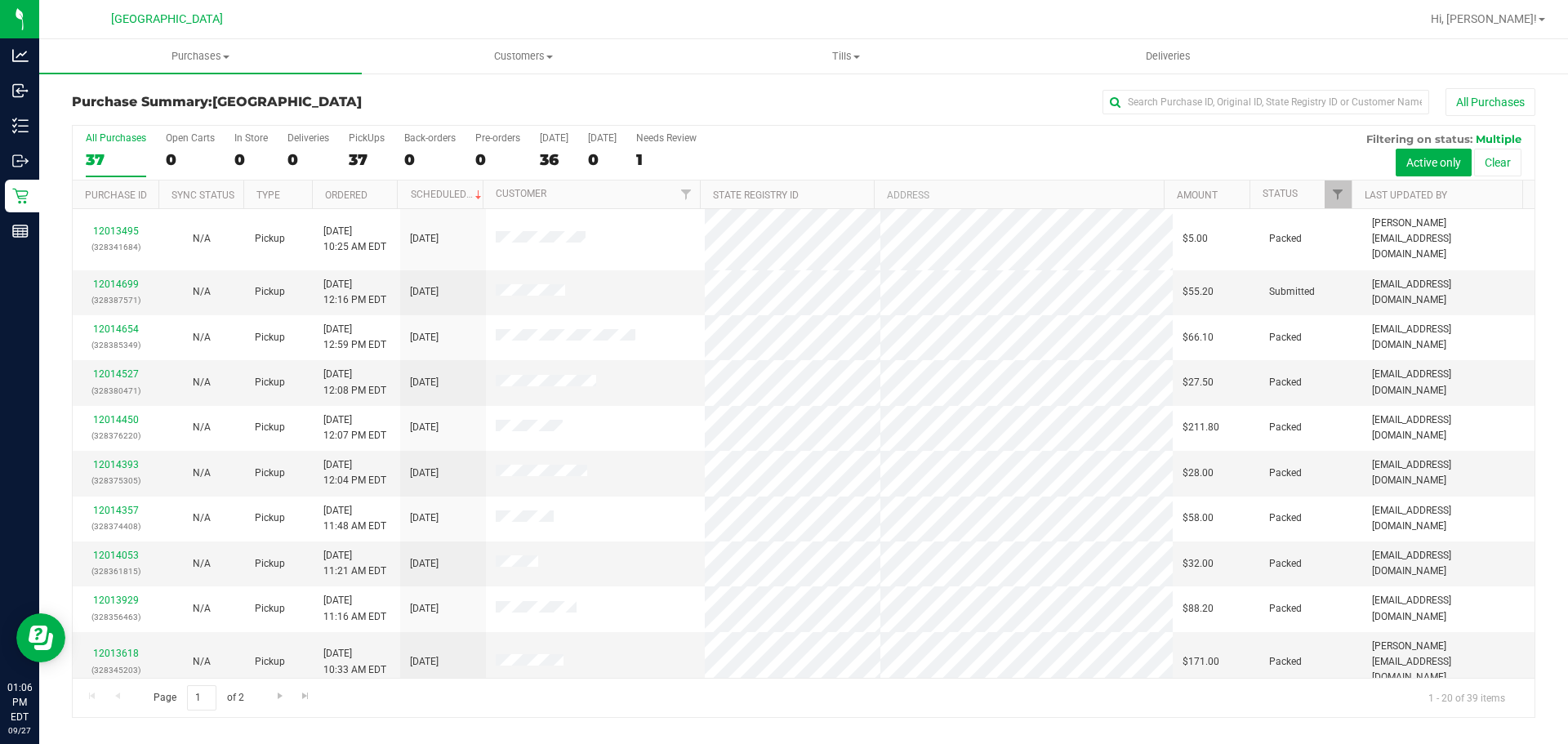
click at [1311, 204] on th "Status" at bounding box center [1301, 195] width 102 height 29
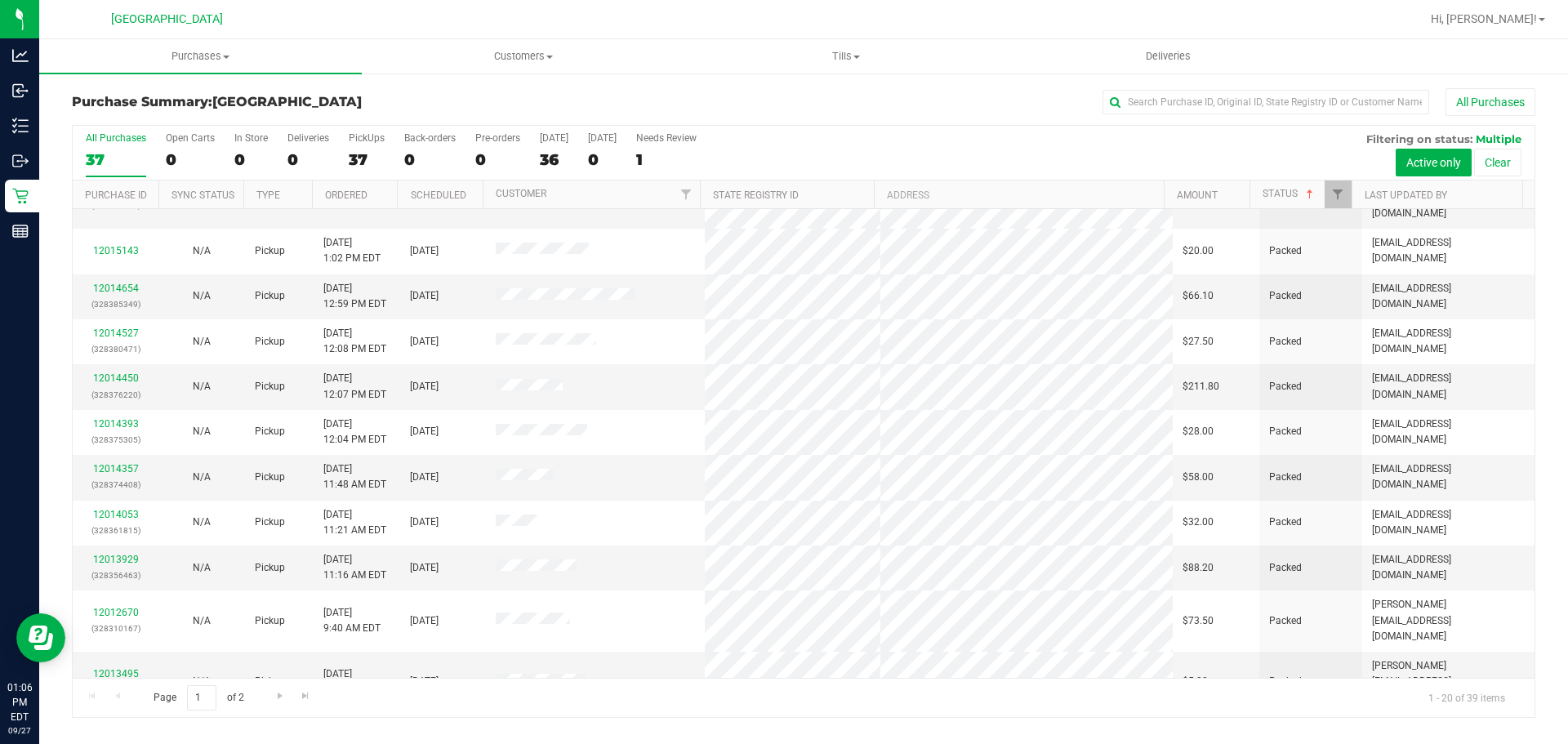
scroll to position [435, 0]
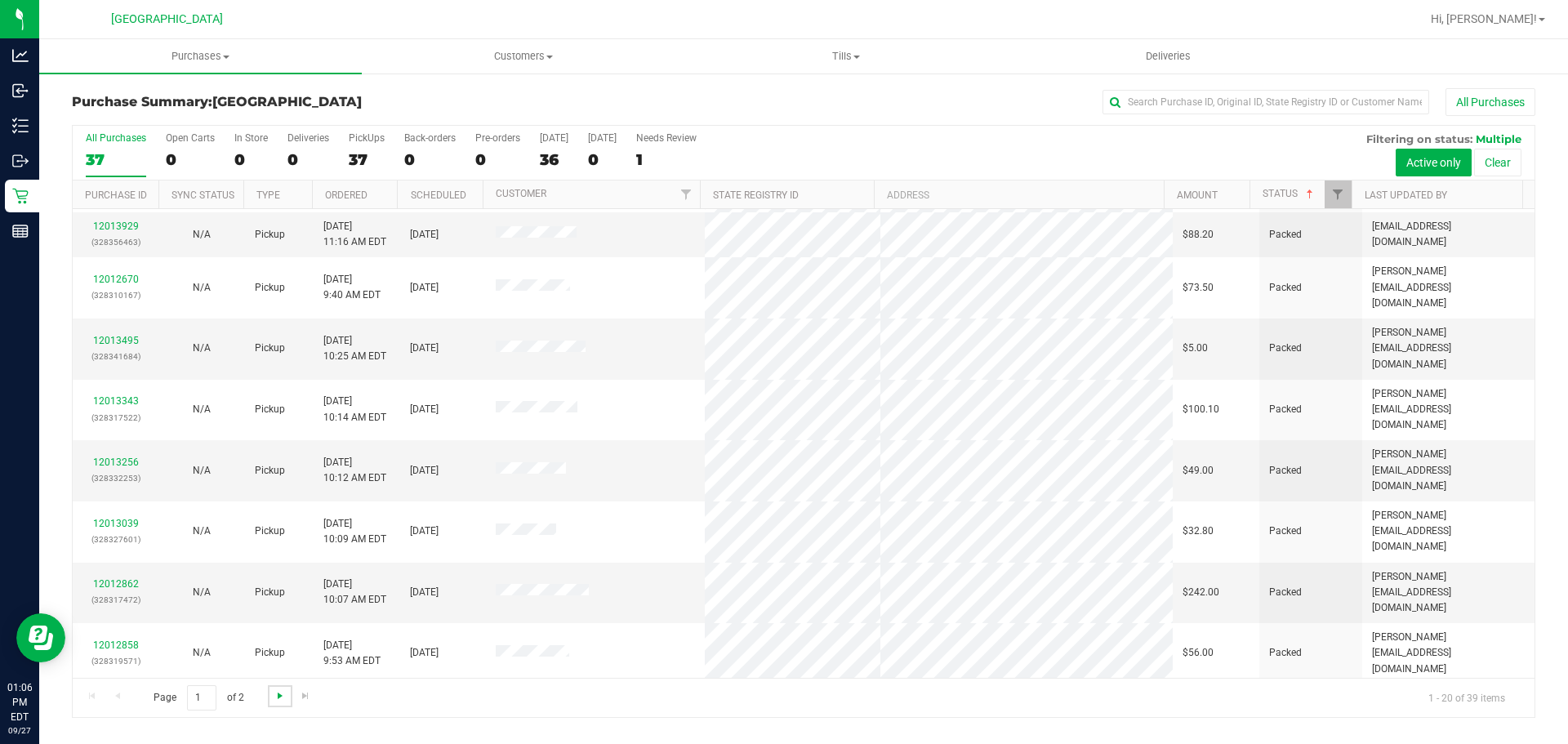
click at [276, 699] on span "Go to the next page" at bounding box center [279, 695] width 13 height 13
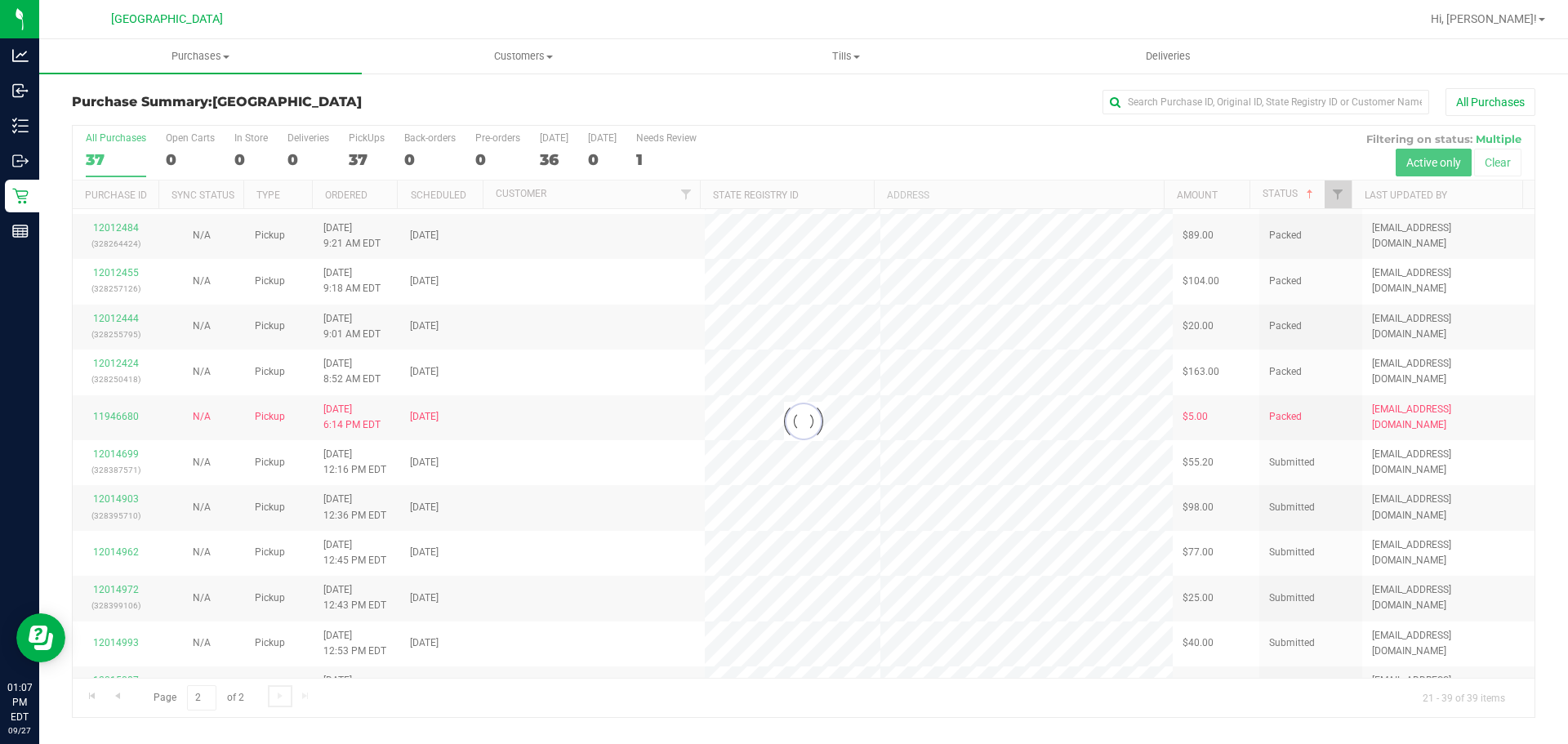
scroll to position [0, 0]
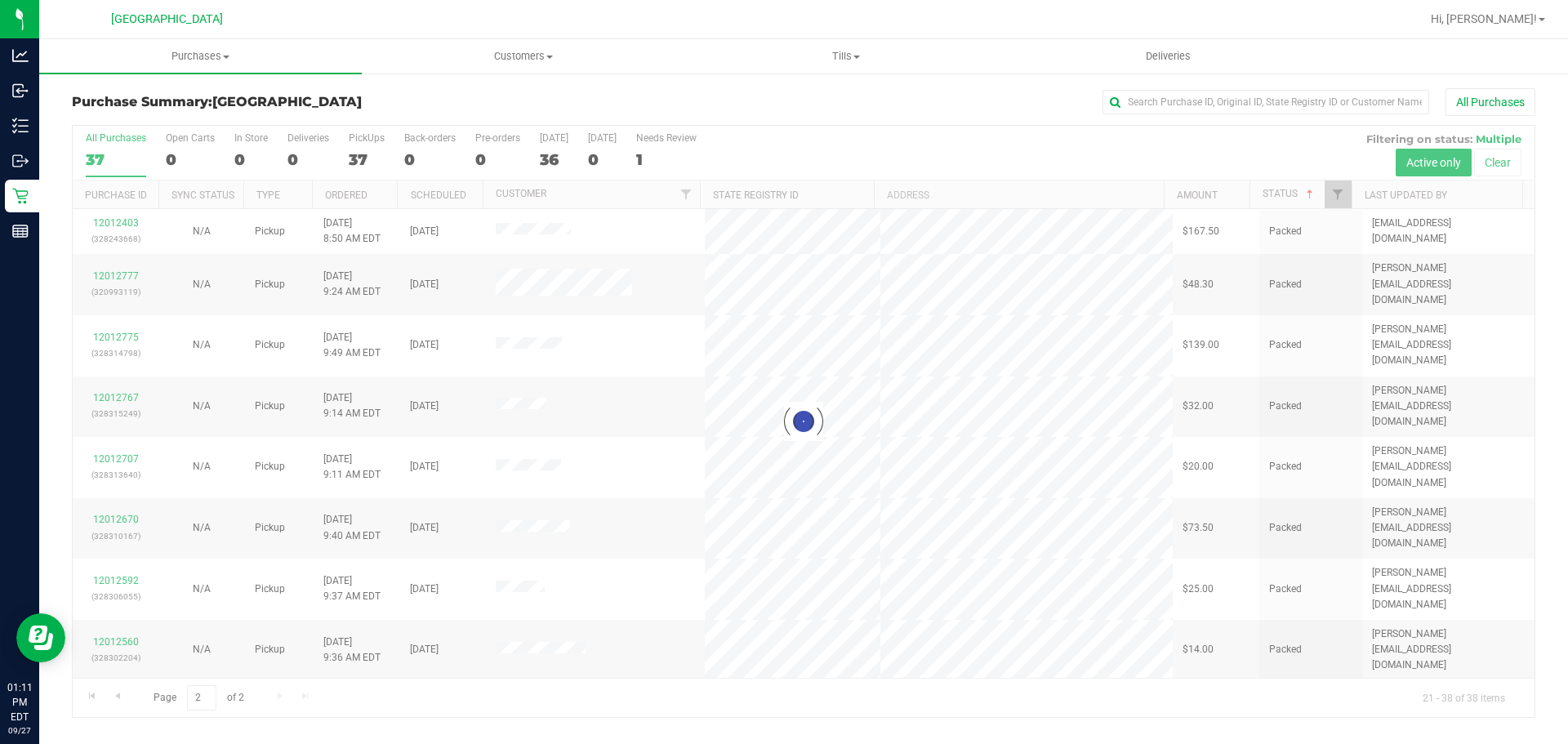
click at [546, 161] on div at bounding box center [803, 421] width 1462 height 592
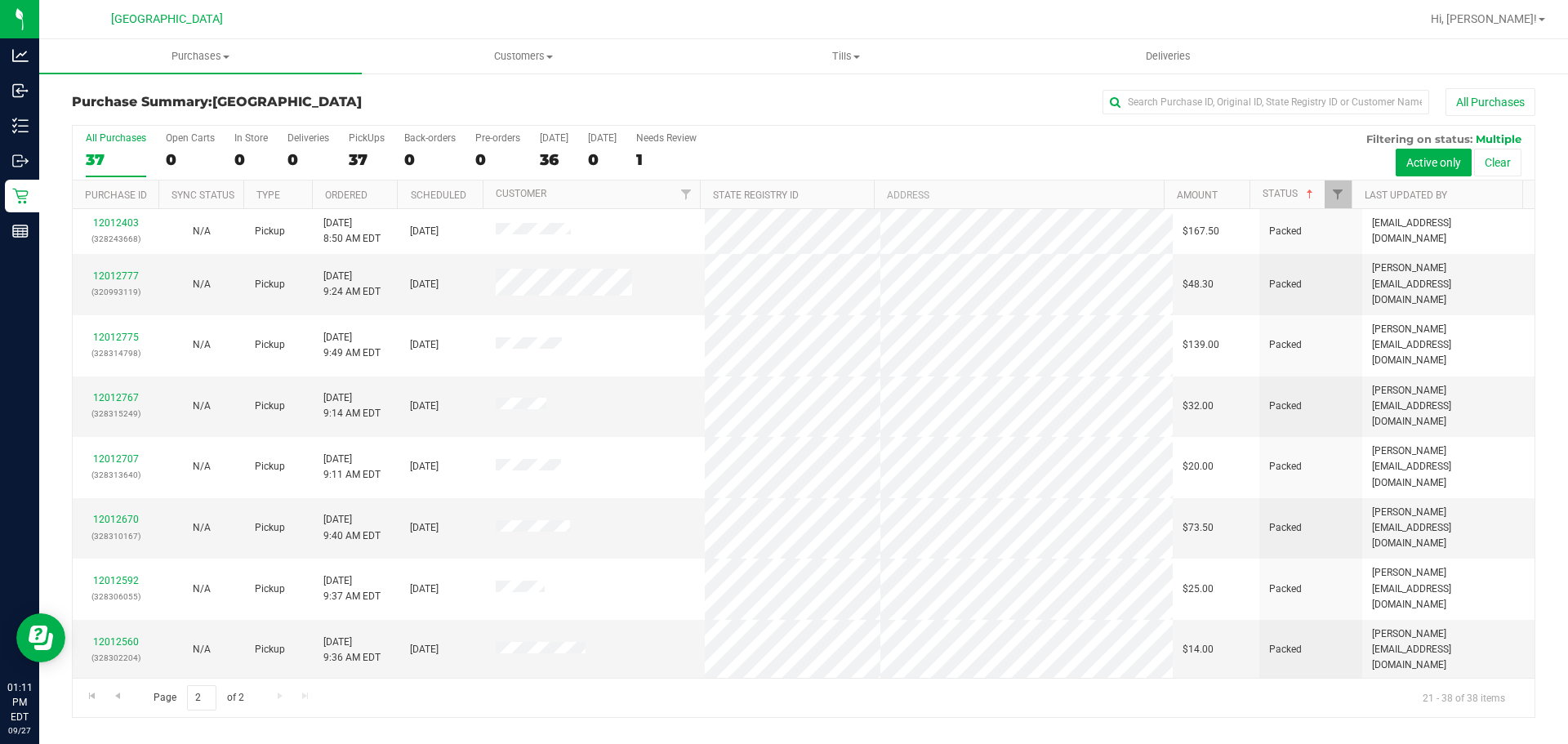
click at [552, 161] on div "36" at bounding box center [554, 160] width 29 height 19
click at [0, 0] on input "[DATE] 36" at bounding box center [0, 0] width 0 height 0
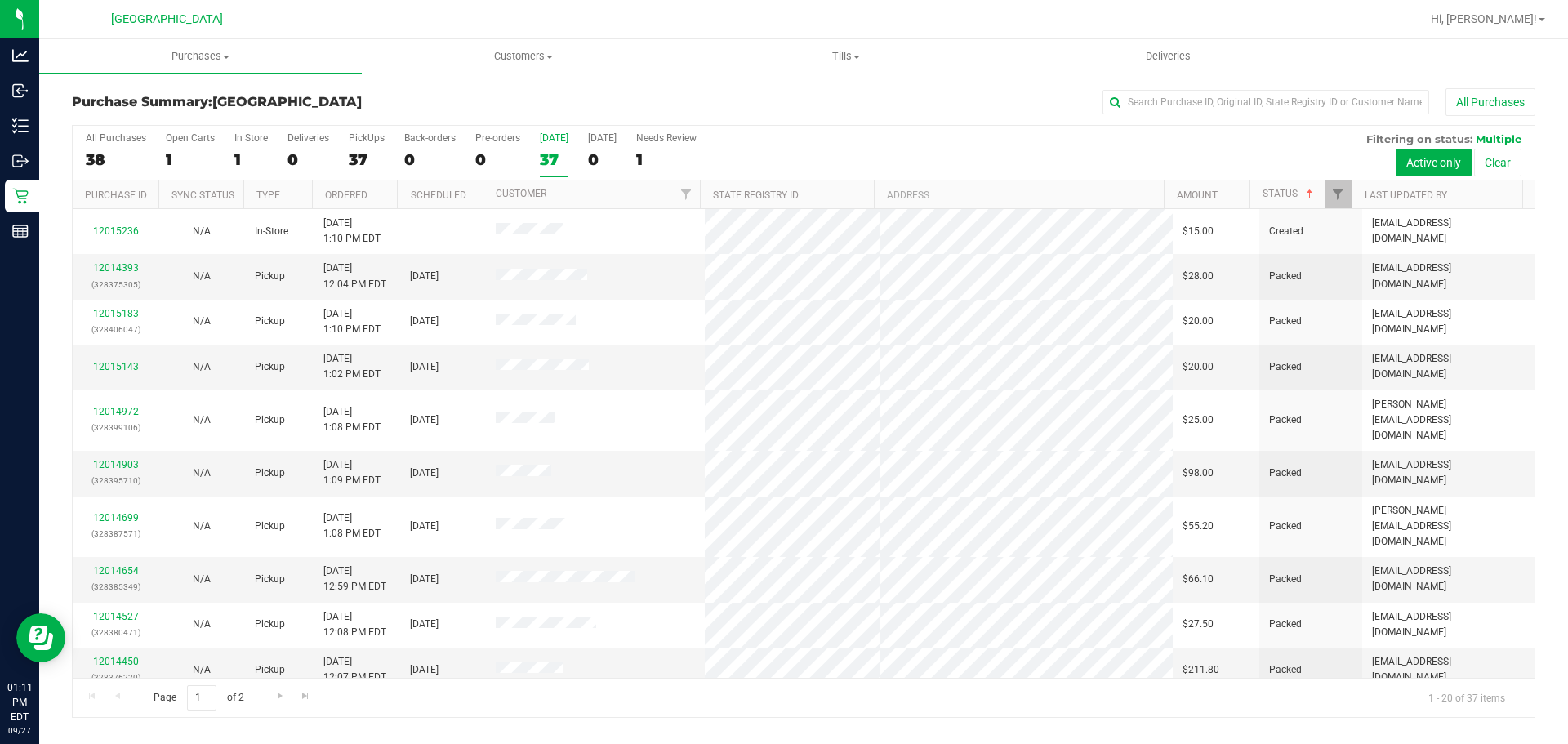
scroll to position [435, 0]
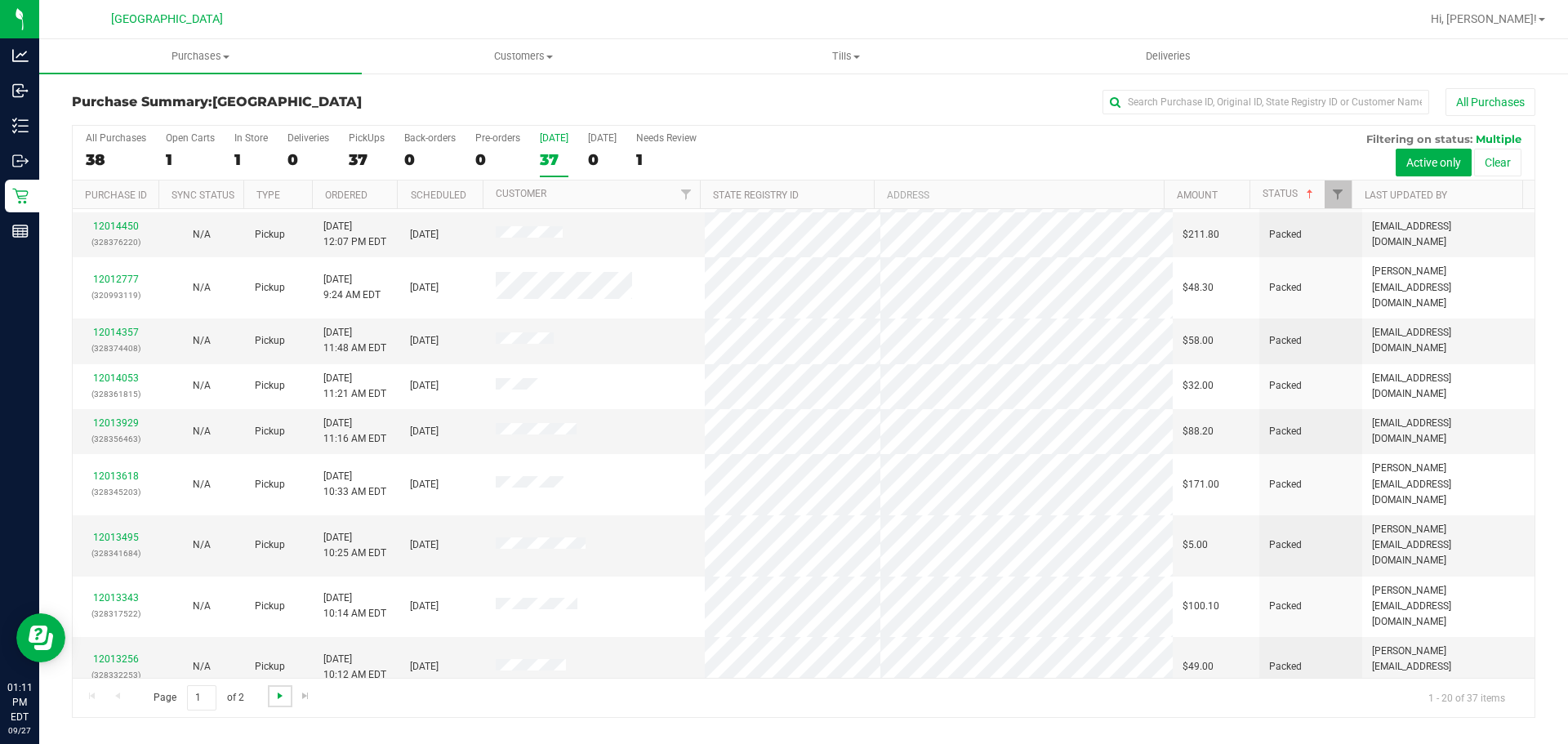
click at [274, 694] on span "Go to the next page" at bounding box center [279, 695] width 13 height 13
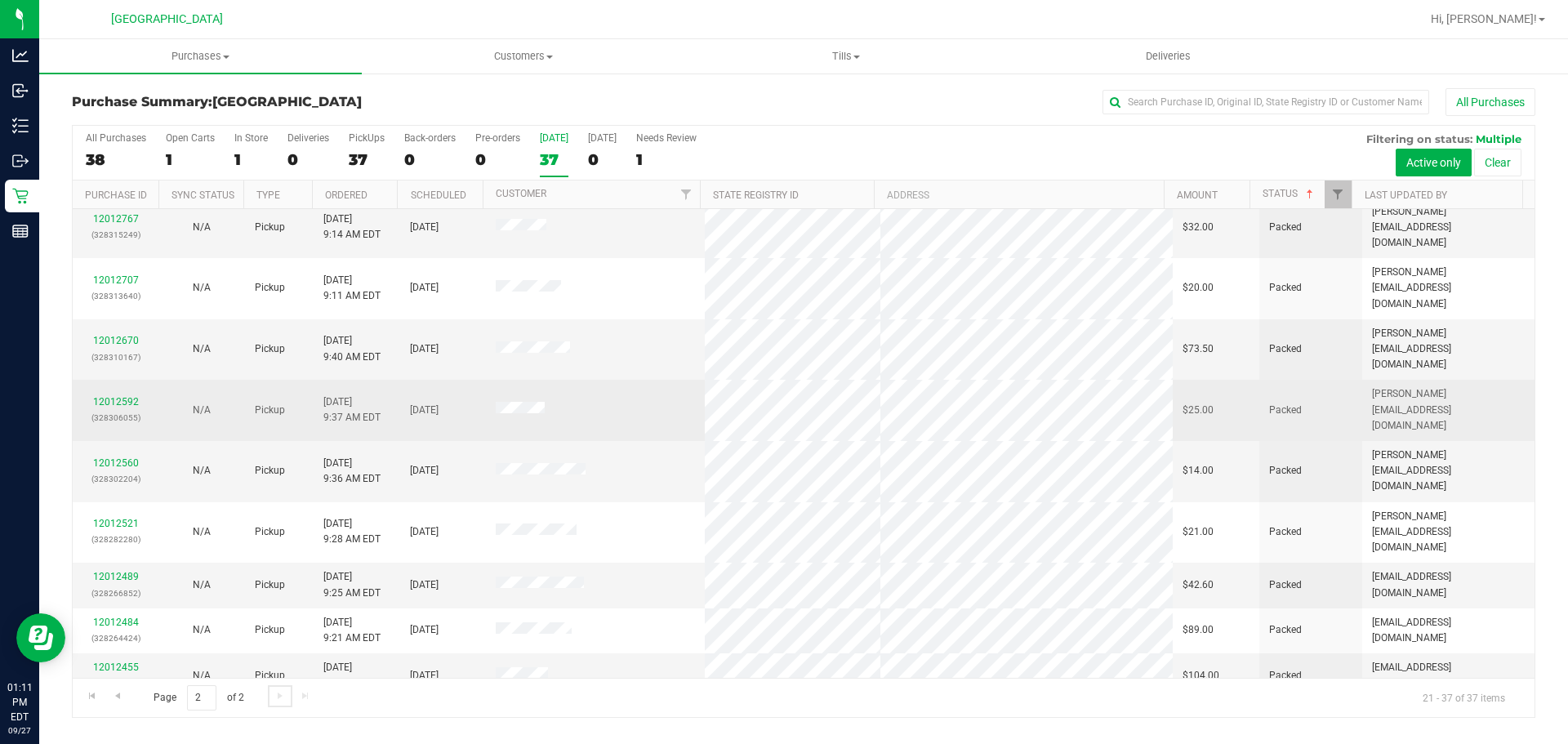
scroll to position [300, 0]
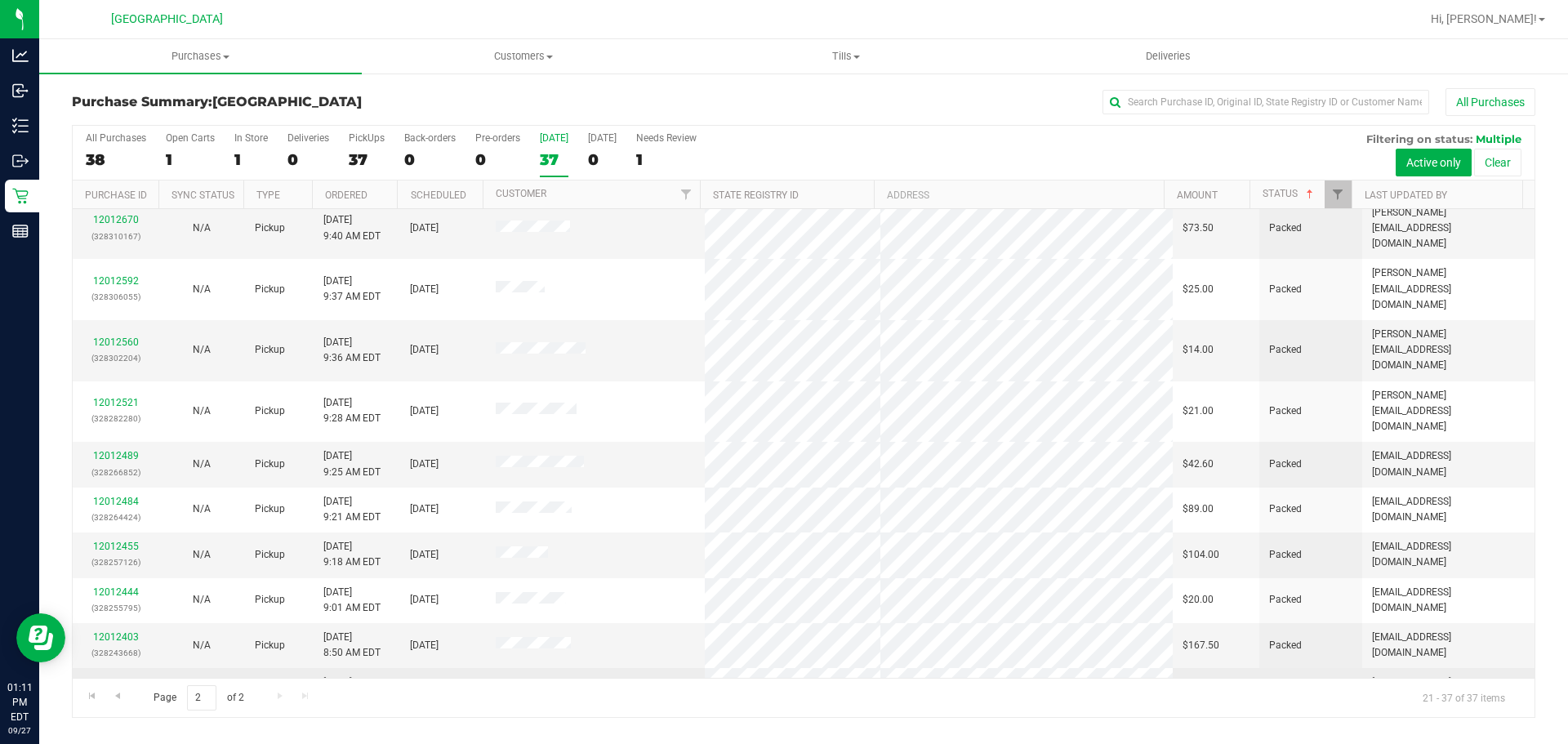
click at [119, 684] on link "12014962" at bounding box center [116, 690] width 46 height 11
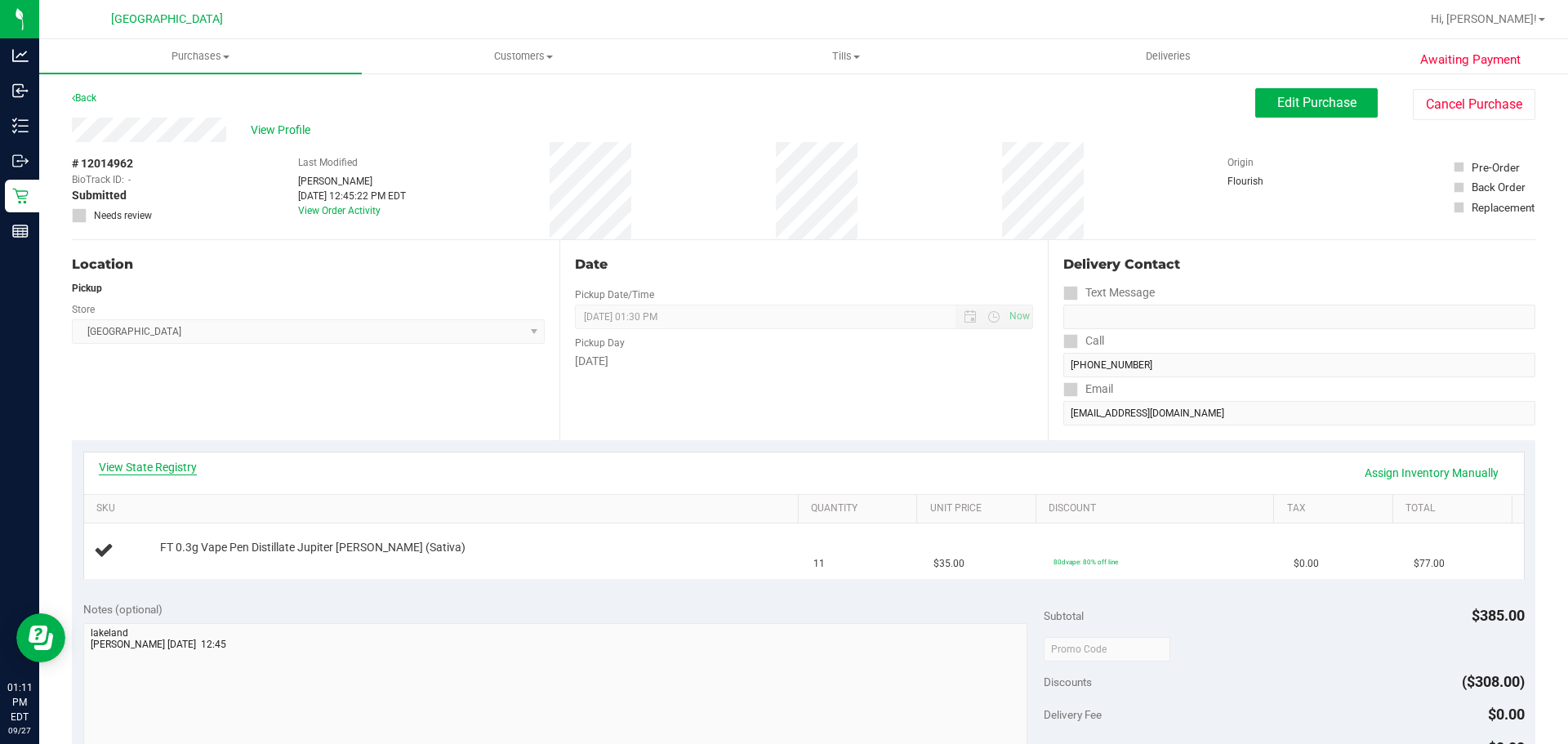
click at [138, 466] on link "View State Registry" at bounding box center [147, 466] width 98 height 16
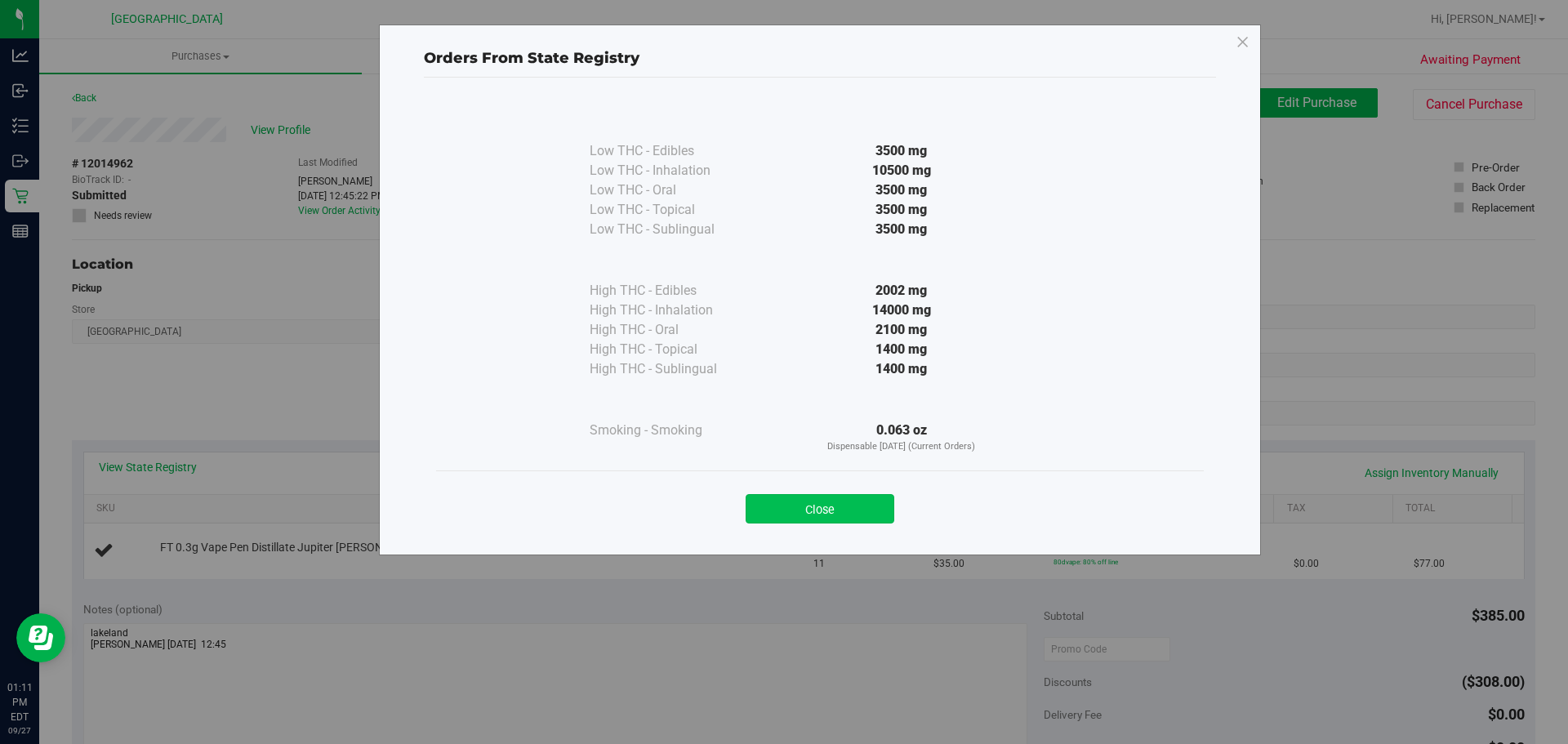
click at [852, 518] on button "Close" at bounding box center [820, 508] width 149 height 30
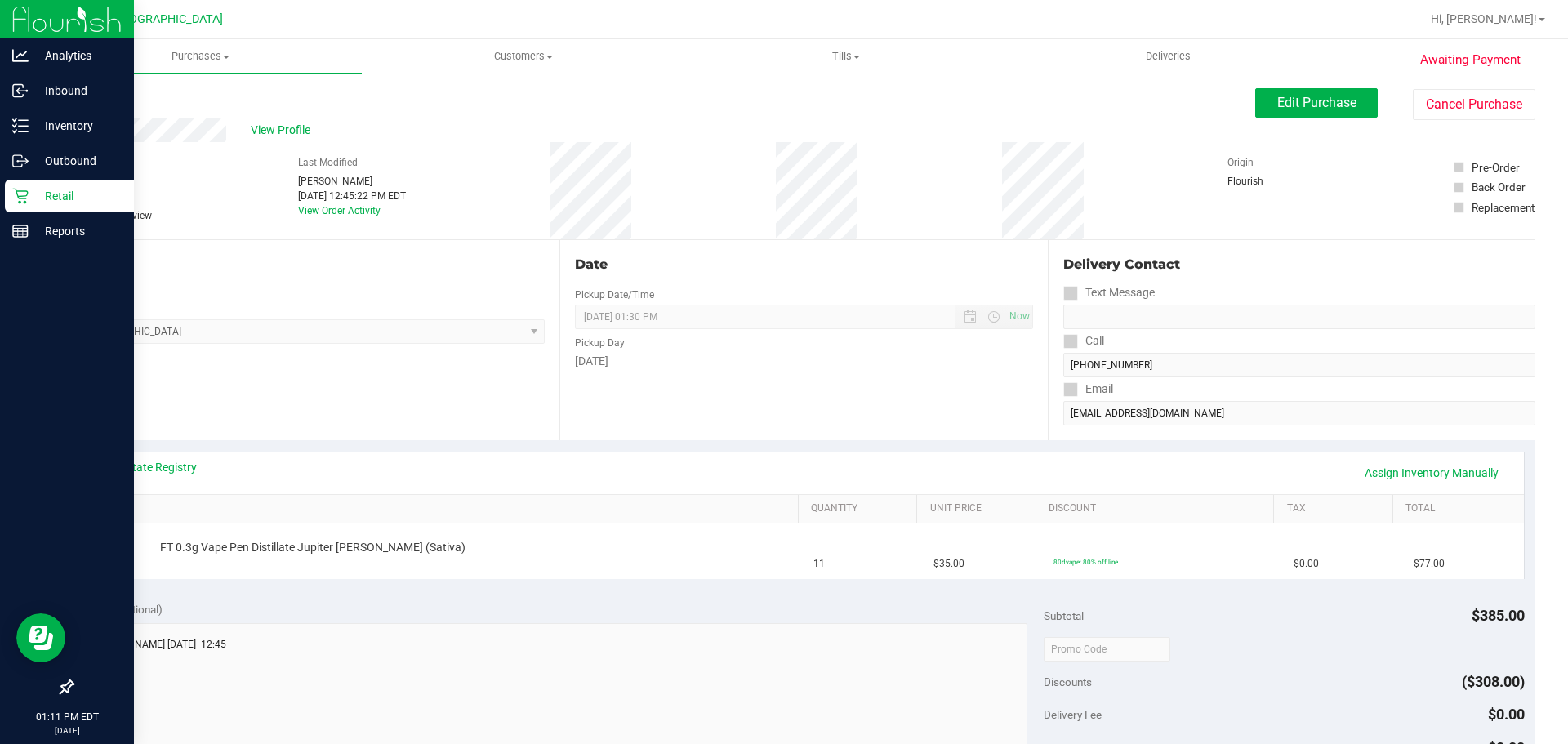
click at [39, 191] on p "Retail" at bounding box center [77, 196] width 98 height 20
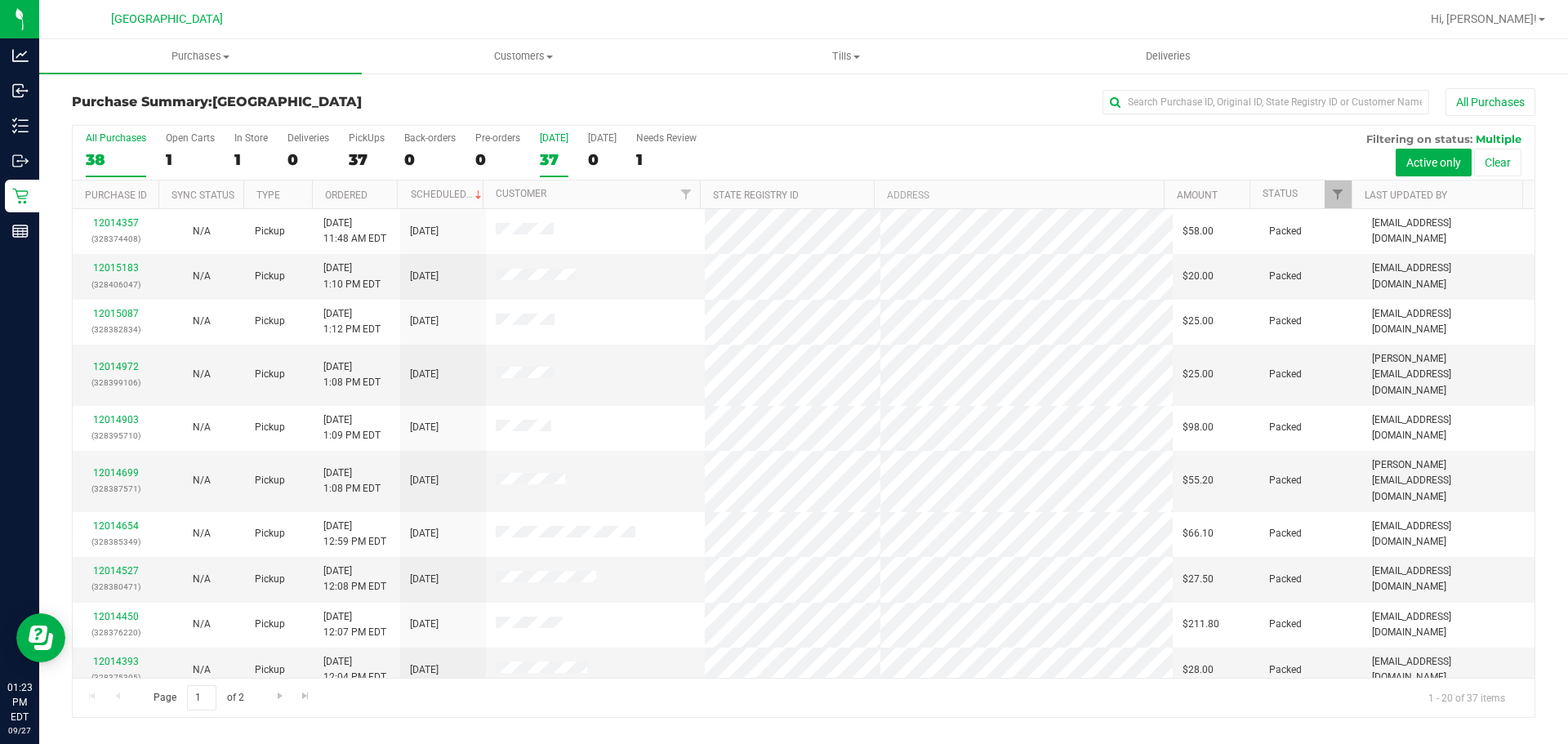
click at [548, 160] on div "37" at bounding box center [554, 160] width 29 height 19
click at [0, 0] on input "[DATE] 37" at bounding box center [0, 0] width 0 height 0
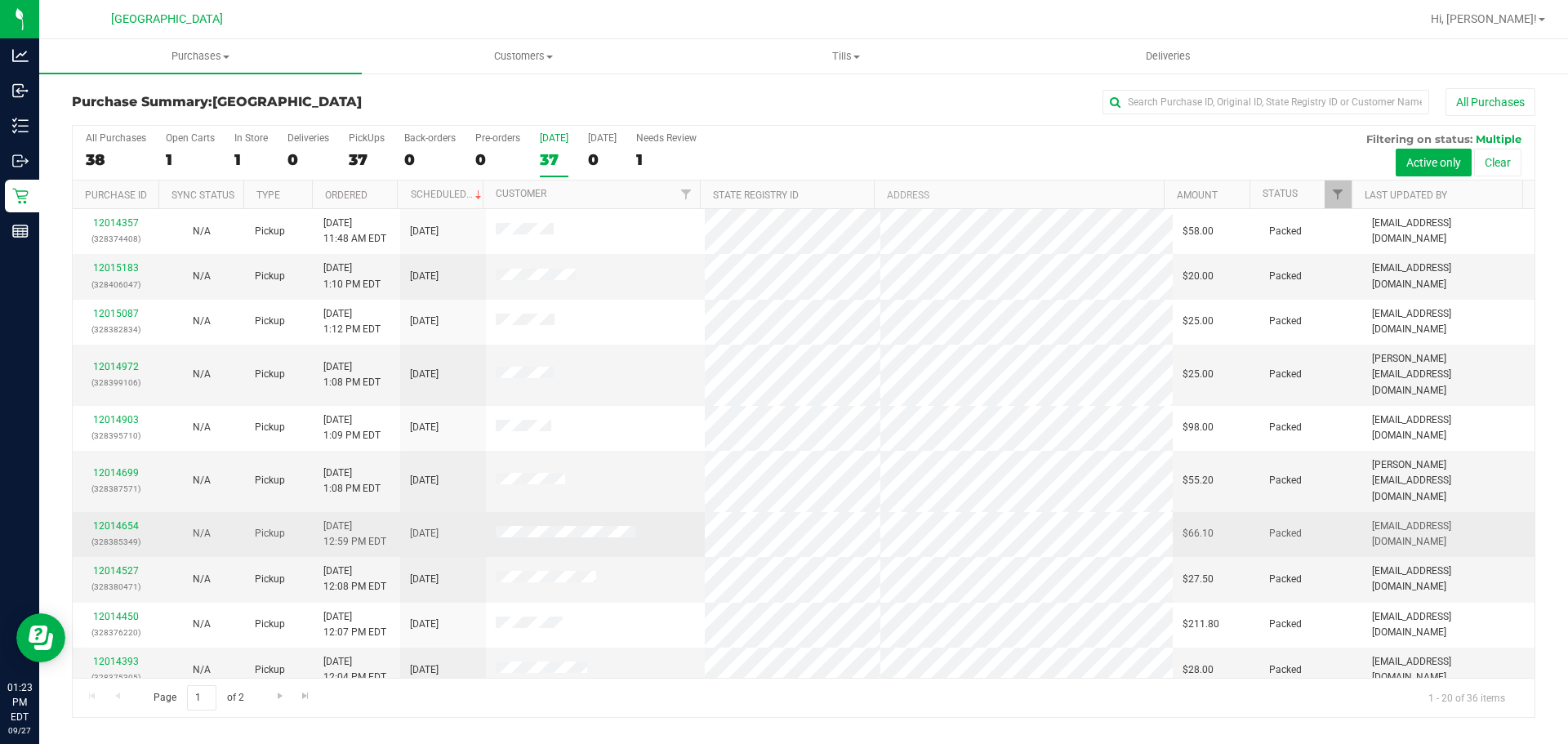
drag, startPoint x: 581, startPoint y: 320, endPoint x: 534, endPoint y: 491, distance: 177.3
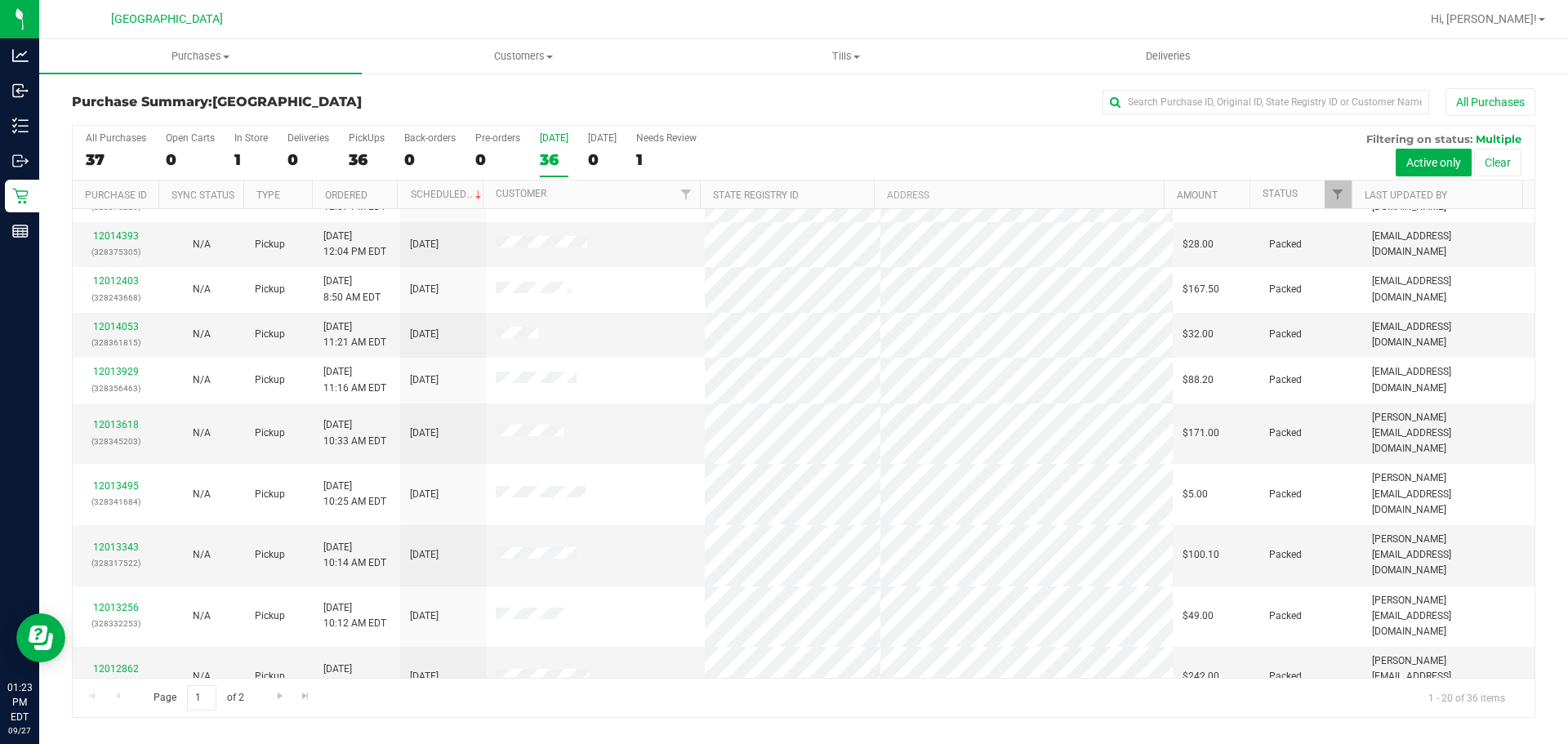
scroll to position [435, 0]
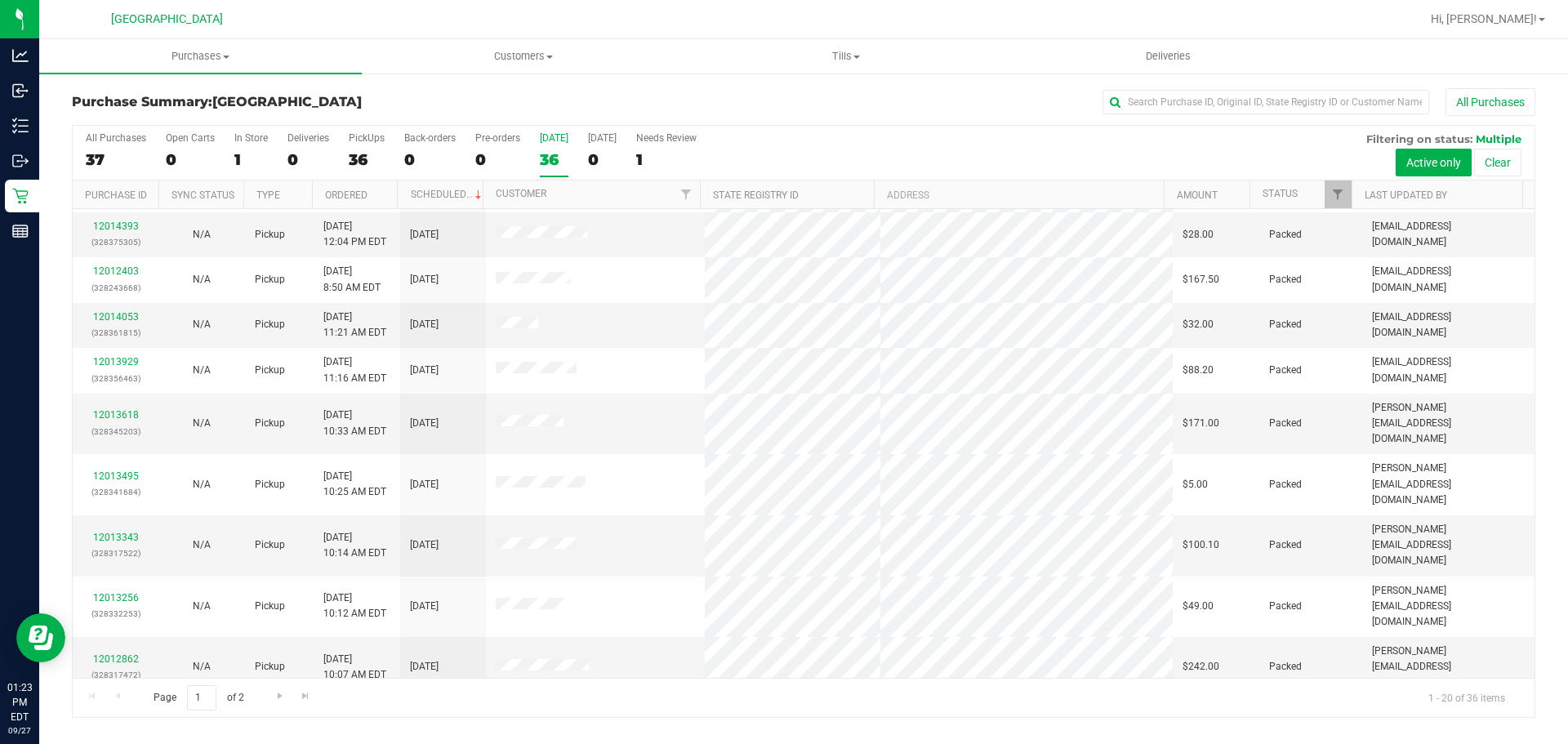
click at [591, 688] on div "Page 1 of 2 1 - 20 of 36 items" at bounding box center [803, 697] width 1462 height 39
click at [280, 692] on span "Go to the next page" at bounding box center [279, 695] width 13 height 13
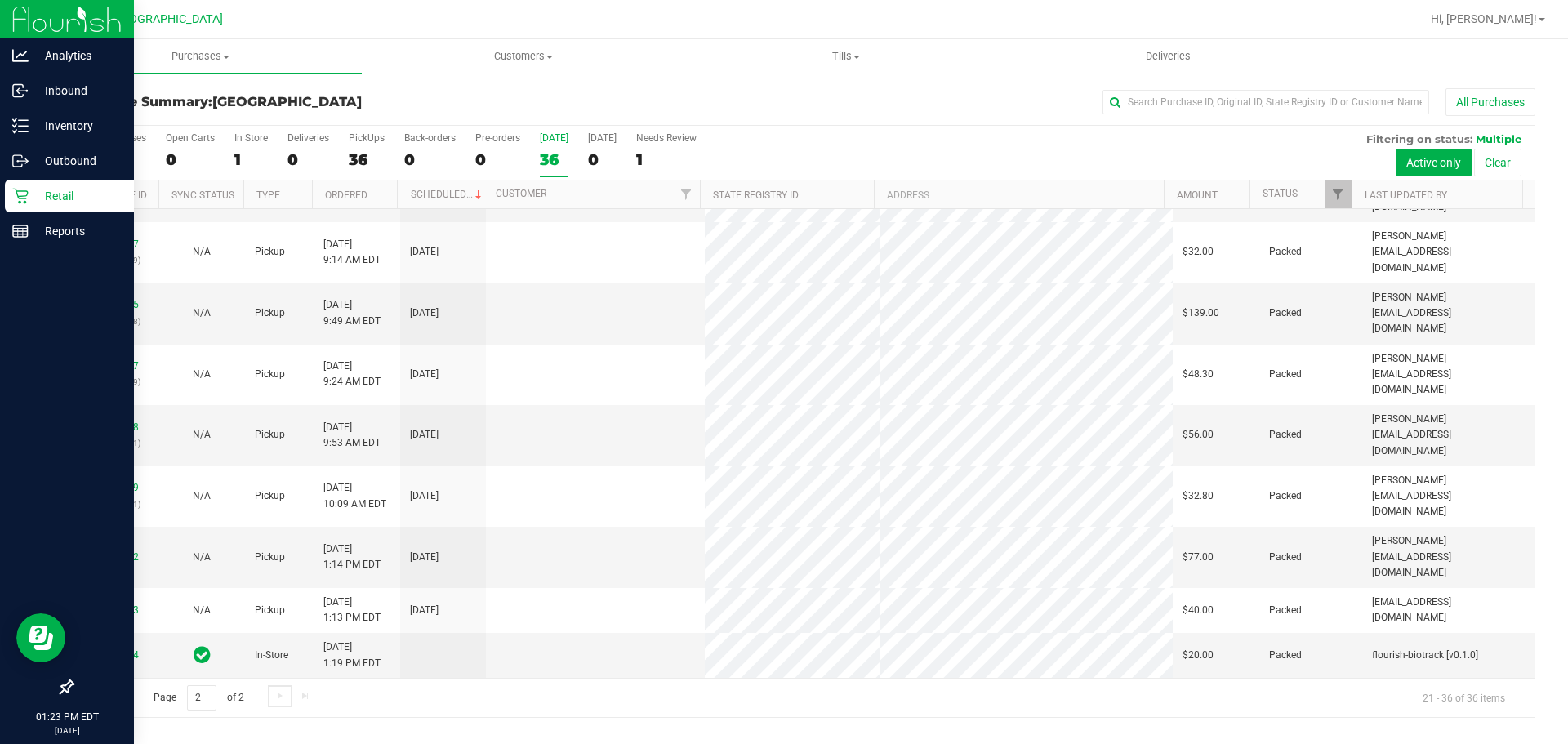
scroll to position [0, 0]
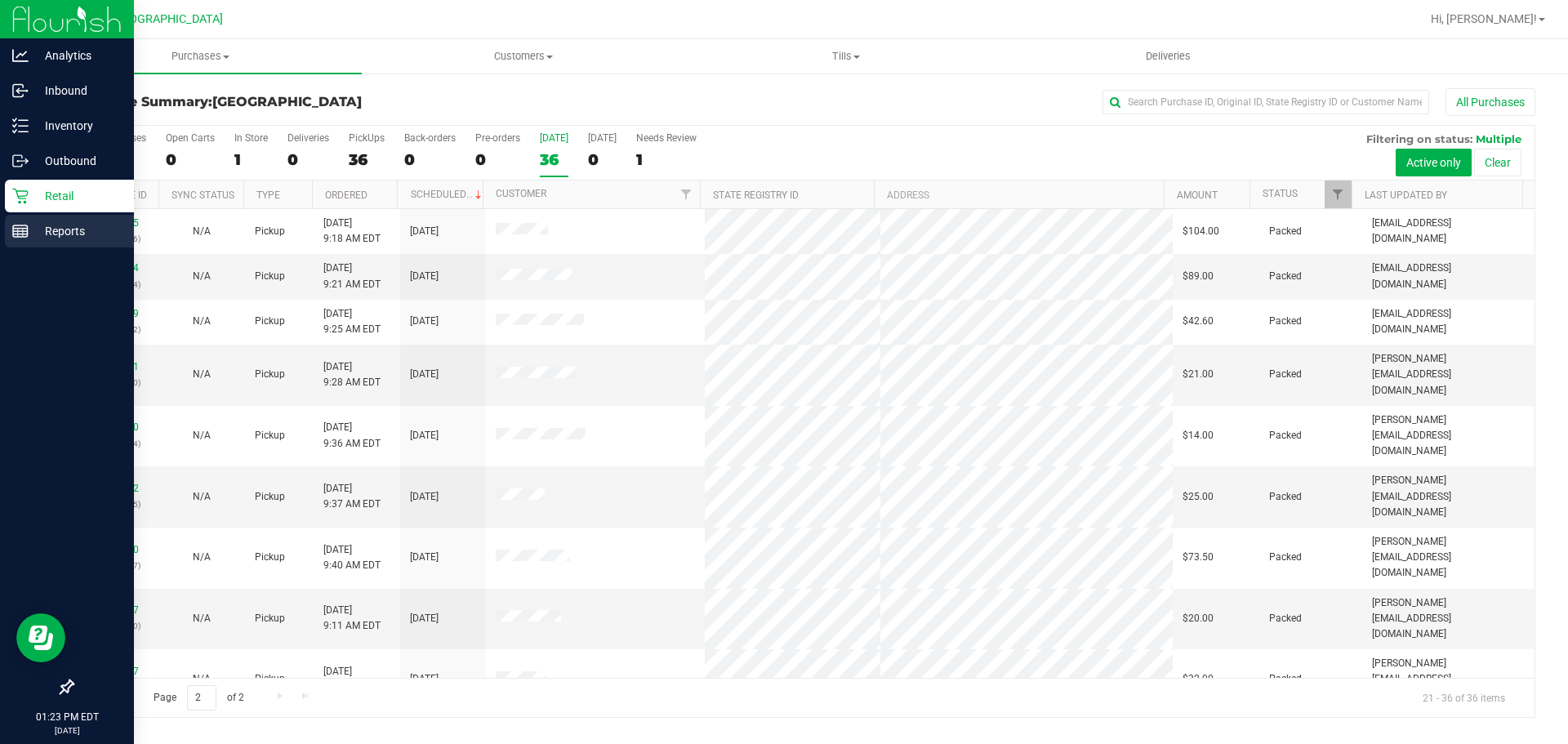
click at [85, 231] on p "Reports" at bounding box center [77, 231] width 98 height 20
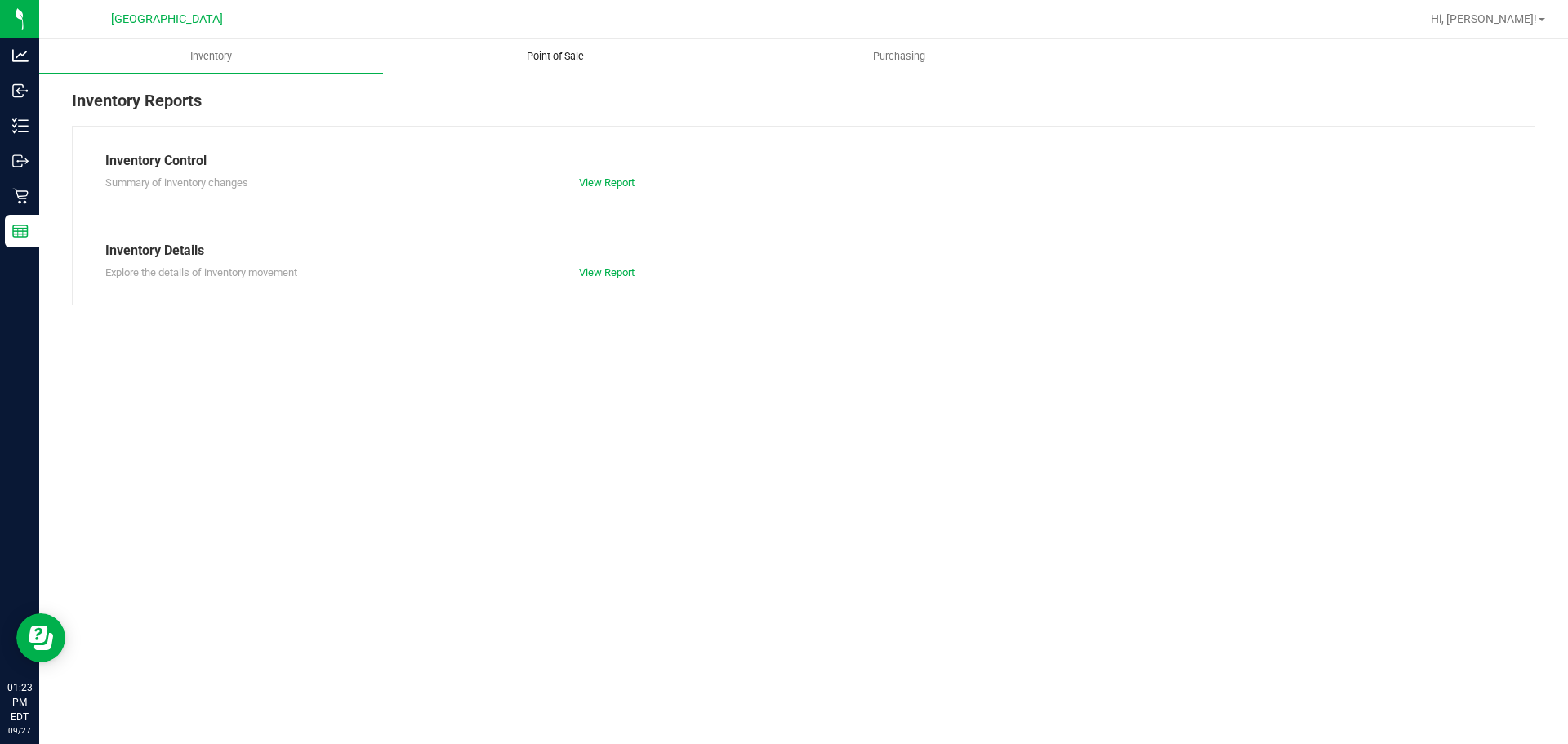
click at [560, 66] on uib-tab-heading "Point of Sale" at bounding box center [555, 56] width 342 height 32
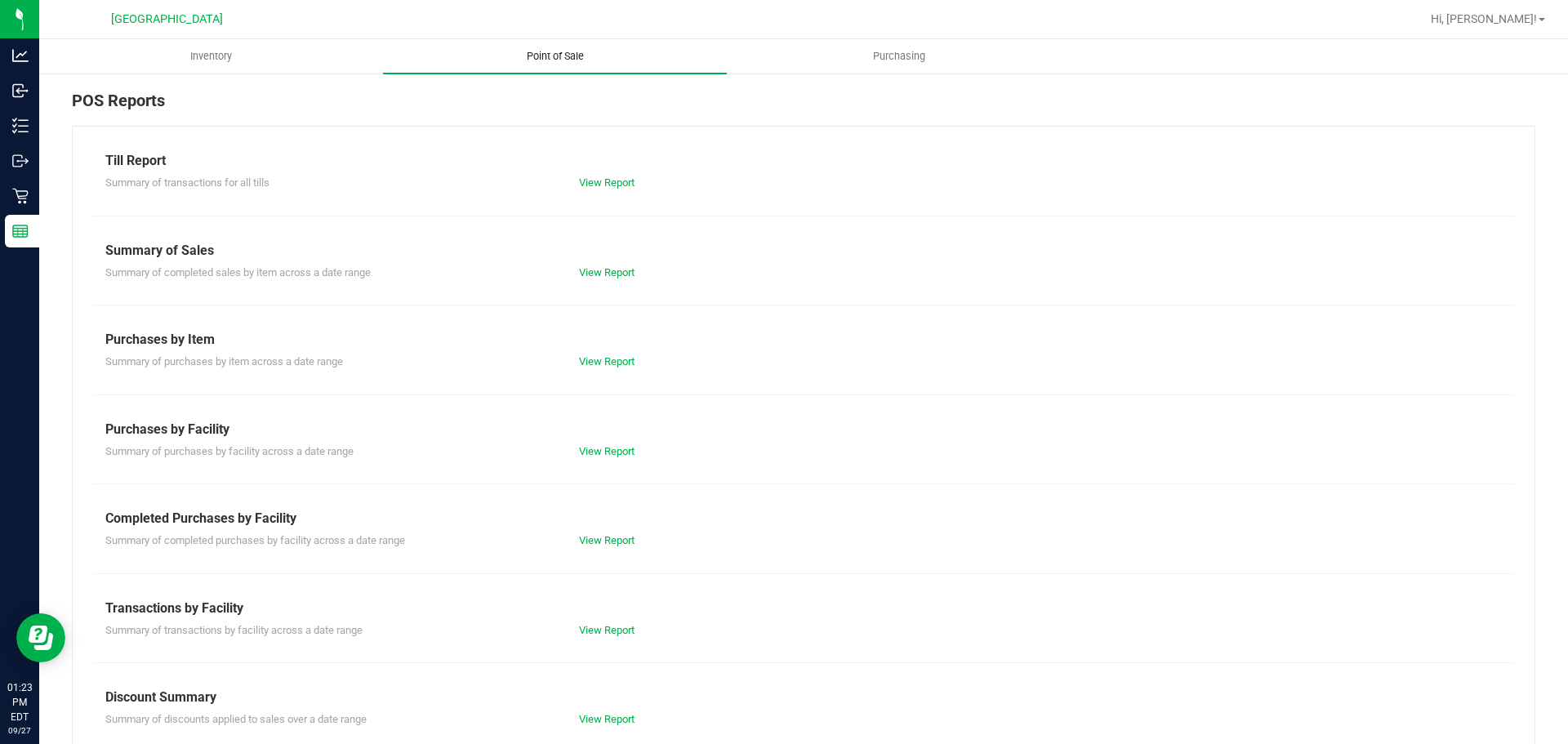
click at [598, 164] on div "Till Report" at bounding box center [804, 160] width 1396 height 20
click at [597, 175] on div "Summary of transactions for all tills View Report" at bounding box center [803, 180] width 1421 height 20
click at [594, 179] on link "View Report" at bounding box center [606, 182] width 55 height 12
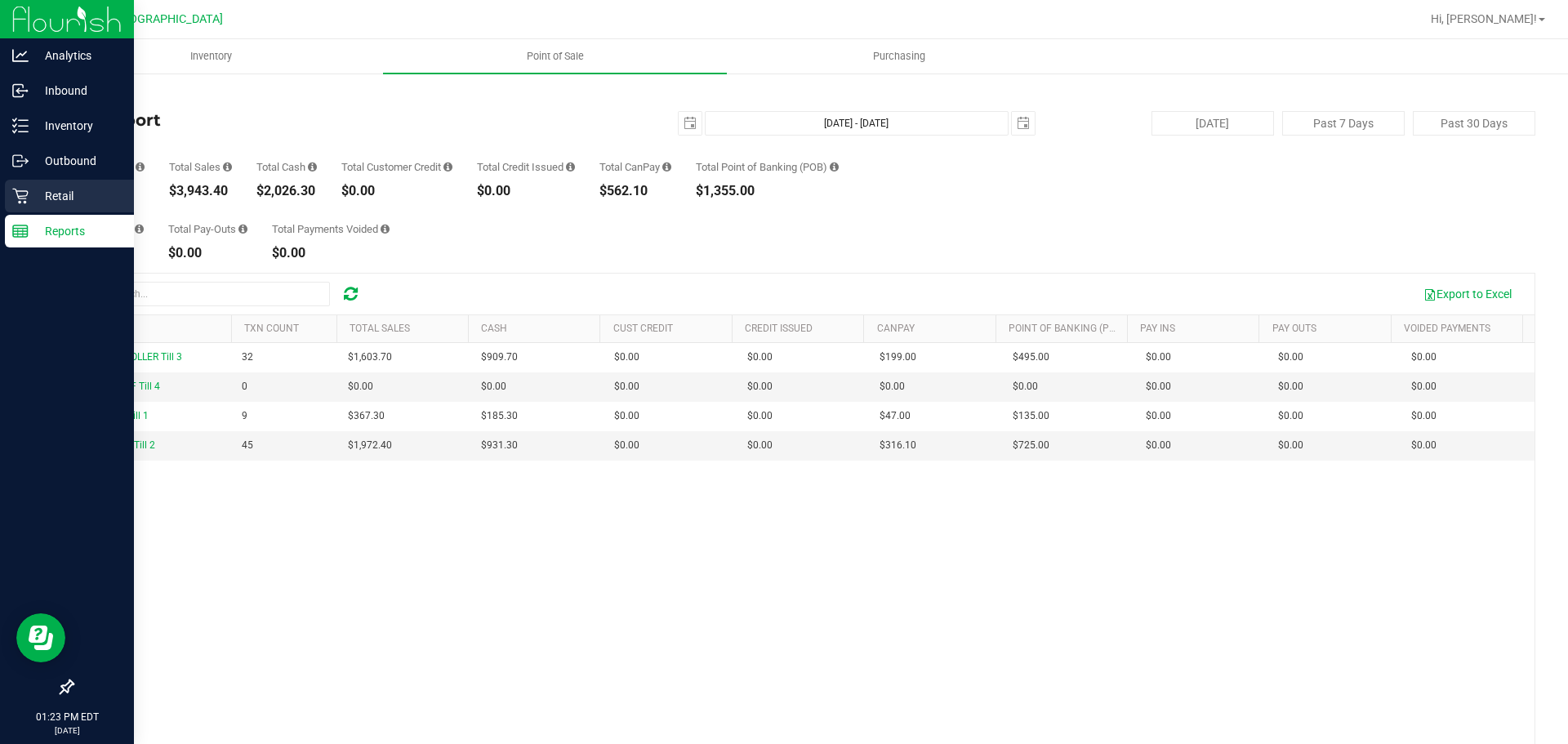
click at [50, 210] on div "Retail" at bounding box center [70, 196] width 129 height 32
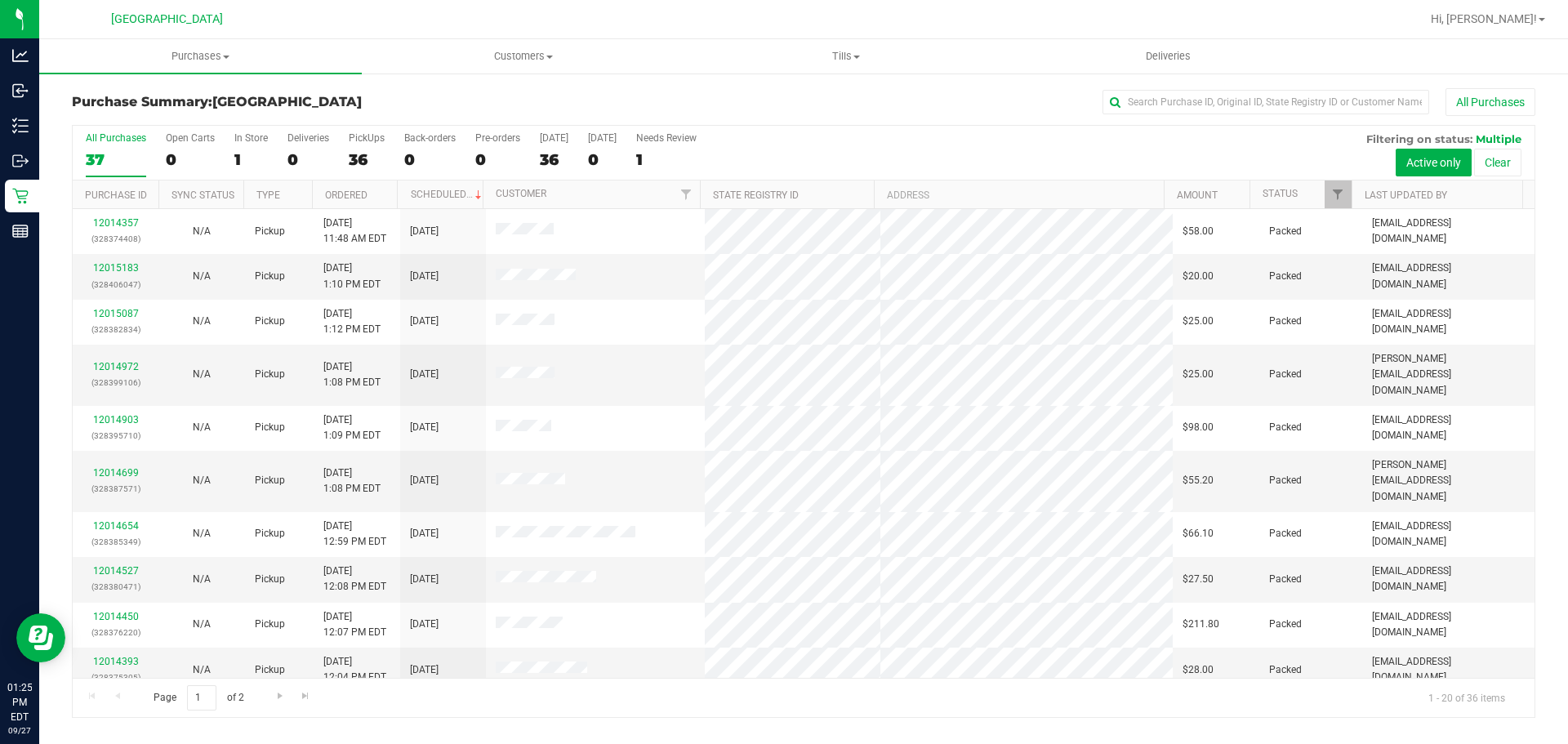
click at [530, 162] on div "All Purchases 37 Open Carts 0 In Store 1 Deliveries 0 PickUps 36 Back-orders 0 …" at bounding box center [803, 153] width 1462 height 54
click at [556, 154] on div "36" at bounding box center [554, 160] width 29 height 19
click at [0, 0] on input "[DATE] 36" at bounding box center [0, 0] width 0 height 0
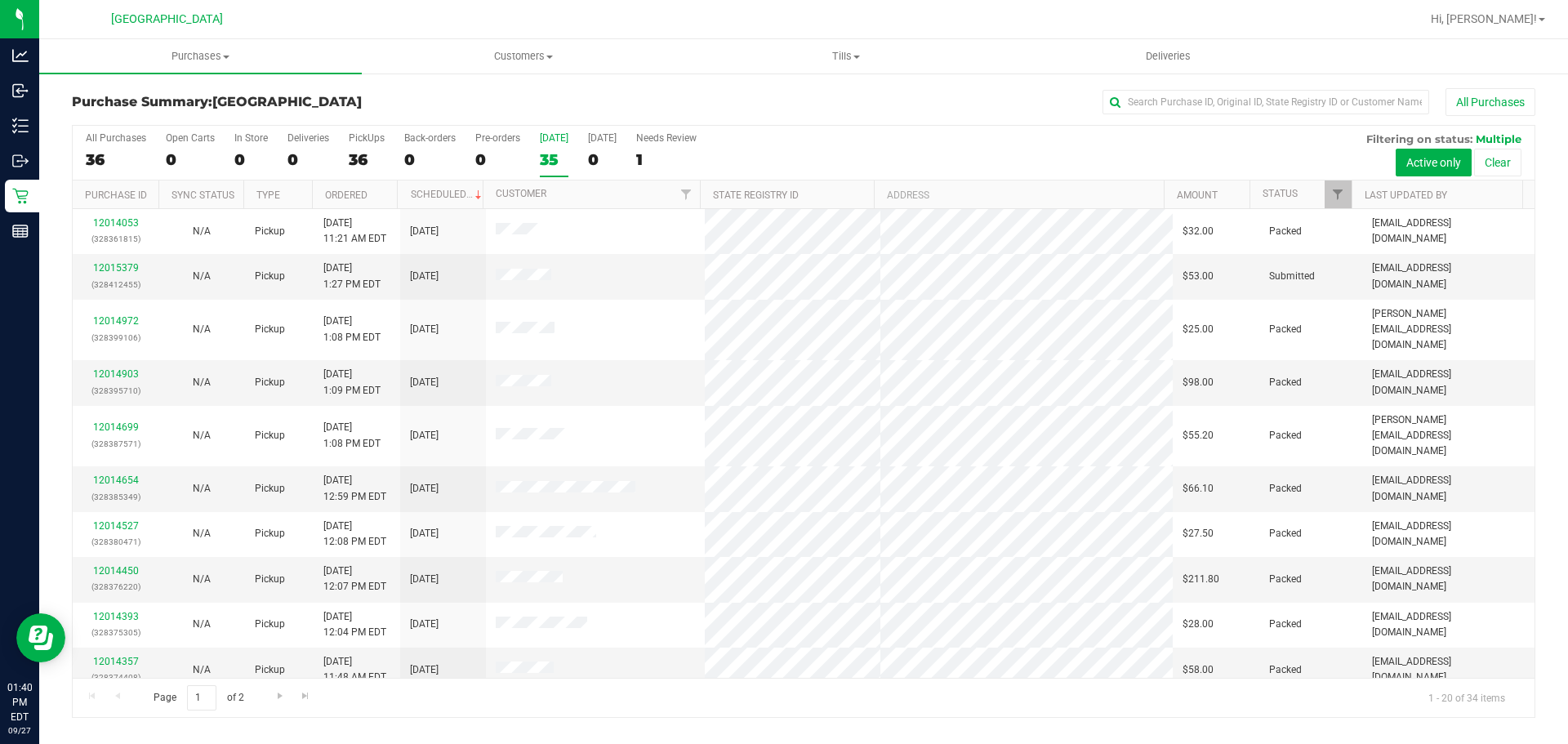
click at [1302, 84] on div "Purchase Summary: [GEOGRAPHIC_DATA] All Purchases All Purchases 36 Open Carts 0…" at bounding box center [804, 403] width 1529 height 662
drag, startPoint x: 1302, startPoint y: 89, endPoint x: 1303, endPoint y: 97, distance: 8.1
click at [1303, 97] on div "All Purchases" at bounding box center [1047, 102] width 976 height 28
click at [1302, 98] on input "text" at bounding box center [1266, 102] width 327 height 25
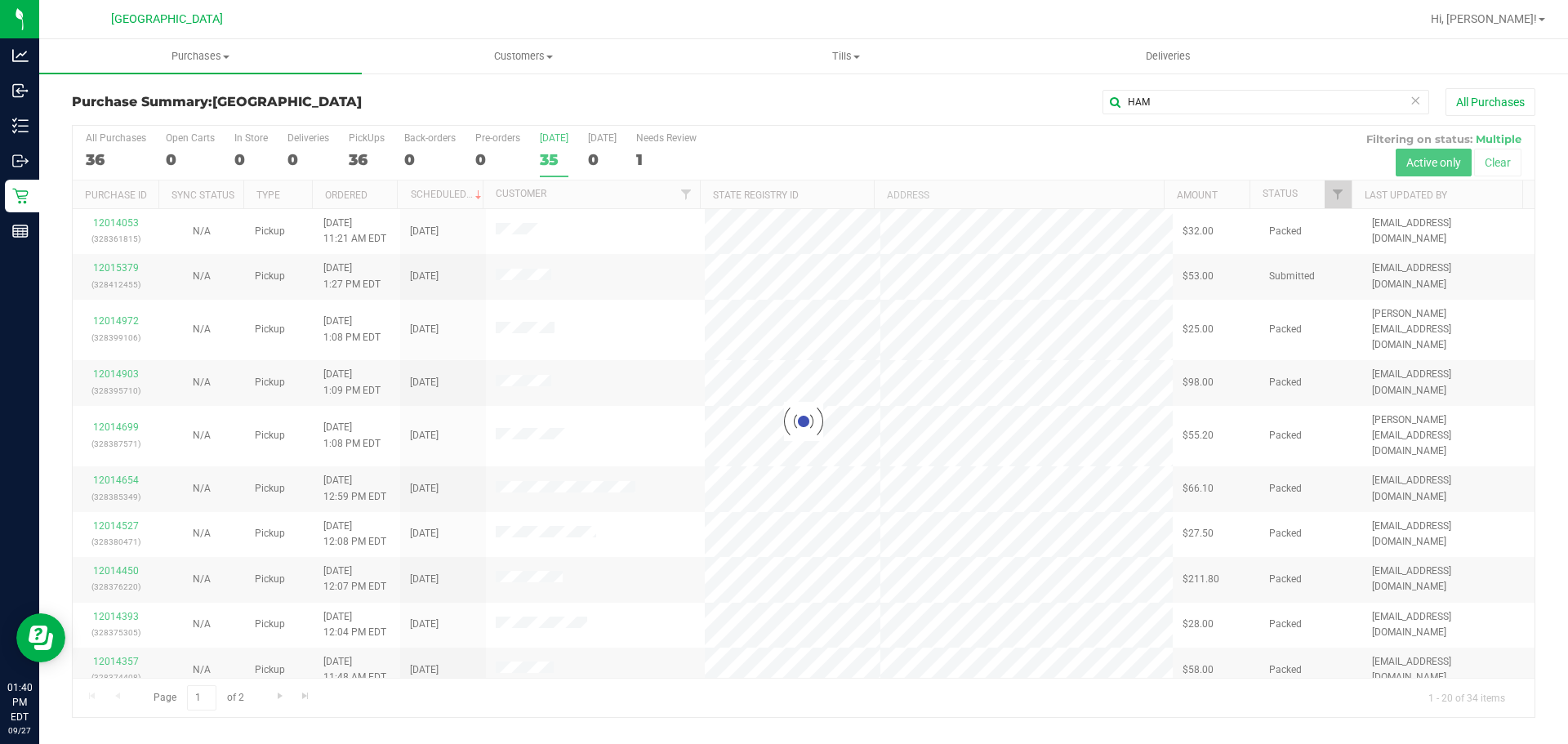
click at [621, 700] on div at bounding box center [803, 421] width 1462 height 592
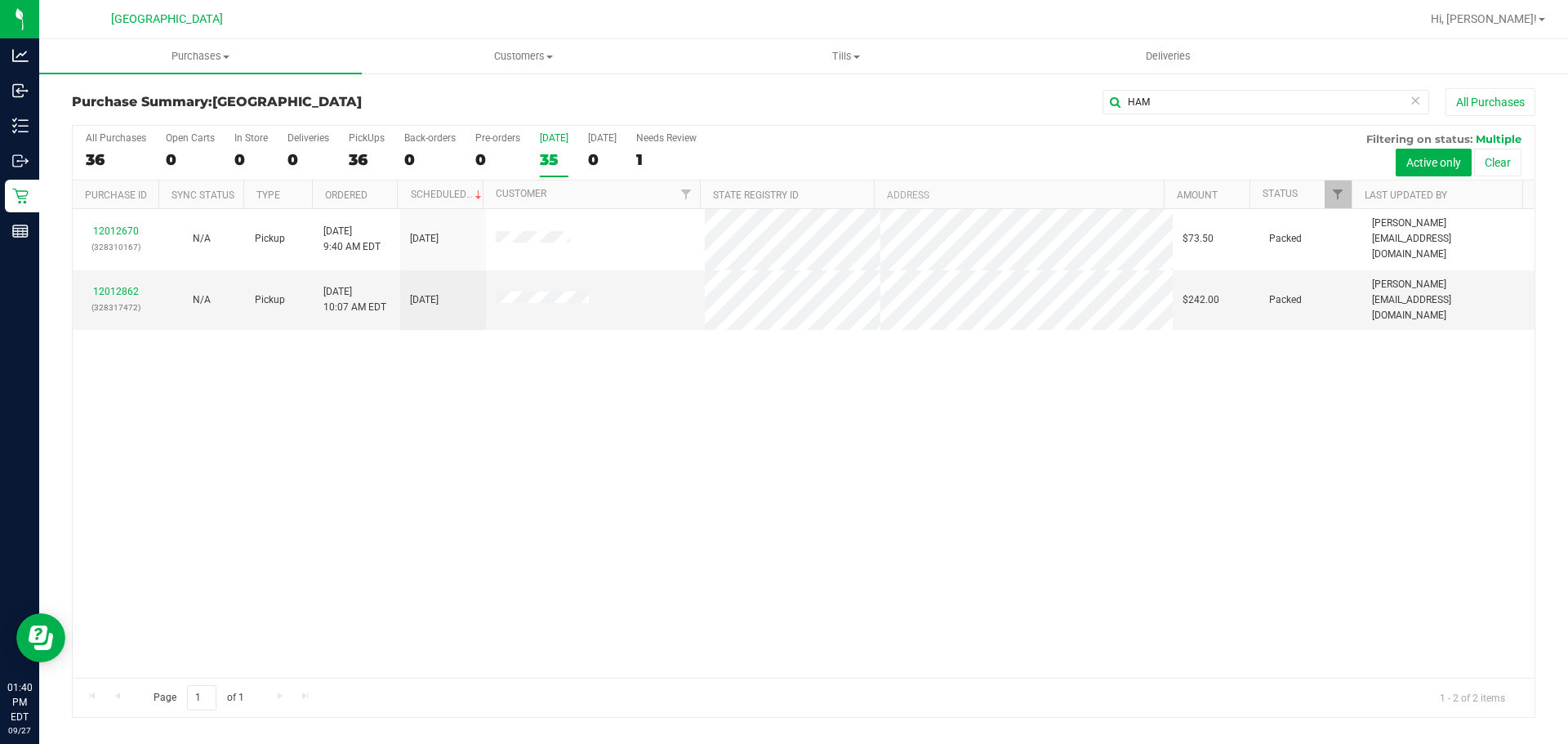
click at [885, 451] on div "12012670 (328310167) N/A Pickup [DATE] 9:40 AM EDT 9/27/2025 $73.50 Packed [PER…" at bounding box center [803, 444] width 1462 height 469
click at [573, 175] on div "All Purchases 36 Open Carts 0 In Store 0 Deliveries 0 PickUps 36 Back-orders 0 …" at bounding box center [803, 153] width 1462 height 54
click at [556, 162] on div "35" at bounding box center [554, 160] width 29 height 19
click at [0, 0] on input "[DATE] 35" at bounding box center [0, 0] width 0 height 0
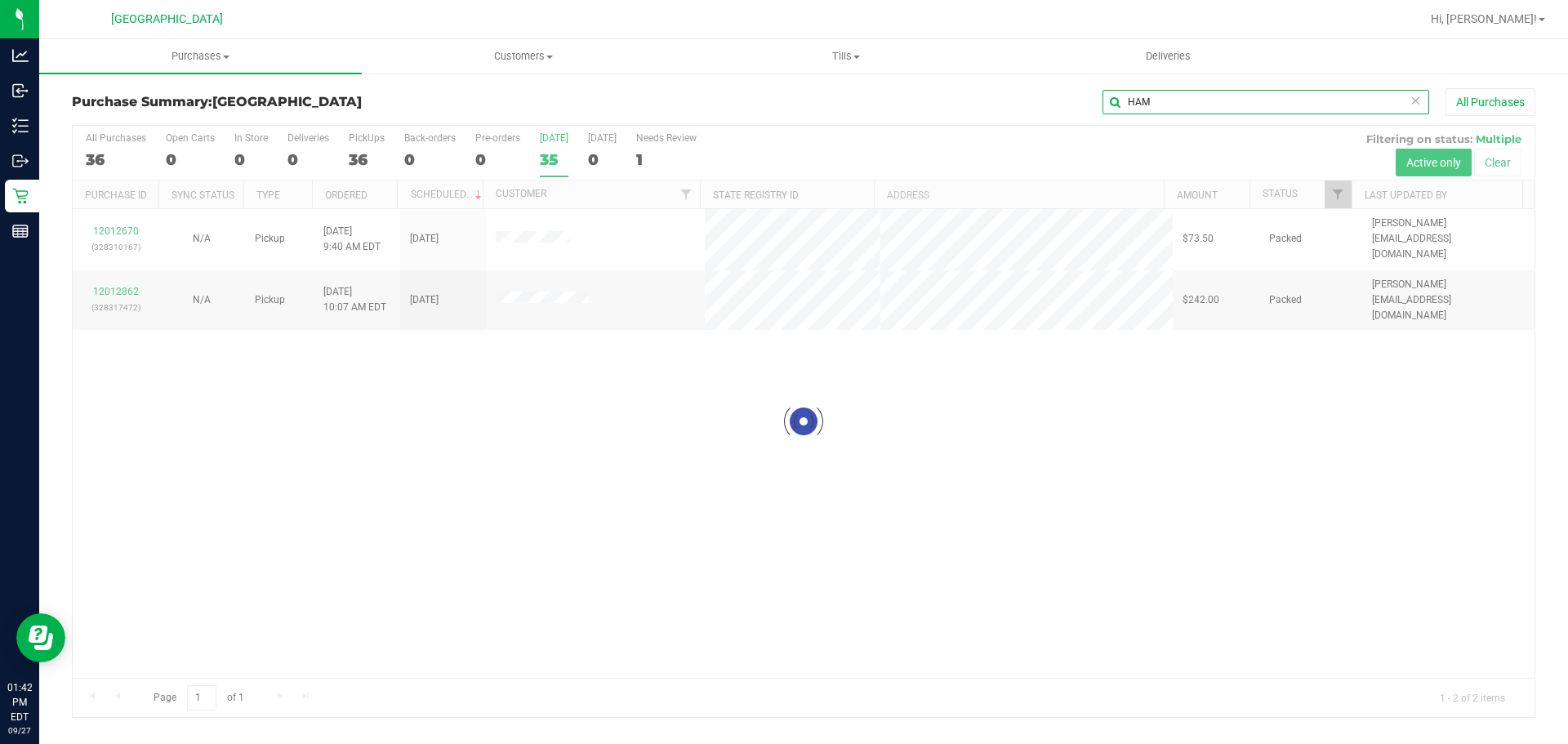
click at [1246, 98] on input "HAM" at bounding box center [1266, 102] width 327 height 25
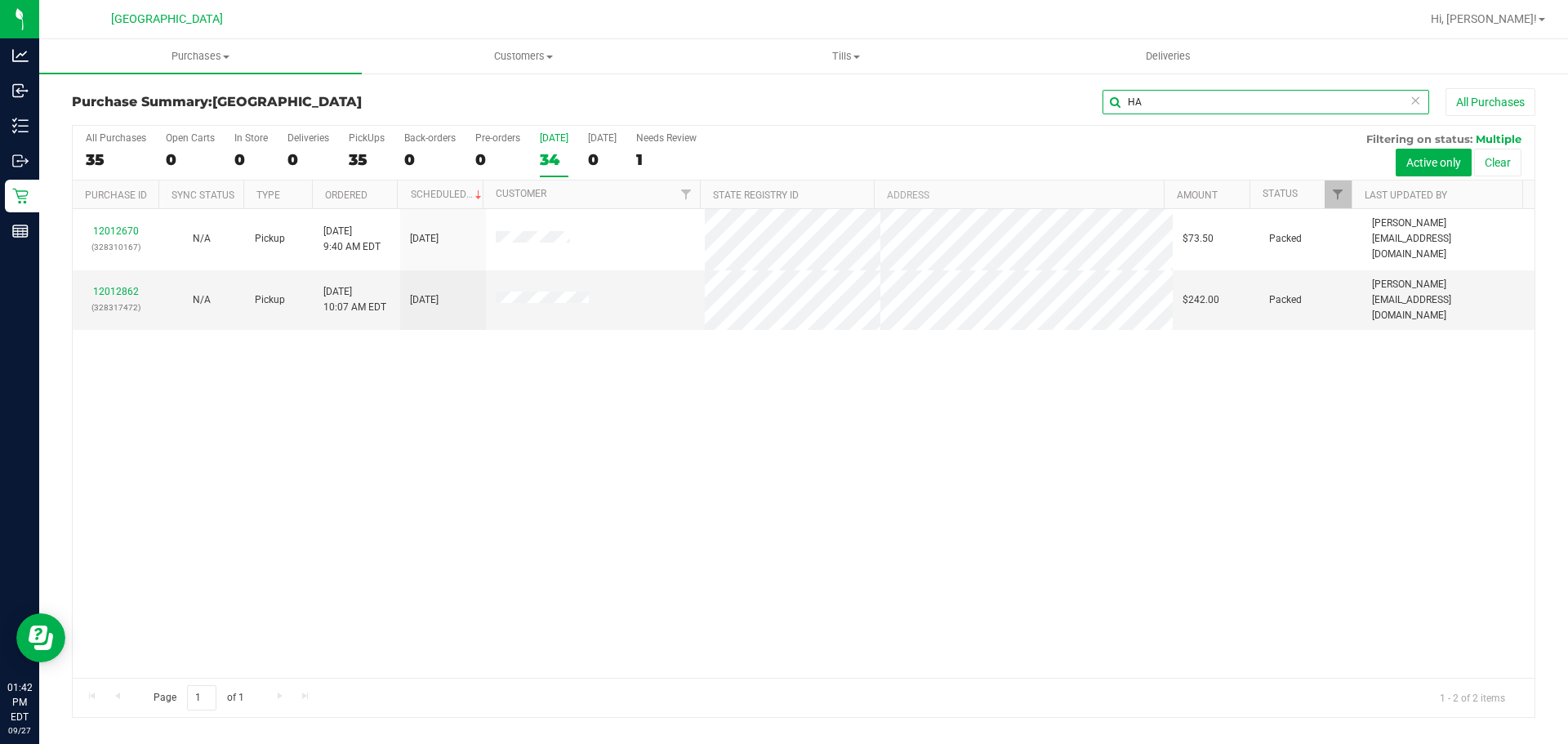
type input "H"
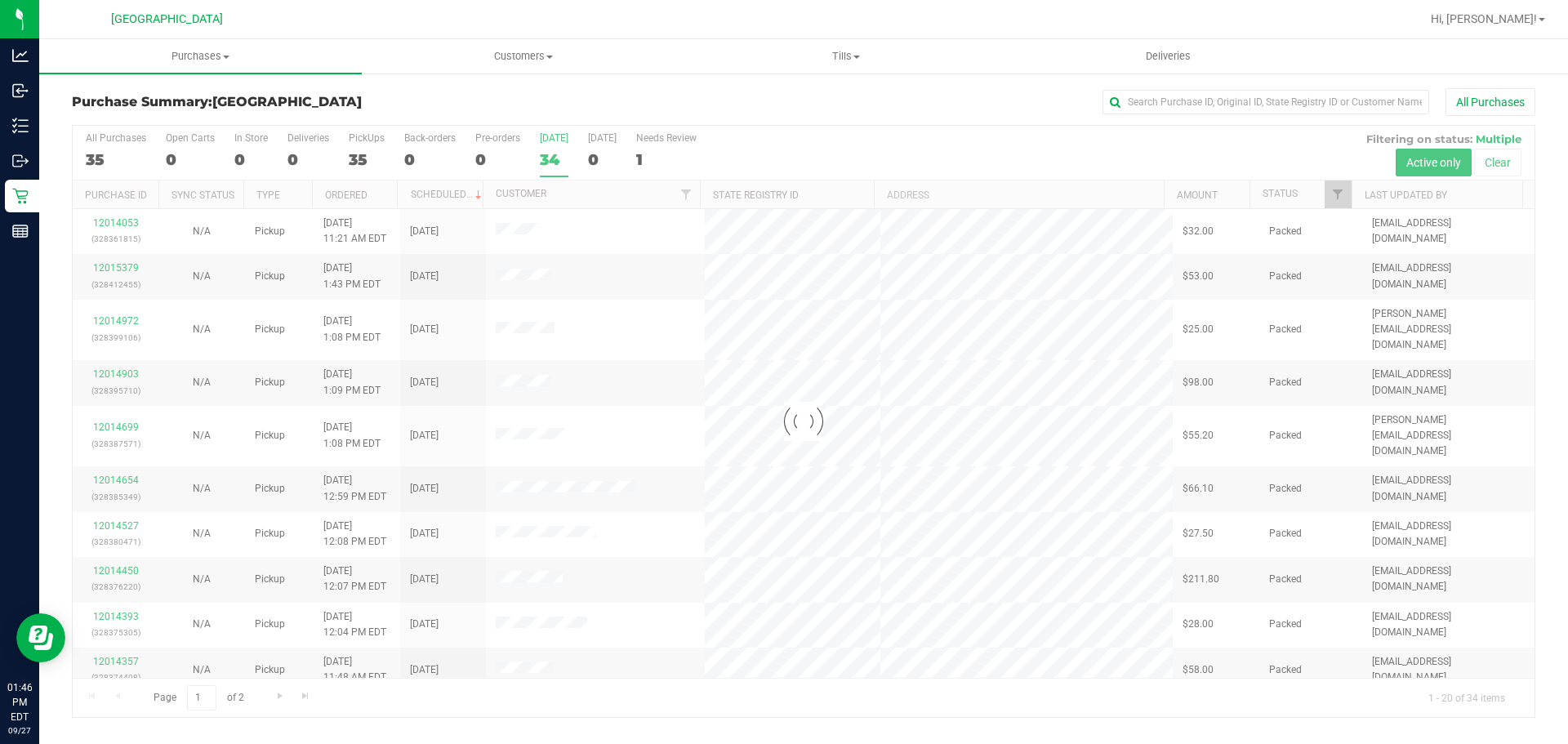
click at [556, 160] on div at bounding box center [803, 421] width 1462 height 592
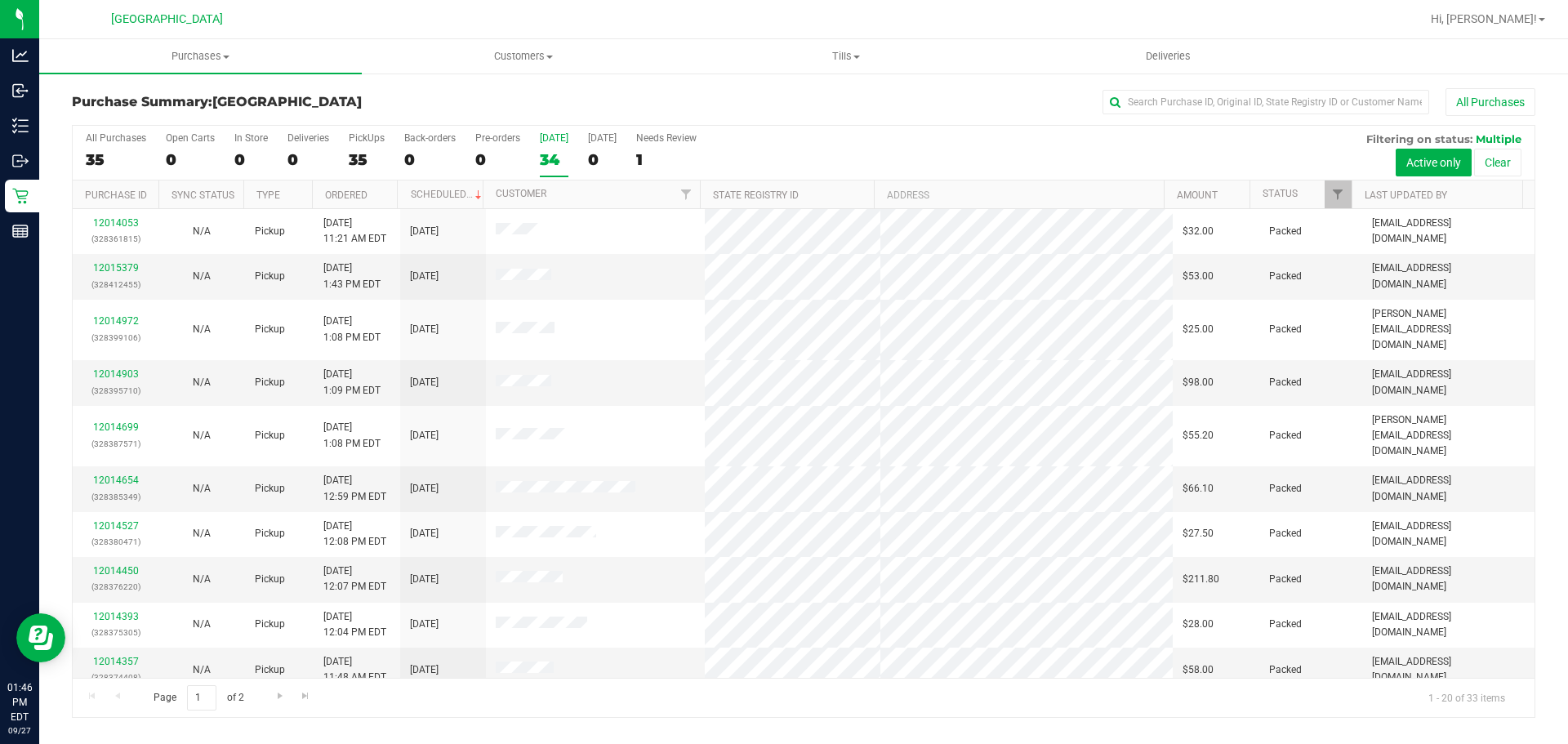
click at [552, 164] on div "34" at bounding box center [554, 160] width 29 height 19
click at [0, 0] on input "[DATE] 34" at bounding box center [0, 0] width 0 height 0
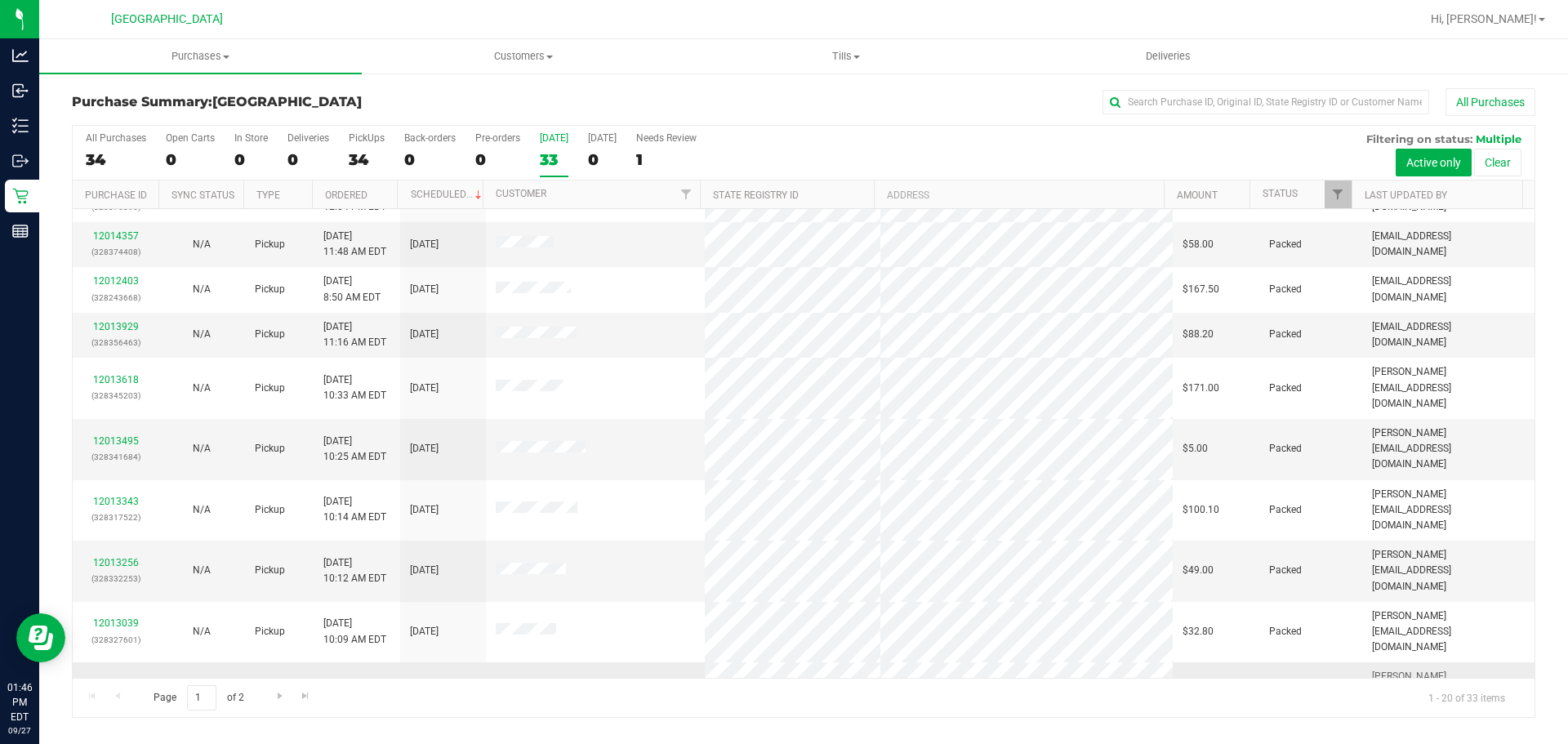
scroll to position [435, 0]
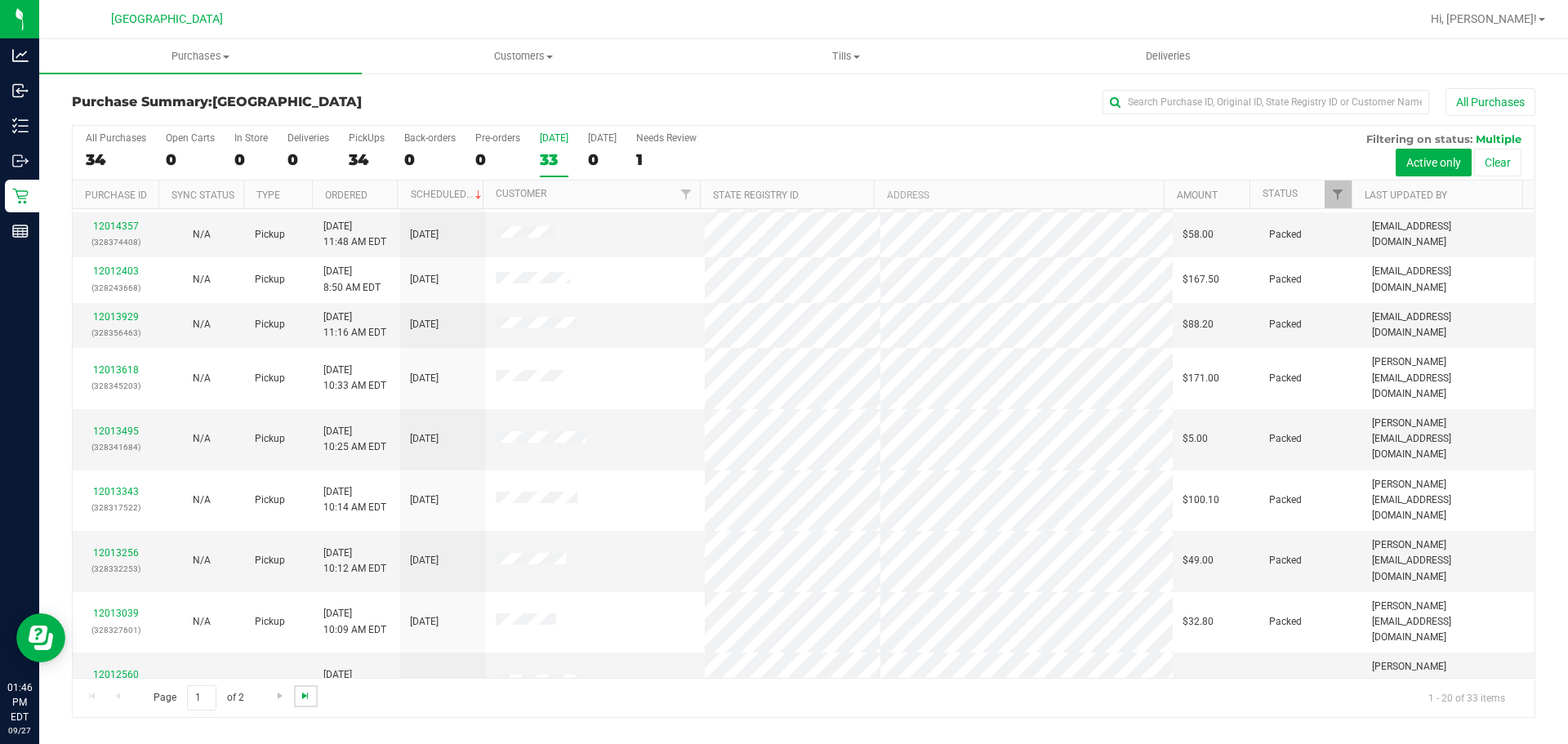
click at [300, 690] on span "Go to the last page" at bounding box center [305, 695] width 13 height 13
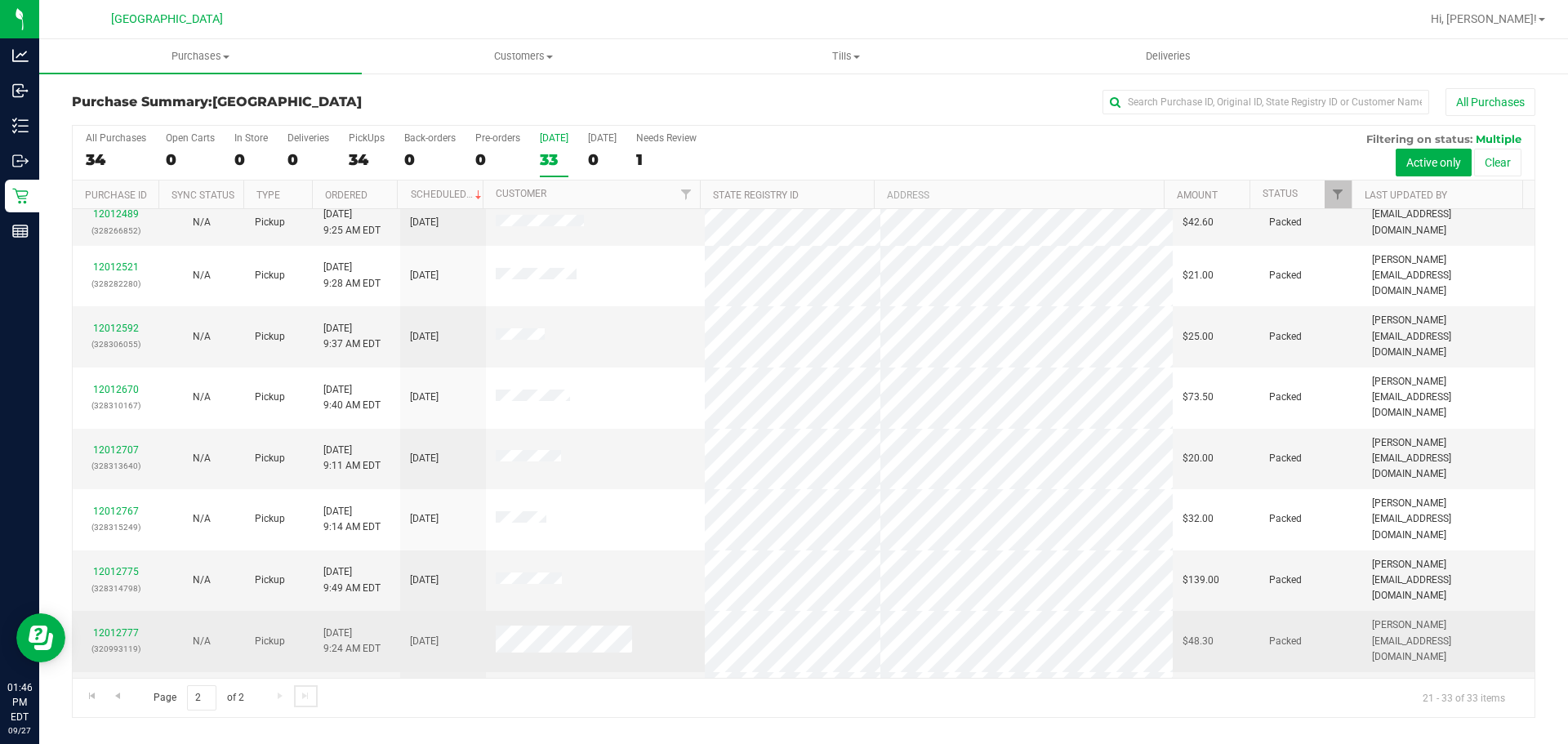
scroll to position [118, 0]
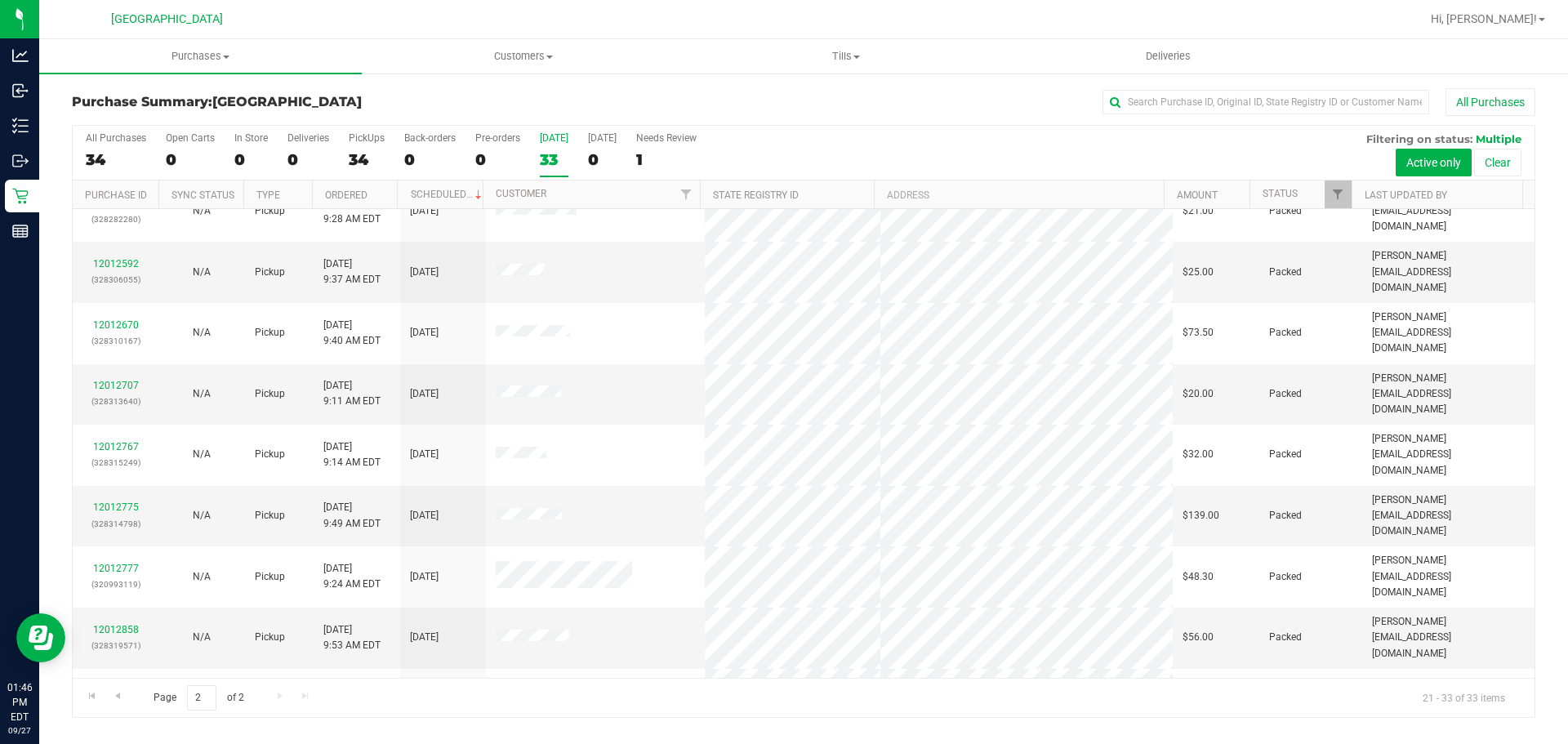
click at [552, 149] on label "[DATE] 33" at bounding box center [554, 154] width 29 height 45
click at [0, 0] on input "[DATE] 33" at bounding box center [0, 0] width 0 height 0
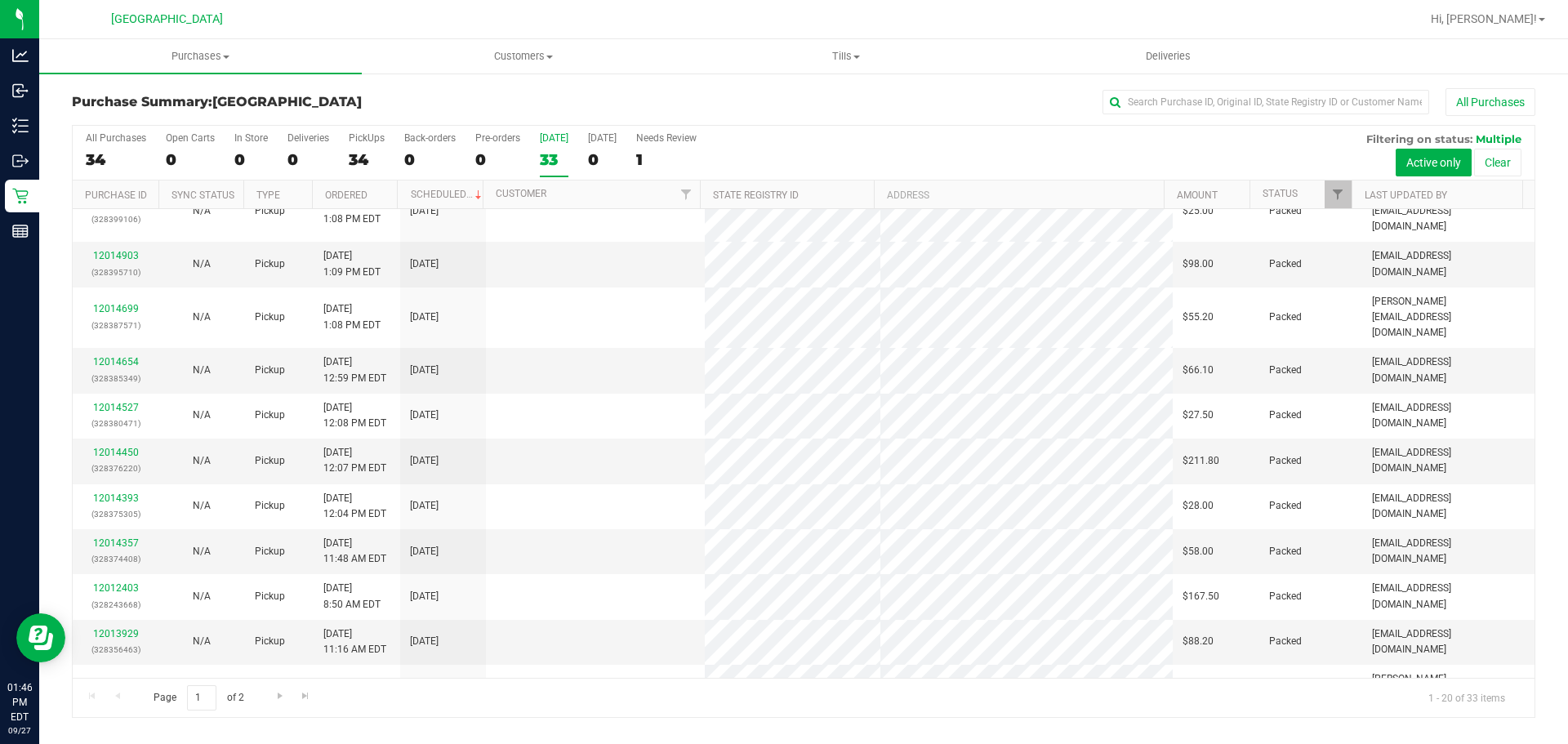
scroll to position [0, 0]
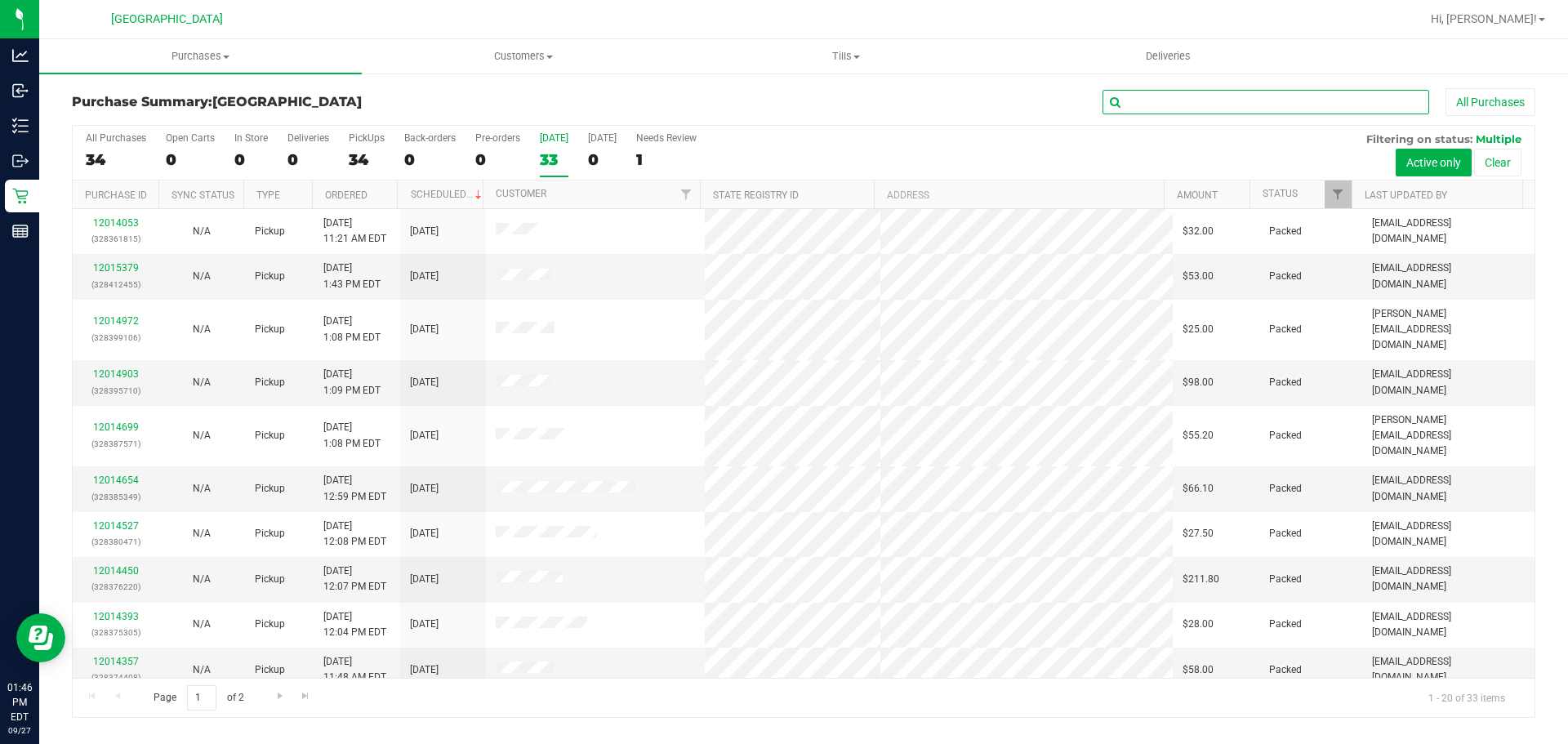
click at [1167, 102] on input "text" at bounding box center [1266, 102] width 327 height 25
type input "[PERSON_NAME]"
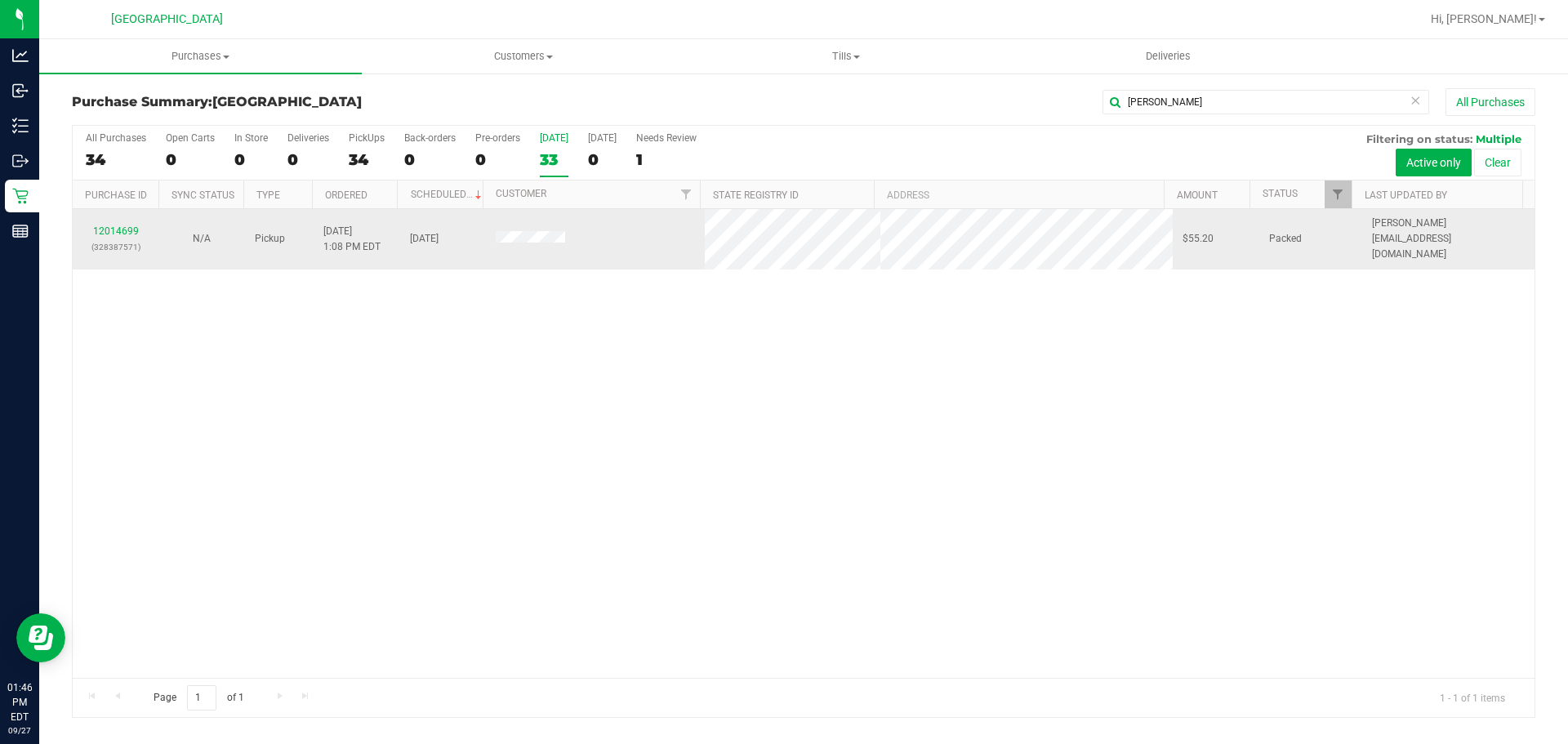
click at [122, 239] on p "(328387571)" at bounding box center [116, 247] width 66 height 15
click at [122, 226] on link "12014699" at bounding box center [116, 231] width 46 height 11
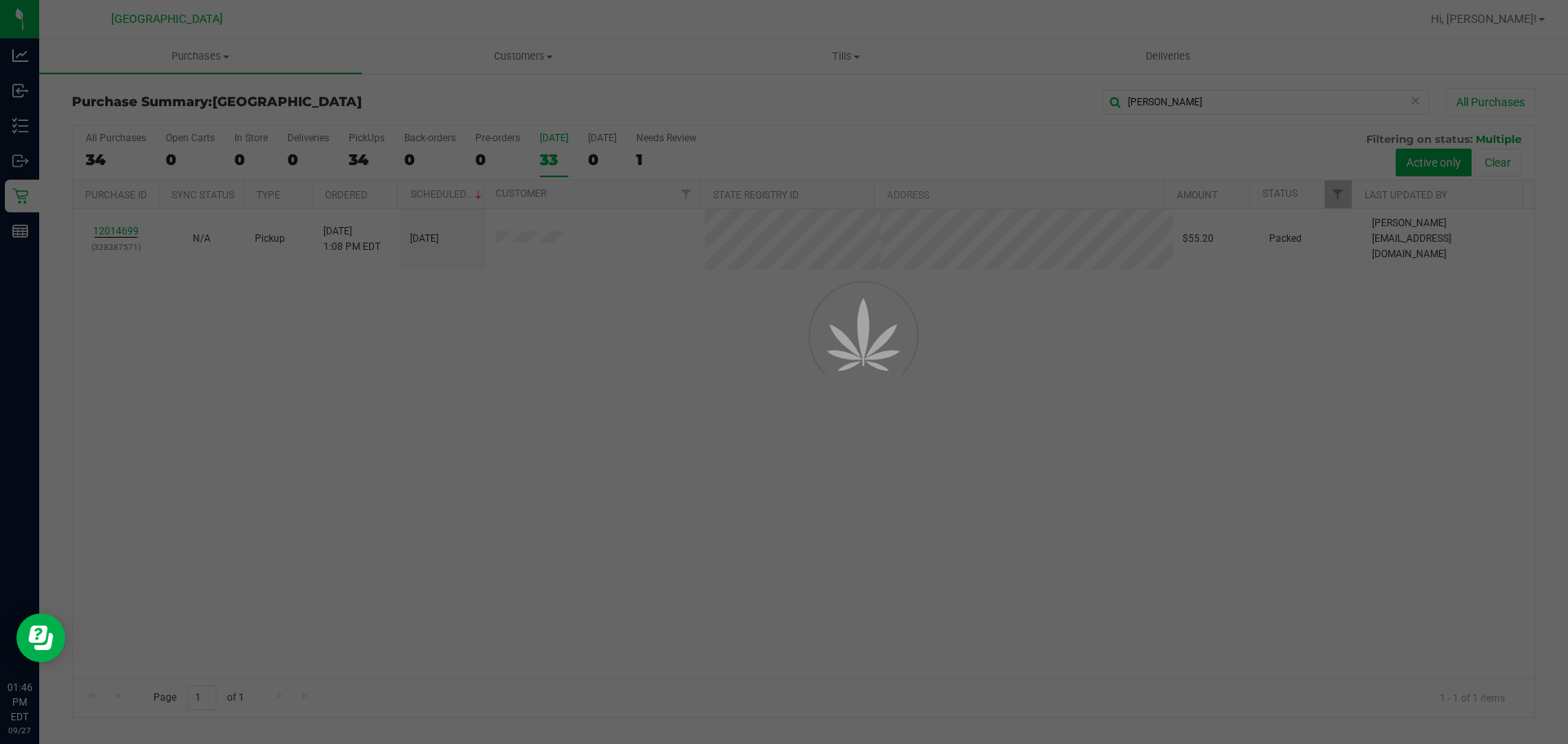
click at [809, 484] on div at bounding box center [784, 372] width 1568 height 744
click at [861, 484] on div at bounding box center [784, 372] width 1568 height 744
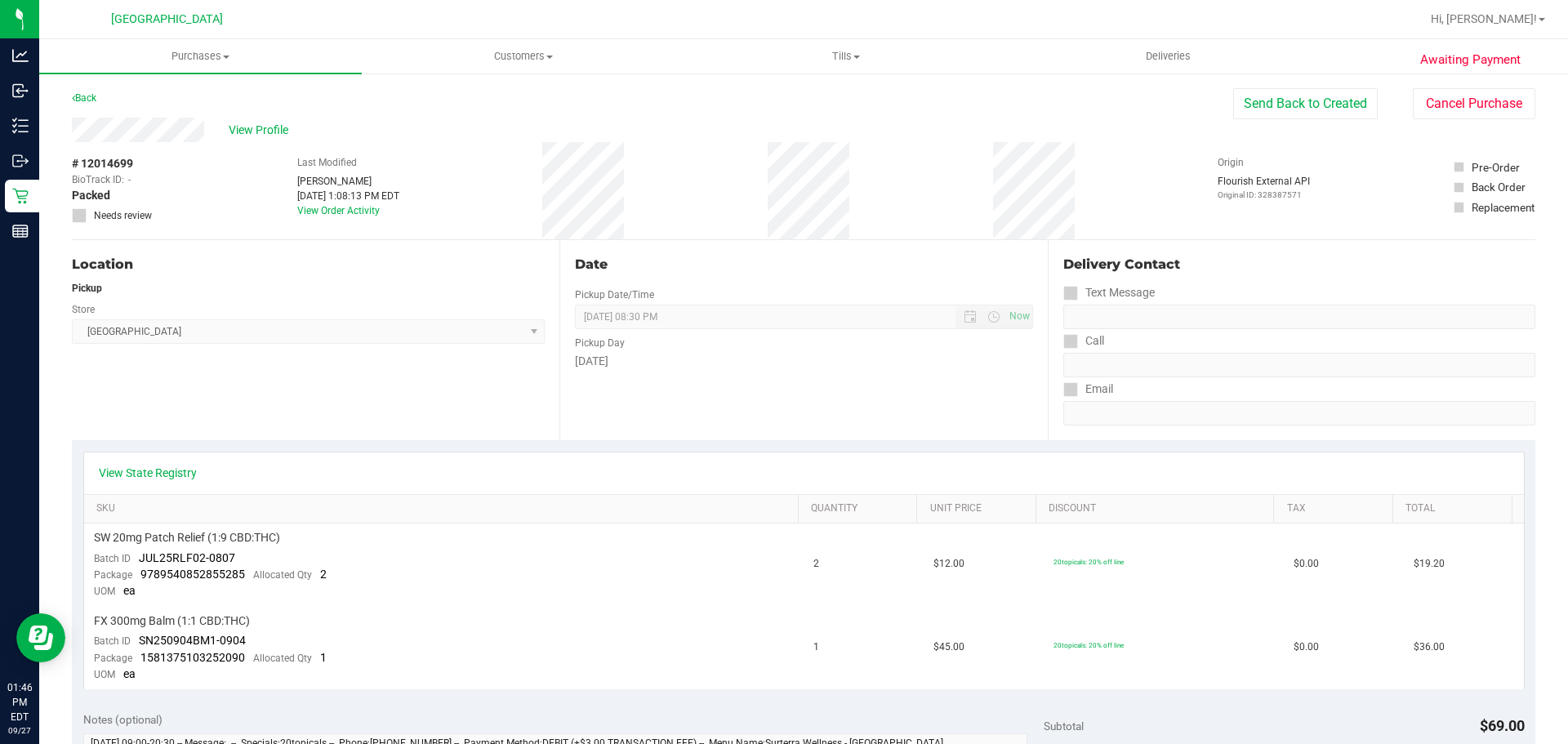
click at [431, 422] on div "Location Pickup Store Lakeland WC Select Store [PERSON_NAME][GEOGRAPHIC_DATA] […" at bounding box center [315, 340] width 488 height 200
drag, startPoint x: 431, startPoint y: 421, endPoint x: 421, endPoint y: 437, distance: 18.9
click at [420, 444] on purchase-details "Back Send Back to Created Cancel Purchase View Profile # 12014699 BioTrack ID: …" at bounding box center [803, 731] width 1463 height 1286
drag, startPoint x: 545, startPoint y: 83, endPoint x: 677, endPoint y: 14, distance: 148.9
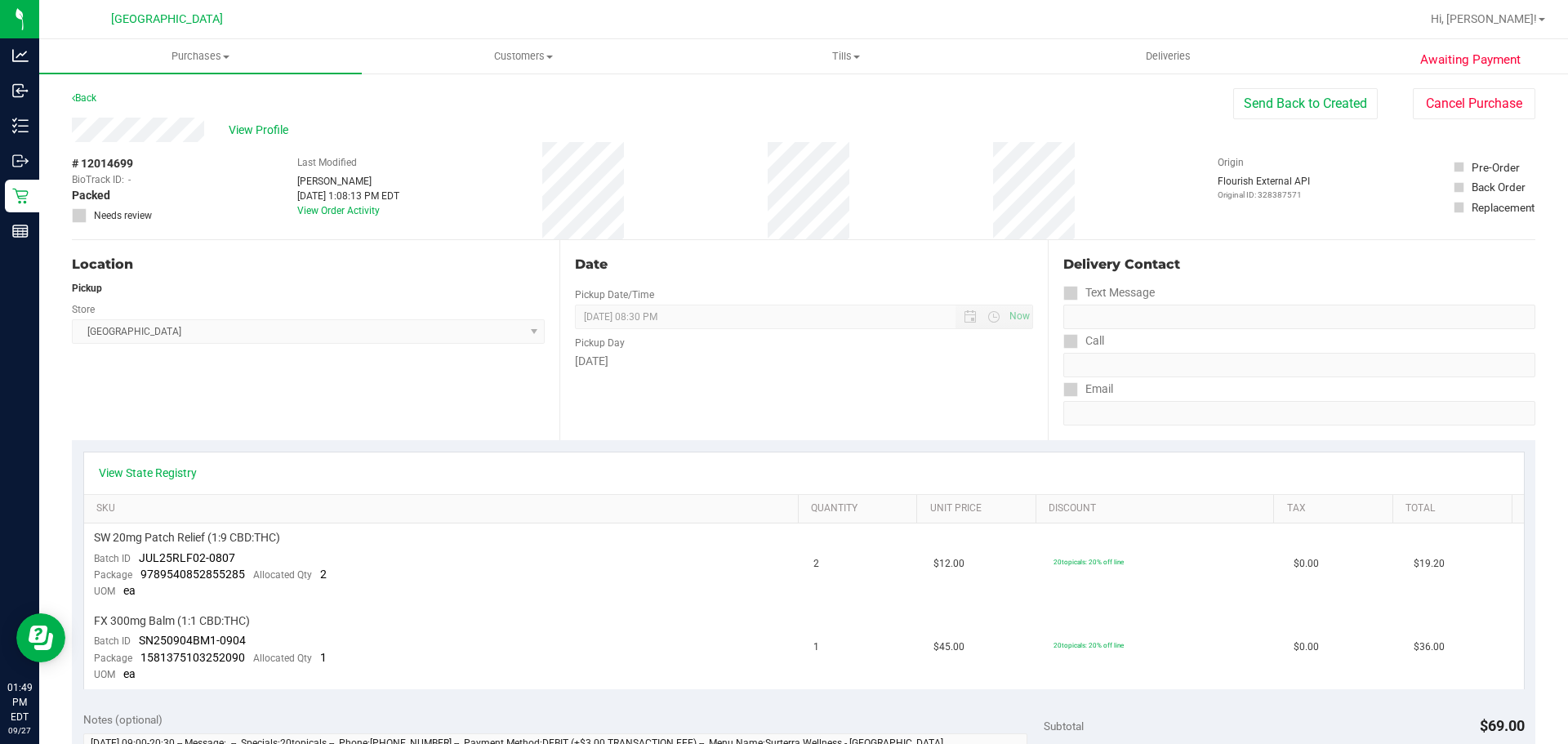
click at [546, 84] on div "Awaiting Payment Back Send Back to Created Cancel Purchase View Profile # 12014…" at bounding box center [804, 739] width 1529 height 1335
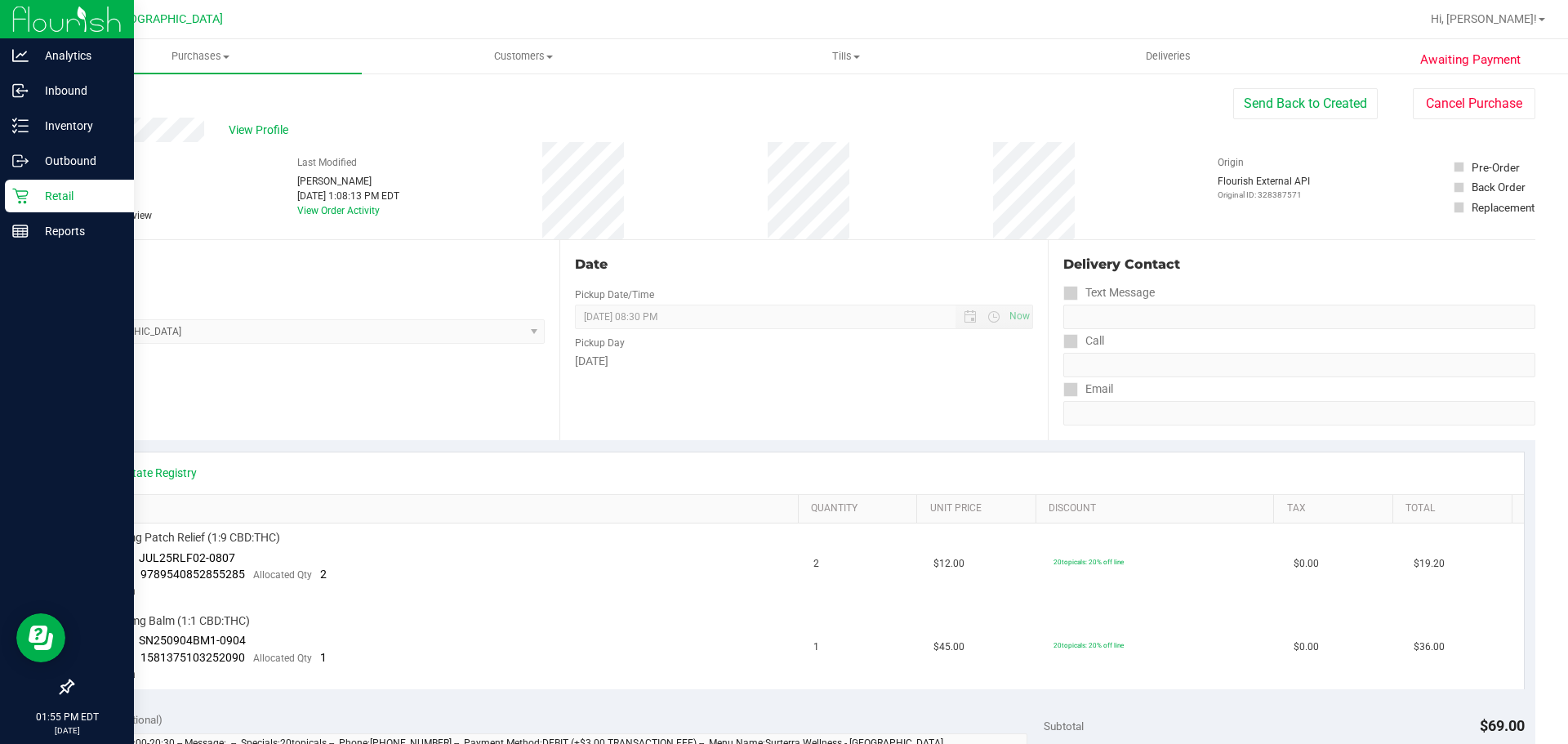
click at [60, 185] on div "Retail" at bounding box center [70, 196] width 129 height 32
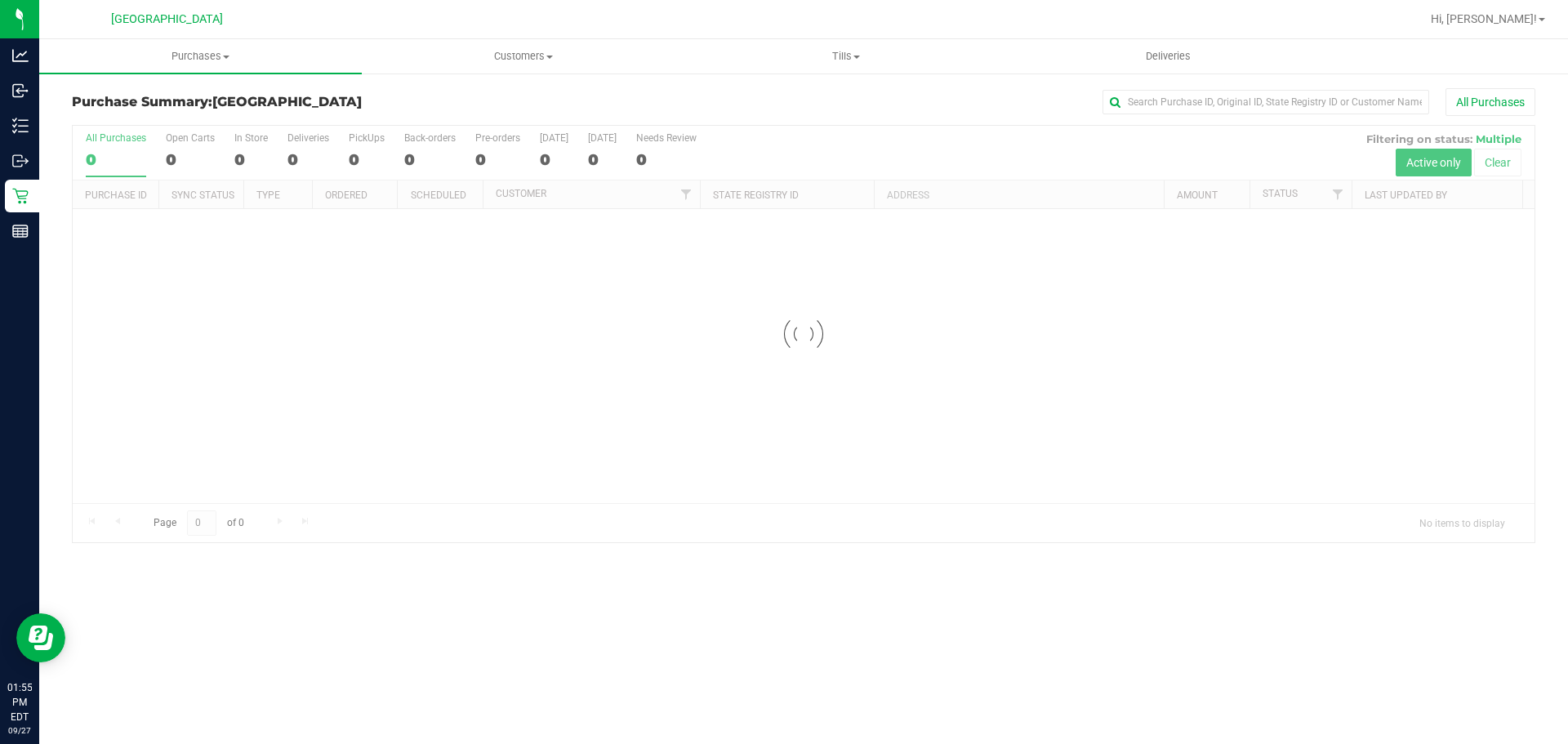
click at [1296, 203] on div at bounding box center [803, 334] width 1462 height 416
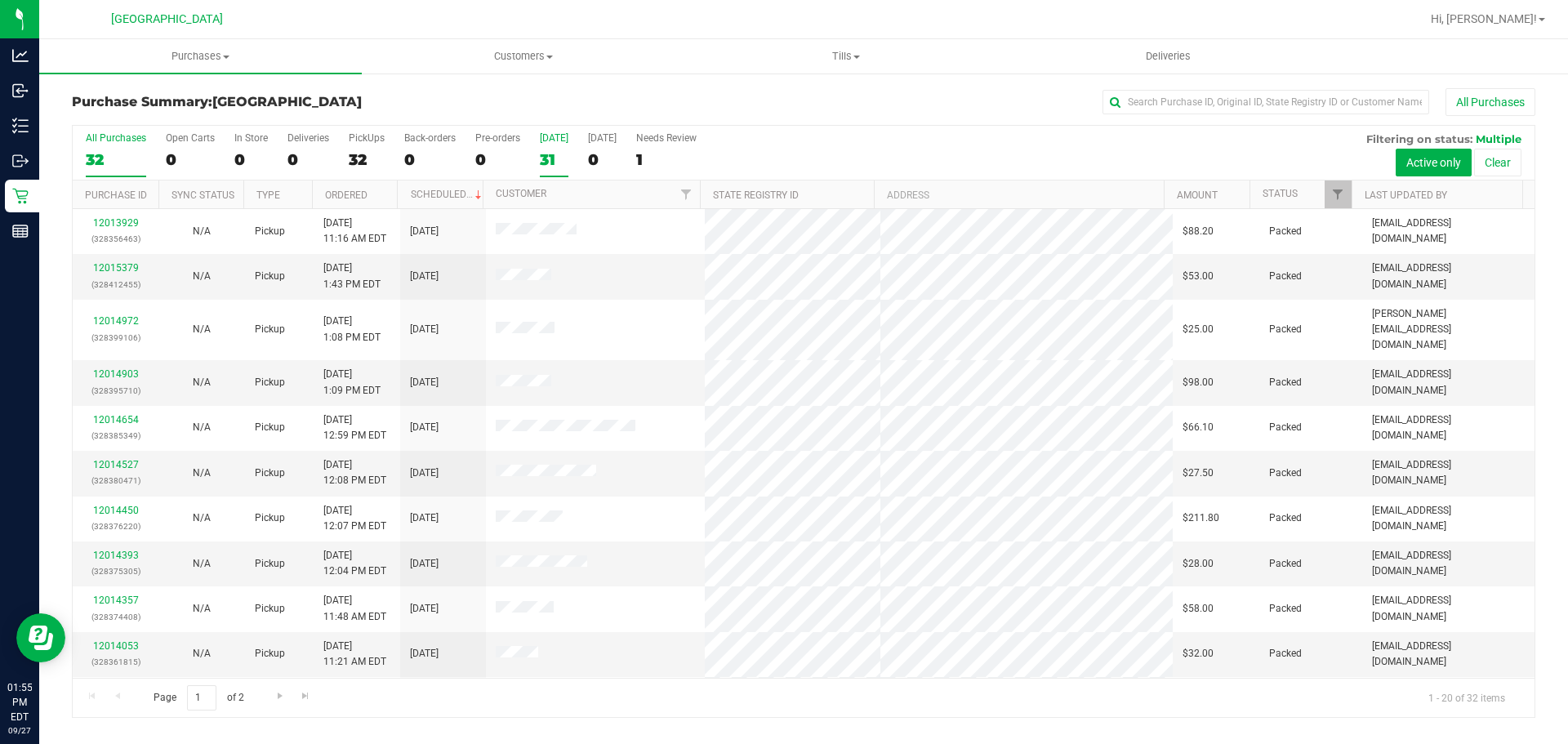
click at [547, 167] on div "31" at bounding box center [554, 160] width 29 height 19
click at [0, 0] on input "[DATE] 31" at bounding box center [0, 0] width 0 height 0
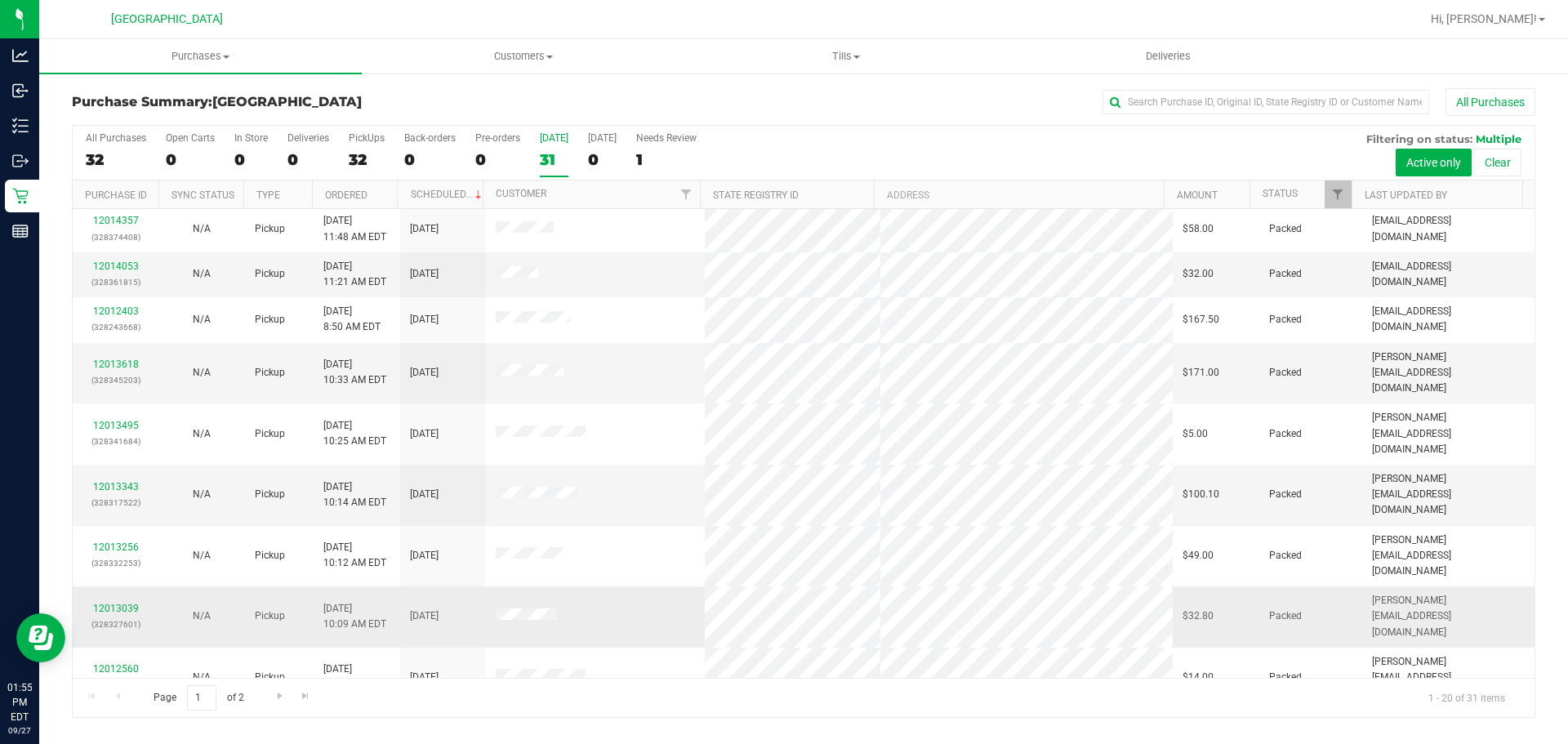
scroll to position [435, 0]
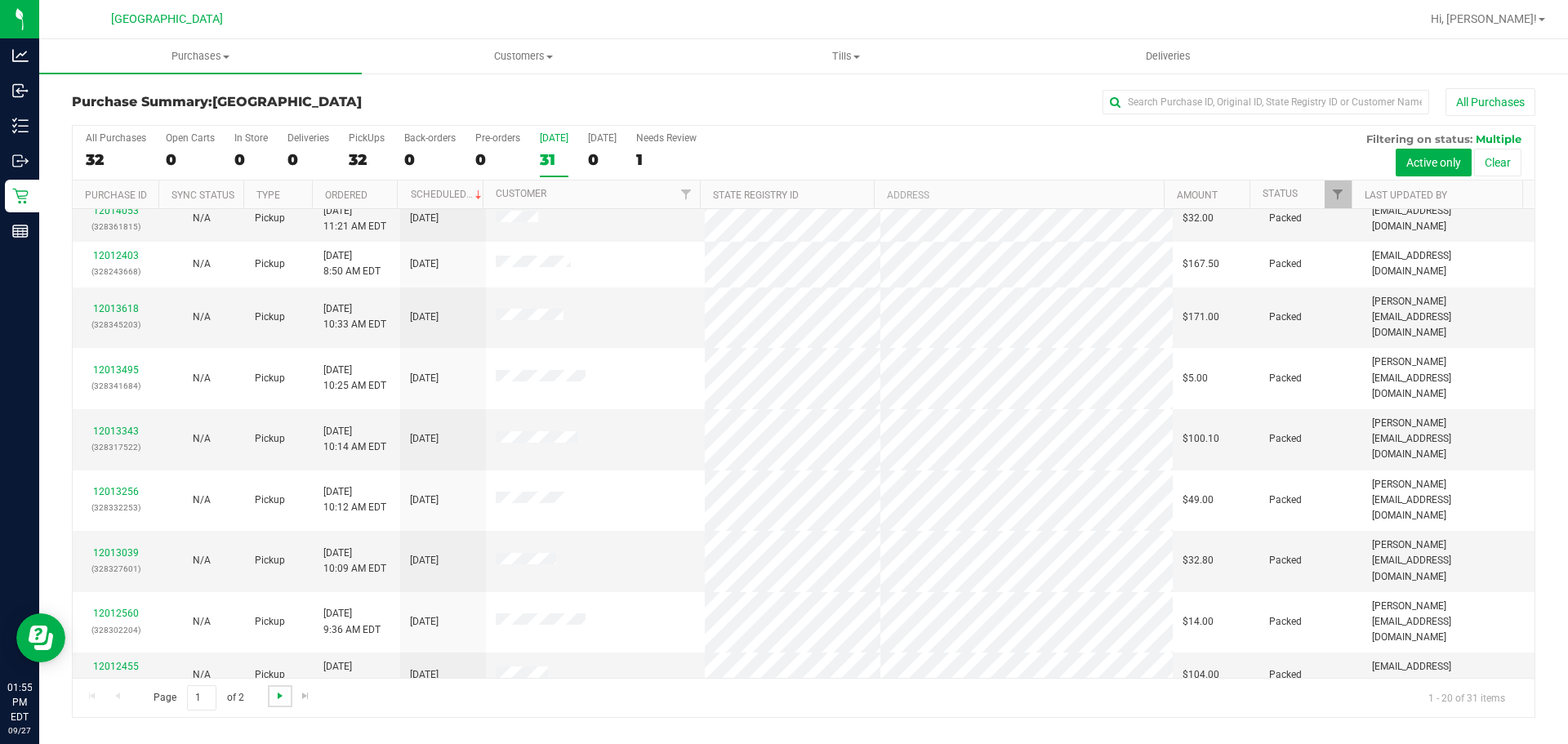
click at [273, 690] on span "Go to the next page" at bounding box center [279, 695] width 13 height 13
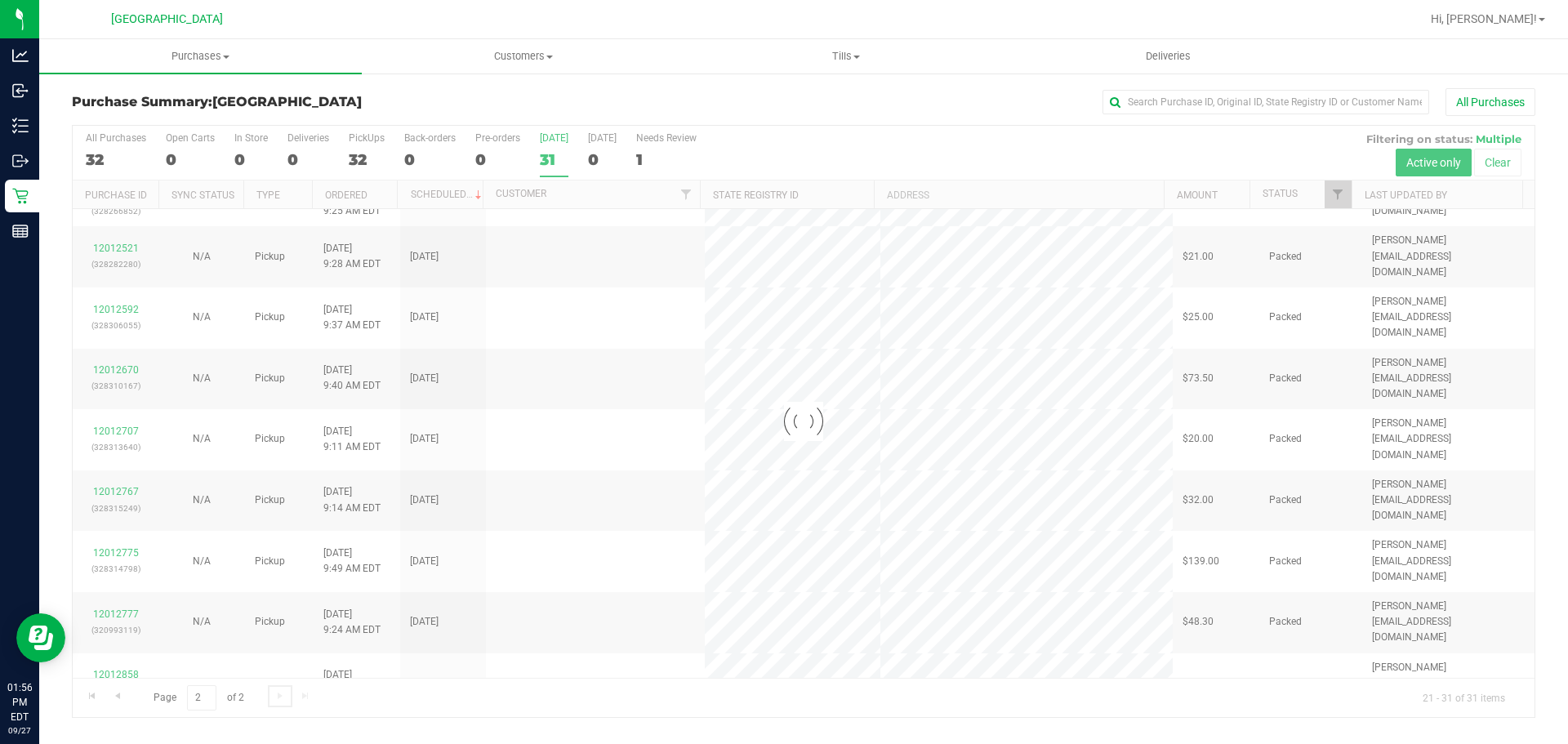
scroll to position [0, 0]
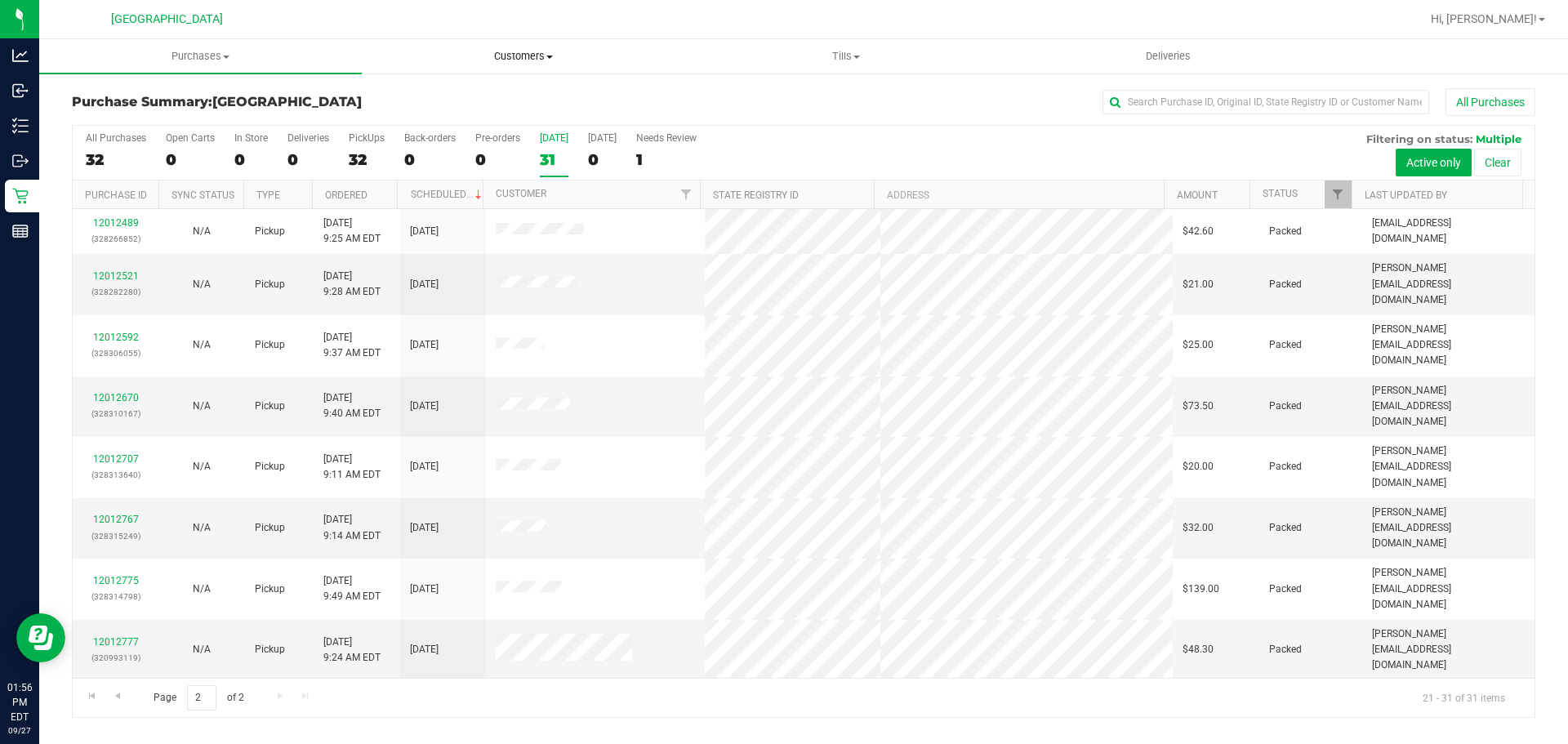
click at [543, 47] on uib-tab-heading "Customers All customers Add a new customer All physicians" at bounding box center [523, 56] width 321 height 32
click at [447, 109] on li "Add a new customer" at bounding box center [523, 118] width 323 height 20
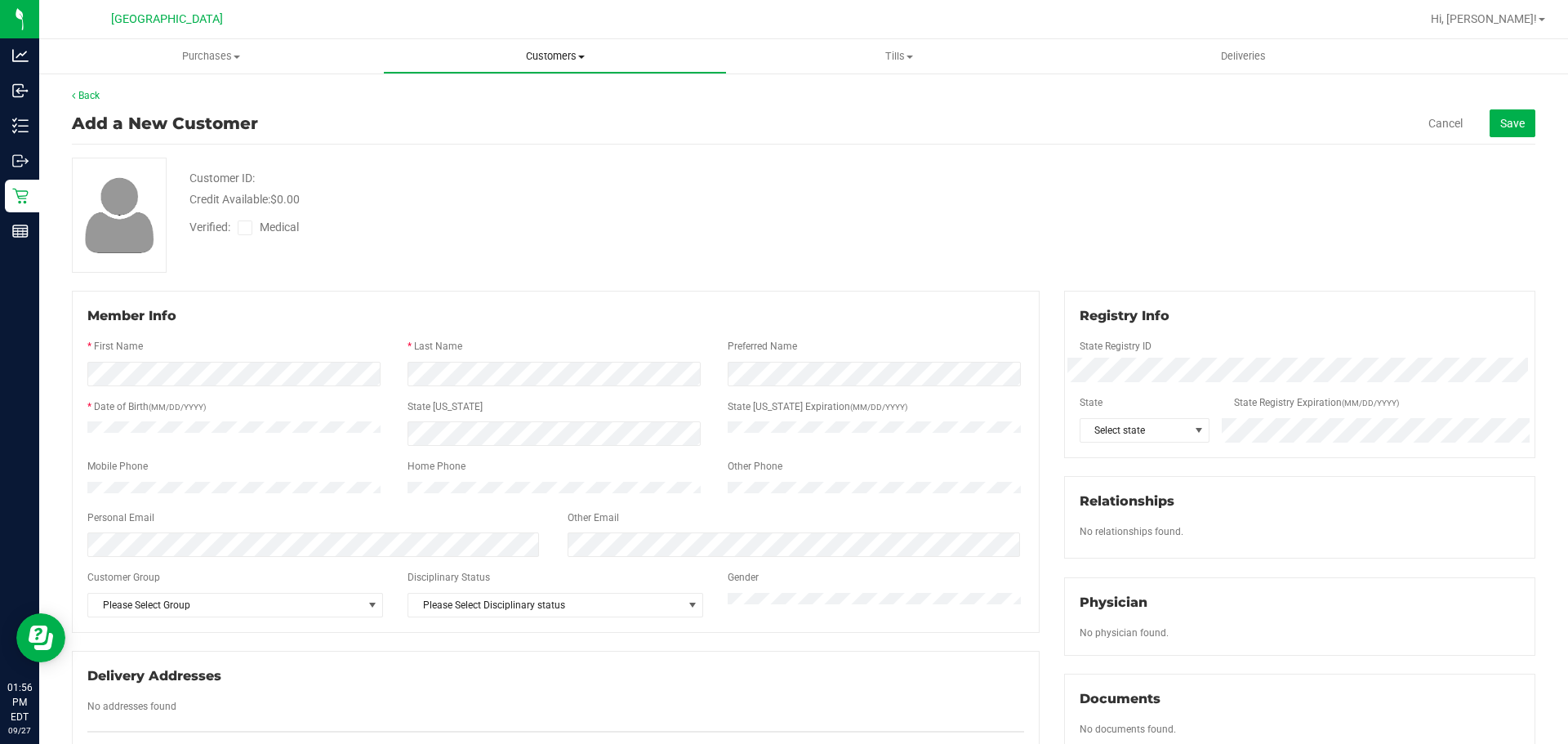
click at [547, 50] on span "Customers" at bounding box center [555, 56] width 342 height 14
click at [533, 91] on li "All customers" at bounding box center [555, 99] width 344 height 20
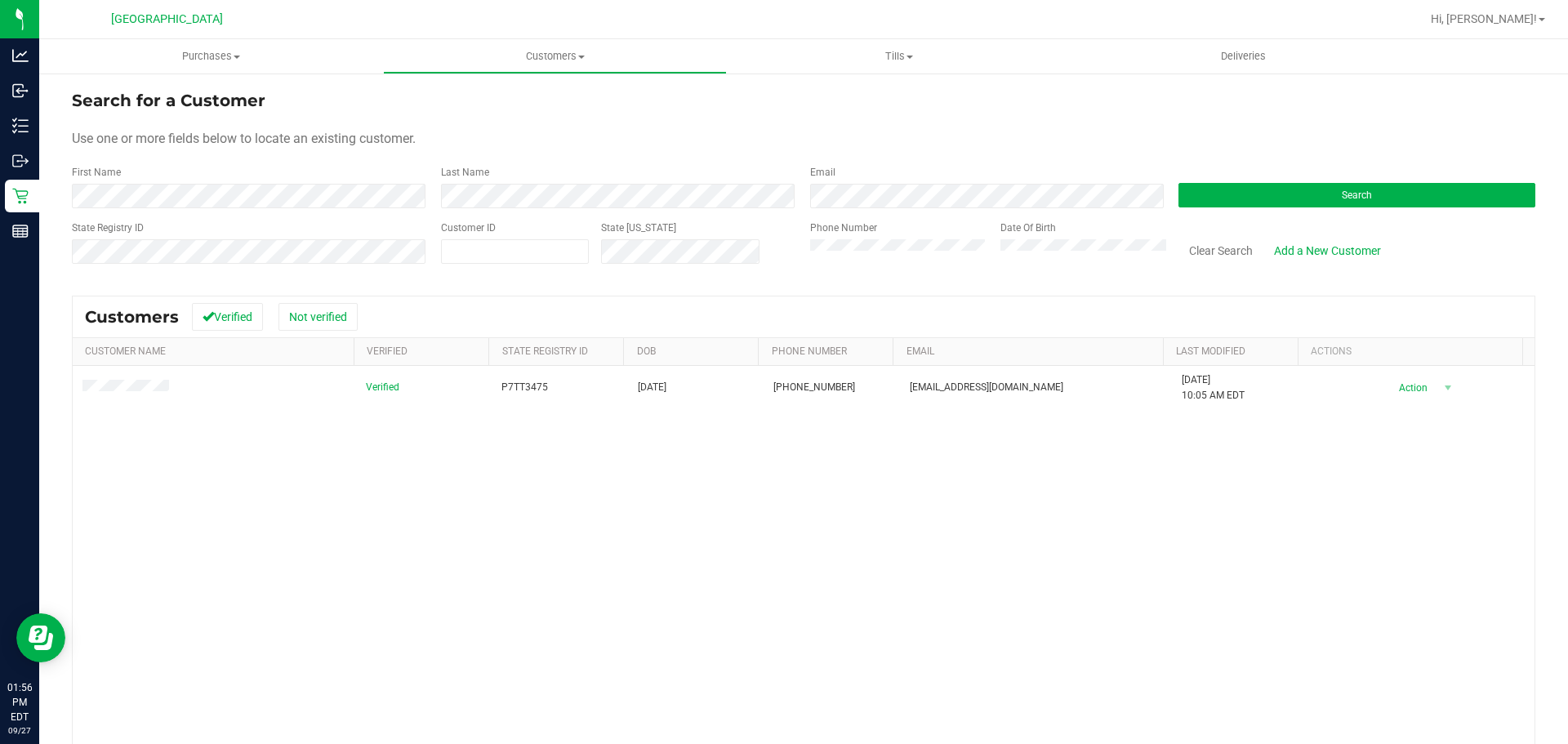
drag, startPoint x: 411, startPoint y: 510, endPoint x: 415, endPoint y: 493, distance: 17.5
click at [417, 508] on div "Verified P7TT3475 [DATE] (863) 738-4350 [EMAIL_ADDRESS][DOMAIN_NAME] [DATE] 10:…" at bounding box center [803, 600] width 1462 height 469
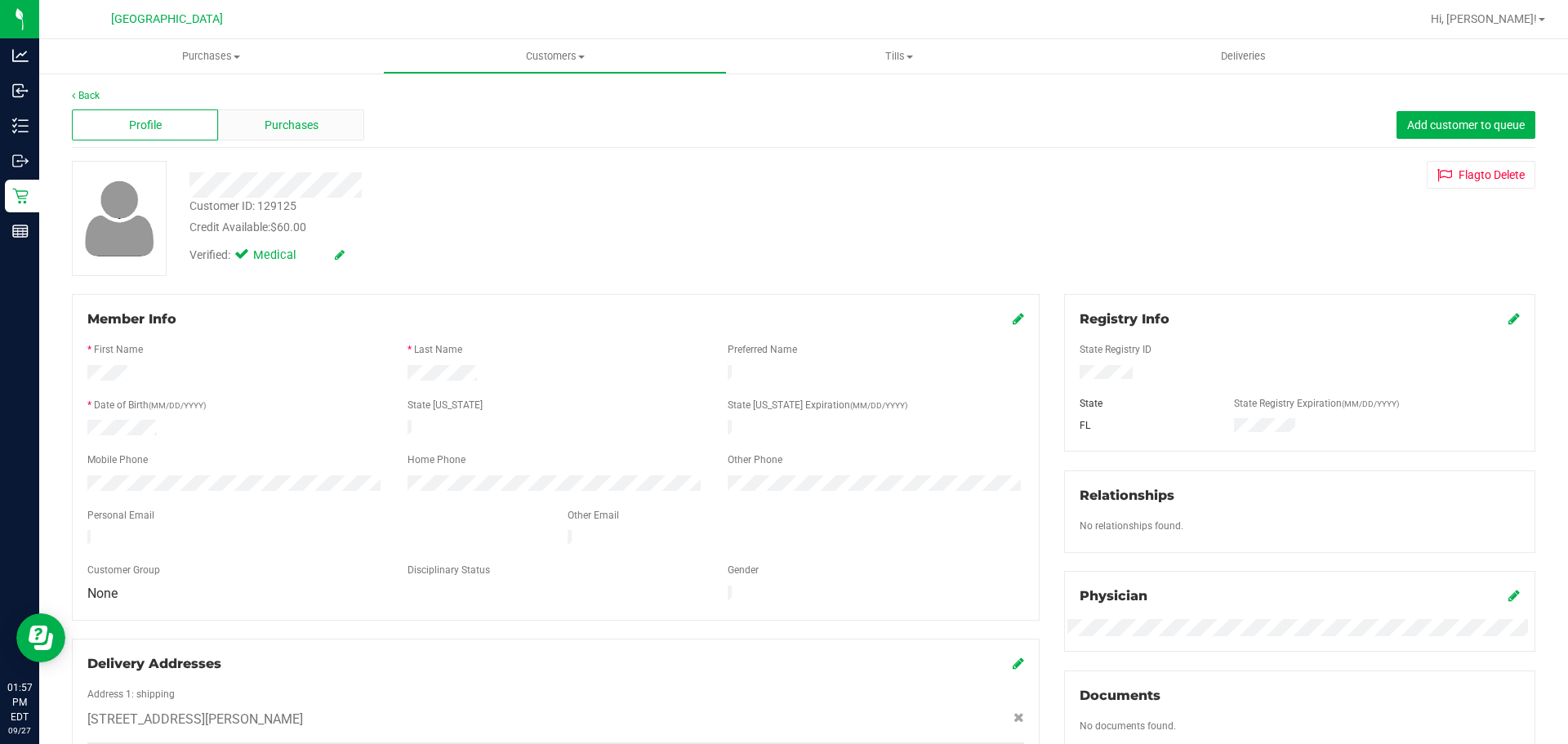
click at [294, 120] on span "Purchases" at bounding box center [291, 125] width 54 height 17
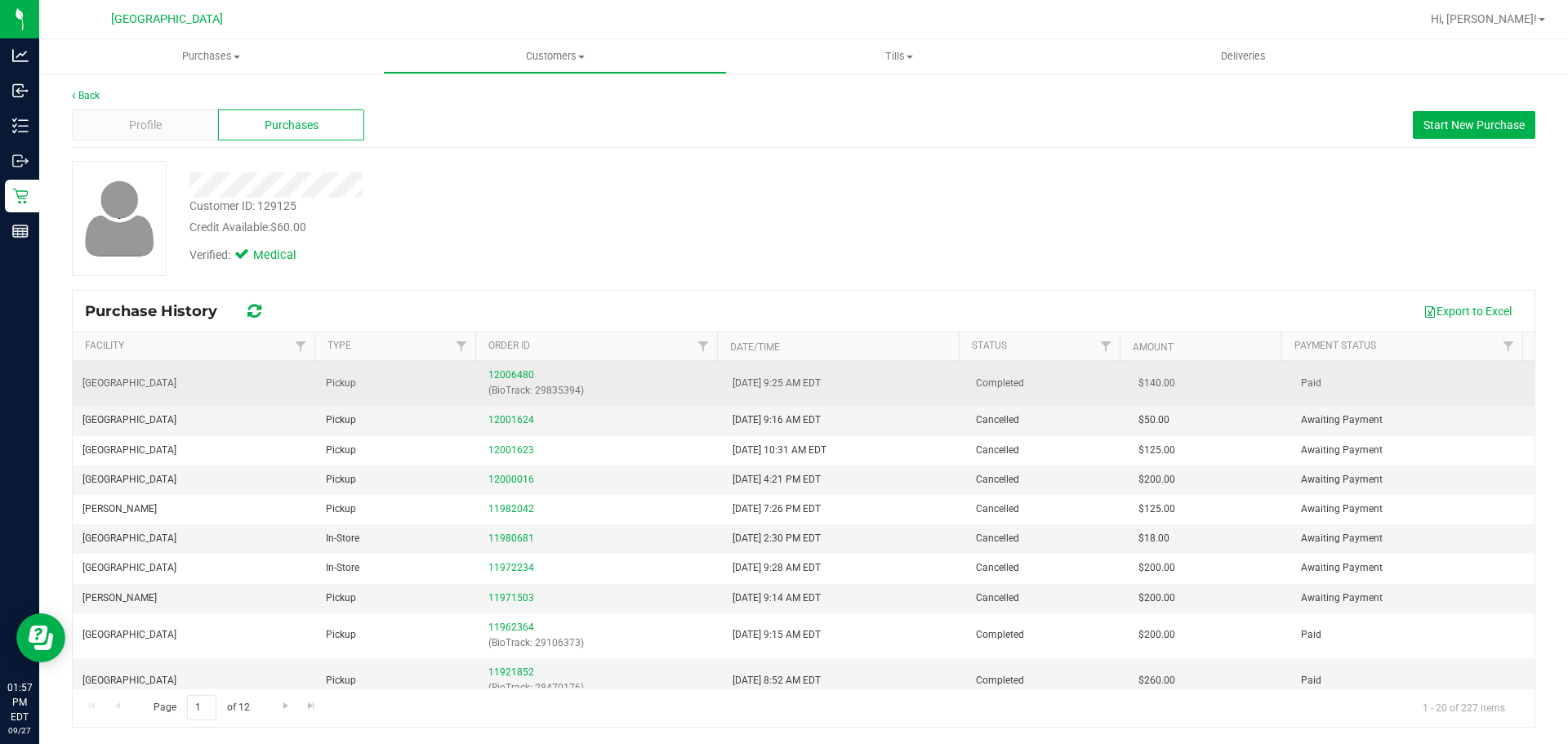
click at [491, 381] on div "12006480 (BioTrack: 29835394)" at bounding box center [600, 383] width 224 height 31
click at [495, 372] on link "12006480" at bounding box center [512, 375] width 46 height 11
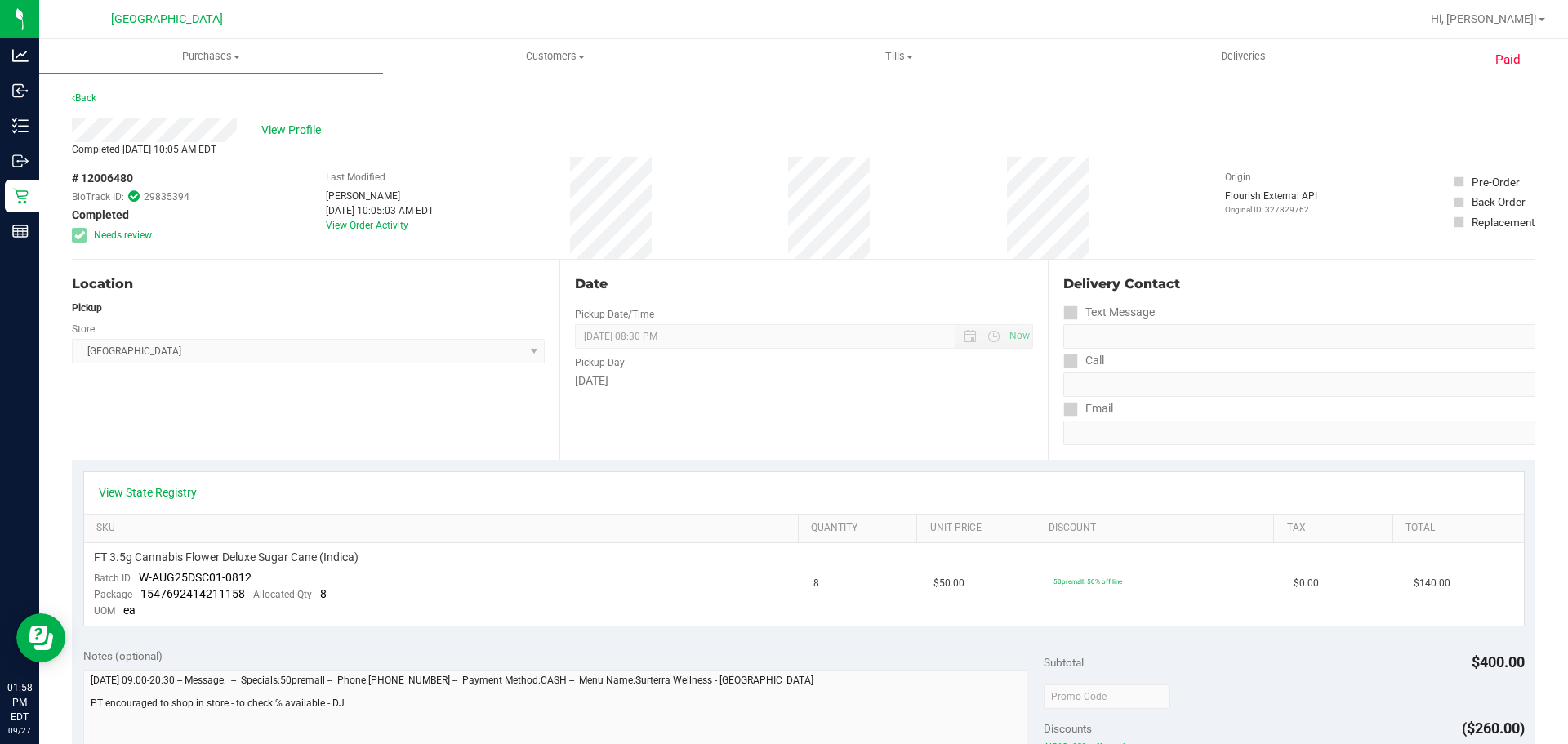
click at [793, 215] on div "# 12006480 BioTrack ID: 29835394 Completed Needs review Last Modified [PERSON_N…" at bounding box center [803, 208] width 1463 height 102
click at [907, 42] on uib-tab-heading "Tills Manage tills Reconcile e-payments" at bounding box center [899, 56] width 342 height 32
click at [855, 101] on li "Manage tills" at bounding box center [899, 99] width 344 height 20
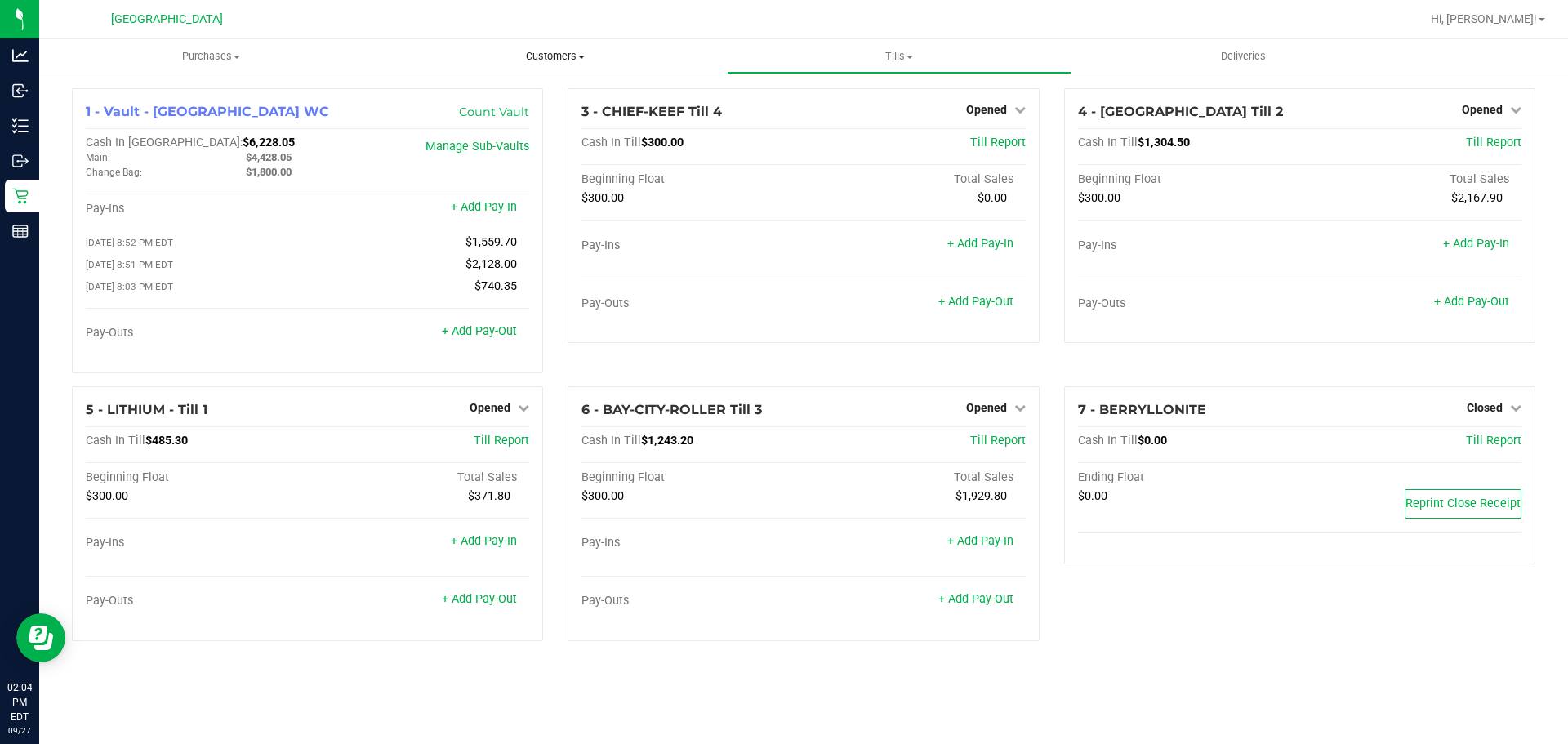
click at [538, 54] on span "Customers" at bounding box center [555, 56] width 342 height 14
click at [523, 102] on li "All customers" at bounding box center [555, 99] width 344 height 20
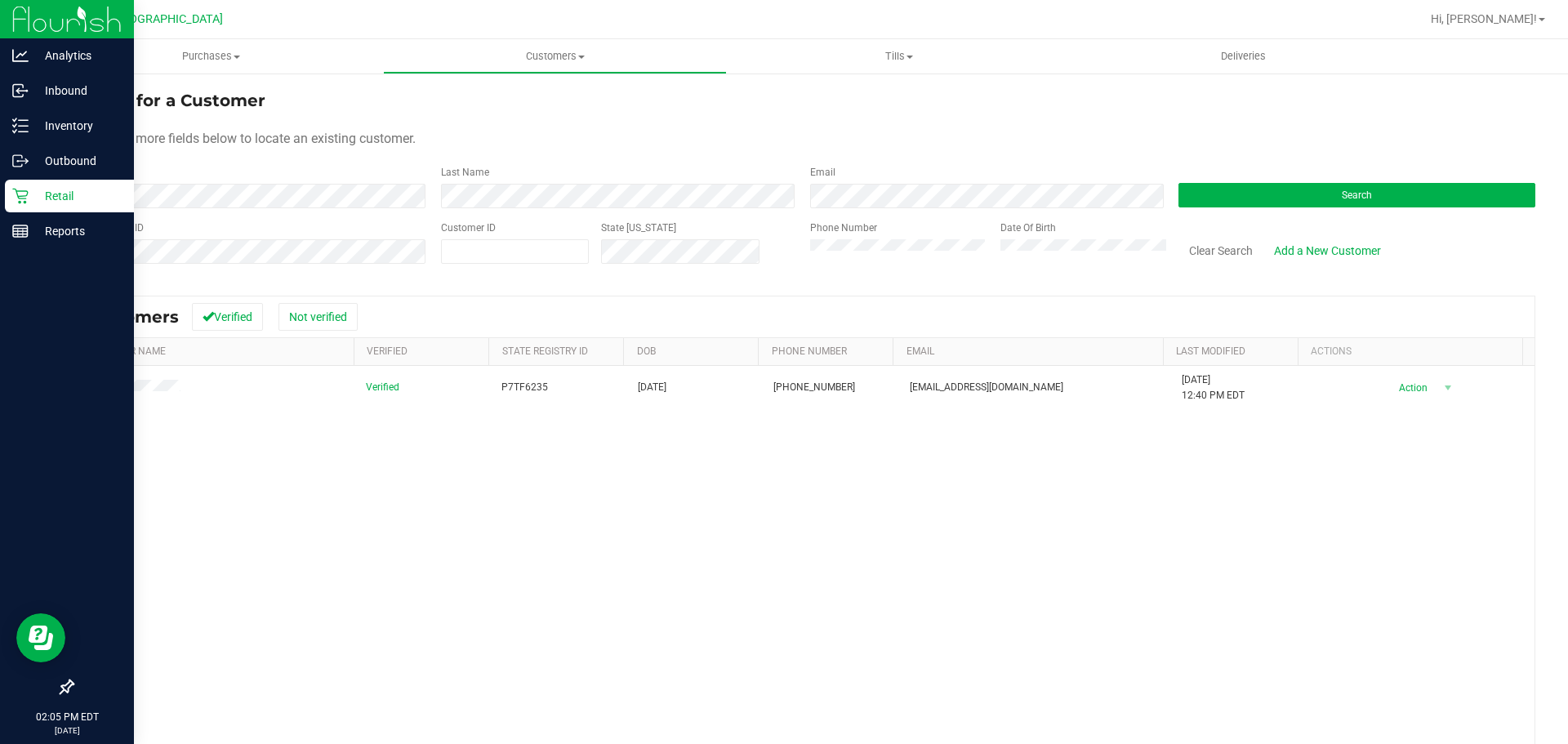
click at [60, 180] on div "Retail" at bounding box center [70, 196] width 129 height 32
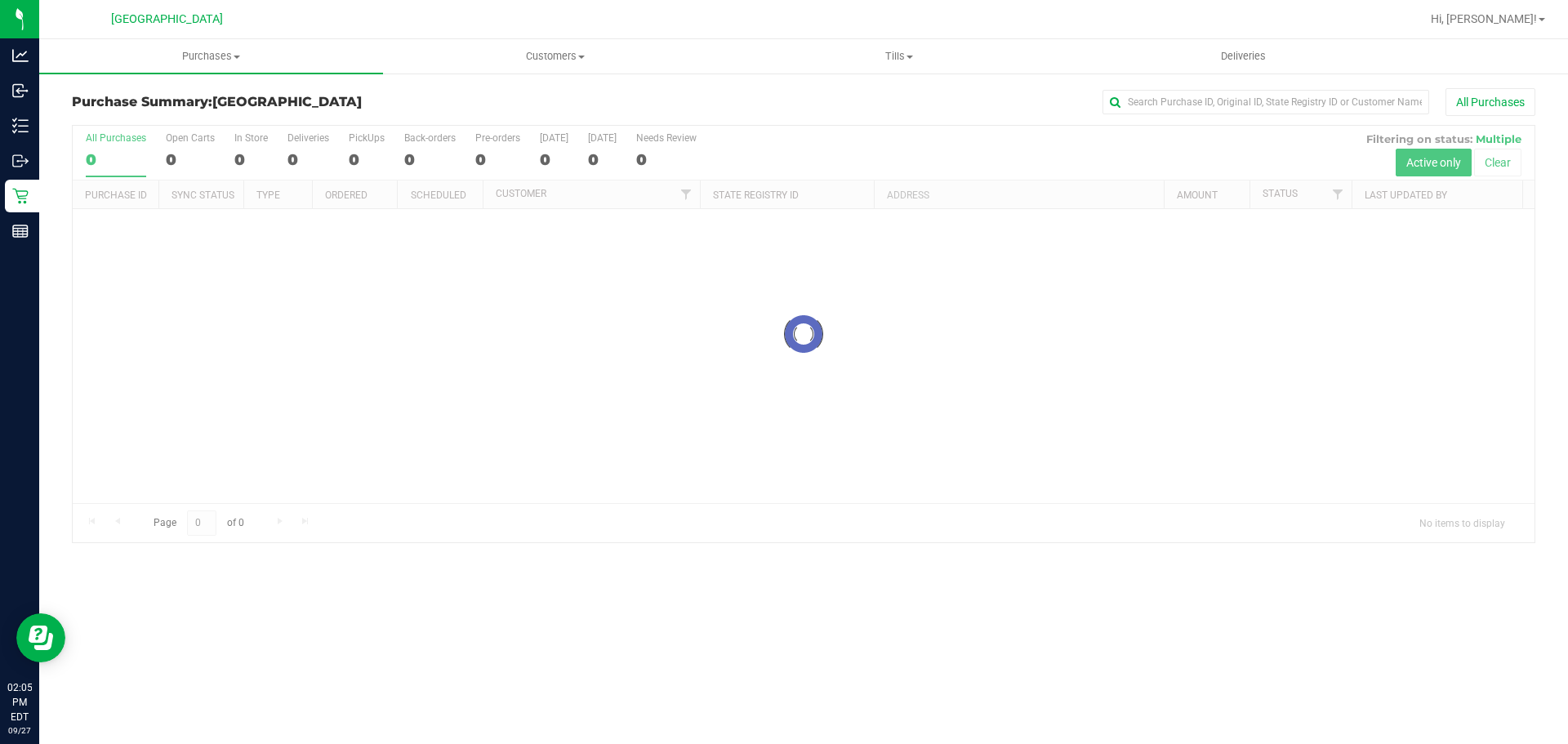
click at [1193, 88] on div "Purchase Summary: [GEOGRAPHIC_DATA] All Purchases Loading... All Purchases 0 Op…" at bounding box center [804, 315] width 1529 height 488
click at [1199, 106] on input "text" at bounding box center [1266, 102] width 327 height 25
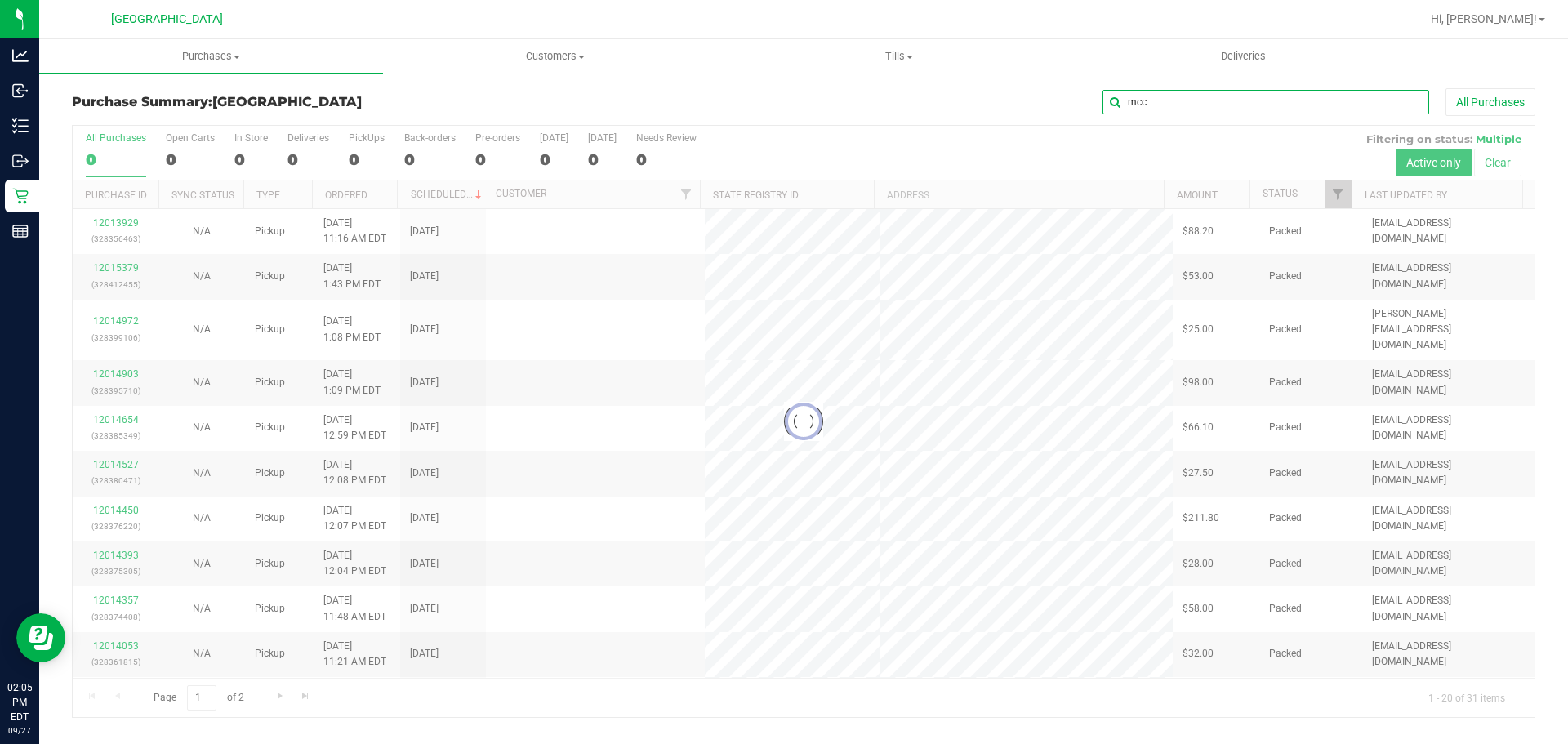
type input "mcc"
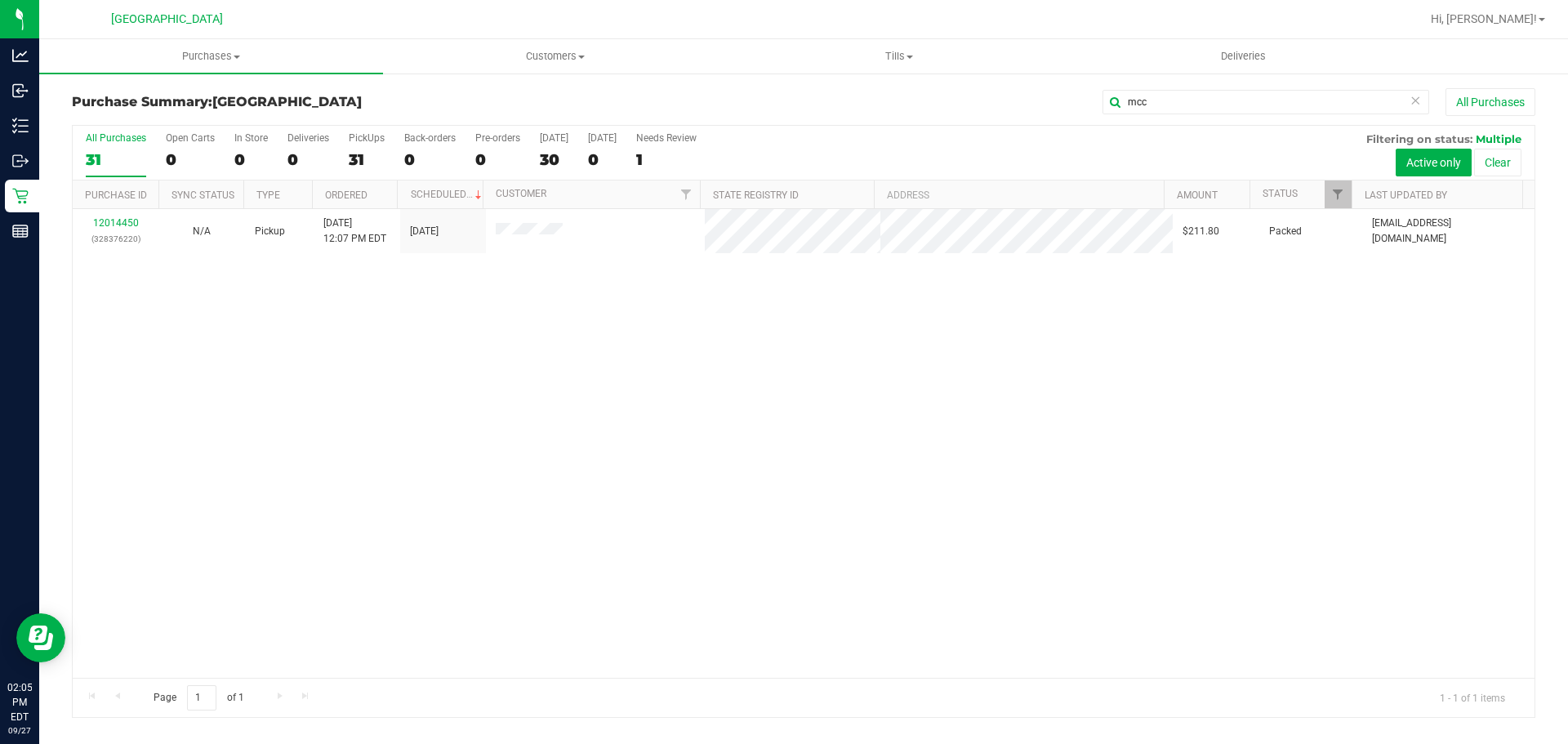
click at [753, 474] on div "12014450 (328376220) N/A Pickup [DATE] 12:07 PM EDT 9/27/2025 $211.80 Packed [E…" at bounding box center [803, 444] width 1462 height 469
click at [543, 126] on div "All Purchases 31 Open Carts 0 In Store 0 Deliveries 0 PickUps 31 Back-orders 0 …" at bounding box center [803, 132] width 1462 height 13
click at [558, 53] on span "Customers" at bounding box center [555, 56] width 342 height 14
click at [544, 94] on li "All customers" at bounding box center [555, 99] width 344 height 20
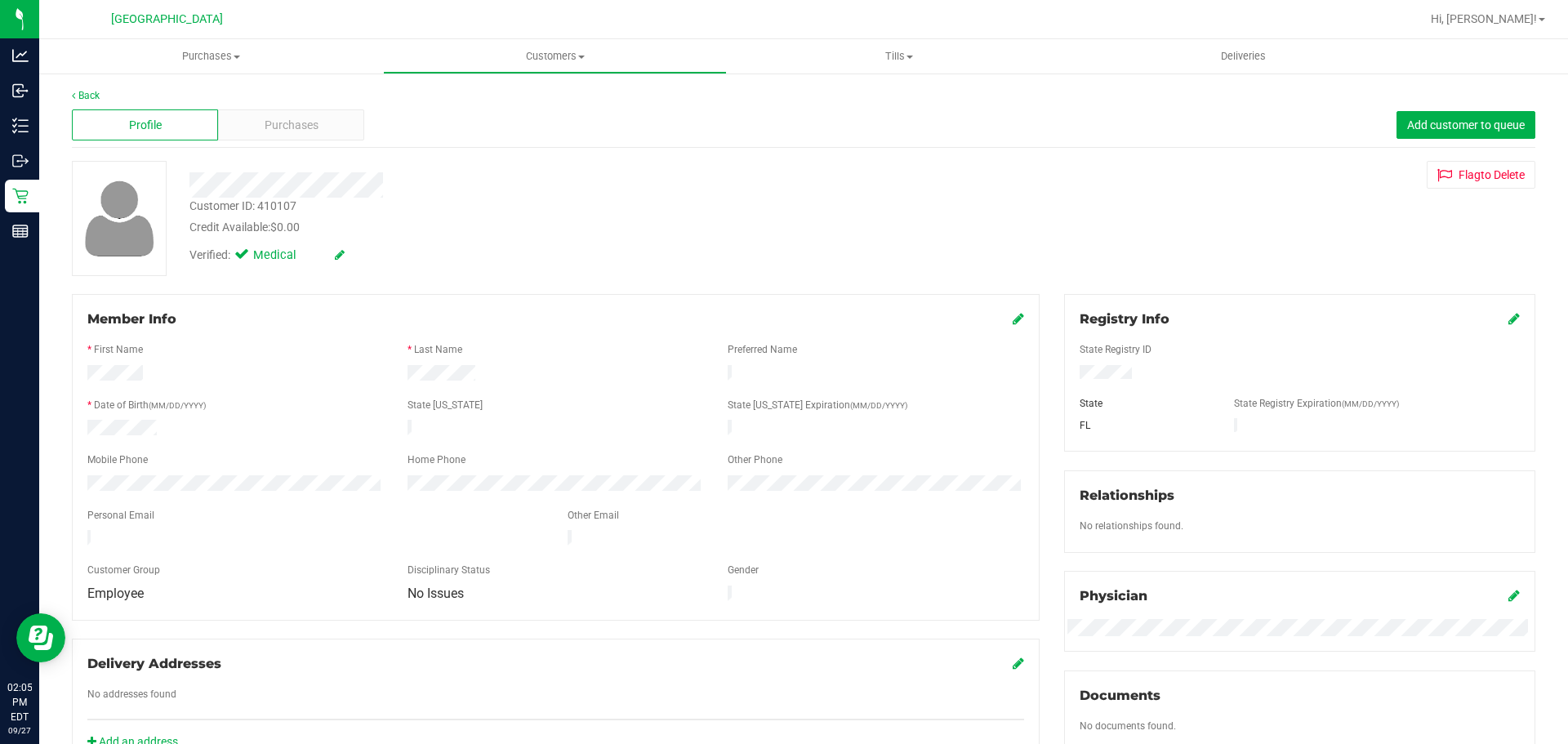
click at [303, 145] on div "Profile Purchases Add customer to queue" at bounding box center [803, 125] width 1463 height 45
click at [304, 139] on div "Purchases" at bounding box center [291, 125] width 146 height 31
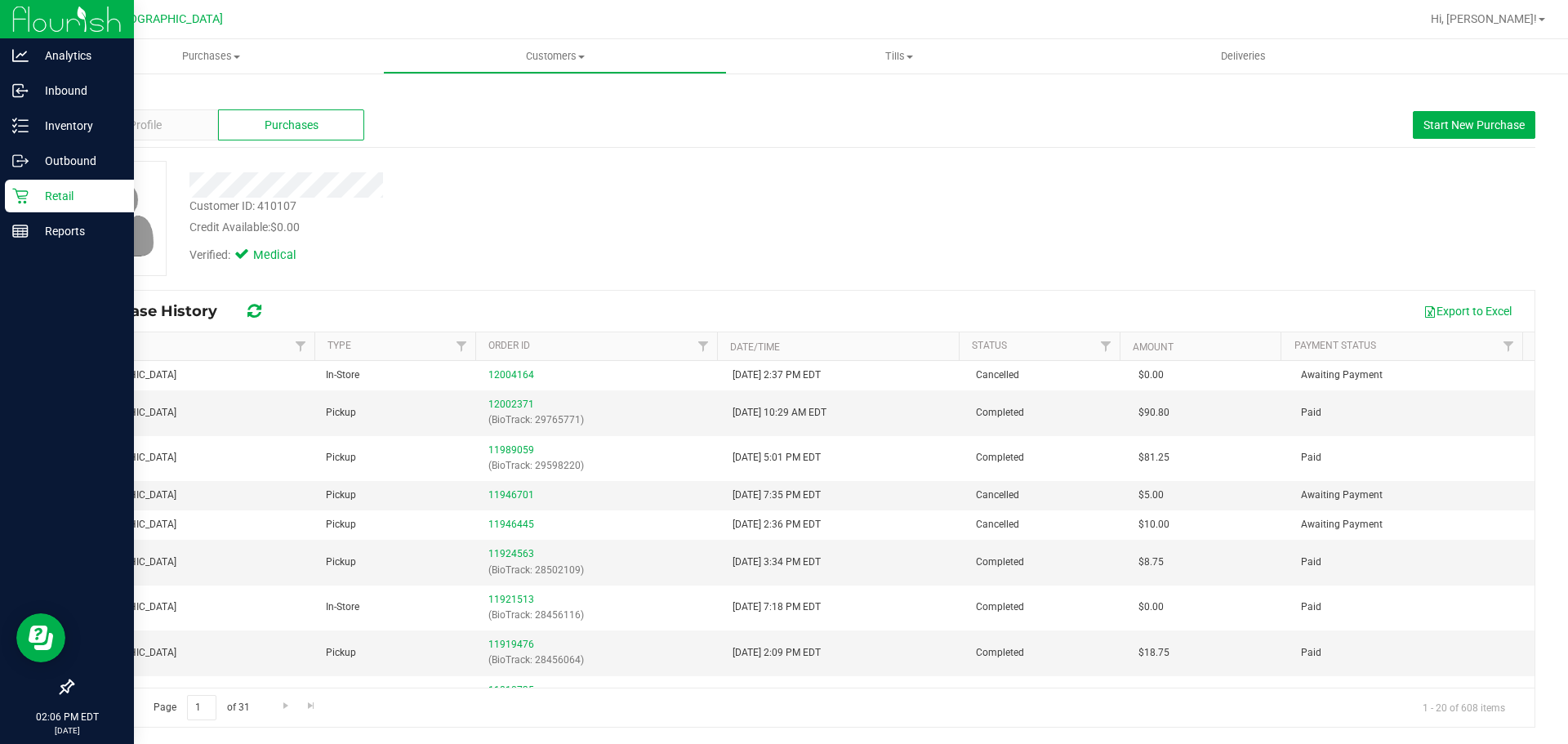
click at [77, 190] on p "Retail" at bounding box center [77, 196] width 98 height 20
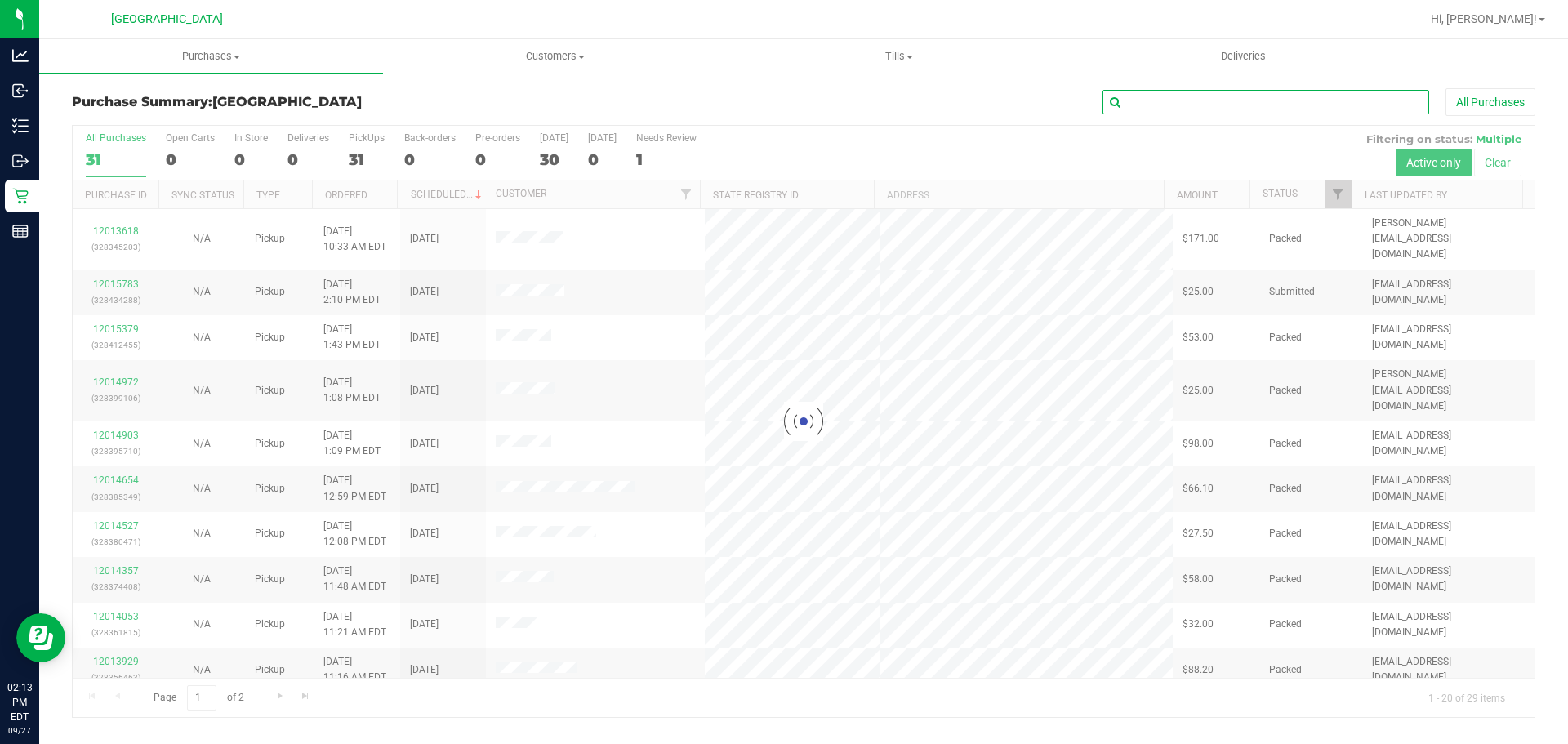
click at [1188, 99] on input "text" at bounding box center [1266, 102] width 327 height 25
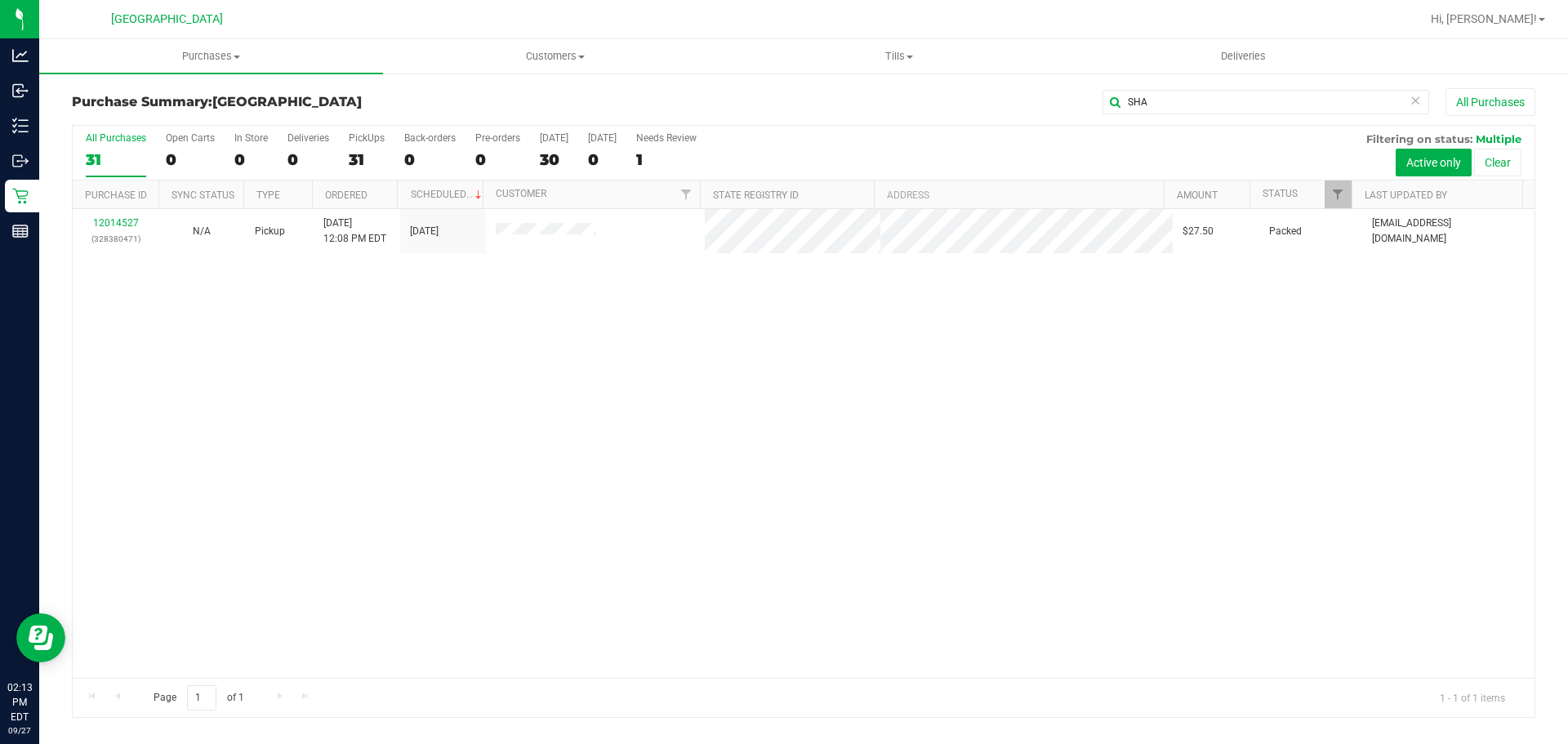
click at [631, 433] on div "12014527 (328380471) N/A Pickup [DATE] 12:08 PM EDT 9/27/2025 $27.50 Packed [EM…" at bounding box center [803, 444] width 1462 height 469
click at [1161, 100] on input "SHA" at bounding box center [1266, 102] width 327 height 25
type input "S"
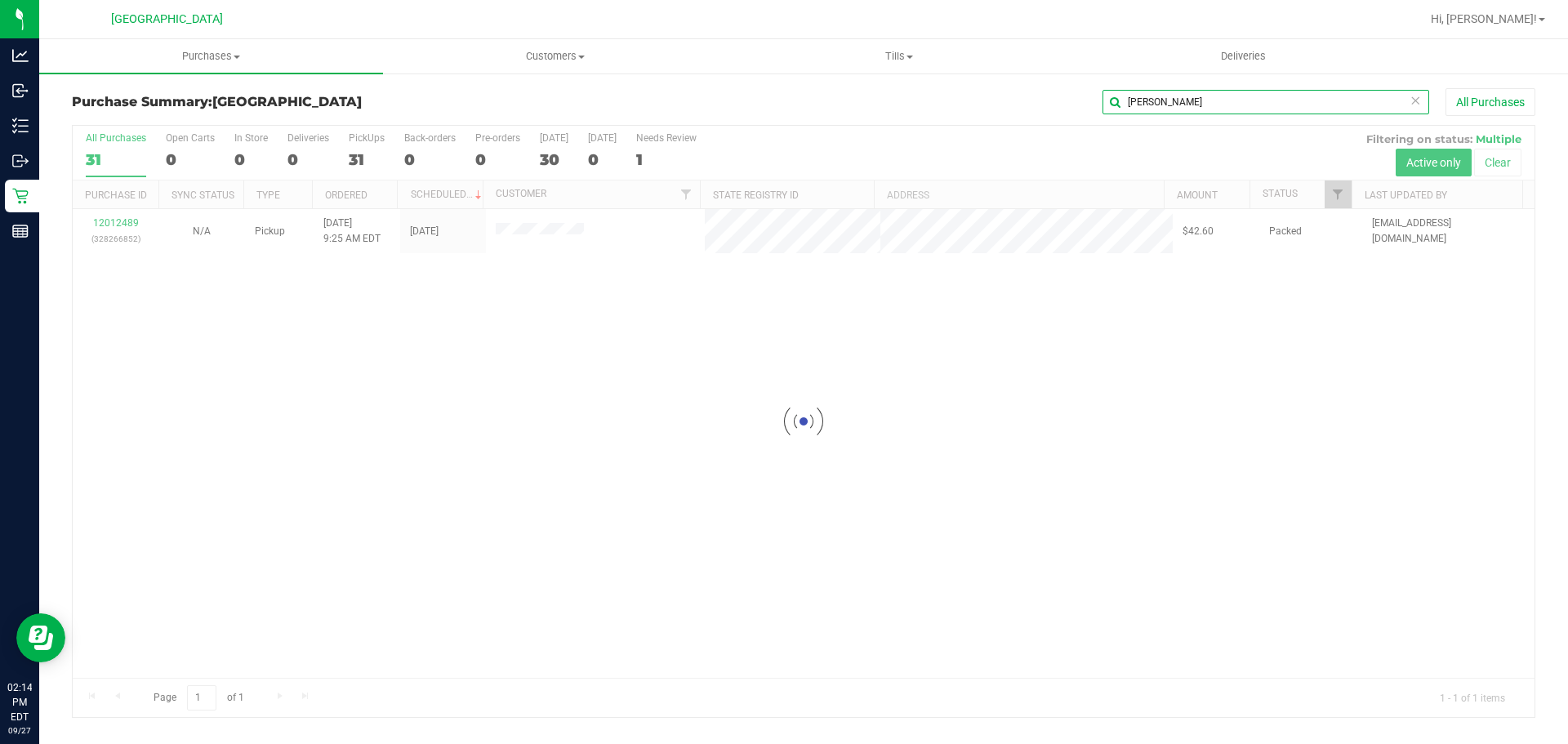
type input "[PERSON_NAME]"
click at [208, 271] on div "Loading... 12012489 (328266852) N/A Pickup [DATE] 9:25 AM EDT 9/27/2025 $42.60 …" at bounding box center [803, 444] width 1462 height 469
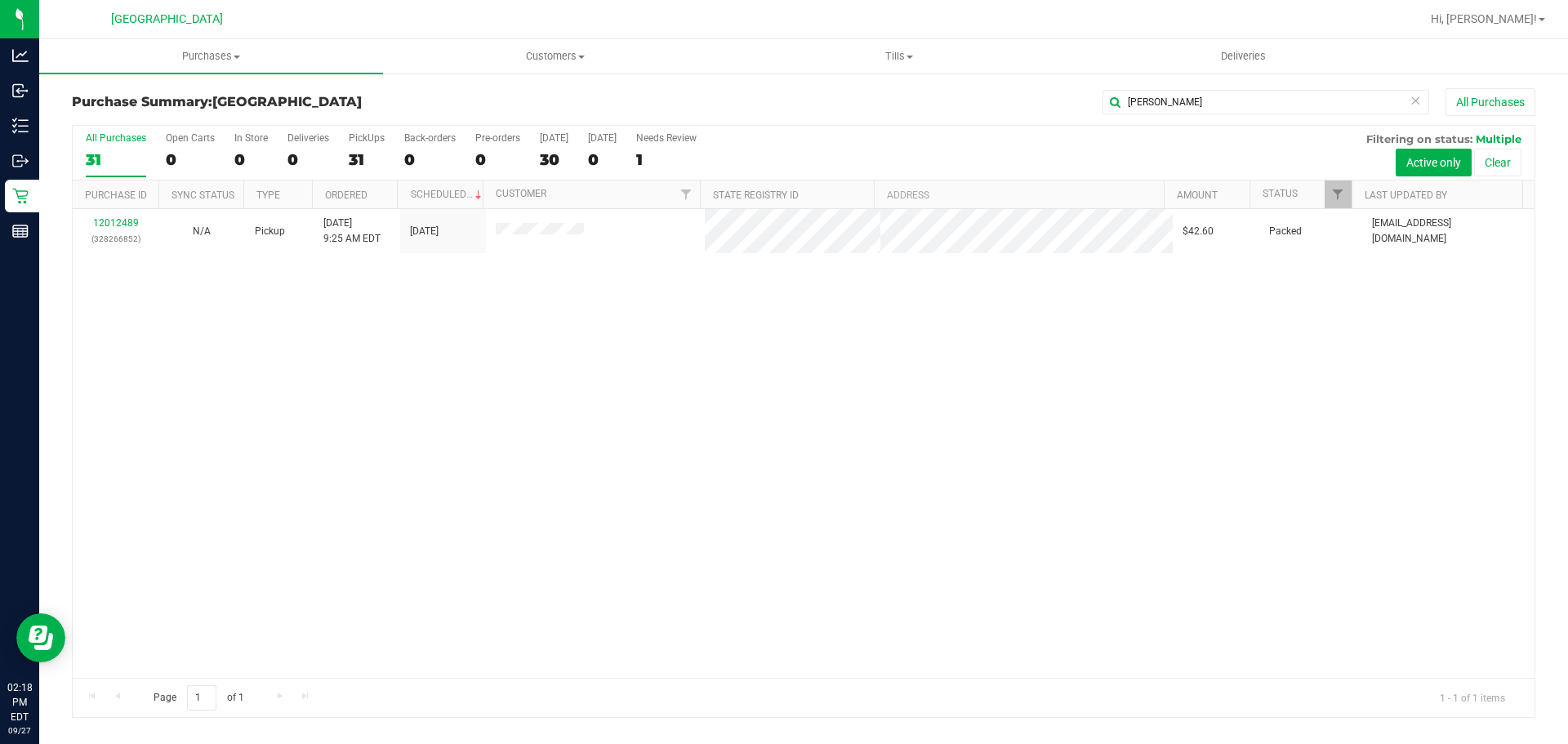
drag, startPoint x: 369, startPoint y: 429, endPoint x: 953, endPoint y: 12, distance: 717.6
click at [381, 415] on div "12012489 (328266852) N/A Pickup [DATE] 9:25 AM EDT 9/27/2025 $42.60 Packed [EMA…" at bounding box center [803, 444] width 1462 height 469
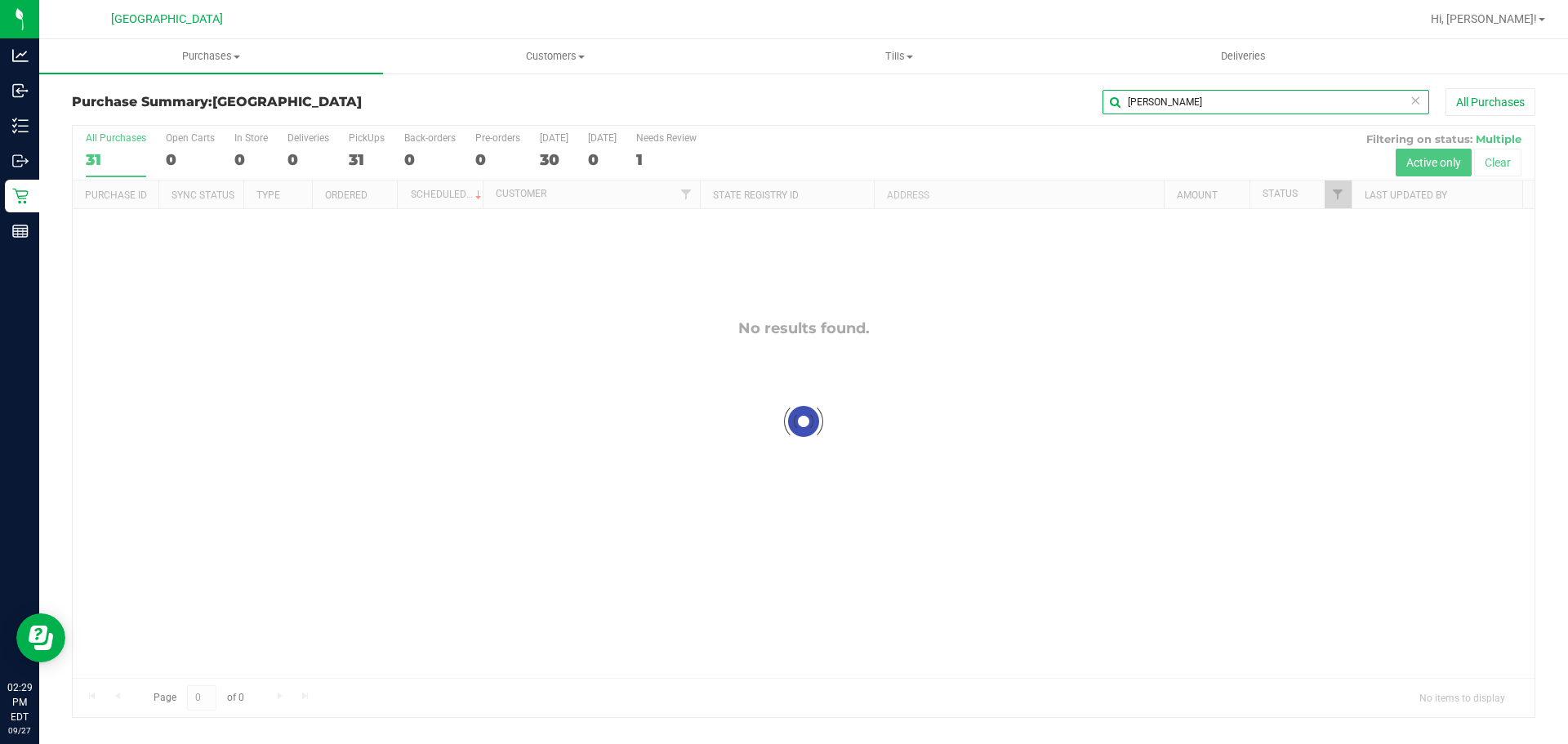
drag, startPoint x: 1233, startPoint y: 99, endPoint x: 102, endPoint y: -3, distance: 1135.6
click at [102, 0] on html "Analytics Inbound Inventory Outbound Retail Reports 02:29 PM EDT [DATE] 09/27 […" at bounding box center [784, 372] width 1568 height 744
click at [558, 157] on div at bounding box center [803, 421] width 1462 height 592
click at [558, 157] on div at bounding box center [803, 421] width 1462 height 592
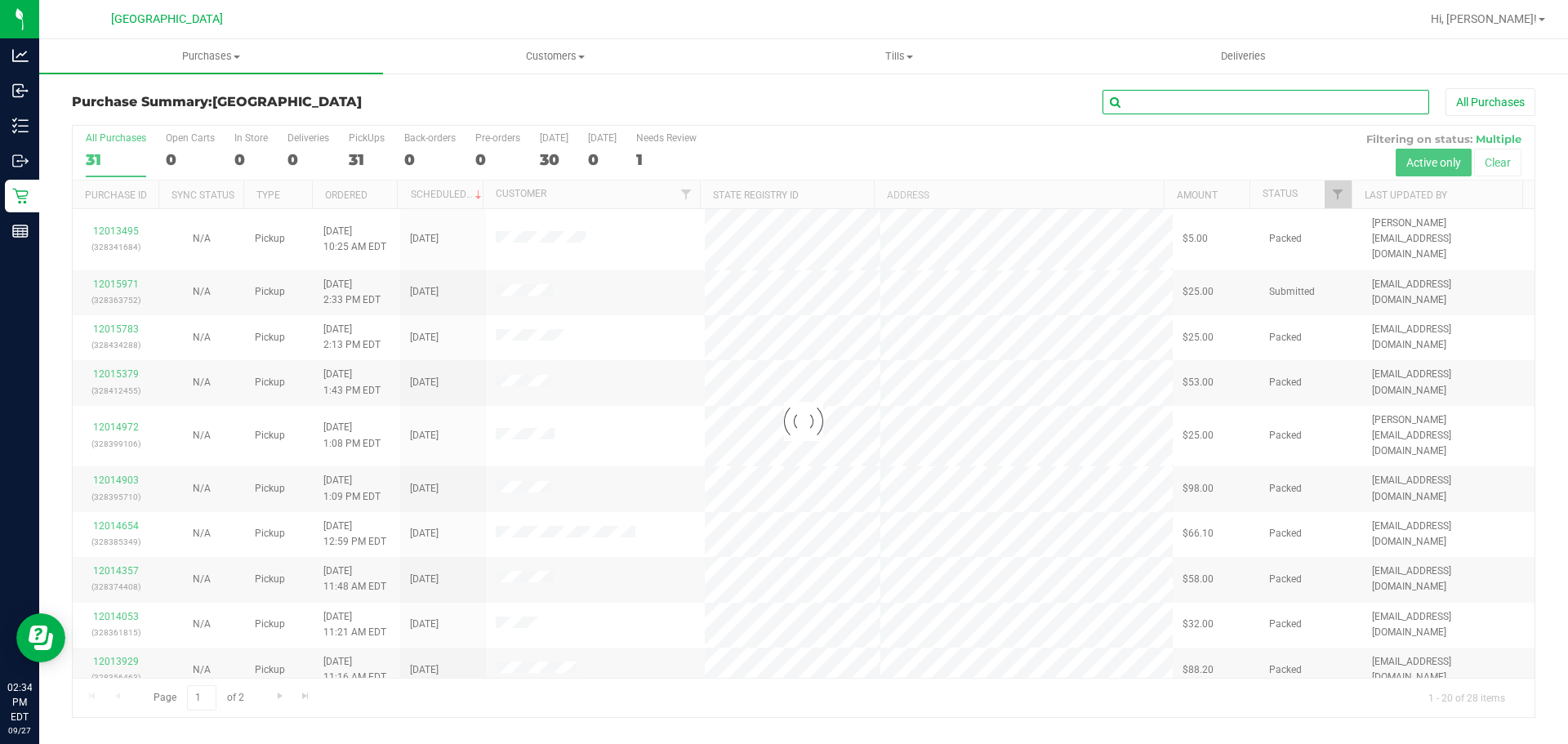
click at [1205, 91] on input "text" at bounding box center [1266, 102] width 327 height 25
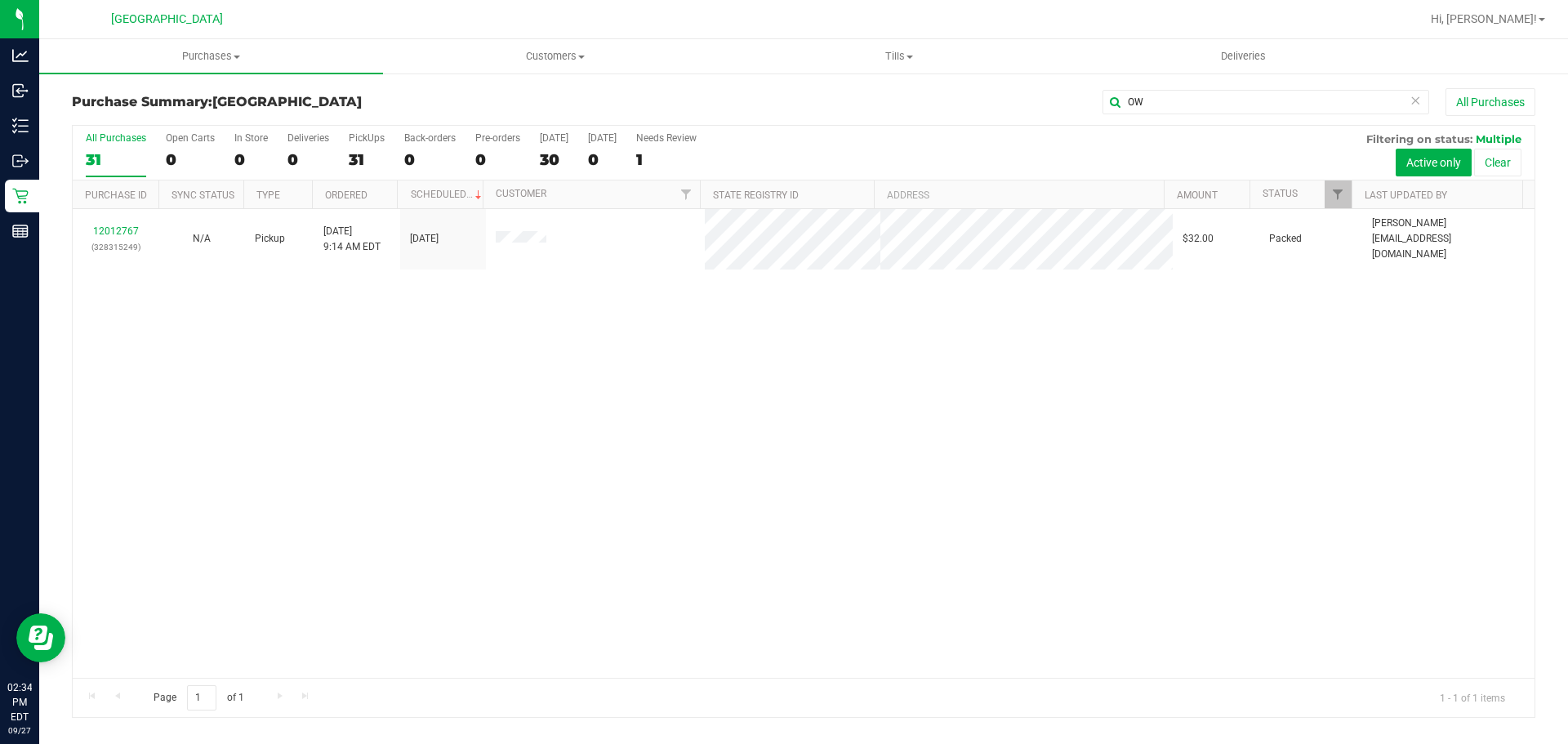
click at [558, 484] on div "12012767 (328315249) N/A Pickup [DATE] 9:14 AM EDT 9/27/2025 $32.00 Packed [PER…" at bounding box center [803, 444] width 1462 height 469
click at [718, 498] on div "12012767 (328315249) N/A Pickup [DATE] 9:14 AM EDT 9/27/2025 $32.00 Packed [PER…" at bounding box center [803, 444] width 1462 height 469
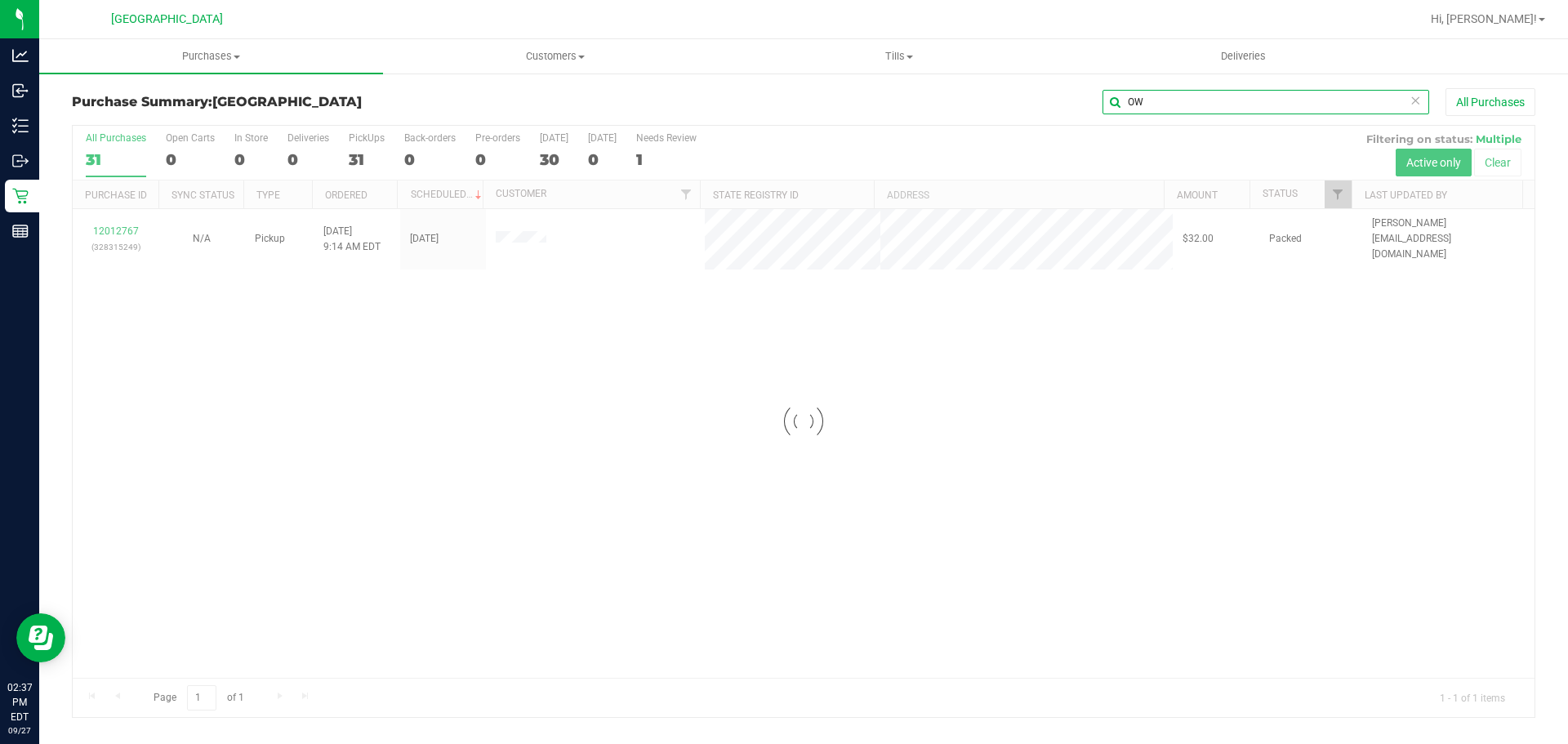
click at [1184, 96] on input "OW" at bounding box center [1266, 102] width 327 height 25
type input "O"
type input "FIS"
click at [704, 558] on div at bounding box center [803, 421] width 1462 height 592
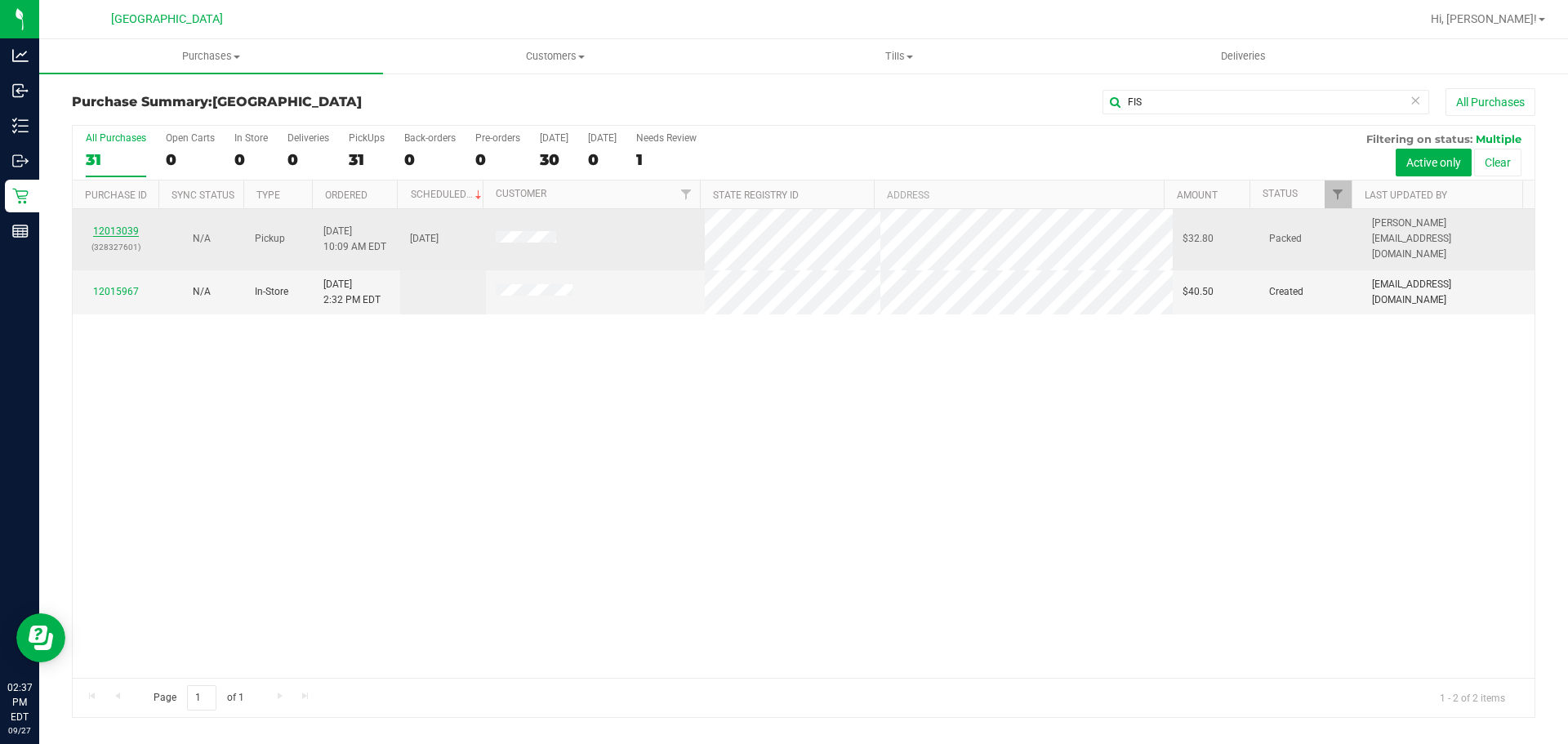
click at [122, 229] on link "12013039" at bounding box center [116, 231] width 46 height 11
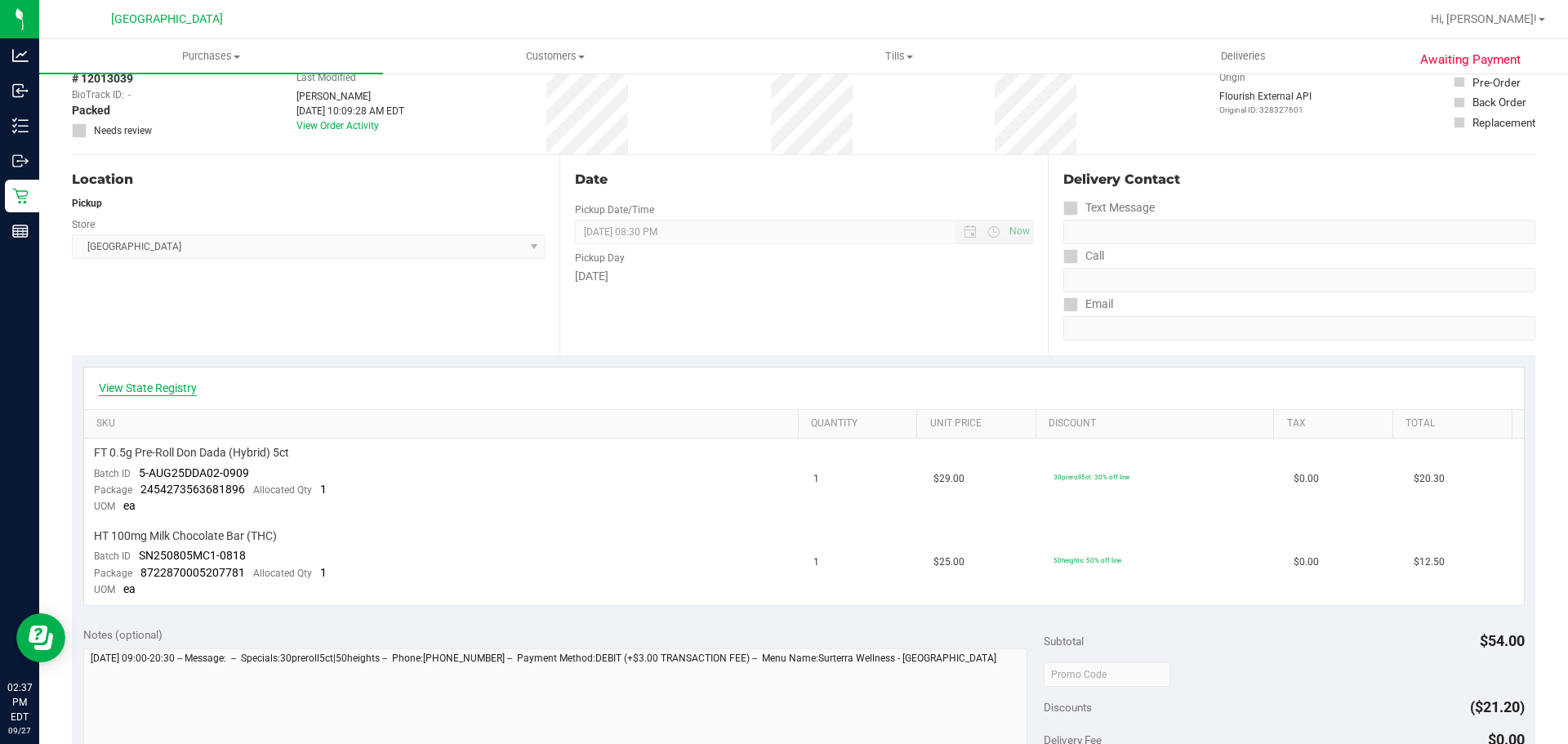
scroll to position [163, 0]
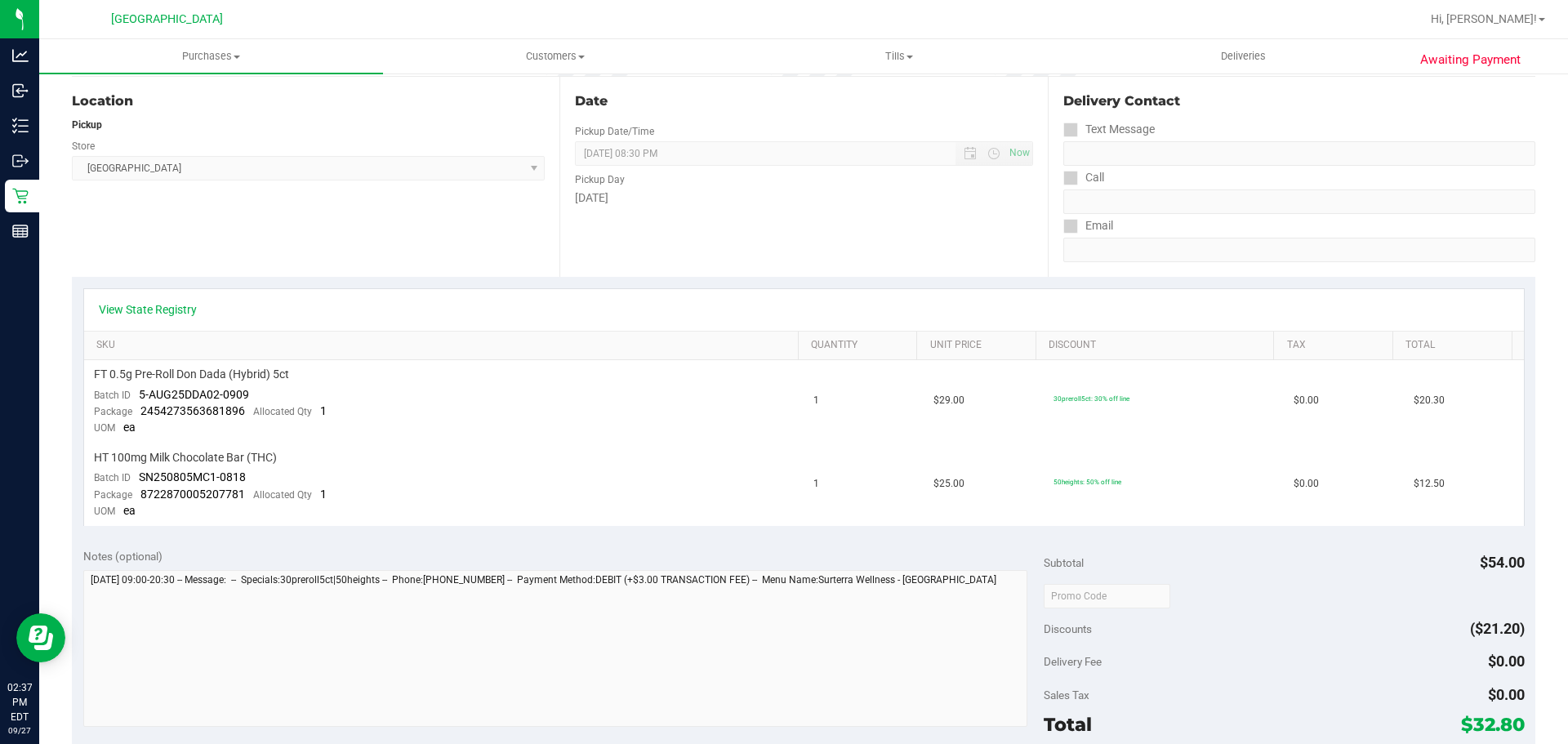
click at [169, 293] on div "View State Registry" at bounding box center [804, 310] width 1439 height 42
click at [173, 310] on link "View State Registry" at bounding box center [147, 309] width 98 height 16
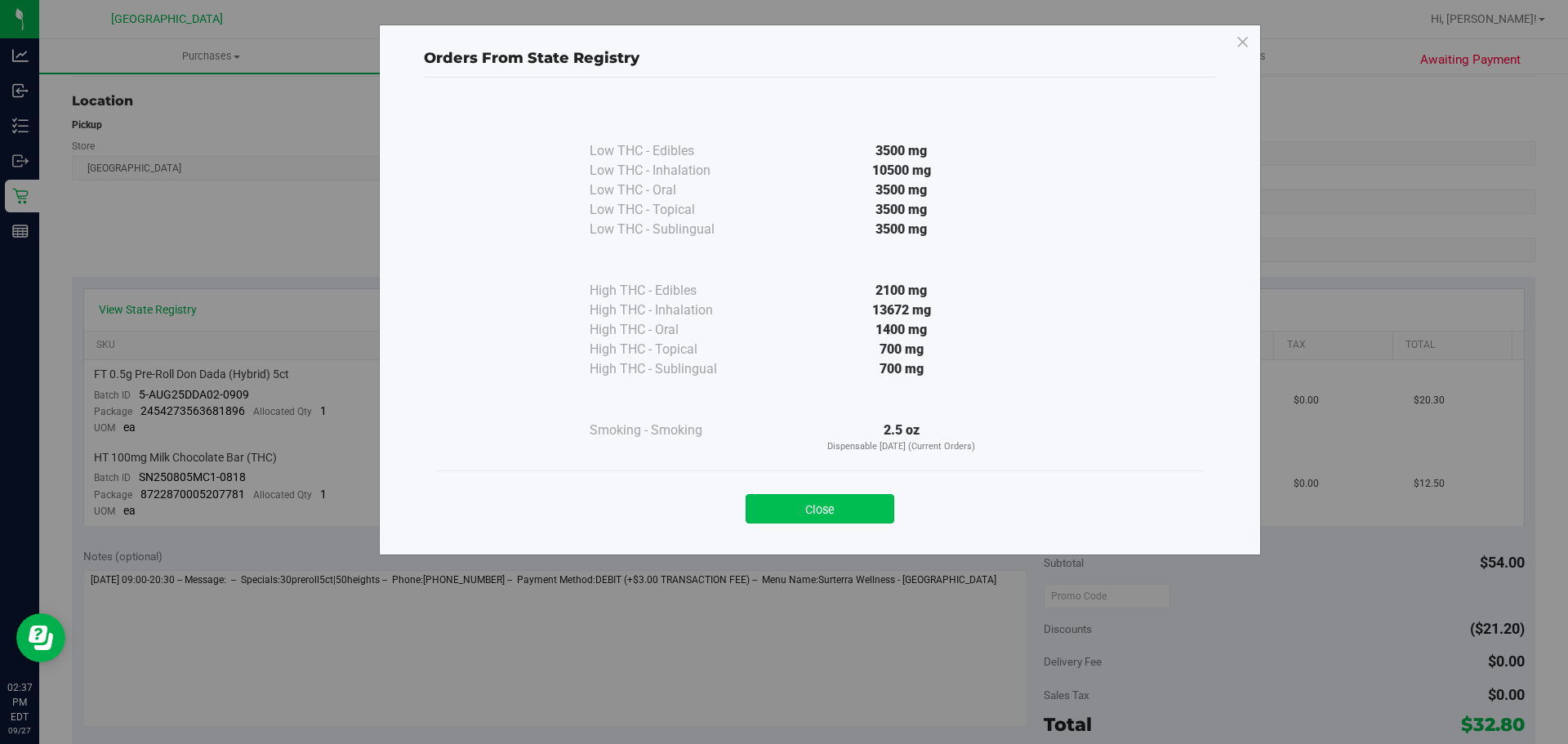
click at [877, 523] on button "Close" at bounding box center [820, 508] width 149 height 30
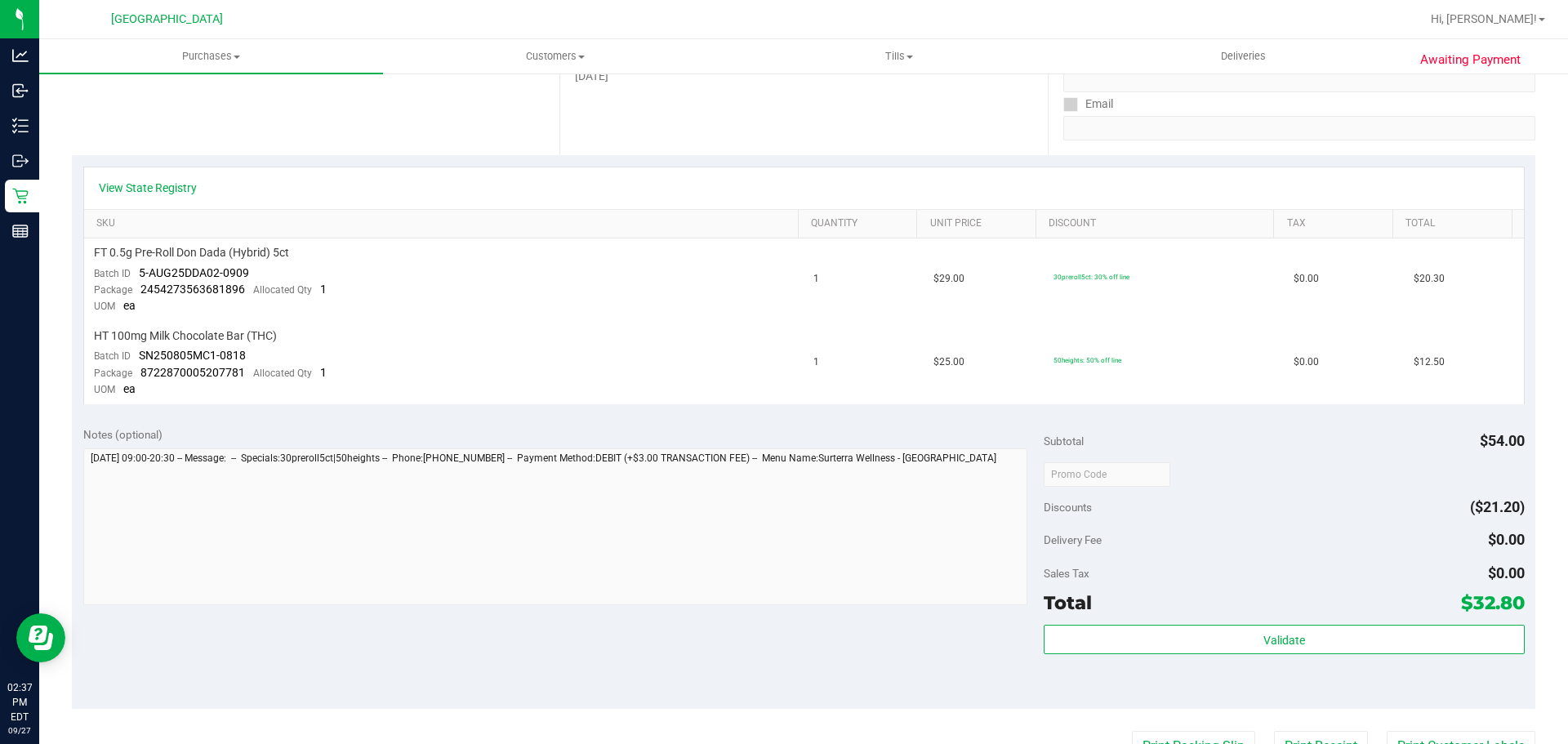
scroll to position [296, 0]
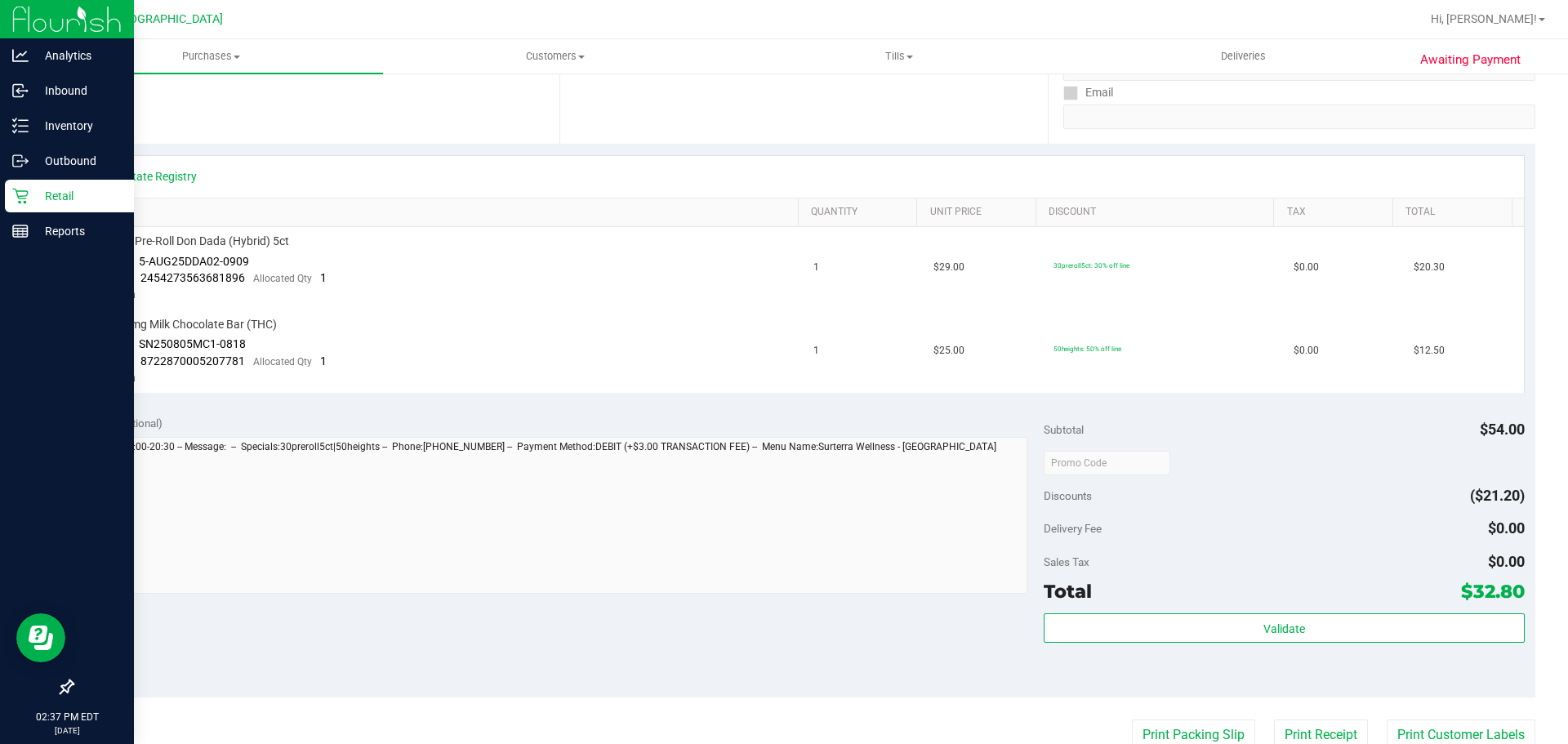
click at [15, 200] on icon at bounding box center [20, 196] width 16 height 16
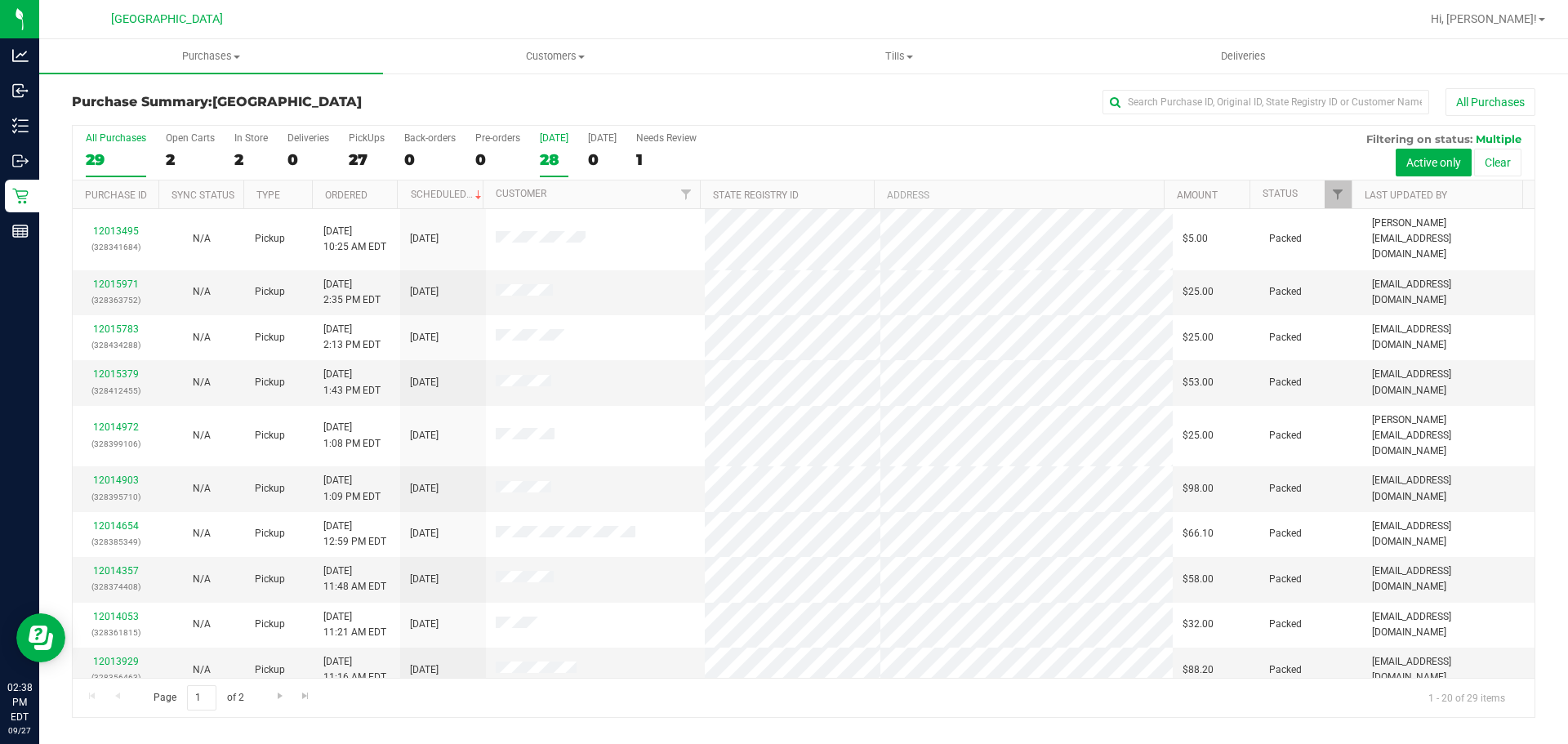
click at [563, 151] on div "28" at bounding box center [554, 160] width 29 height 19
click at [0, 0] on input "[DATE] 28" at bounding box center [0, 0] width 0 height 0
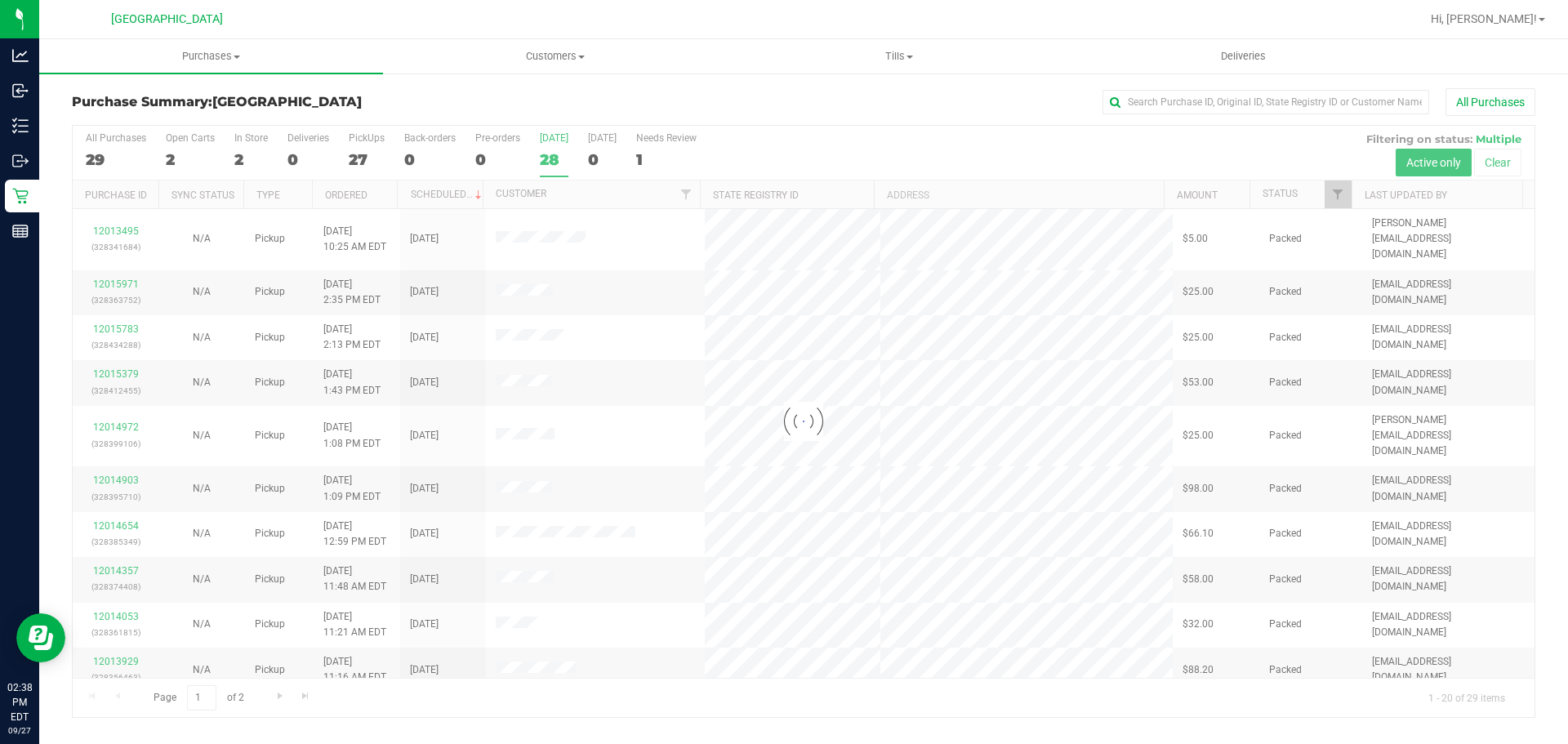
click at [562, 150] on div at bounding box center [803, 421] width 1462 height 592
click at [815, 704] on div at bounding box center [803, 421] width 1462 height 592
click at [818, 702] on div "Page 1 of 2 1 - 20 of 29 items" at bounding box center [803, 697] width 1462 height 39
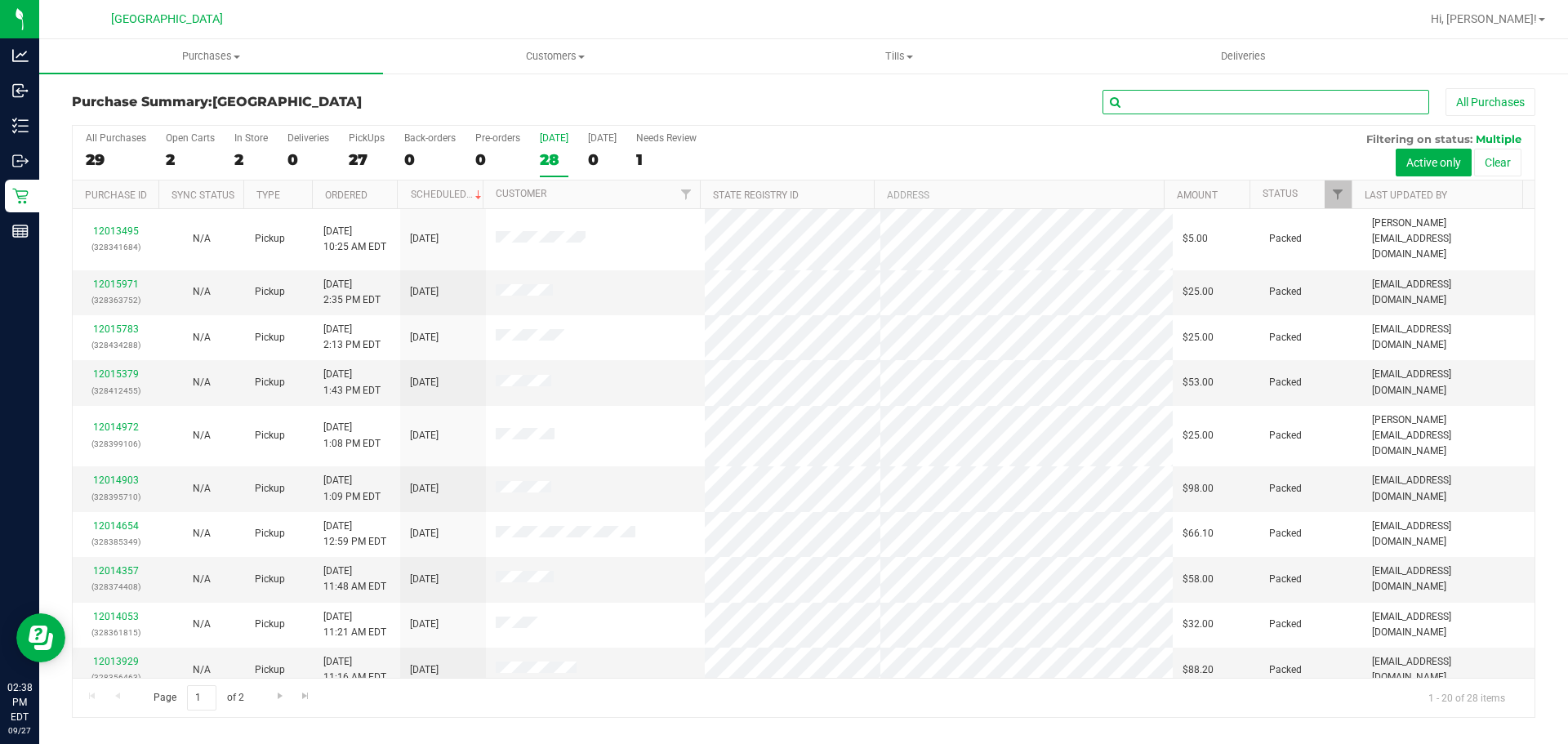
click at [1199, 103] on input "text" at bounding box center [1266, 102] width 327 height 25
type input "ST"
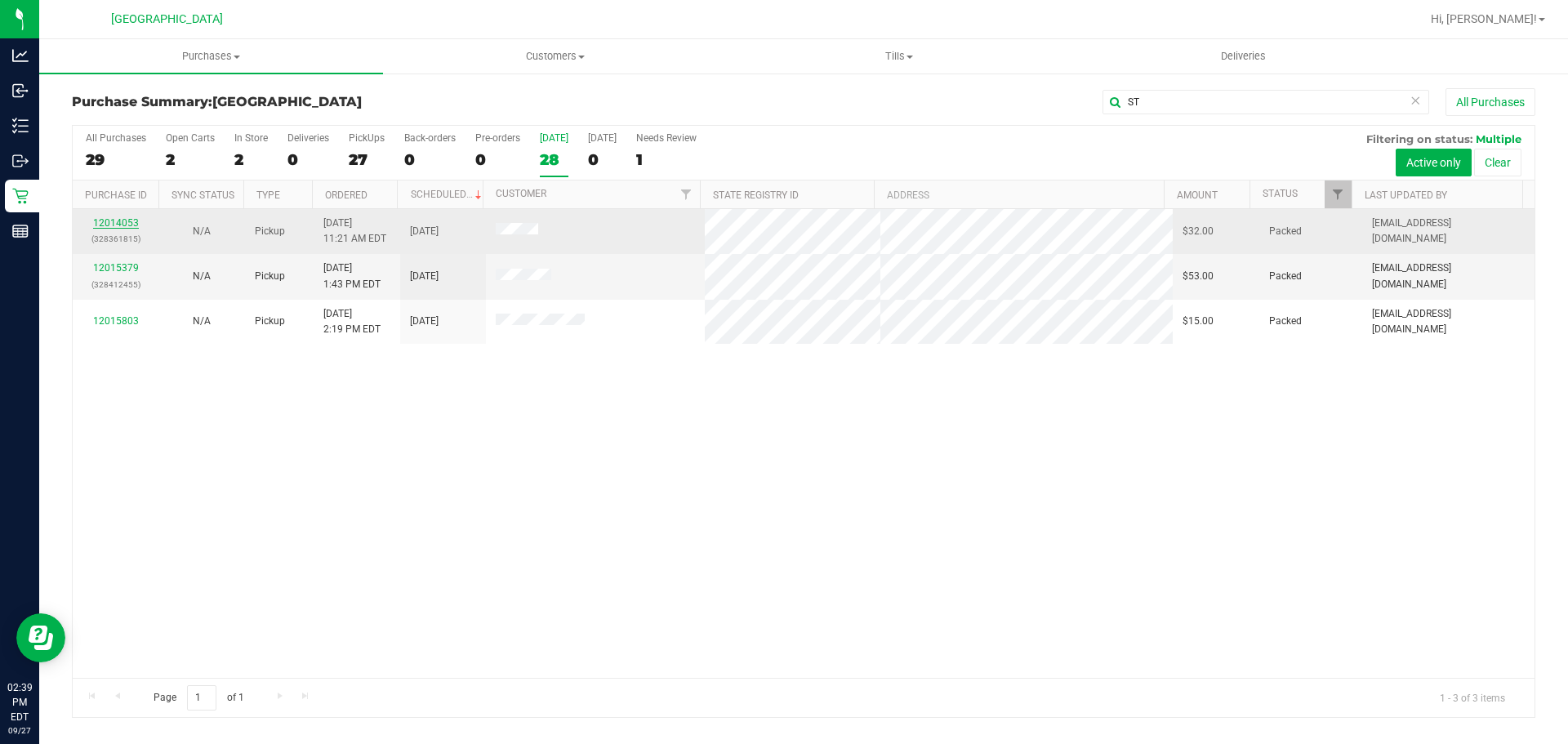
click at [131, 227] on link "12014053" at bounding box center [116, 222] width 46 height 11
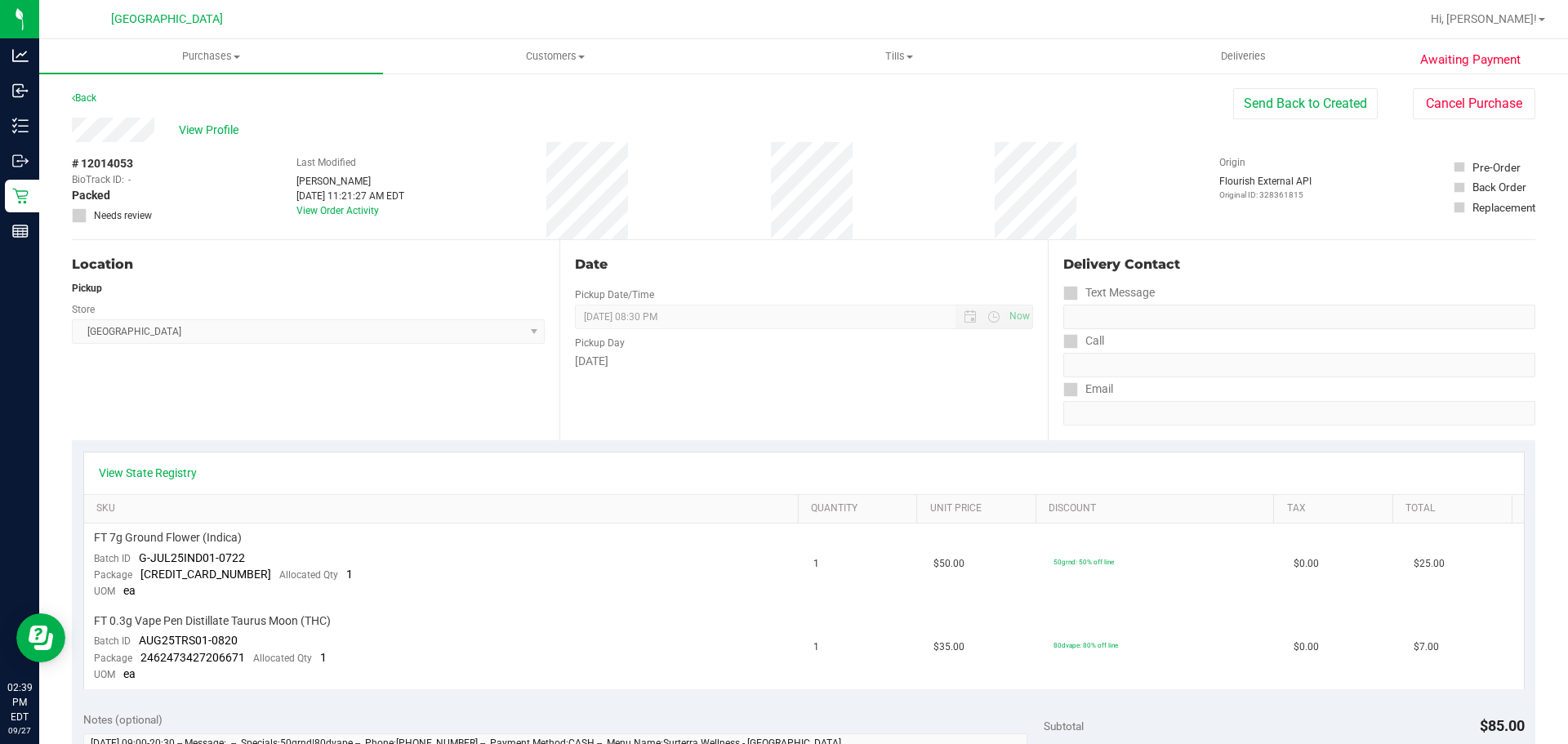
click at [345, 452] on div "View State Registry" at bounding box center [804, 472] width 1439 height 42
click at [879, 388] on div "Date Pickup Date/Time [DATE] Now [DATE] 08:30 PM Now Pickup Day [DATE]" at bounding box center [803, 340] width 488 height 200
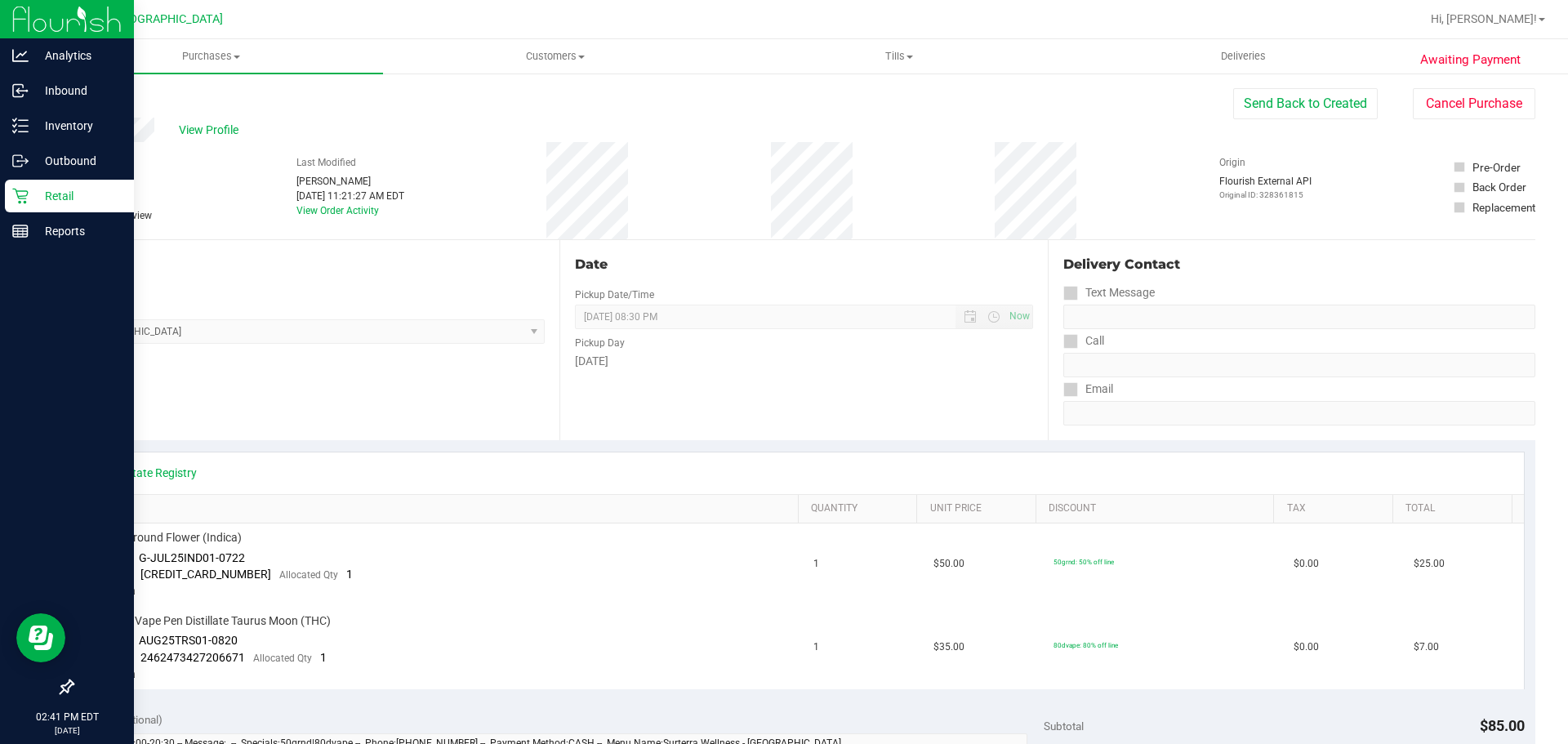
drag, startPoint x: 78, startPoint y: 194, endPoint x: 87, endPoint y: 193, distance: 9.1
click at [78, 194] on p "Retail" at bounding box center [77, 196] width 98 height 20
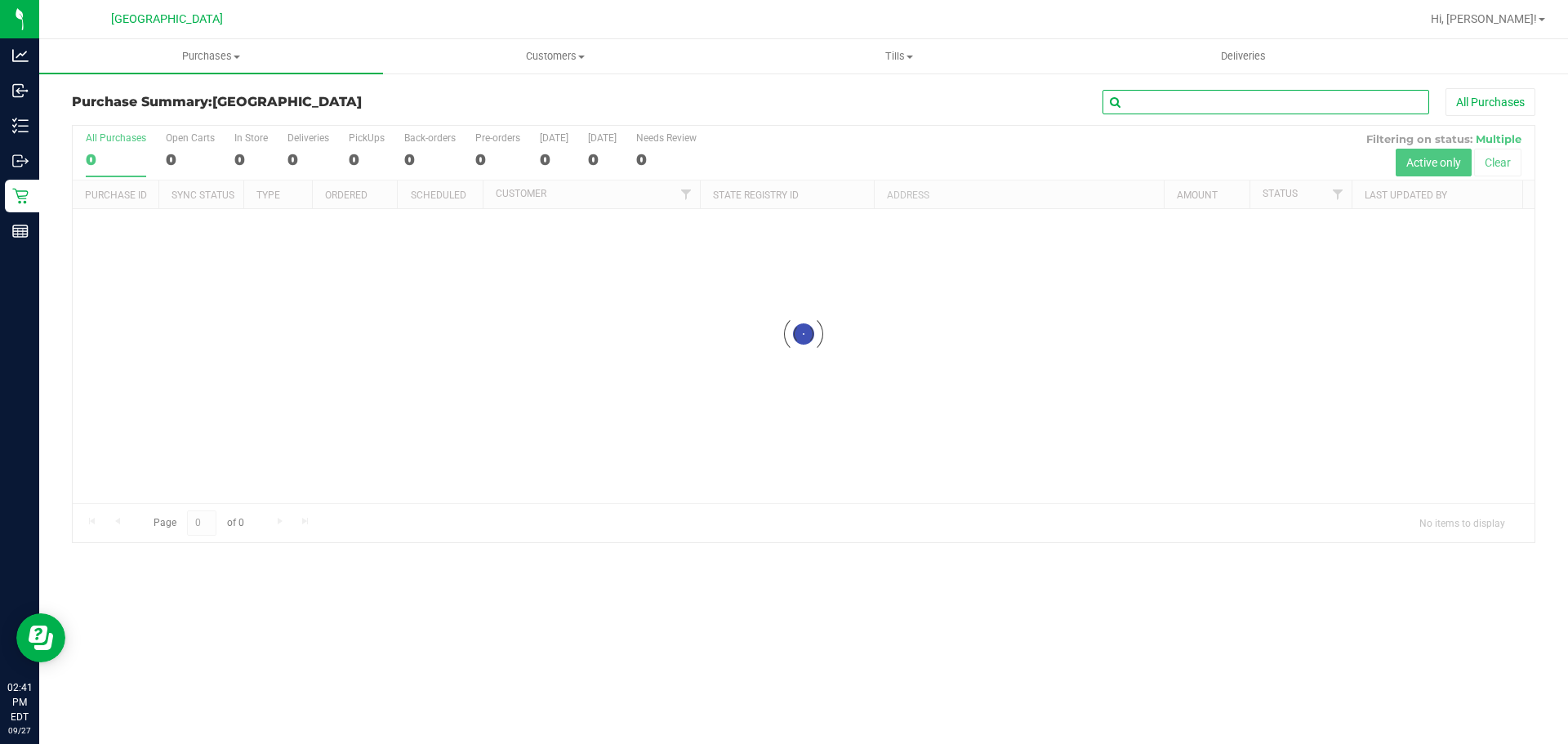
click at [1279, 108] on input "text" at bounding box center [1266, 102] width 327 height 25
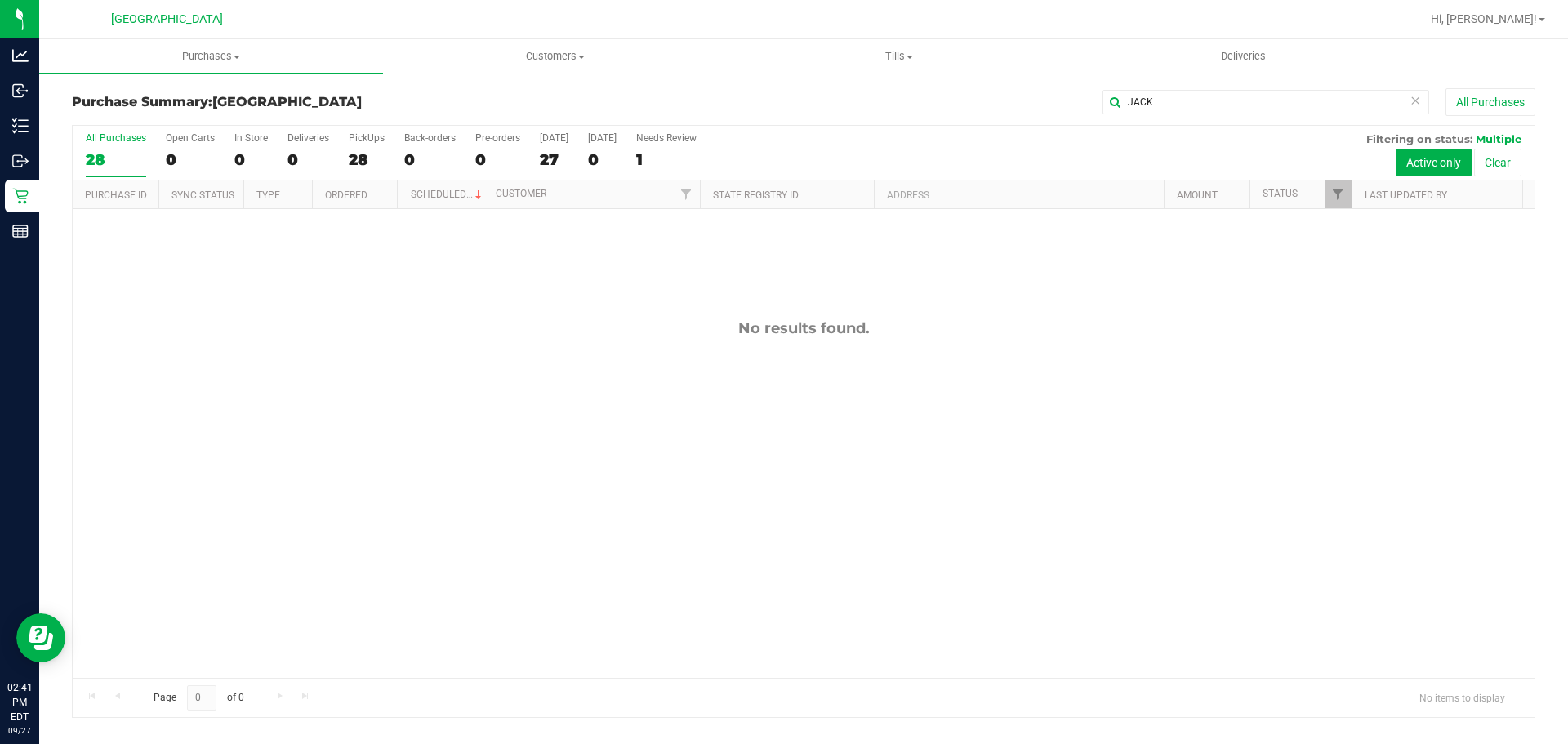
drag, startPoint x: 815, startPoint y: 440, endPoint x: 812, endPoint y: 426, distance: 14.3
click at [816, 437] on div "No results found." at bounding box center [803, 499] width 1462 height 579
click at [812, 426] on div "No results found." at bounding box center [803, 499] width 1462 height 579
click at [1173, 100] on input "JACK" at bounding box center [1266, 102] width 327 height 25
type input "J"
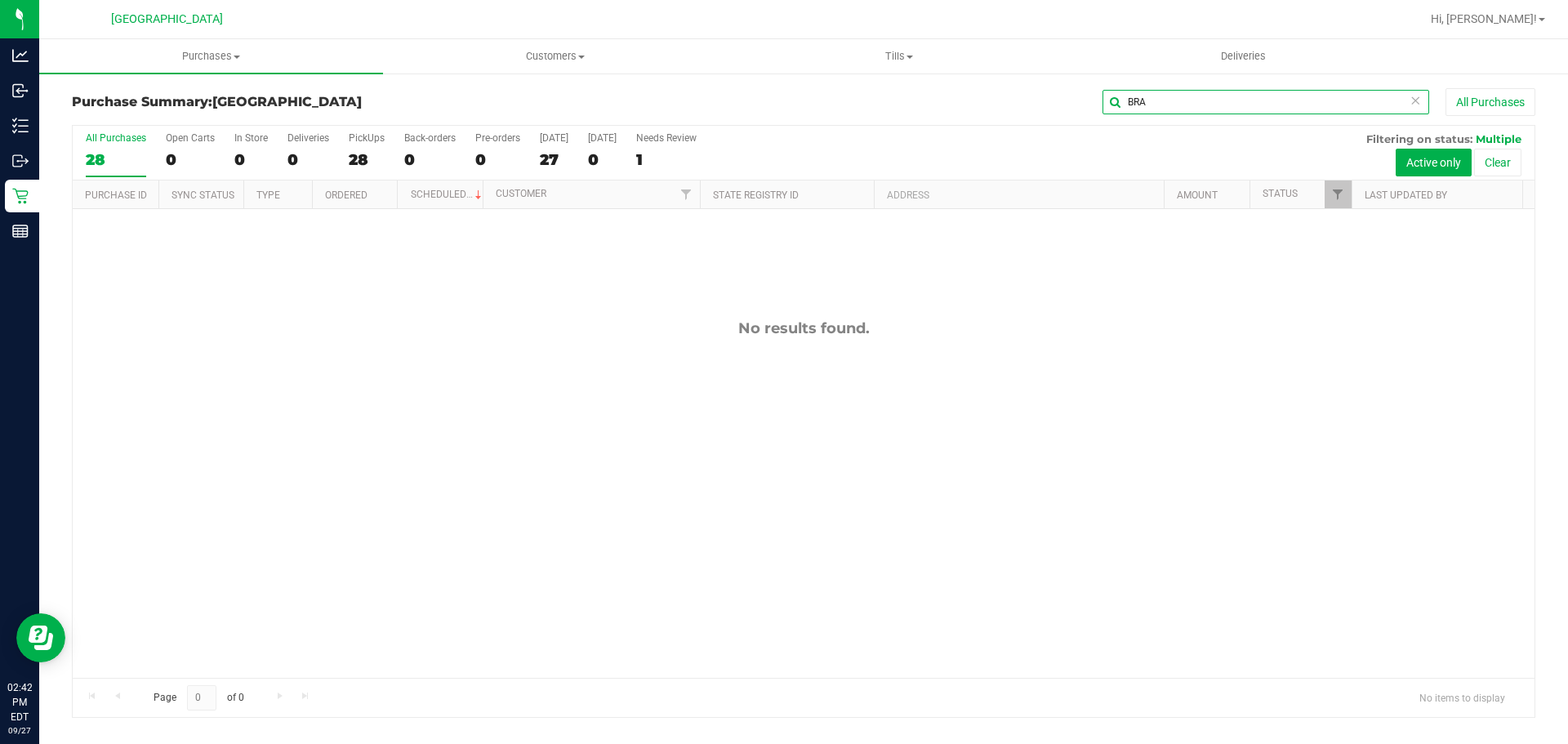
type input "BRA"
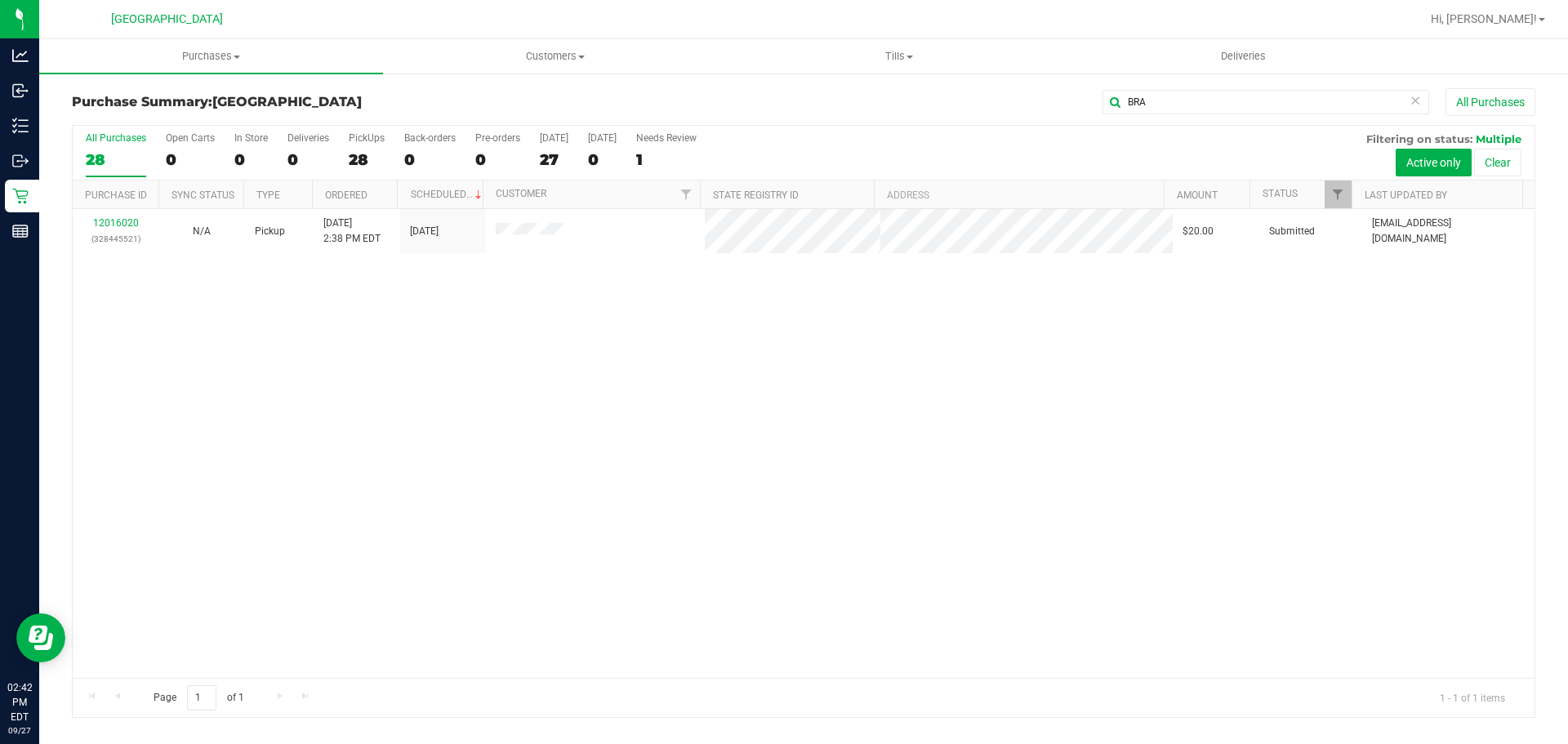
click at [397, 386] on div "12016020 (328445521) N/A Pickup [DATE] 2:38 PM EDT 9/27/2025 $20.00 Submitted […" at bounding box center [803, 444] width 1462 height 469
click at [280, 342] on div "12016020 (328445521) N/A Pickup [DATE] 2:38 PM EDT 9/27/2025 $20.00 Submitted […" at bounding box center [803, 444] width 1462 height 469
click at [452, 402] on div "12016020 (328445521) N/A Pickup [DATE] 2:38 PM EDT 9/27/2025 $20.00 Submitted […" at bounding box center [803, 444] width 1462 height 469
drag, startPoint x: 513, startPoint y: 421, endPoint x: 540, endPoint y: 436, distance: 30.9
click at [517, 422] on div "12016020 (328445521) N/A Pickup [DATE] 2:38 PM EDT 9/27/2025 $20.00 Submitted […" at bounding box center [803, 444] width 1462 height 469
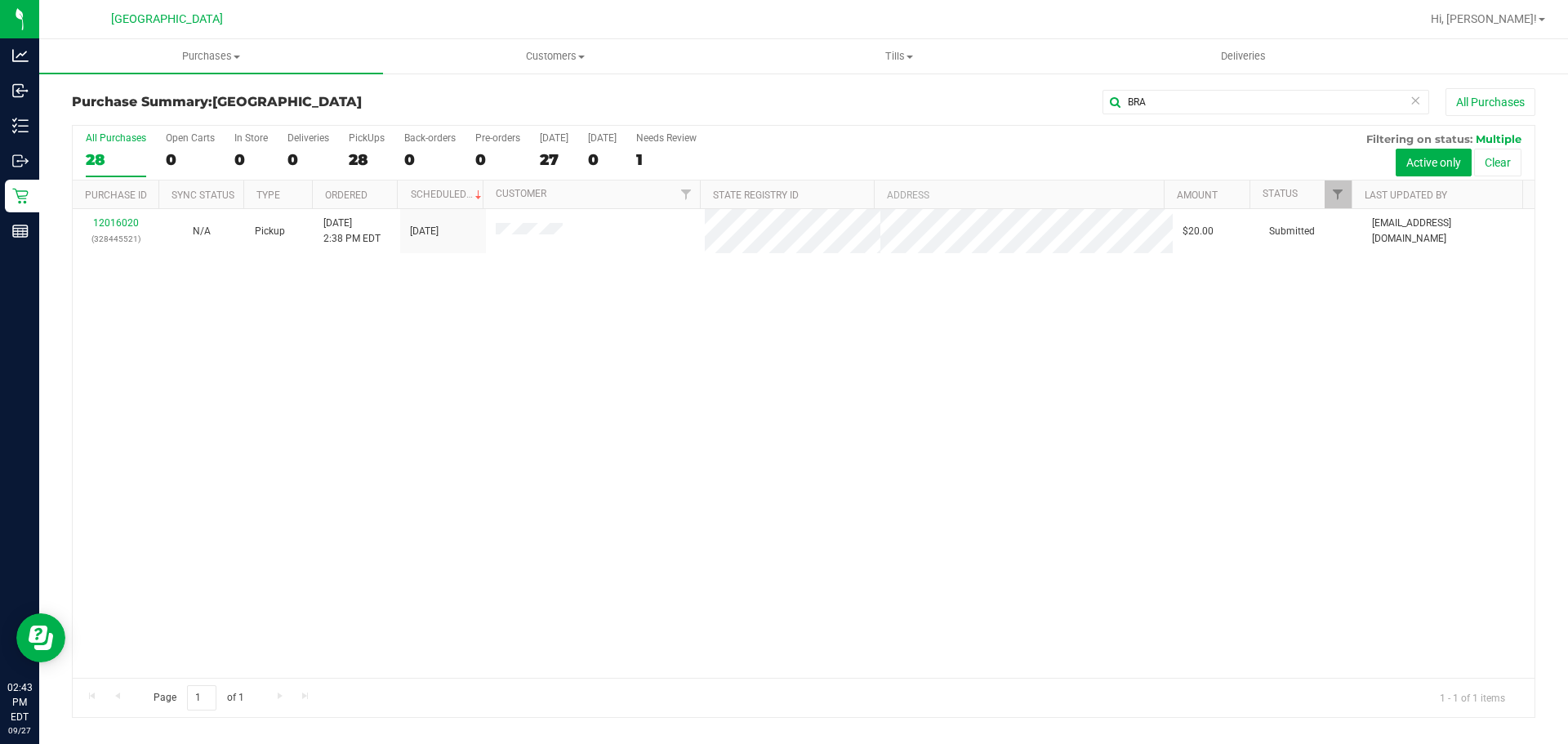
click at [531, 426] on div "12016020 (328445521) N/A Pickup [DATE] 2:38 PM EDT 9/27/2025 $20.00 Submitted […" at bounding box center [803, 444] width 1462 height 469
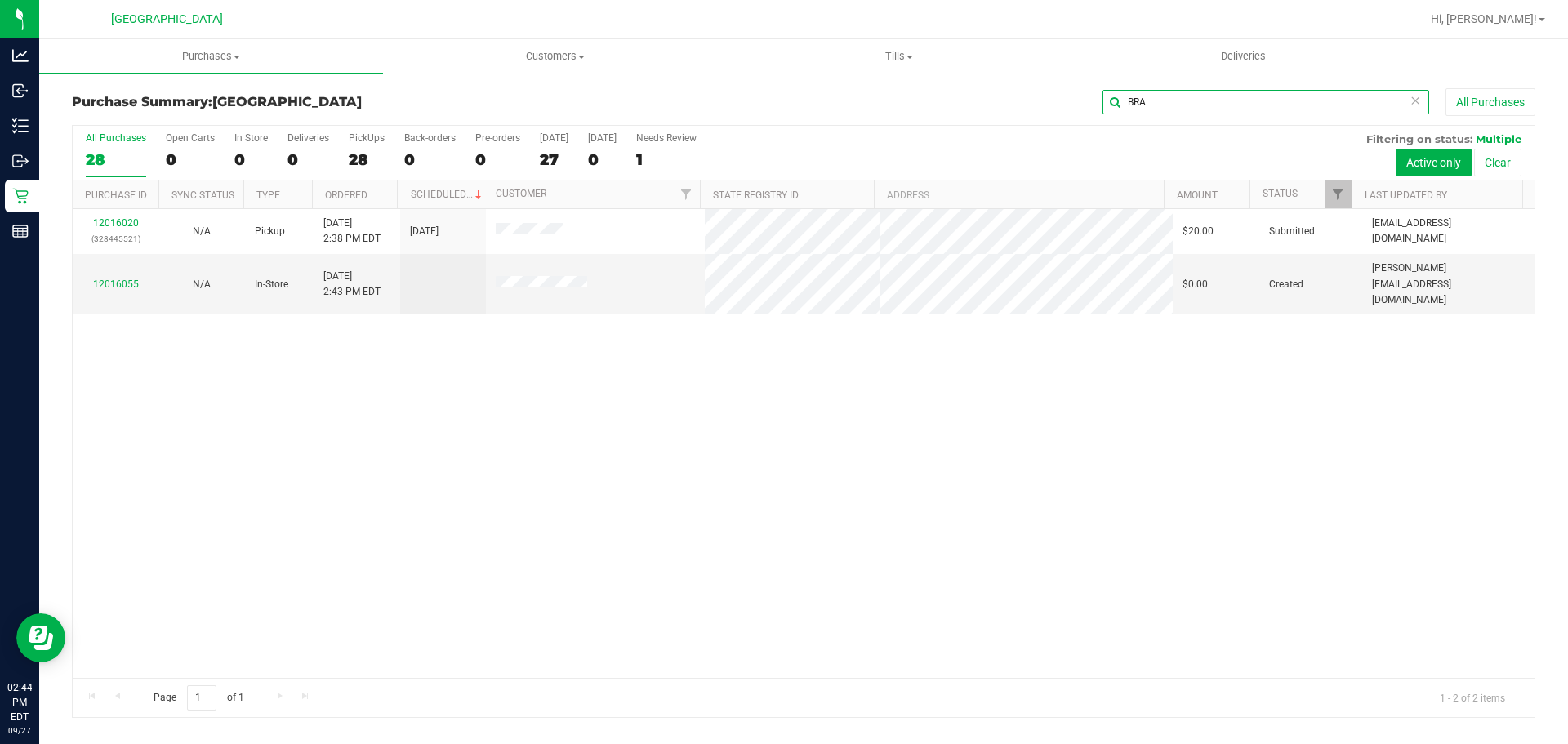
drag, startPoint x: 1166, startPoint y: 107, endPoint x: 776, endPoint y: 77, distance: 391.2
click at [785, 82] on div "Purchase Summary: [GEOGRAPHIC_DATA] BRA All Purchases All Purchases 28 Open Car…" at bounding box center [804, 403] width 1529 height 662
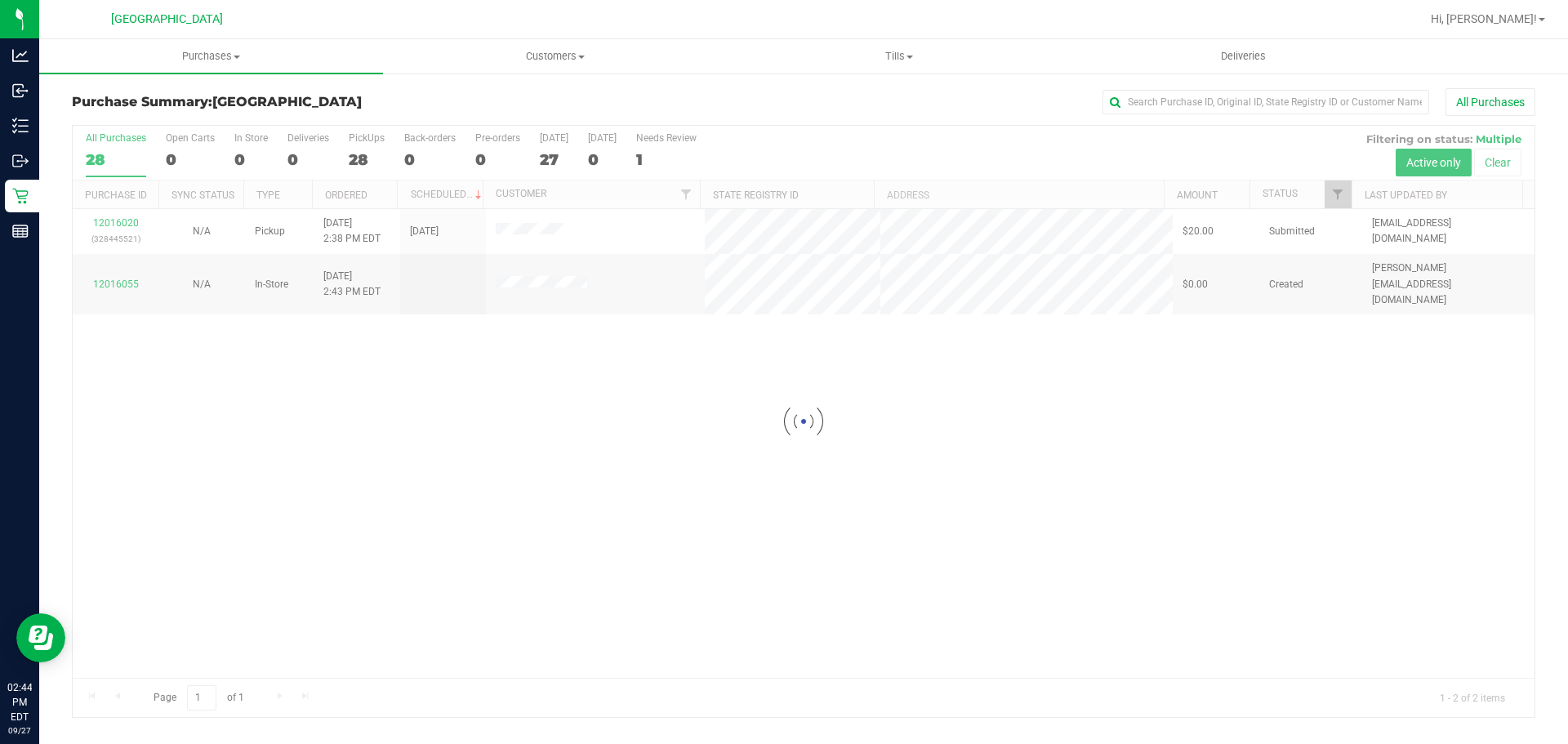
click at [981, 743] on div "Purchases Summary of purchases Fulfillment All purchases Customers All customer…" at bounding box center [804, 392] width 1529 height 705
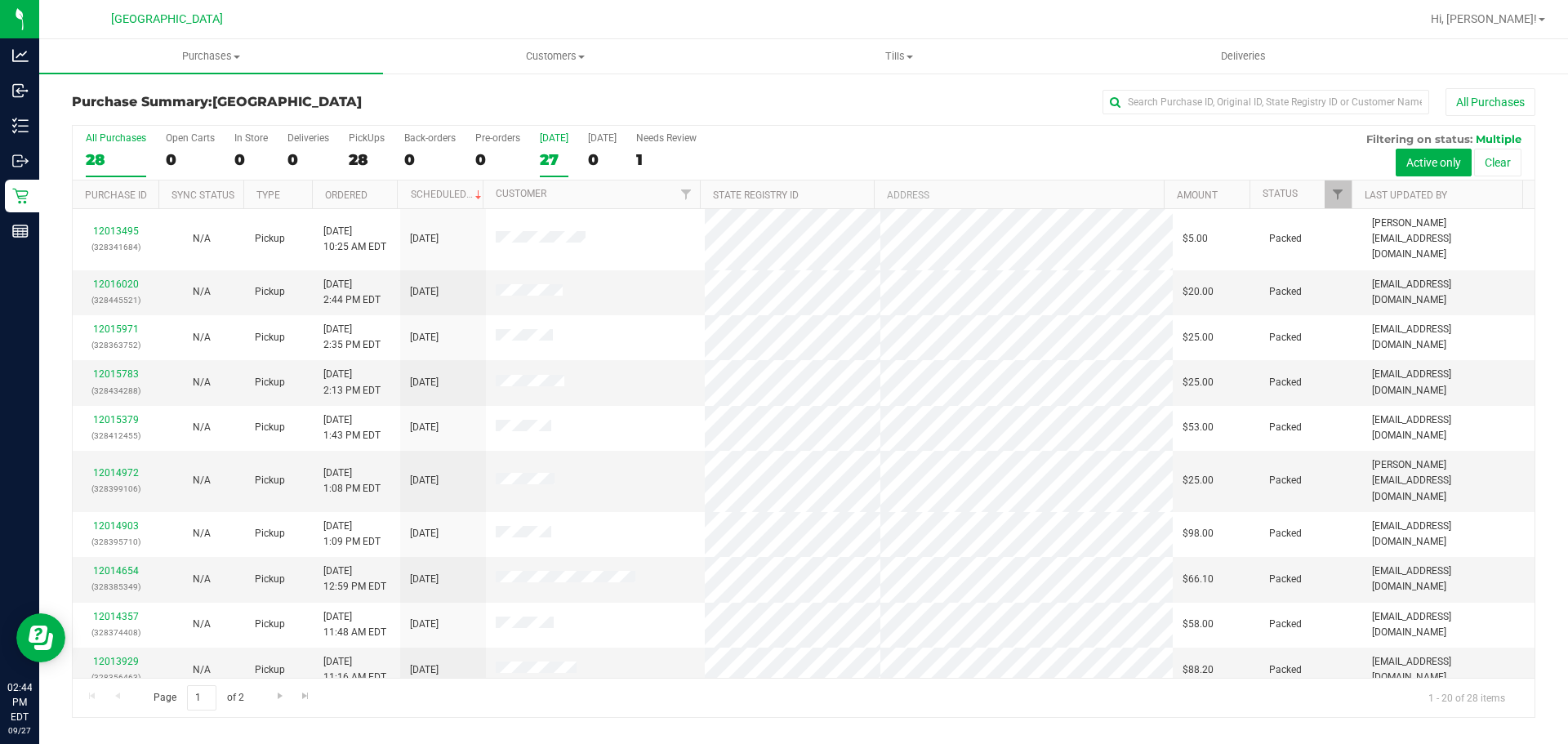
click at [549, 162] on div "27" at bounding box center [554, 160] width 29 height 19
click at [0, 0] on input "[DATE] 27" at bounding box center [0, 0] width 0 height 0
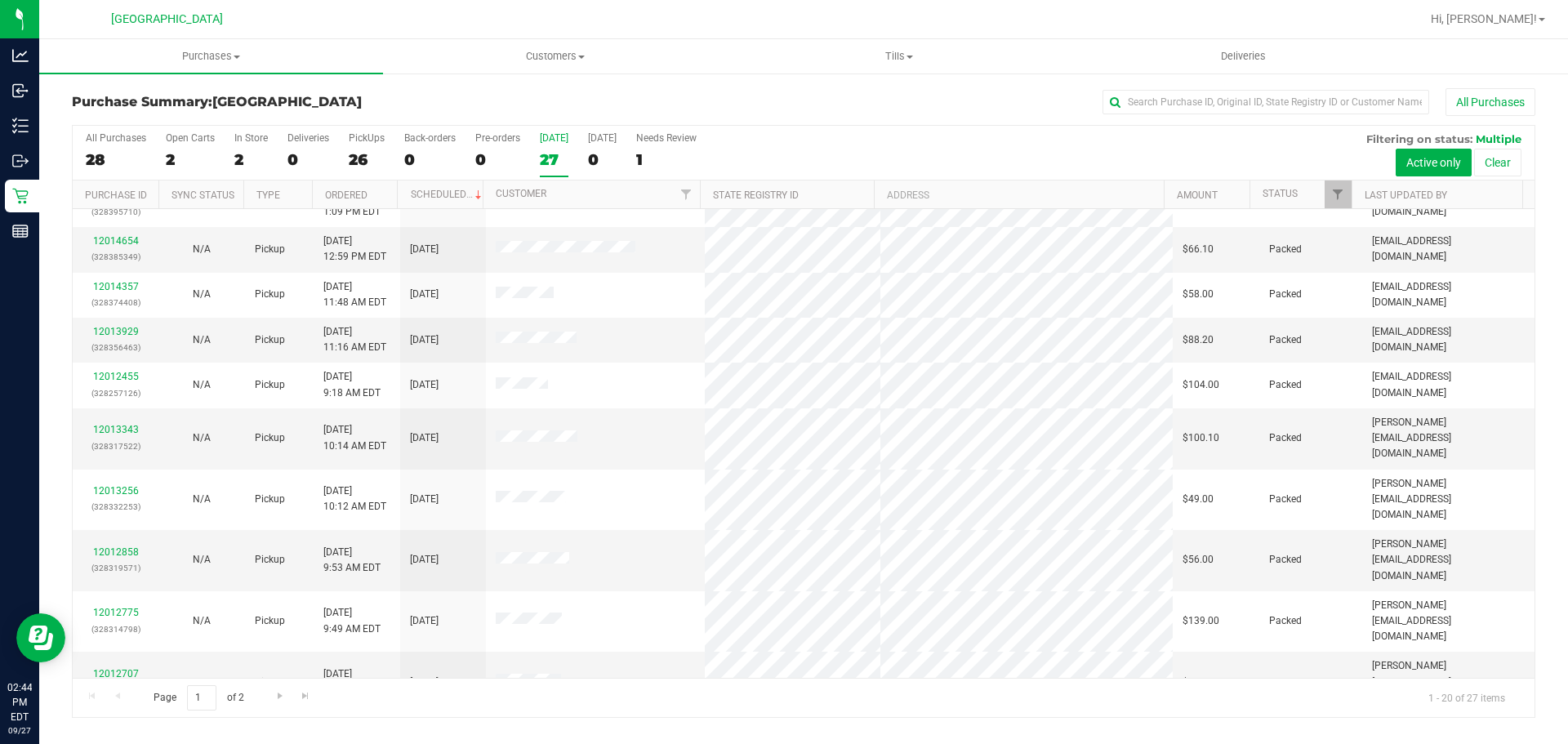
scroll to position [435, 0]
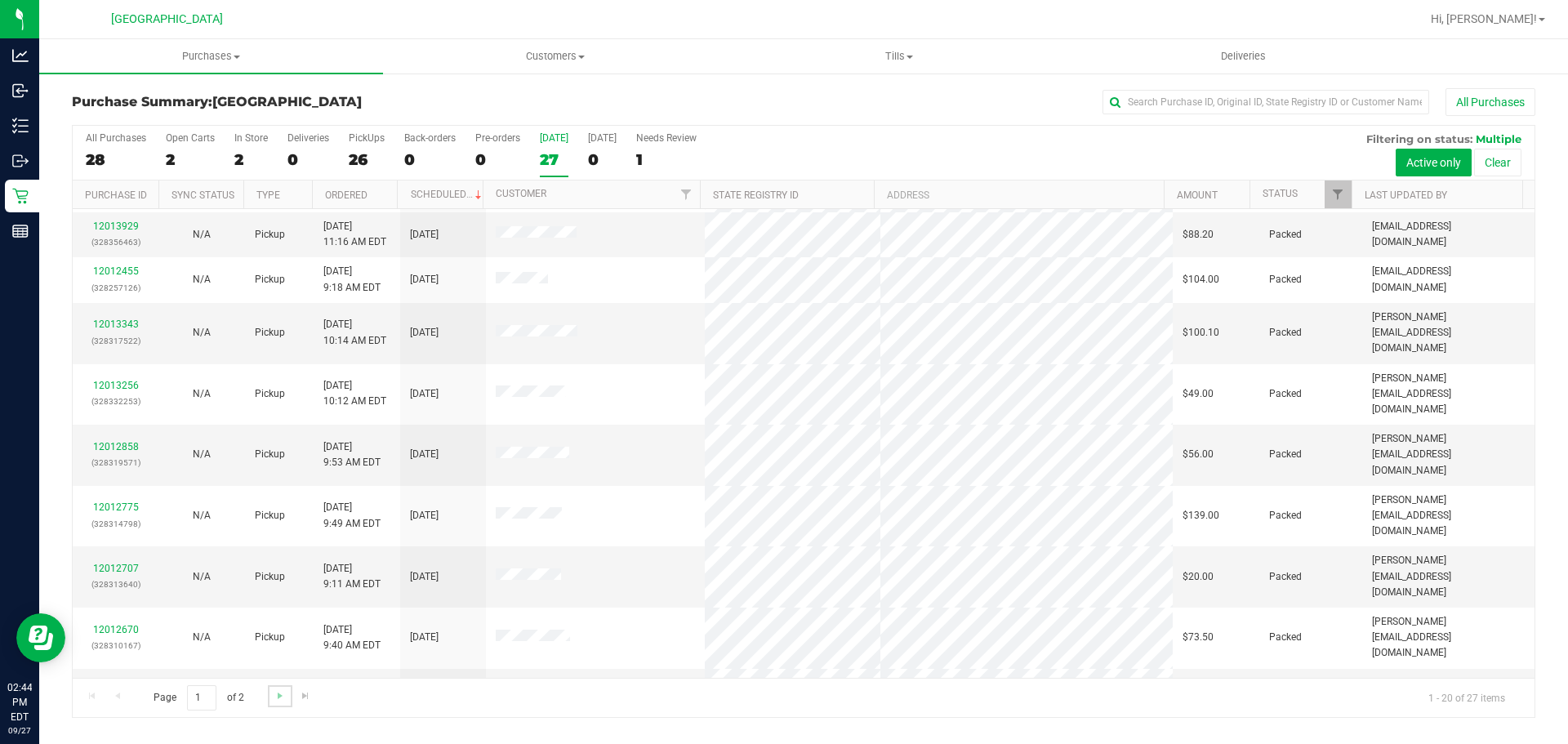
click at [279, 706] on link "Go to the next page" at bounding box center [280, 696] width 24 height 22
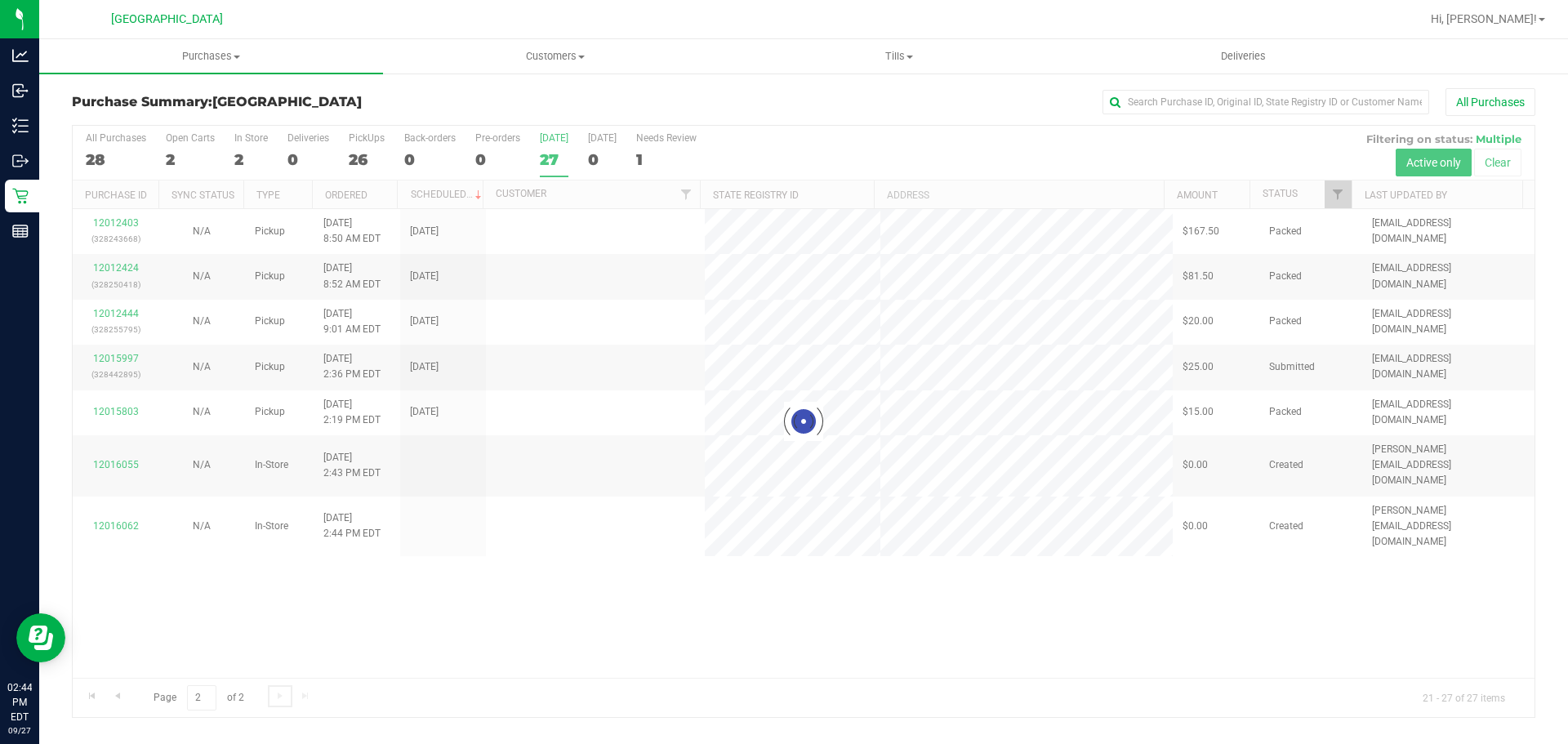
scroll to position [0, 0]
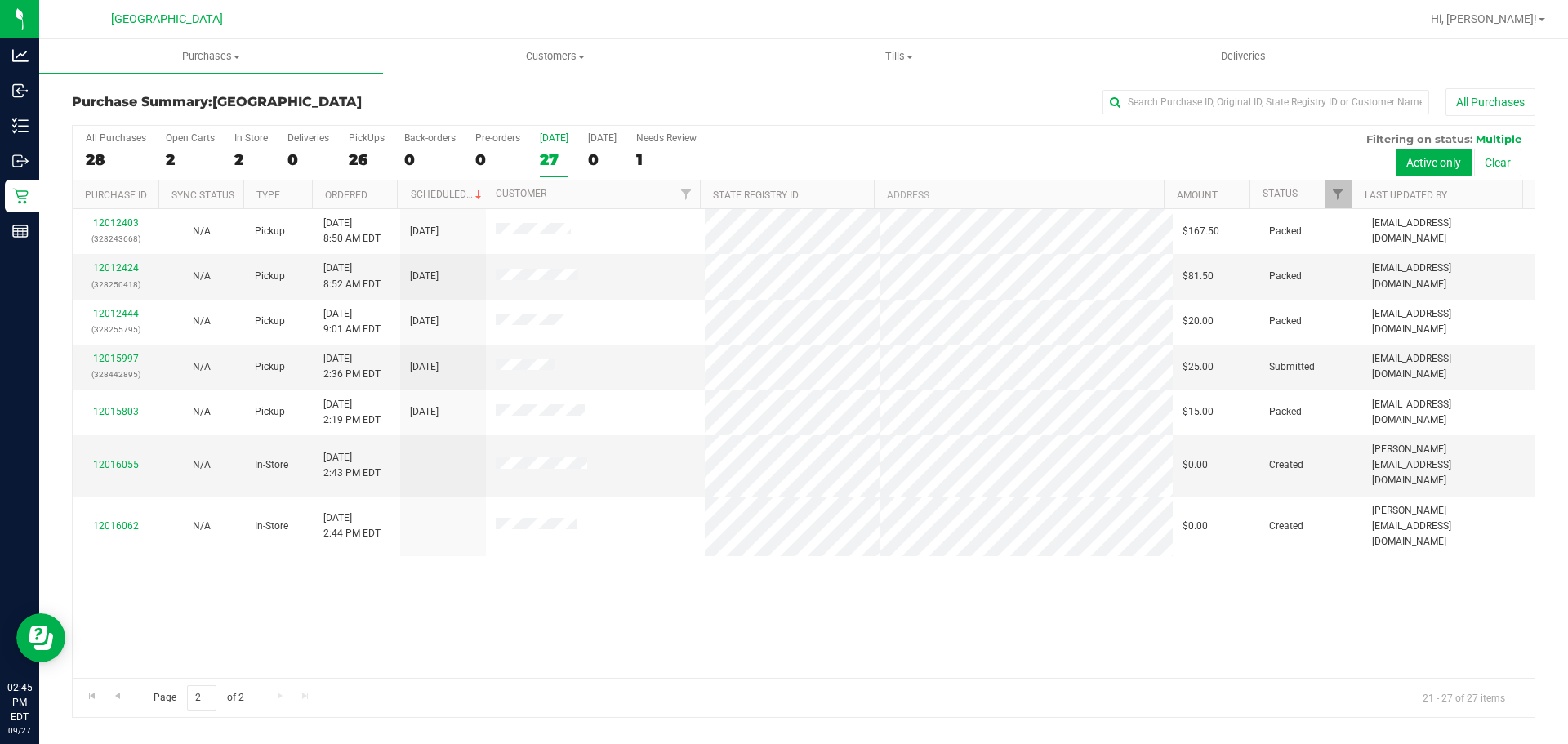
click at [575, 608] on div "12012403 (328243668) N/A Pickup [DATE] 8:50 AM EDT 9/27/2025 $167.50 Packed [EM…" at bounding box center [803, 444] width 1462 height 469
click at [127, 697] on link "Go to the previous page" at bounding box center [117, 696] width 24 height 22
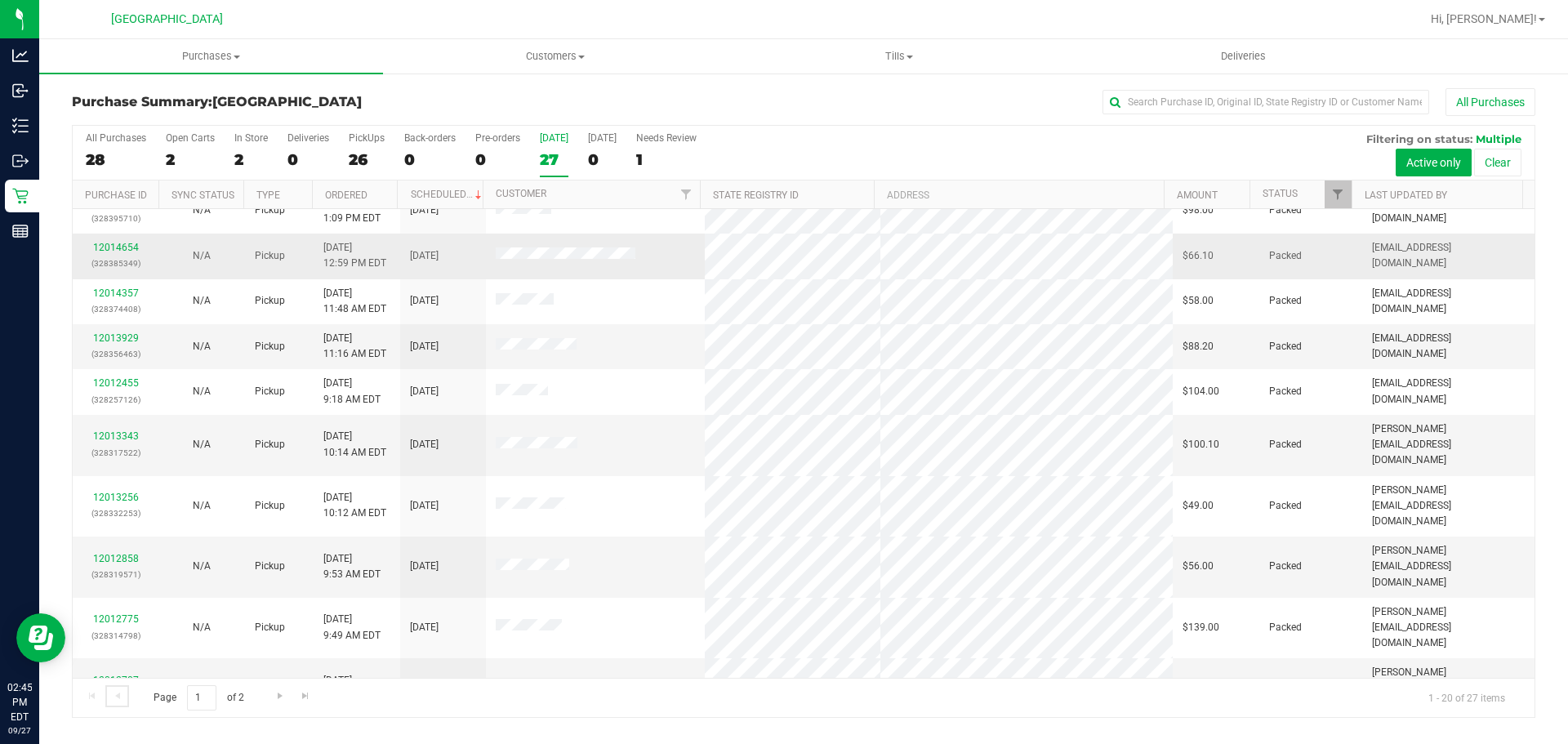
scroll to position [435, 0]
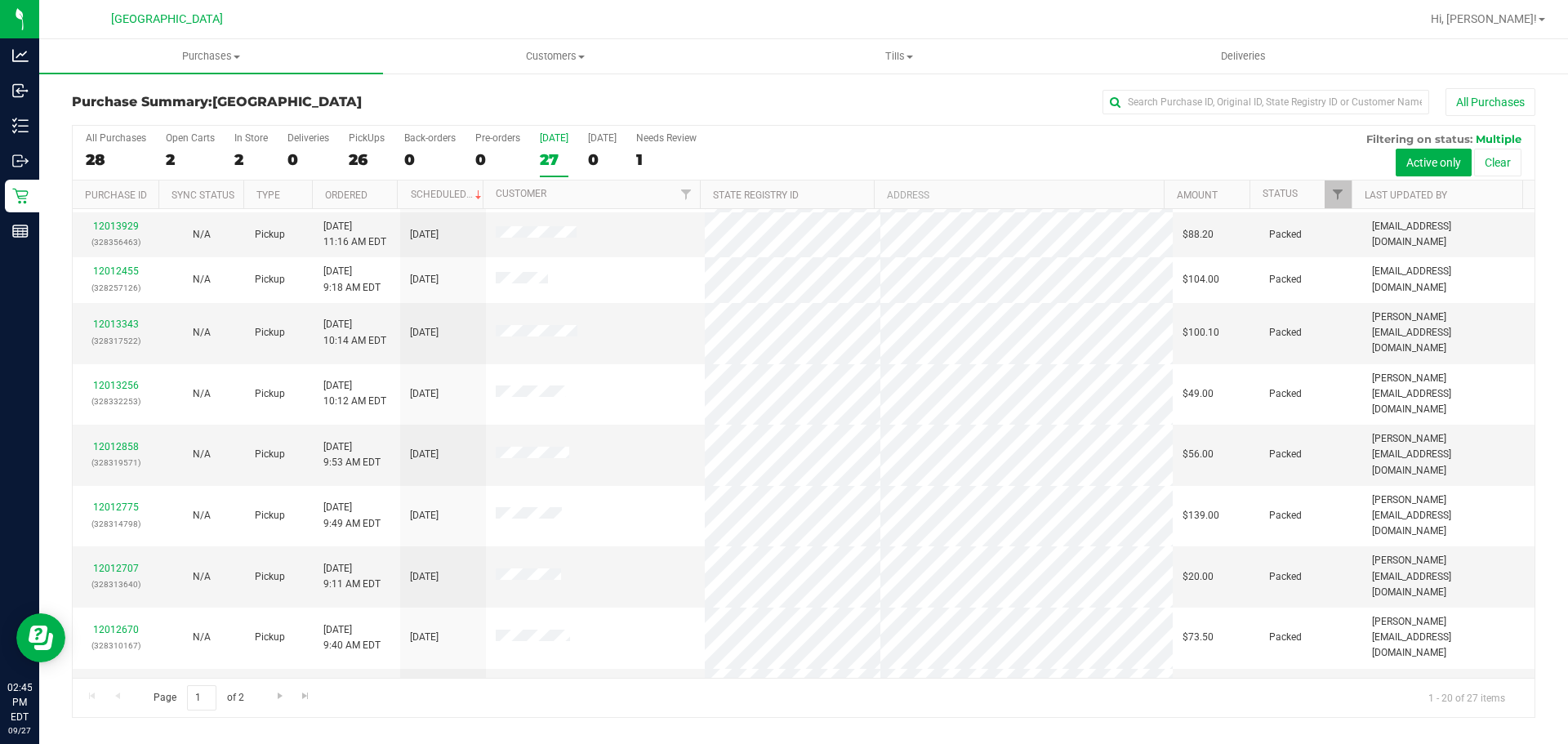
click at [503, 701] on div "Page 1 of 2 1 - 20 of 27 items" at bounding box center [803, 697] width 1462 height 39
click at [554, 171] on label "[DATE] 27" at bounding box center [554, 154] width 29 height 45
click at [0, 0] on input "[DATE] 27" at bounding box center [0, 0] width 0 height 0
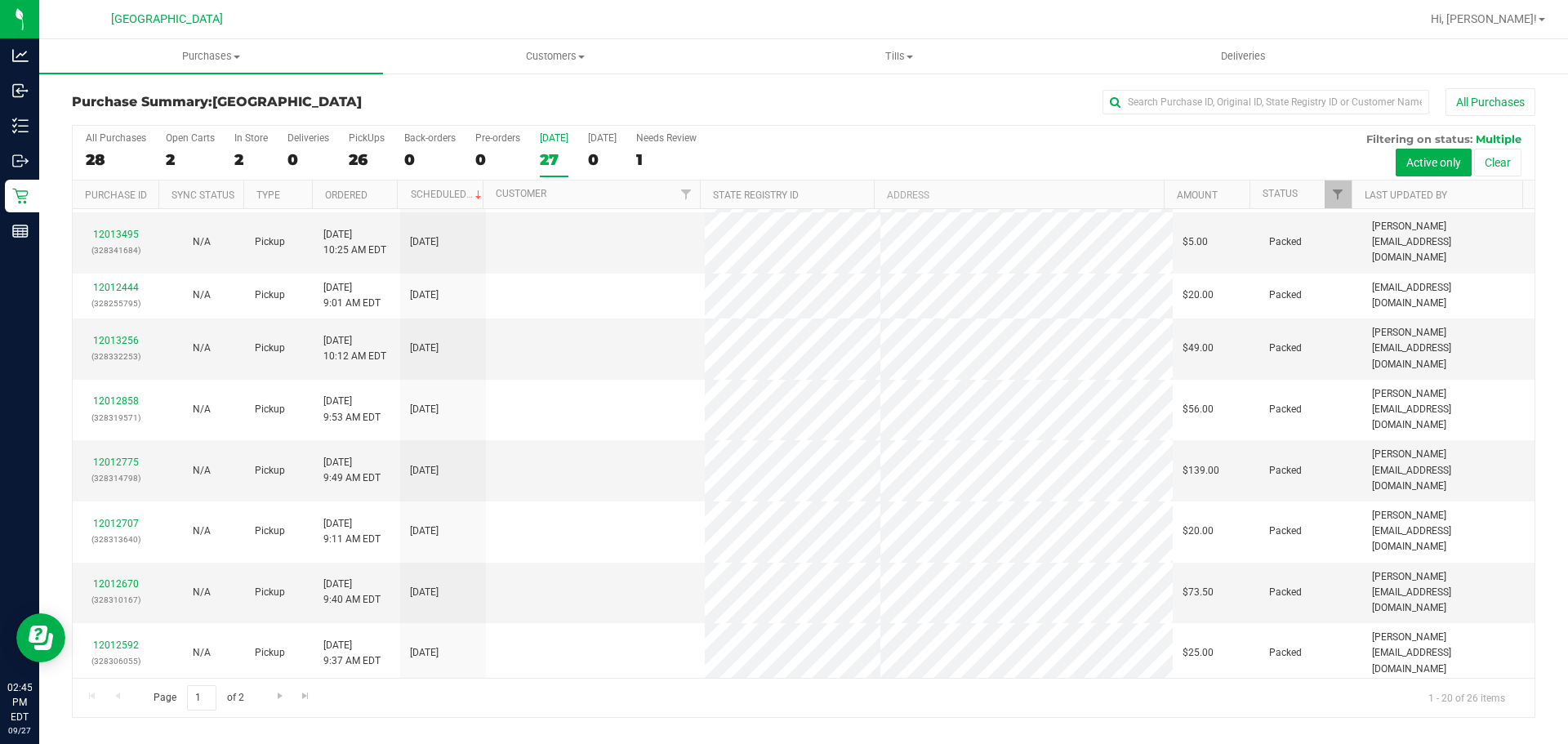
scroll to position [0, 0]
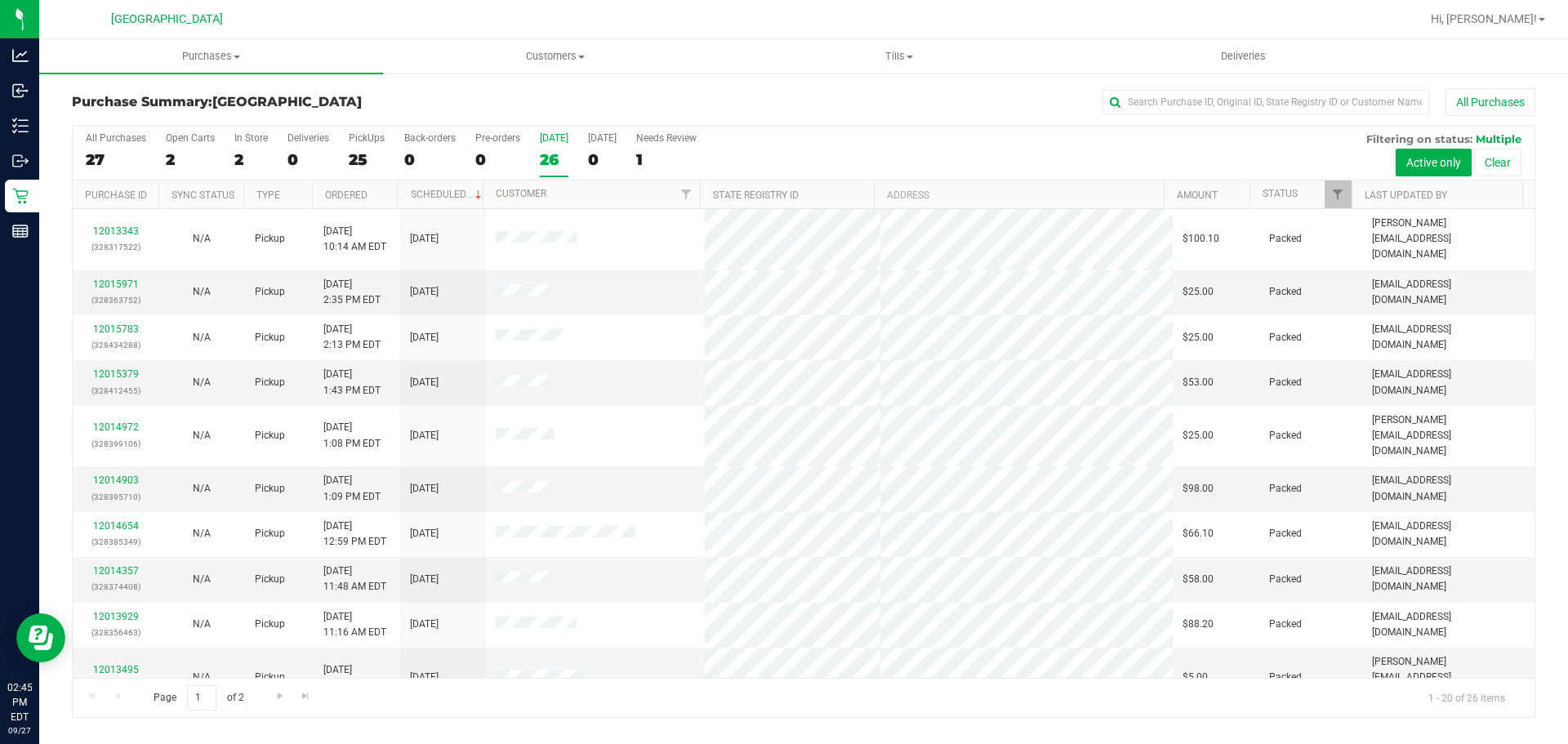
click at [540, 154] on div "26" at bounding box center [554, 160] width 29 height 19
click at [0, 0] on input "[DATE] 26" at bounding box center [0, 0] width 0 height 0
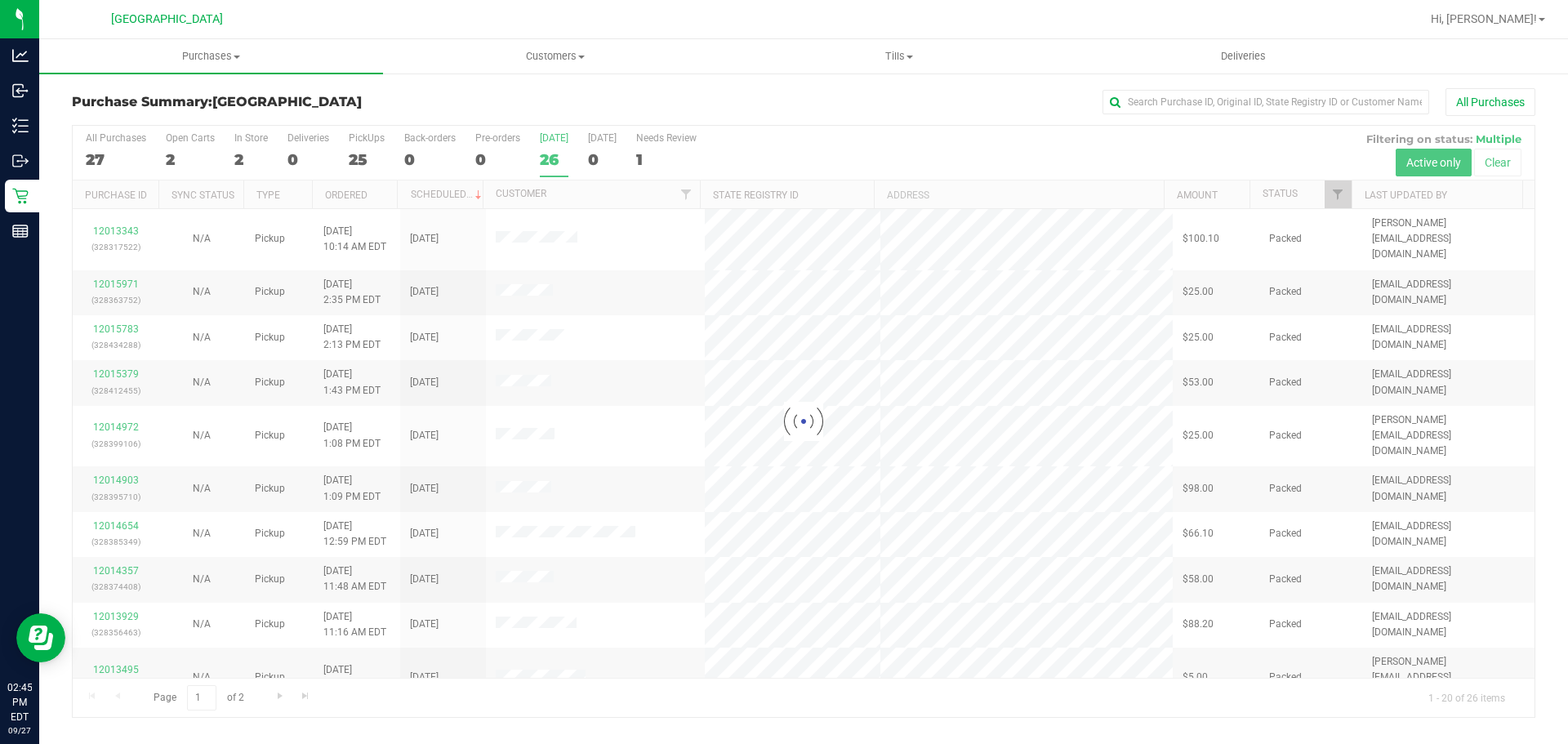
click at [540, 154] on div at bounding box center [803, 421] width 1462 height 592
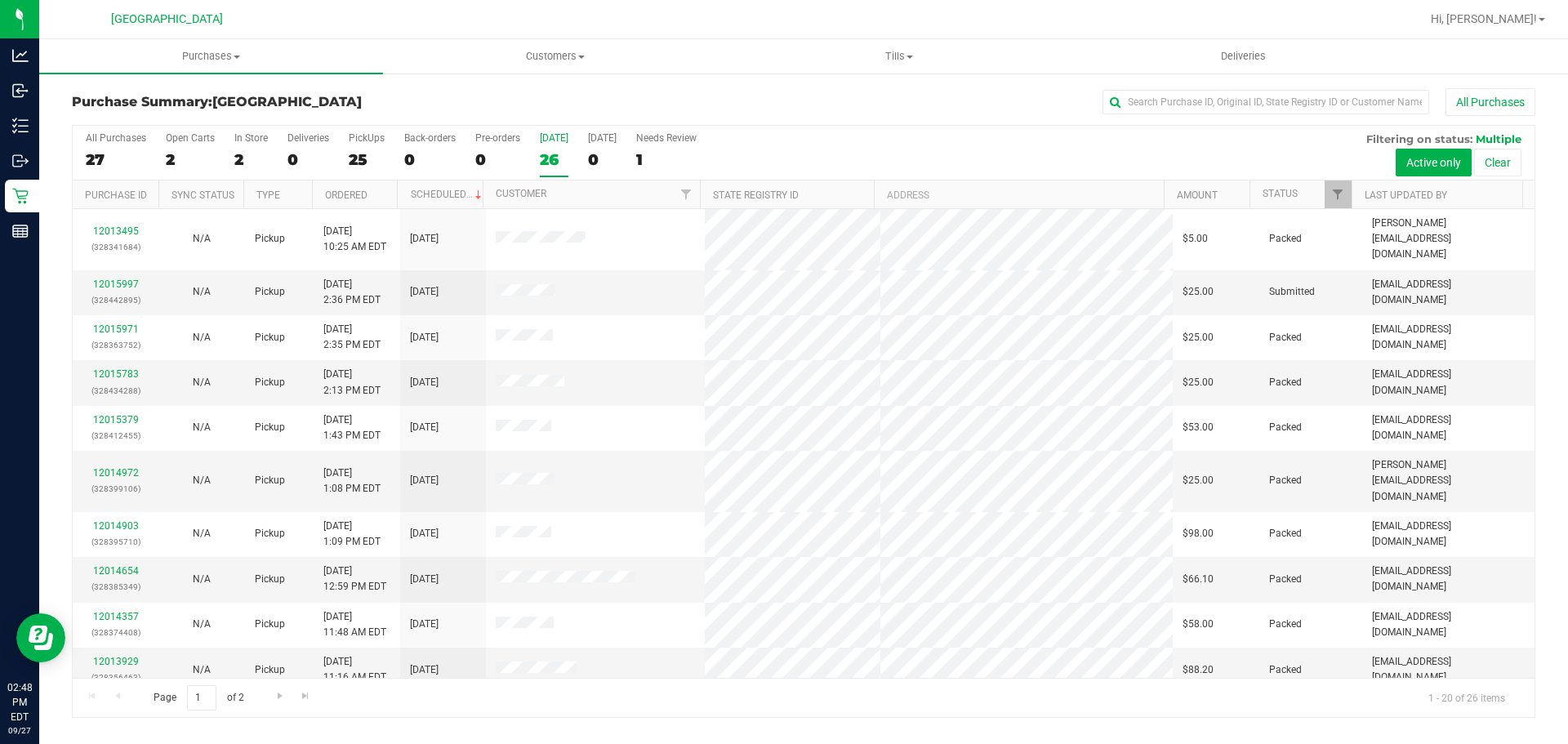
click at [573, 151] on div "All Purchases 27 Open Carts 2 In Store 2 Deliveries 0 PickUps 25 Back-orders 0 …" at bounding box center [803, 153] width 1462 height 54
click at [558, 151] on div "26" at bounding box center [554, 160] width 29 height 19
click at [0, 0] on input "[DATE] 26" at bounding box center [0, 0] width 0 height 0
click at [1161, 103] on input "text" at bounding box center [1266, 102] width 327 height 25
type input "SWI"
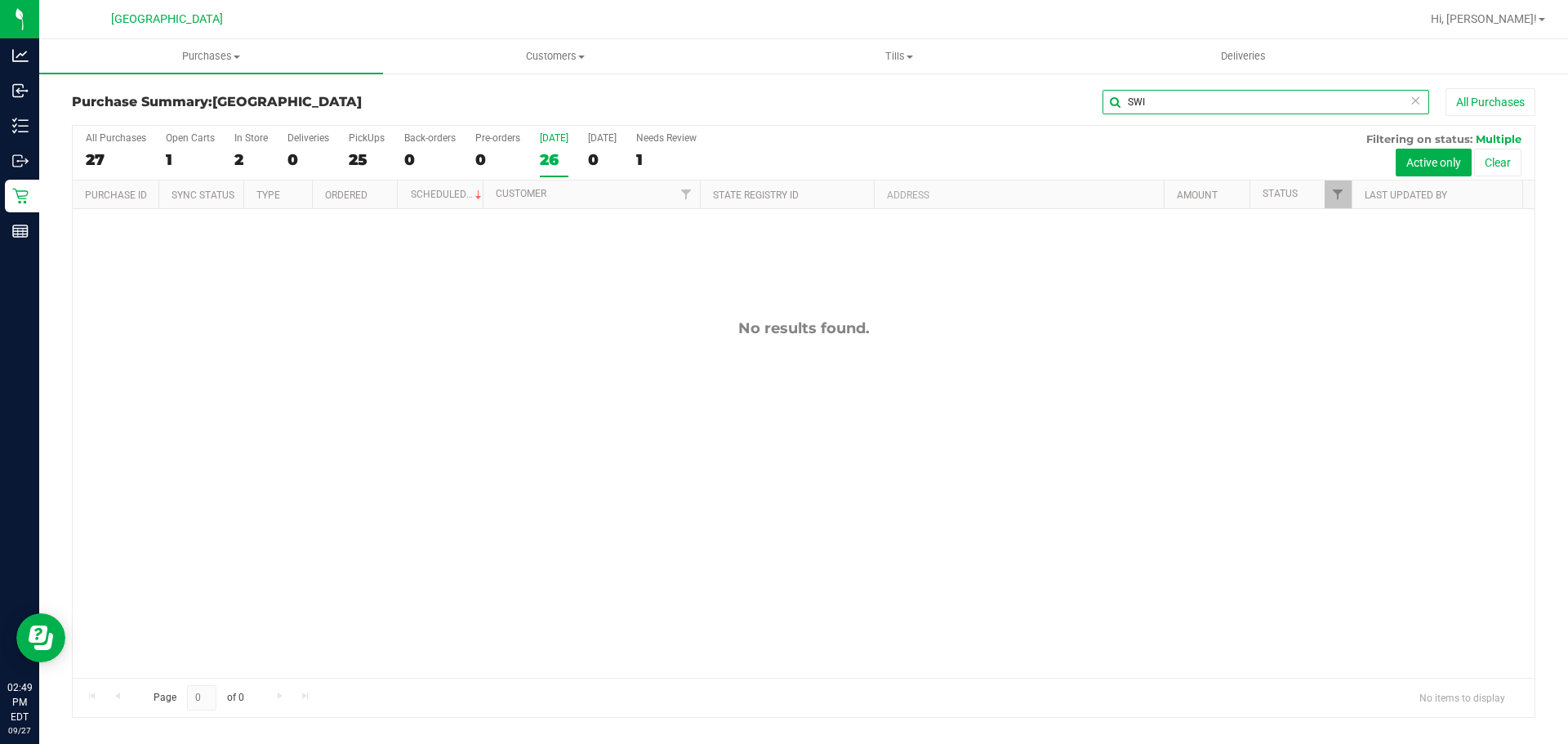
drag, startPoint x: 1207, startPoint y: 107, endPoint x: 861, endPoint y: 98, distance: 346.1
click at [875, 101] on div "SWI All Purchases" at bounding box center [1047, 102] width 976 height 28
drag, startPoint x: 577, startPoint y: 151, endPoint x: 560, endPoint y: 154, distance: 17.3
click at [570, 153] on div "All Purchases 27 Open Carts 1 In Store 2 Deliveries 0 PickUps 25 Back-orders 0 …" at bounding box center [803, 153] width 1462 height 54
click at [560, 154] on div "26" at bounding box center [554, 160] width 29 height 19
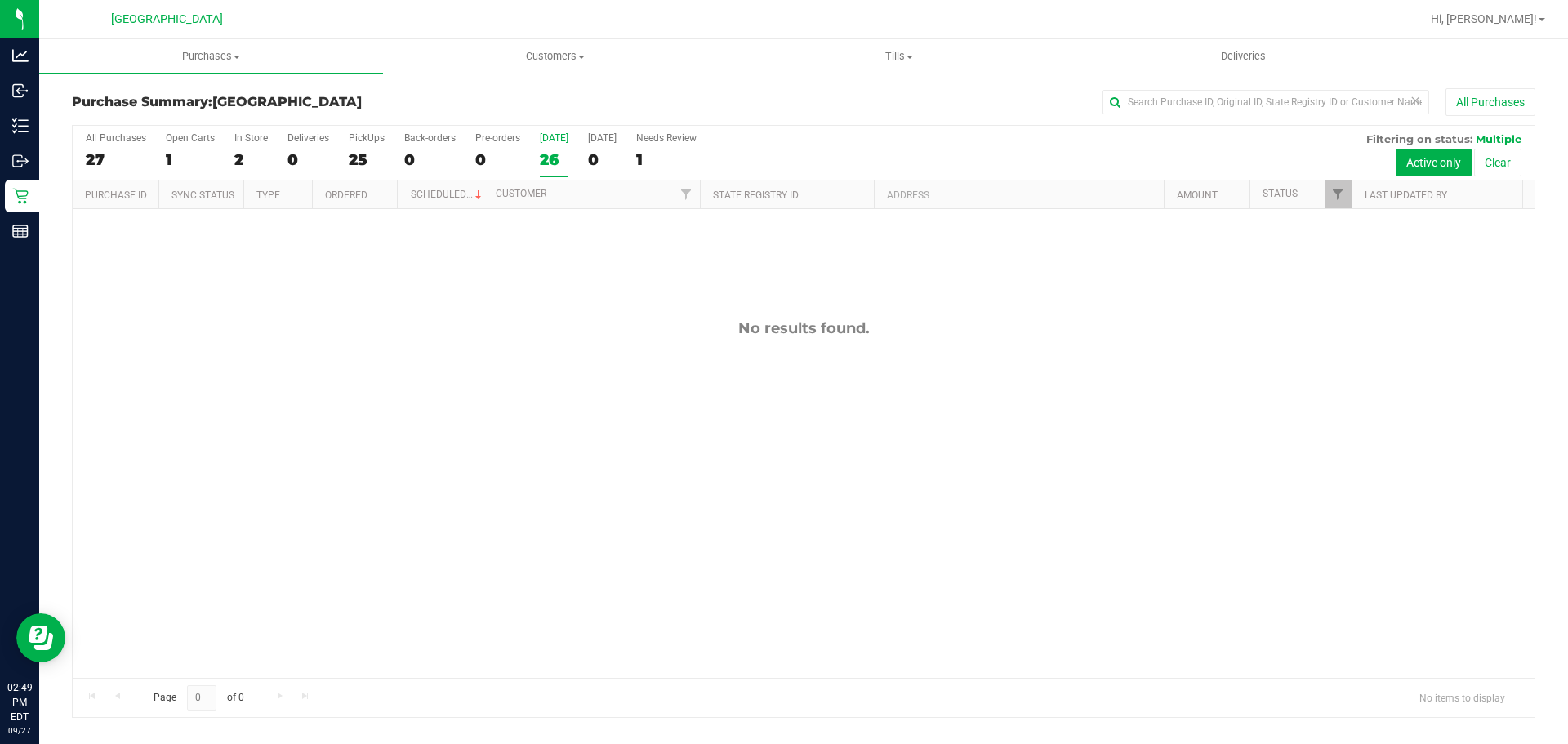
click at [0, 0] on input "[DATE] 26" at bounding box center [0, 0] width 0 height 0
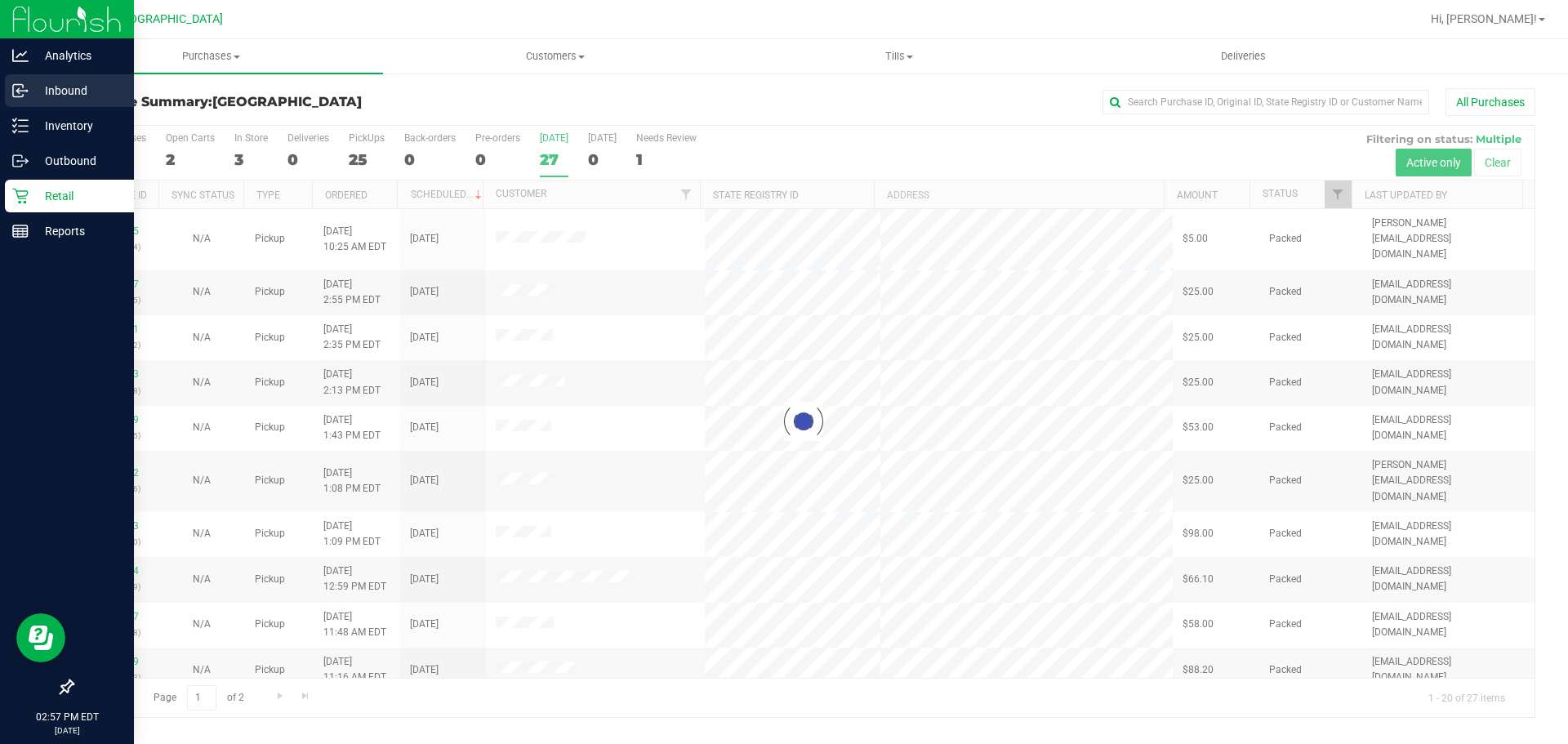
click at [47, 96] on p "Inbound" at bounding box center [77, 90] width 98 height 20
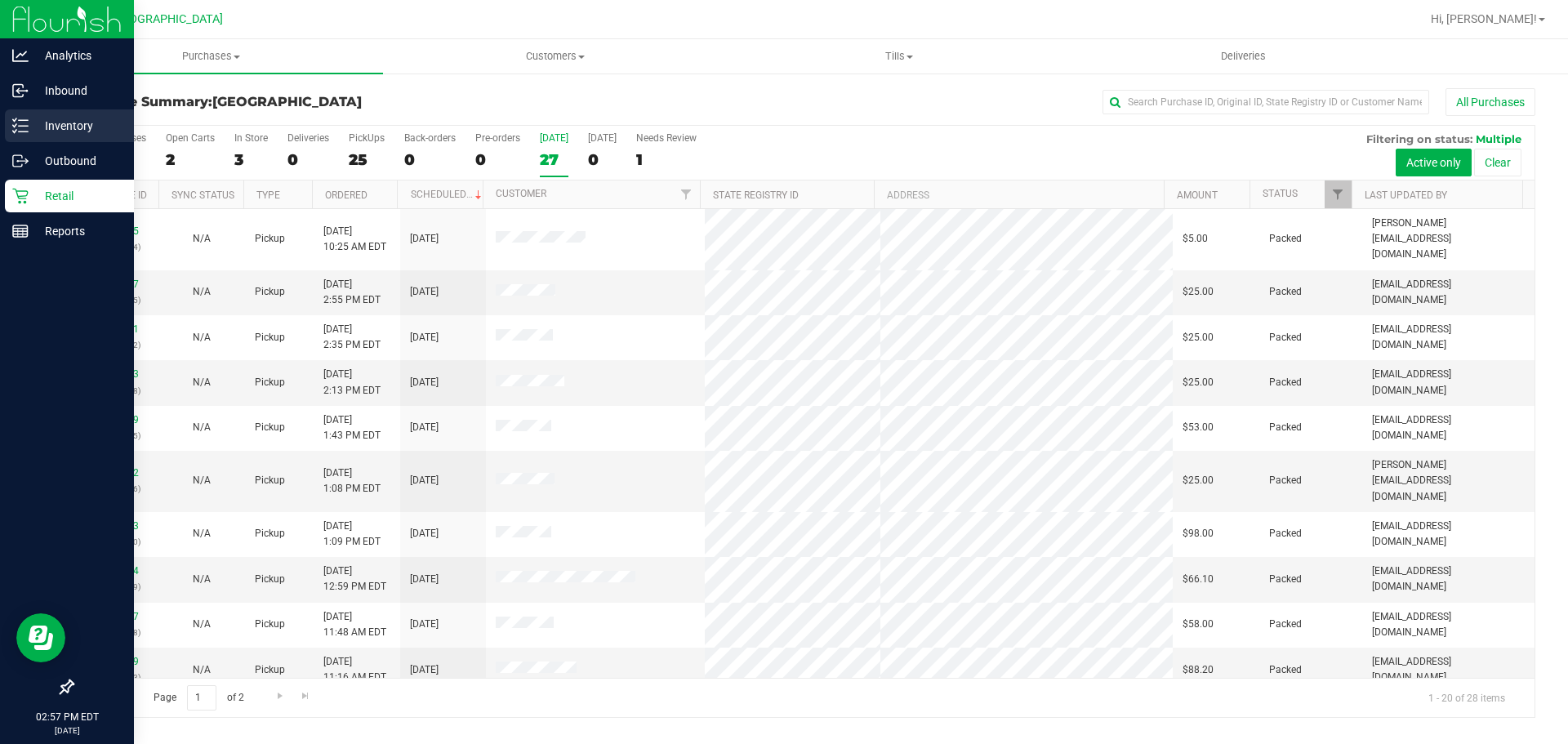
click at [45, 124] on p "Inventory" at bounding box center [77, 125] width 98 height 20
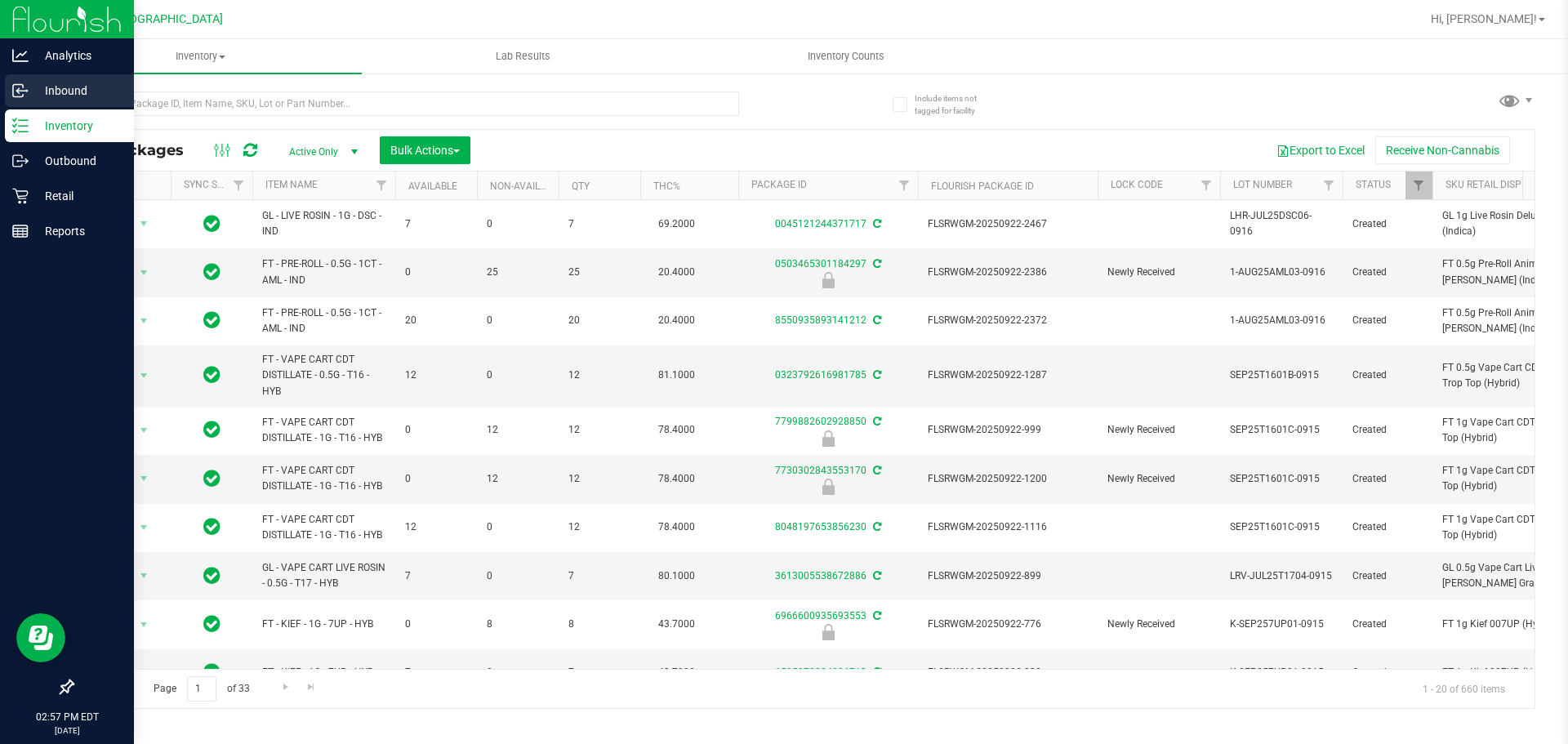
click at [53, 89] on p "Inbound" at bounding box center [77, 90] width 98 height 20
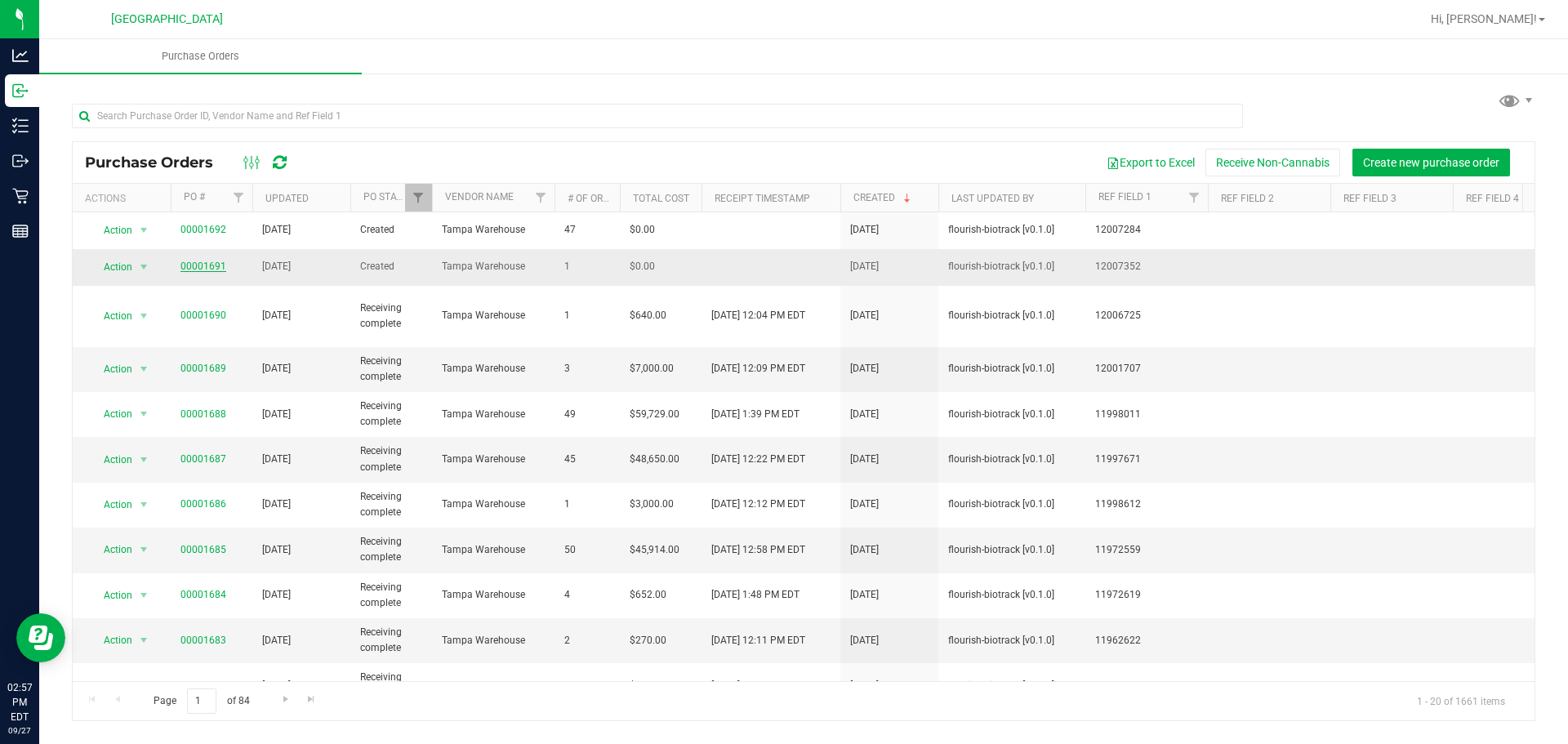
click at [204, 263] on tbody "Action Action Cancel purchase order Close purchase order Edit purchase order PO…" at bounding box center [959, 710] width 1772 height 997
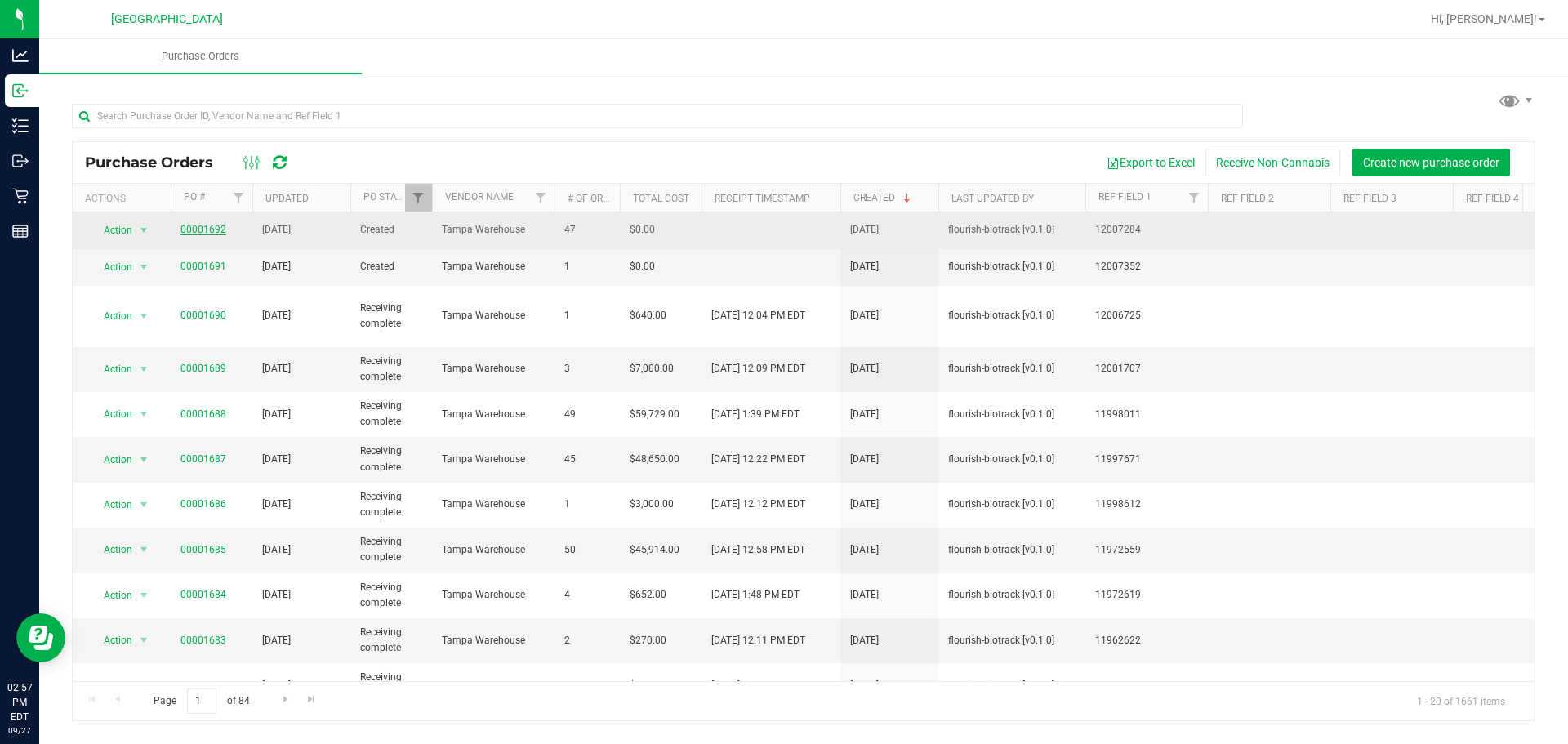
click at [198, 225] on link "00001692" at bounding box center [203, 229] width 46 height 11
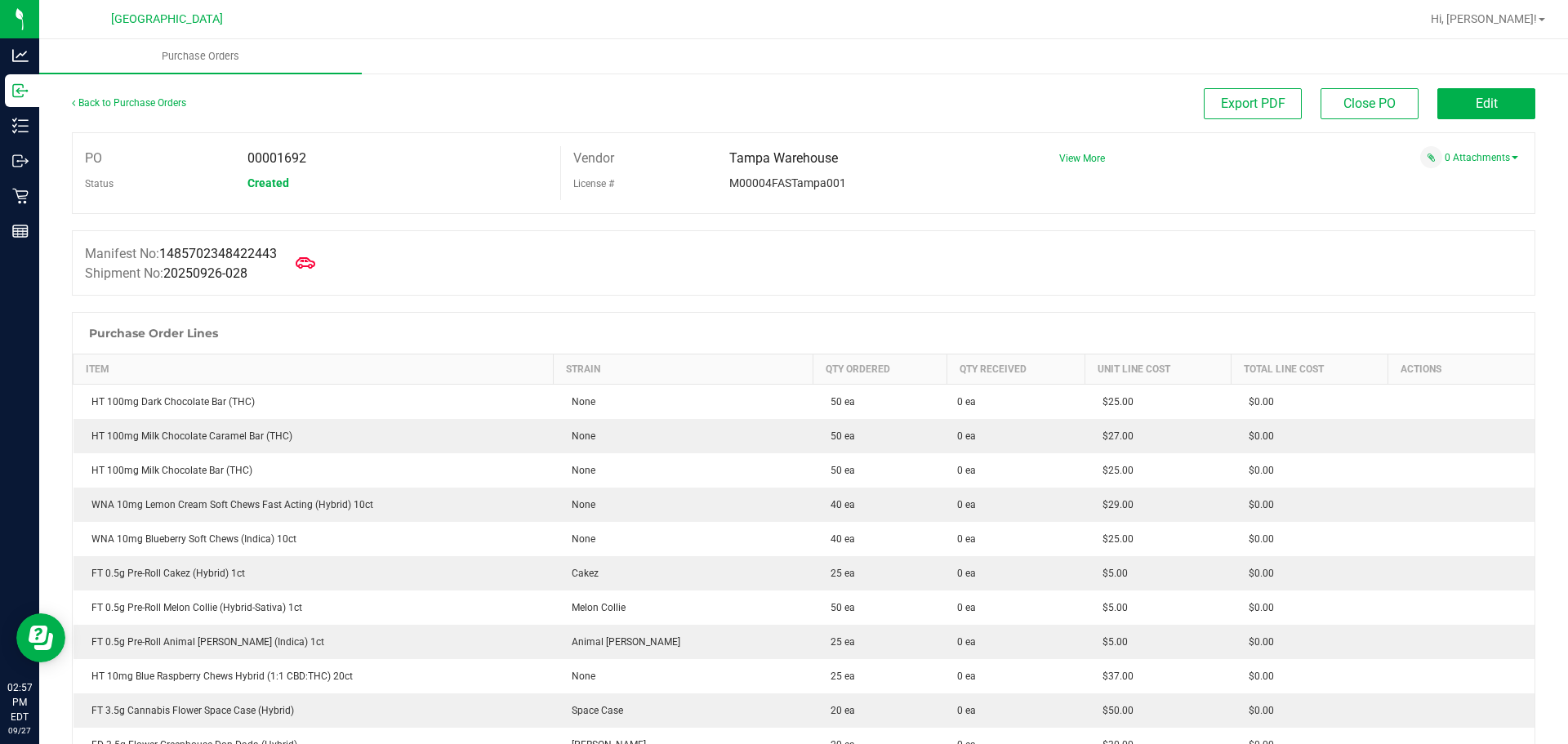
click at [426, 297] on div at bounding box center [803, 303] width 1463 height 16
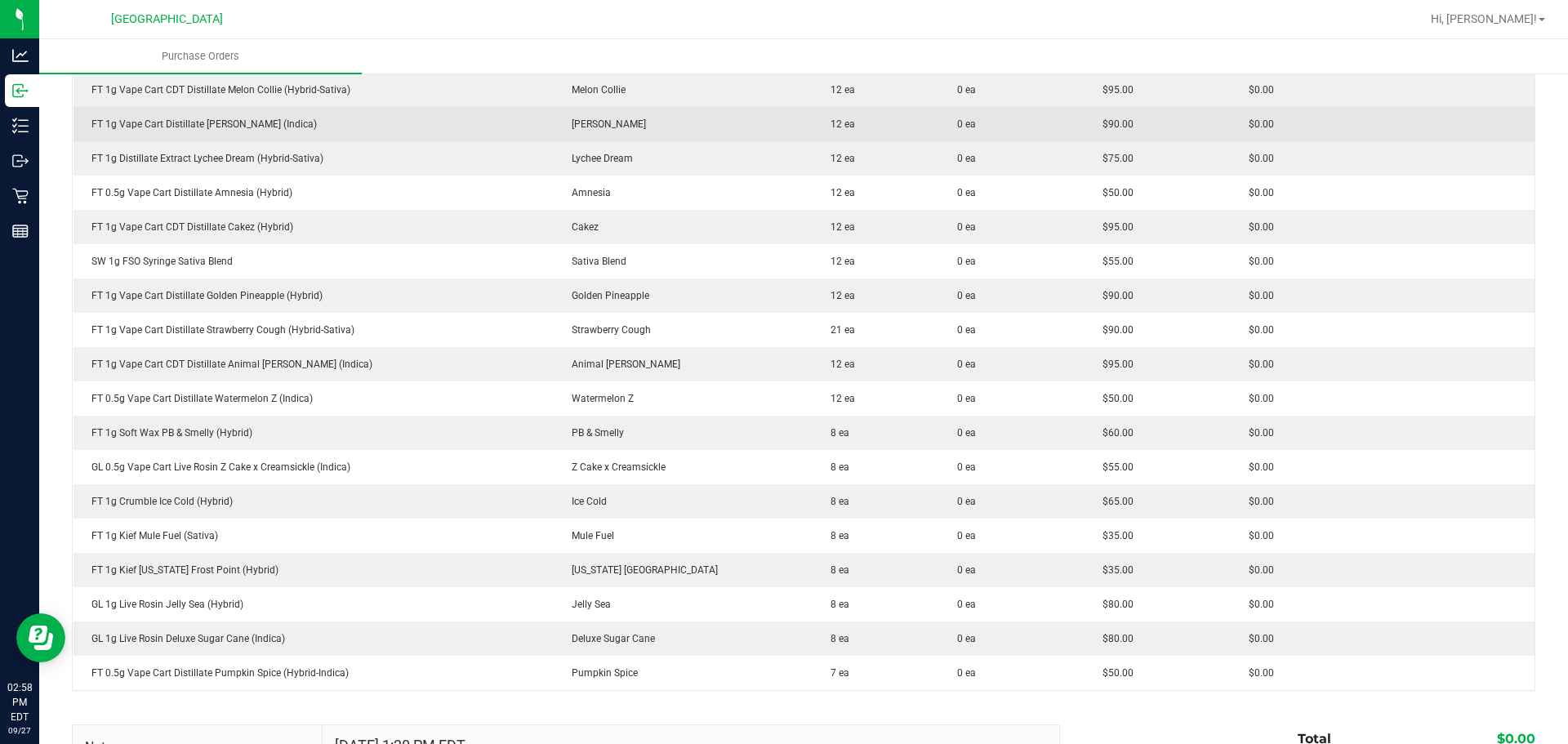
scroll to position [1470, 0]
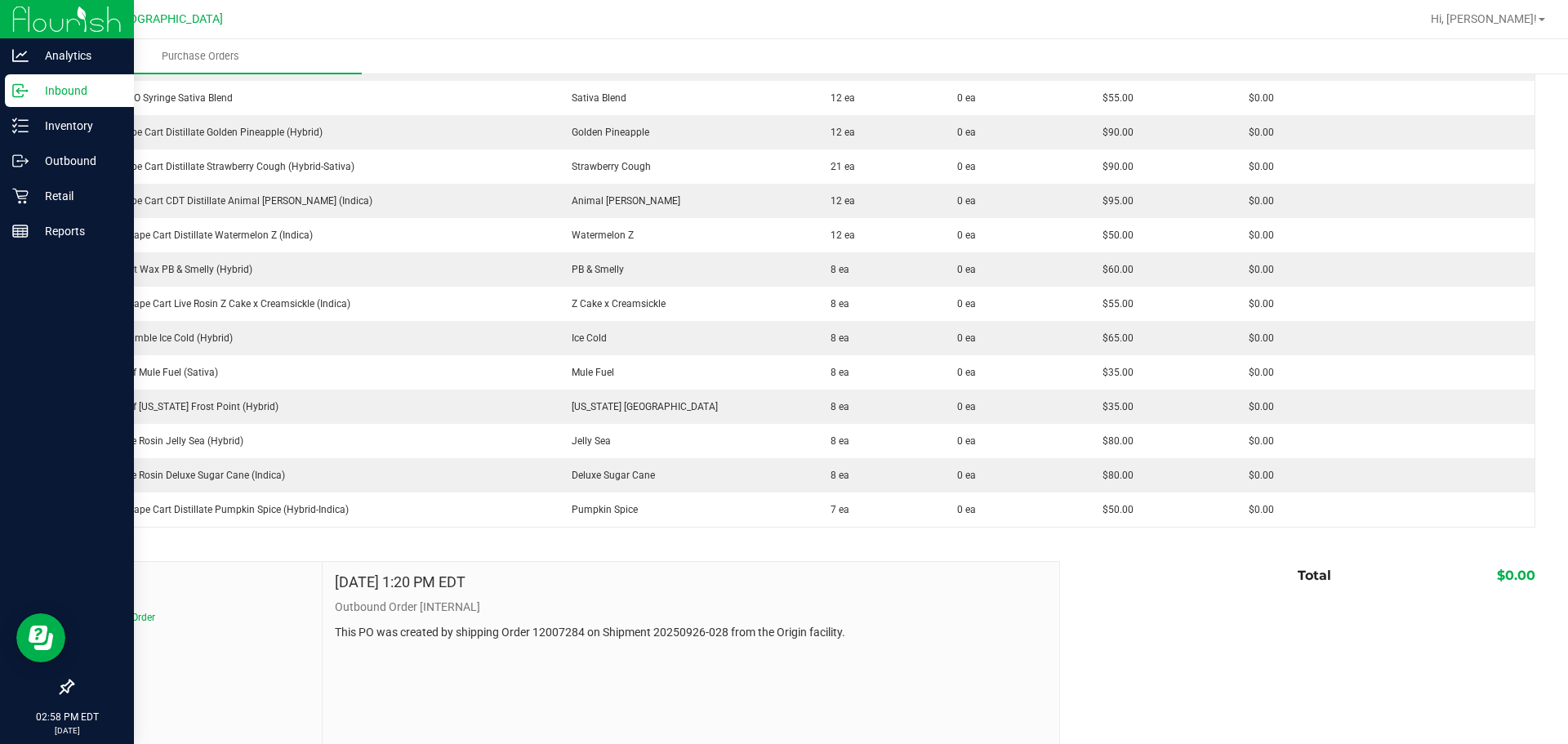
click at [20, 89] on icon at bounding box center [20, 90] width 16 height 16
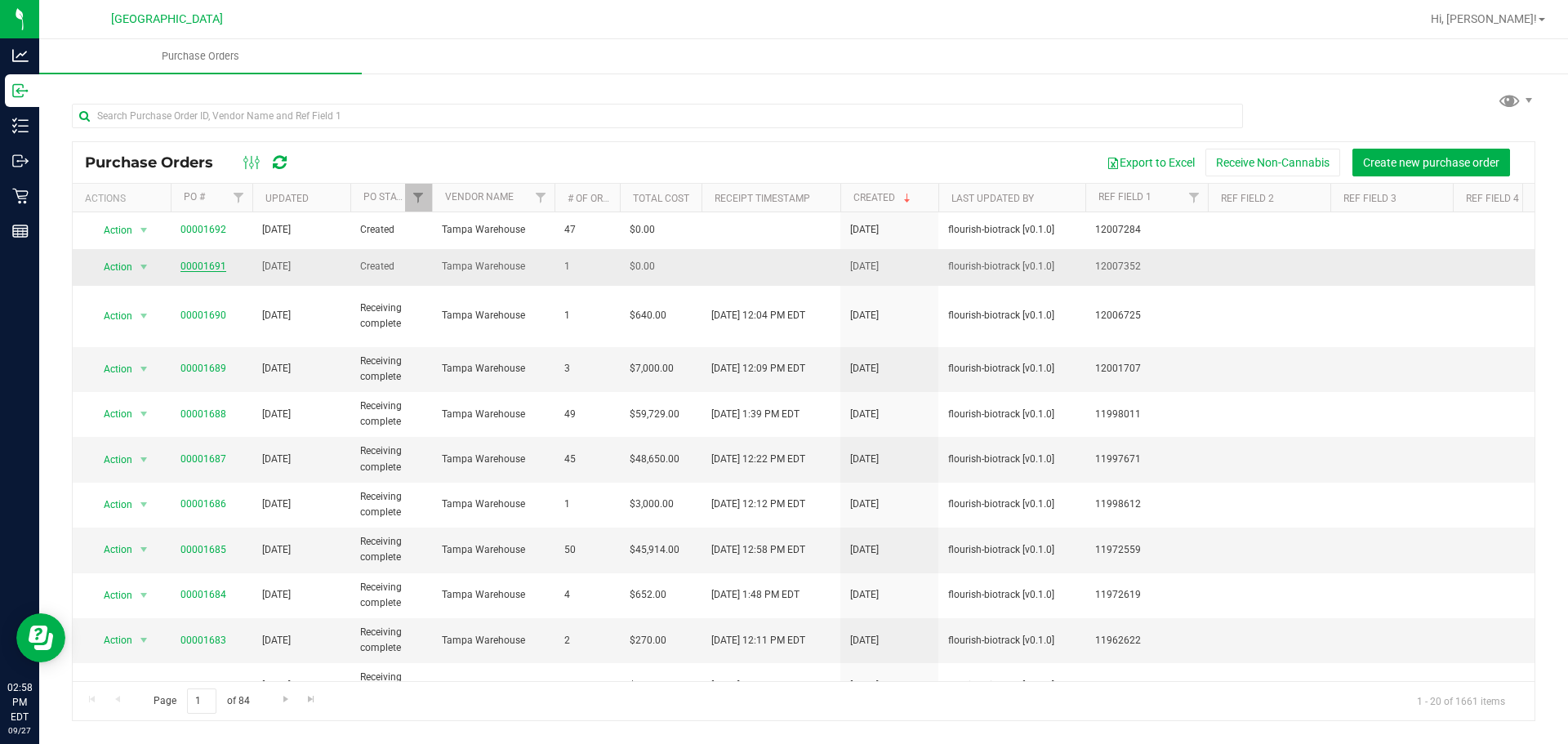
click at [199, 271] on link "00001691" at bounding box center [203, 266] width 46 height 11
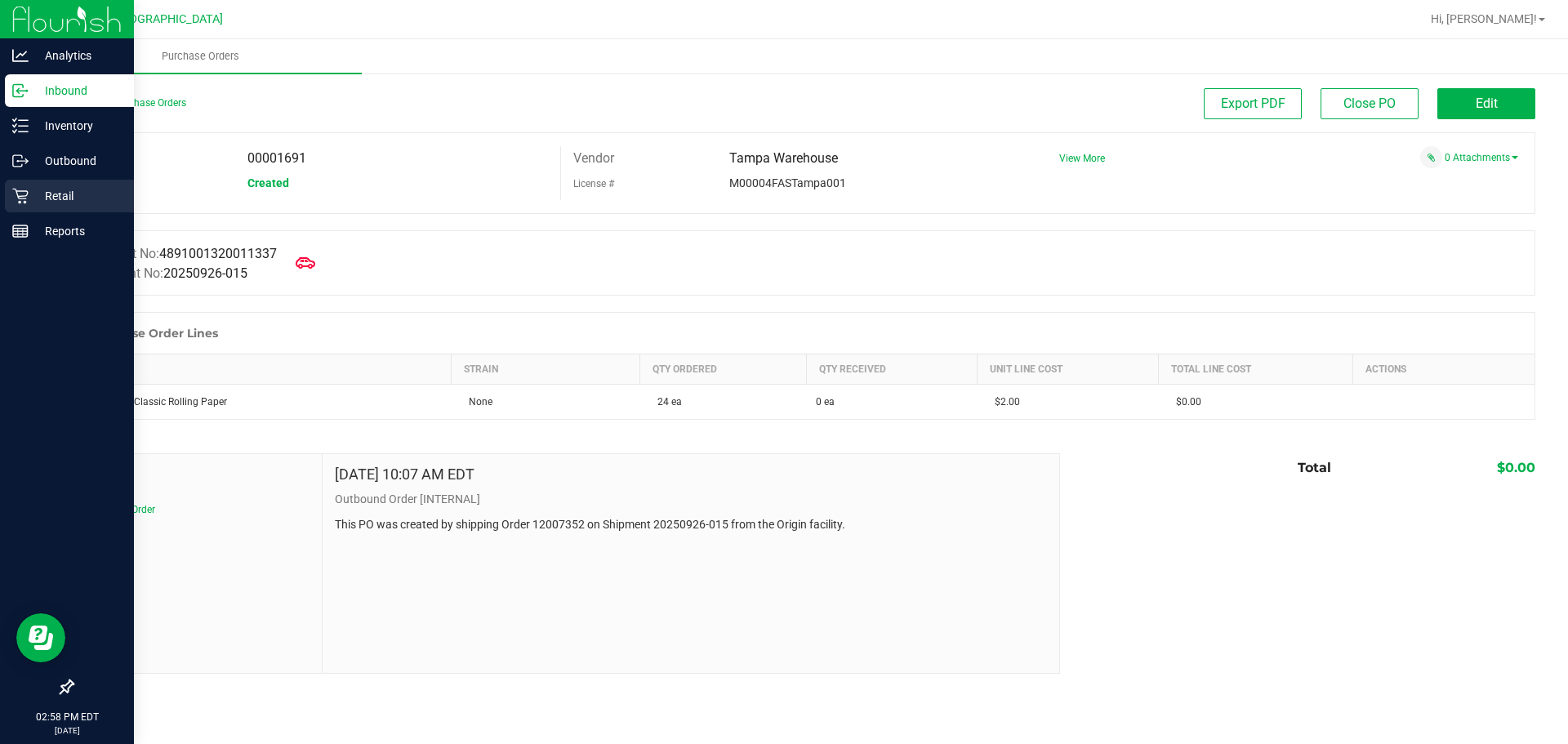
click at [45, 199] on p "Retail" at bounding box center [77, 196] width 98 height 20
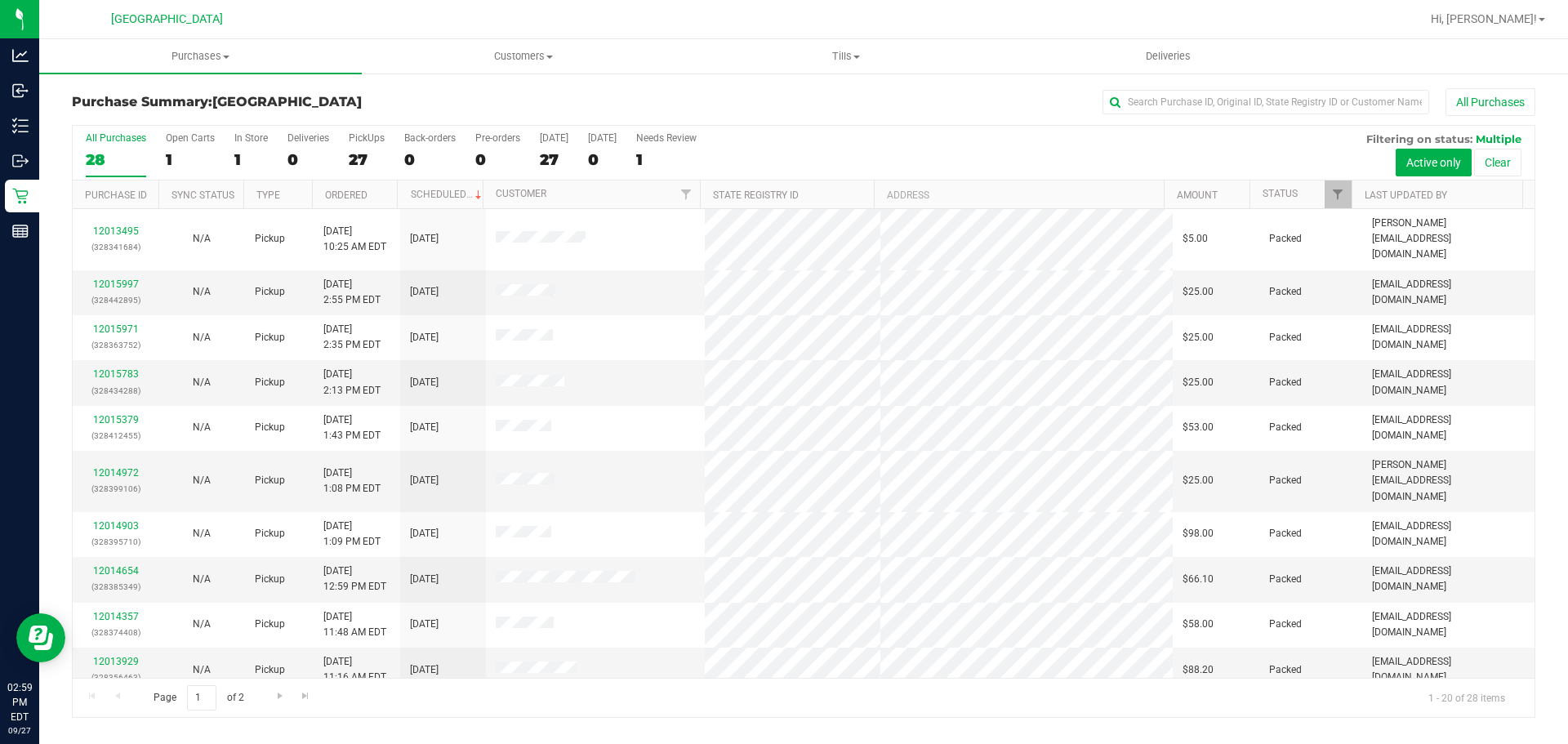
click at [1233, 130] on div "All Purchases 28 Open Carts 1 In Store 1 Deliveries 0 PickUps 27 Back-orders 0 …" at bounding box center [803, 132] width 1462 height 13
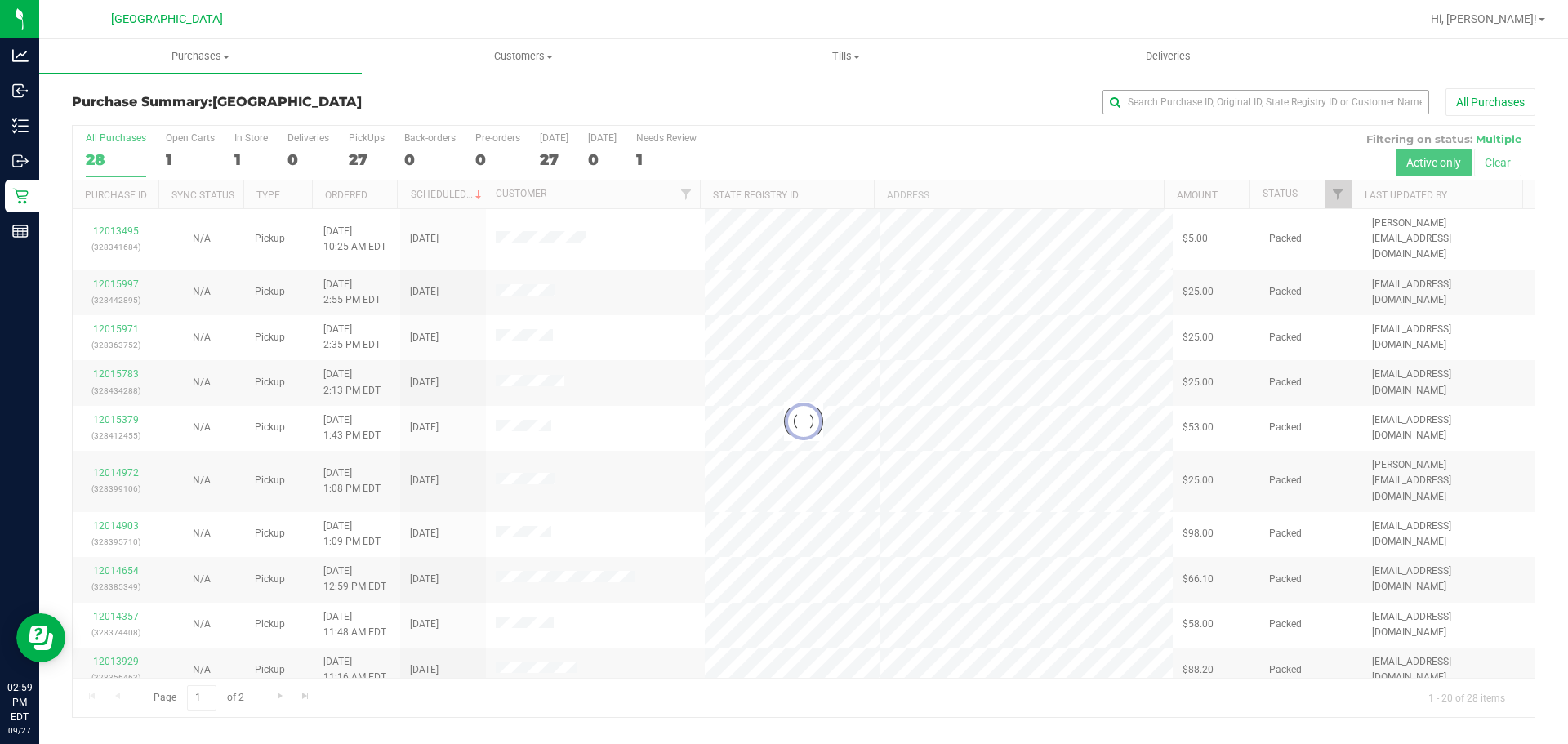
drag, startPoint x: 1171, startPoint y: 125, endPoint x: 1171, endPoint y: 111, distance: 14.0
click at [1171, 119] on div "Purchase Summary: Lakeland WC All Purchases Loading... All Purchases 28 Open Ca…" at bounding box center [803, 403] width 1463 height 630
click at [1167, 102] on input "text" at bounding box center [1266, 102] width 327 height 25
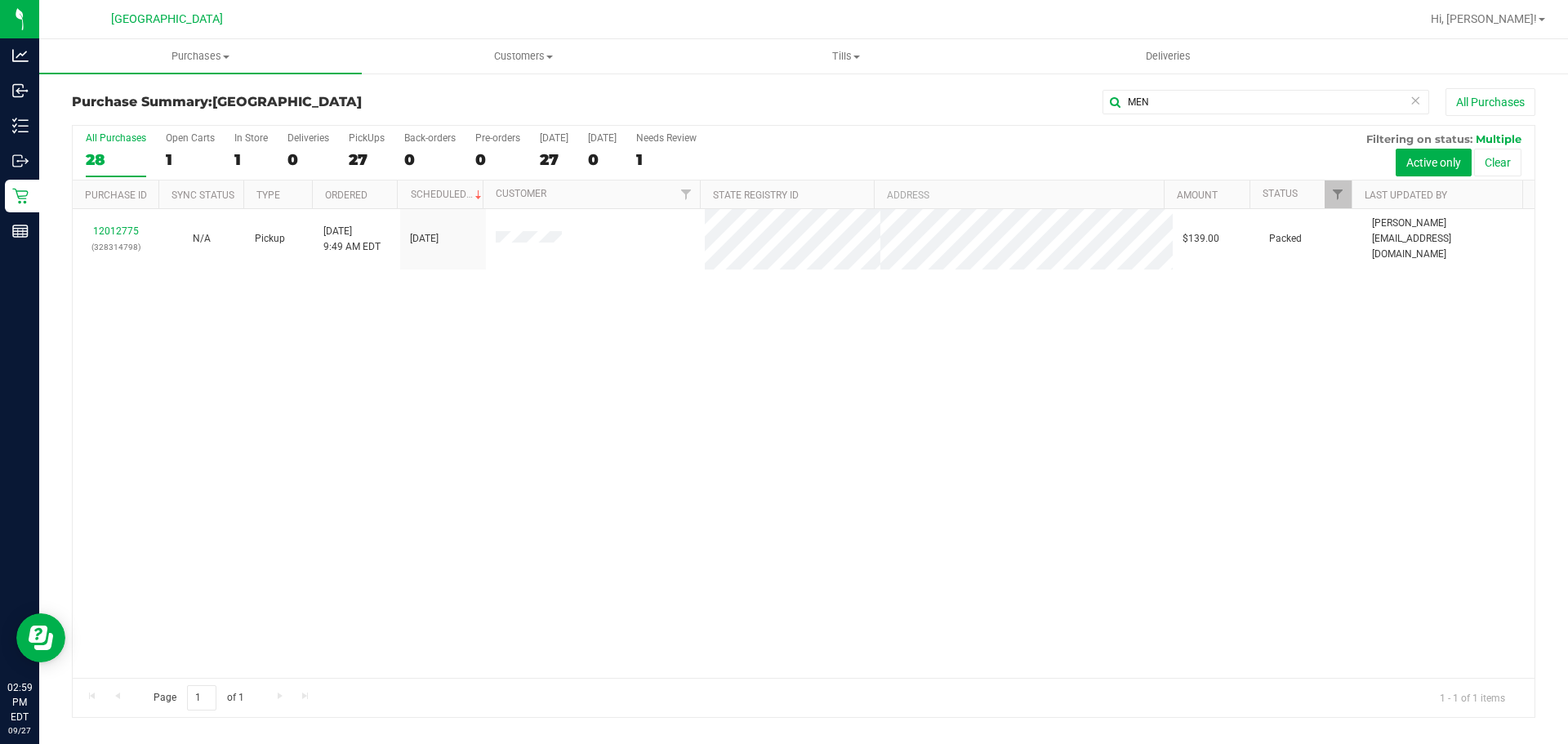
click at [711, 477] on div "12012775 (328314798) N/A Pickup 9/27/2025 9:49 AM EDT 9/27/2025 $139.00 Packed …" at bounding box center [803, 444] width 1462 height 469
click at [1173, 102] on input "MEN" at bounding box center [1266, 102] width 327 height 25
type input "M"
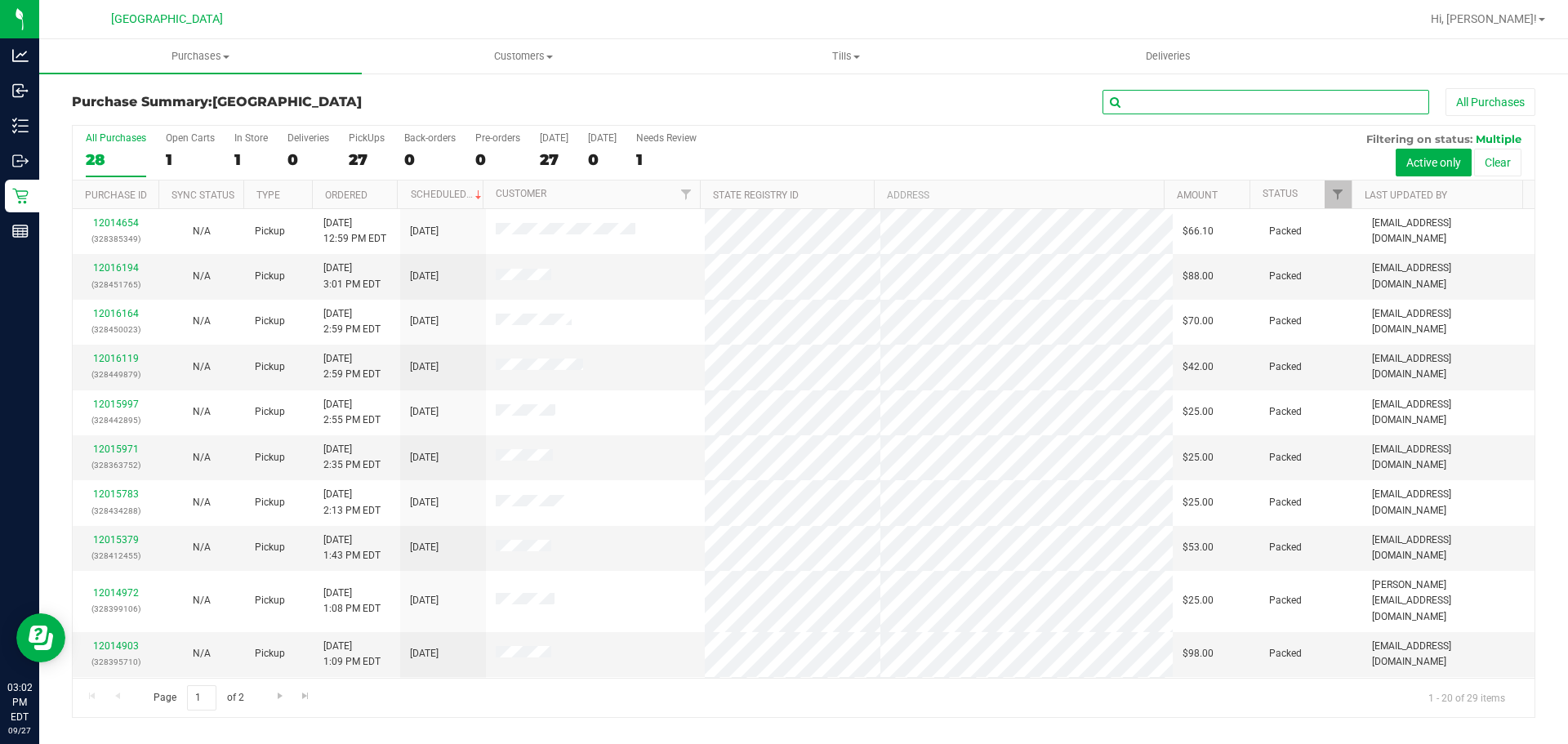
click at [1177, 103] on input "text" at bounding box center [1266, 102] width 327 height 25
type input "RUB"
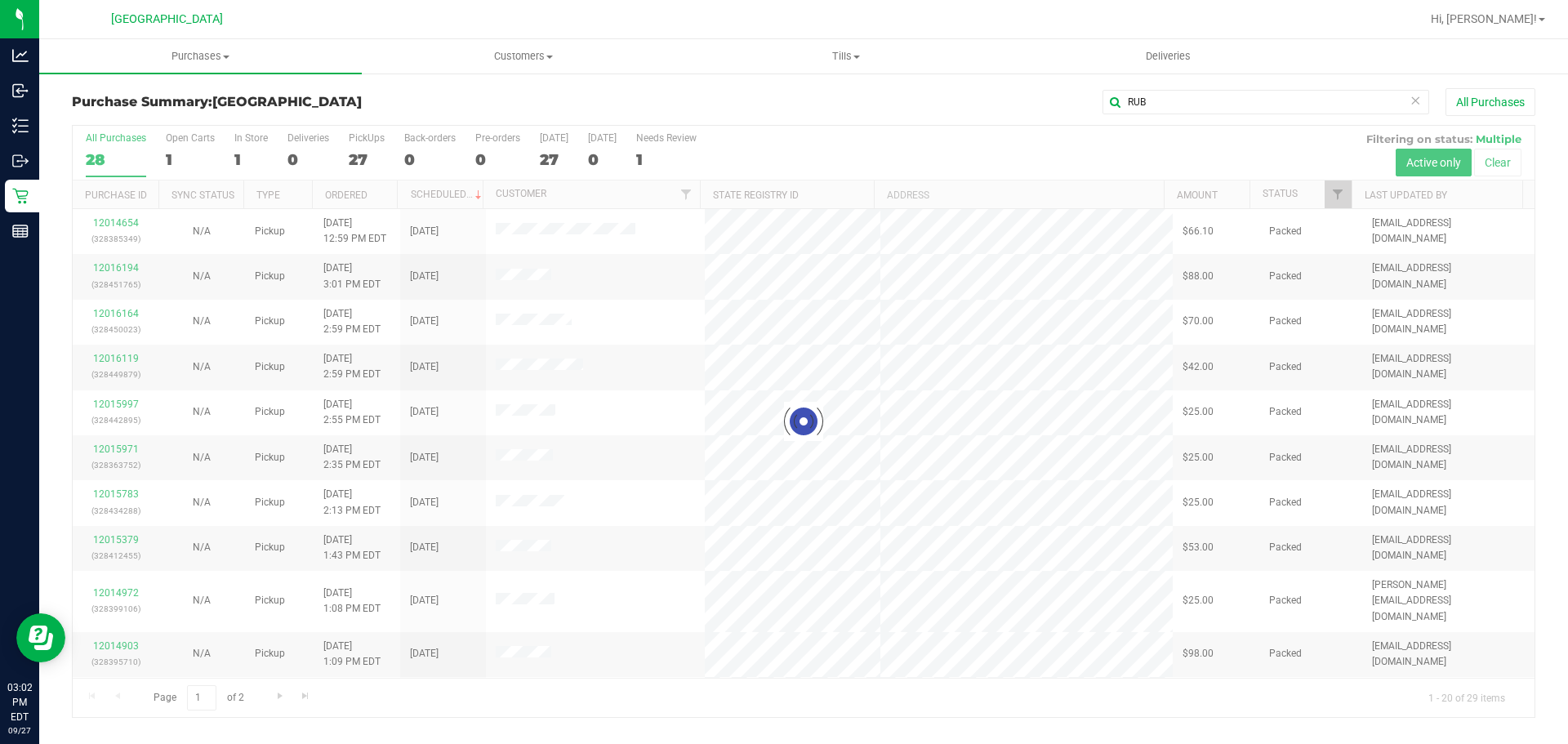
click at [619, 692] on div at bounding box center [803, 421] width 1462 height 592
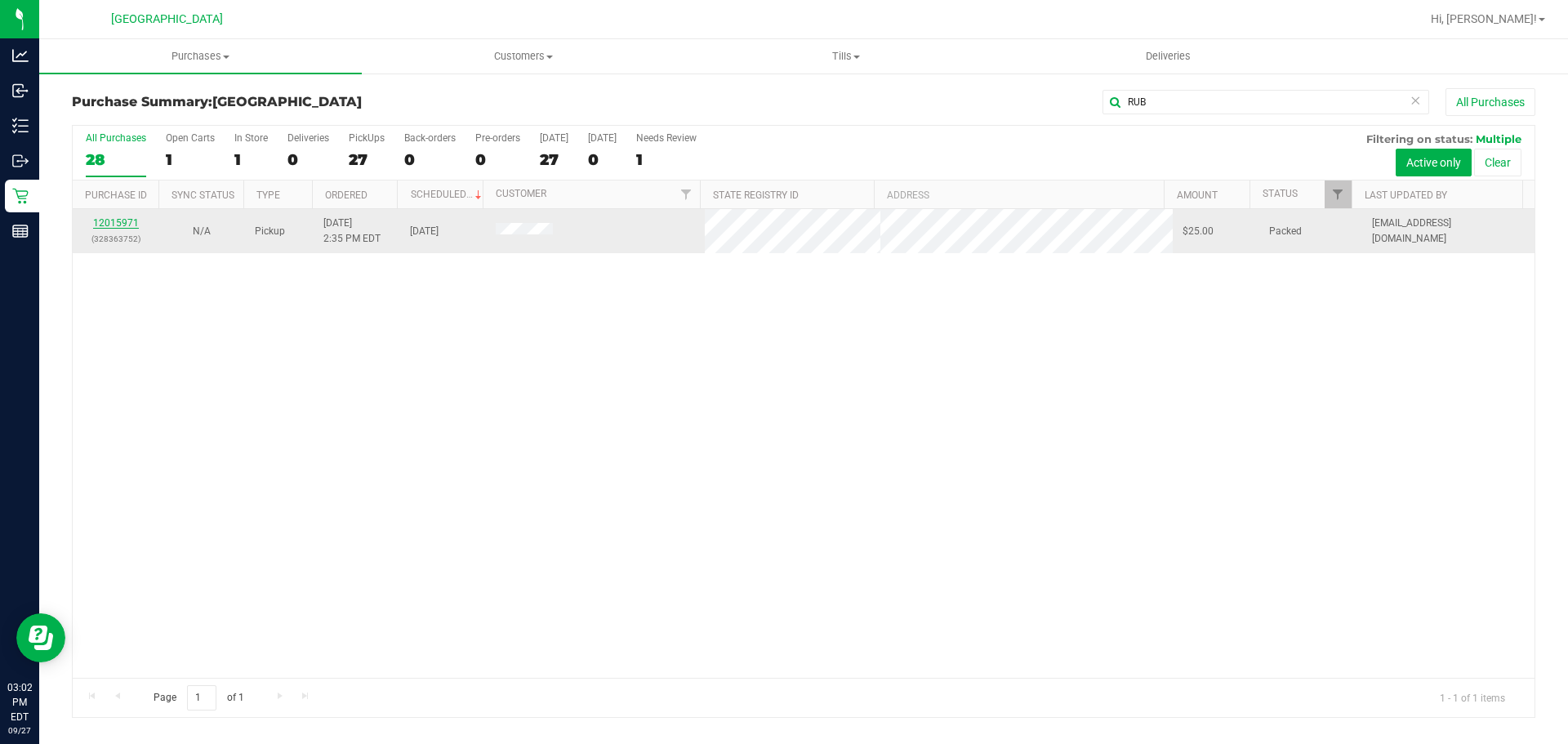
click at [108, 227] on link "12015971" at bounding box center [116, 222] width 46 height 11
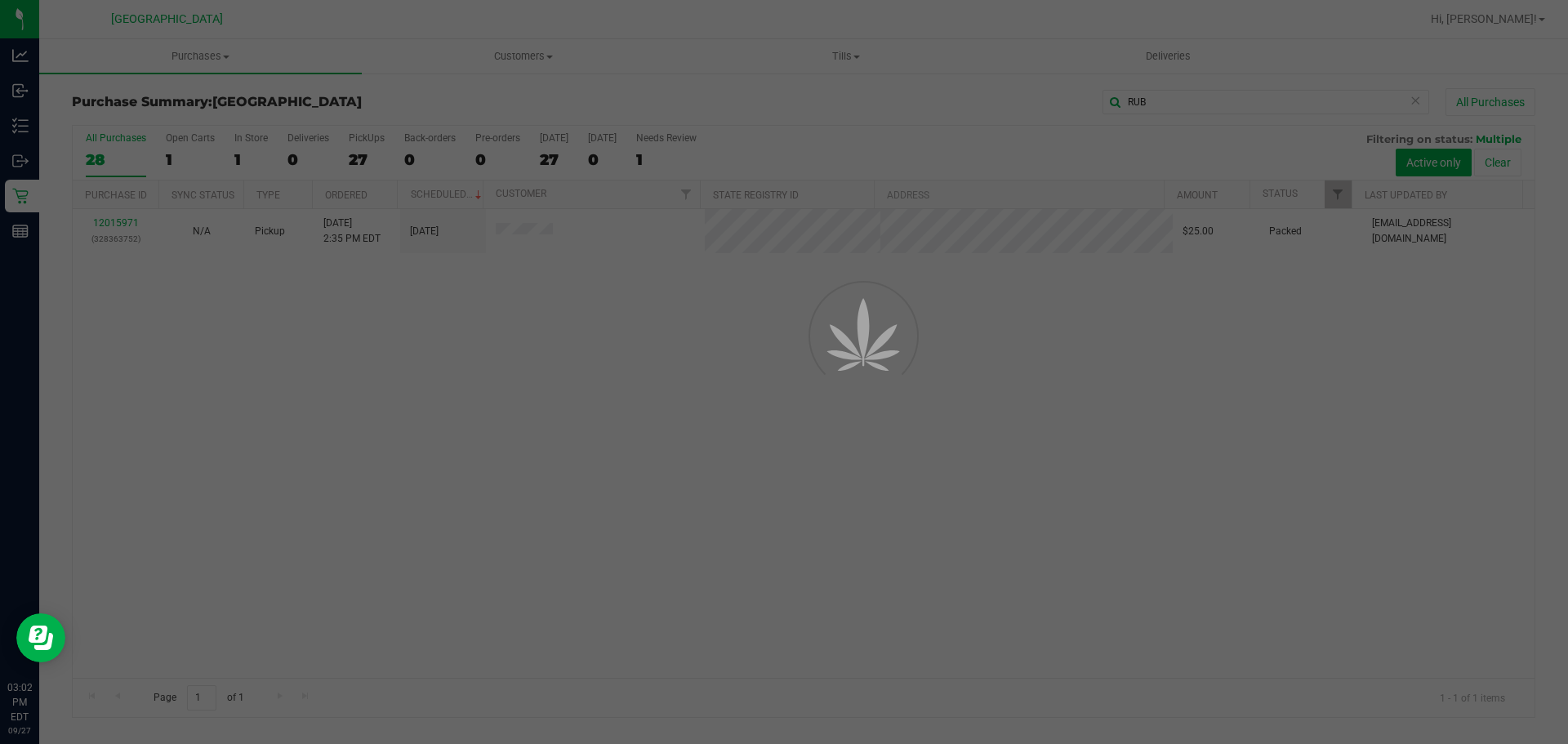
drag, startPoint x: 1129, startPoint y: 447, endPoint x: 1116, endPoint y: 430, distance: 21.4
click at [1123, 435] on div at bounding box center [784, 372] width 1568 height 744
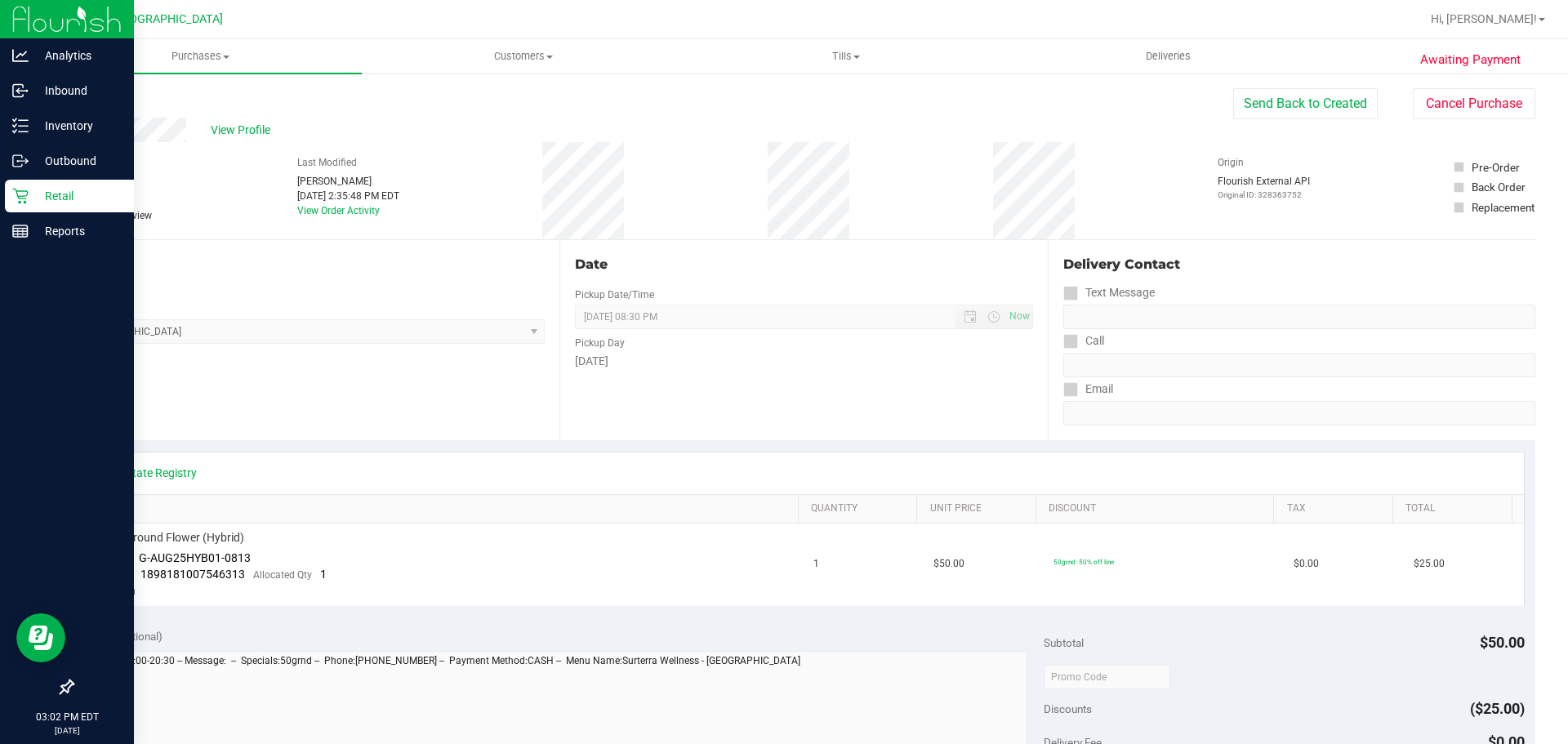
click at [32, 188] on p "Retail" at bounding box center [77, 196] width 98 height 20
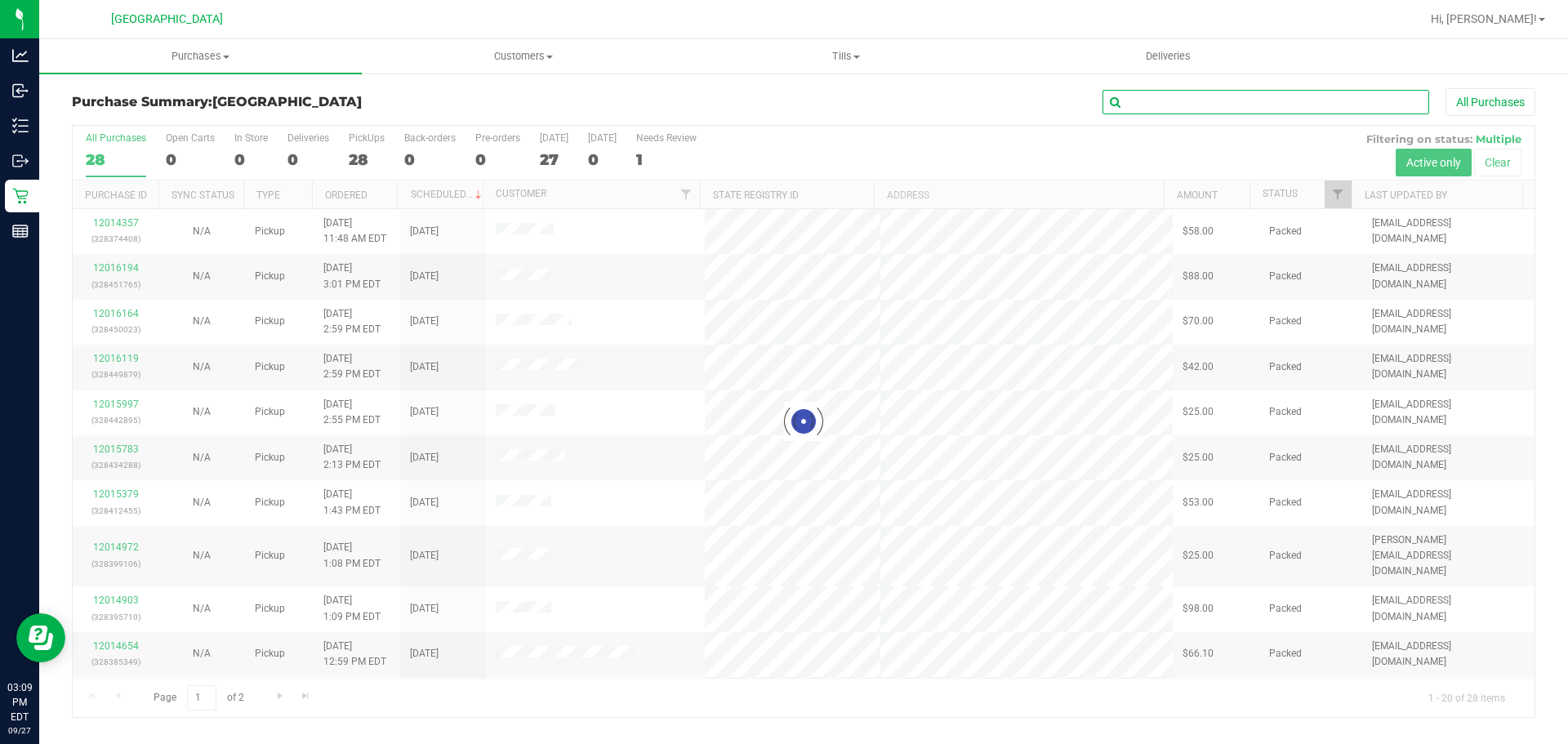
click at [1157, 102] on input "text" at bounding box center [1266, 102] width 327 height 25
click at [766, 678] on div at bounding box center [803, 421] width 1462 height 592
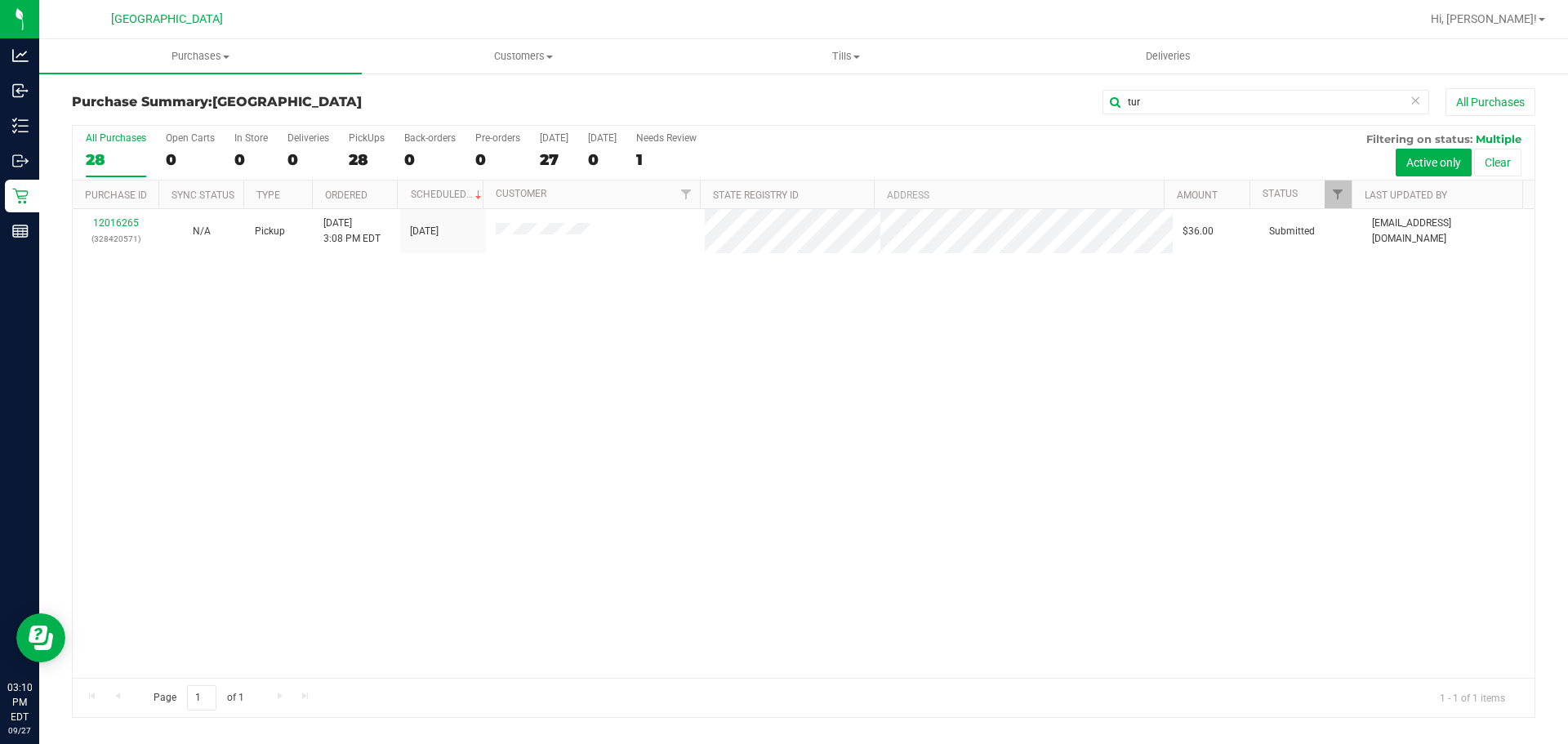
click at [967, 453] on div "12016265 (328420571) N/A Pickup 9/27/2025 3:08 PM EDT 9/27/2025 $36.00 Submitte…" at bounding box center [803, 444] width 1462 height 469
click at [448, 358] on div "12016265 (328420571) N/A Pickup 9/27/2025 3:08 PM EDT 9/27/2025 $36.00 Submitte…" at bounding box center [803, 444] width 1462 height 469
click at [613, 392] on div "12016265 (328420571) N/A Pickup 9/27/2025 3:08 PM EDT 9/27/2025 $36.00 Submitte…" at bounding box center [803, 444] width 1462 height 469
click at [1182, 100] on input "tur" at bounding box center [1266, 102] width 327 height 25
type input "t"
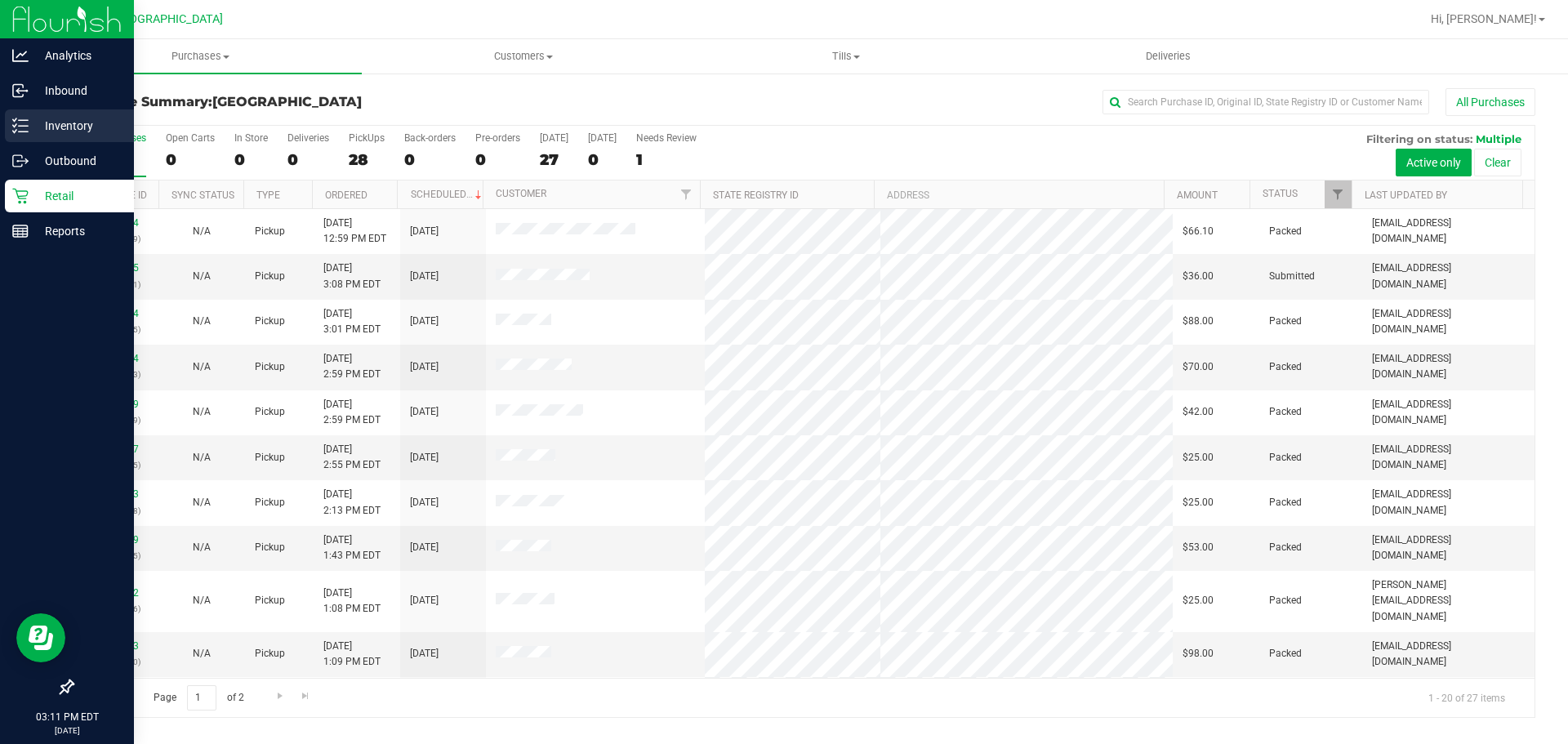
click at [17, 134] on div "Inventory" at bounding box center [70, 126] width 129 height 32
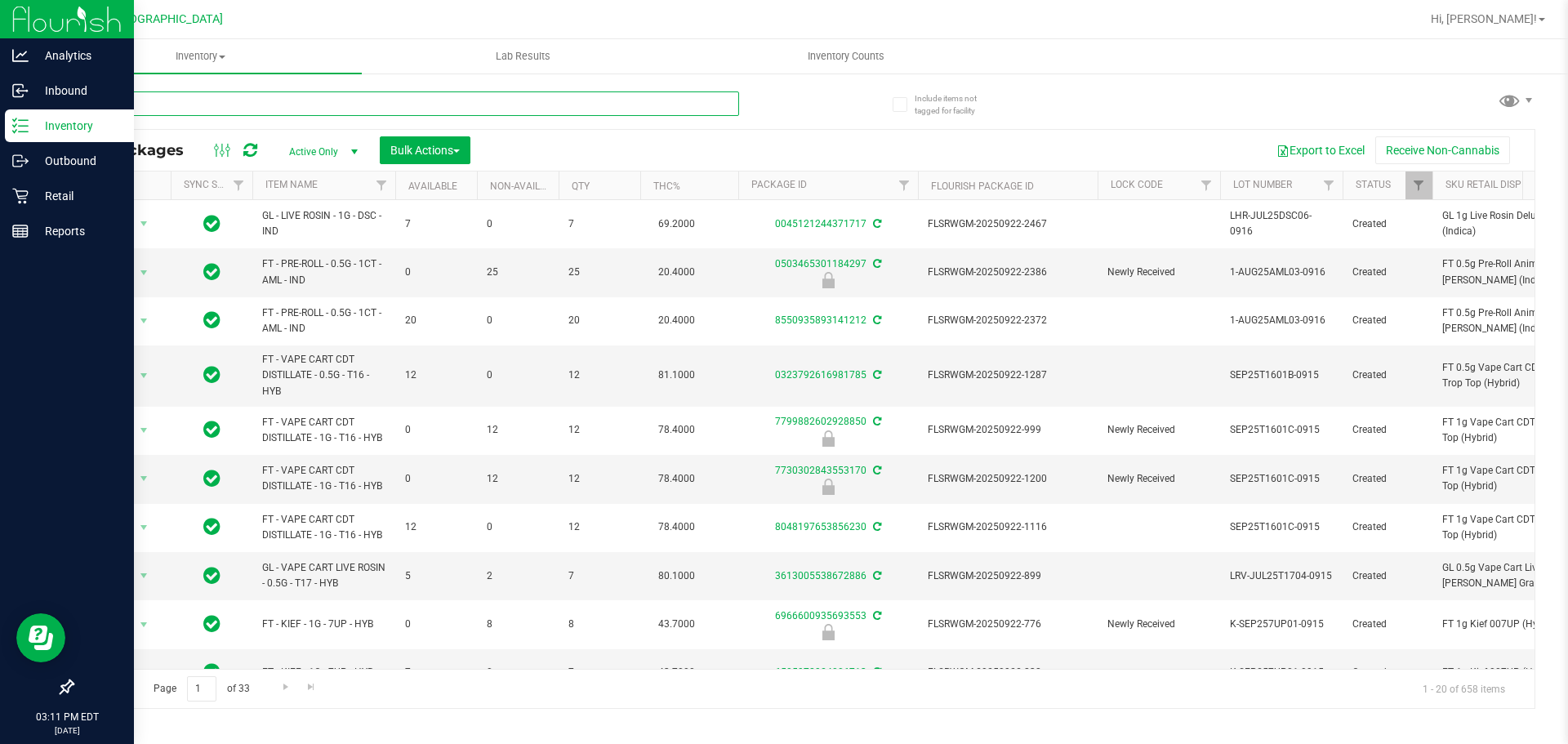
click at [297, 104] on input "text" at bounding box center [405, 103] width 667 height 25
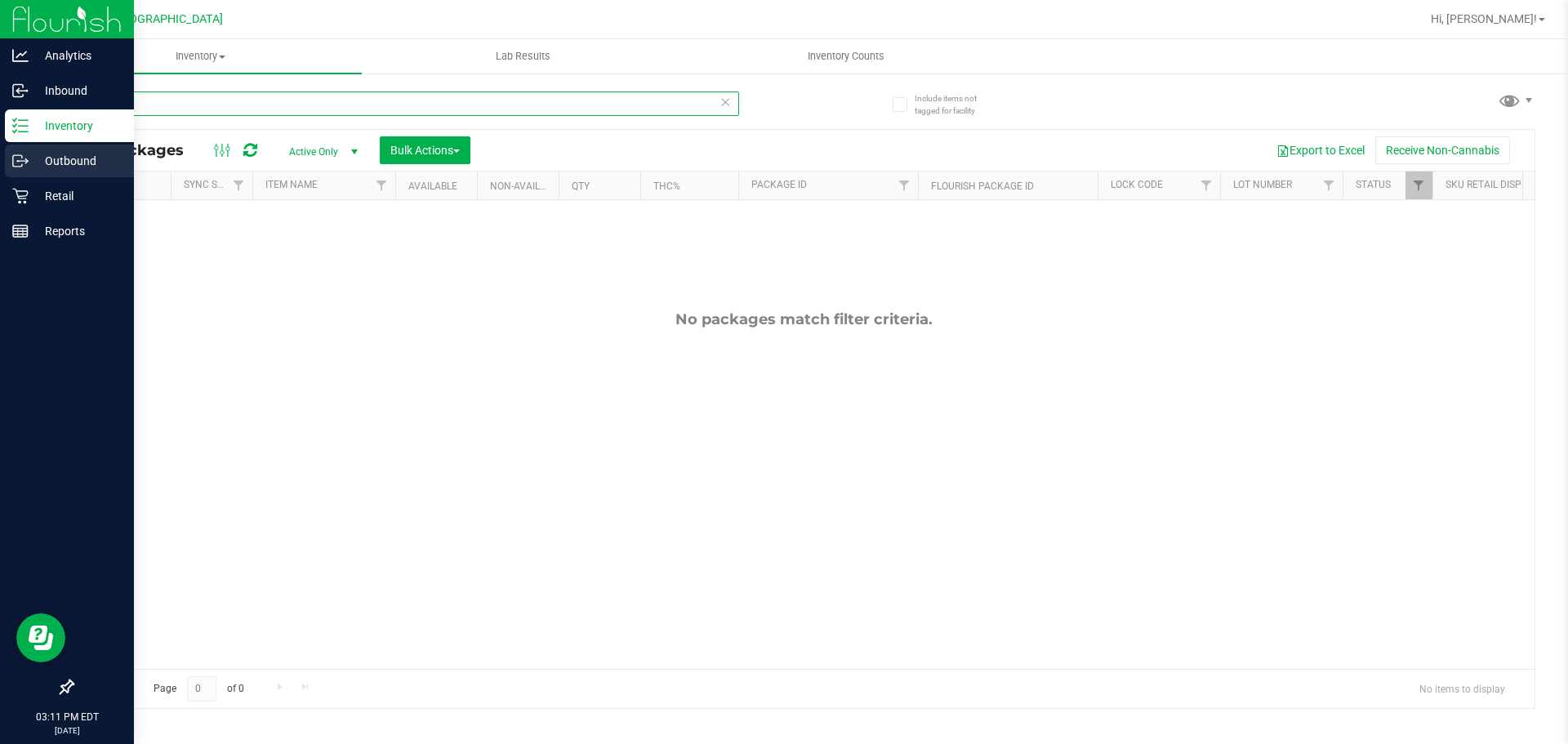
type input "MIXED"
click at [114, 157] on p "Outbound" at bounding box center [77, 160] width 98 height 20
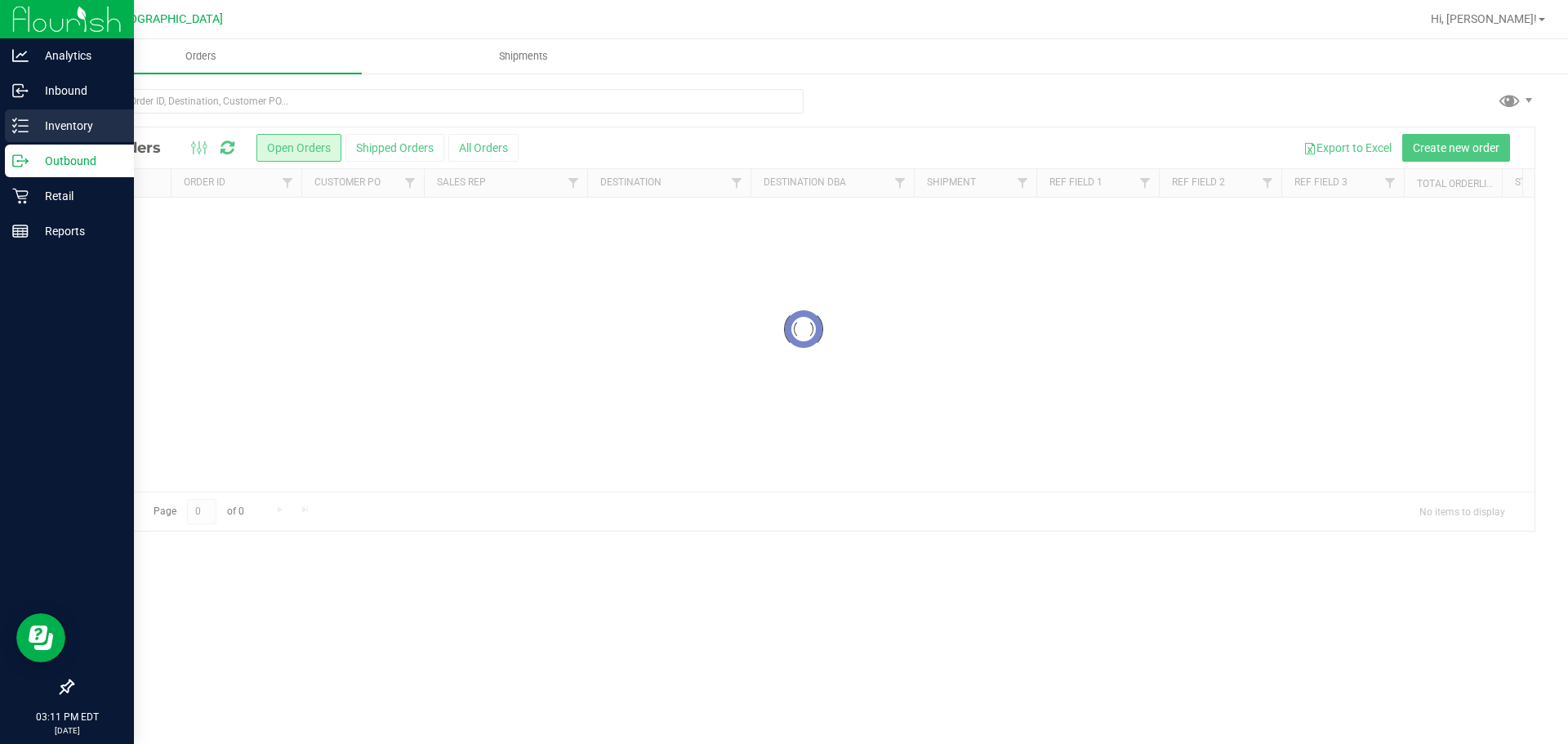
click at [74, 129] on p "Inventory" at bounding box center [77, 125] width 98 height 20
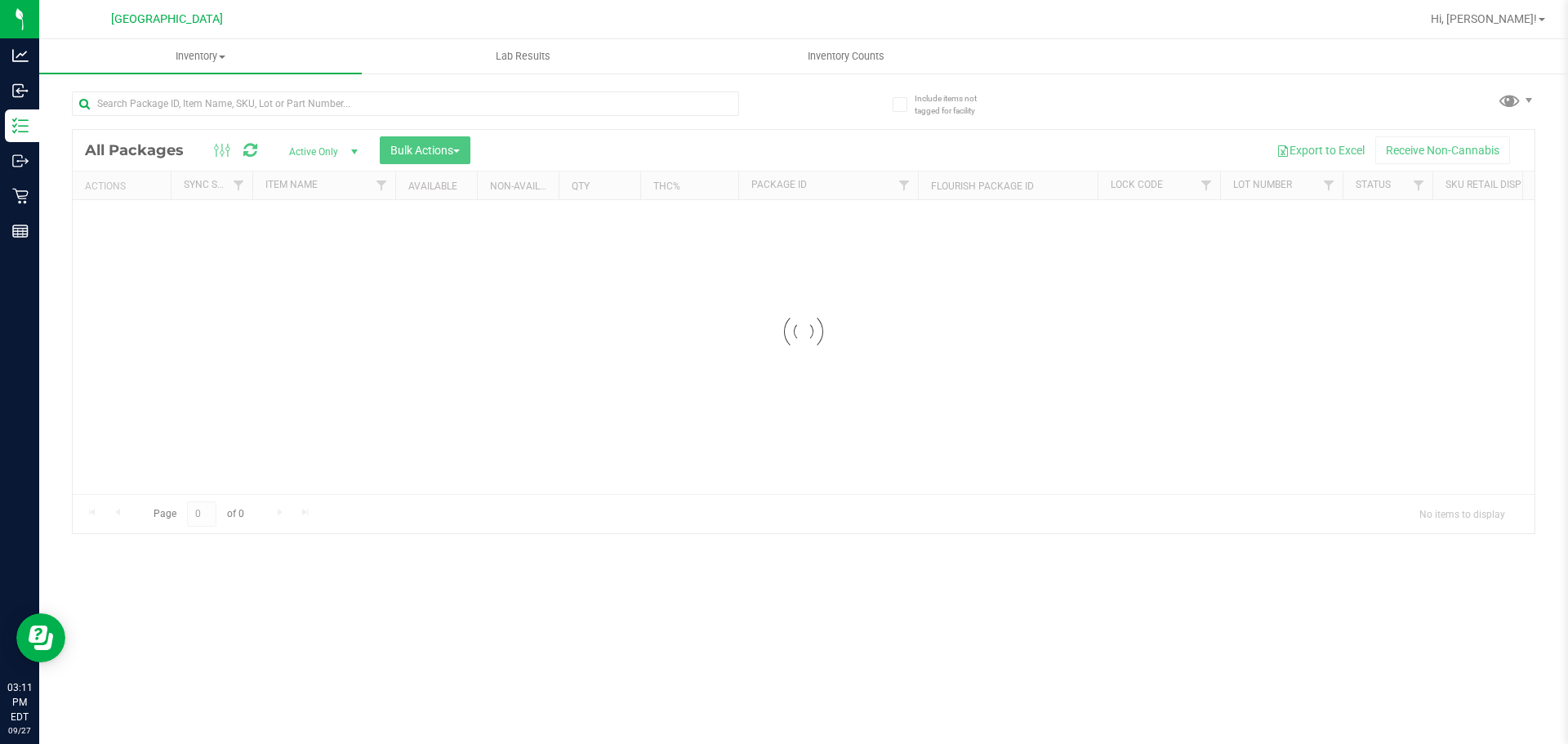
click at [217, 82] on div at bounding box center [438, 102] width 732 height 52
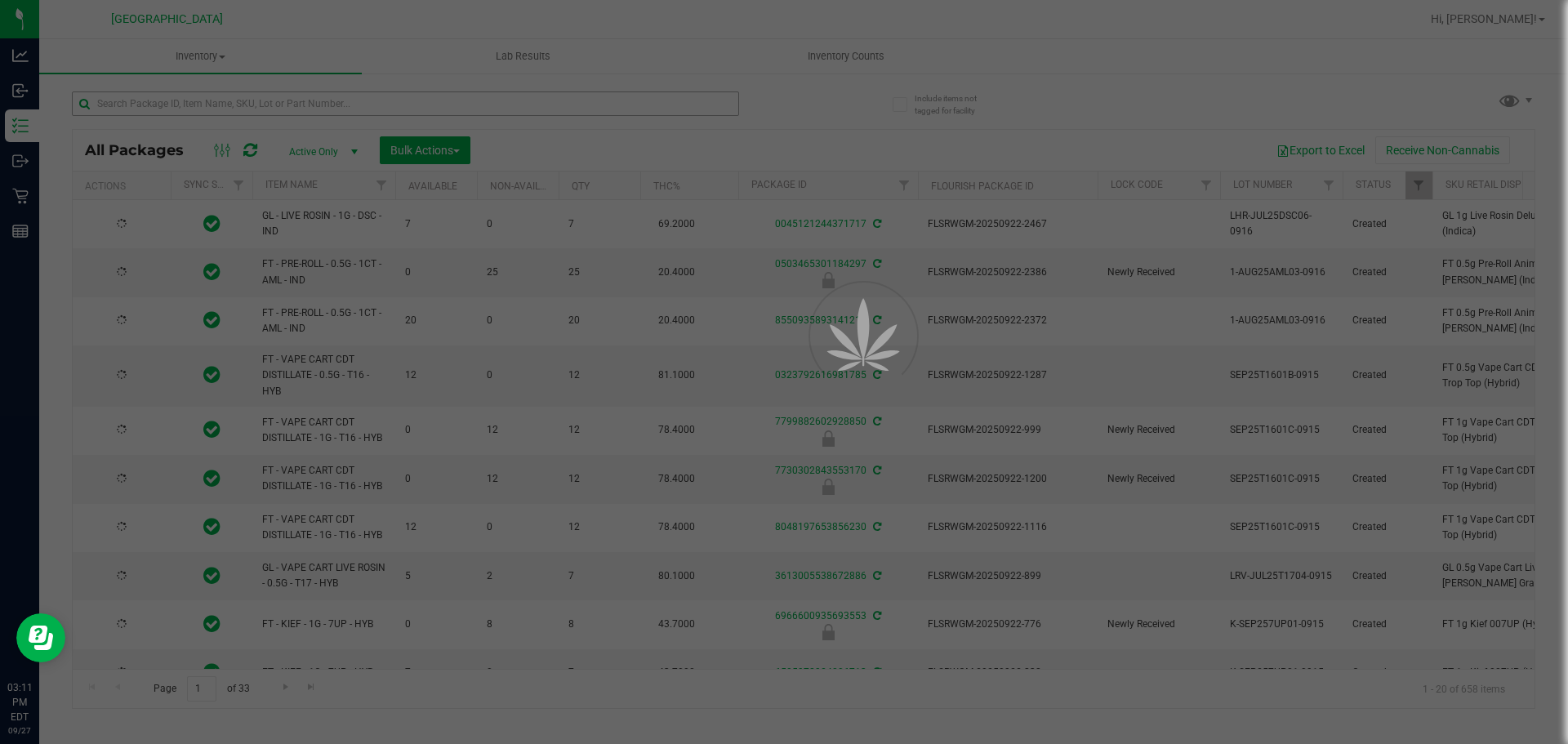
click at [213, 108] on div at bounding box center [784, 372] width 1568 height 744
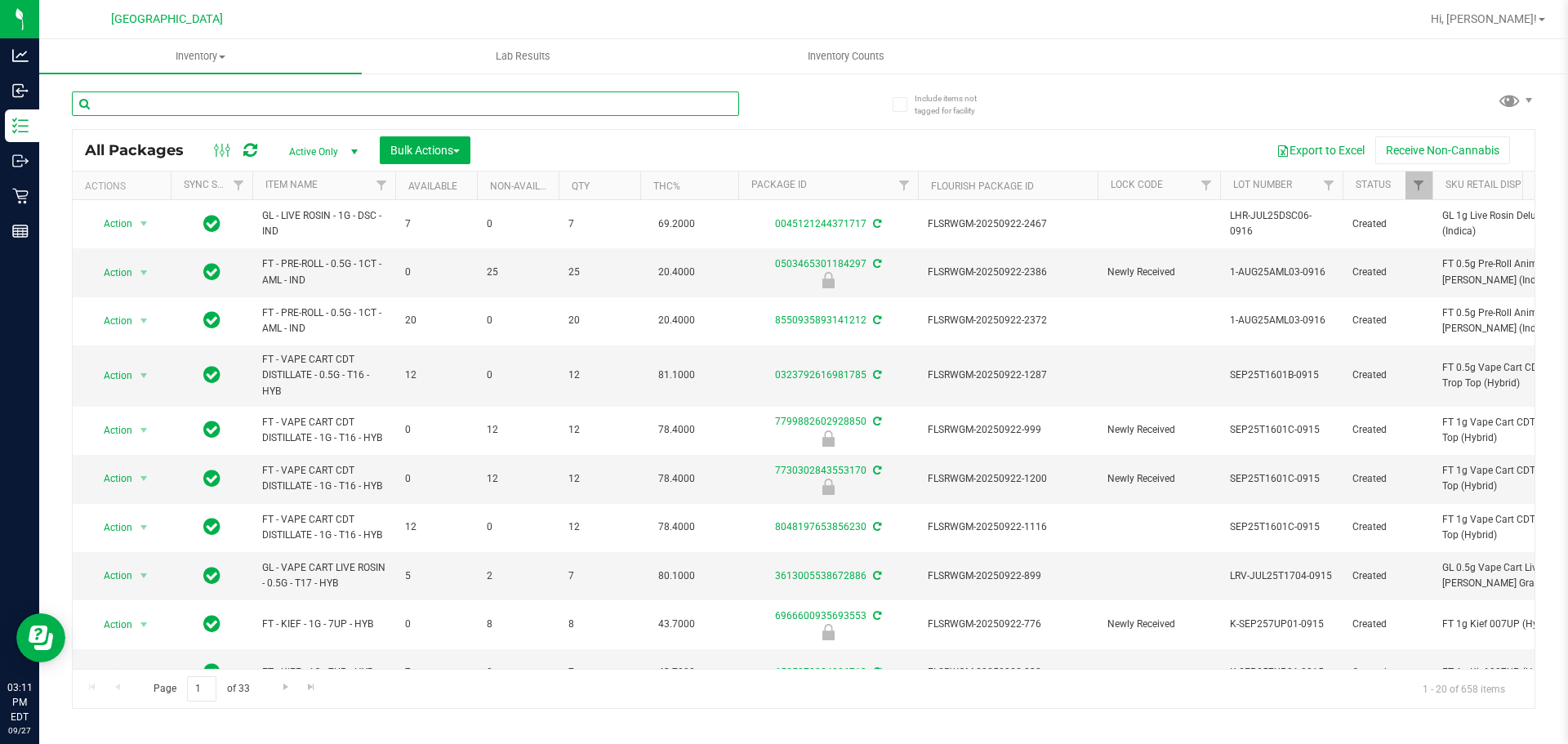
click at [209, 107] on input "text" at bounding box center [405, 103] width 667 height 25
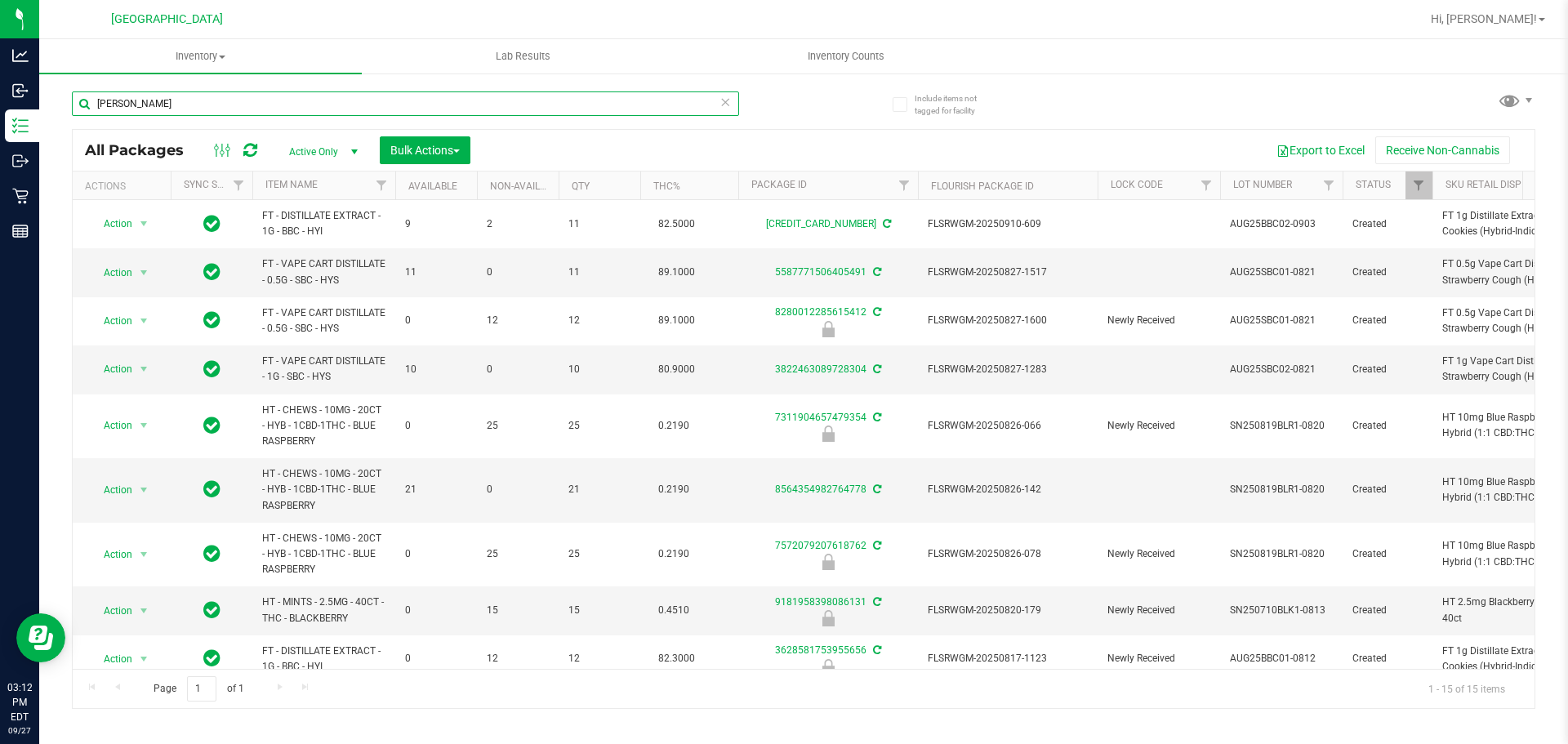
scroll to position [163, 0]
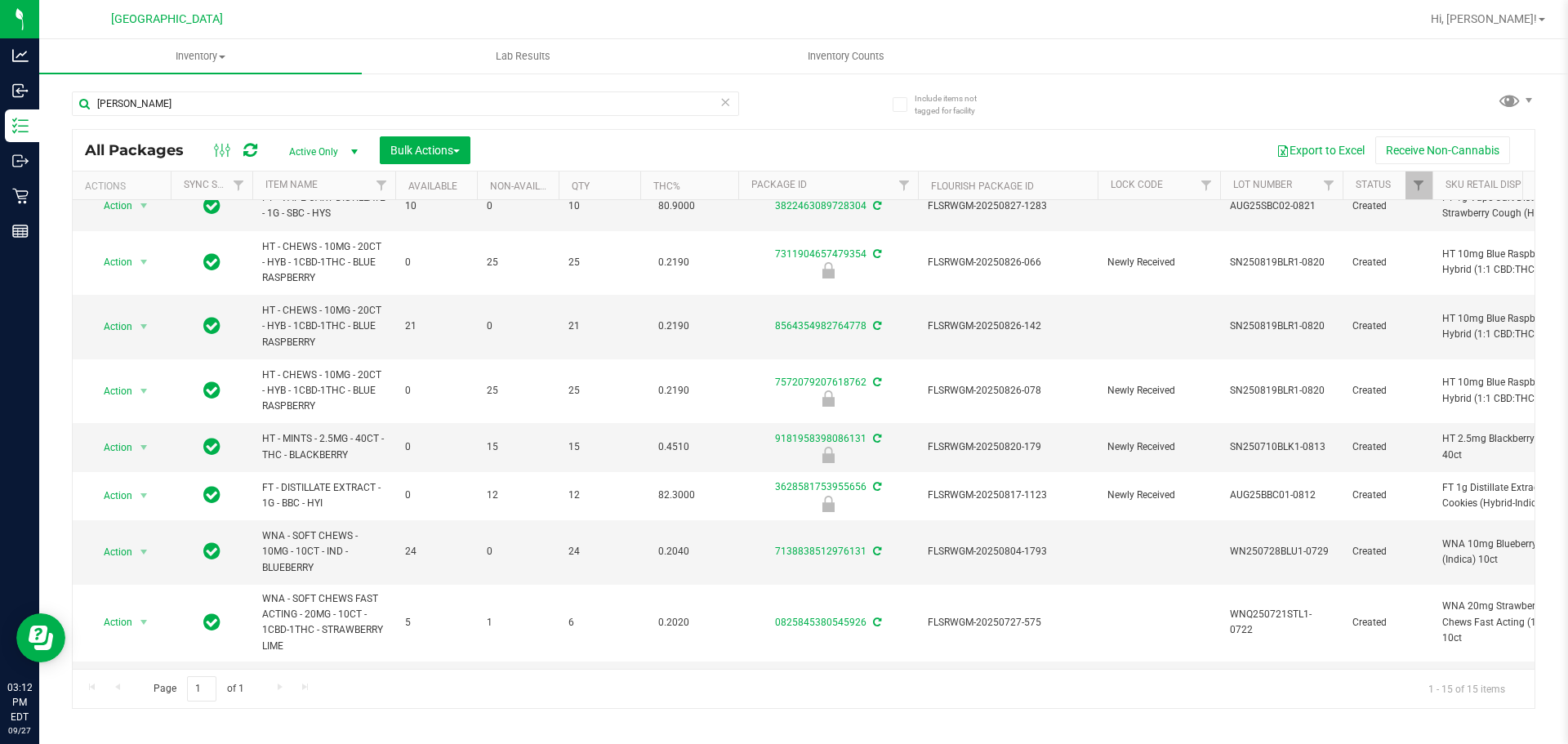
click at [385, 698] on div "Page 1 of 1 1 - 15 of 15 items" at bounding box center [803, 689] width 1462 height 39
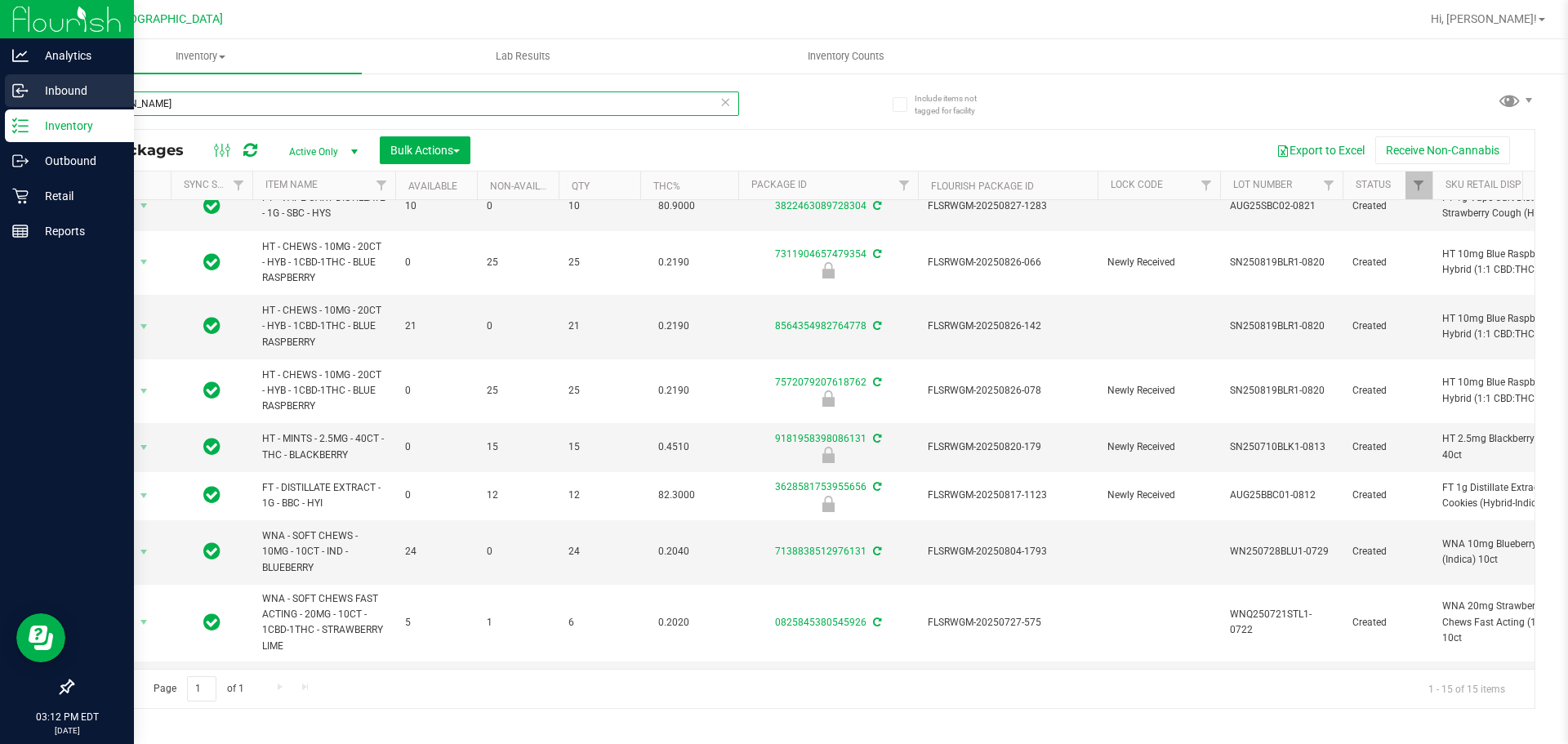
drag, startPoint x: 168, startPoint y: 106, endPoint x: 0, endPoint y: 106, distance: 168.0
click at [0, 106] on div "Analytics Inbound Inventory Outbound Retail Reports 03:12 PM EDT 09/27/2025 09/…" at bounding box center [784, 372] width 1568 height 744
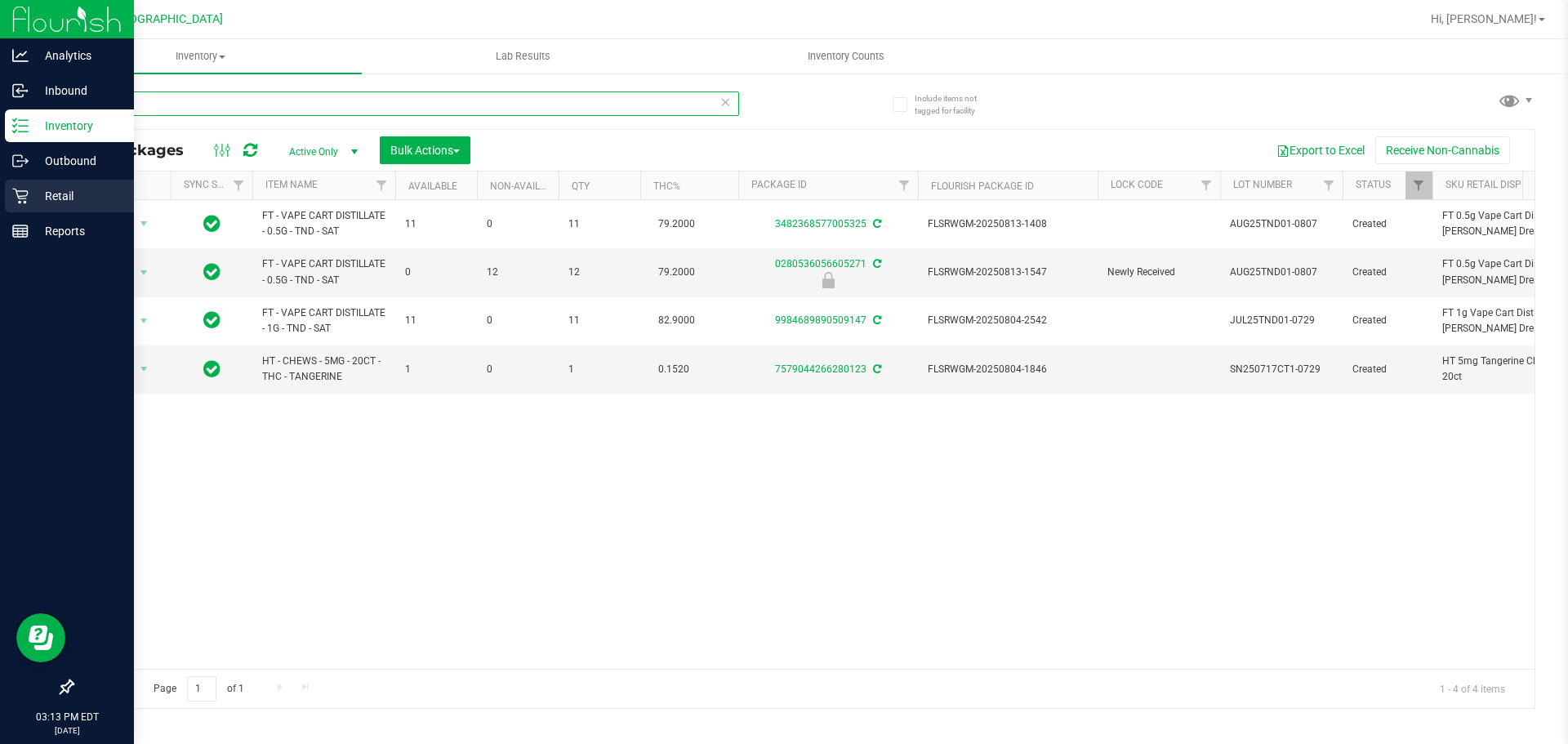
type input "TANG"
click at [50, 194] on p "Retail" at bounding box center [77, 196] width 98 height 20
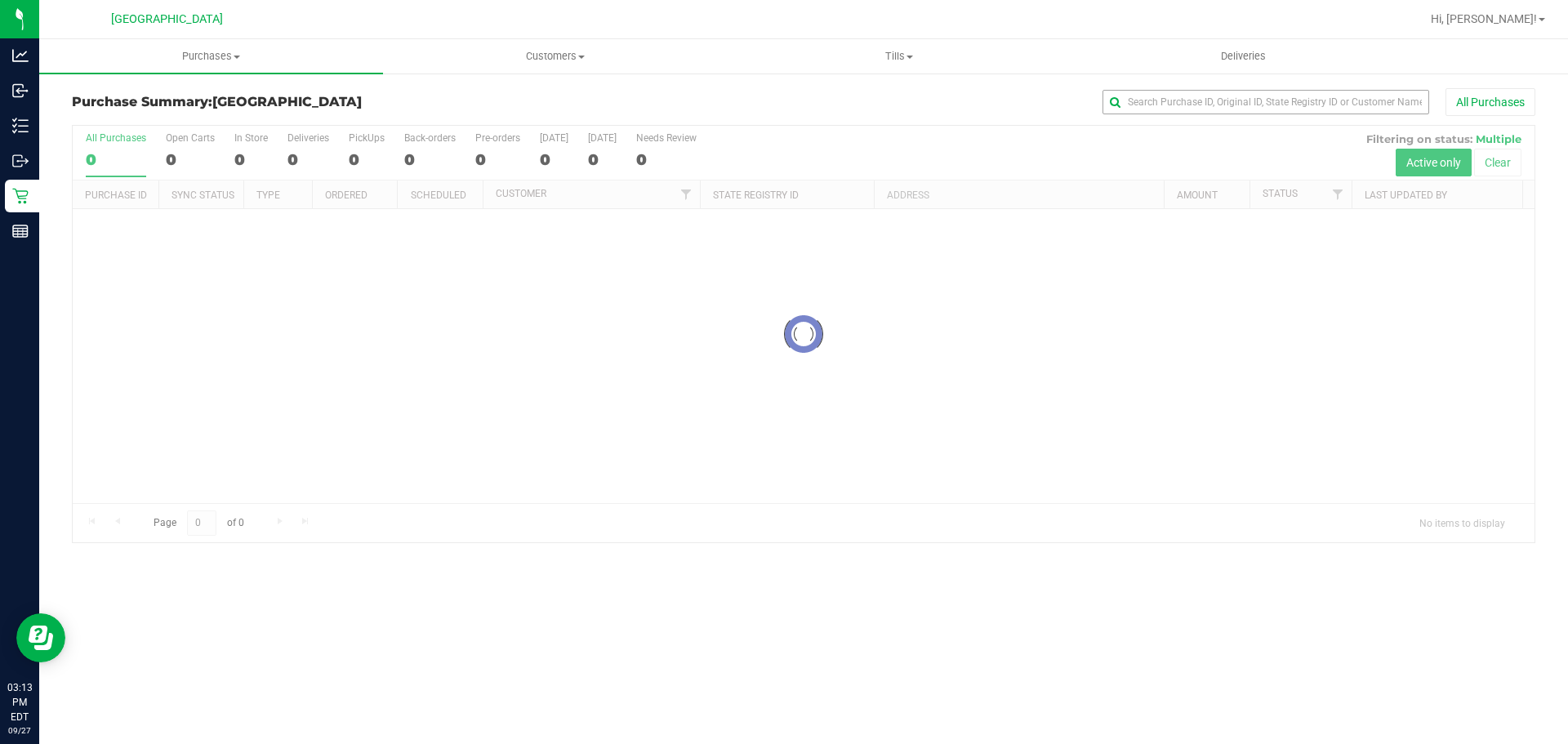
drag, startPoint x: 1178, startPoint y: 117, endPoint x: 1165, endPoint y: 101, distance: 20.6
click at [1177, 116] on div "Purchase Summary: [GEOGRAPHIC_DATA] All Purchases" at bounding box center [803, 106] width 1463 height 36
click at [1165, 101] on input "text" at bounding box center [1266, 102] width 327 height 25
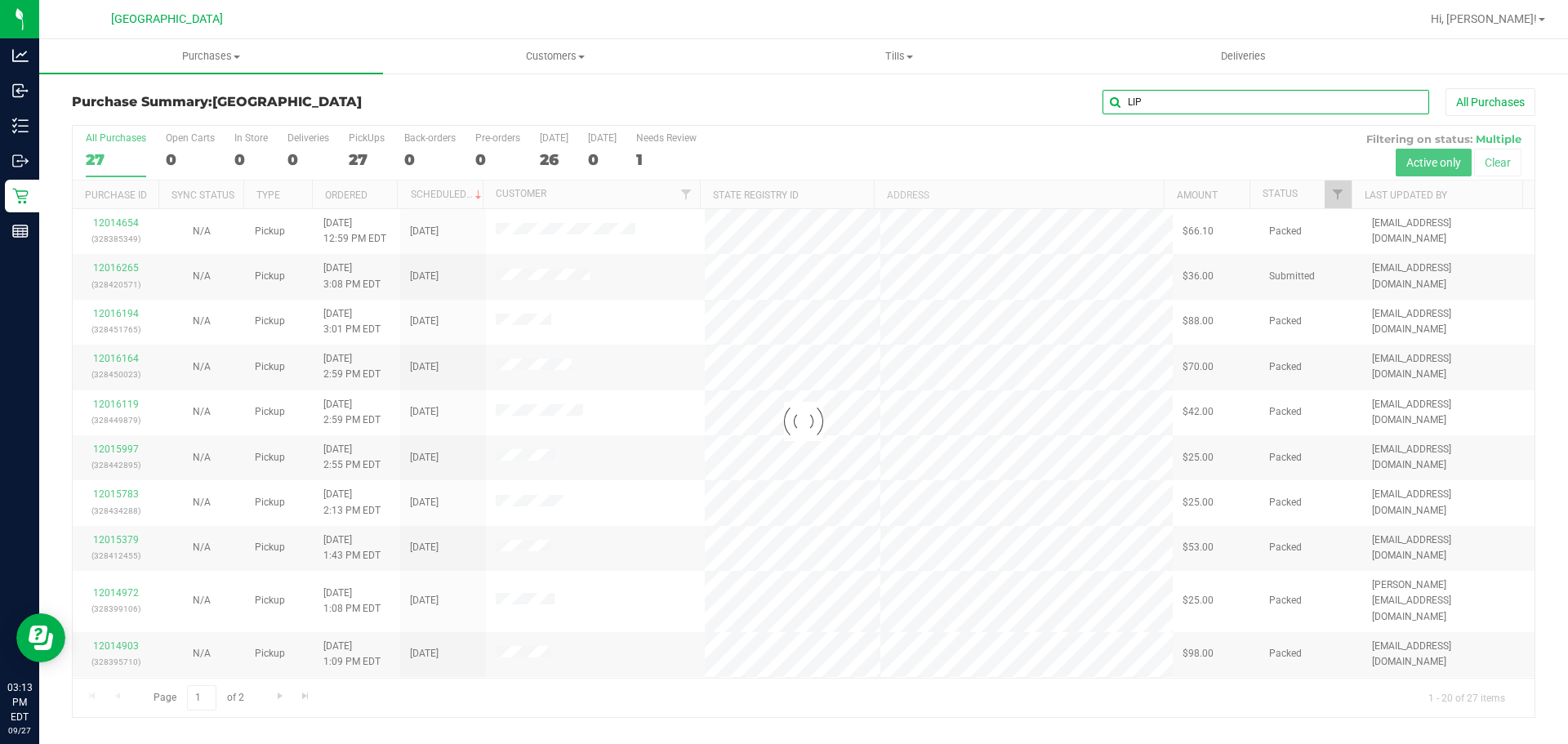
type input "LIP"
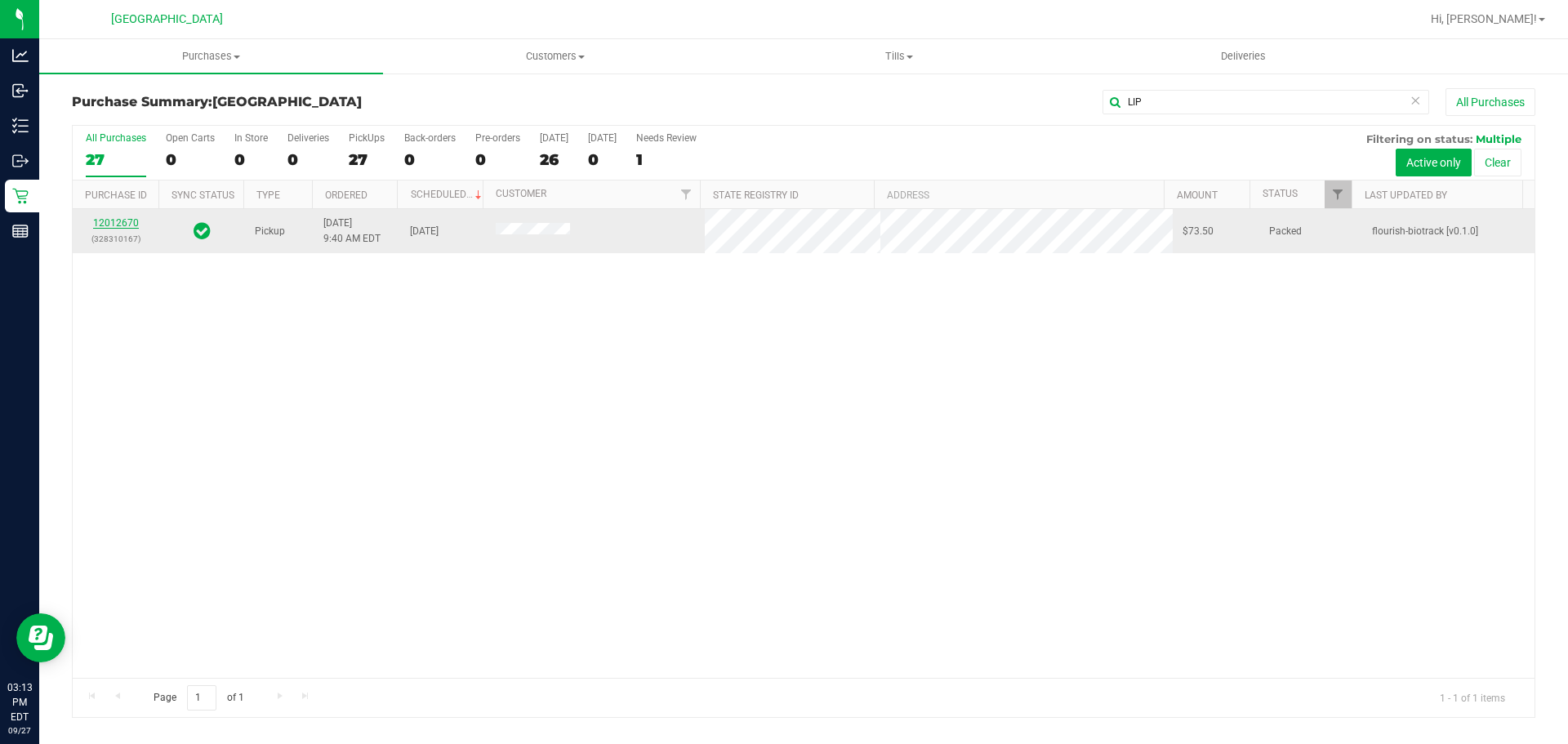
click at [111, 224] on link "12012670" at bounding box center [116, 222] width 46 height 11
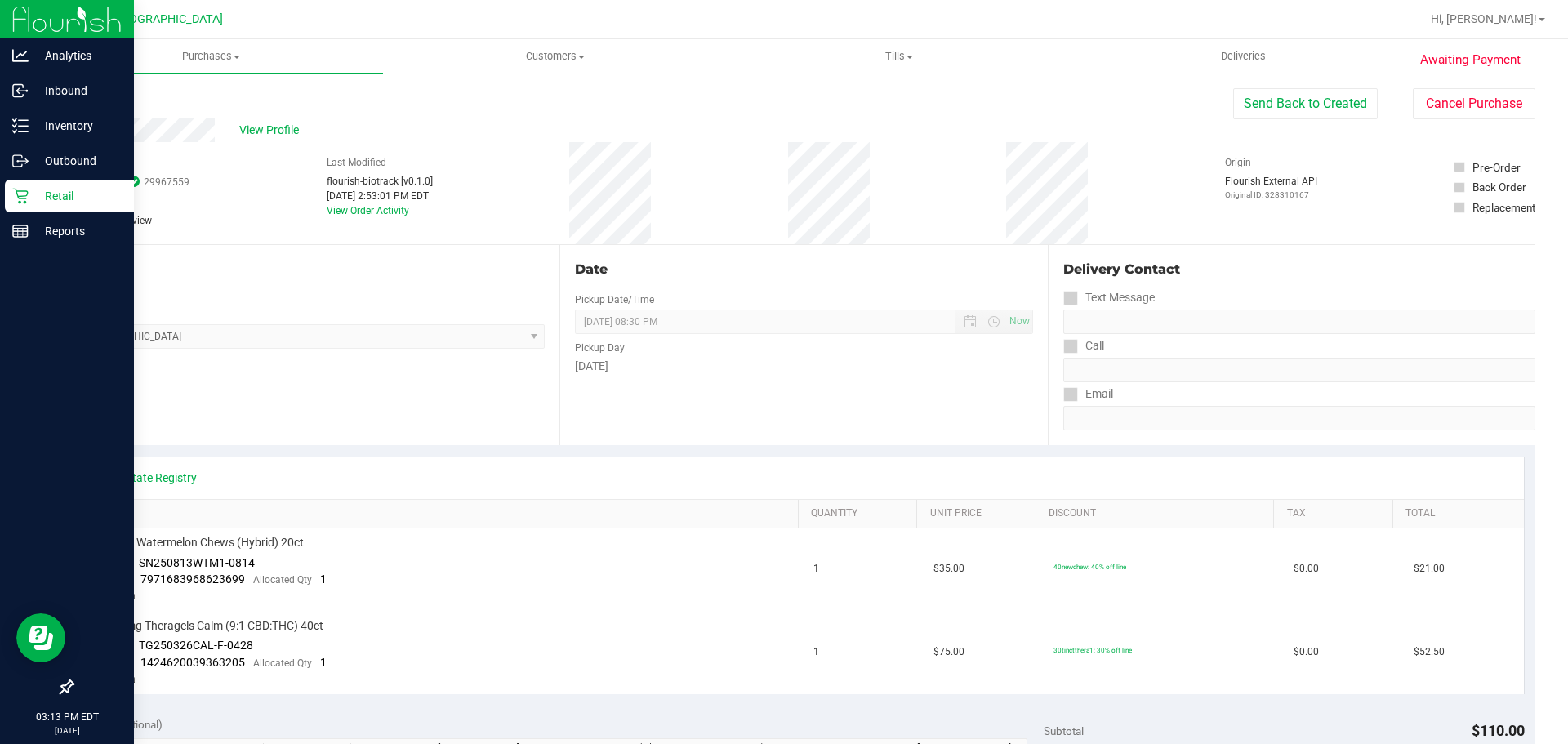
click at [53, 200] on p "Retail" at bounding box center [77, 196] width 98 height 20
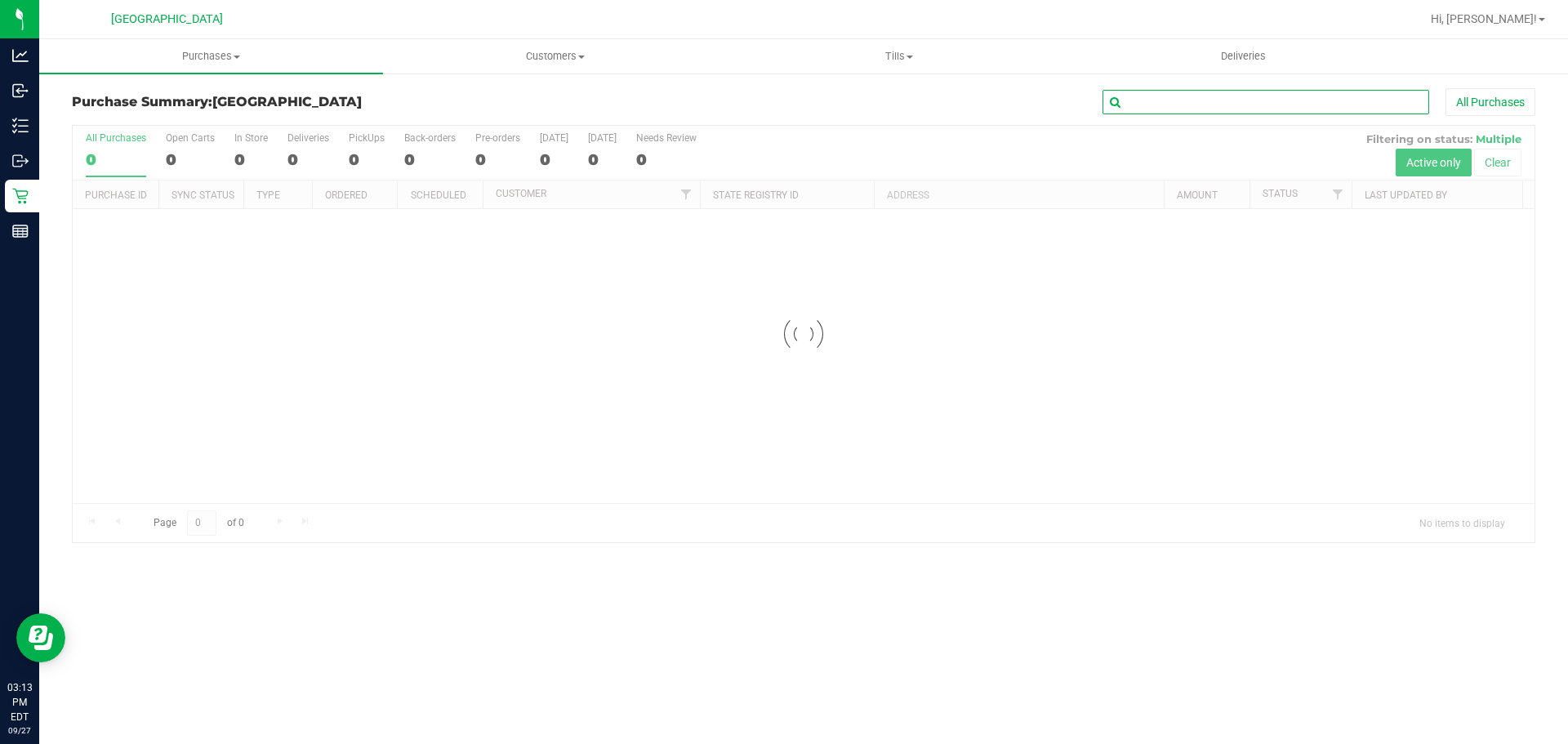
click at [1199, 106] on input "text" at bounding box center [1266, 102] width 327 height 25
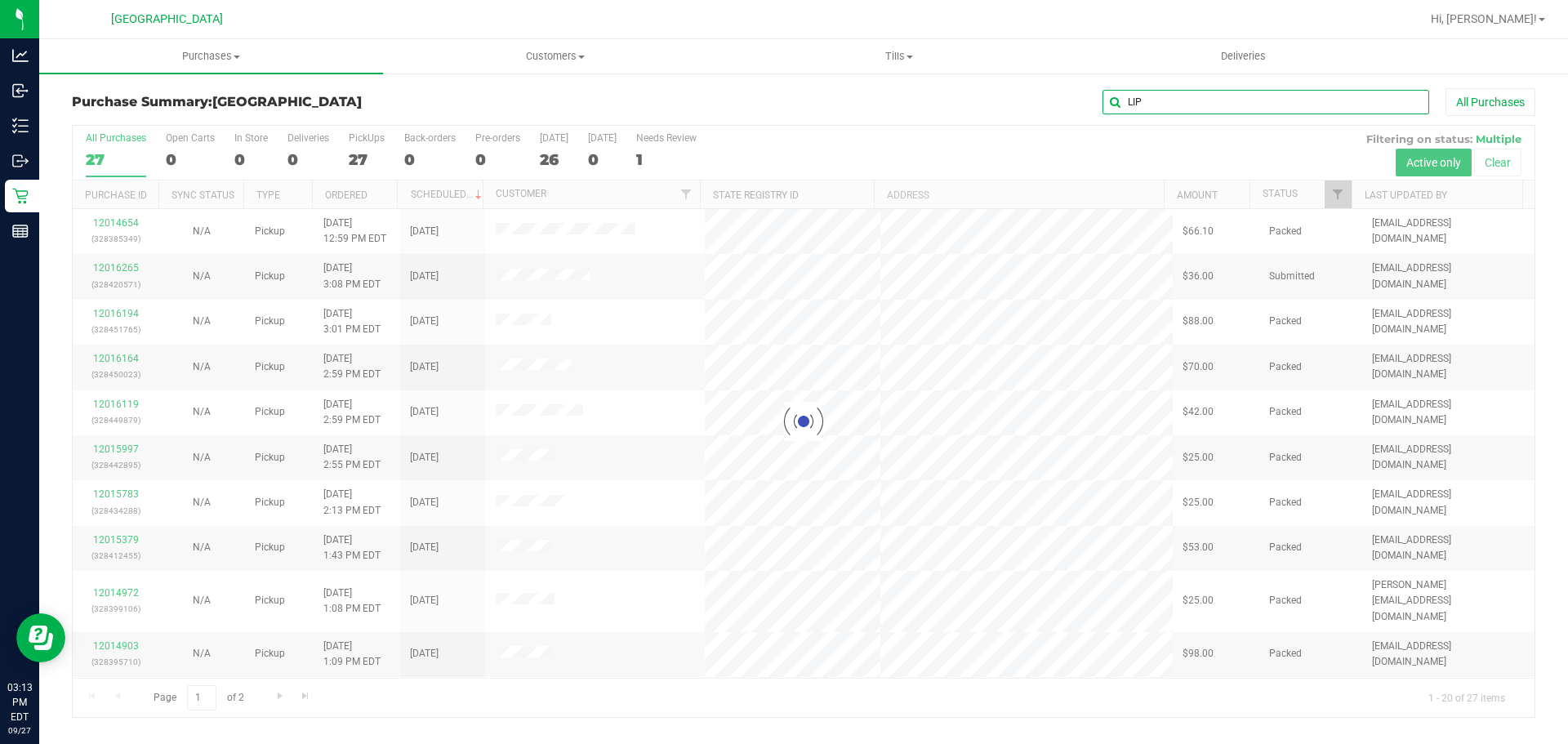
type input "LIP"
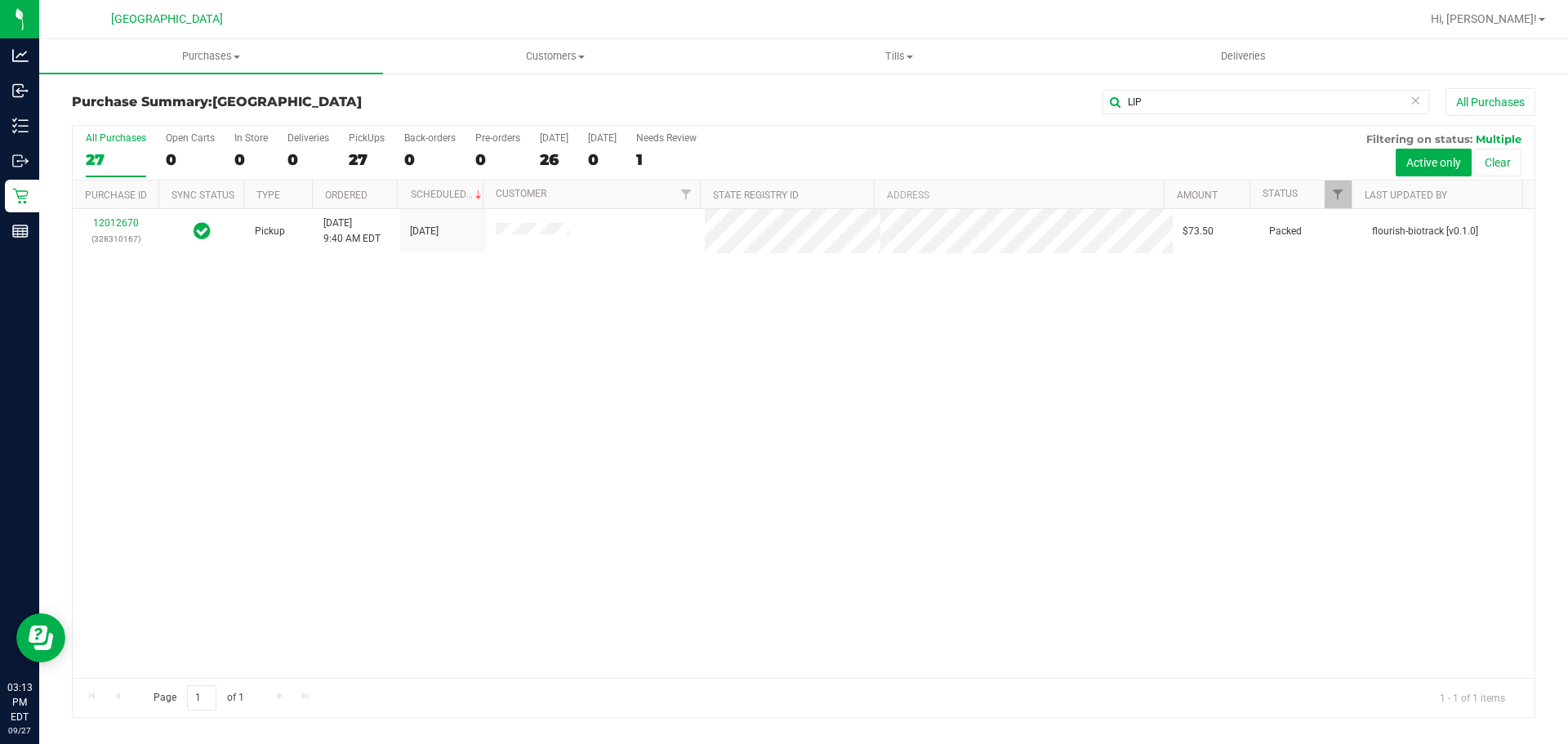
click at [698, 449] on div "12012670 (328310167) Pickup 9/27/2025 9:40 AM EDT 9/27/2025 $73.50 Packed flour…" at bounding box center [803, 444] width 1462 height 469
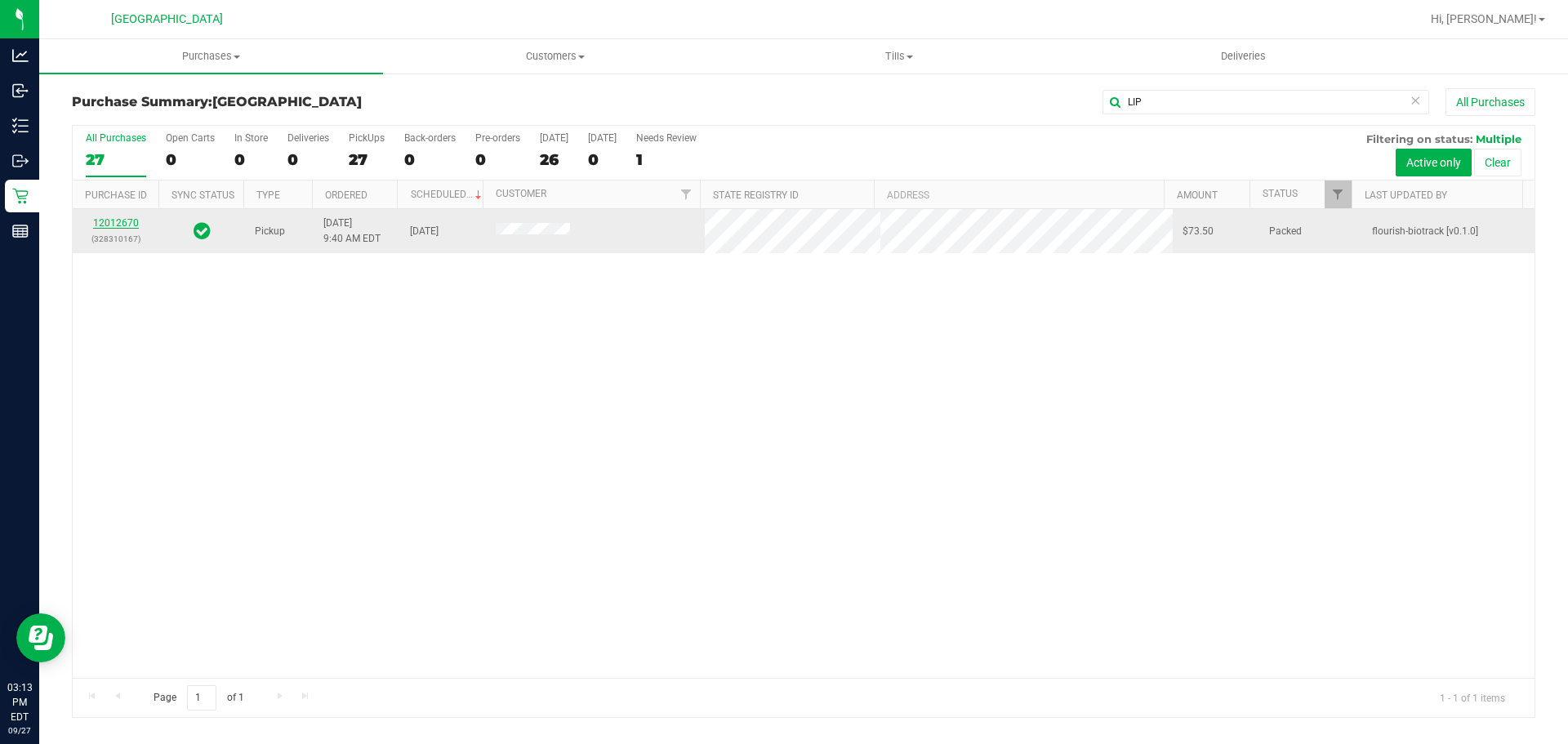
click at [129, 226] on link "12012670" at bounding box center [116, 222] width 46 height 11
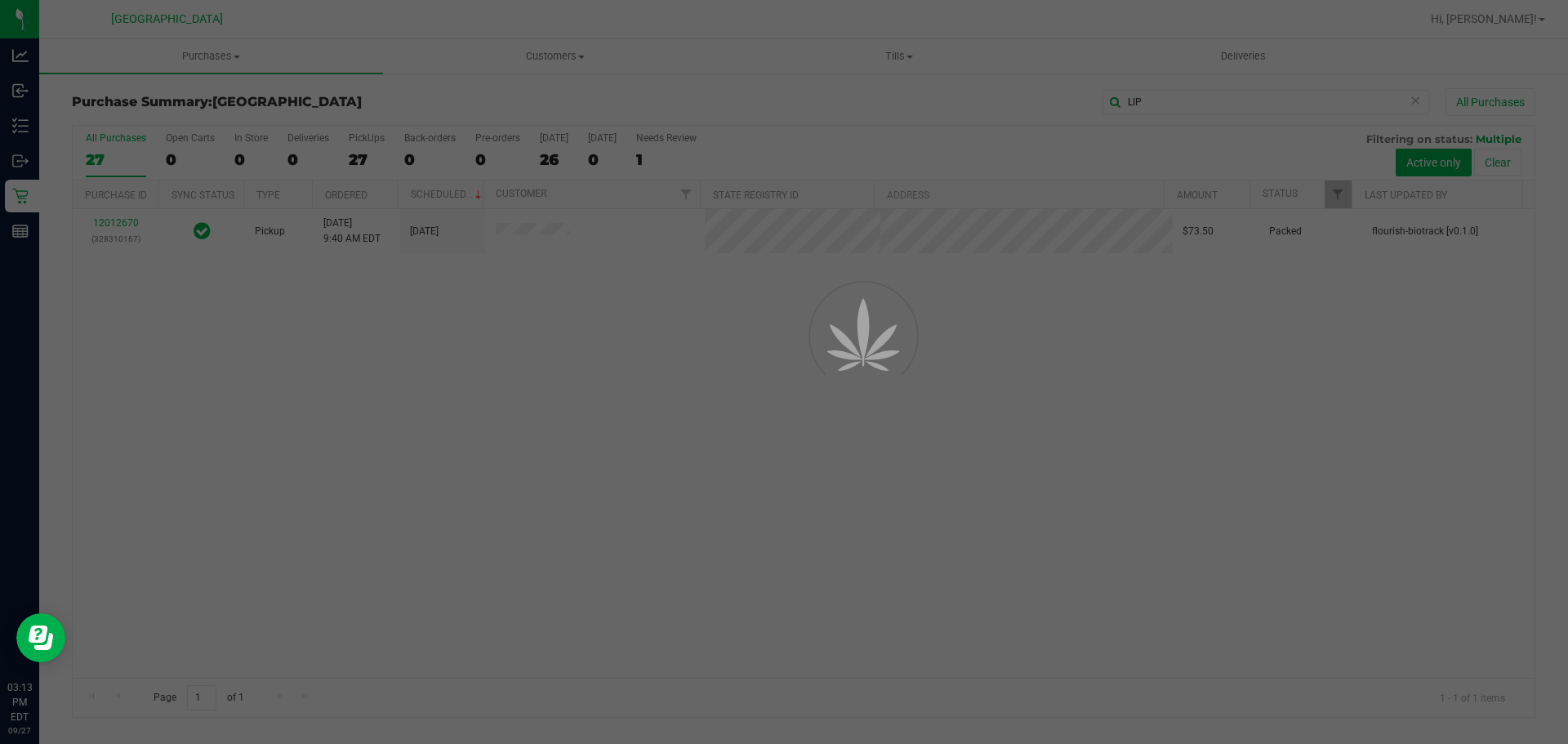
click at [879, 609] on div at bounding box center [784, 372] width 1568 height 744
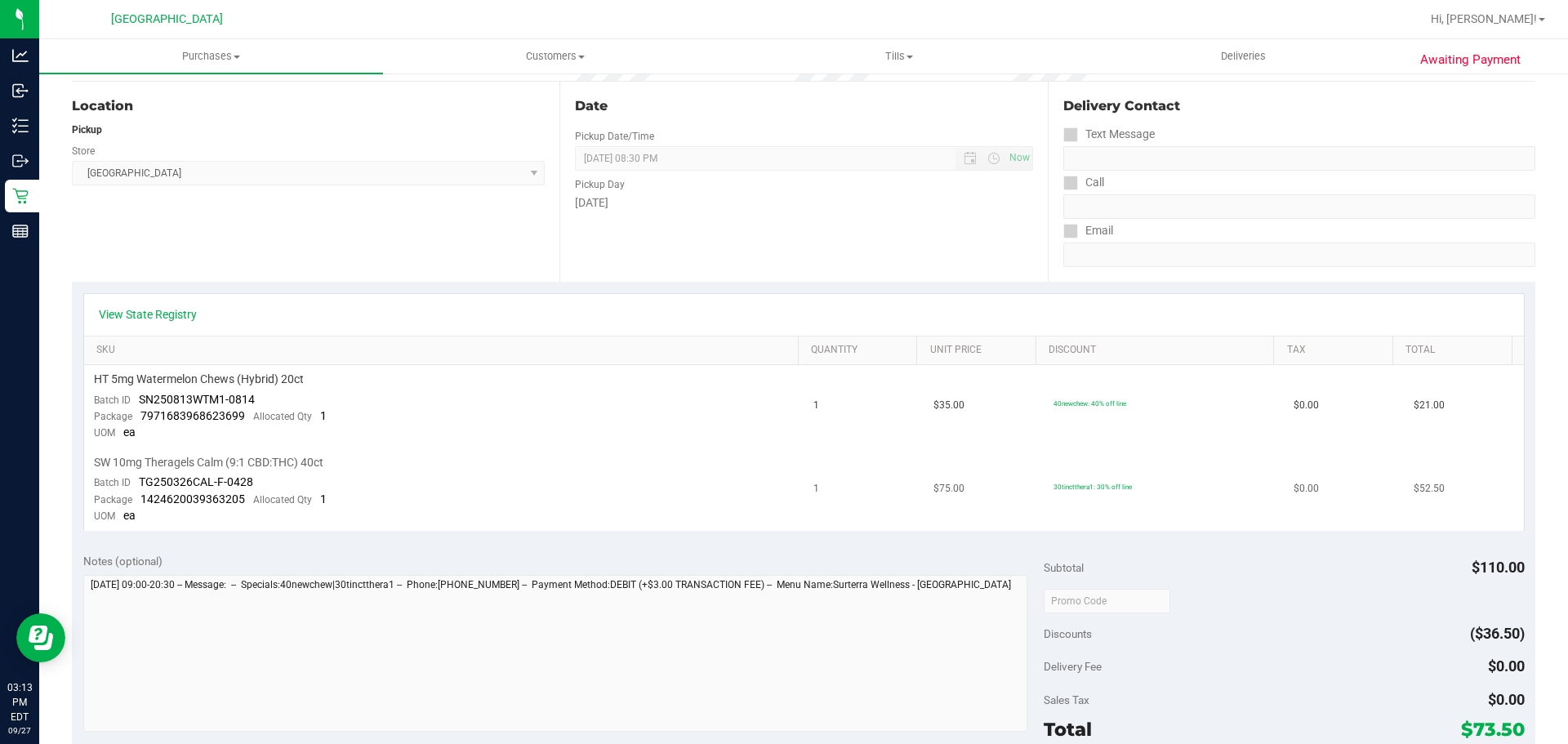
scroll to position [245, 0]
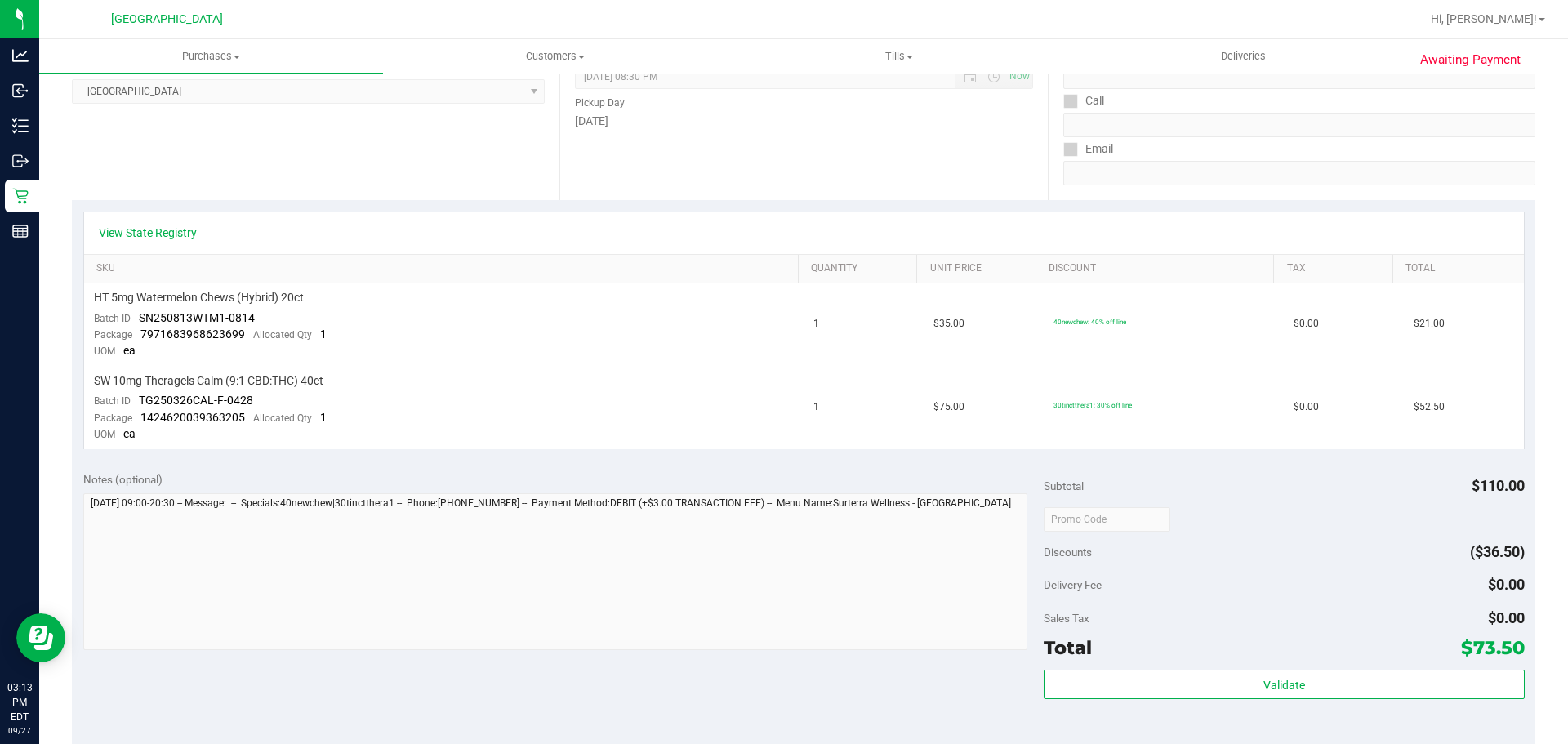
click at [431, 483] on div "Notes (optional)" at bounding box center [564, 479] width 961 height 16
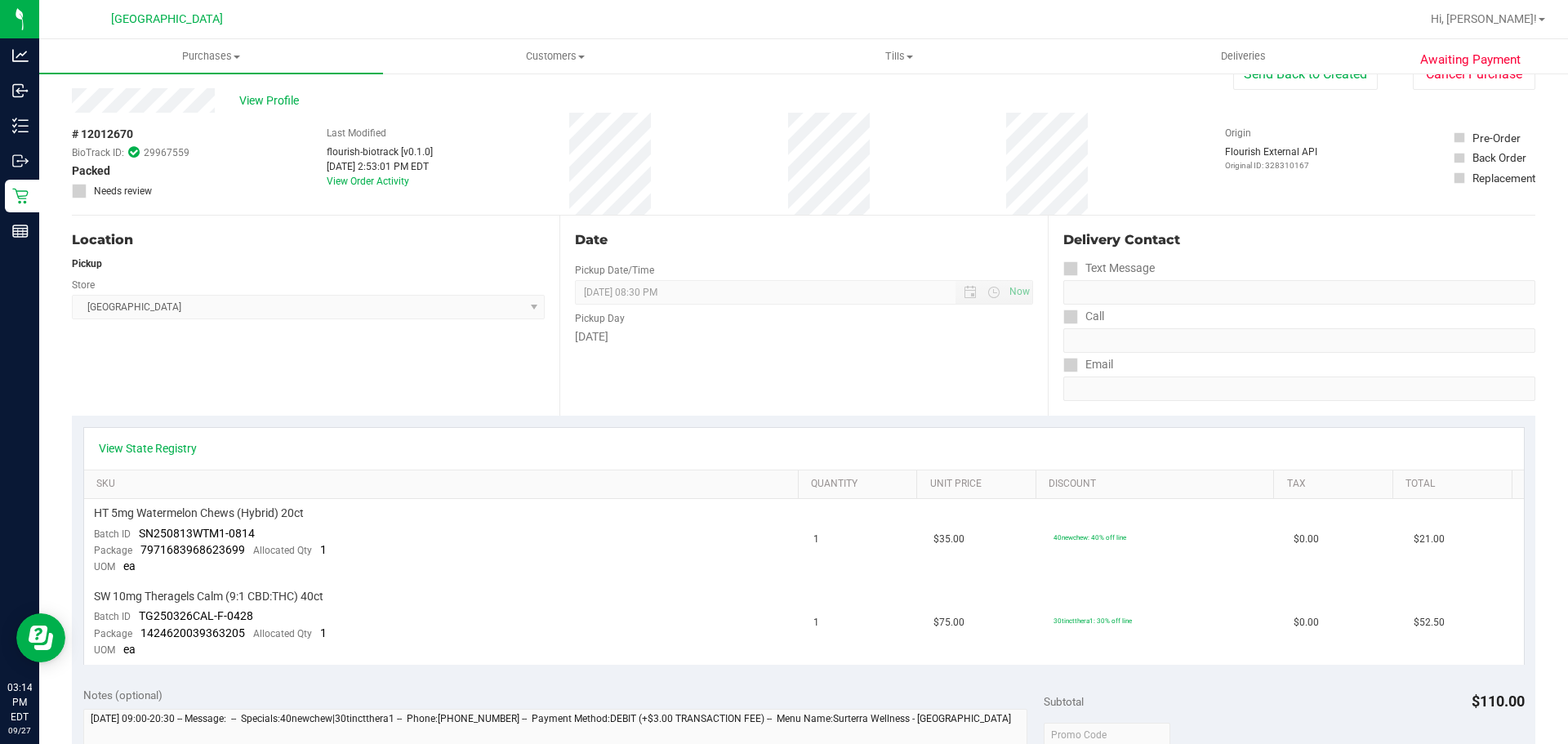
scroll to position [0, 0]
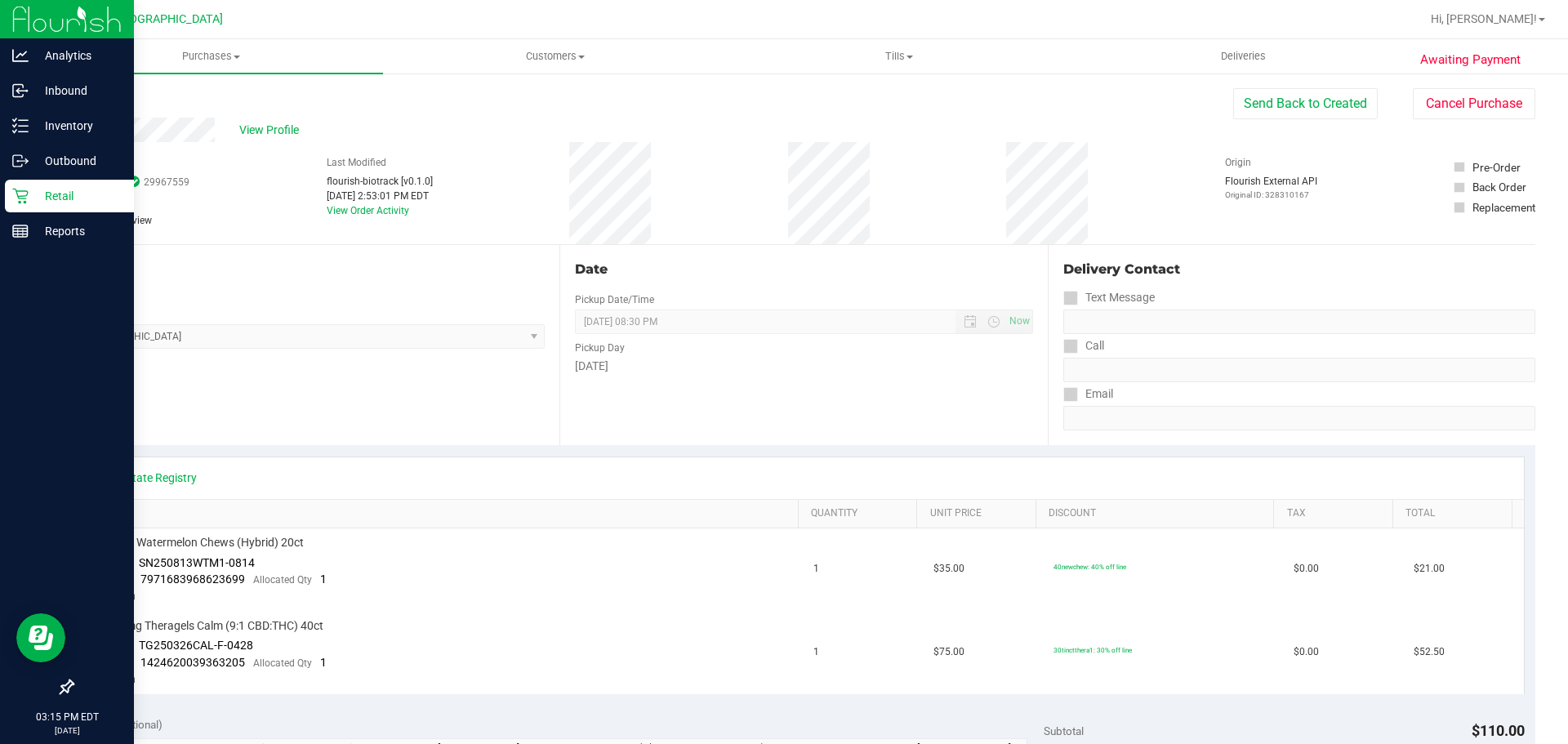
click at [17, 194] on icon at bounding box center [20, 197] width 15 height 15
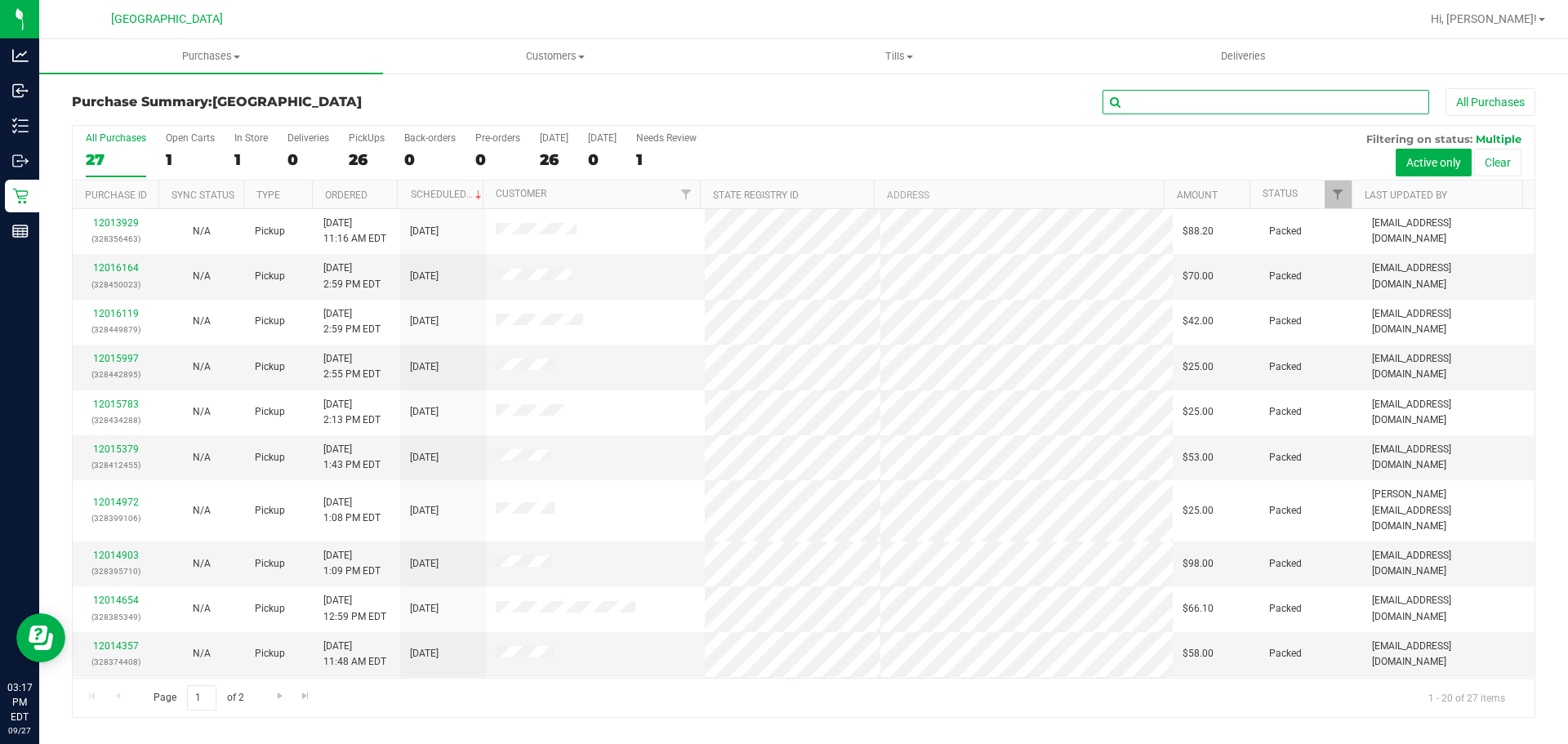
click at [1195, 92] on input "text" at bounding box center [1266, 102] width 327 height 25
type input "CHAD"
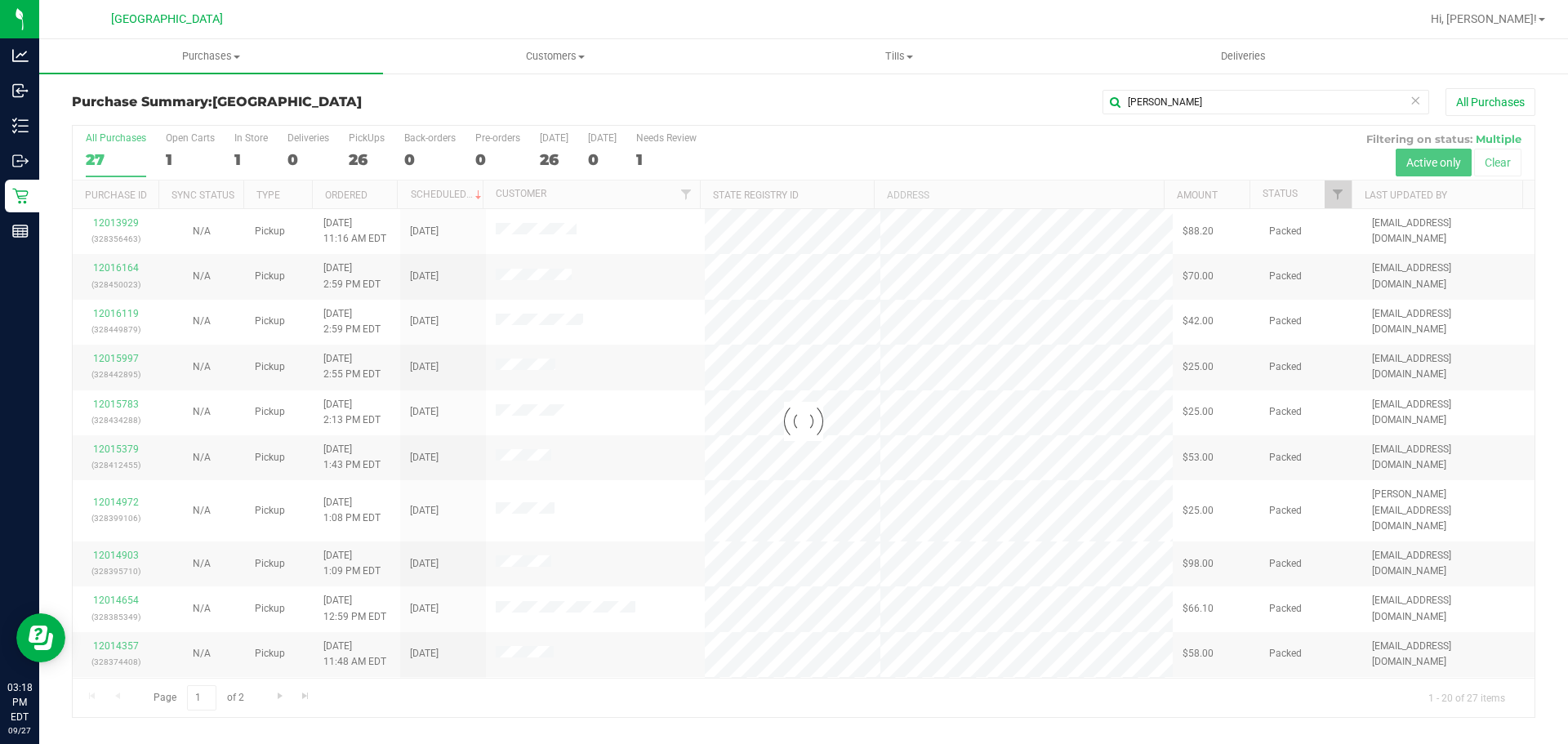
click at [929, 134] on div at bounding box center [803, 421] width 1462 height 592
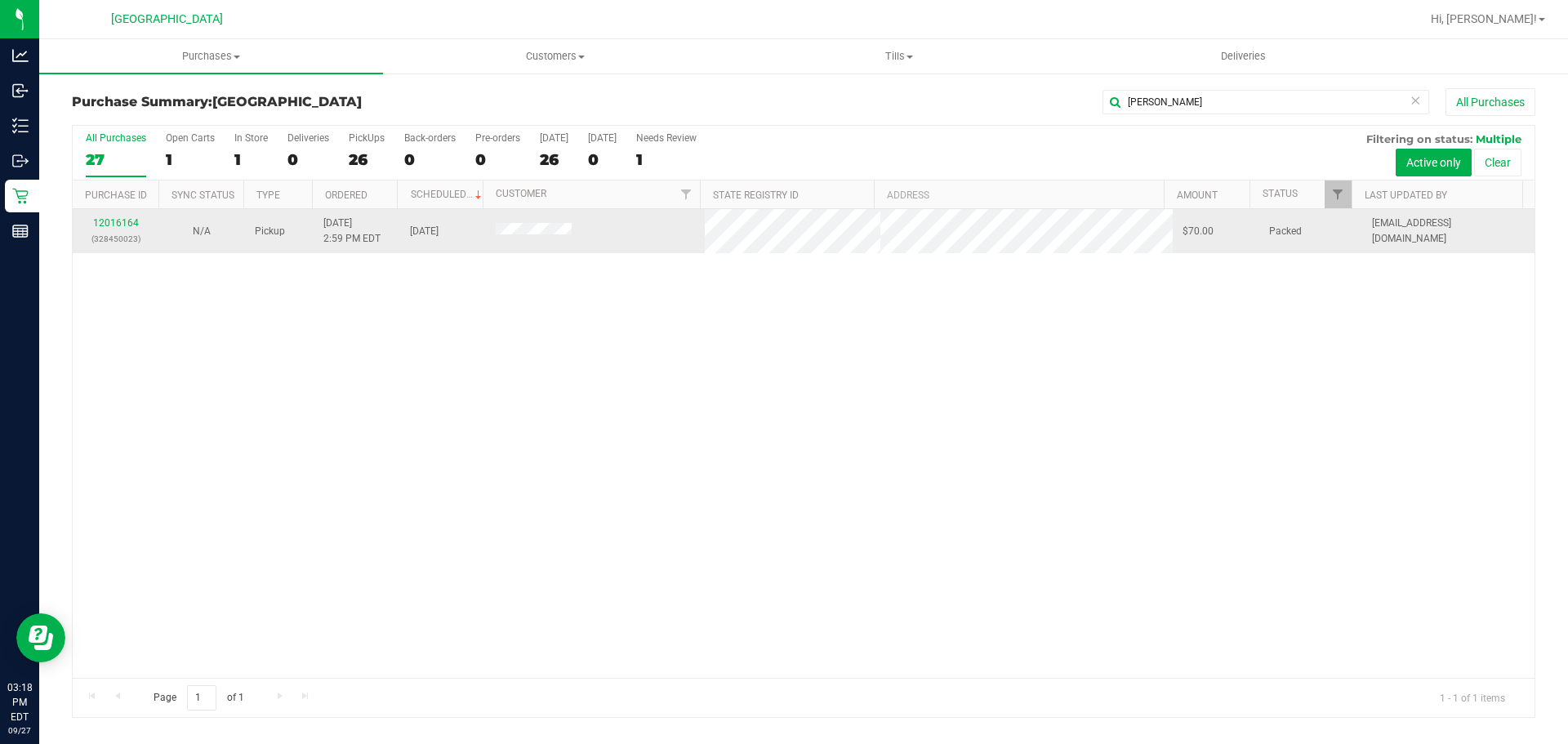
click at [130, 215] on td "12016164 (328450023)" at bounding box center [115, 232] width 86 height 44
click at [132, 222] on link "12016164" at bounding box center [116, 222] width 46 height 11
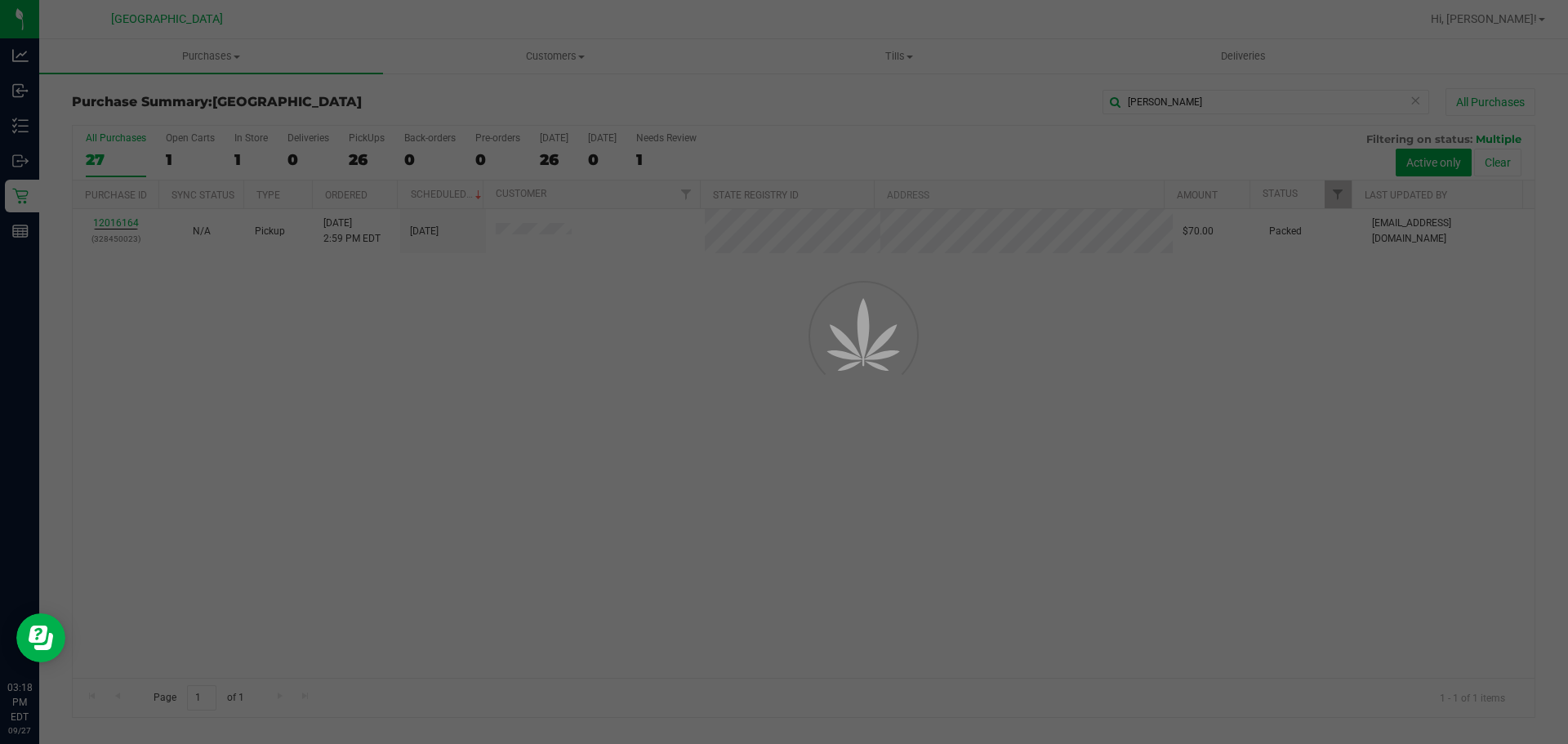
click at [962, 690] on div at bounding box center [784, 372] width 1568 height 744
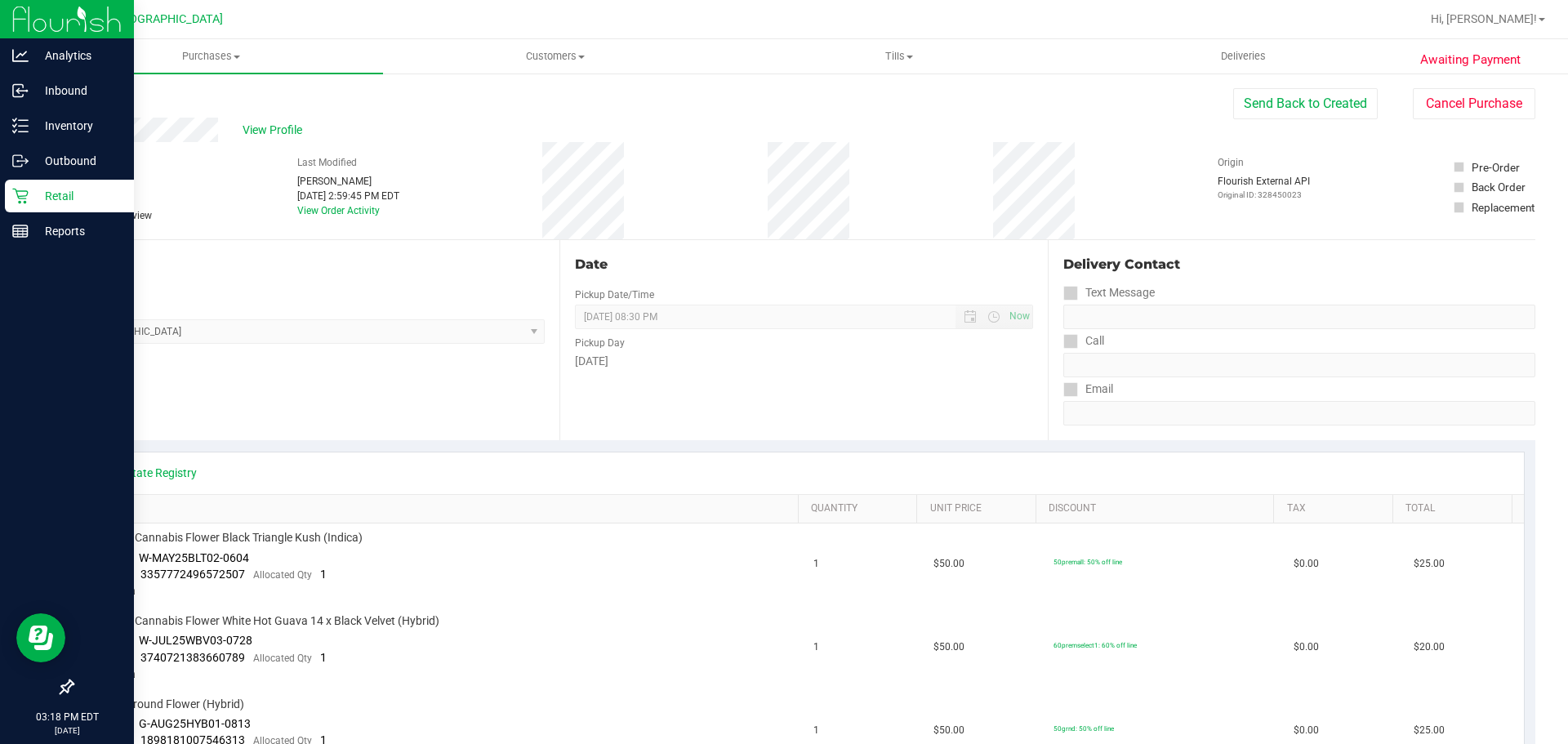
click at [29, 191] on p "Retail" at bounding box center [77, 196] width 98 height 20
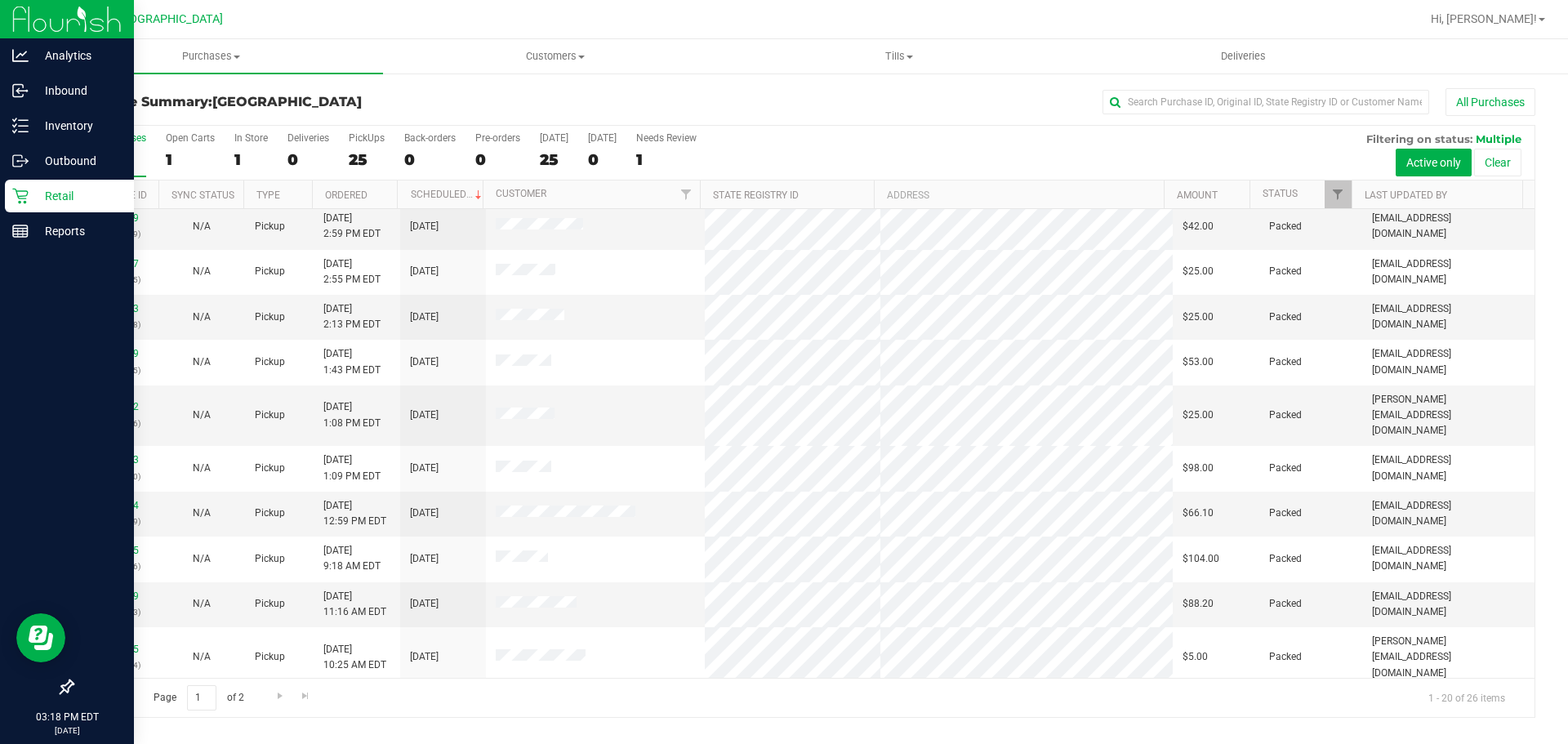
scroll to position [182, 0]
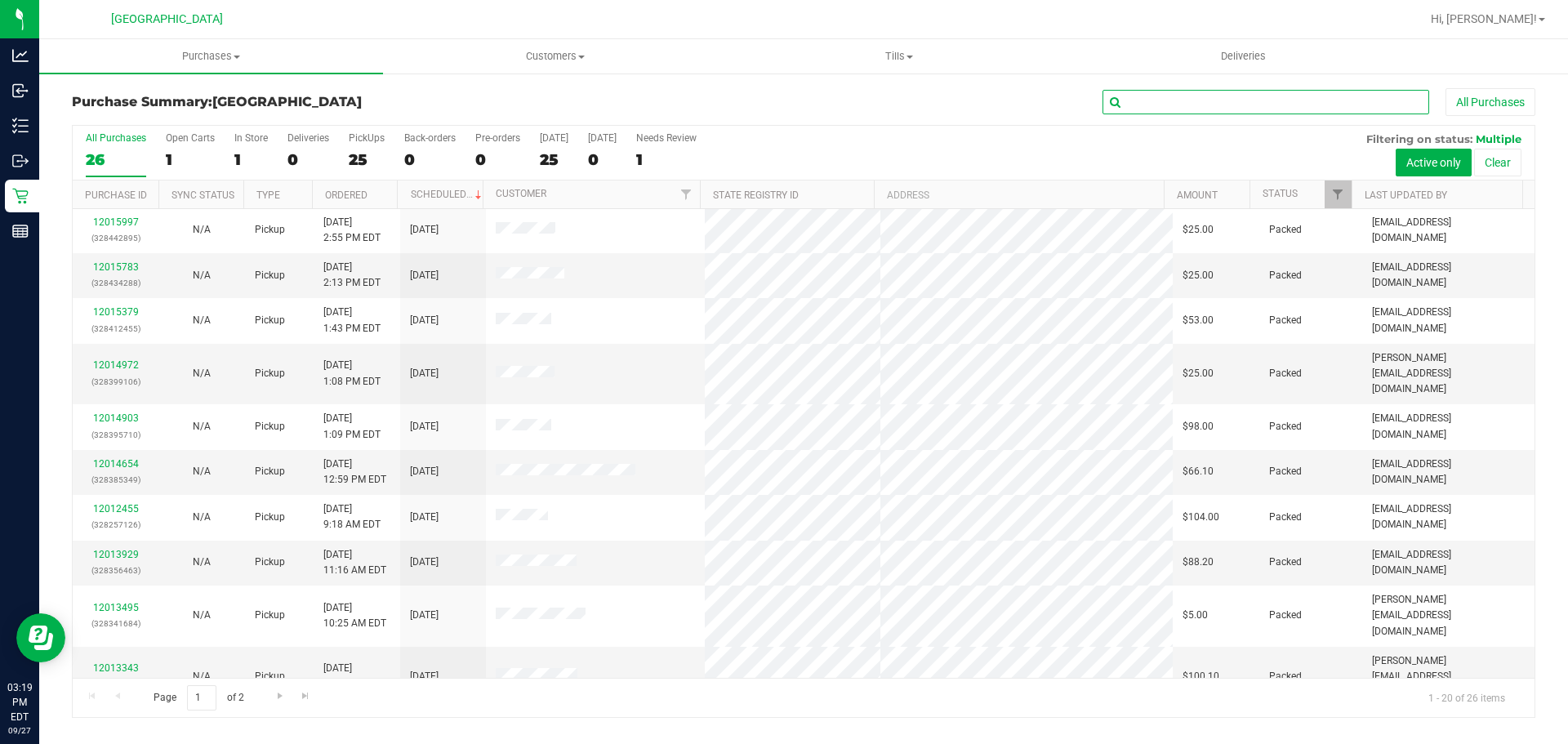
click at [1245, 108] on input "text" at bounding box center [1266, 102] width 327 height 25
type input "LAR"
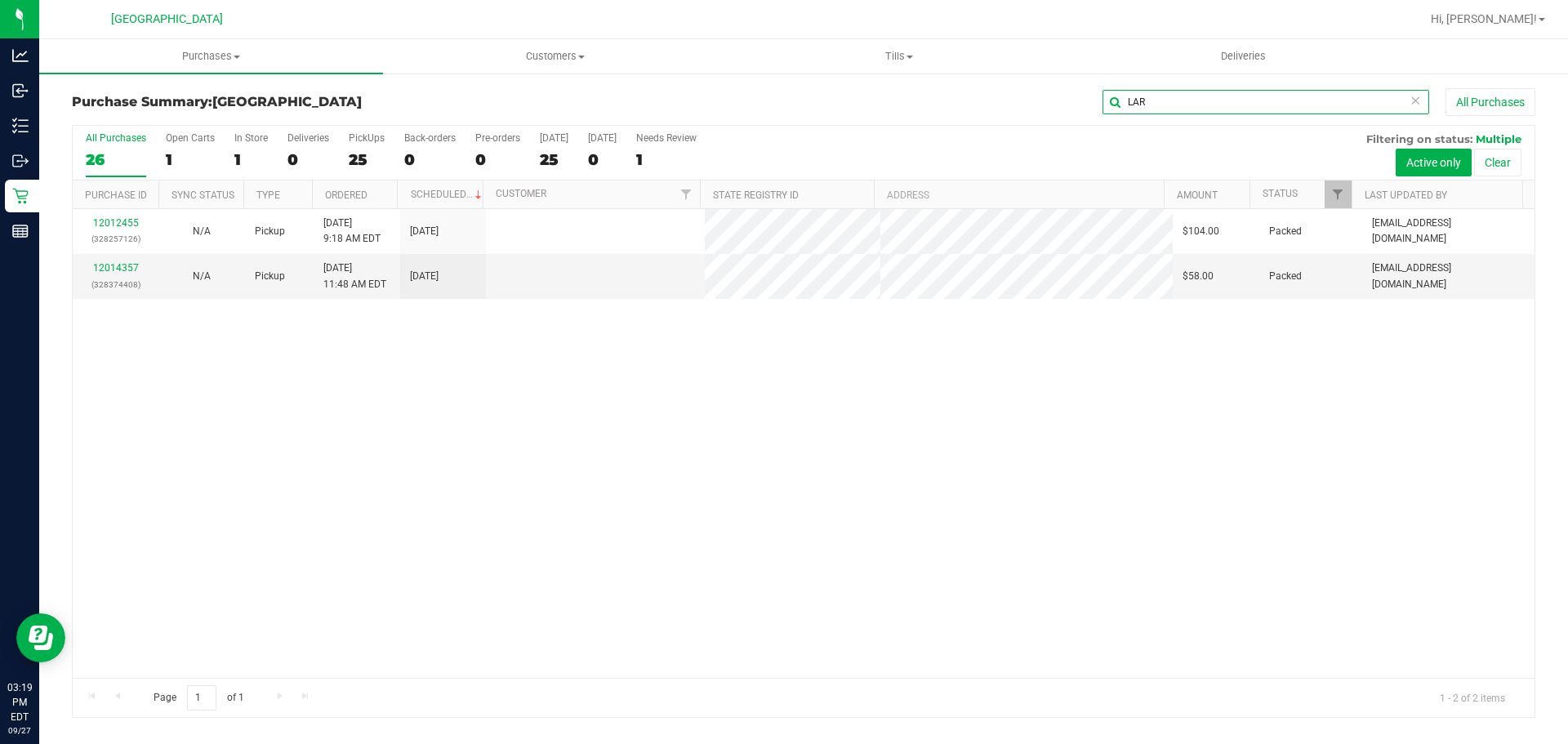
scroll to position [0, 0]
click at [129, 262] on link "12014357" at bounding box center [116, 267] width 46 height 11
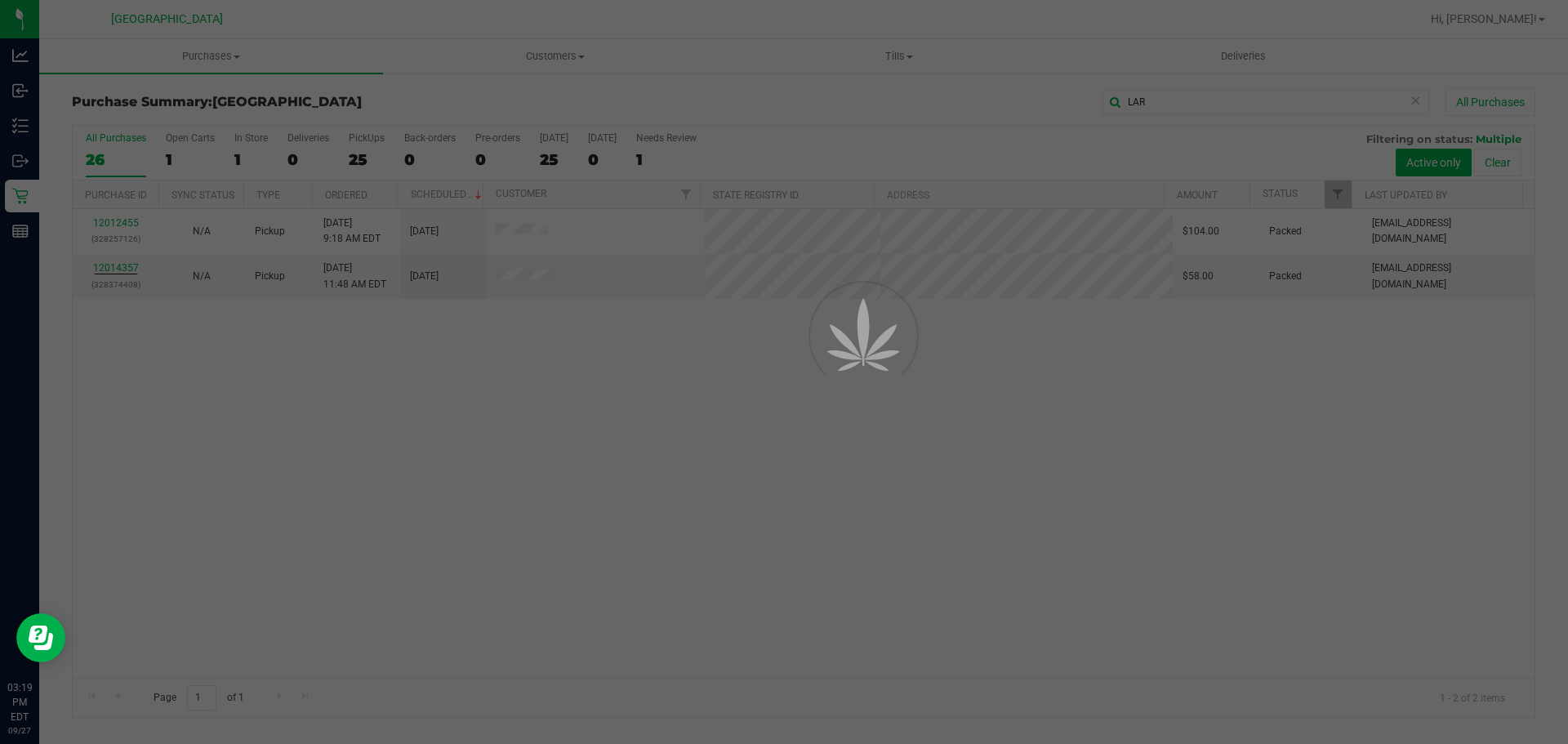
click at [412, 484] on div at bounding box center [784, 372] width 1568 height 744
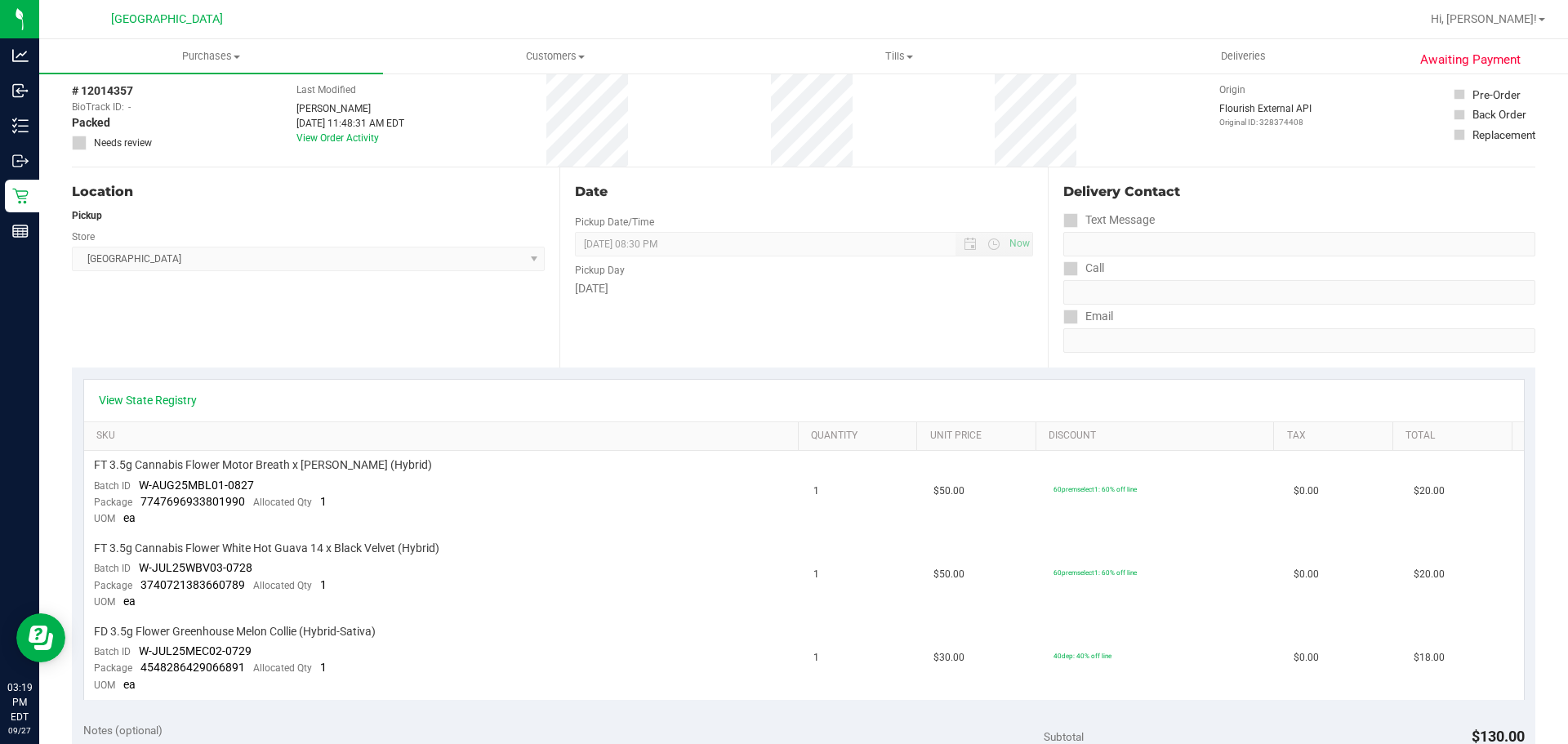
scroll to position [163, 0]
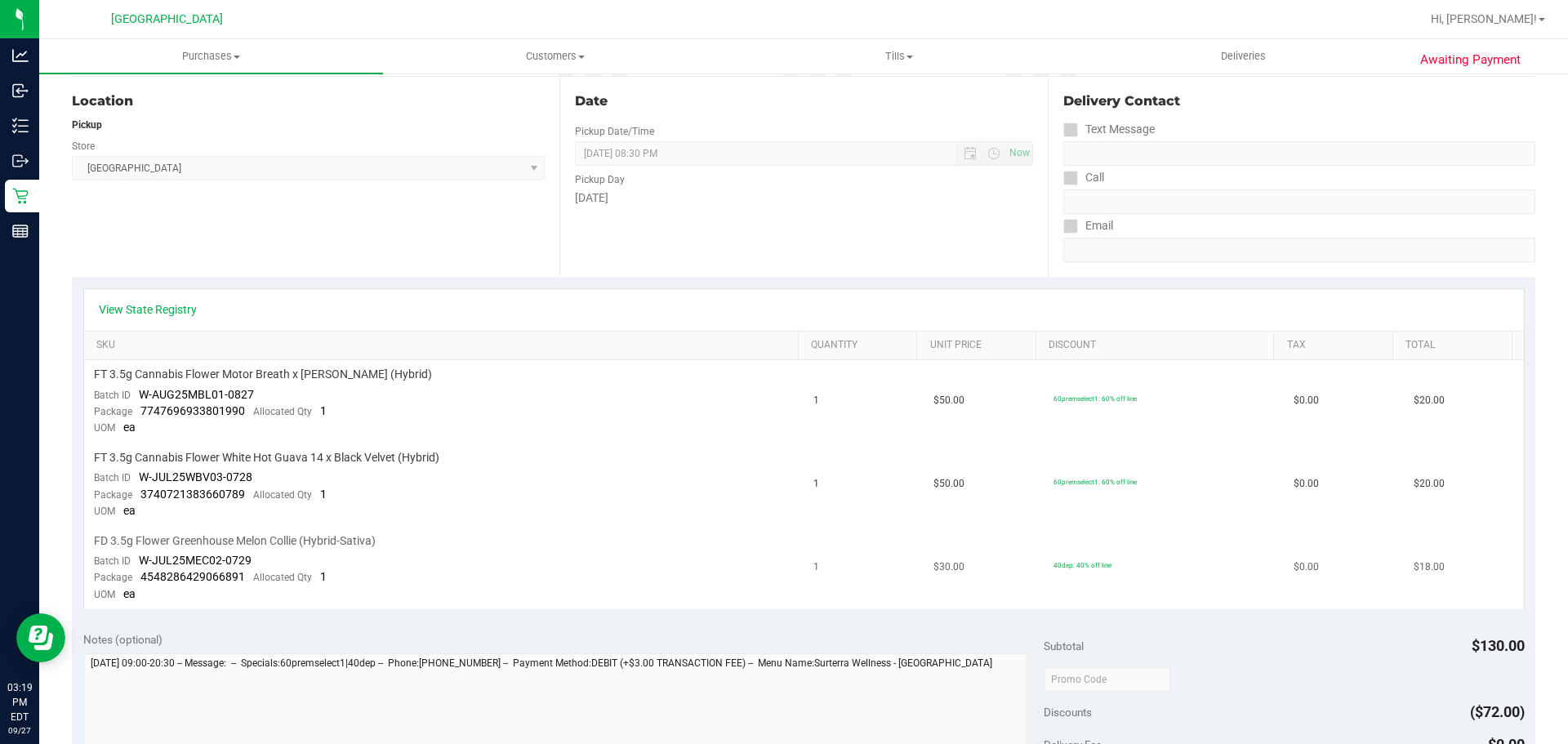
click at [531, 530] on td "FD 3.5g Flower Greenhouse Melon Collie (Hybrid-Sativa) Batch ID W-JUL25MEC02-07…" at bounding box center [444, 568] width 720 height 83
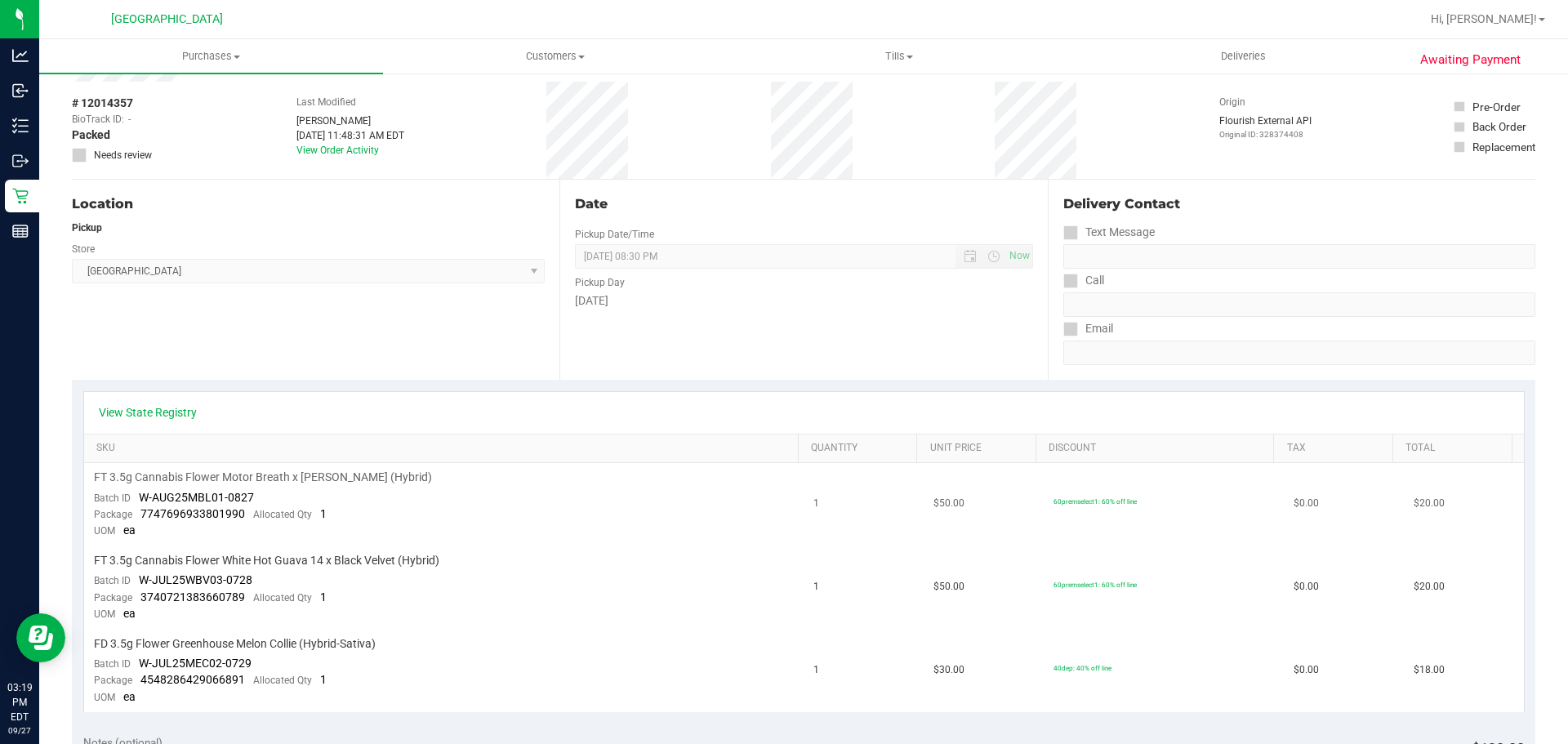
scroll to position [0, 0]
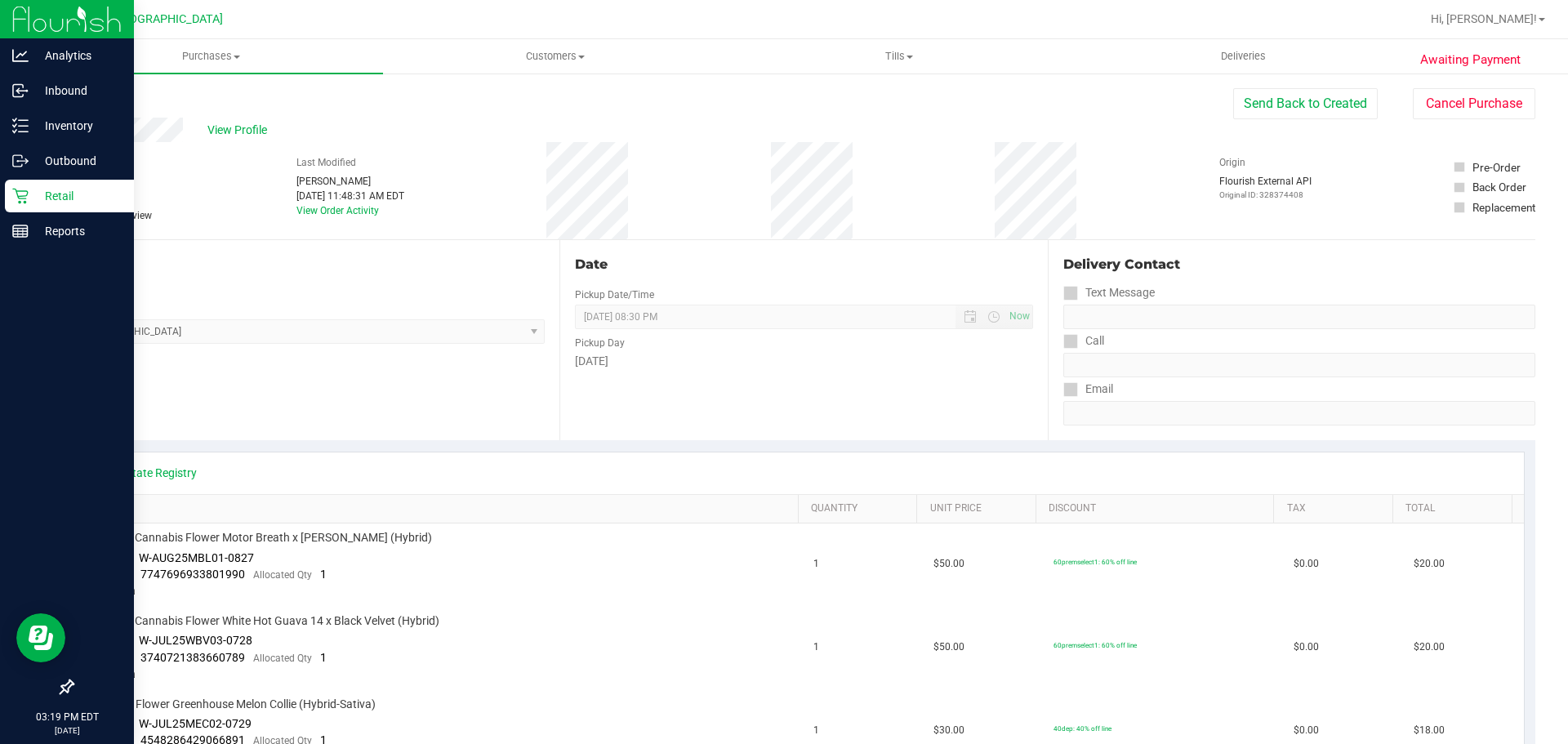
click at [59, 197] on p "Retail" at bounding box center [77, 196] width 98 height 20
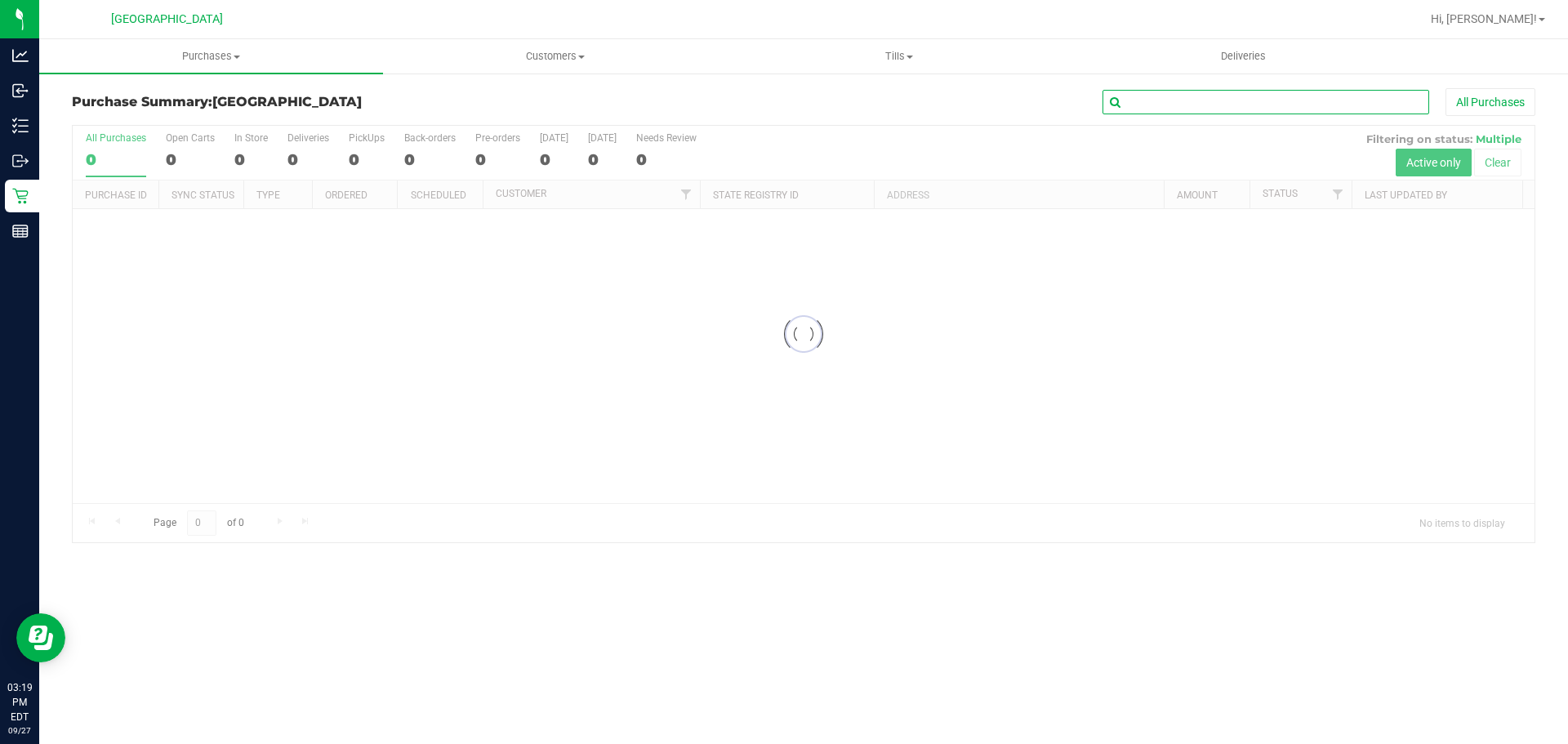
click at [1210, 105] on input "text" at bounding box center [1266, 102] width 327 height 25
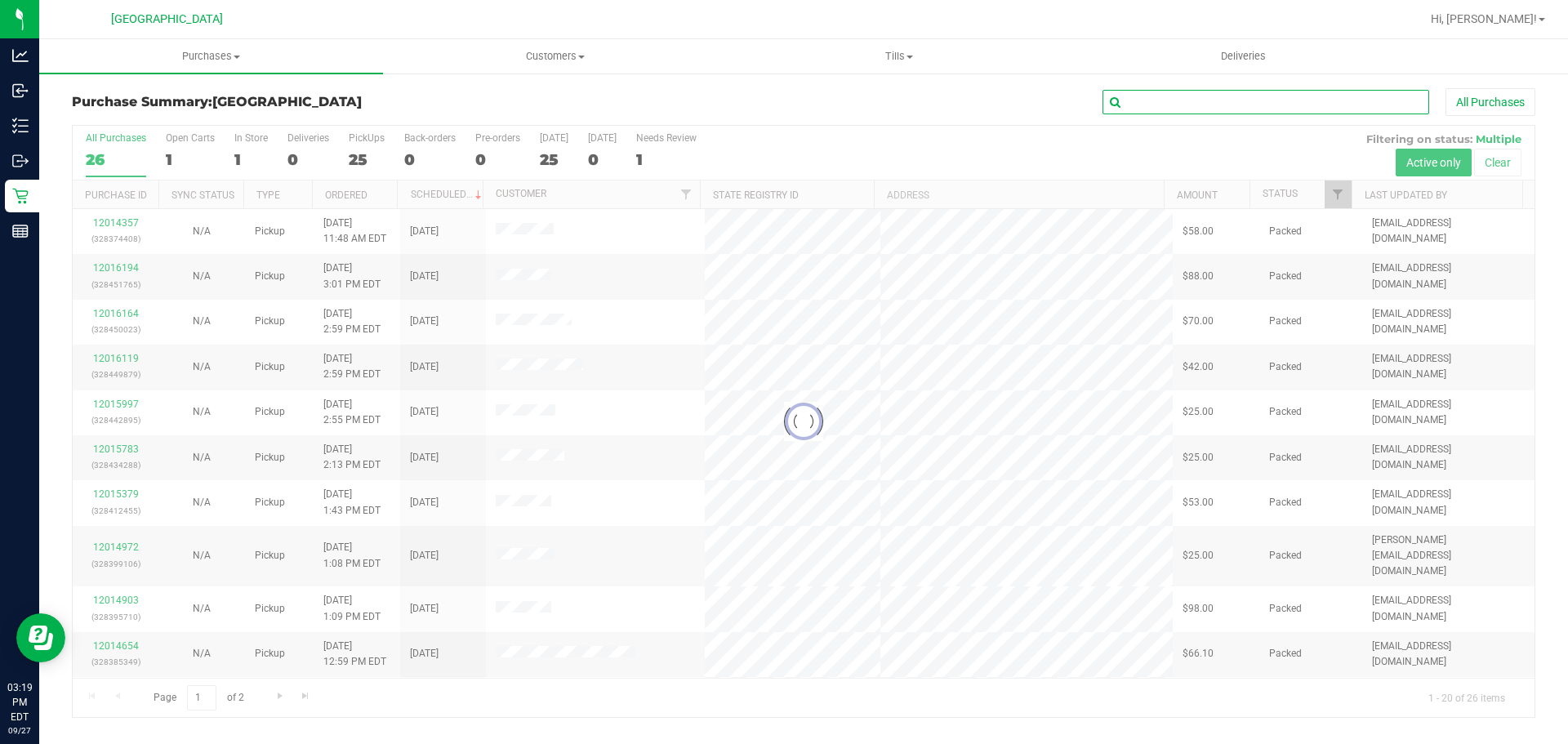
type input "X"
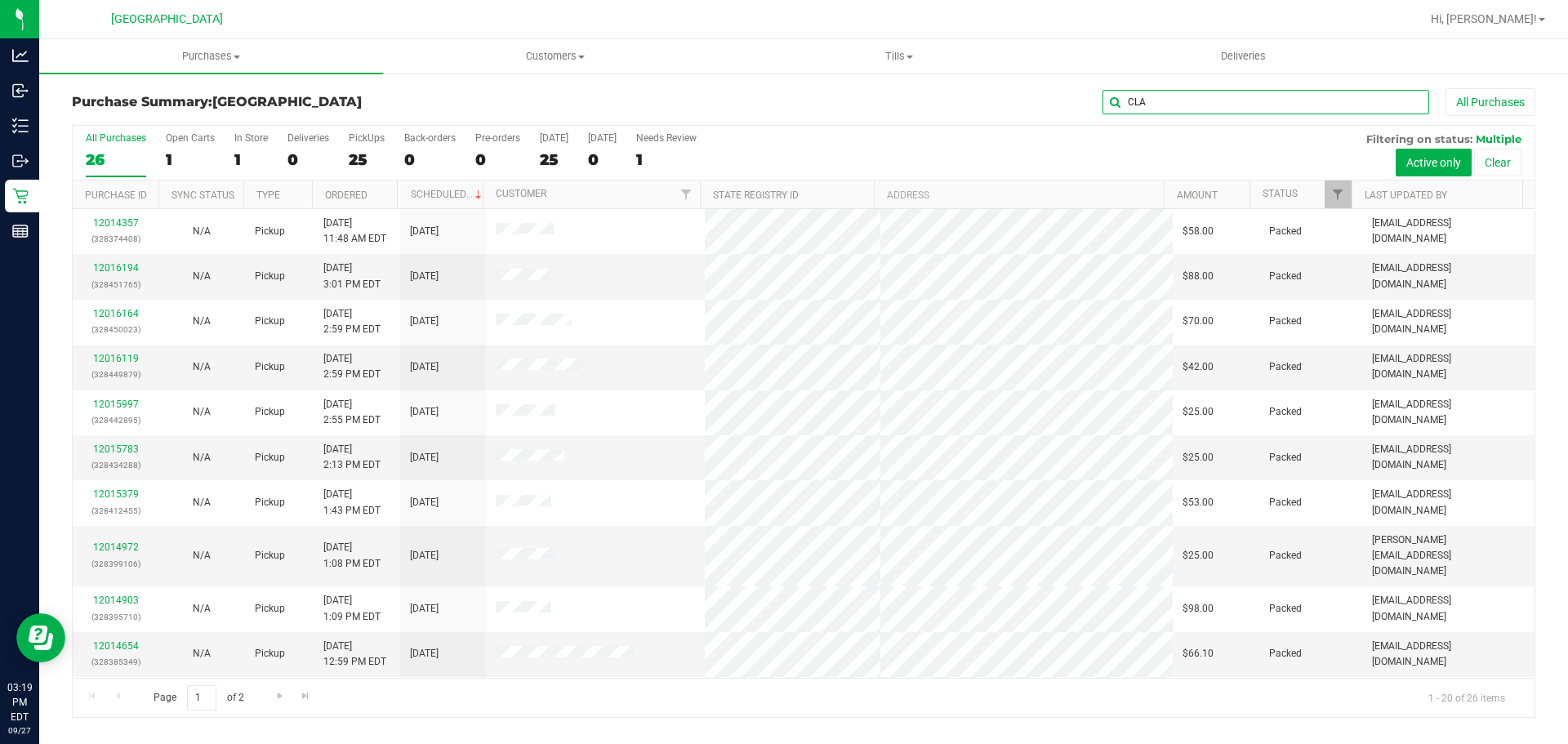
type input "CLA"
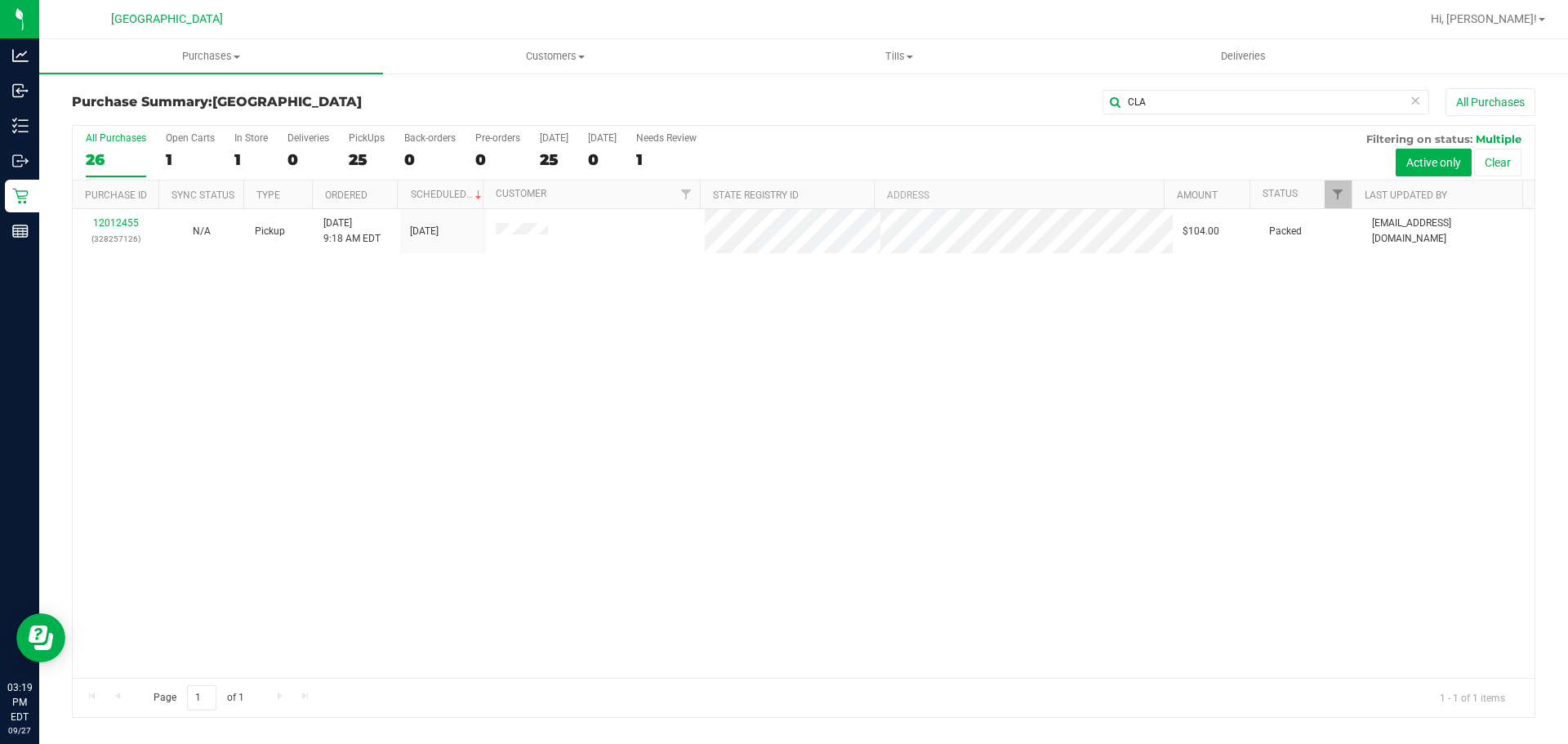
click at [557, 405] on div "12012455 (328257126) N/A Pickup 9/27/2025 9:18 AM EDT 9/27/2025 $104.00 Packed …" at bounding box center [803, 444] width 1462 height 469
click at [356, 308] on div "12012455 (328257126) N/A Pickup 9/27/2025 9:18 AM EDT 9/27/2025 $104.00 Packed …" at bounding box center [803, 444] width 1462 height 469
click at [560, 152] on div "25" at bounding box center [554, 160] width 29 height 19
click at [0, 0] on input "Today 25" at bounding box center [0, 0] width 0 height 0
drag, startPoint x: 1196, startPoint y: 103, endPoint x: 949, endPoint y: 103, distance: 247.0
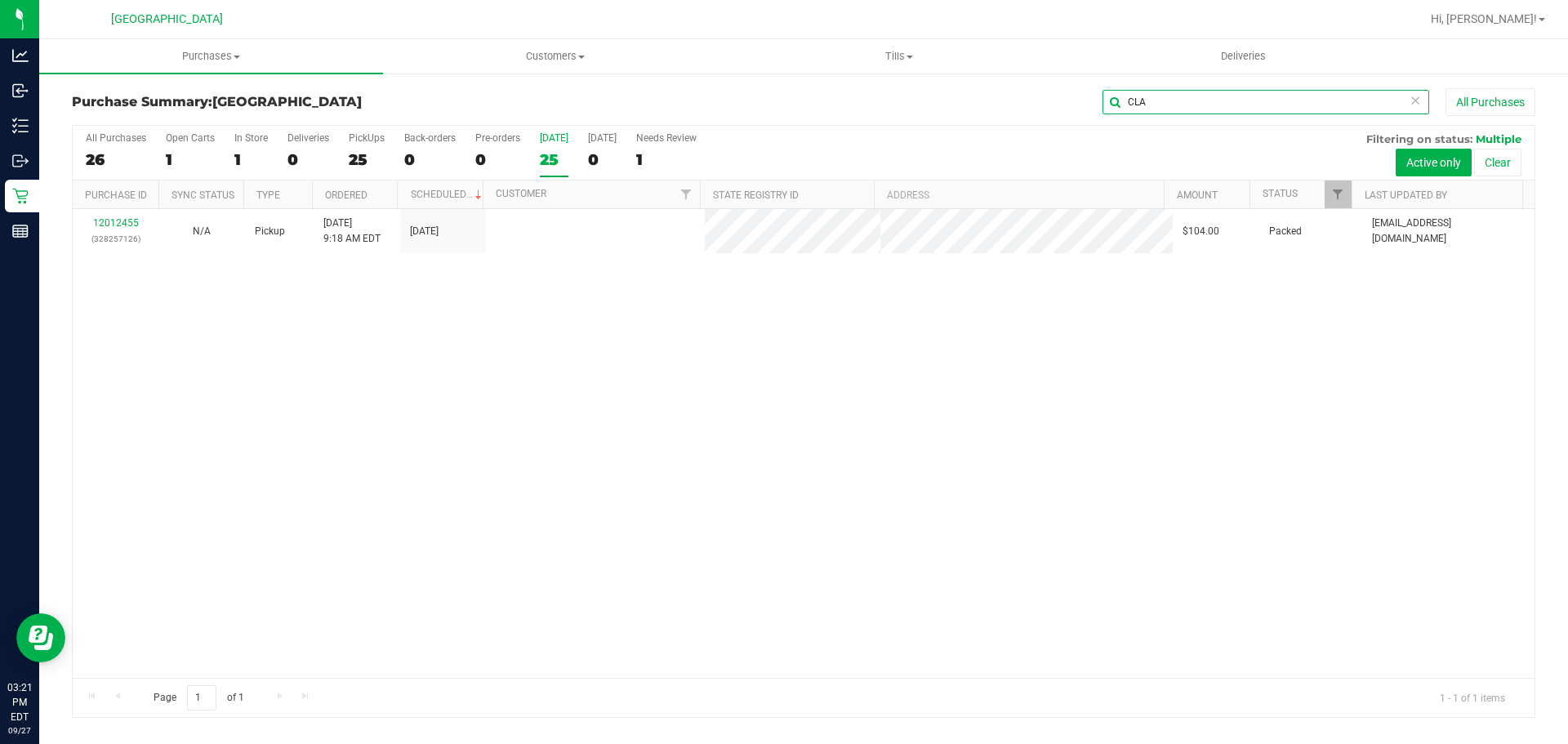
click at [953, 103] on div "CLA All Purchases" at bounding box center [1047, 102] width 976 height 28
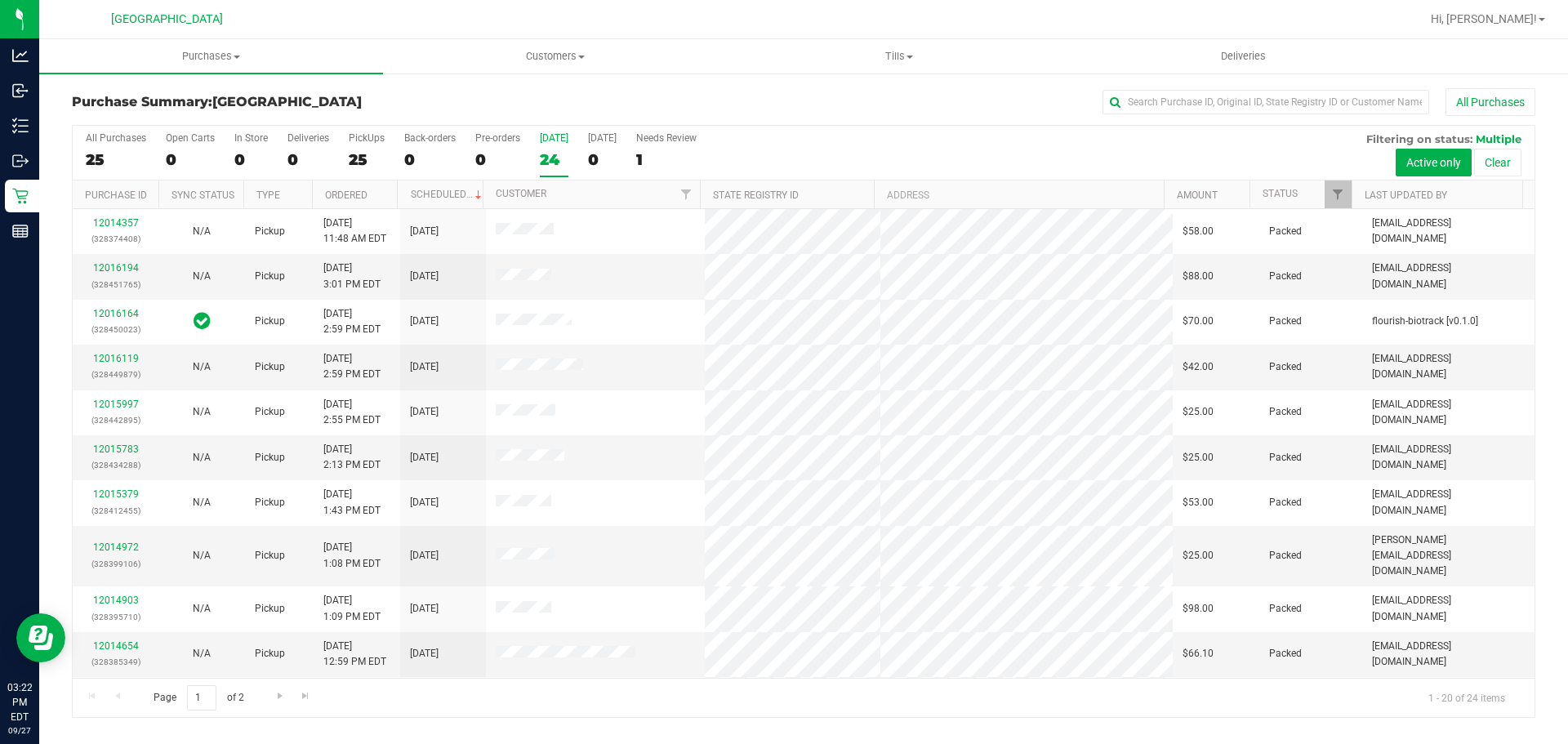
click at [553, 167] on div "24" at bounding box center [554, 160] width 29 height 19
click at [0, 0] on input "Today 24" at bounding box center [0, 0] width 0 height 0
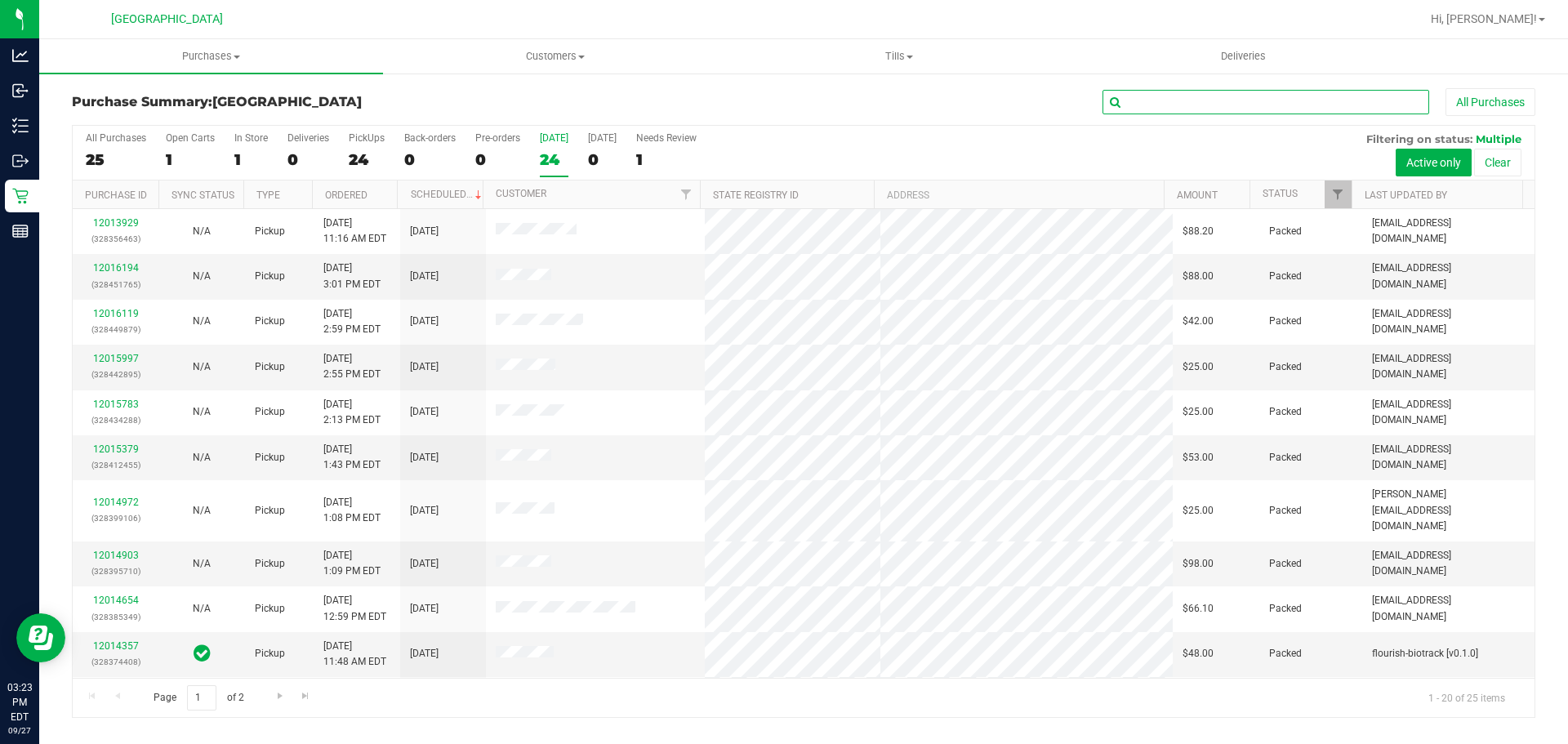
click at [1176, 102] on input "text" at bounding box center [1266, 102] width 327 height 25
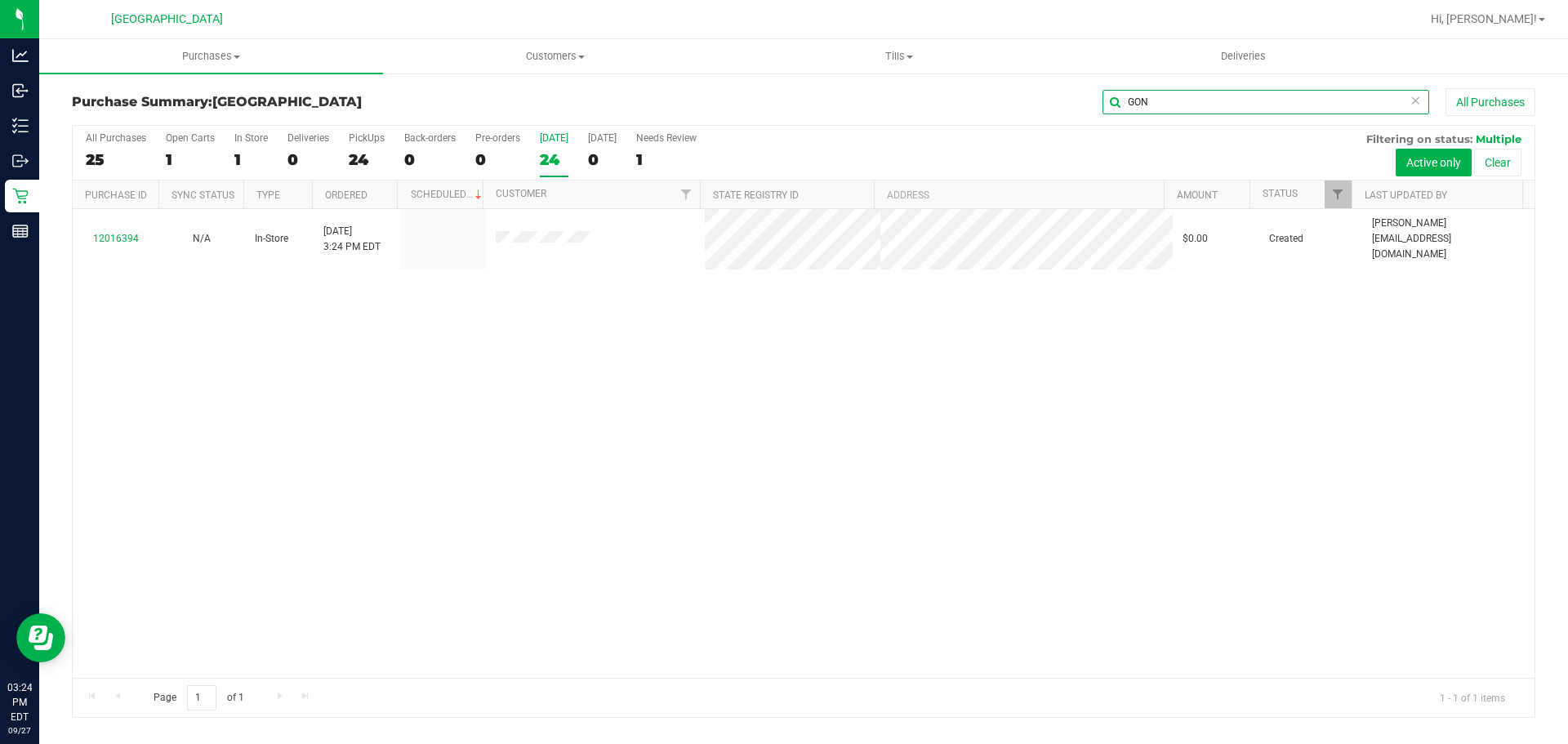
drag, startPoint x: 1153, startPoint y: 96, endPoint x: 898, endPoint y: 81, distance: 255.4
click at [907, 83] on div "Purchase Summary: Lakeland WC GON All Purchases All Purchases 25 Open Carts 1 I…" at bounding box center [804, 403] width 1529 height 662
type input "THA"
click at [859, 330] on div "12016394 N/A In-Store 9/27/2025 3:24 PM EDT $0.00 Created maanderson@liveparall…" at bounding box center [803, 444] width 1462 height 469
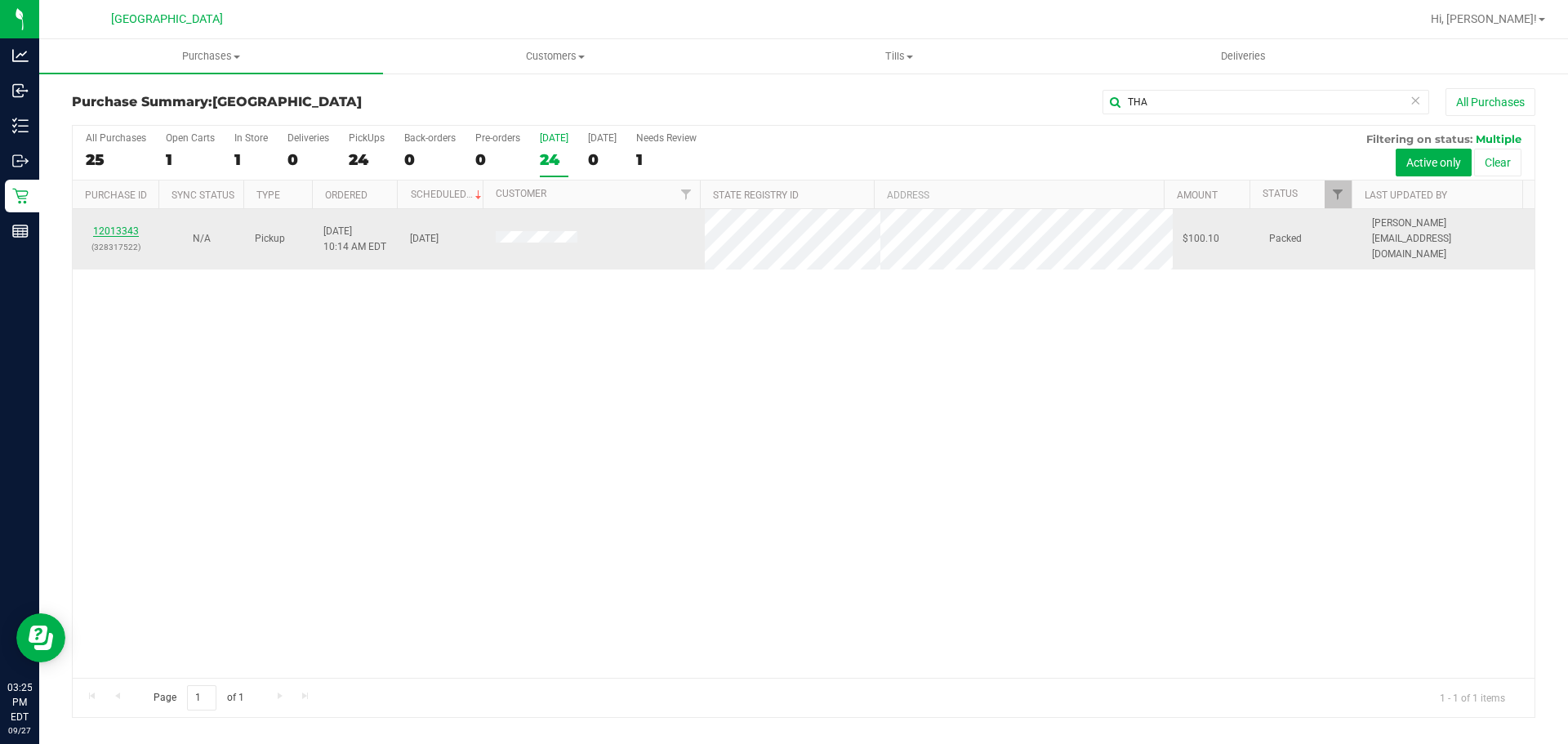
click at [106, 226] on link "12013343" at bounding box center [116, 231] width 46 height 11
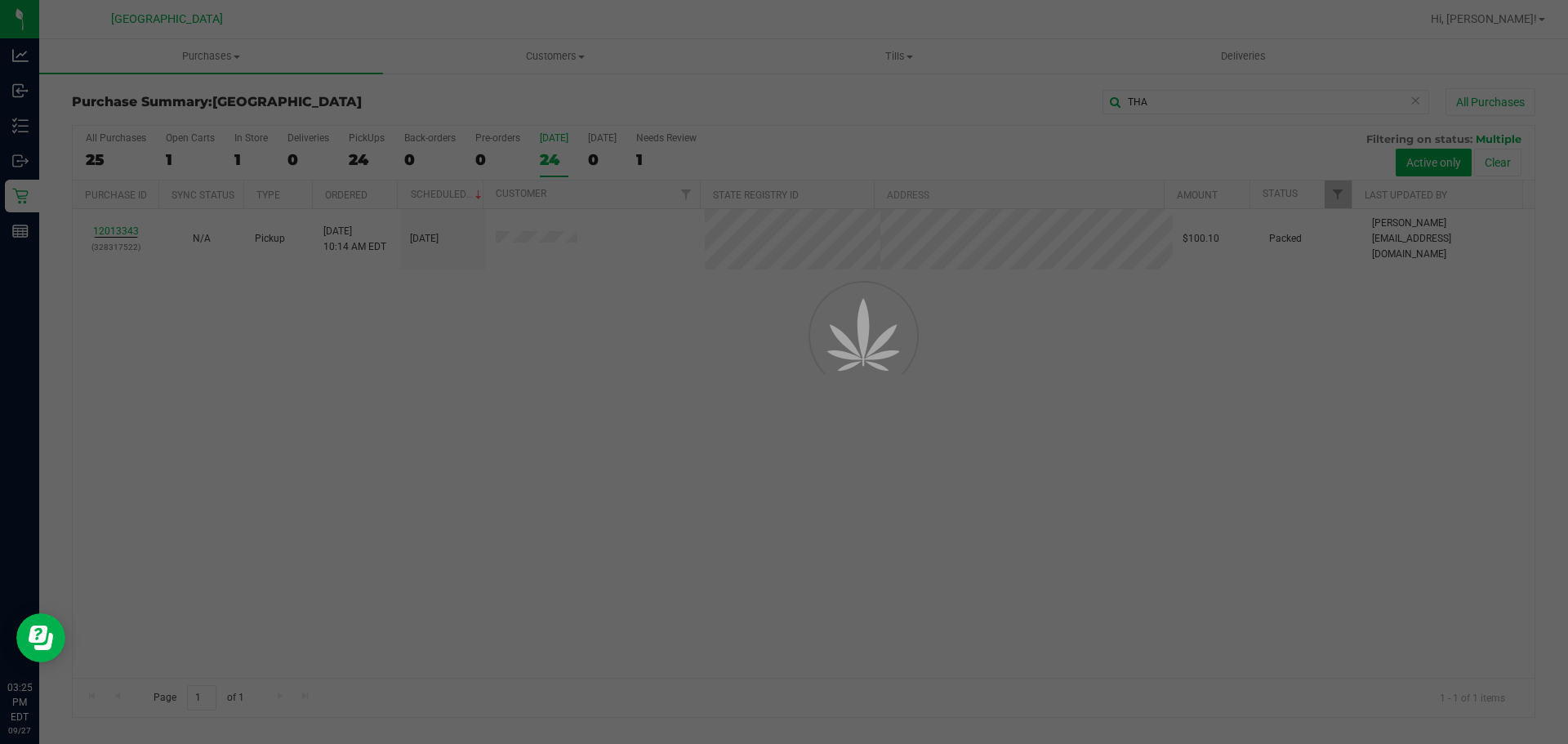
click at [322, 440] on div at bounding box center [784, 372] width 1568 height 744
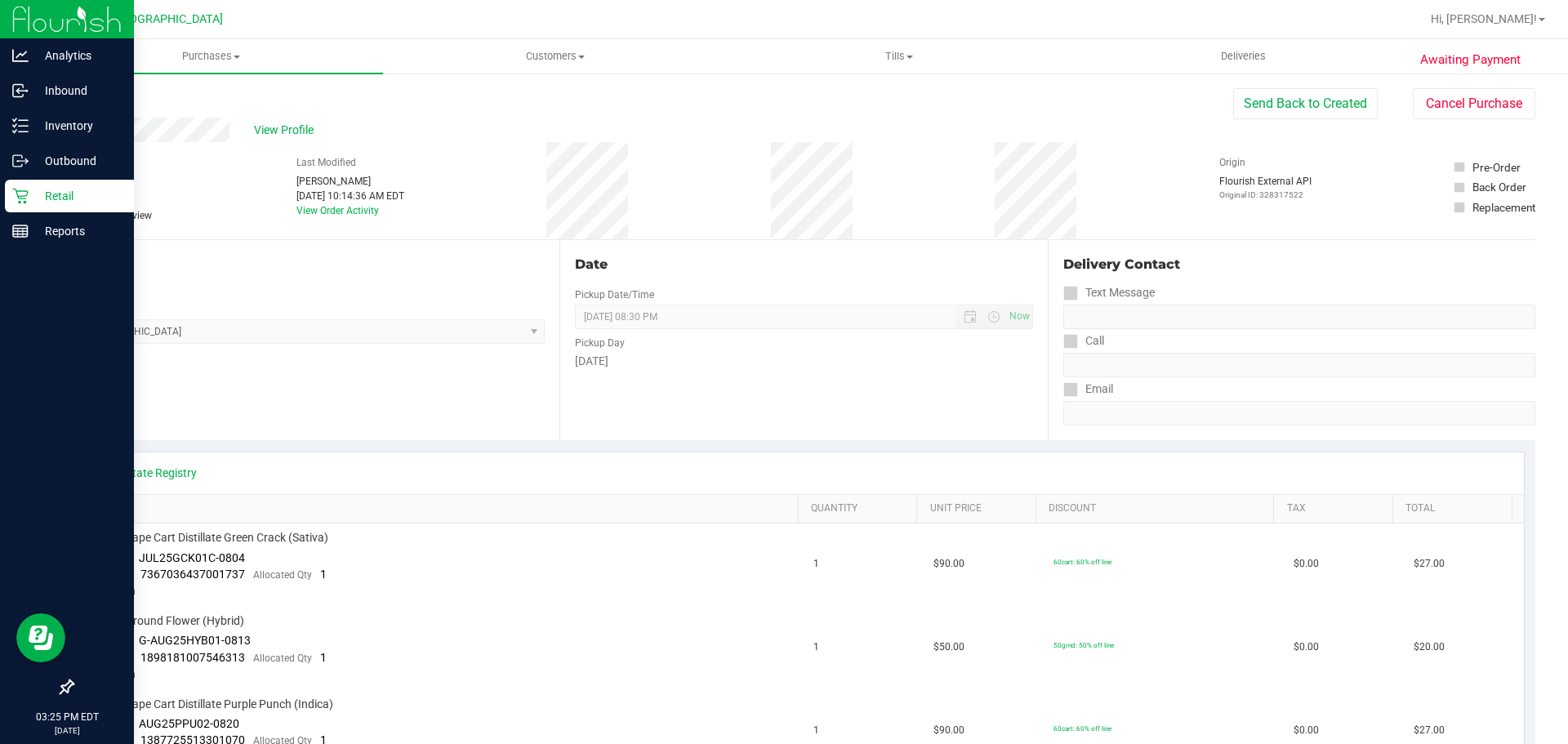
click at [32, 191] on p "Retail" at bounding box center [77, 196] width 98 height 20
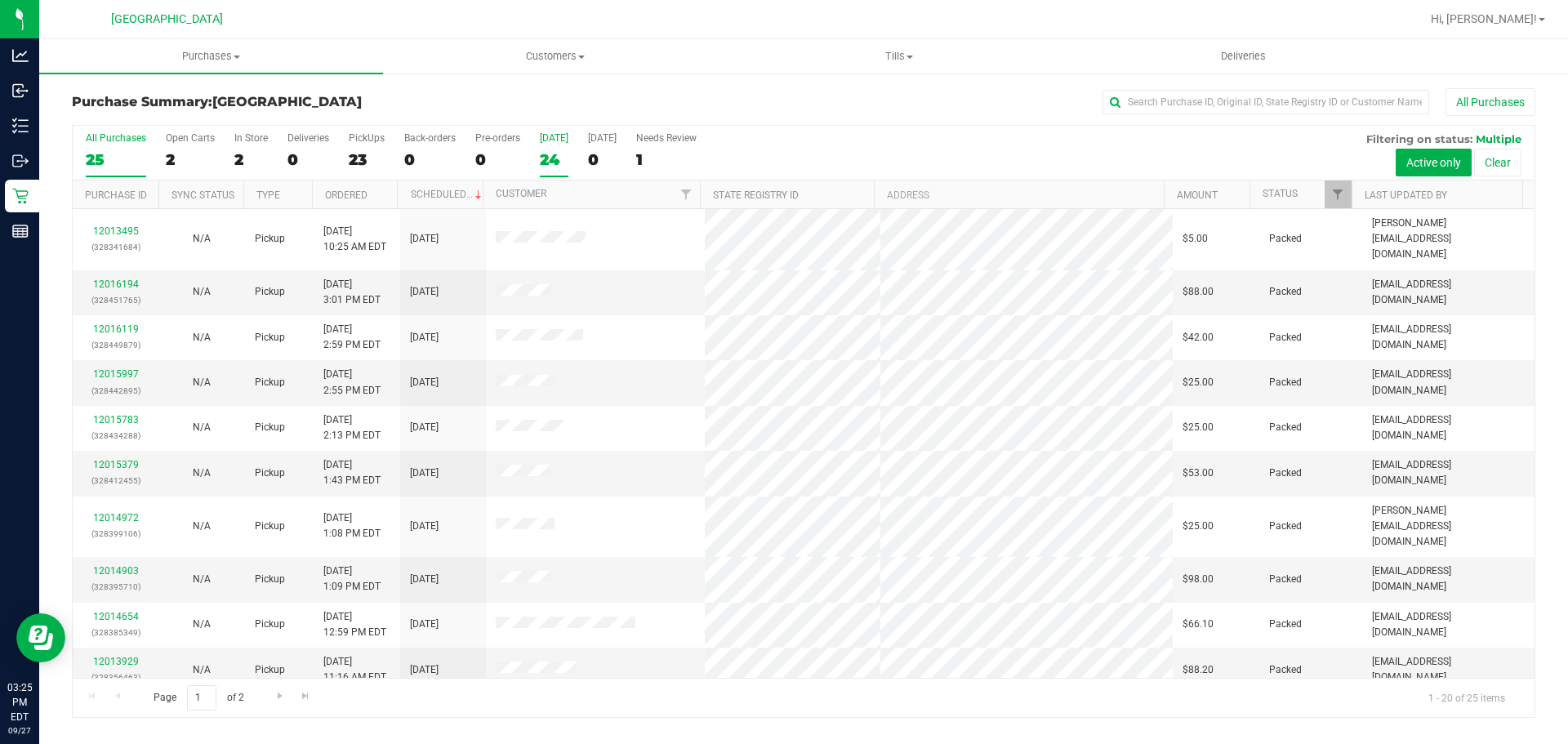
click at [546, 152] on div "24" at bounding box center [554, 160] width 29 height 19
click at [0, 0] on input "Today 24" at bounding box center [0, 0] width 0 height 0
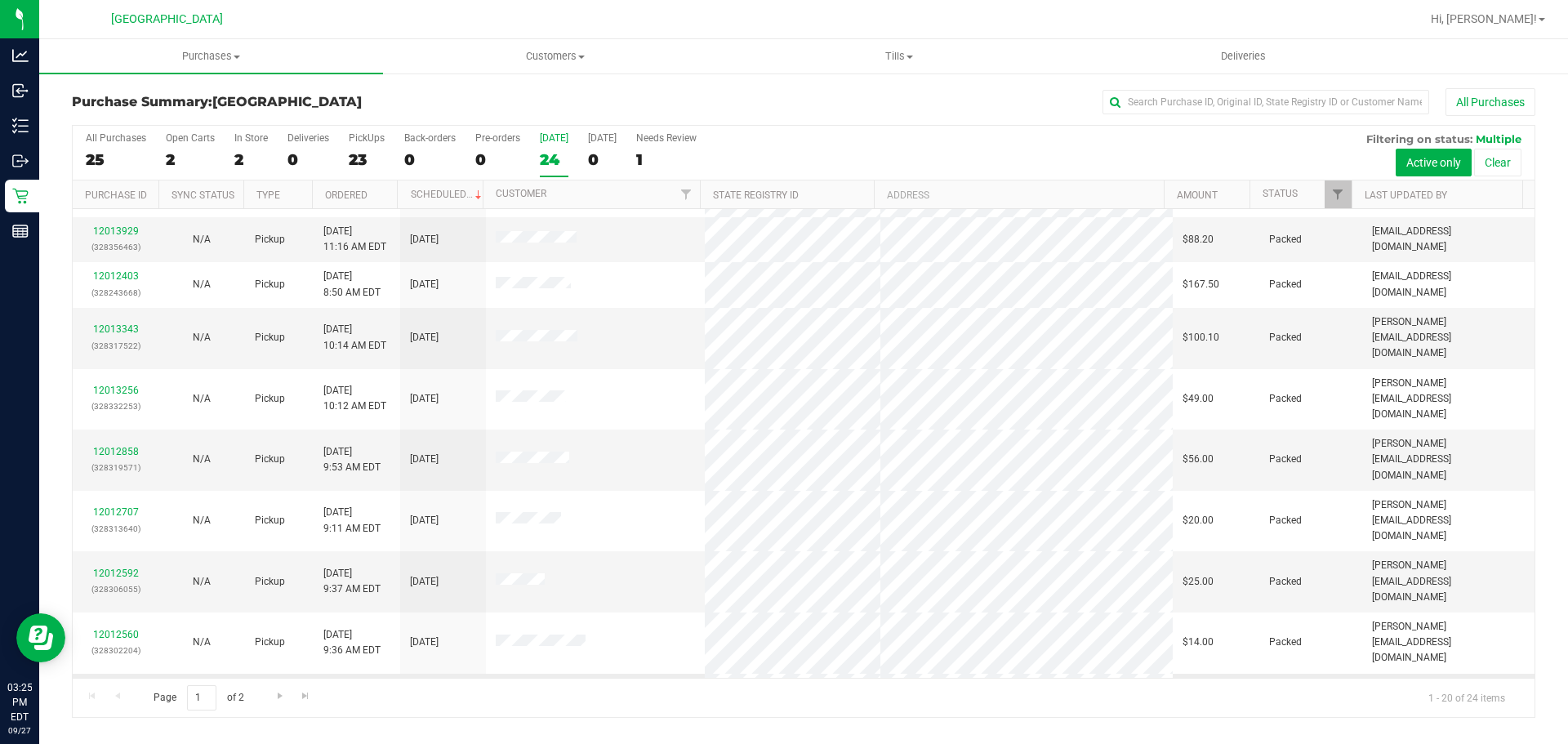
scroll to position [435, 0]
click at [274, 692] on span "Go to the next page" at bounding box center [279, 695] width 13 height 13
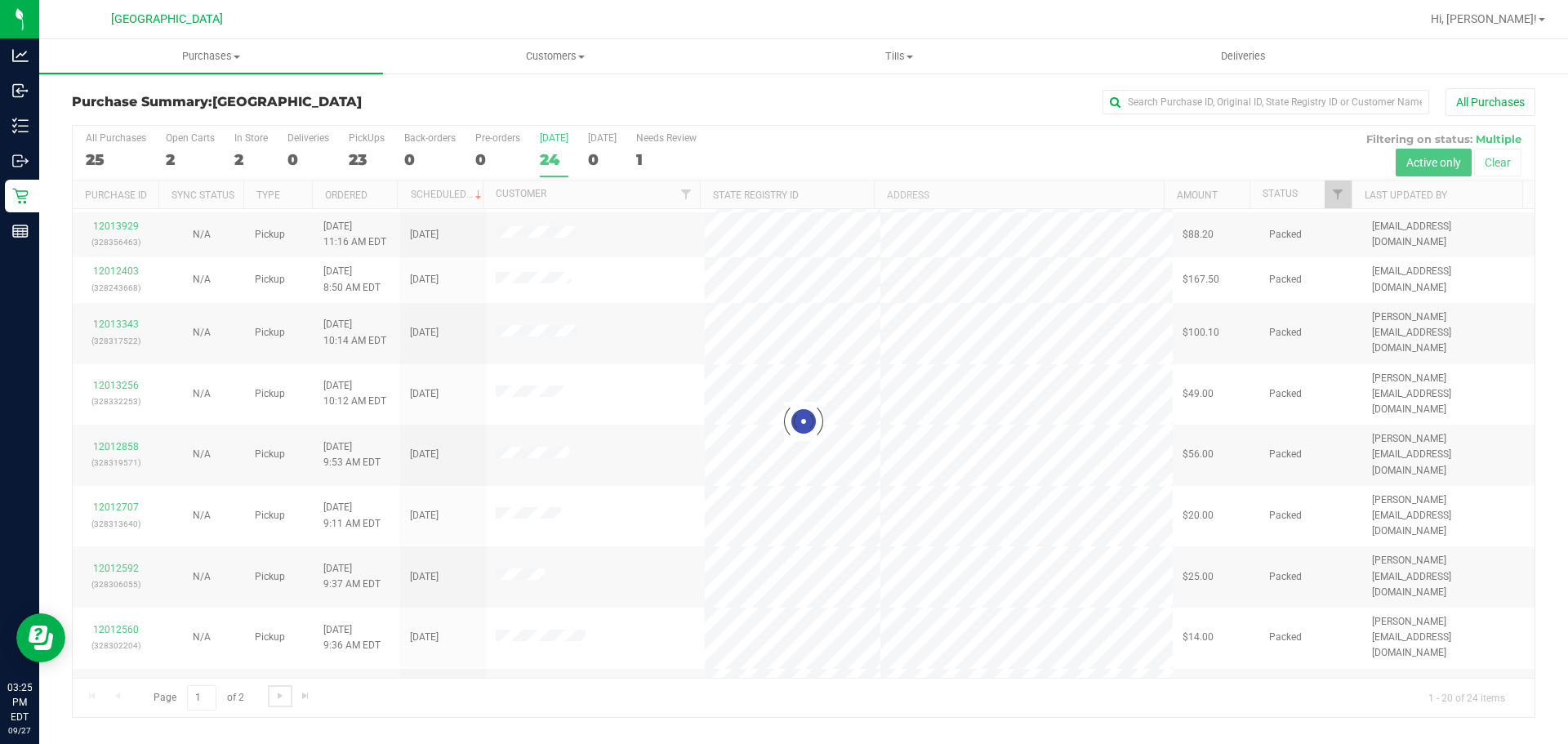
scroll to position [0, 0]
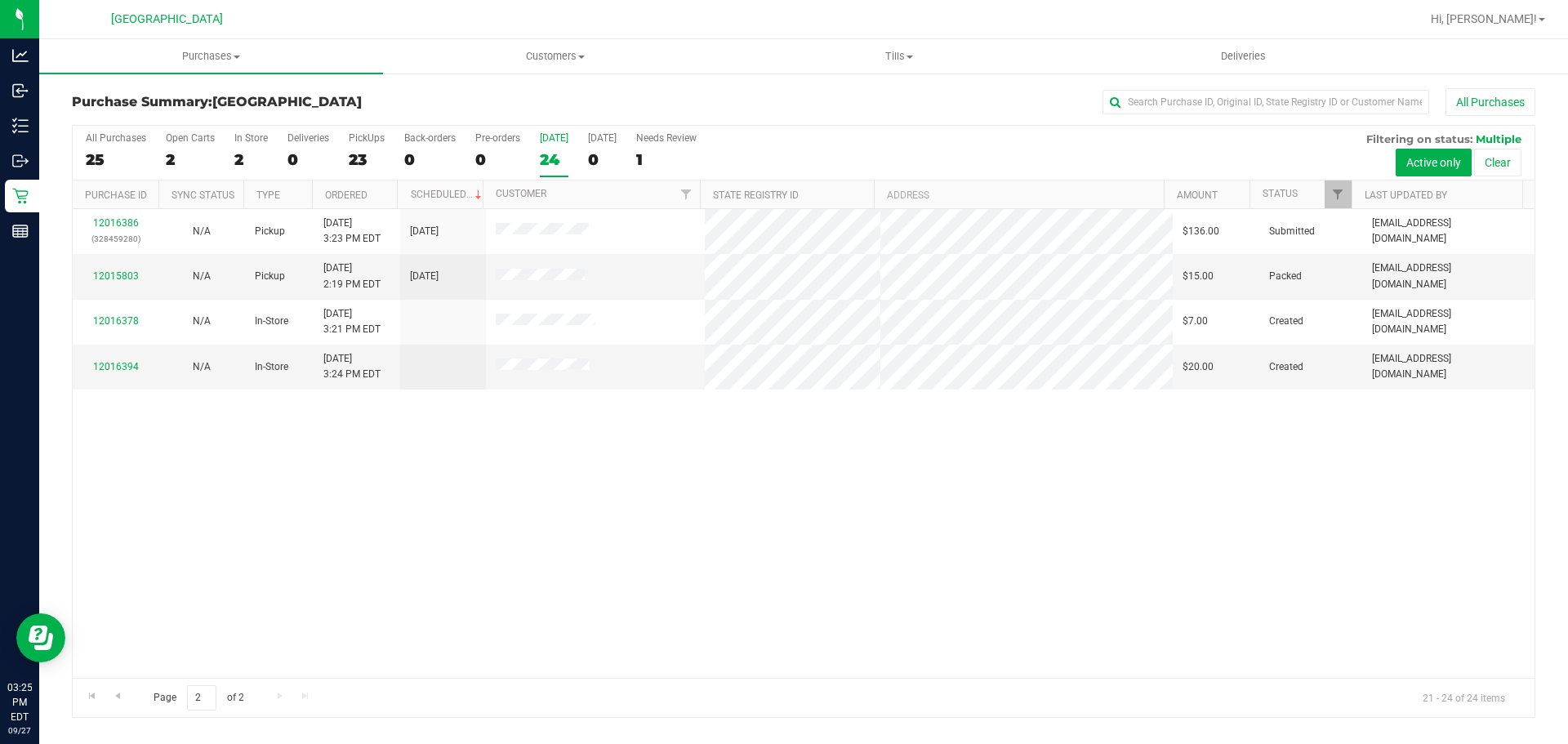
click at [545, 158] on div "24" at bounding box center [554, 160] width 29 height 19
click at [0, 0] on input "Today 24" at bounding box center [0, 0] width 0 height 0
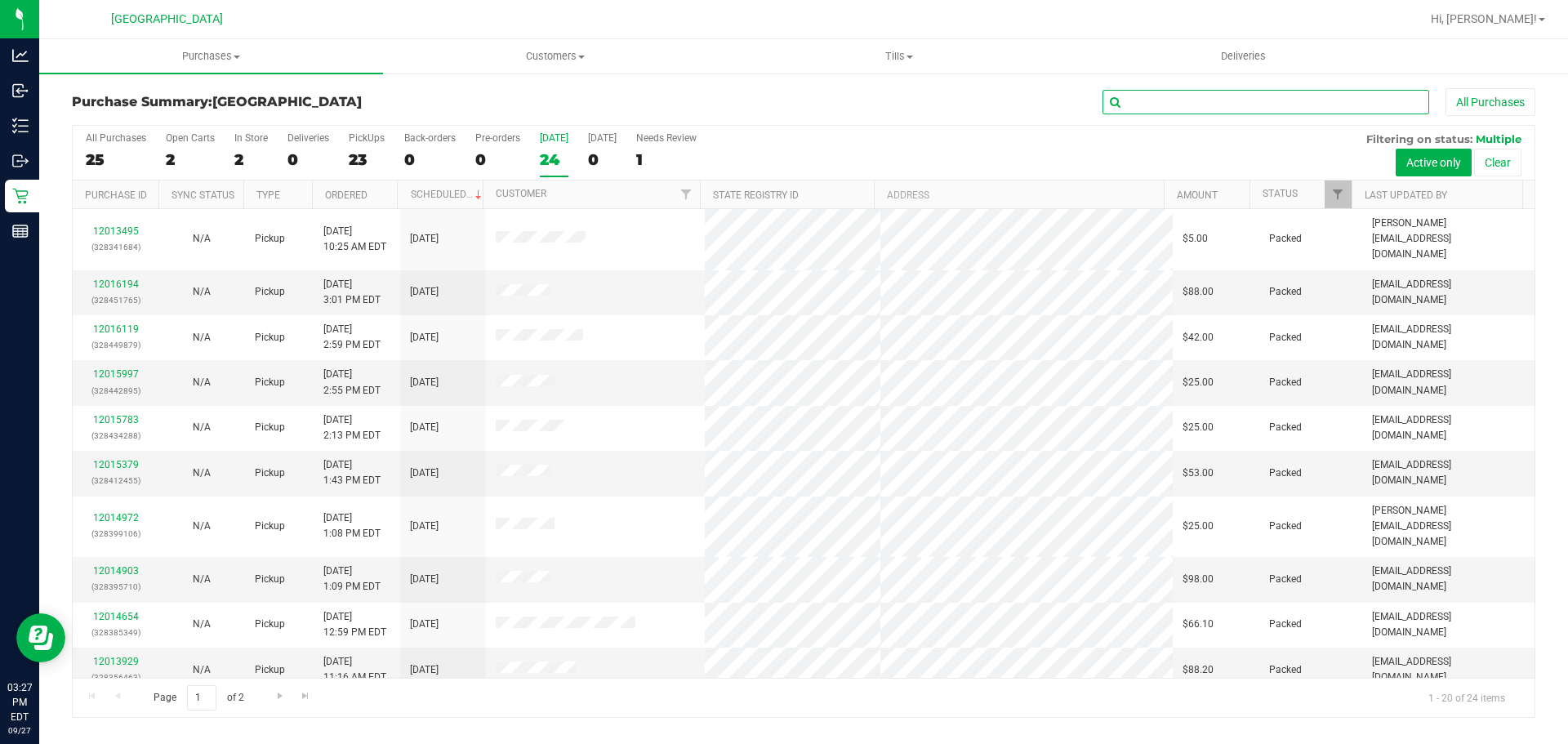
click at [1193, 103] on input "text" at bounding box center [1266, 102] width 327 height 25
type input "ROB"
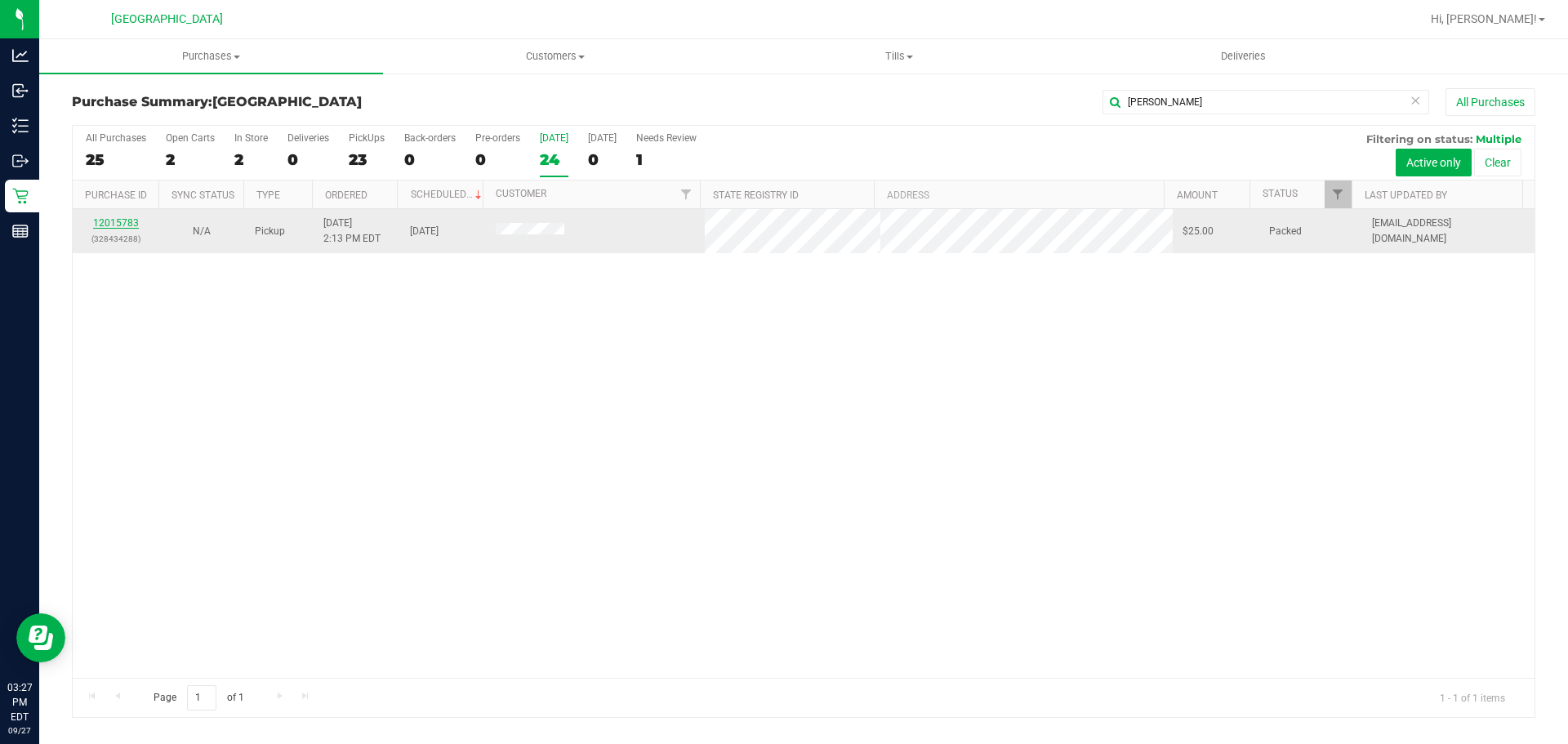
click at [130, 225] on link "12015783" at bounding box center [116, 222] width 46 height 11
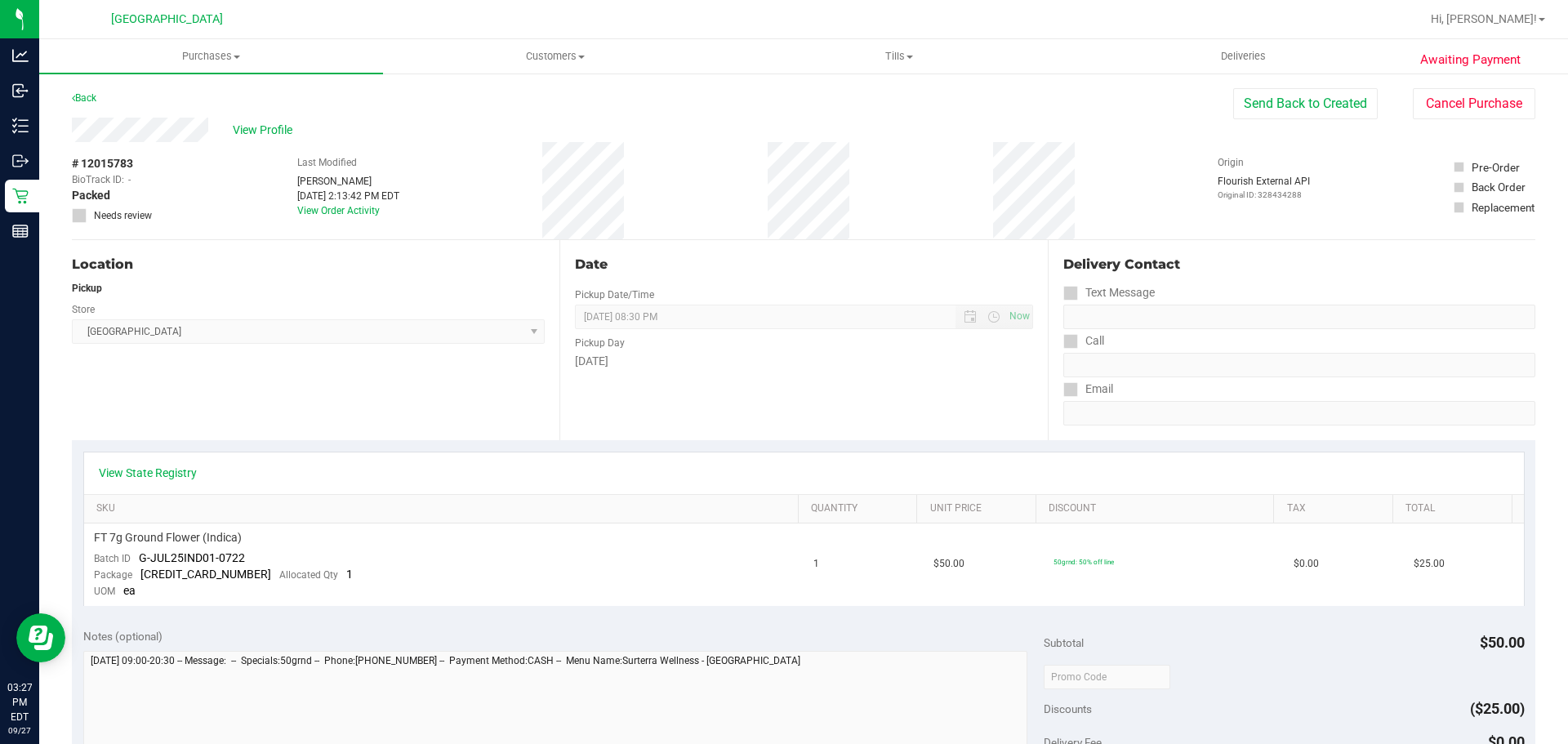
click at [343, 440] on div "View State Registry SKU Quantity Unit Price Discount Tax Total FT 7g Ground Flo…" at bounding box center [803, 529] width 1463 height 177
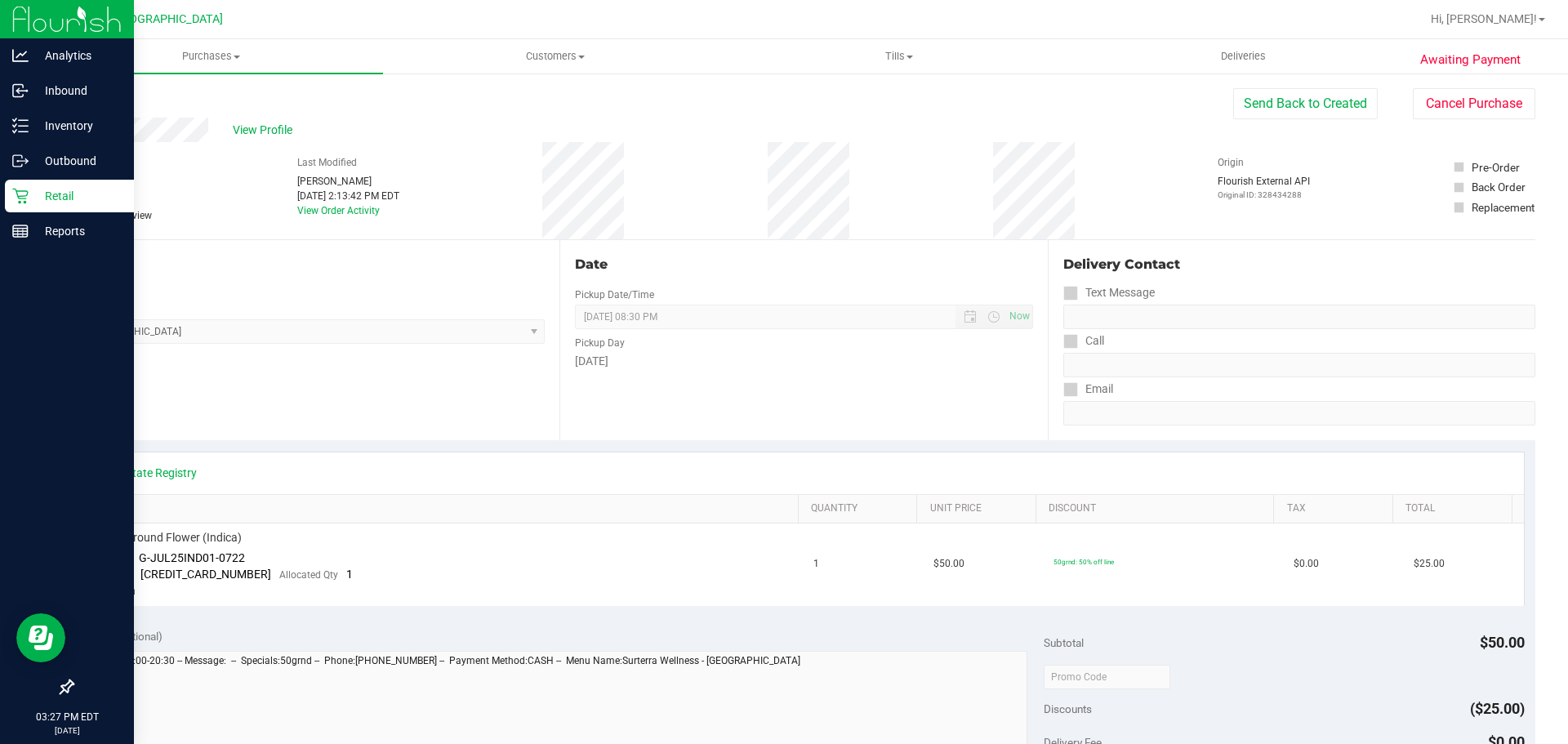
click at [30, 195] on p "Retail" at bounding box center [77, 196] width 98 height 20
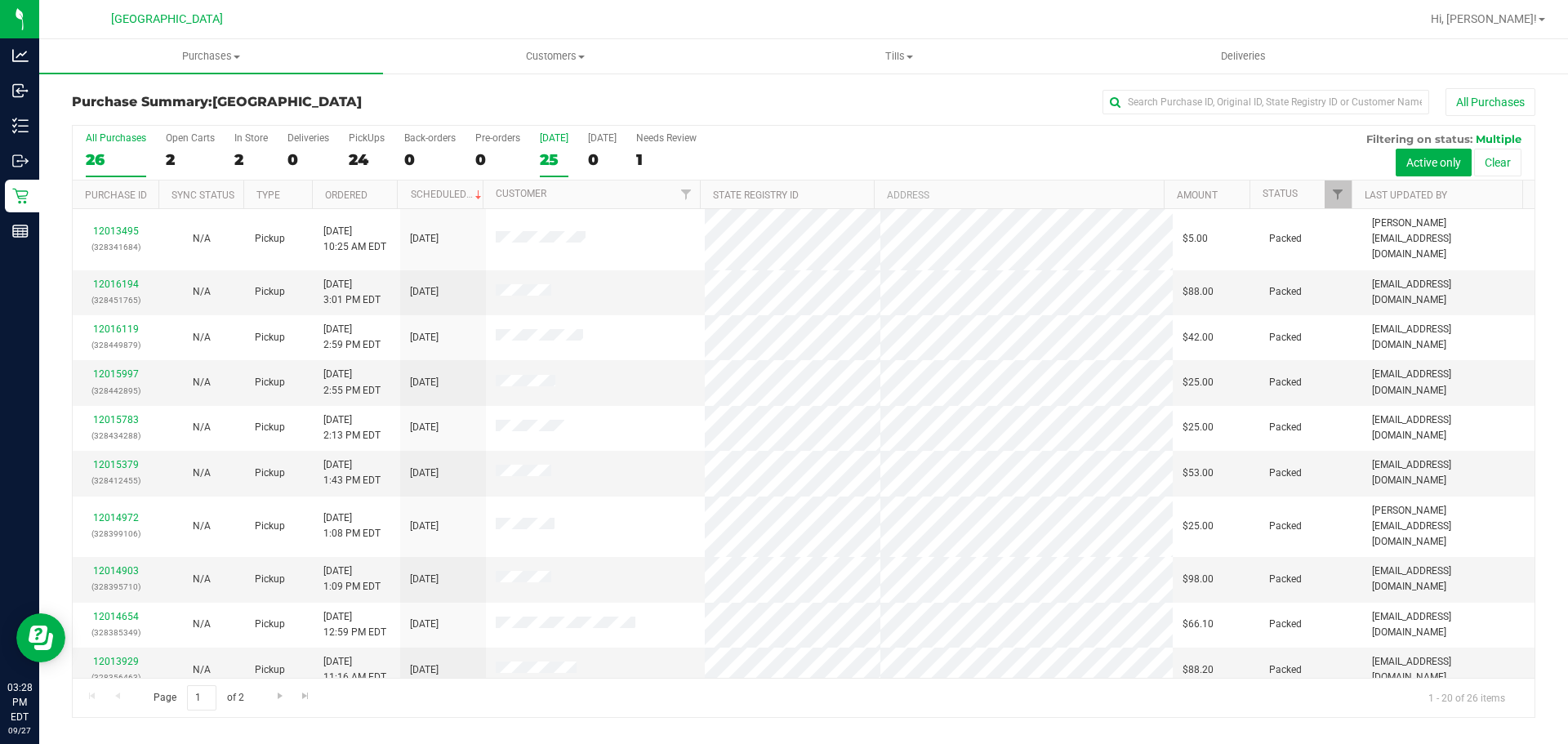
click at [557, 157] on div "25" at bounding box center [554, 160] width 29 height 19
click at [0, 0] on input "Today 25" at bounding box center [0, 0] width 0 height 0
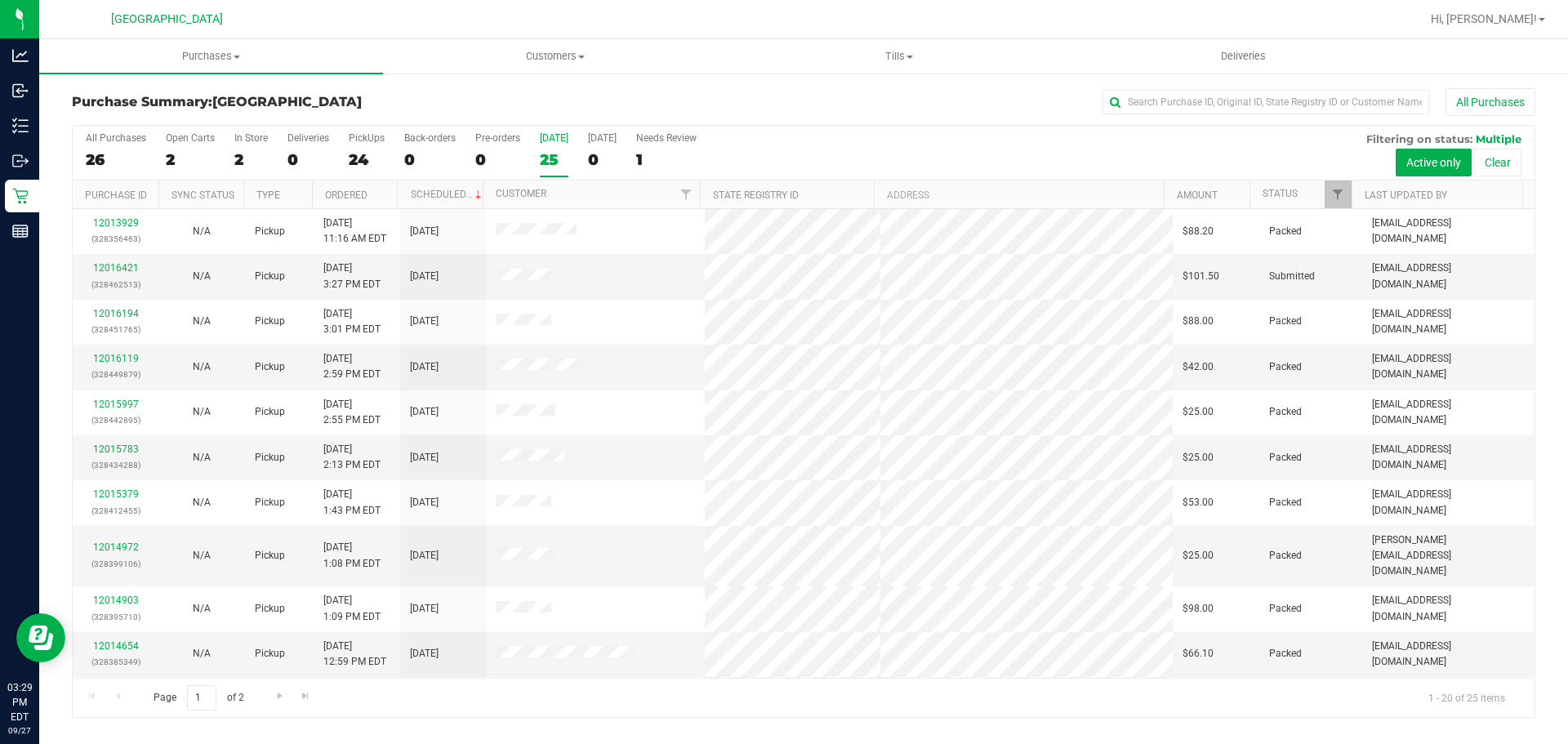
click at [553, 153] on div "25" at bounding box center [554, 160] width 29 height 19
click at [0, 0] on input "Today 25" at bounding box center [0, 0] width 0 height 0
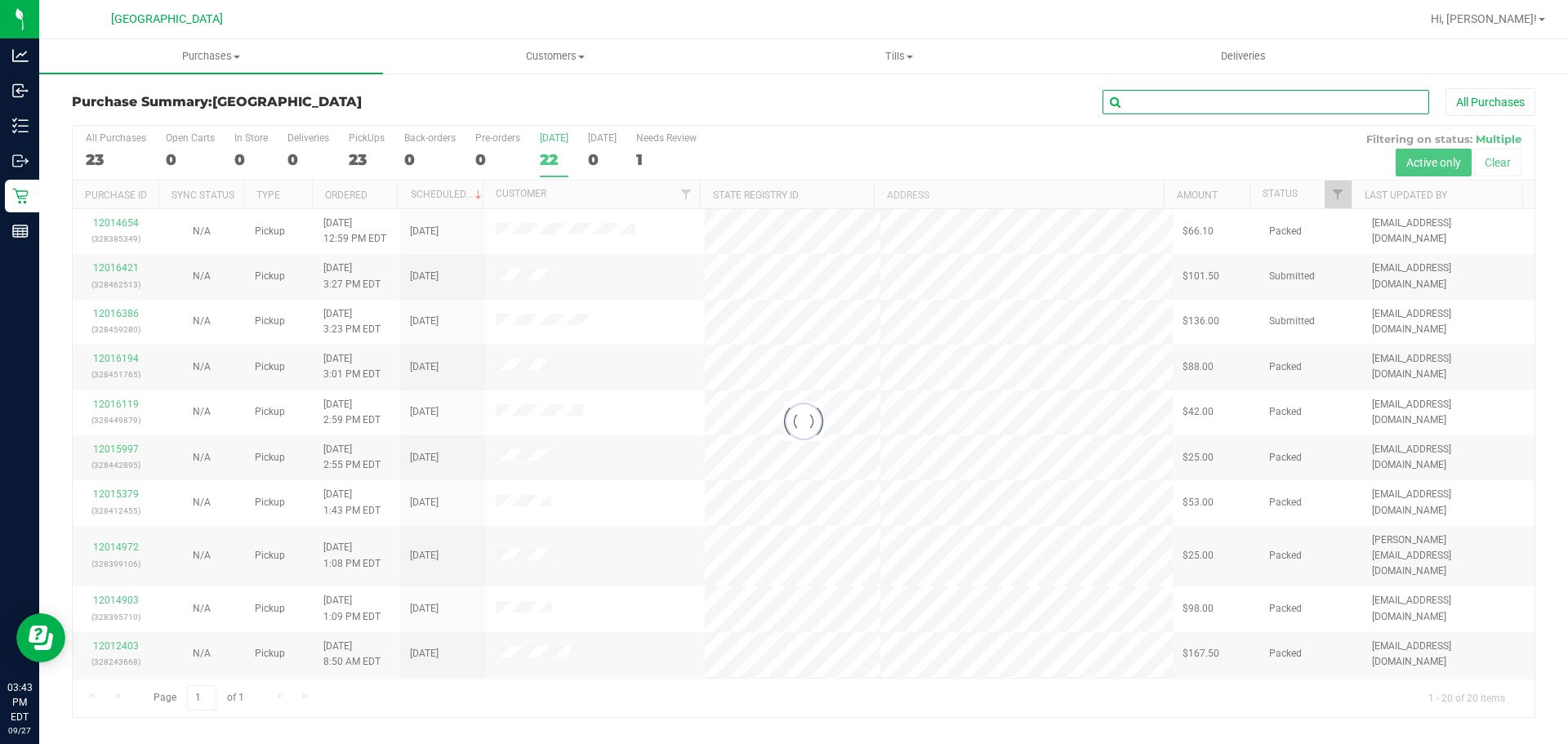
click at [1221, 102] on input "text" at bounding box center [1266, 102] width 327 height 25
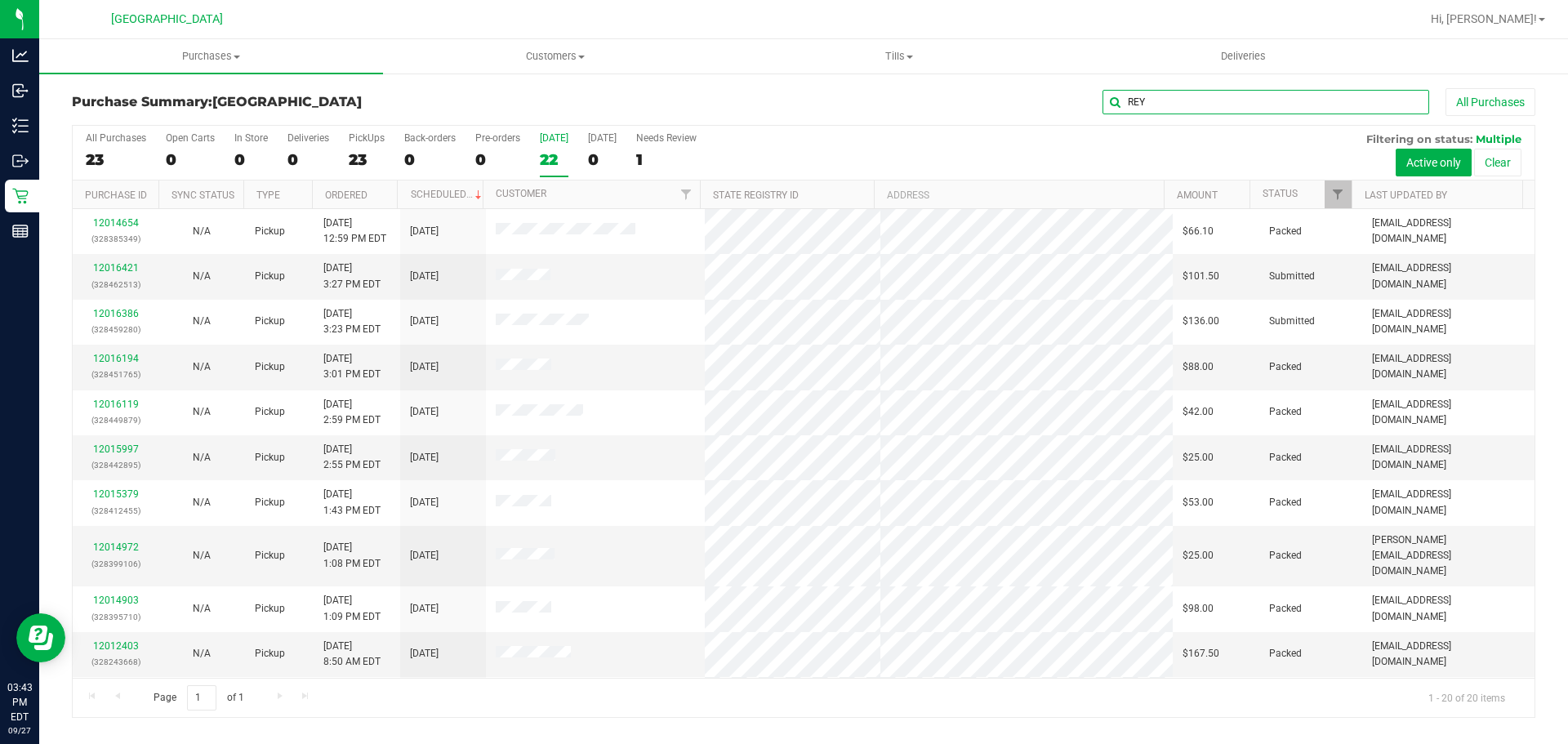
type input "REY"
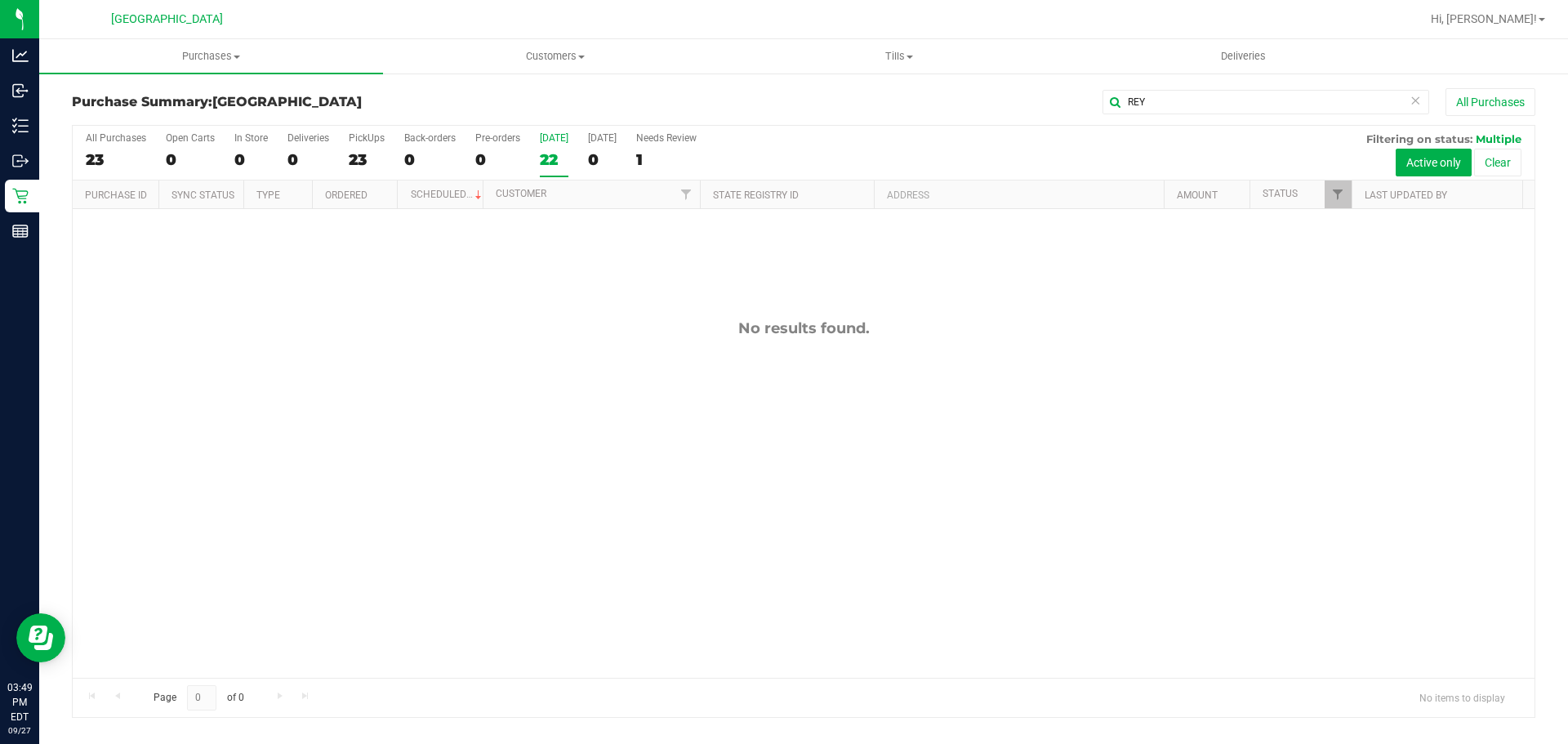
click at [541, 91] on div "Purchase Summary: Lakeland WC REY All Purchases" at bounding box center [803, 106] width 1463 height 36
click at [1511, 24] on span "Hi, [PERSON_NAME]!" at bounding box center [1484, 18] width 106 height 13
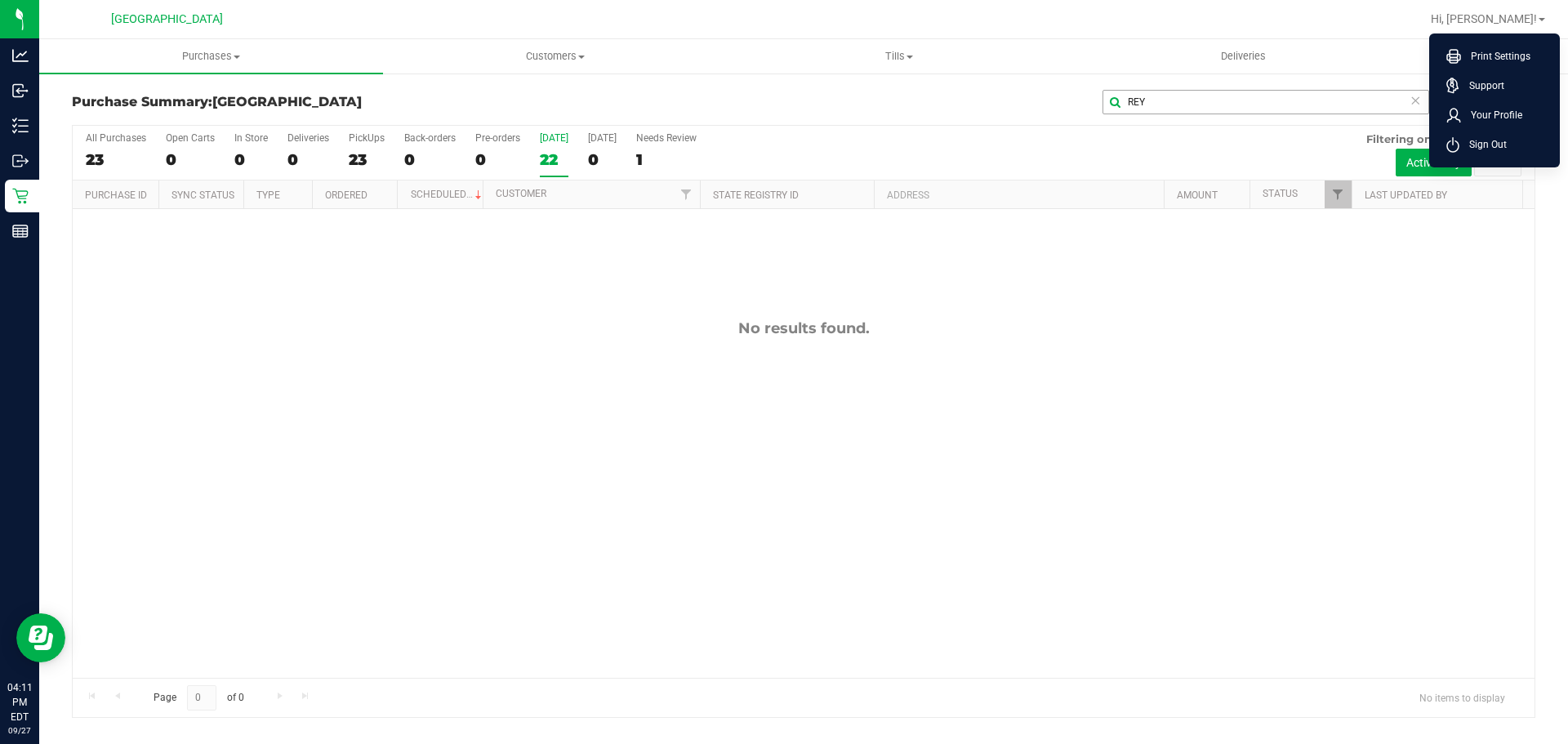
drag, startPoint x: 1481, startPoint y: 149, endPoint x: 1335, endPoint y: 112, distance: 150.6
click at [1477, 148] on span "Sign Out" at bounding box center [1483, 144] width 48 height 16
